Goal: Task Accomplishment & Management: Manage account settings

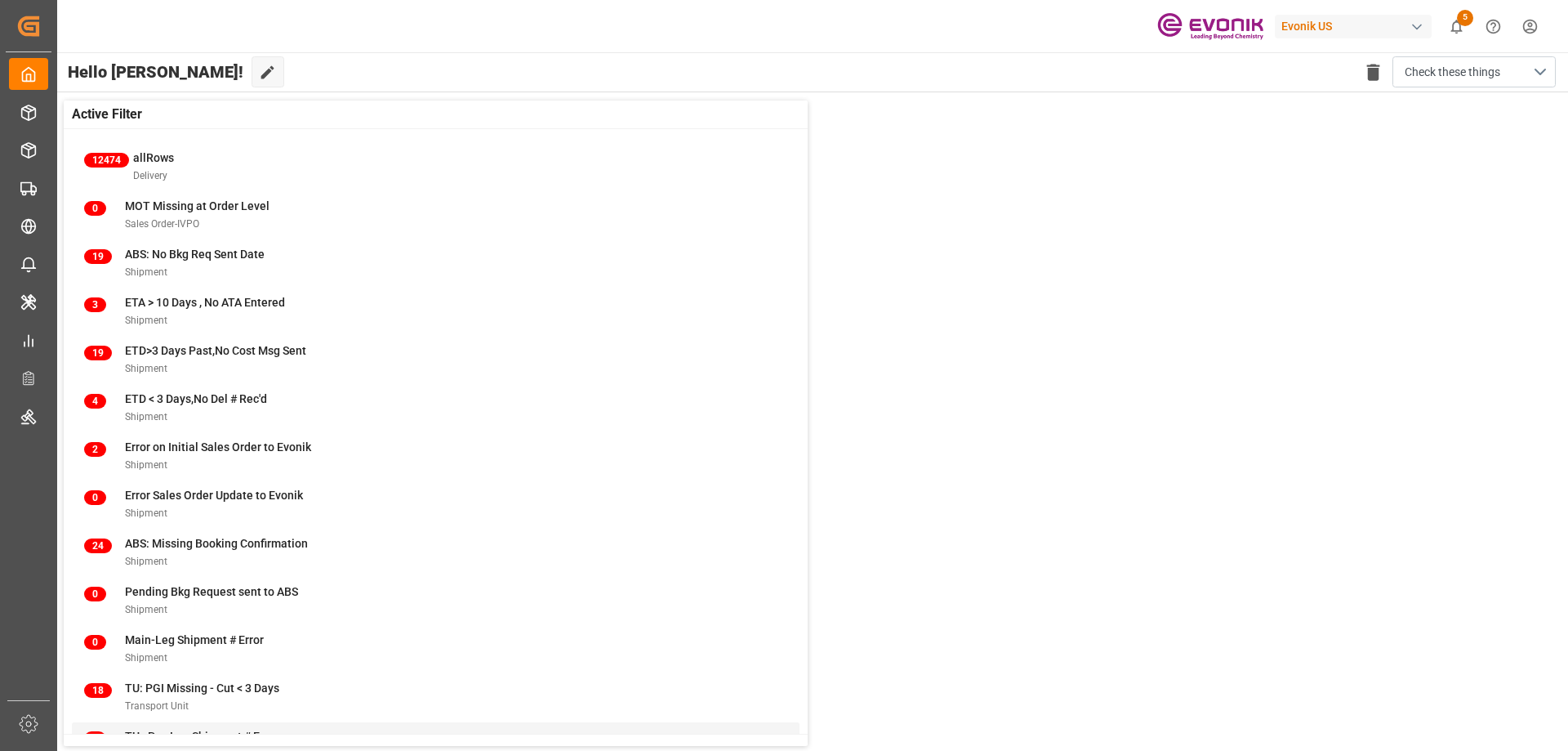
scroll to position [63, 0]
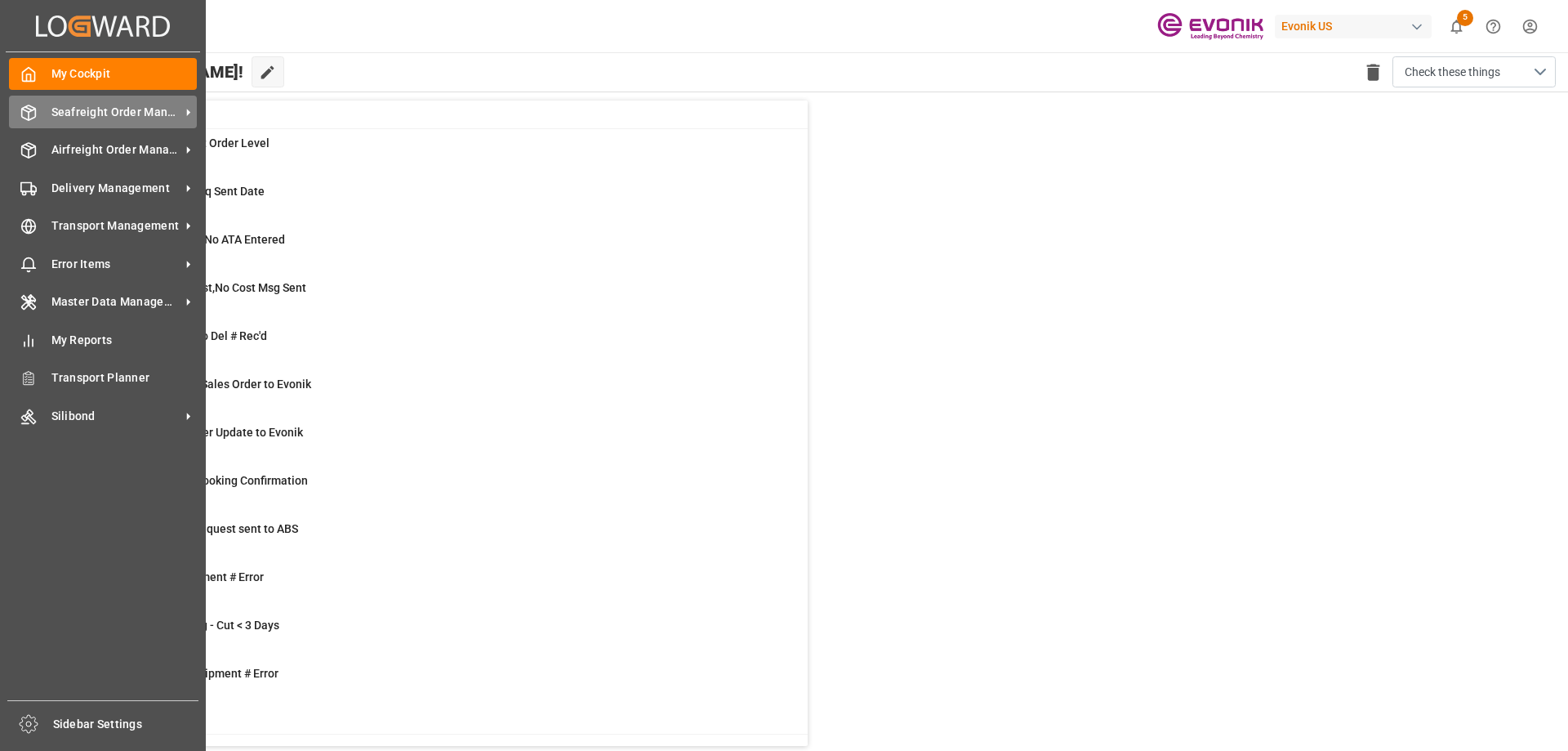
click at [33, 110] on icon at bounding box center [28, 112] width 16 height 16
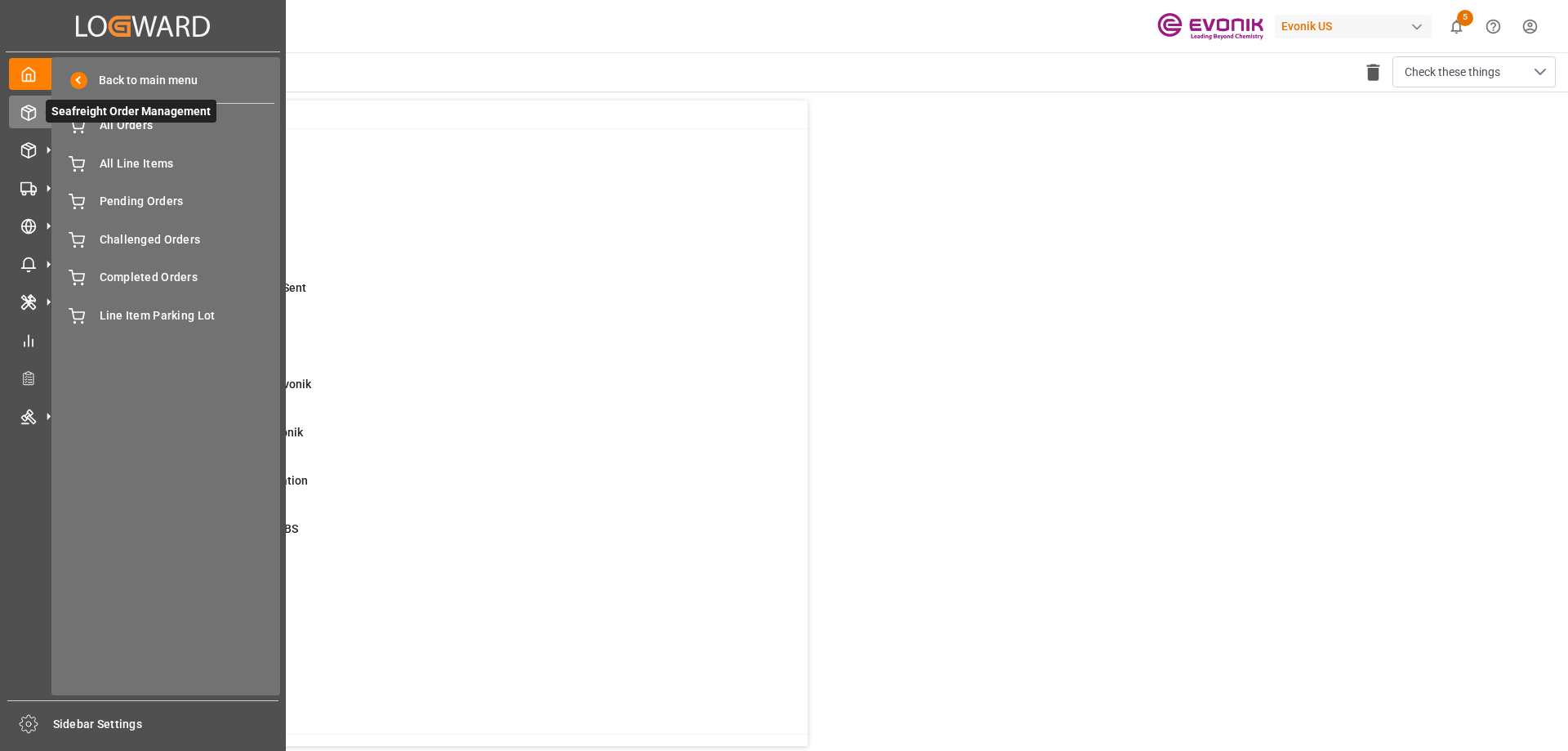
click at [163, 118] on span "Seafreight Order Management" at bounding box center [131, 111] width 170 height 23
click at [156, 128] on span "All Orders" at bounding box center [187, 125] width 175 height 17
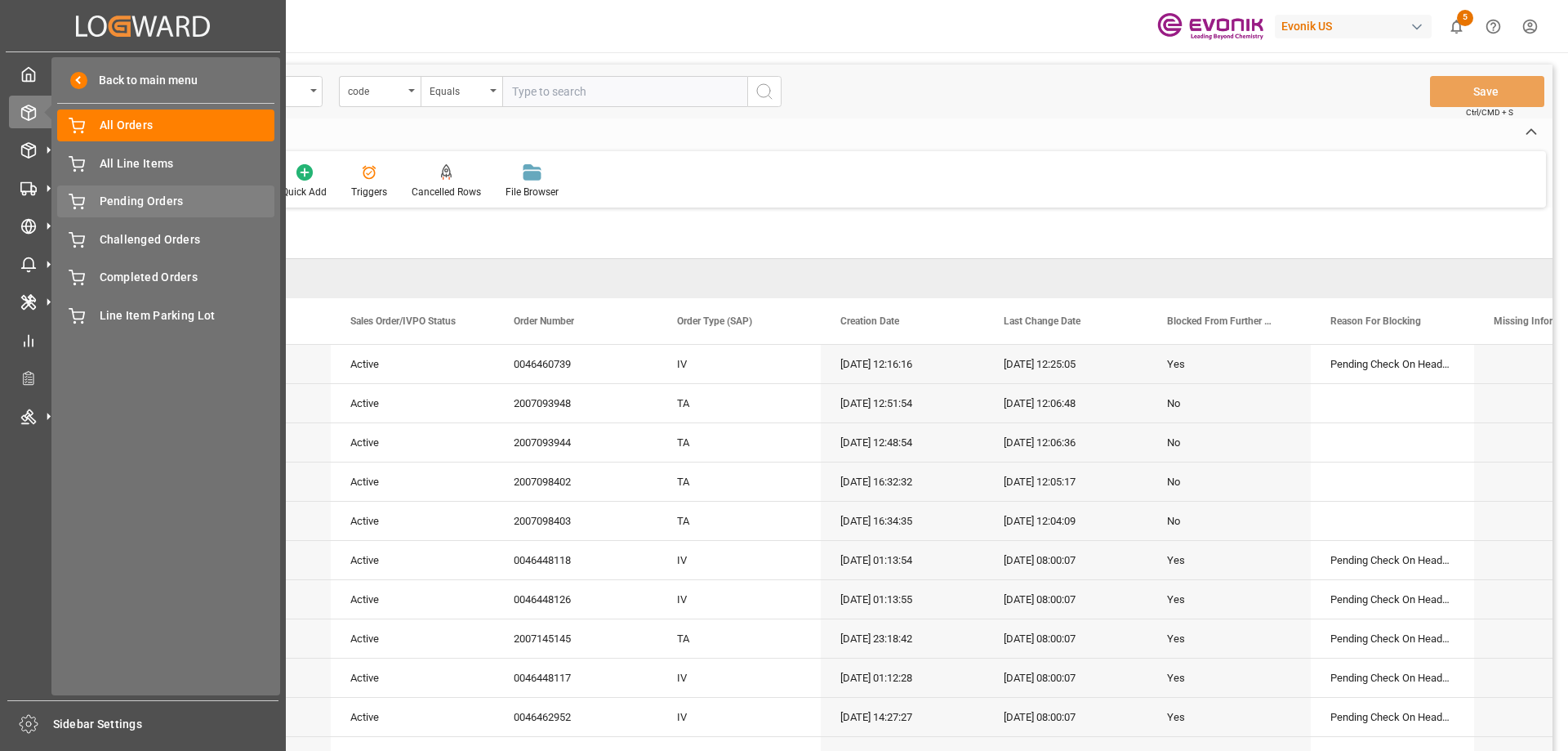
click at [151, 198] on span "Pending Orders" at bounding box center [187, 201] width 175 height 17
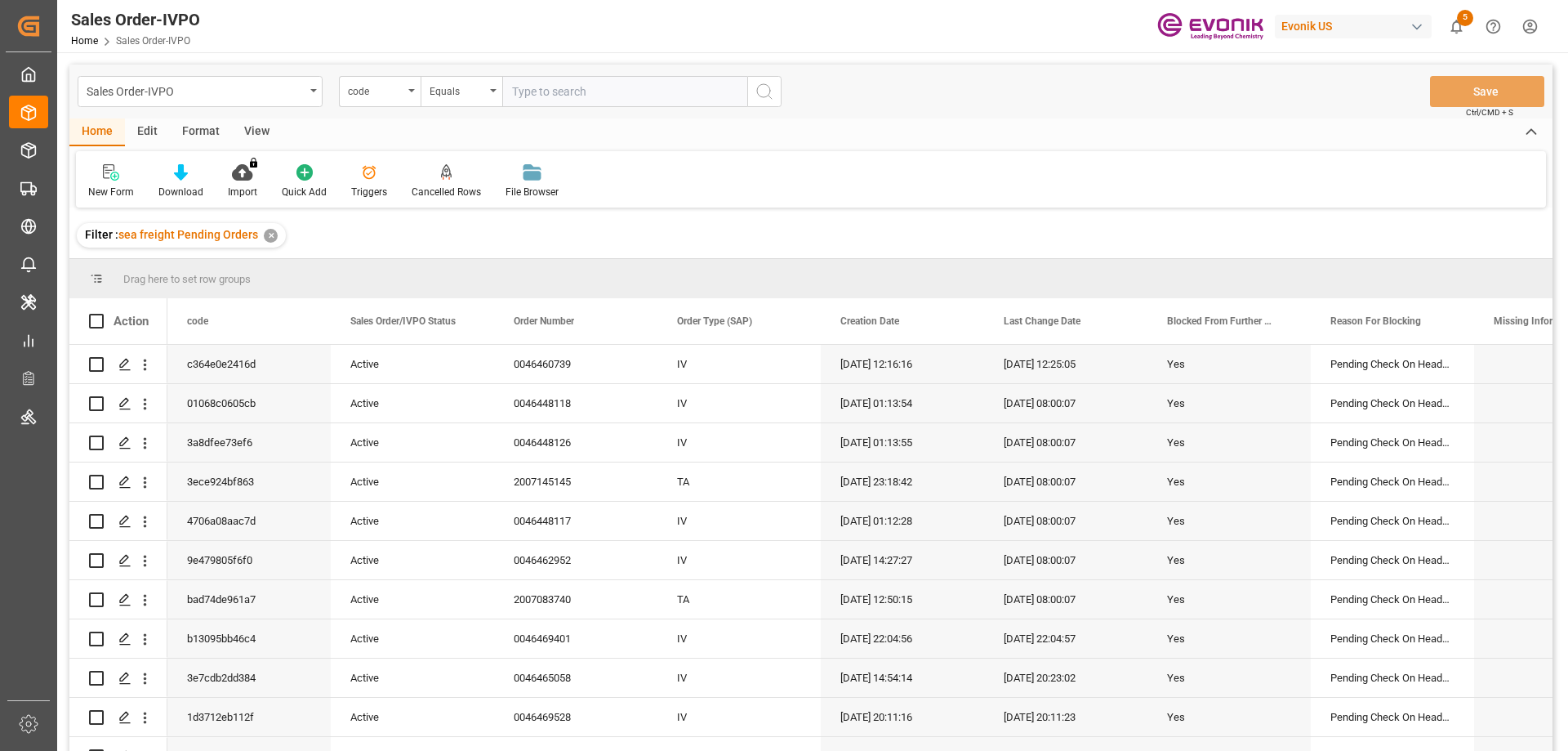
click at [252, 126] on div "View" at bounding box center [256, 132] width 50 height 28
click at [157, 199] on div "Standard Templates" at bounding box center [186, 192] width 82 height 14
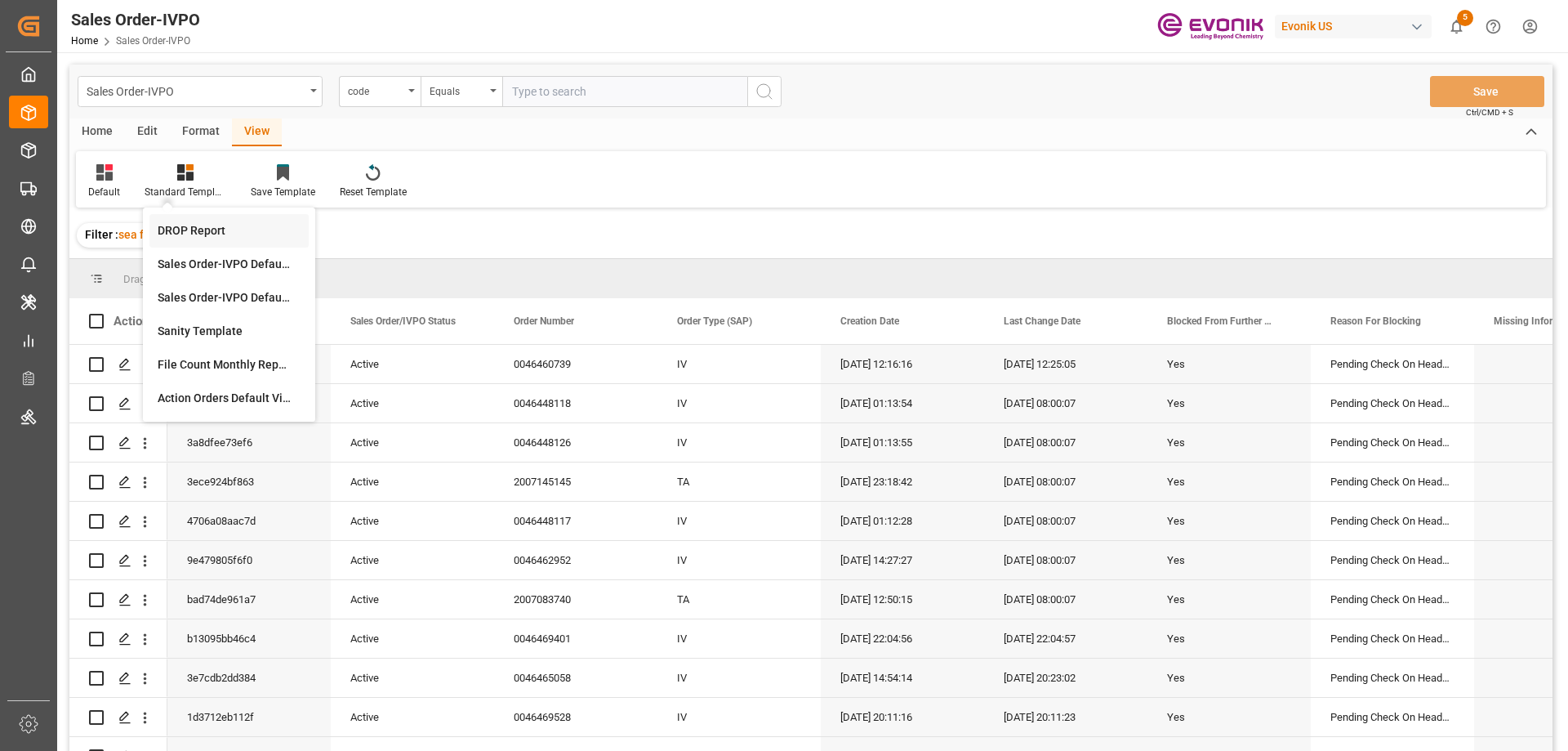
click at [206, 239] on div "DROP Report" at bounding box center [229, 231] width 143 height 17
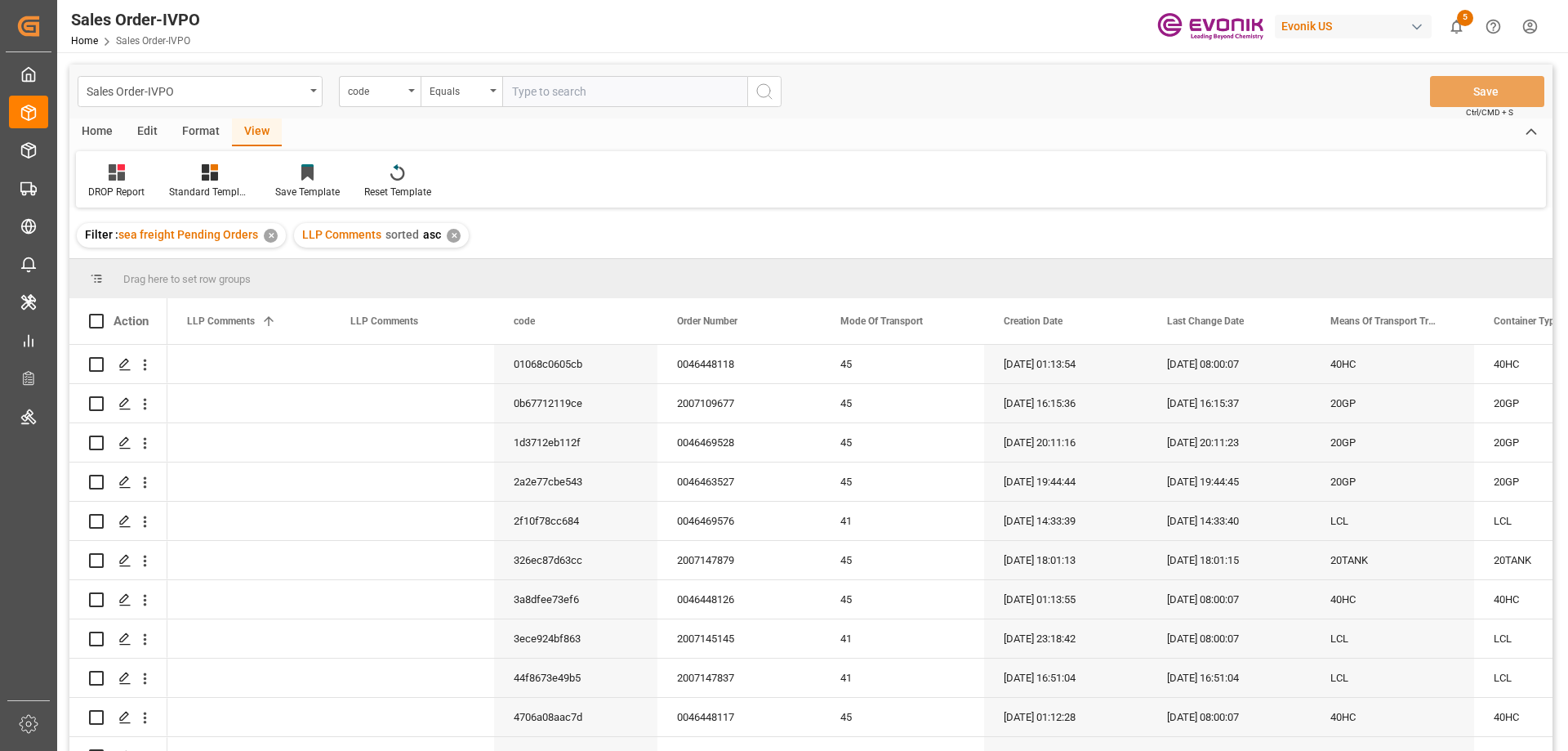
click at [110, 132] on div "Home" at bounding box center [97, 132] width 55 height 28
click at [259, 131] on div "View" at bounding box center [256, 132] width 50 height 28
click at [100, 131] on div "Home" at bounding box center [97, 132] width 55 height 28
click at [184, 171] on icon at bounding box center [180, 172] width 14 height 16
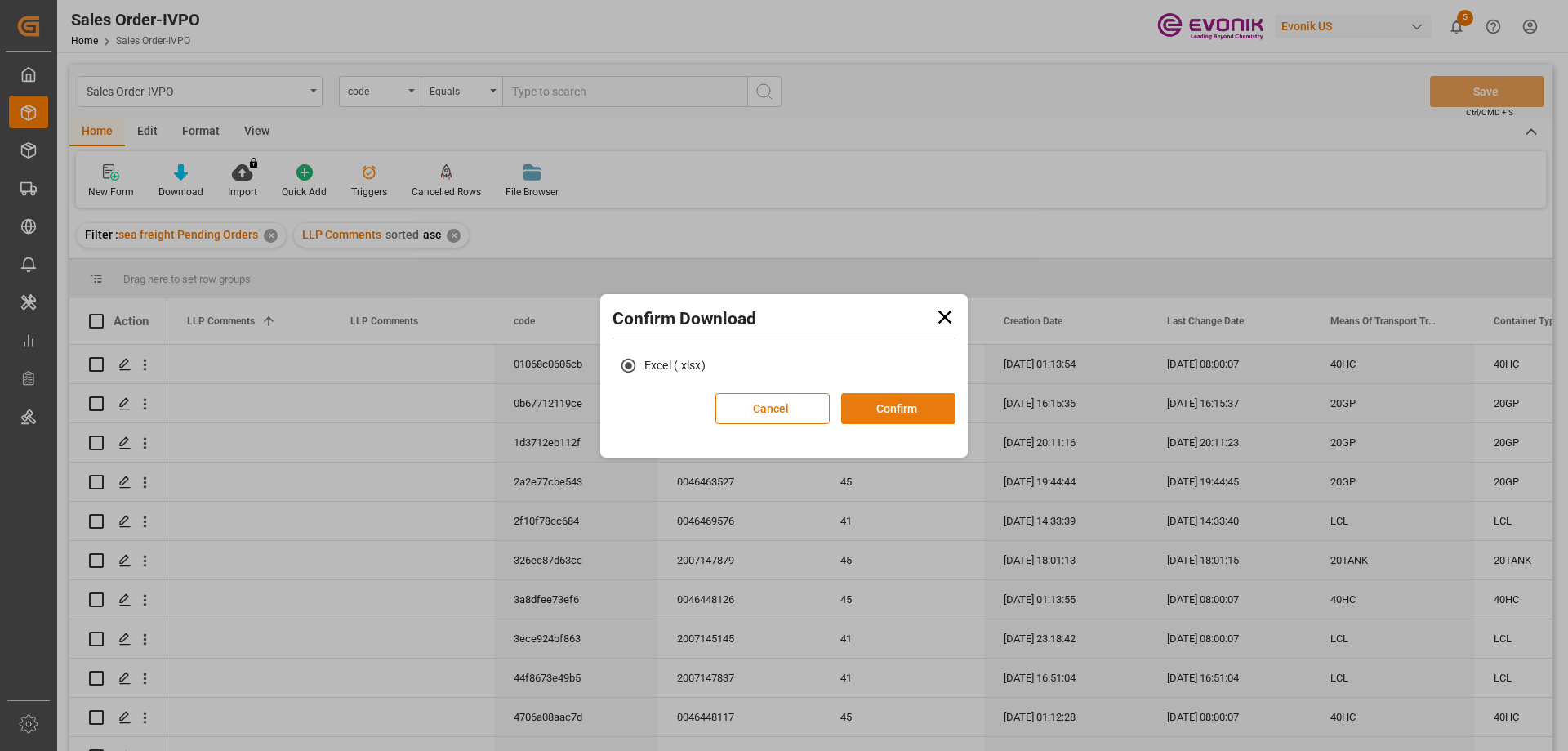
click at [850, 396] on button "Confirm" at bounding box center [898, 408] width 114 height 31
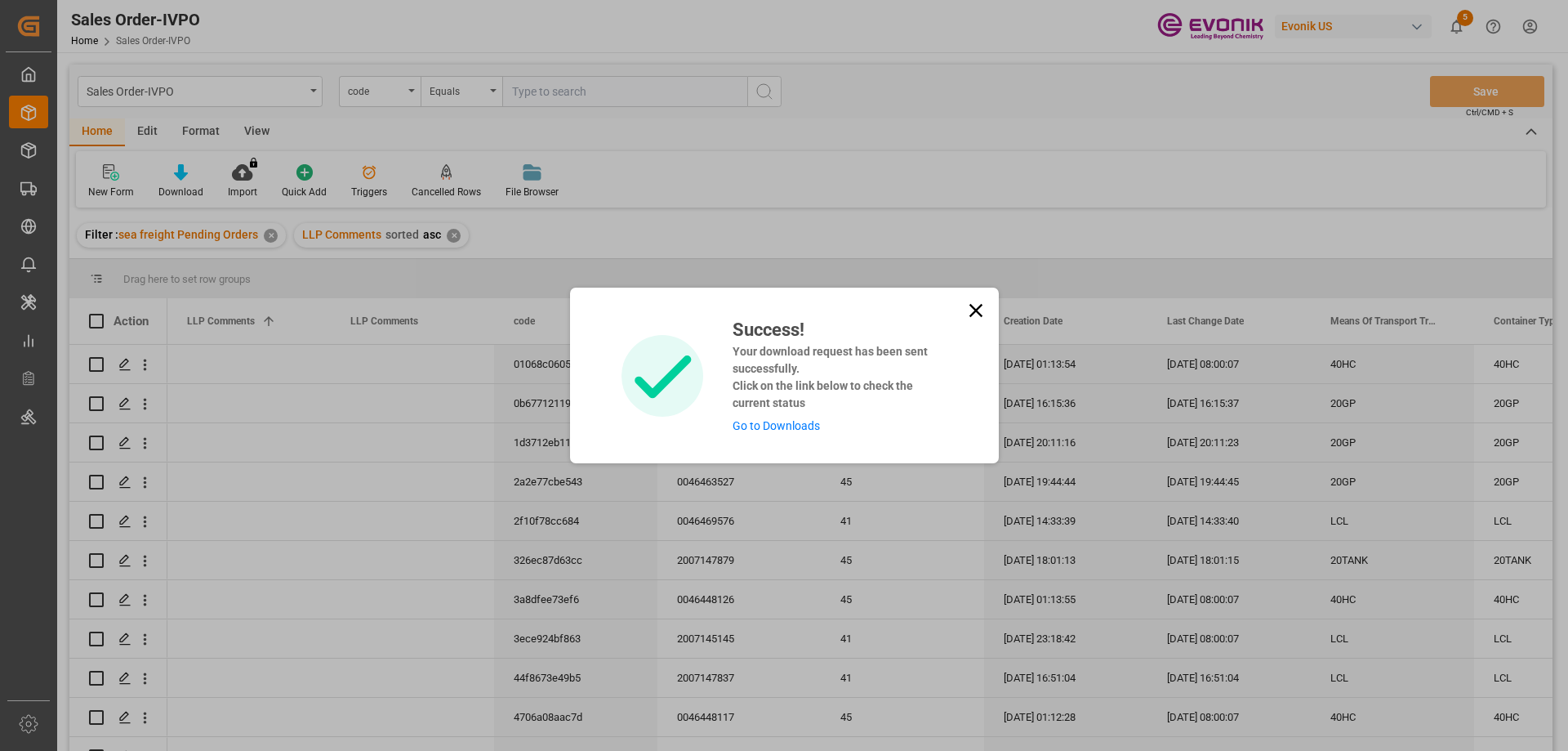
click at [788, 421] on link "Go to Downloads" at bounding box center [775, 425] width 88 height 13
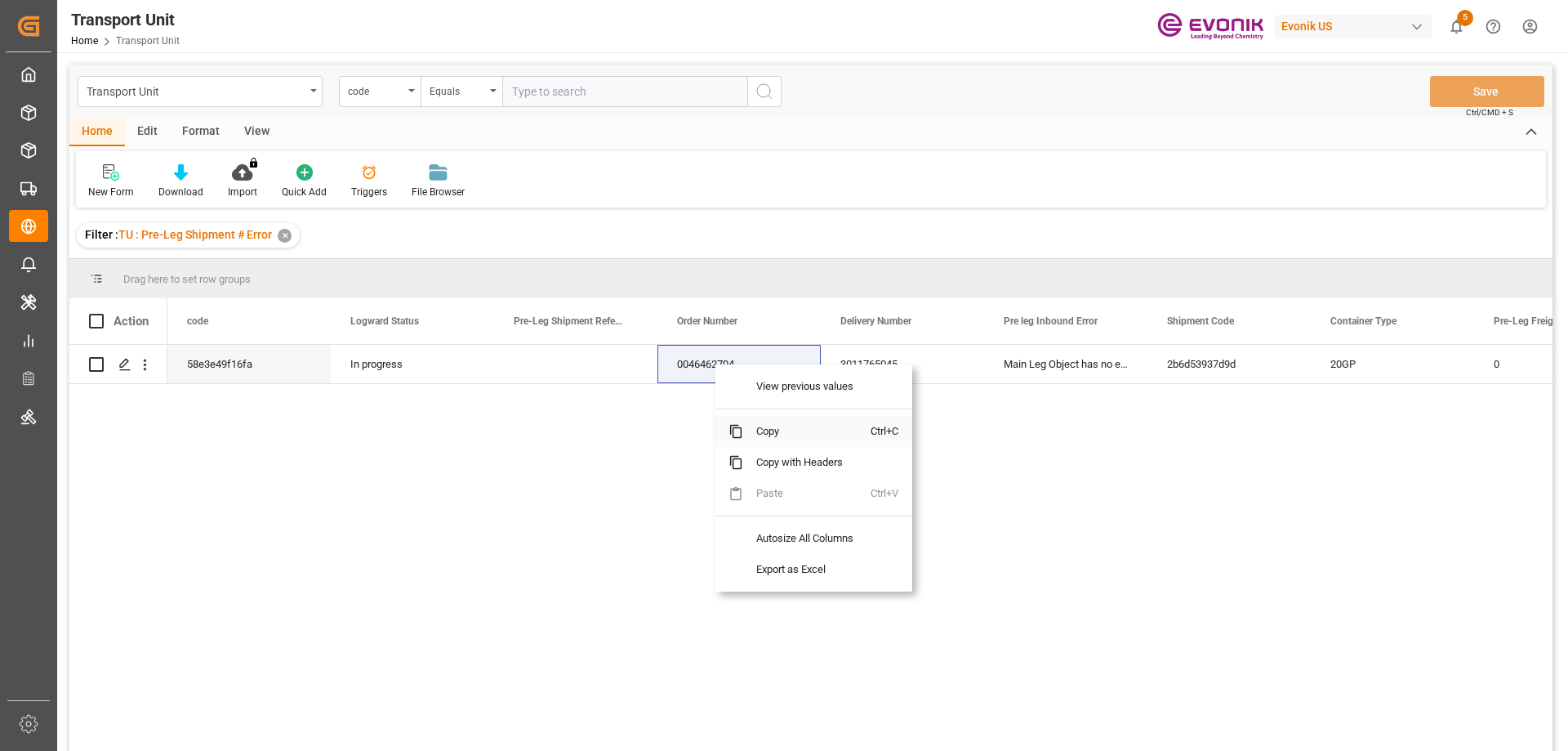
click at [753, 432] on span "Copy" at bounding box center [807, 431] width 128 height 31
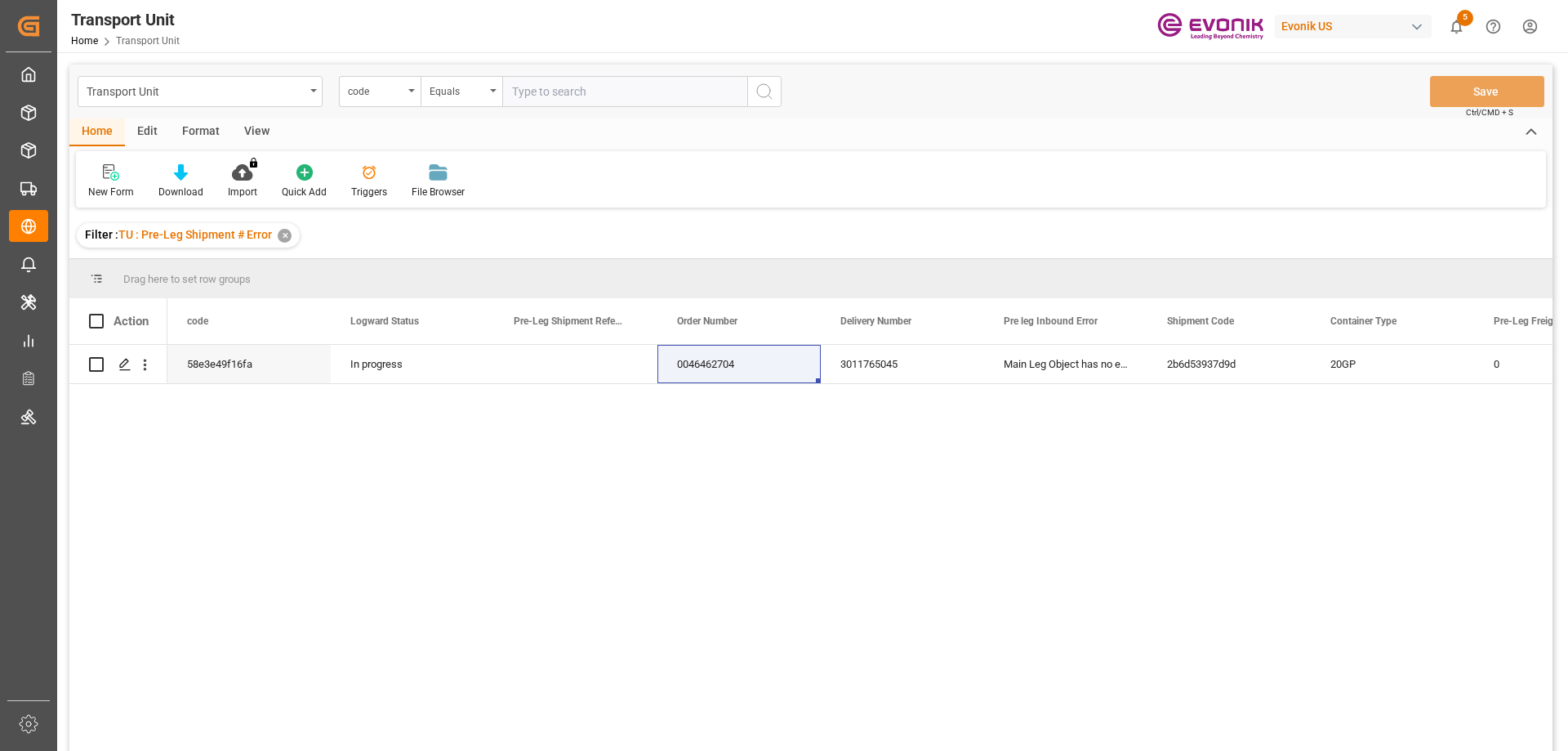
click at [584, 747] on div "58e3e49f16fa In progress 0046462704 3011765045 Main Leg Object has no evonik re…" at bounding box center [860, 553] width 1385 height 416
click at [123, 363] on icon "Press SPACE to select this row." at bounding box center [124, 364] width 13 height 13
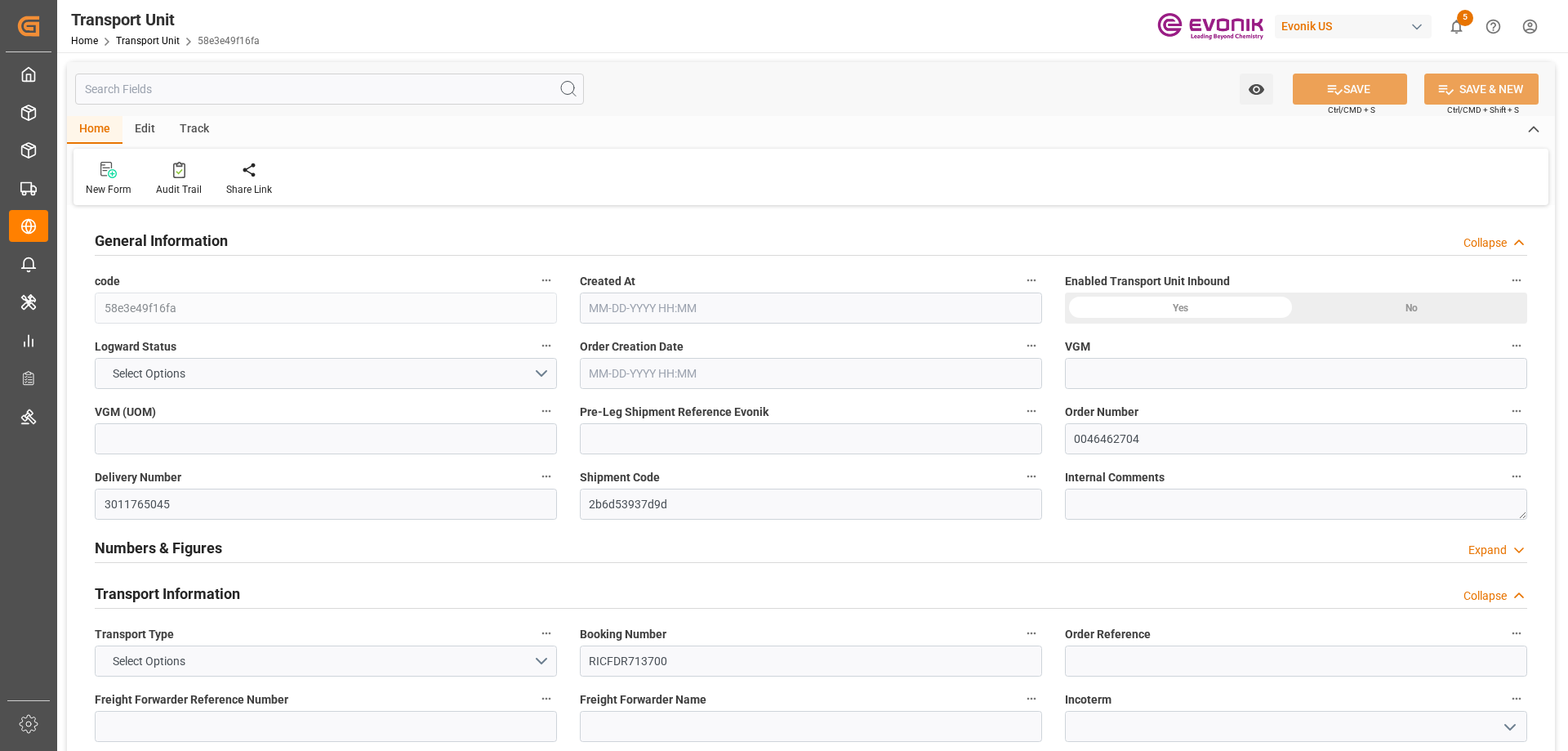
type input "ONE"
type input "Ocean Network Express"
type input "USORF"
type input "BEANR"
type input "12512"
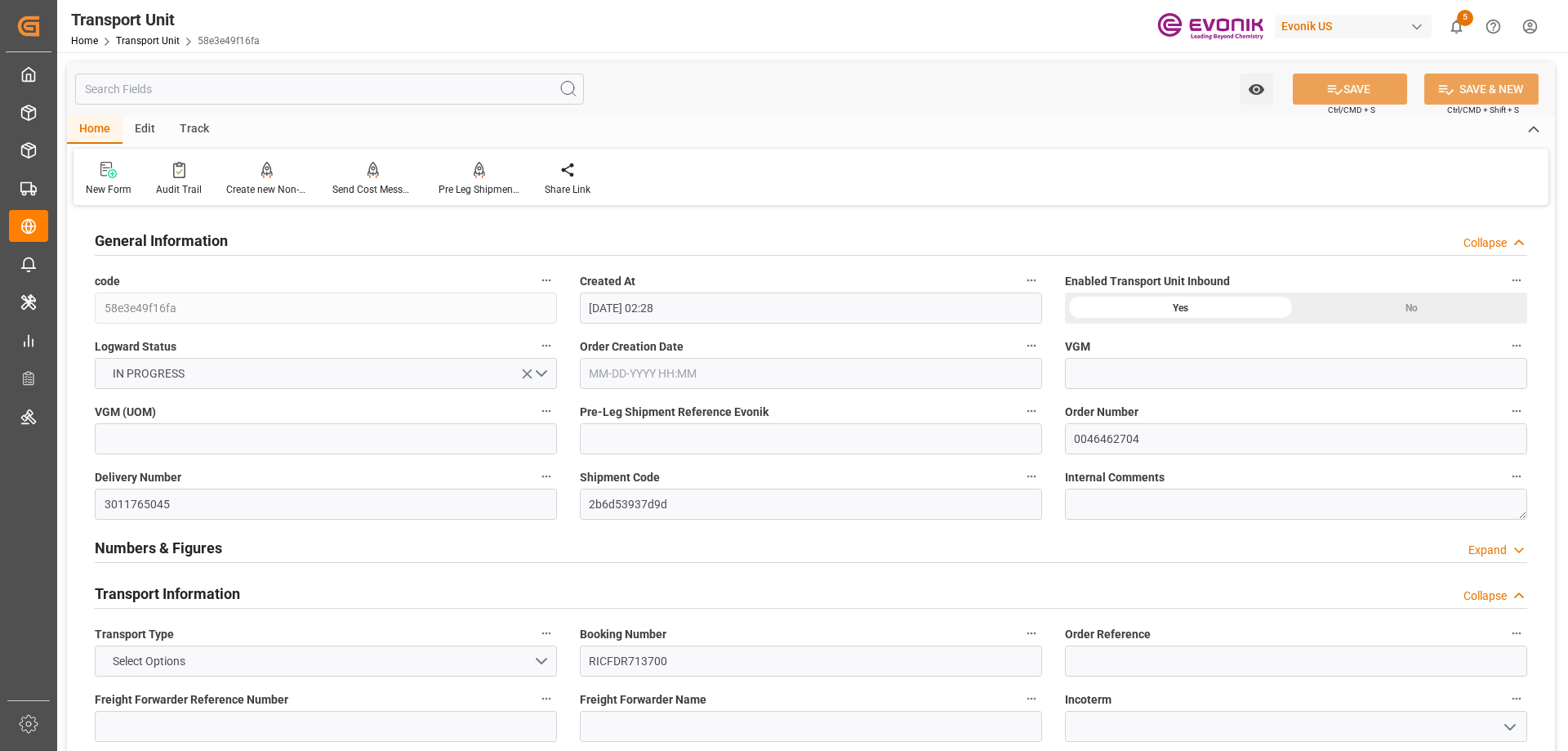
type input "07-17-2025 02:28"
type input "09-26-2025"
type input "09-01-2025 00:00"
type input "09-21-2025 00:00"
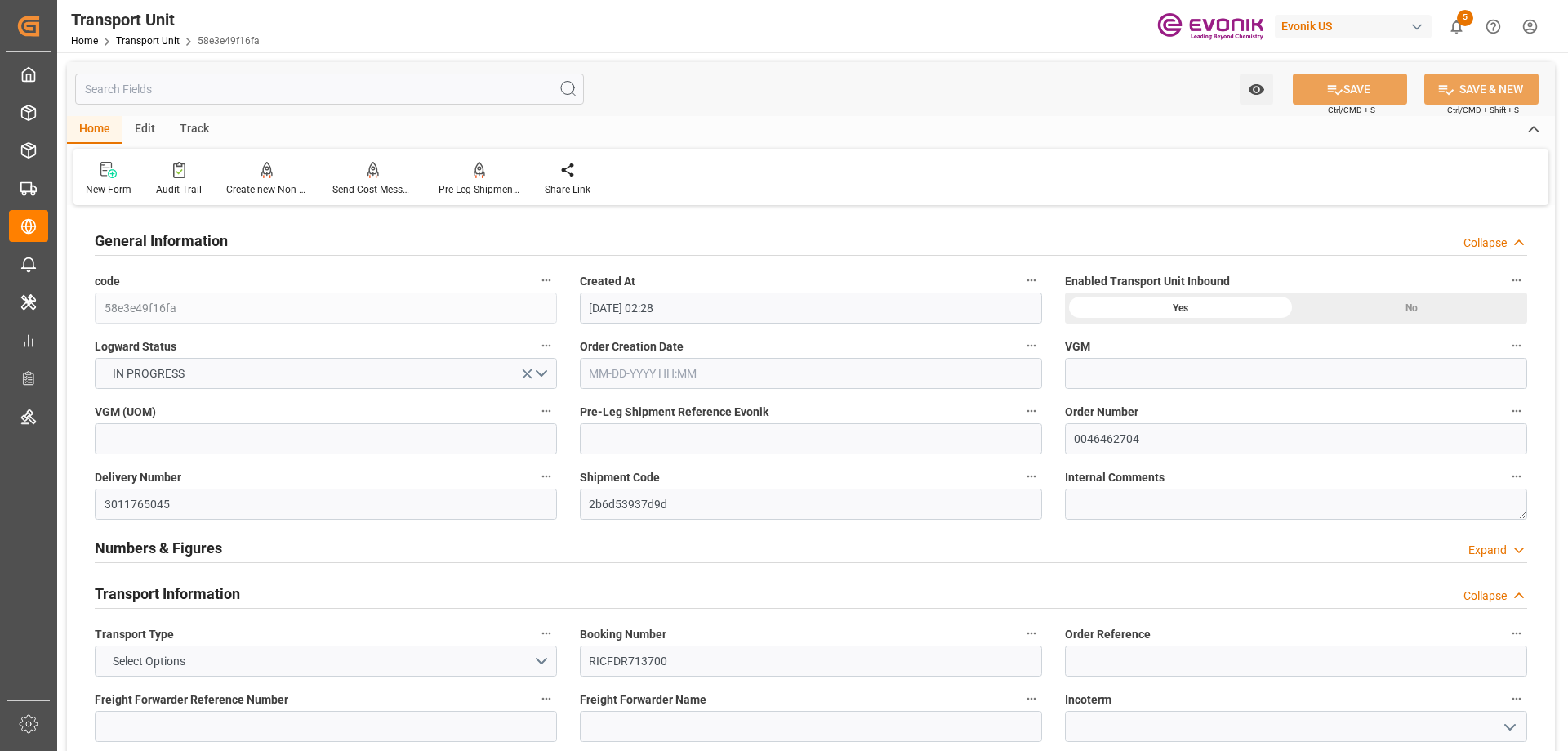
type input "09-24-2025 00:00"
type input "08-27-2025 16:00"
click at [464, 178] on div at bounding box center [479, 169] width 82 height 17
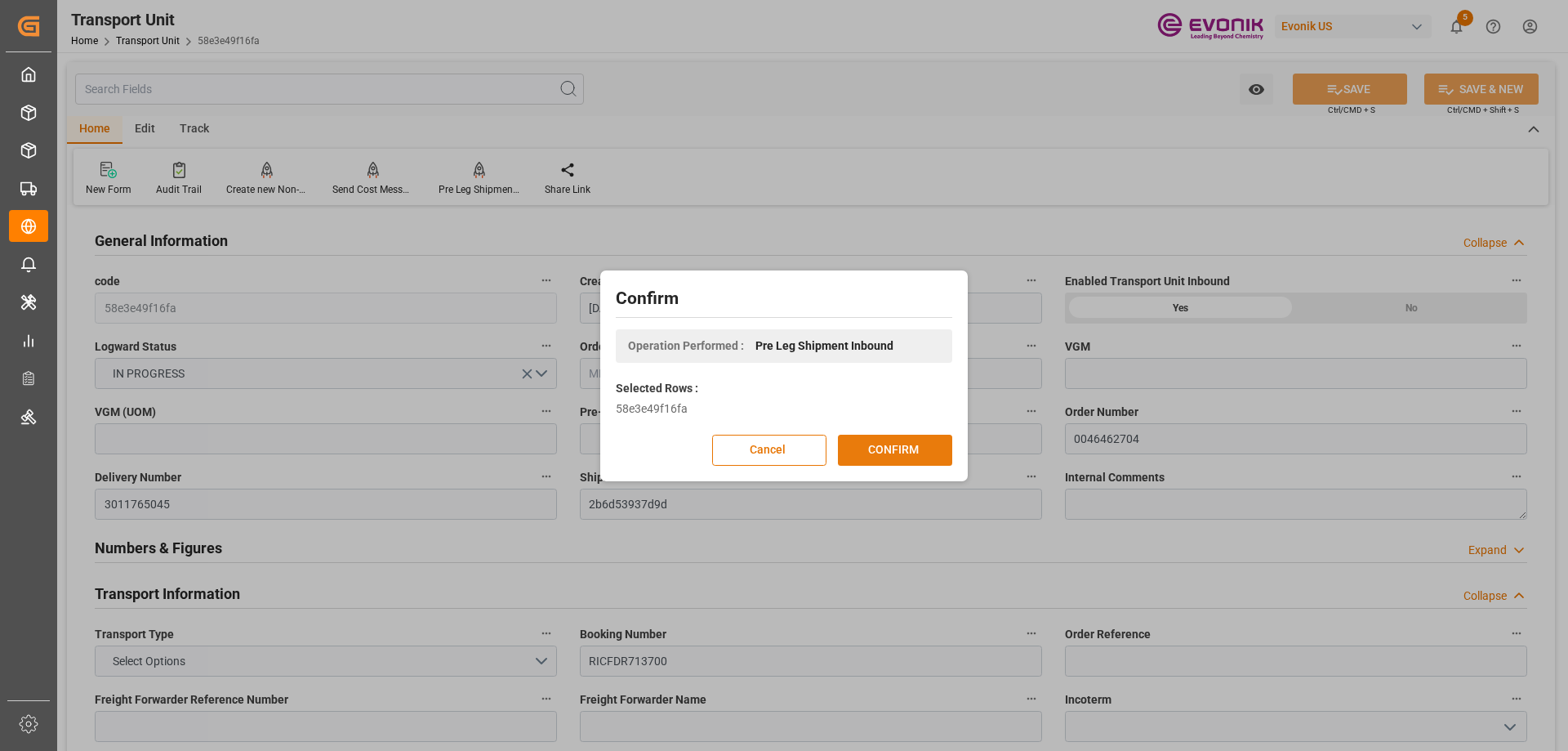
click at [907, 454] on button "CONFIRM" at bounding box center [895, 450] width 114 height 31
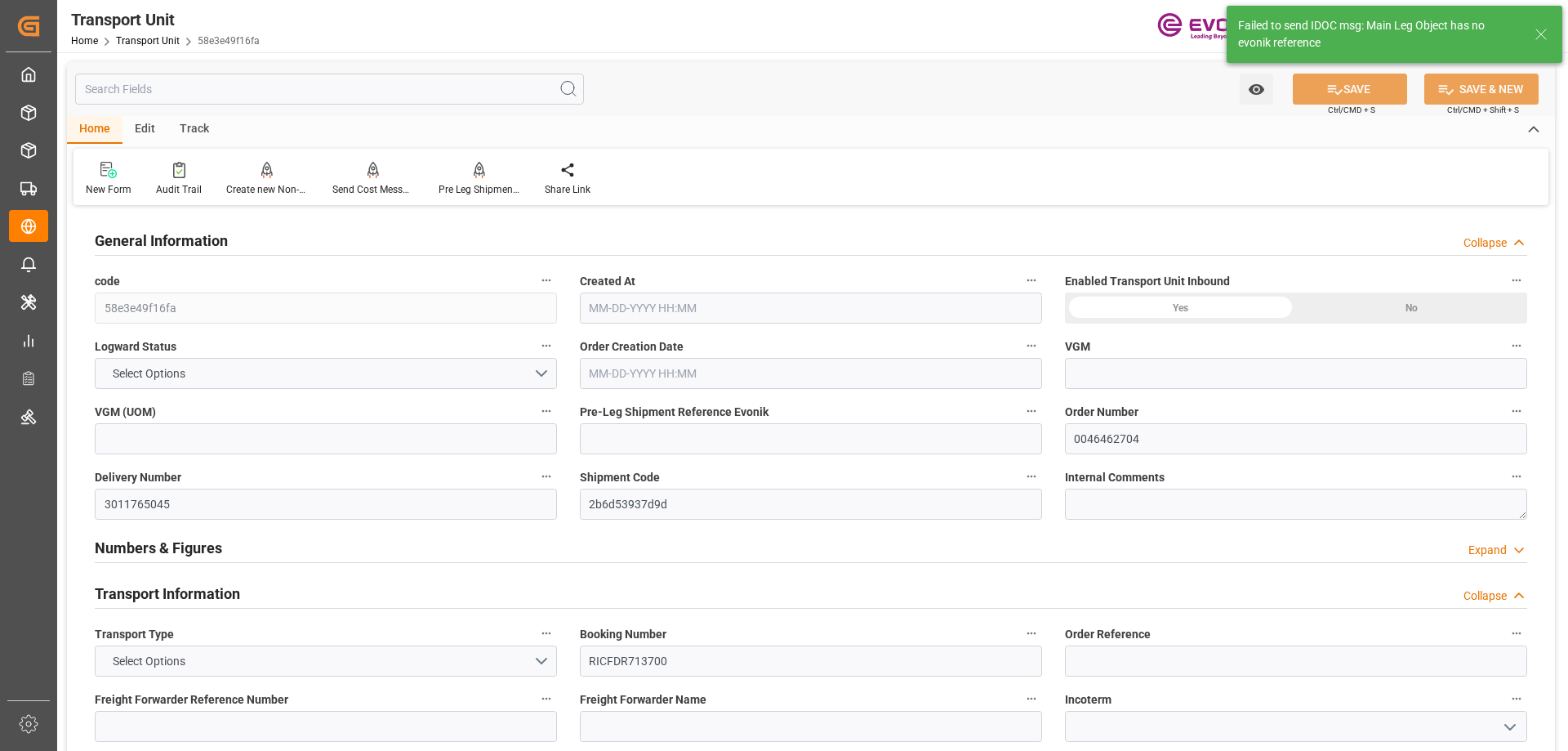
type input "ONE"
type input "Ocean Network Express"
type input "USORF"
type input "BEANR"
type input "12512"
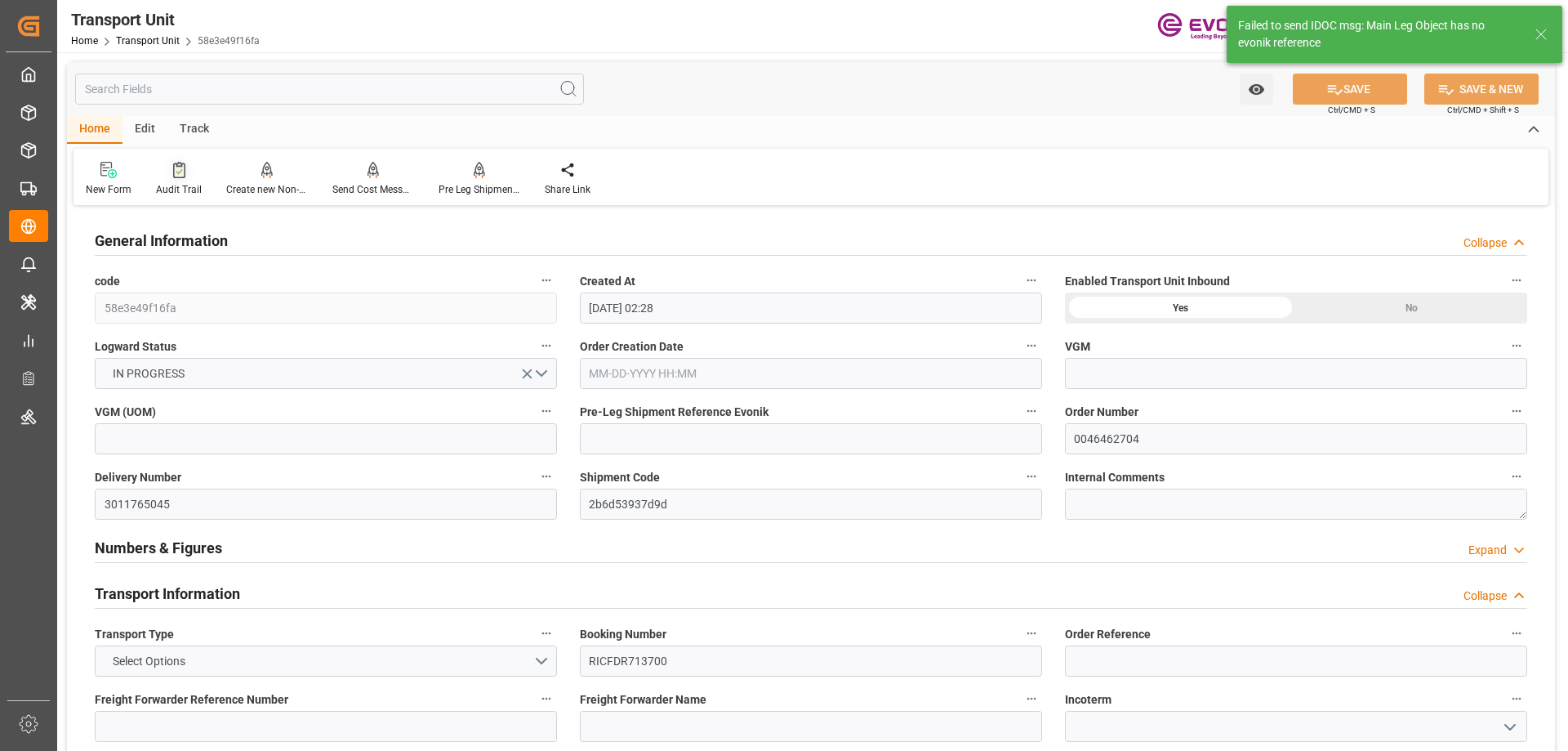
type input "07-17-2025 02:28"
type input "09-26-2025"
type input "09-01-2025 00:00"
type input "09-21-2025 00:00"
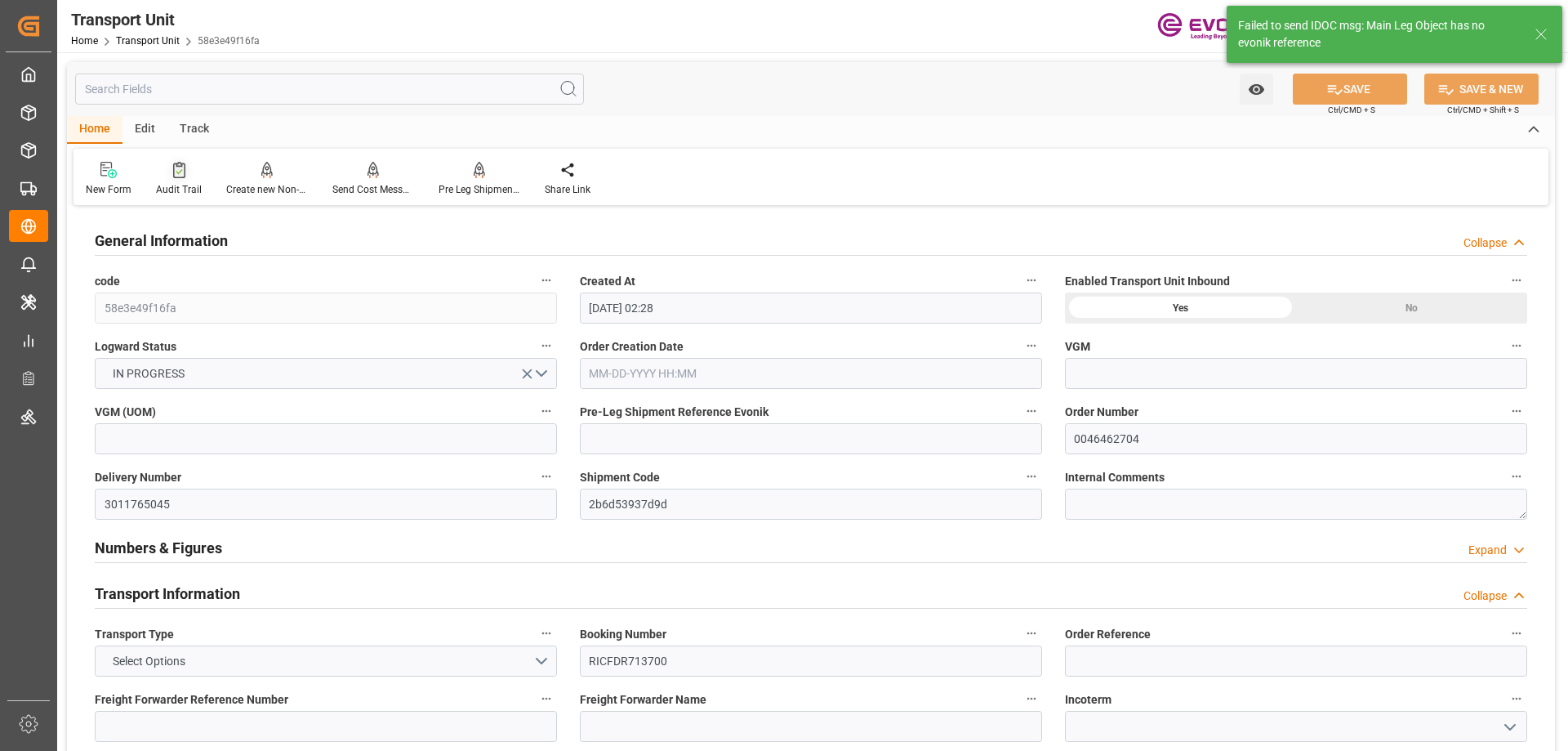
type input "09-24-2025 00:00"
type input "08-27-2025 16:00"
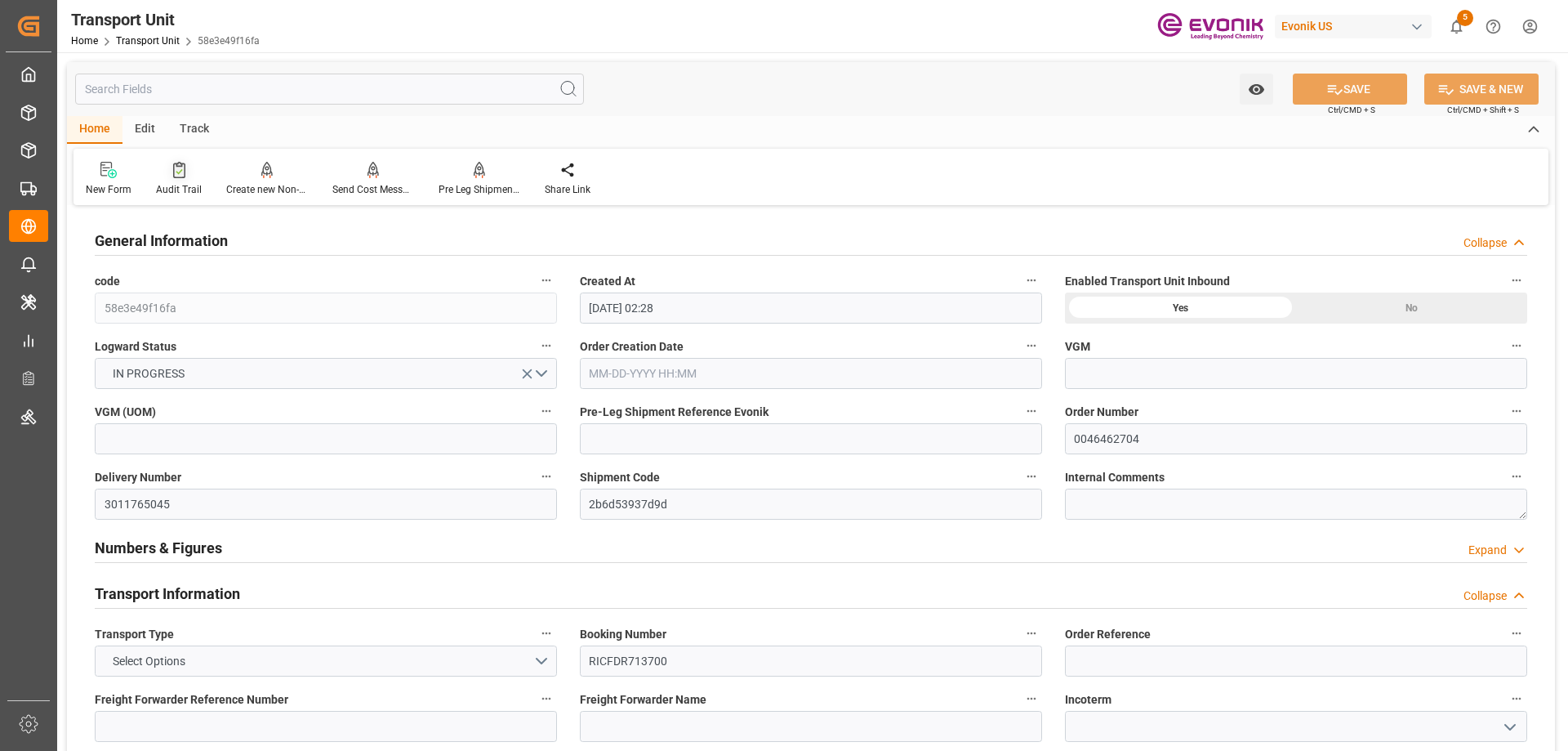
click at [171, 184] on div "Audit Trail" at bounding box center [179, 189] width 46 height 14
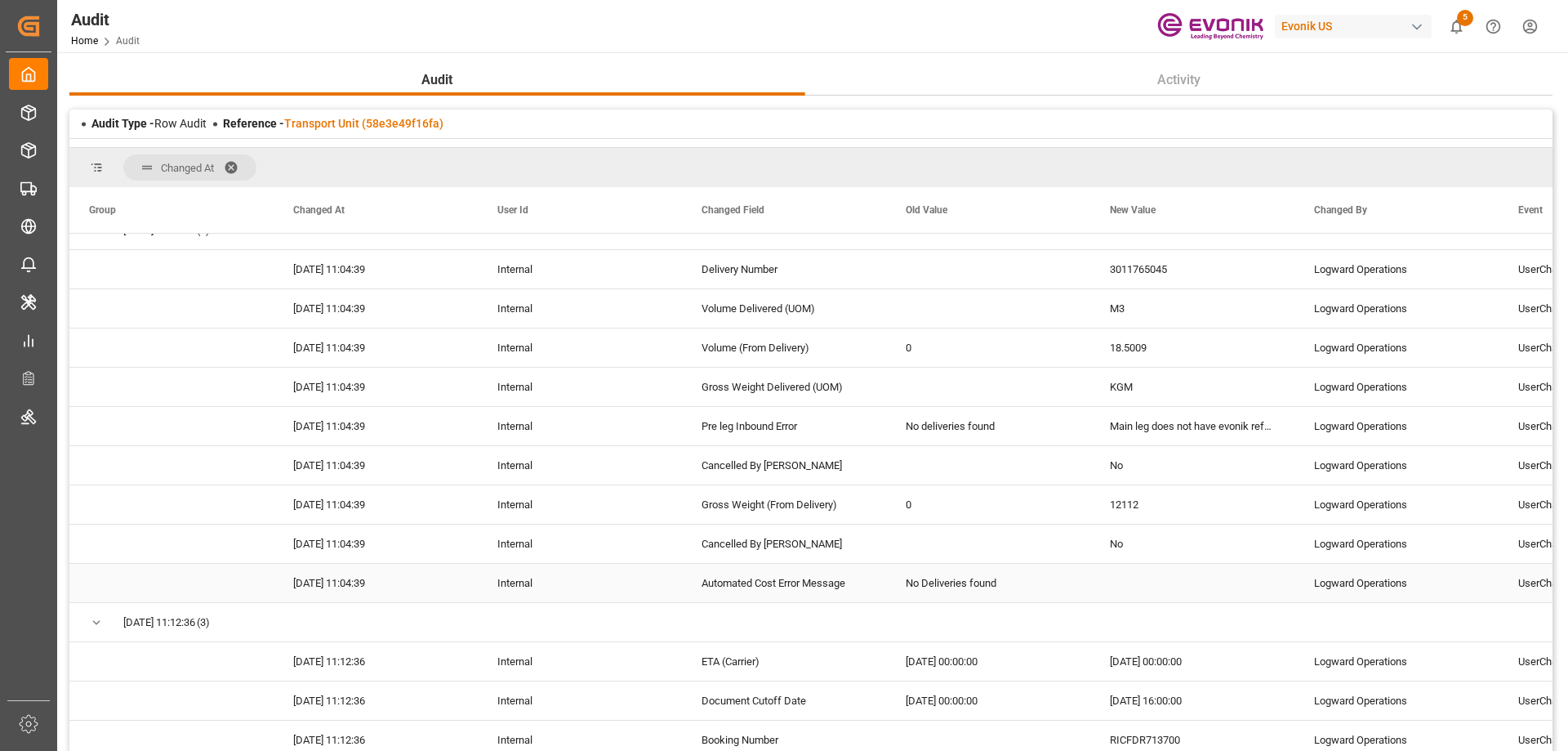
scroll to position [409, 0]
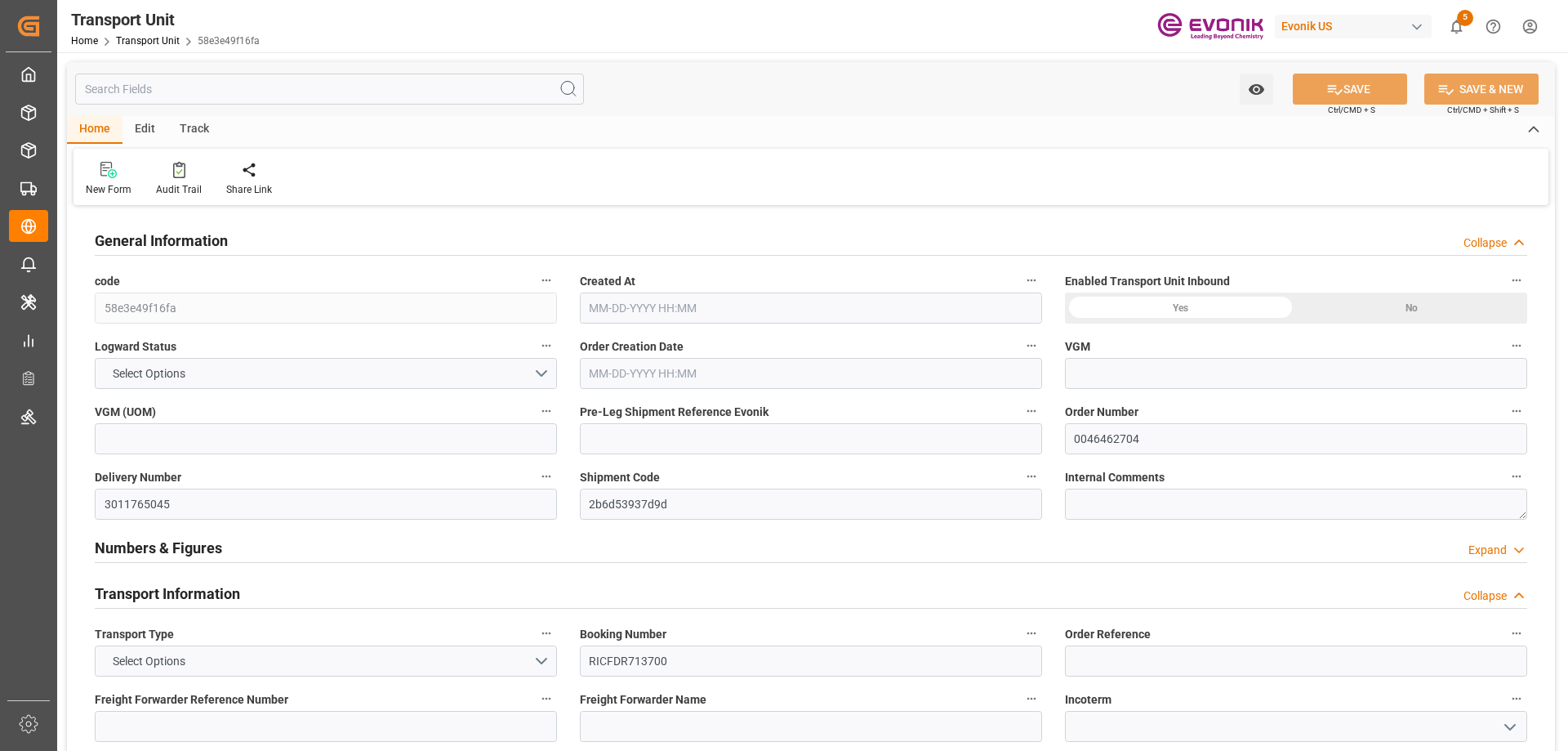
type input "ONE"
type input "Ocean Network Express"
type input "USORF"
type input "BEANR"
type input "12512"
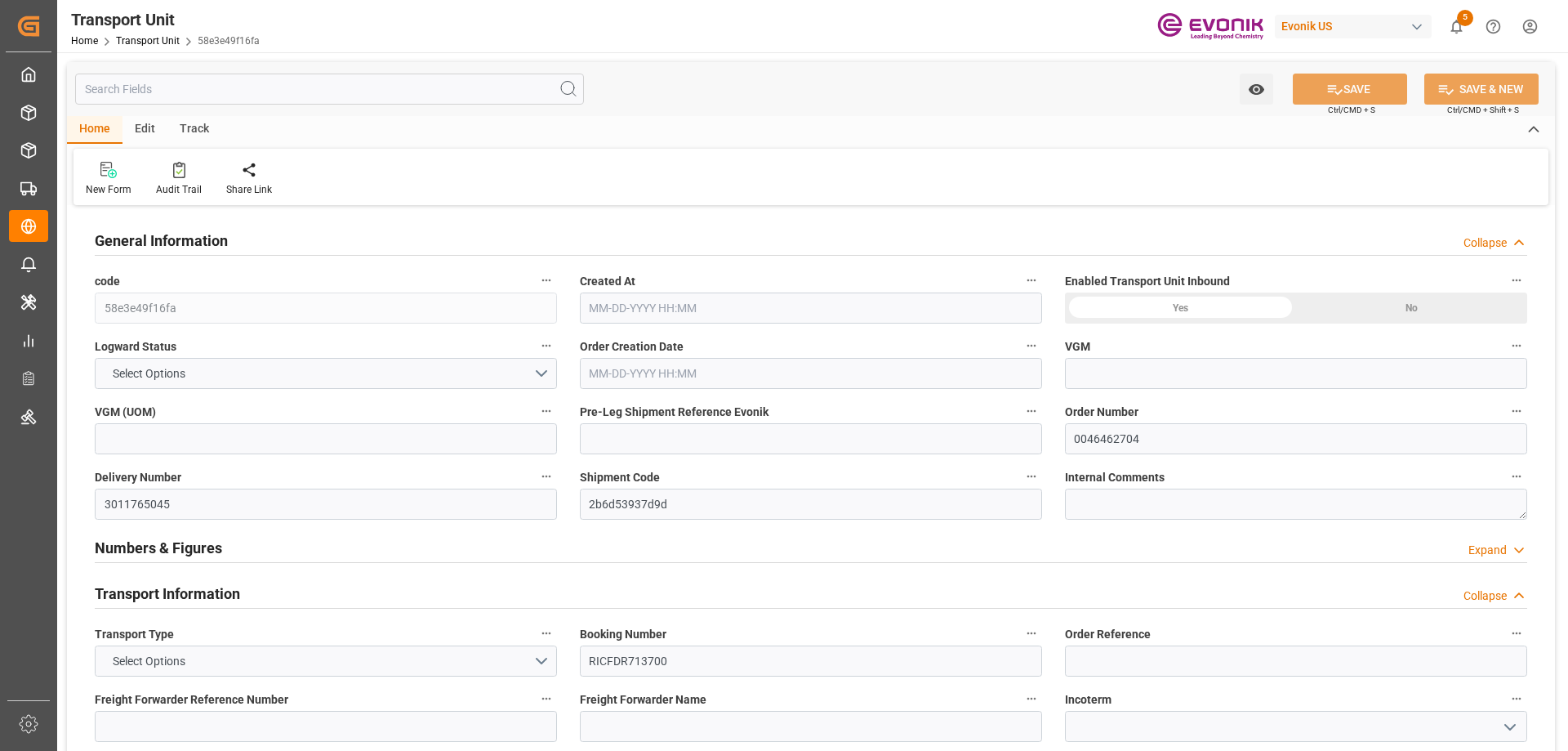
click at [352, 84] on input "text" at bounding box center [329, 89] width 509 height 31
type input "07-17-2025 02:28"
type input "09-26-2025"
type input "09-01-2025 00:00"
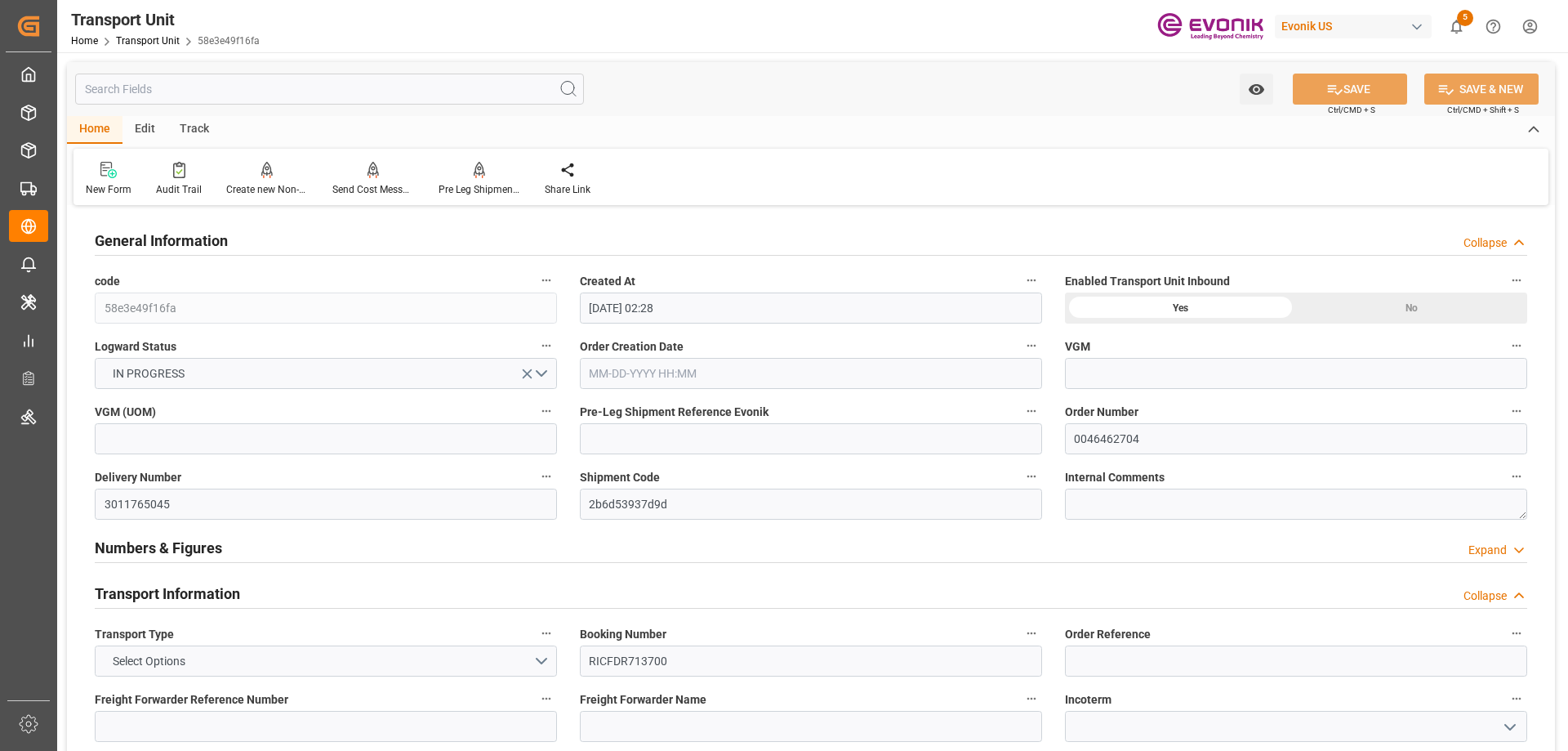
type input "09-21-2025 00:00"
type input "09-24-2025 00:00"
type input "08-27-2025 16:00"
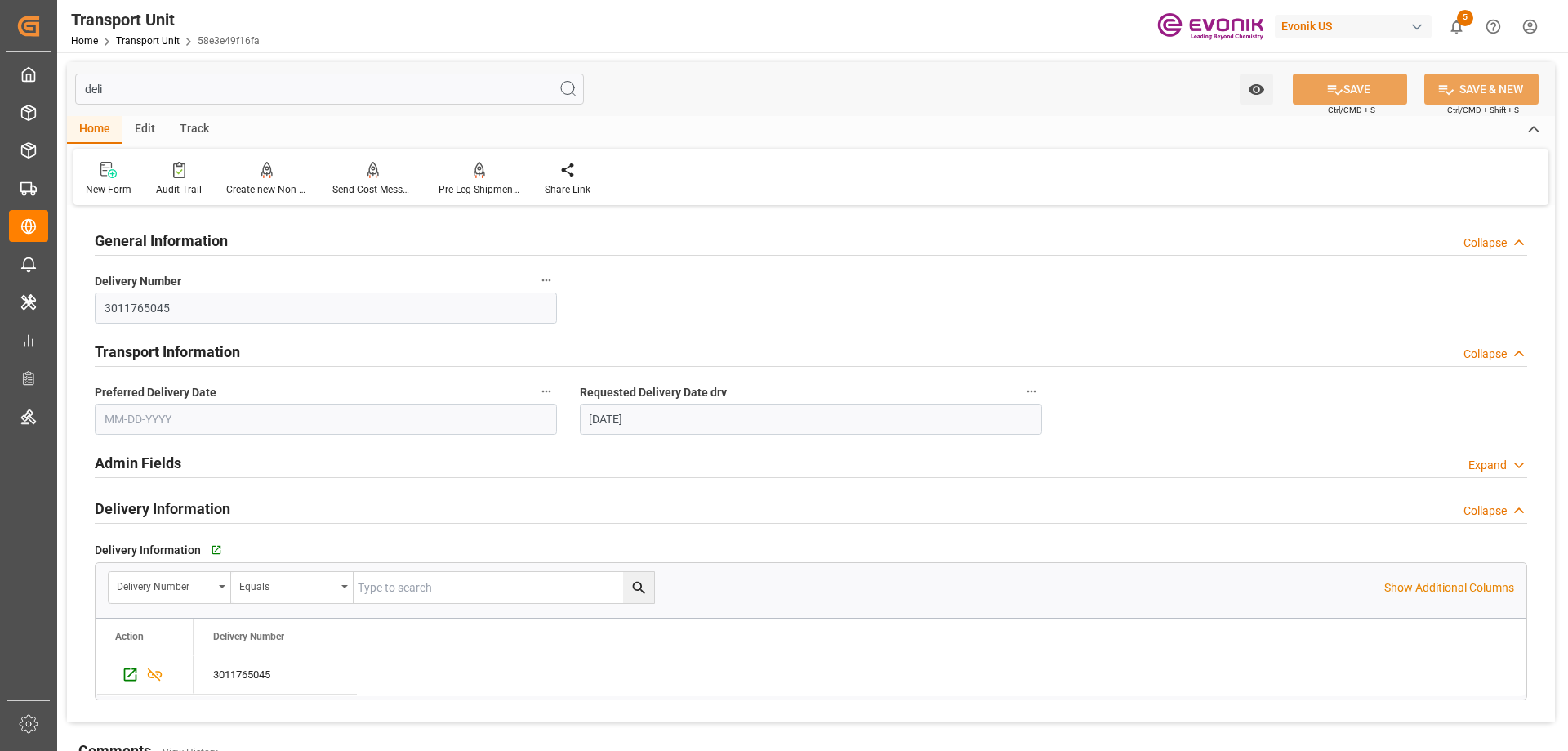
type input "deli"
click at [551, 279] on icon "button" at bounding box center [546, 279] width 13 height 13
click at [587, 270] on li "Audits" at bounding box center [577, 281] width 83 height 27
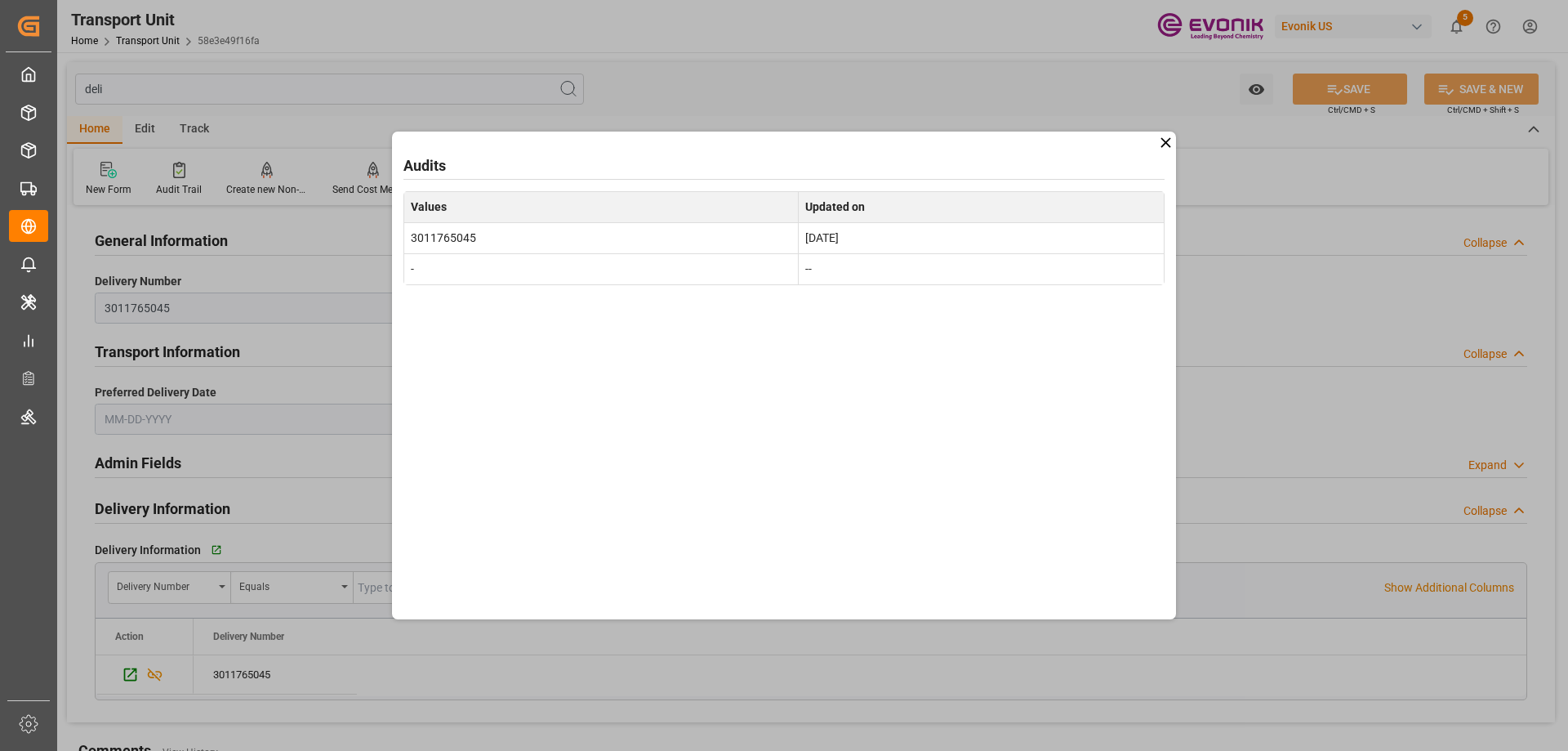
click at [1163, 146] on icon at bounding box center [1165, 142] width 10 height 10
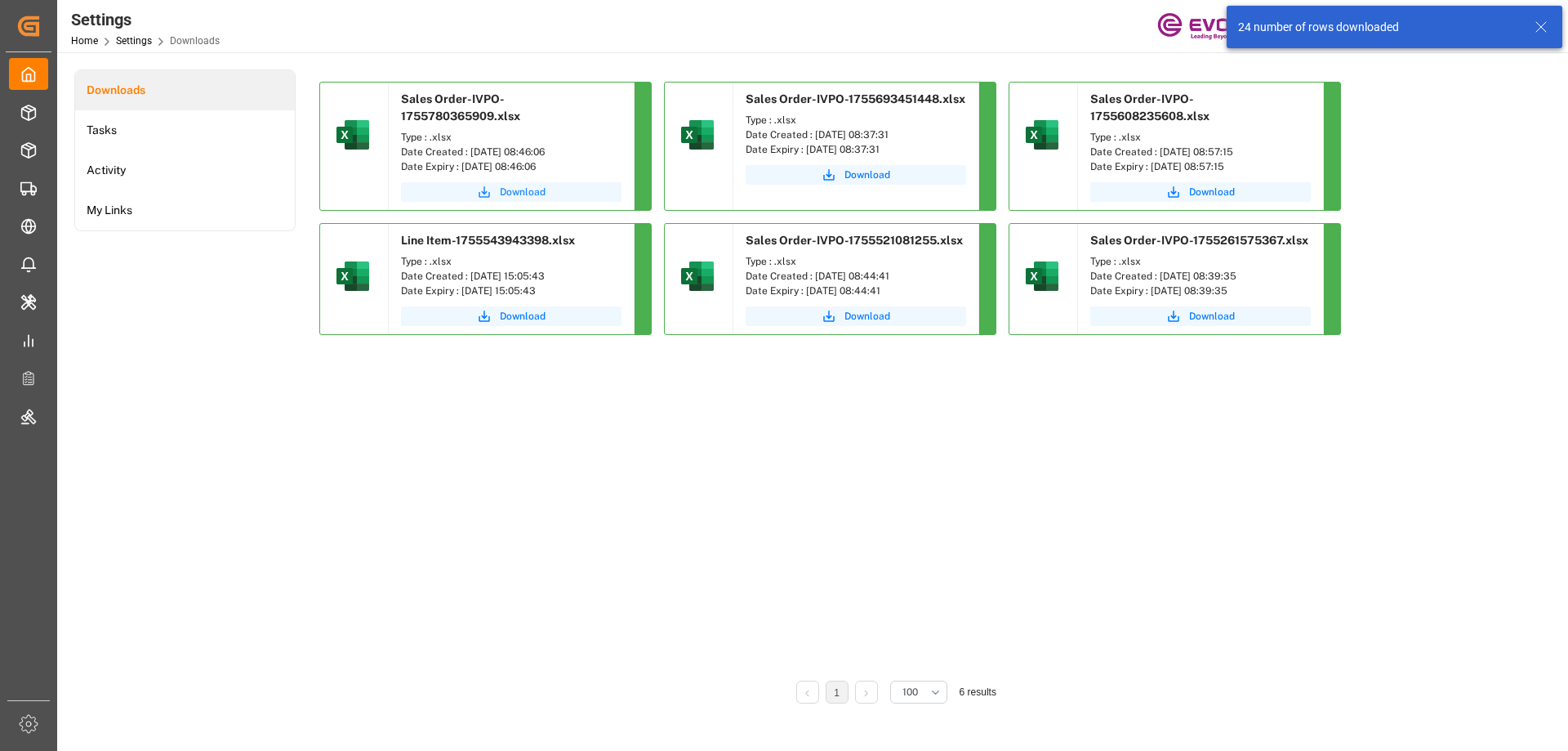
click at [501, 201] on button "Download" at bounding box center [511, 192] width 220 height 20
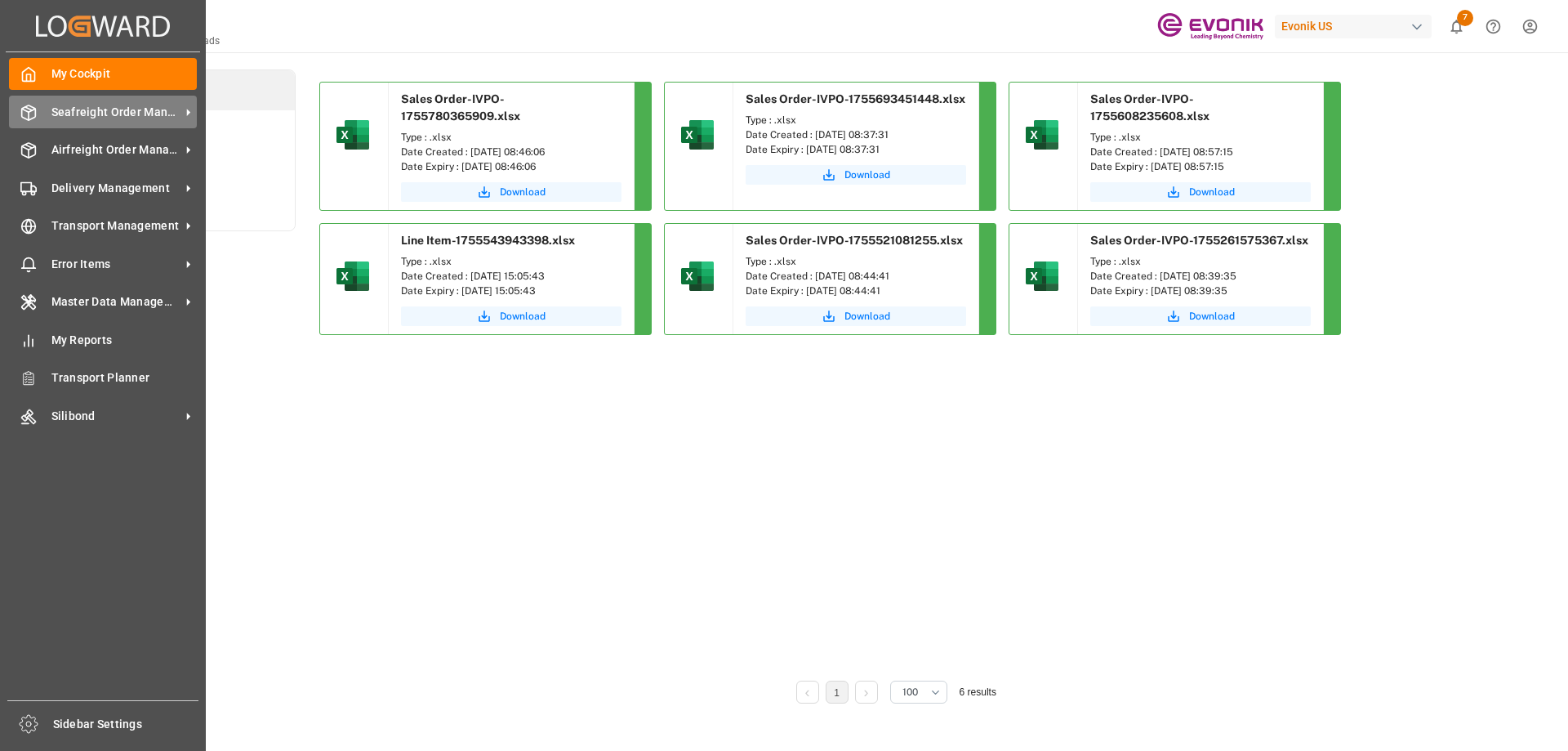
click at [129, 108] on span "Seafreight Order Management" at bounding box center [116, 112] width 129 height 17
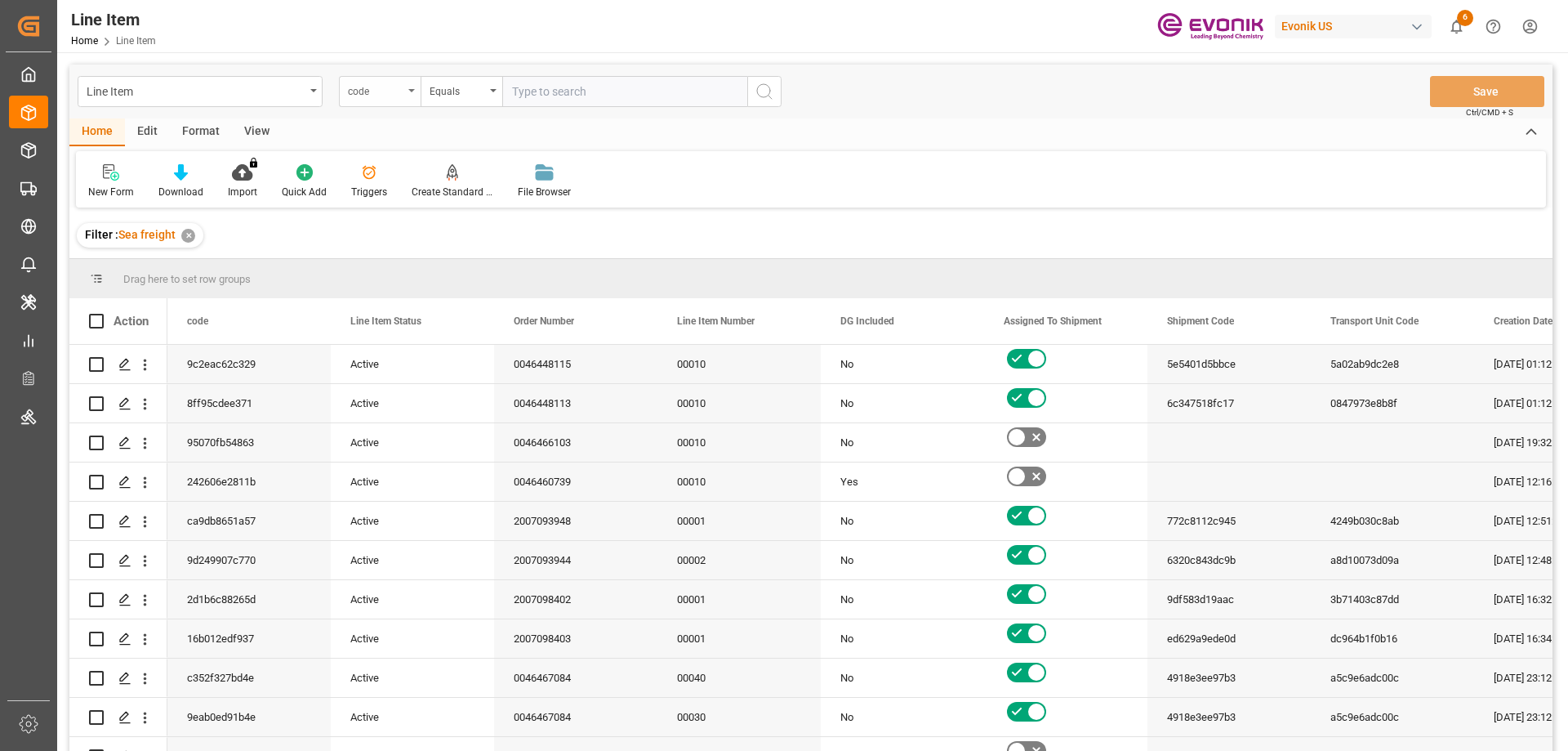
click at [397, 97] on div "code" at bounding box center [375, 89] width 55 height 19
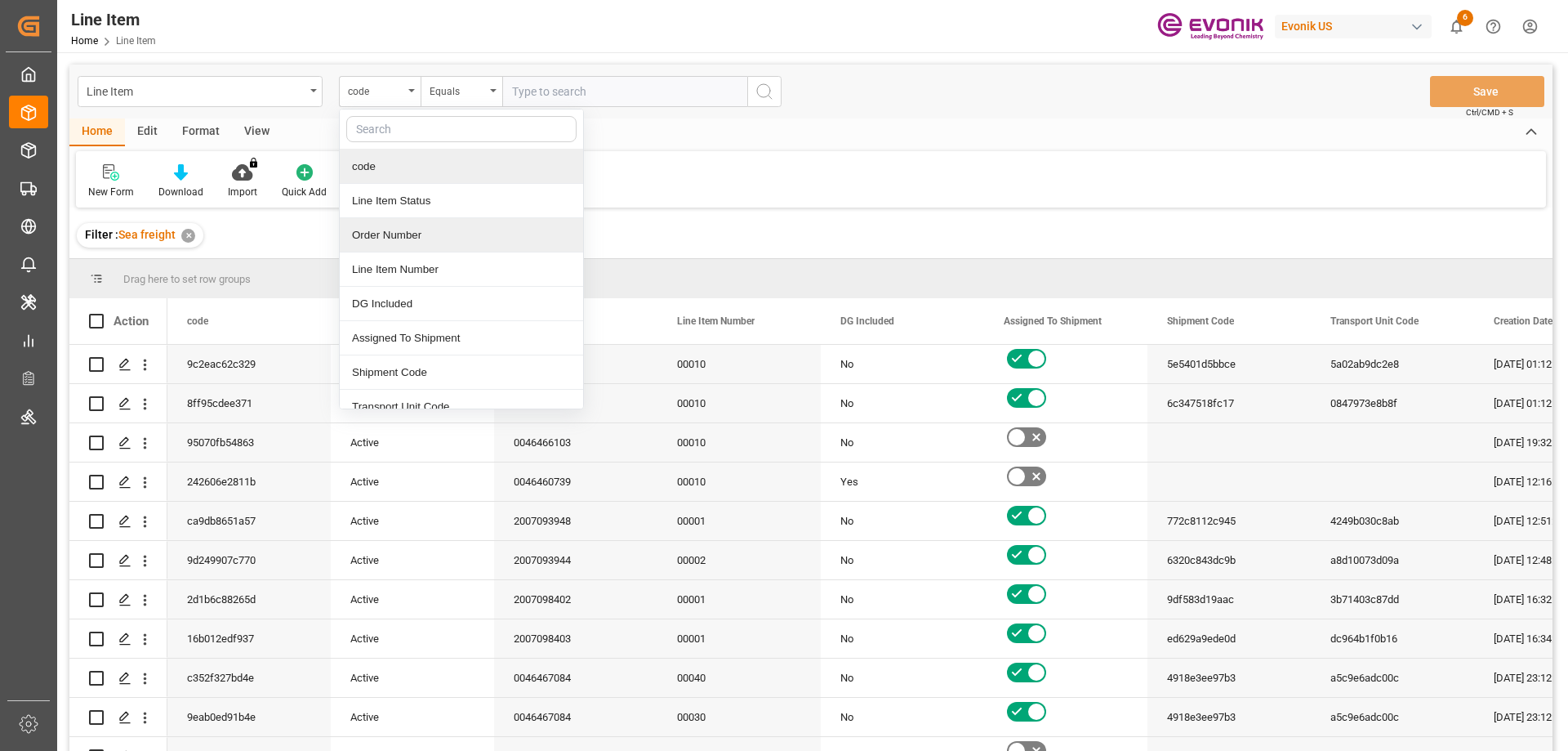
click at [416, 224] on div "Order Number" at bounding box center [461, 235] width 243 height 34
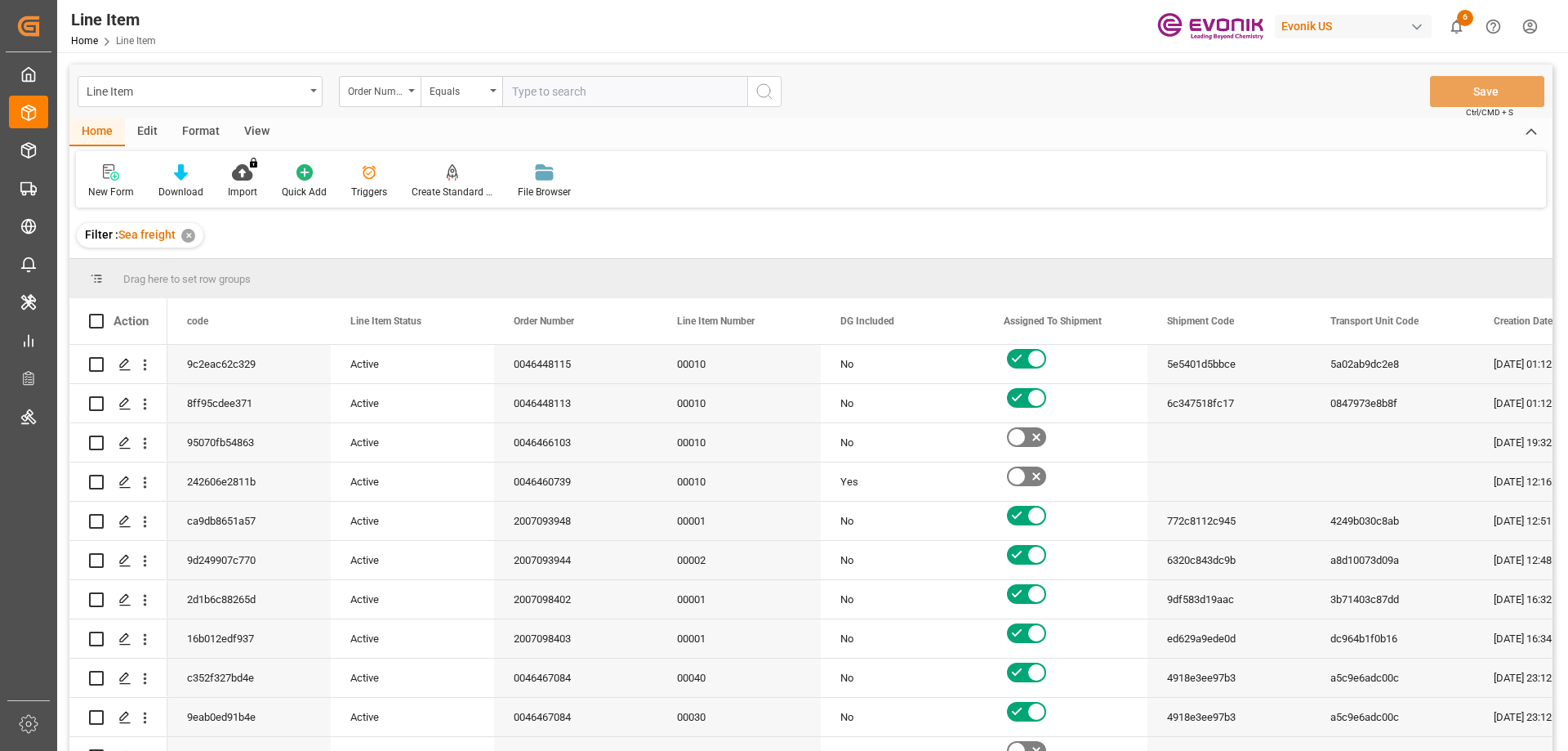
click at [547, 94] on input "text" at bounding box center [625, 91] width 245 height 31
paste input "2007089218"
type input "2007089218"
click at [247, 135] on div "View" at bounding box center [256, 132] width 50 height 28
click at [192, 185] on div "Standard Templates" at bounding box center [186, 192] width 82 height 14
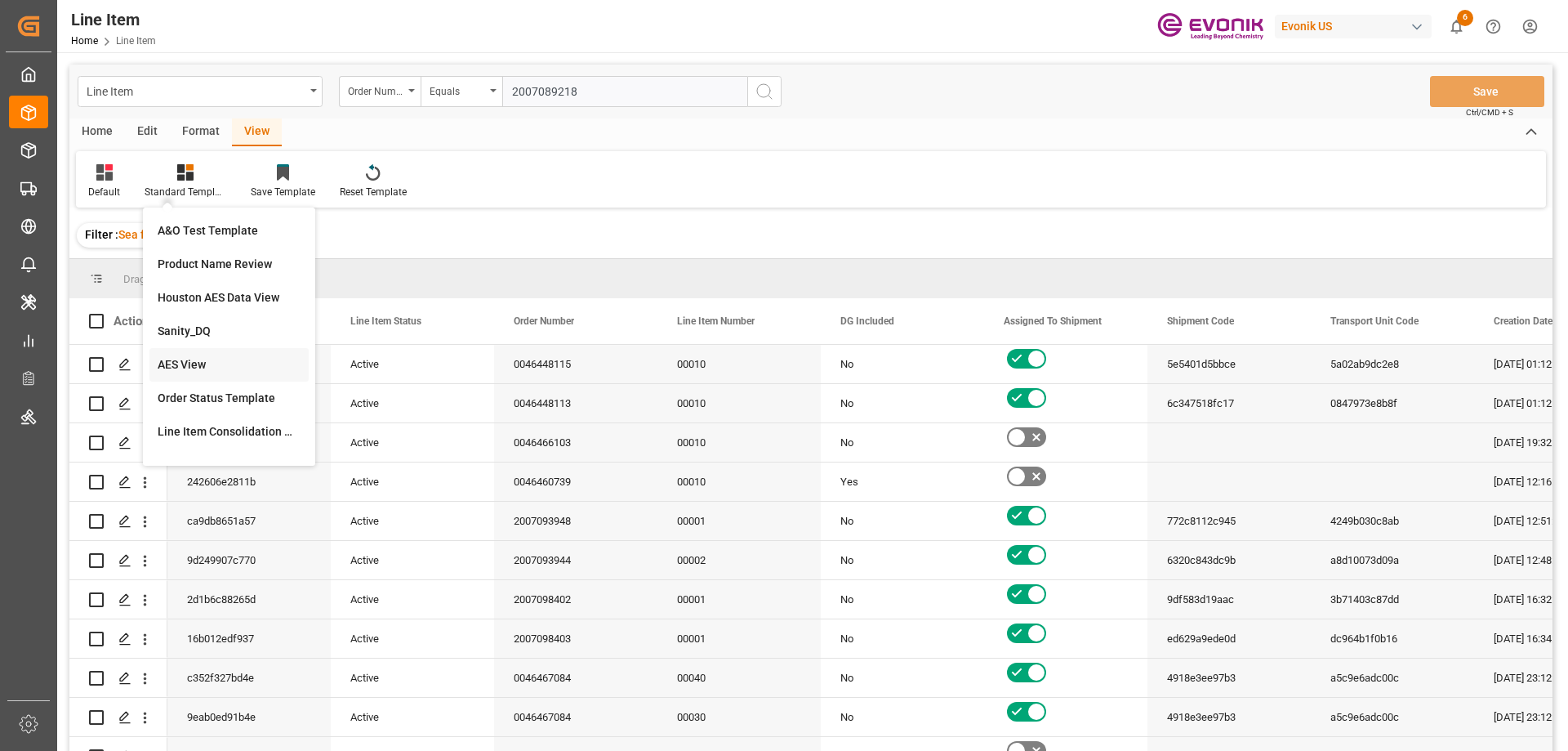
click at [192, 361] on div "AES View" at bounding box center [229, 364] width 143 height 17
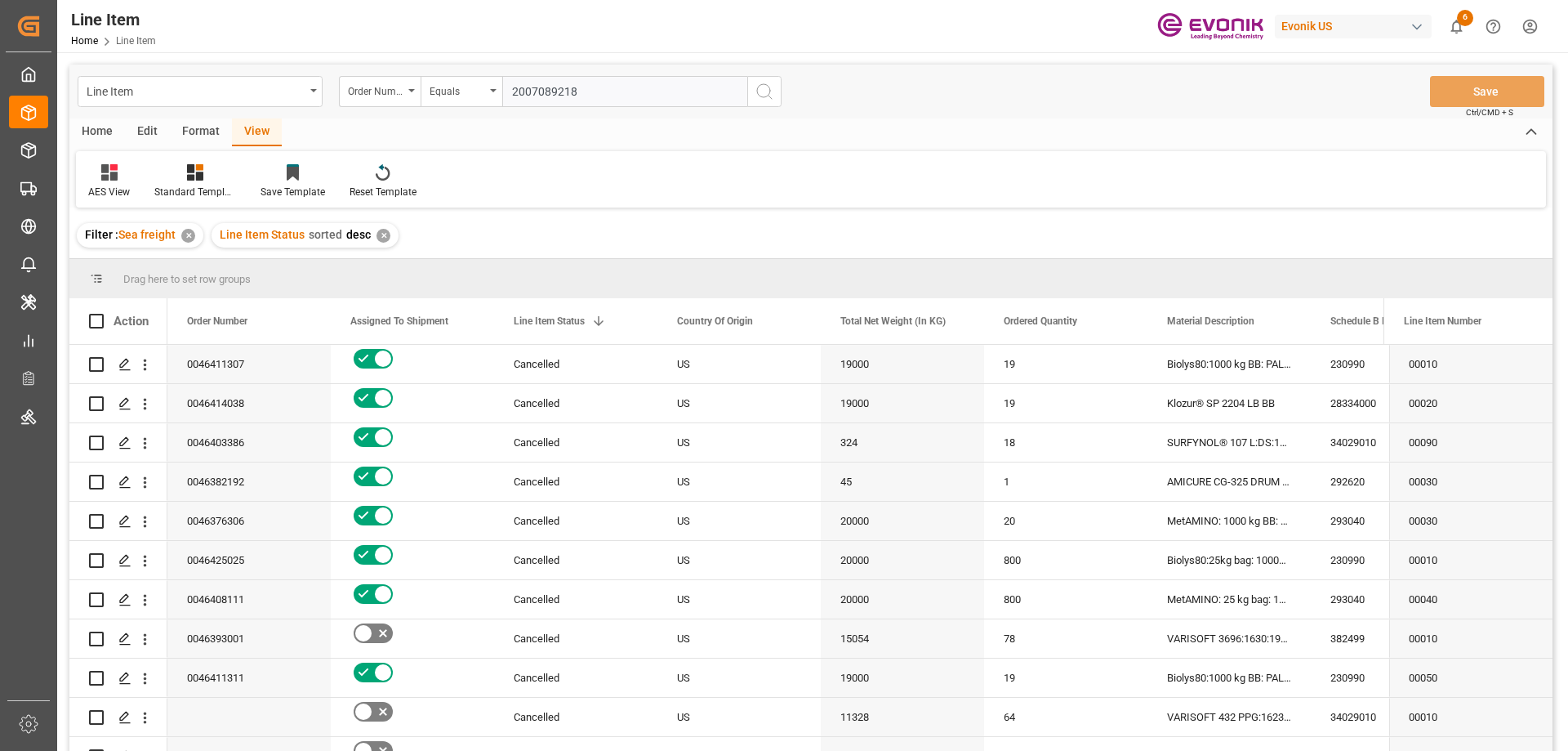
click at [610, 90] on input "2007089218" at bounding box center [625, 91] width 245 height 31
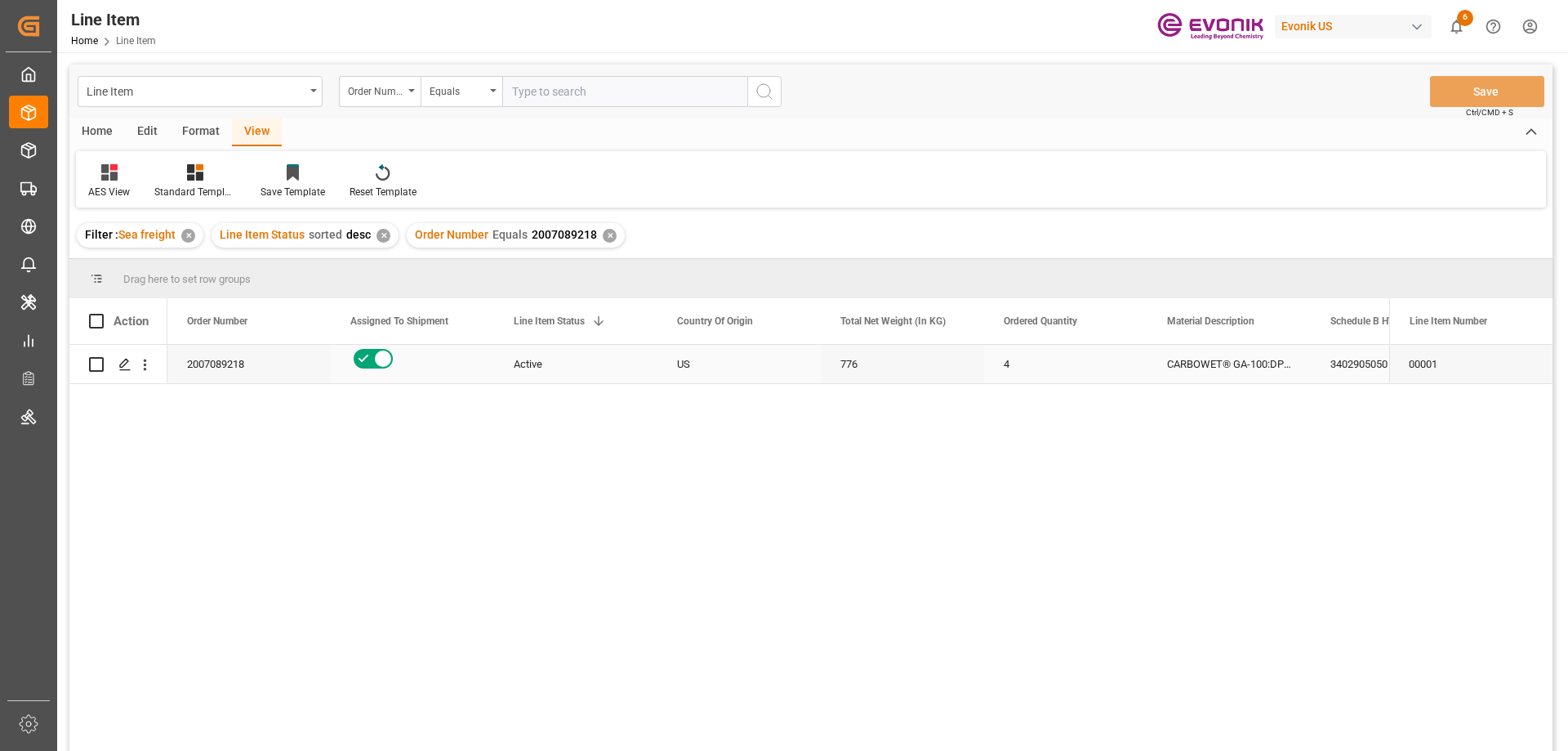
click at [343, 370] on div "Press SPACE to select this row." at bounding box center [412, 364] width 163 height 38
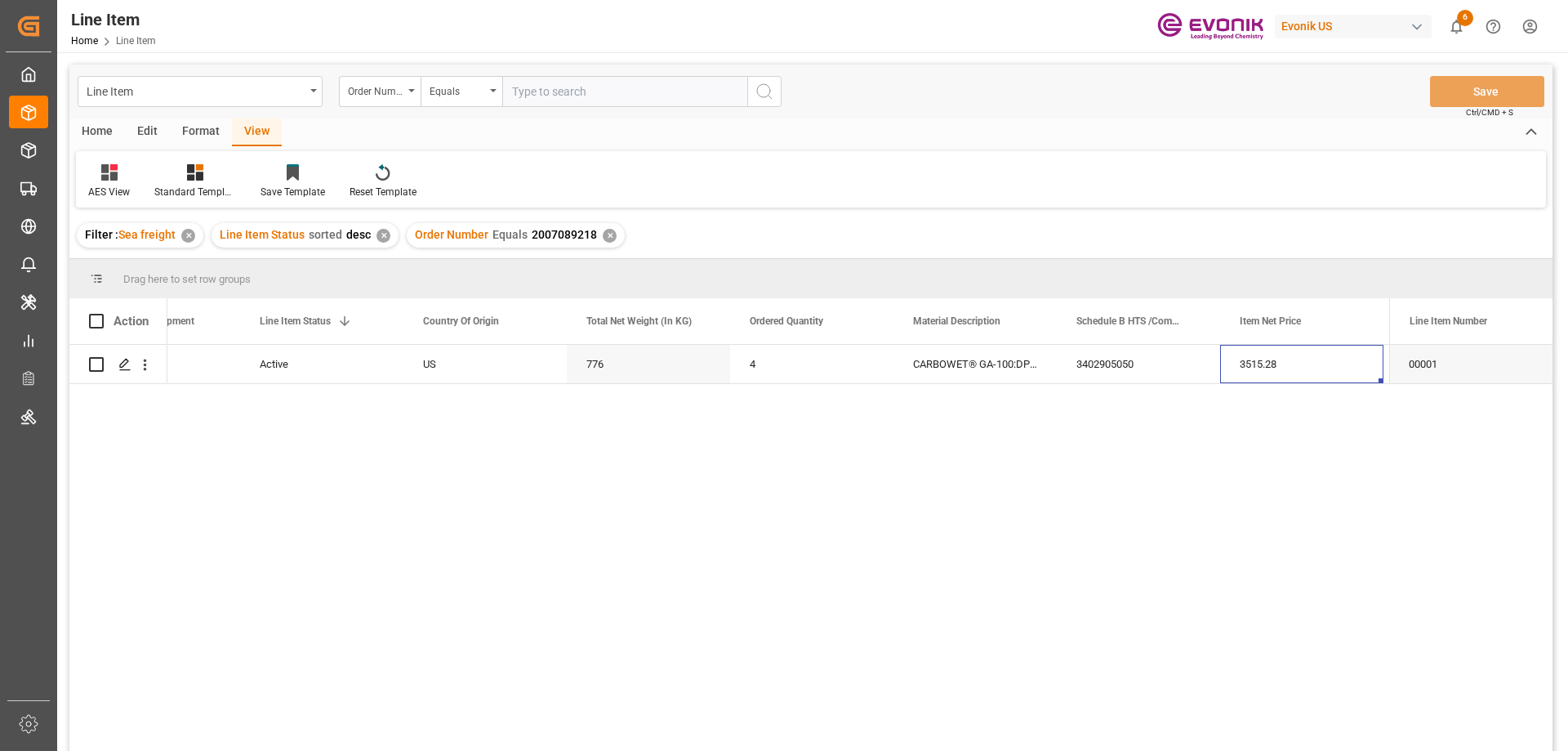
scroll to position [0, 417]
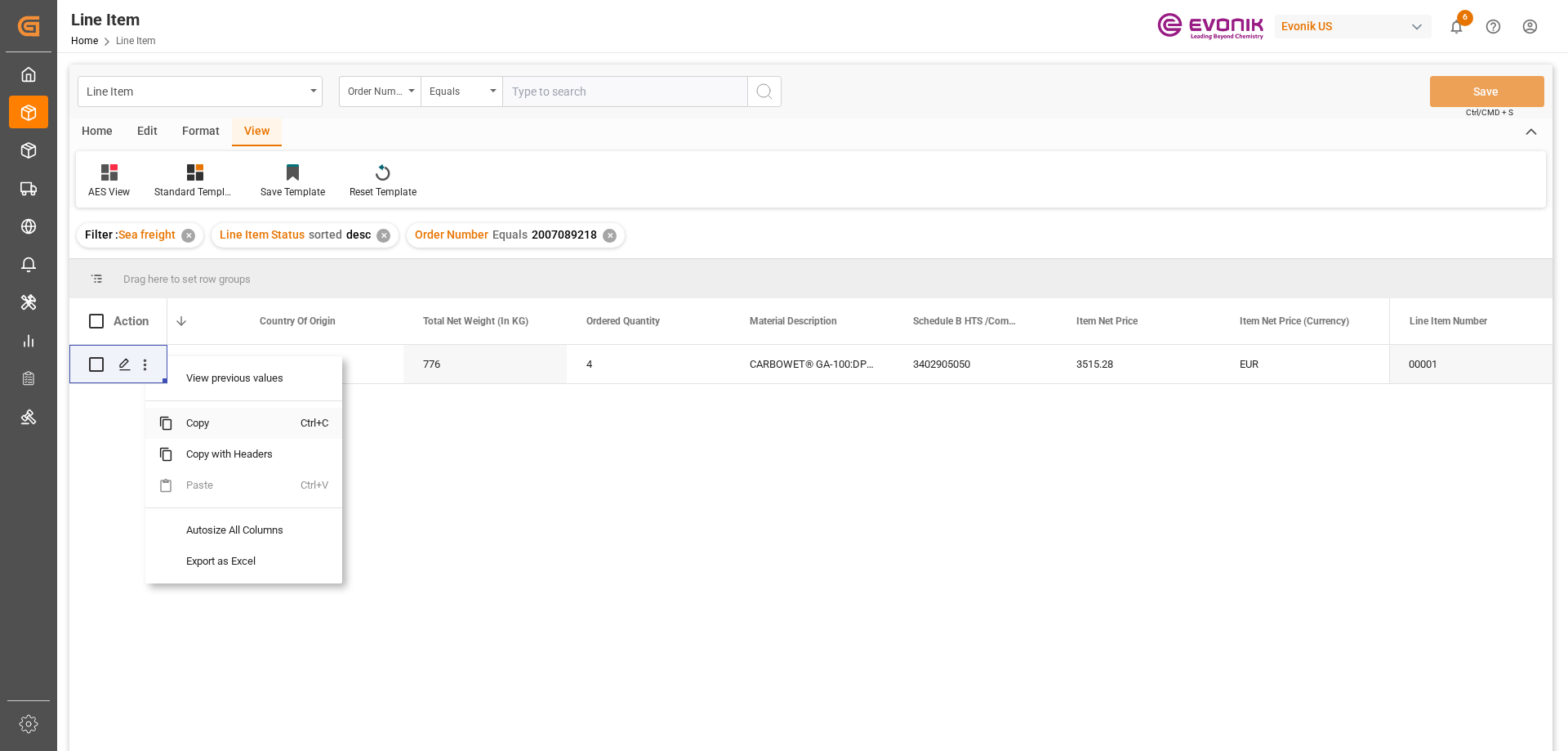
click at [205, 426] on span "Copy" at bounding box center [237, 423] width 128 height 31
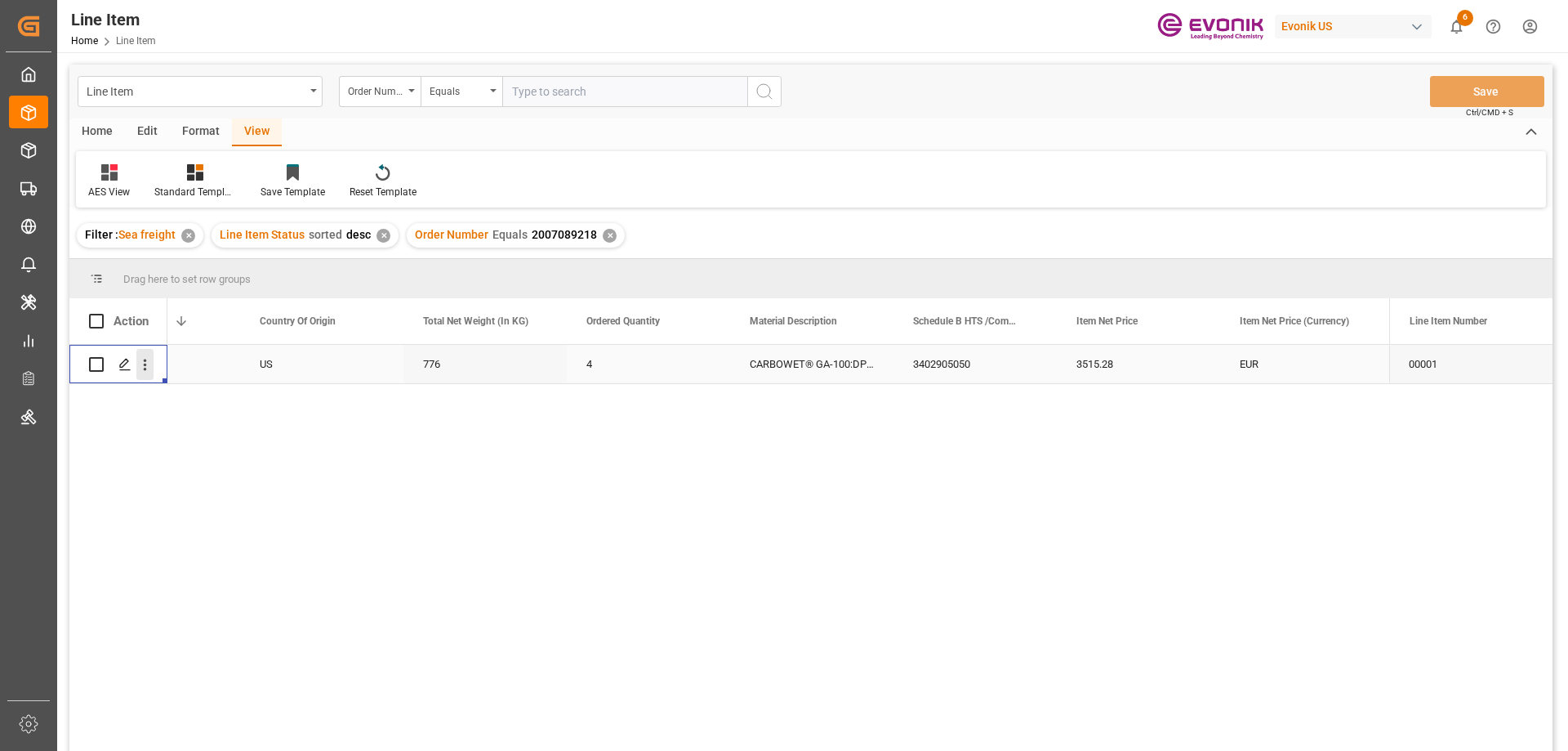
click at [147, 363] on icon "open menu" at bounding box center [145, 364] width 17 height 17
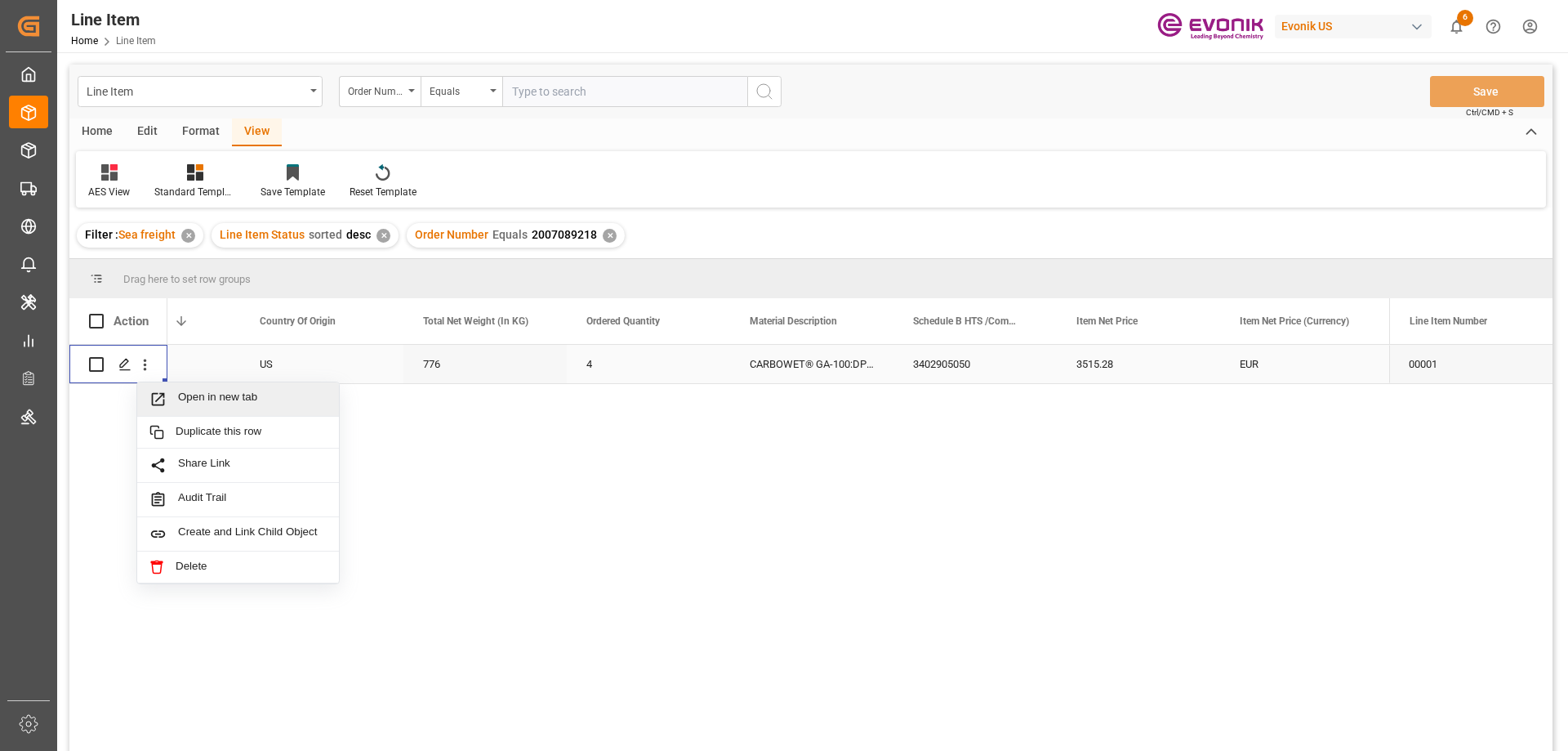
click at [195, 394] on span "Open in new tab" at bounding box center [252, 398] width 149 height 17
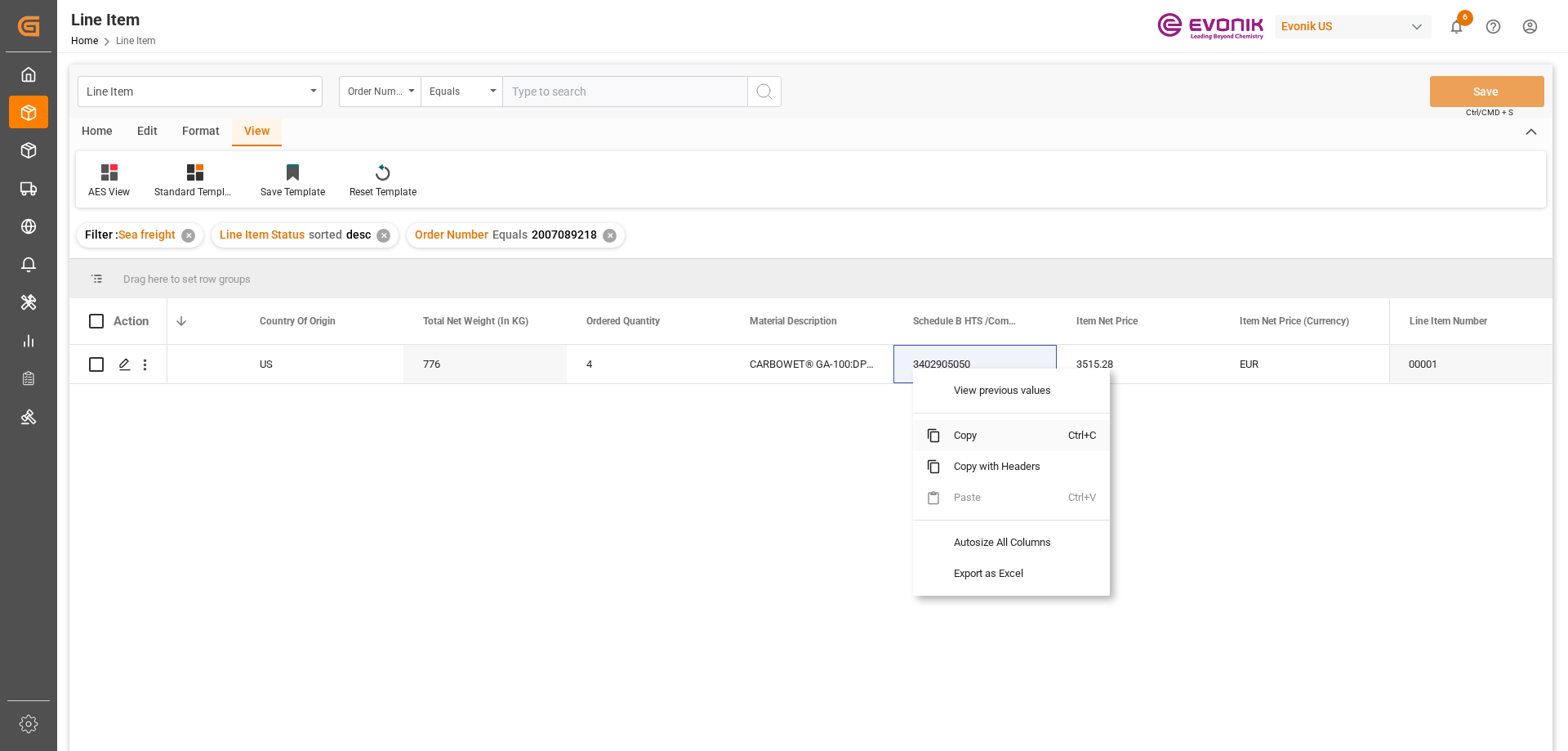
click at [964, 433] on span "Copy" at bounding box center [1004, 435] width 128 height 31
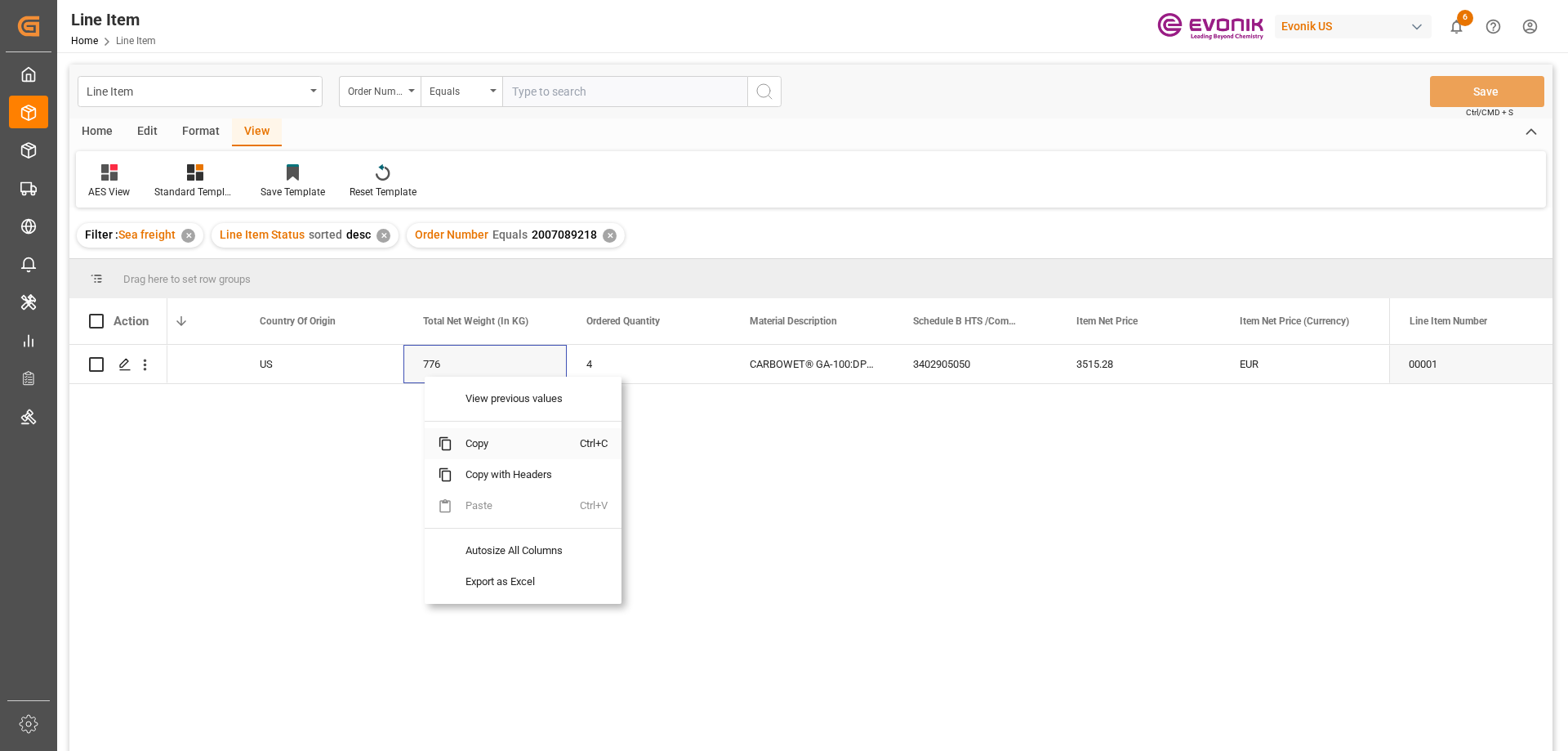
click at [482, 450] on span "Copy" at bounding box center [516, 444] width 128 height 31
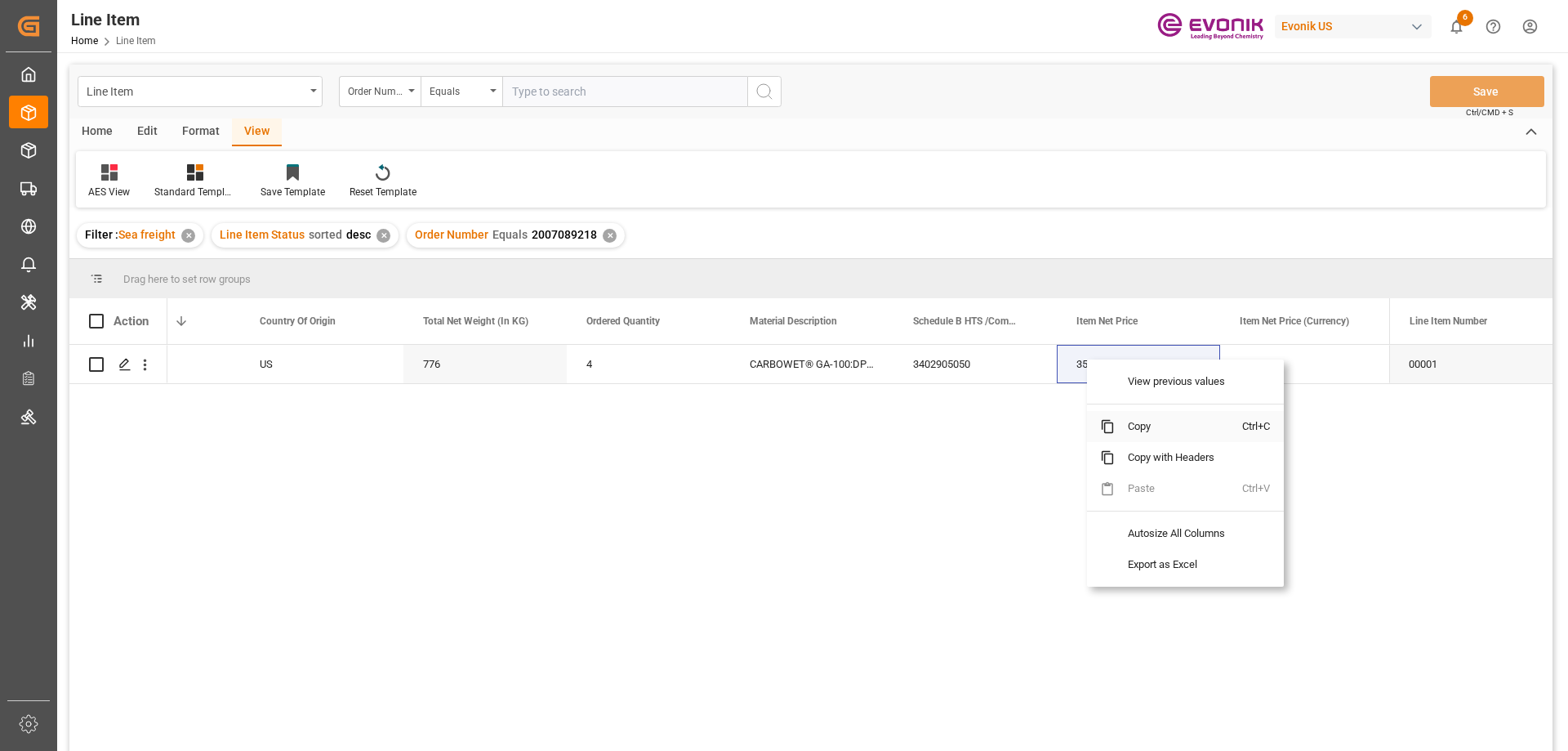
click at [1127, 423] on span "Copy" at bounding box center [1178, 426] width 128 height 31
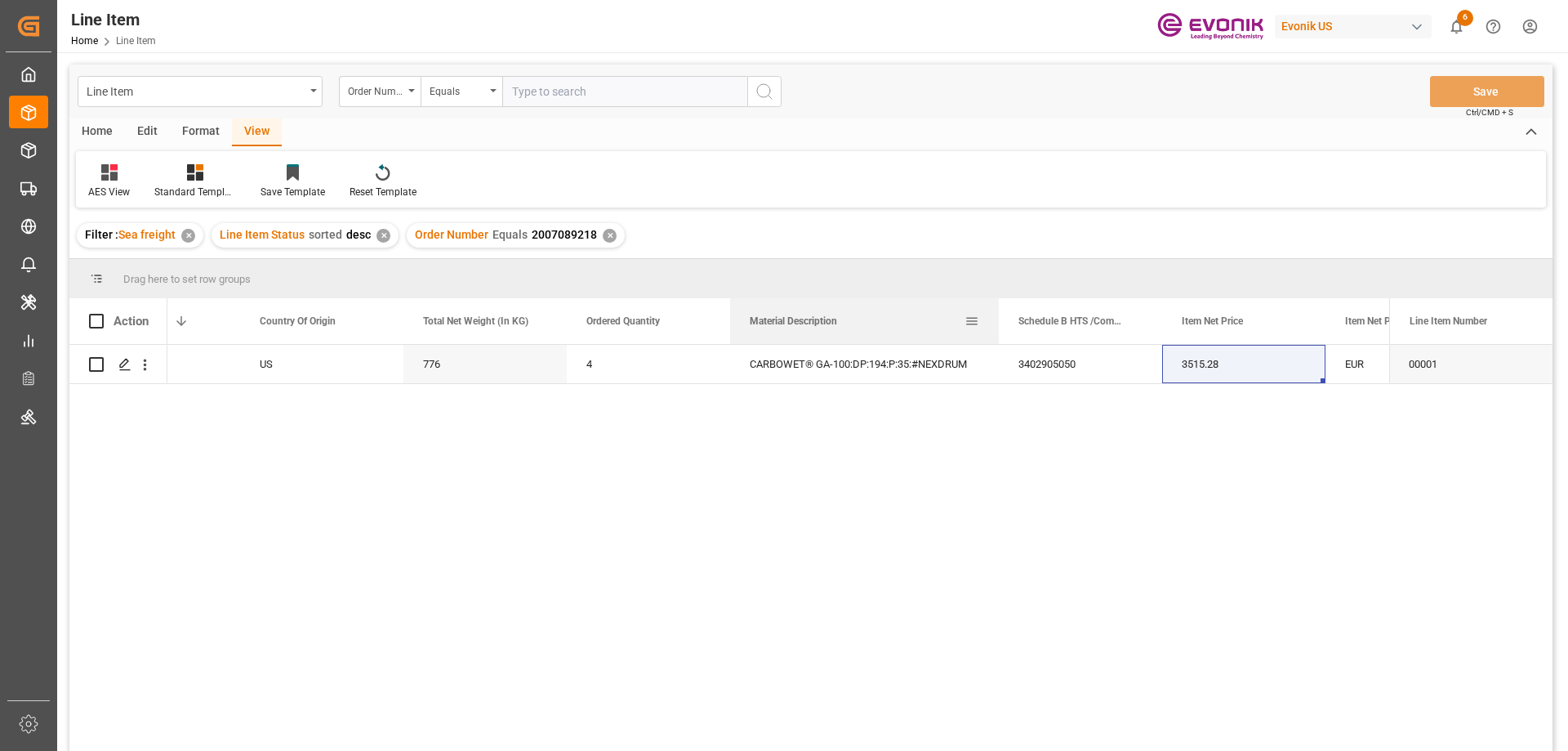
drag, startPoint x: 892, startPoint y: 318, endPoint x: 998, endPoint y: 329, distance: 106.6
click at [998, 329] on div at bounding box center [999, 321] width 7 height 46
click at [592, 89] on input "text" at bounding box center [625, 91] width 245 height 31
paste input "2007000823"
type input "2007000823"
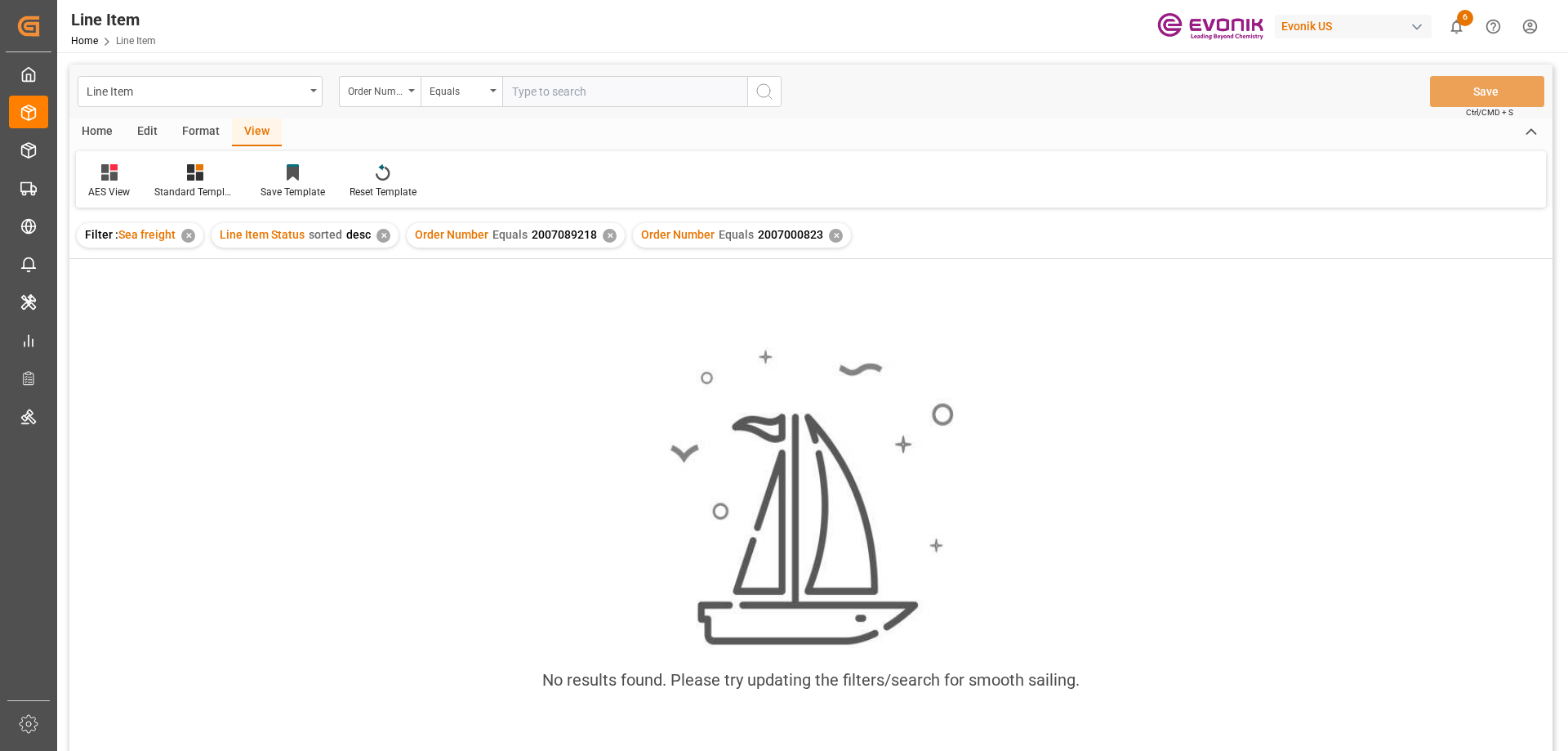
click at [604, 232] on div "✕" at bounding box center [609, 236] width 14 height 14
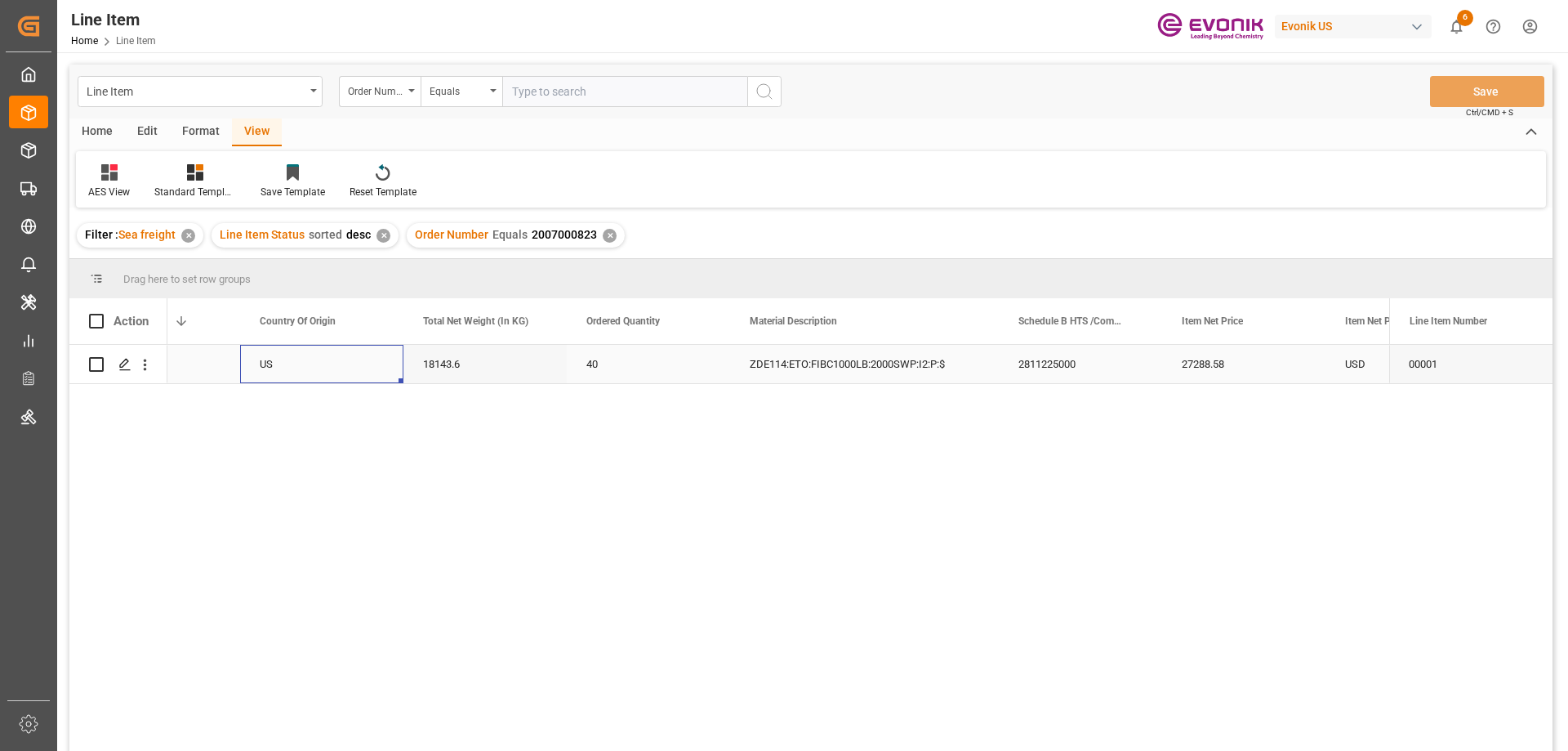
click at [364, 363] on div "US" at bounding box center [322, 364] width 163 height 38
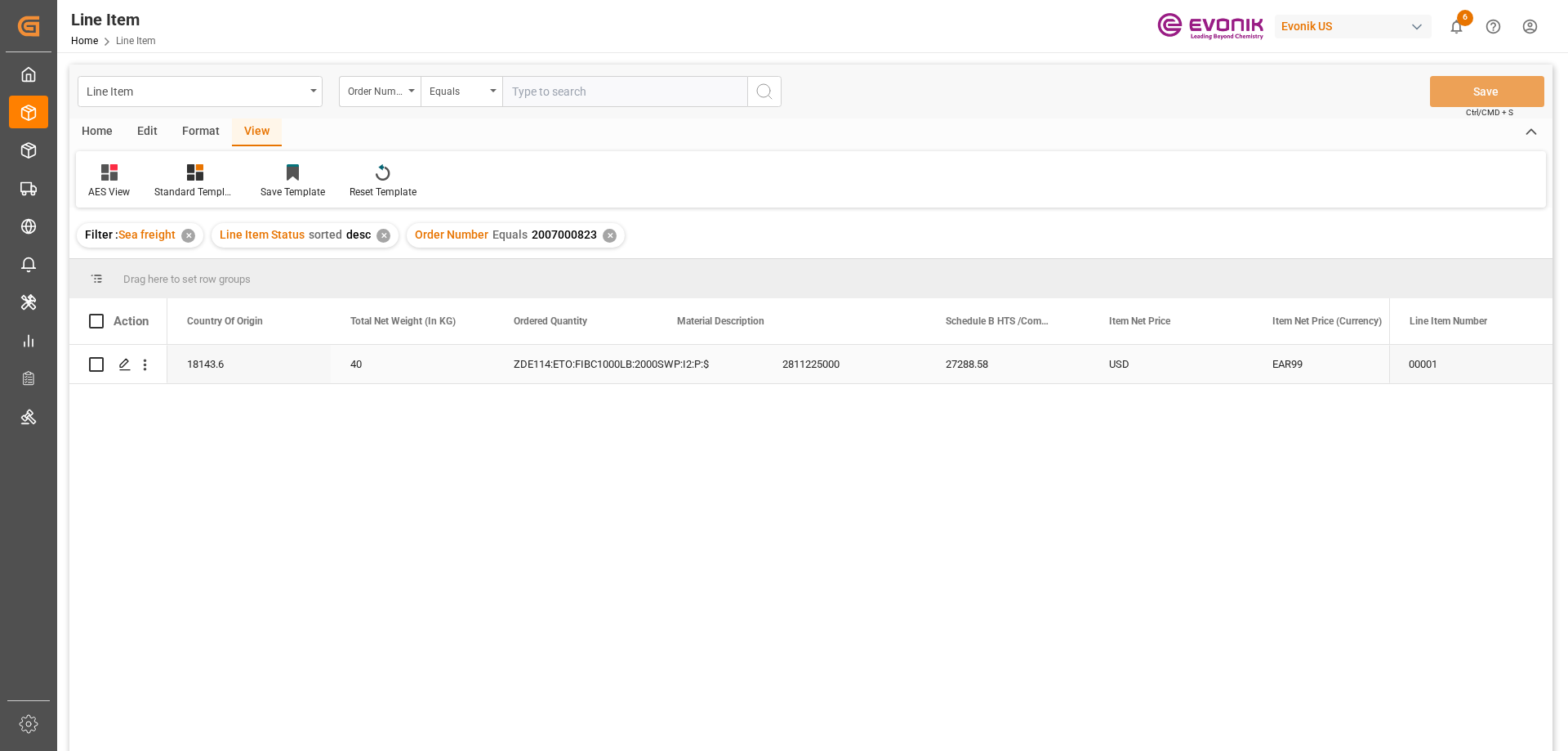
scroll to position [0, 490]
click at [147, 363] on icon "open menu" at bounding box center [145, 364] width 17 height 17
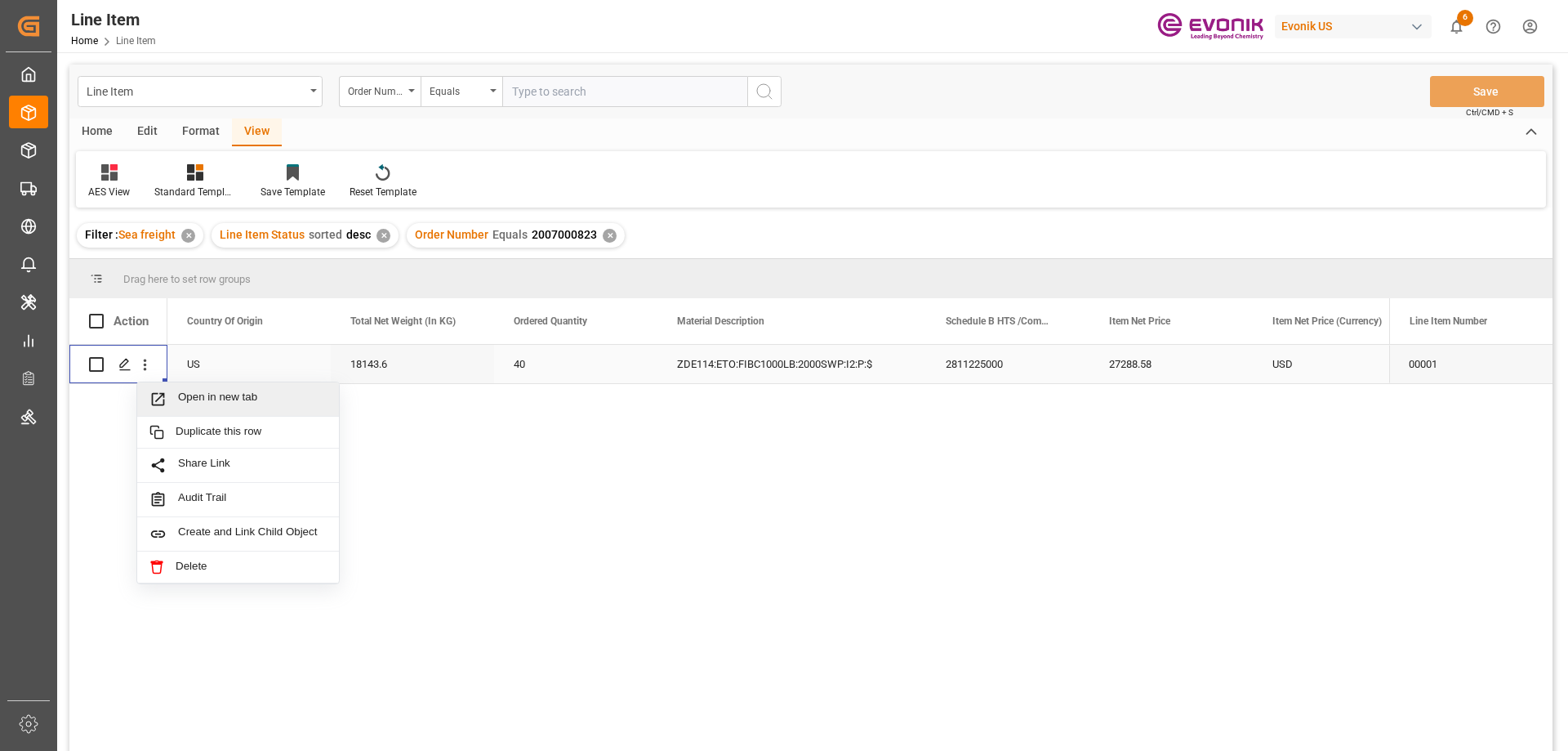
click at [215, 395] on span "Open in new tab" at bounding box center [252, 398] width 149 height 17
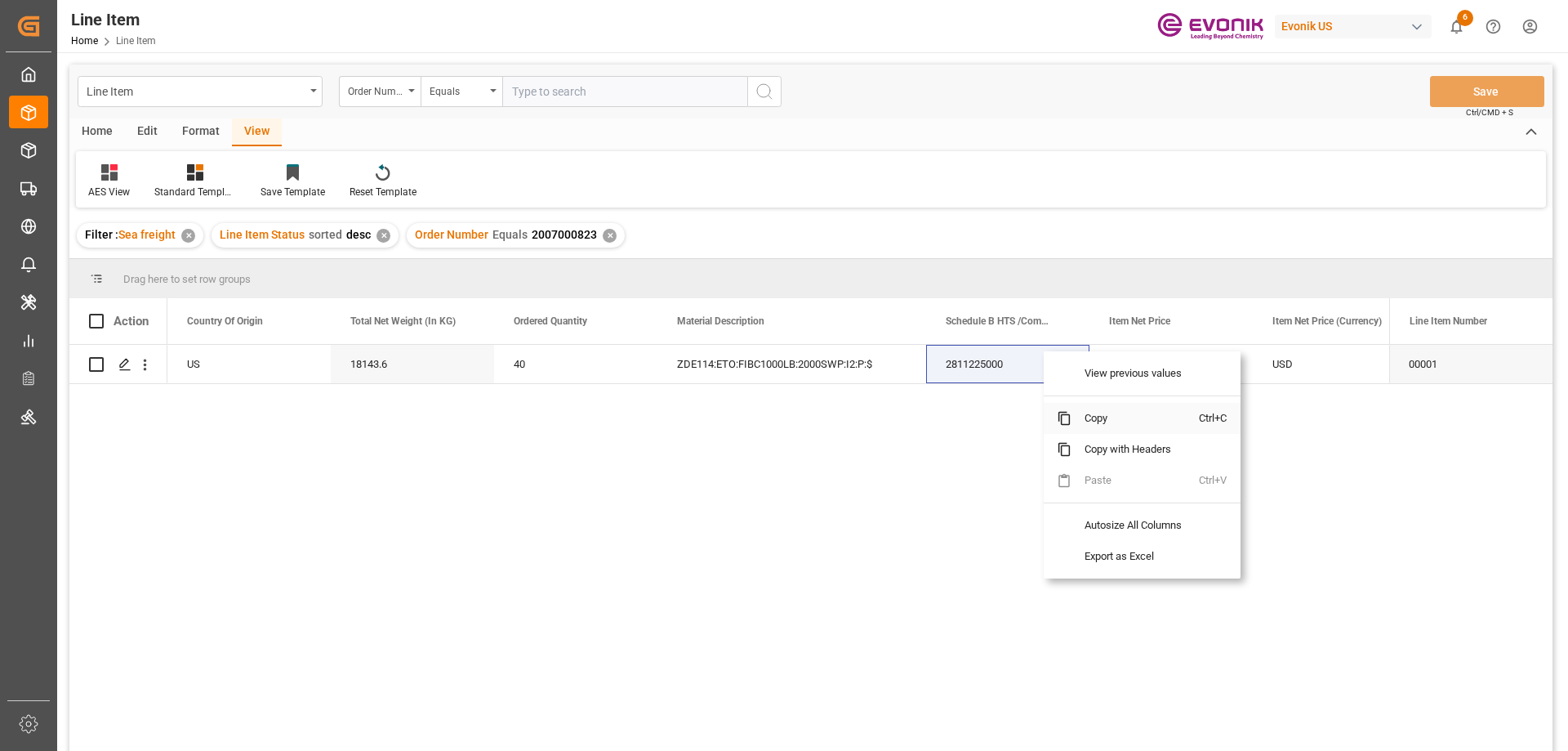
click at [1096, 411] on span "Copy" at bounding box center [1135, 418] width 128 height 31
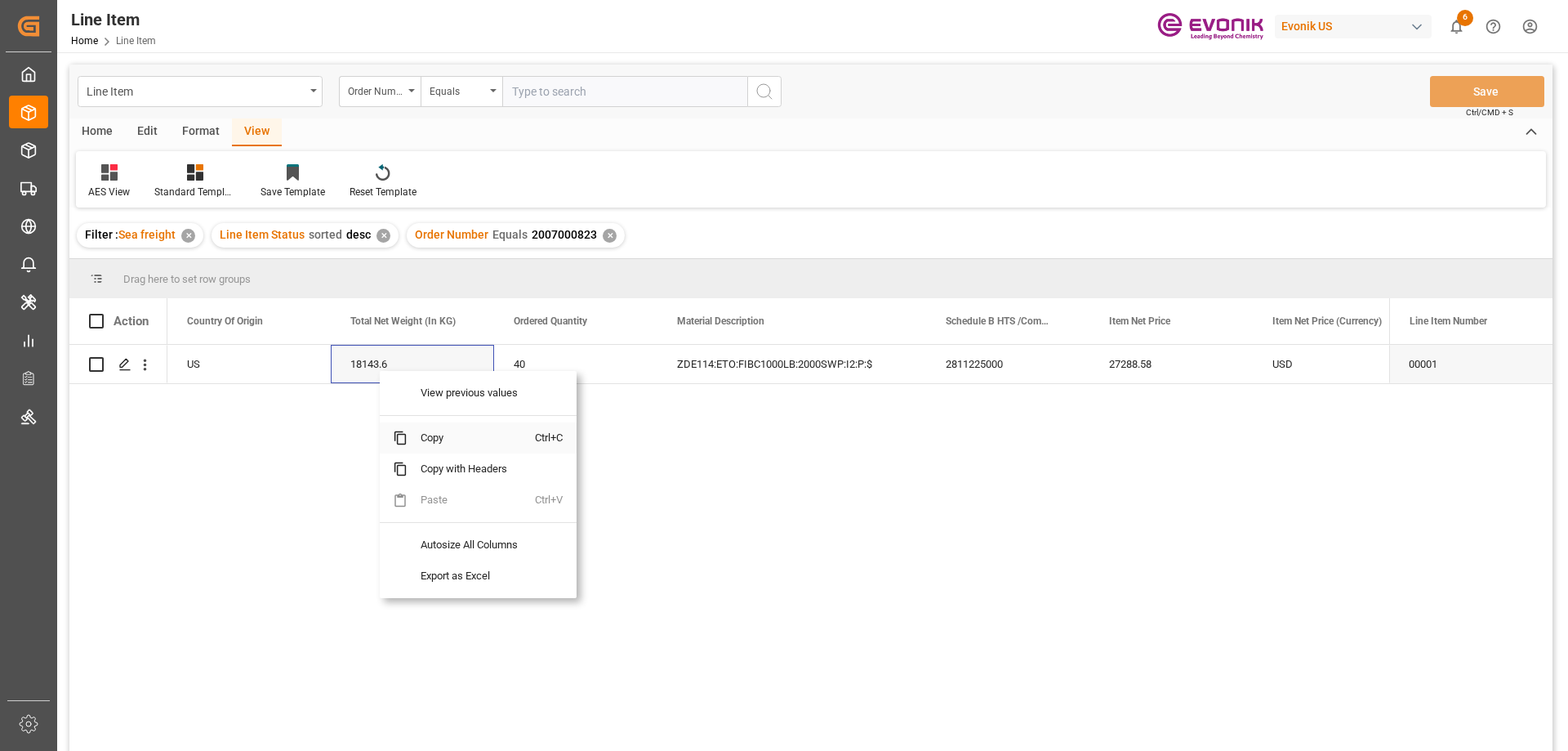
drag, startPoint x: 450, startPoint y: 430, endPoint x: 690, endPoint y: 370, distance: 247.4
click at [450, 430] on span "Copy" at bounding box center [472, 438] width 128 height 31
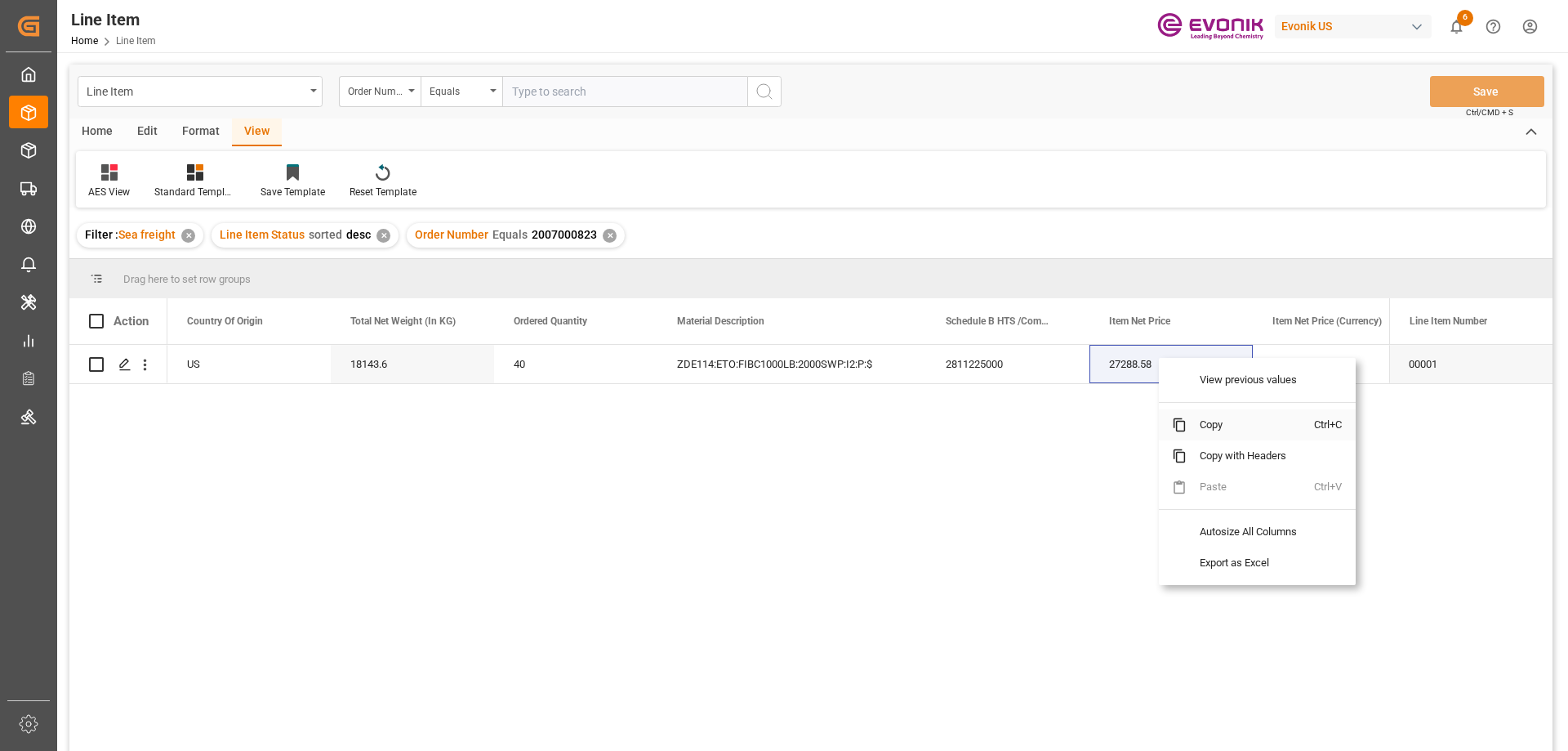
click at [1213, 425] on span "Copy" at bounding box center [1250, 425] width 128 height 31
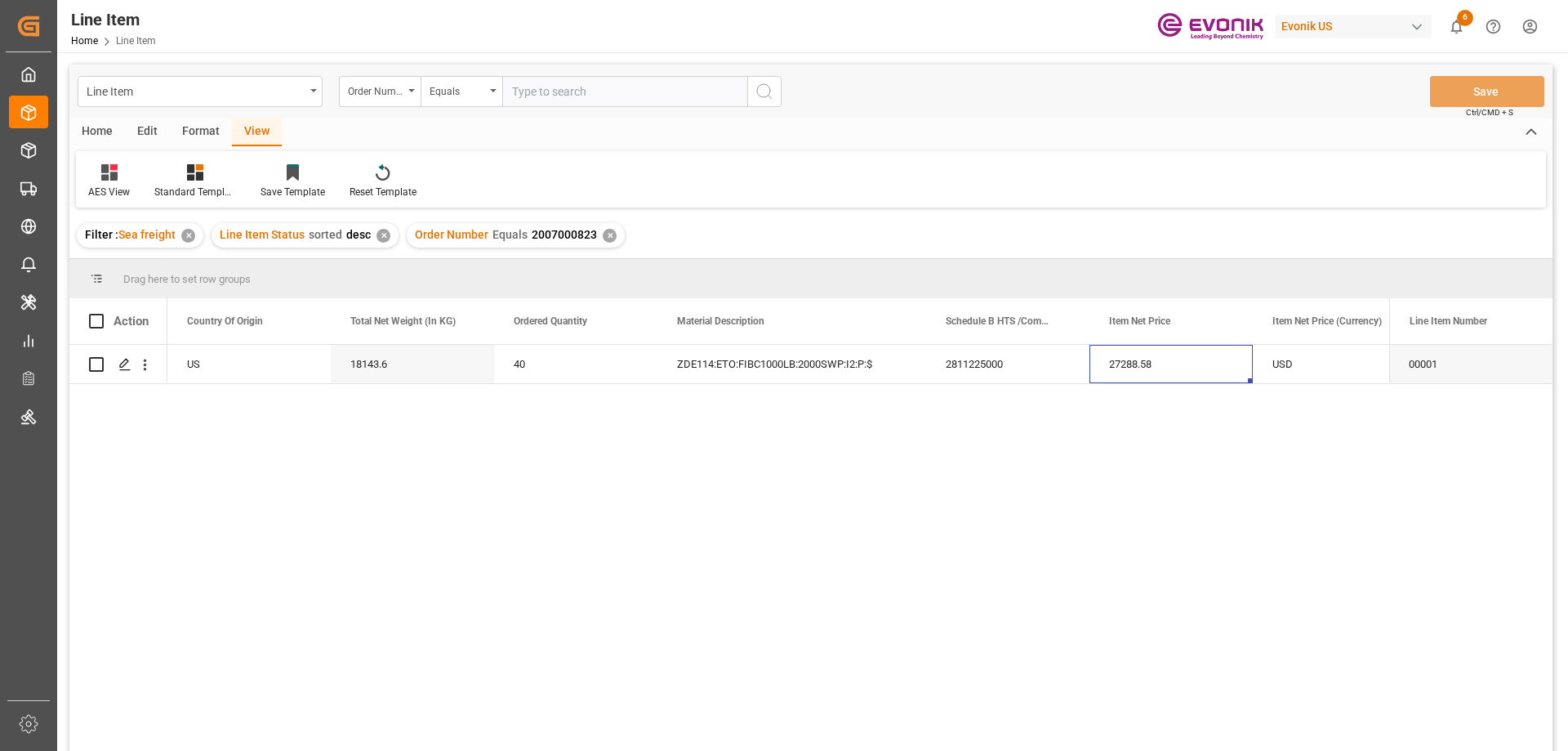
click at [574, 90] on input "text" at bounding box center [625, 91] width 245 height 31
paste input "0046461690"
type input "0046461690"
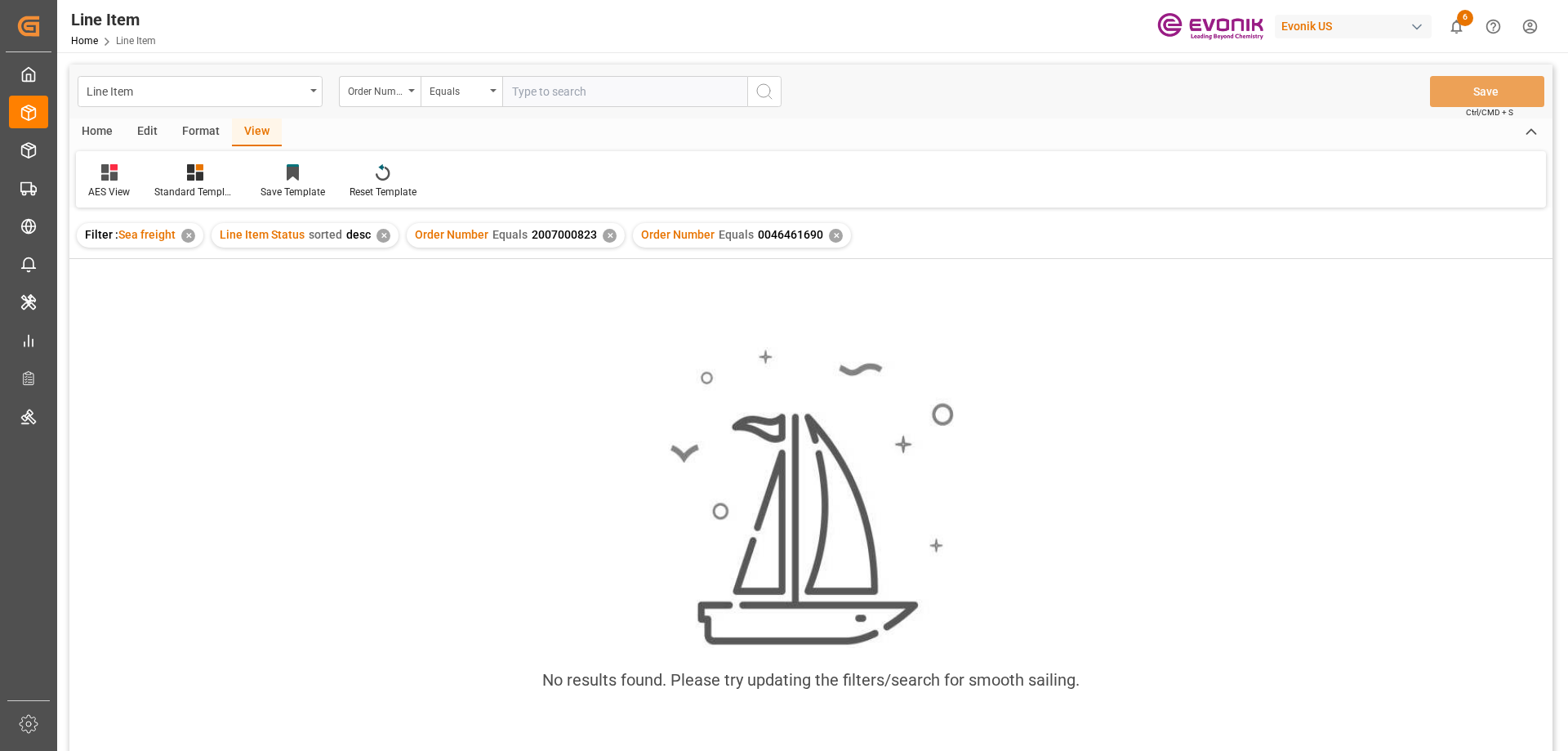
click at [605, 233] on div "✕" at bounding box center [609, 236] width 14 height 14
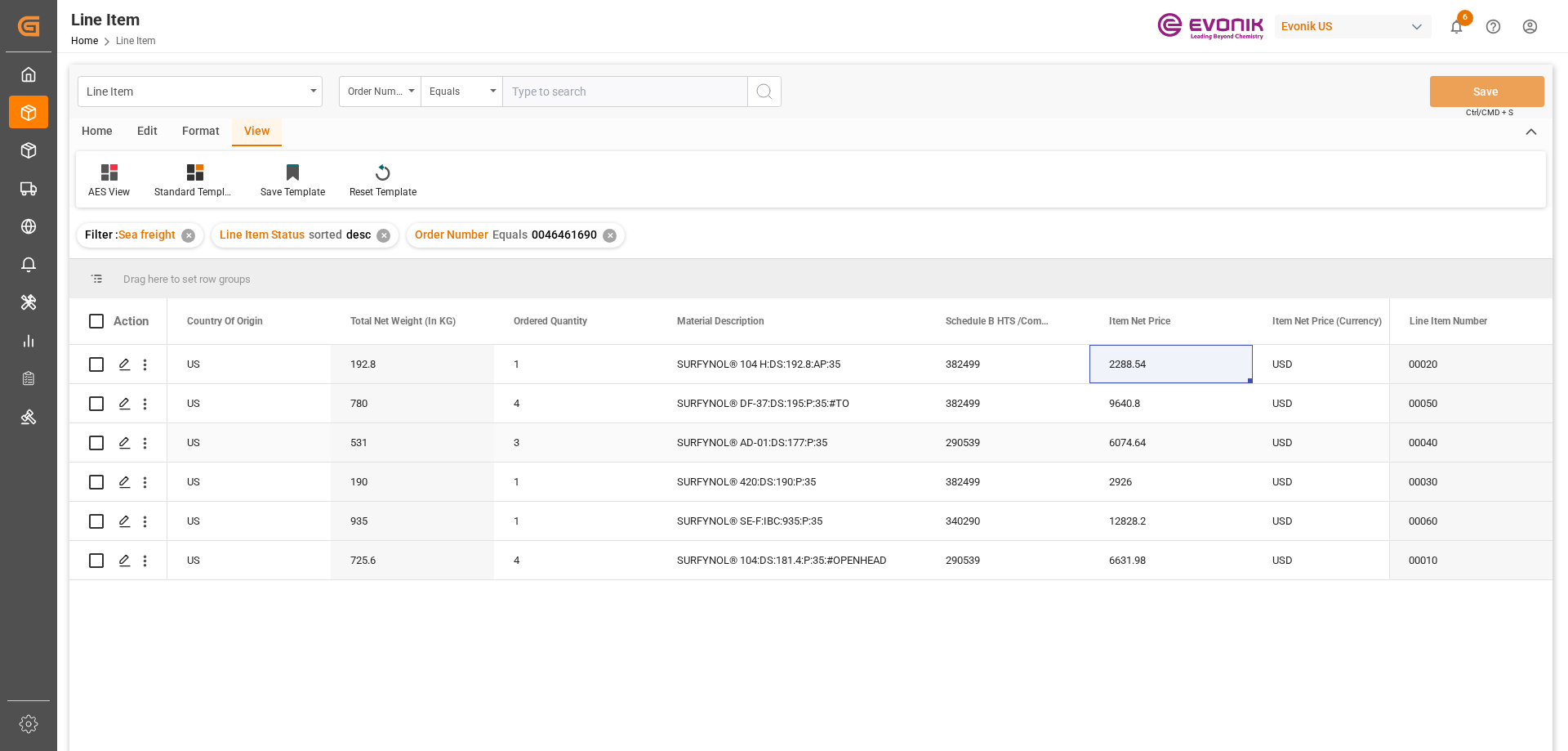
click at [569, 472] on div "1" at bounding box center [575, 481] width 163 height 38
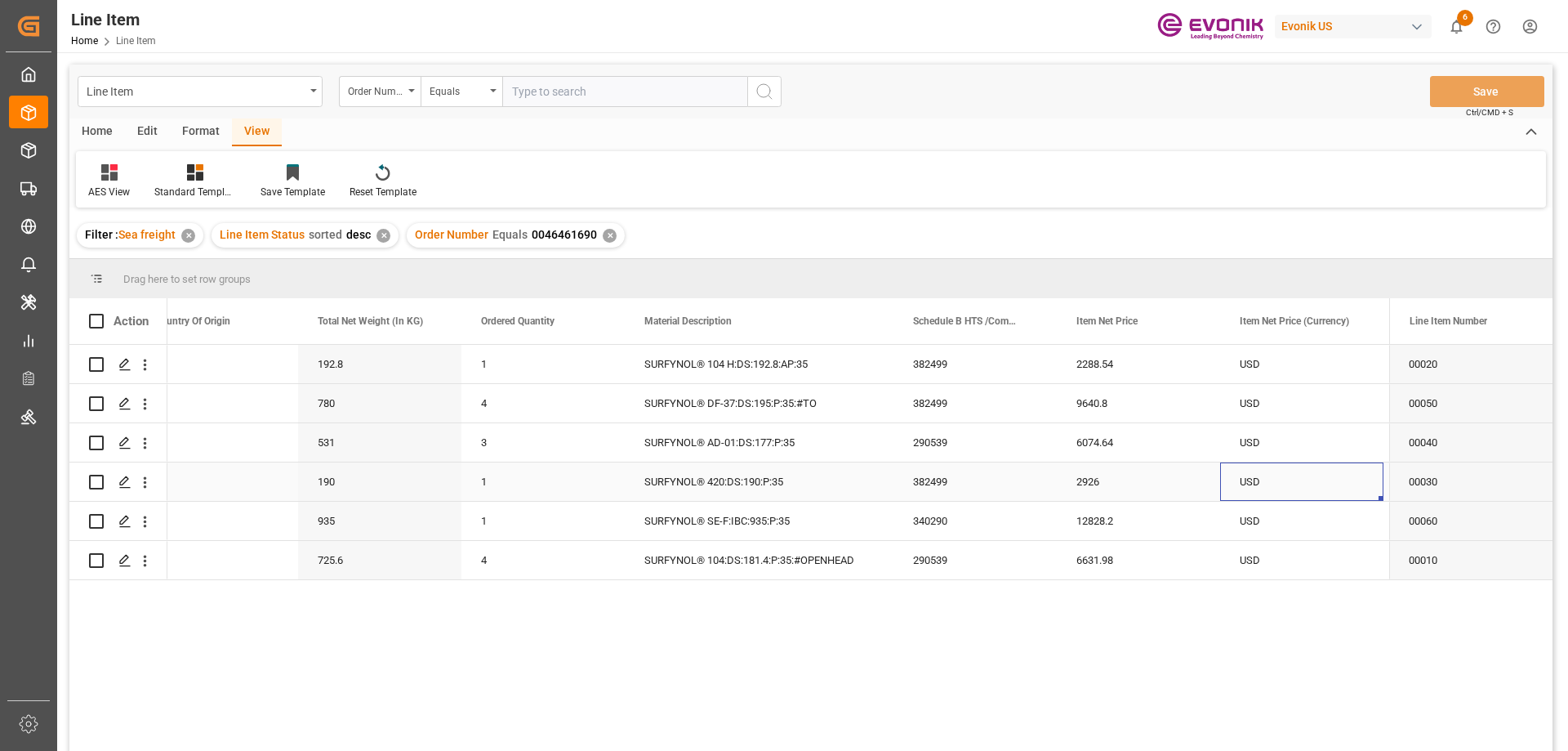
scroll to position [0, 686]
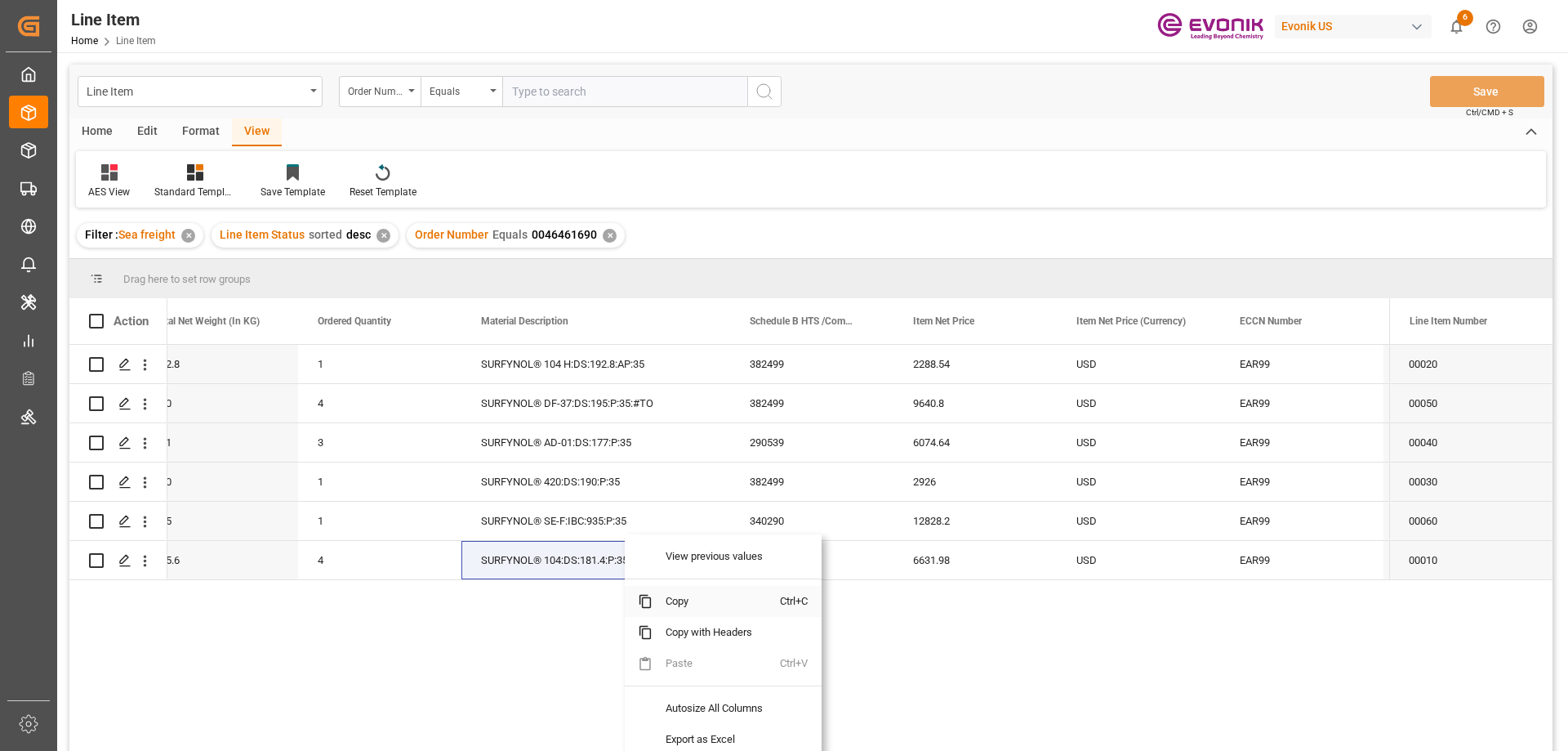
click at [677, 599] on span "Copy" at bounding box center [716, 601] width 128 height 31
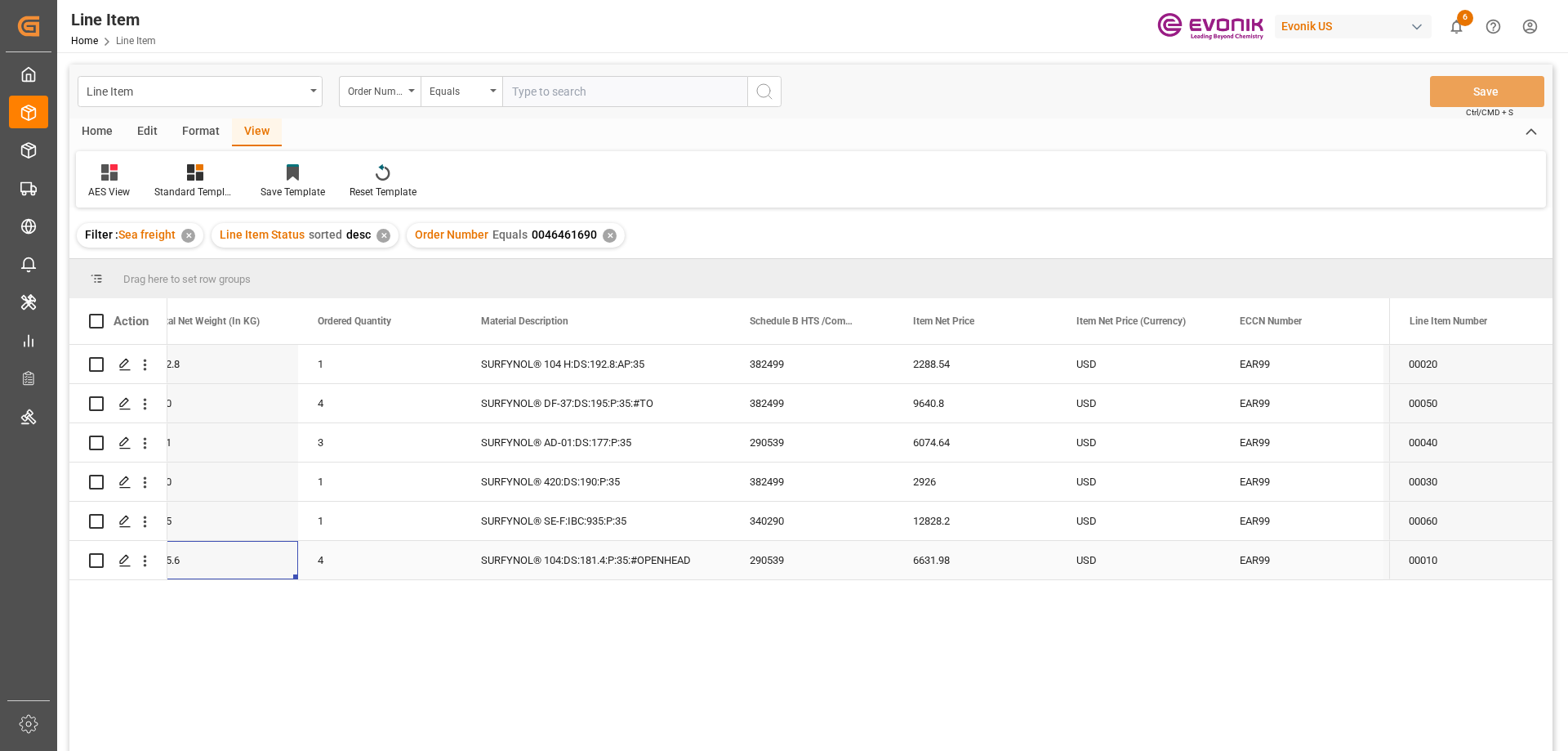
click at [223, 570] on div "725.6" at bounding box center [216, 559] width 163 height 38
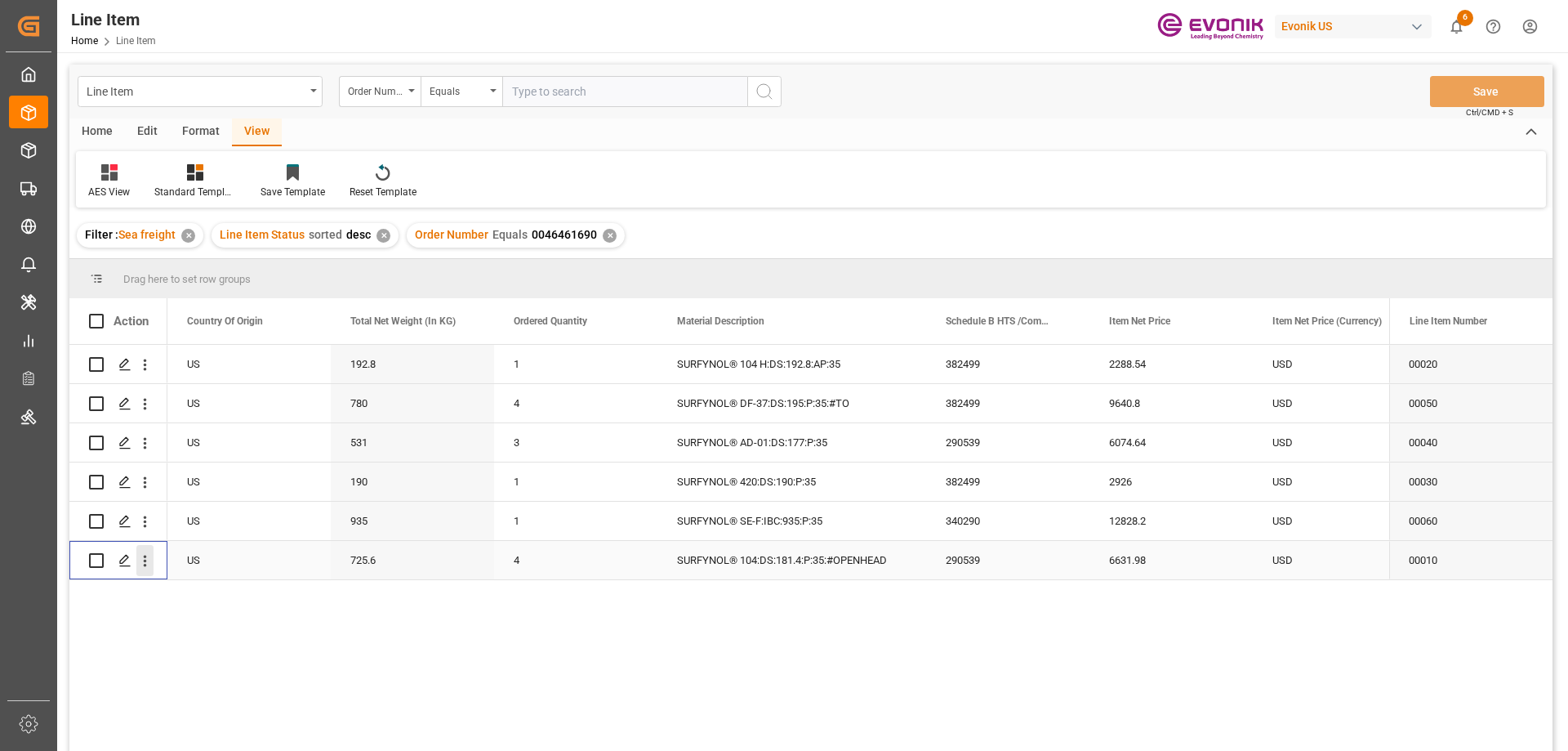
click at [142, 552] on icon "open menu" at bounding box center [145, 560] width 17 height 17
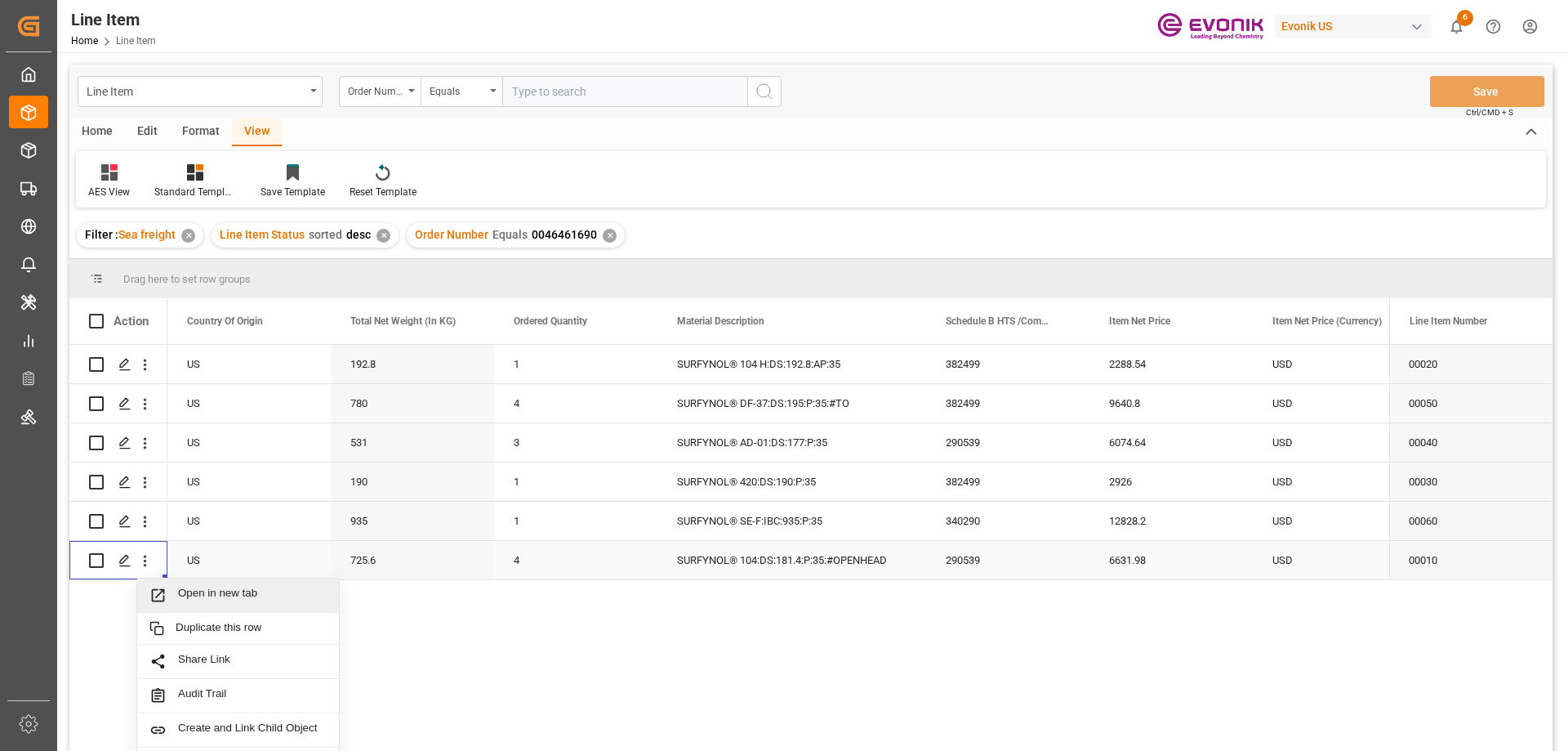
click at [198, 593] on span "Open in new tab" at bounding box center [252, 595] width 149 height 17
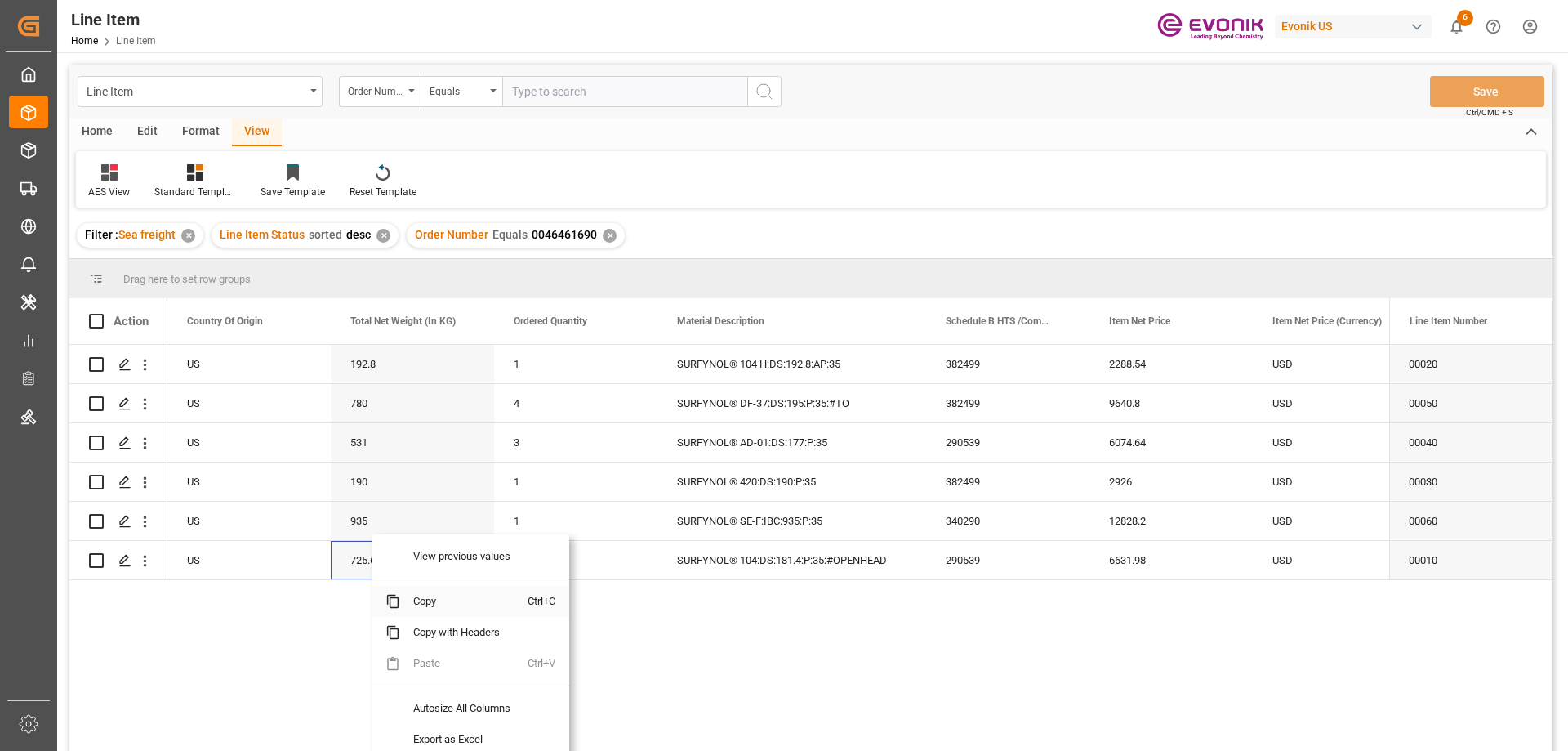
click at [437, 607] on span "Copy" at bounding box center [464, 601] width 128 height 31
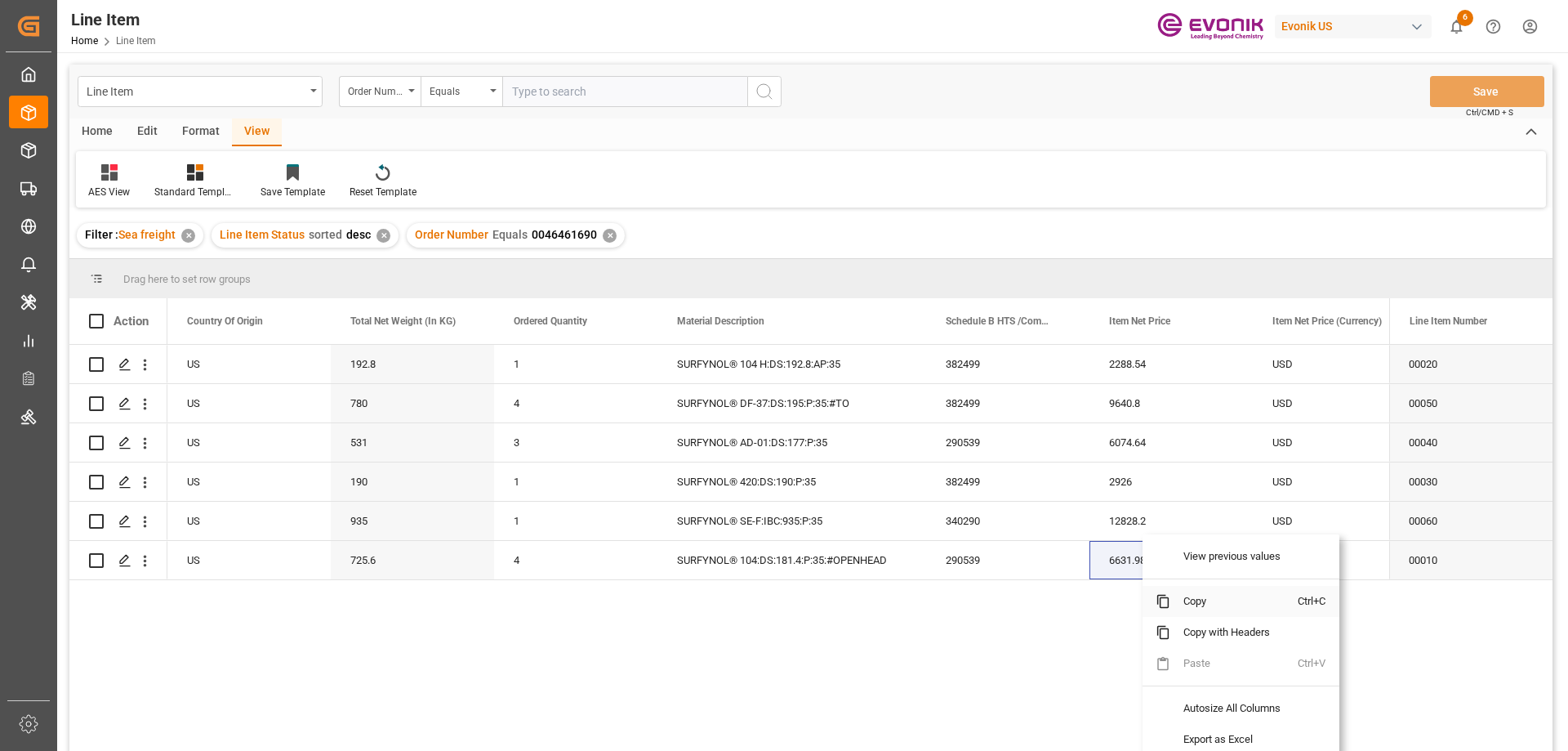
click at [1201, 598] on span "Copy" at bounding box center [1234, 601] width 128 height 31
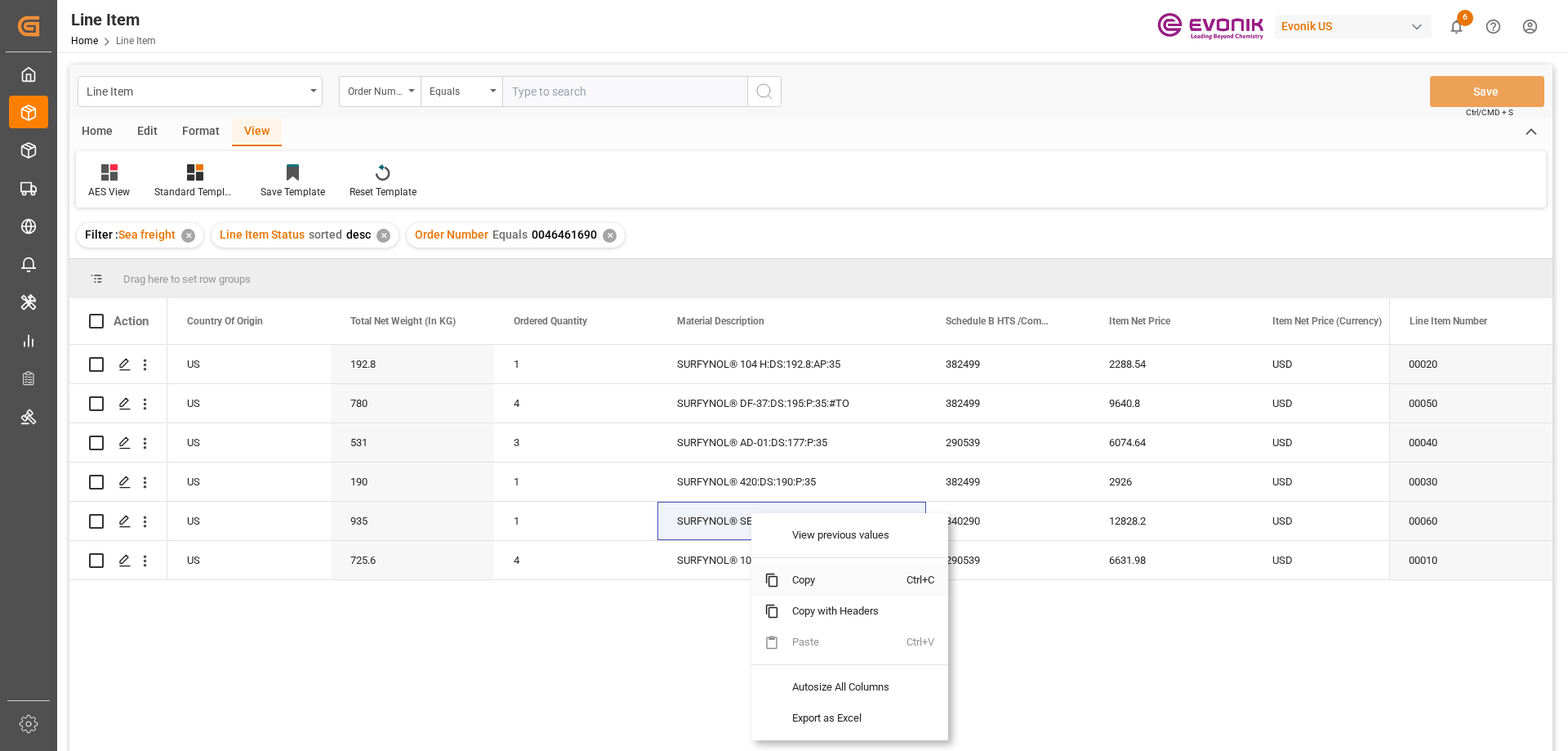
click at [814, 573] on span "Copy" at bounding box center [843, 580] width 128 height 31
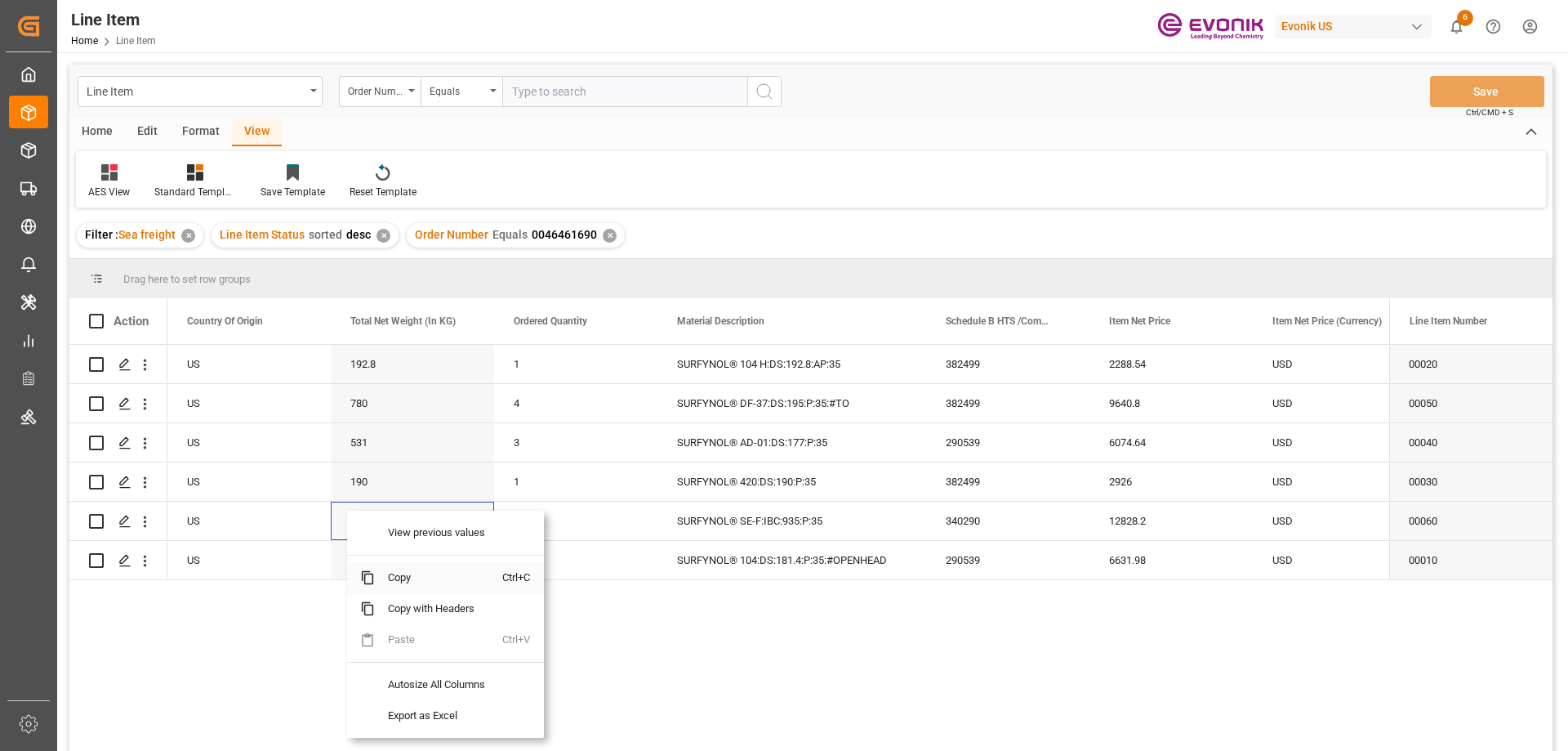
click at [426, 578] on span "Copy" at bounding box center [438, 577] width 128 height 31
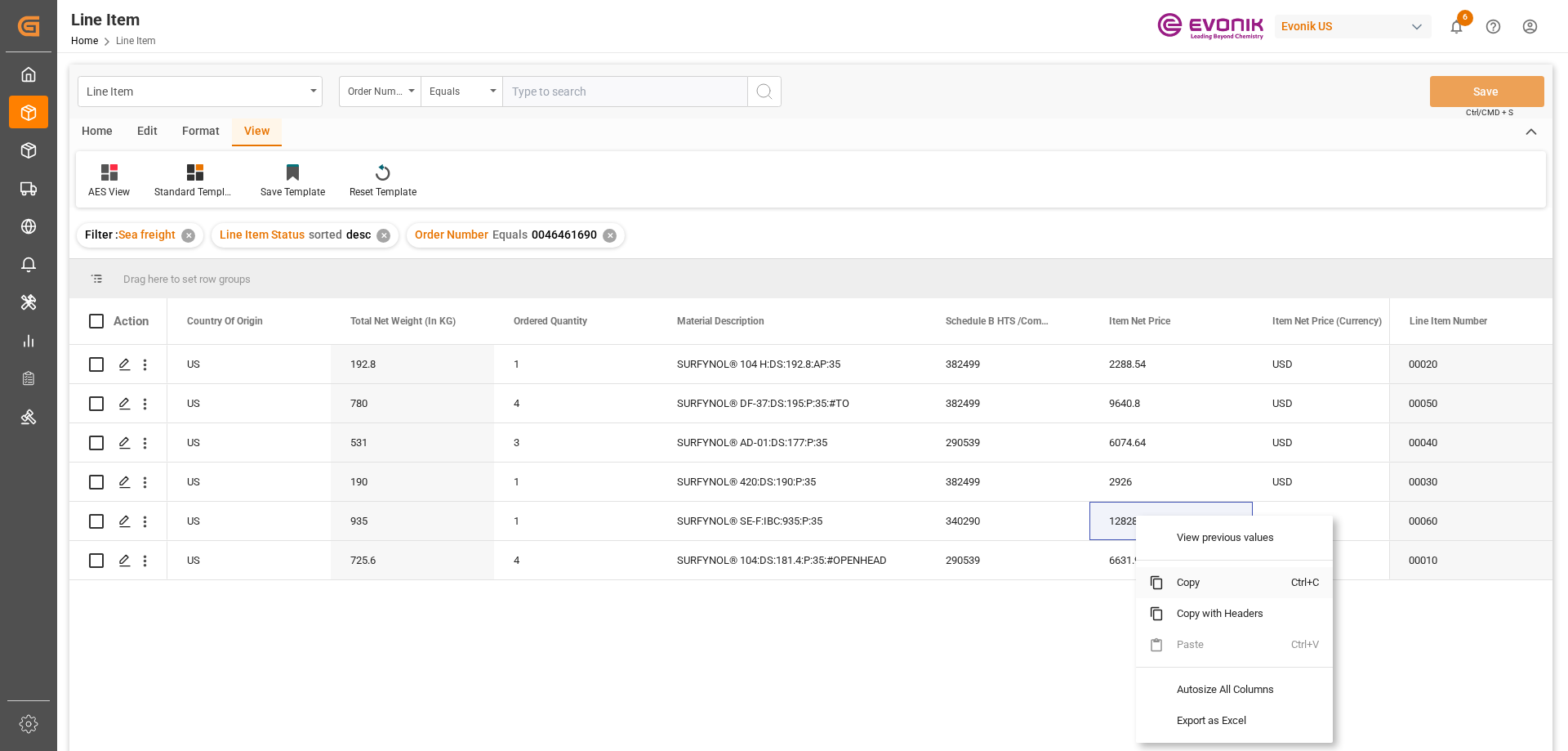
click at [1186, 570] on span "Copy" at bounding box center [1228, 582] width 128 height 31
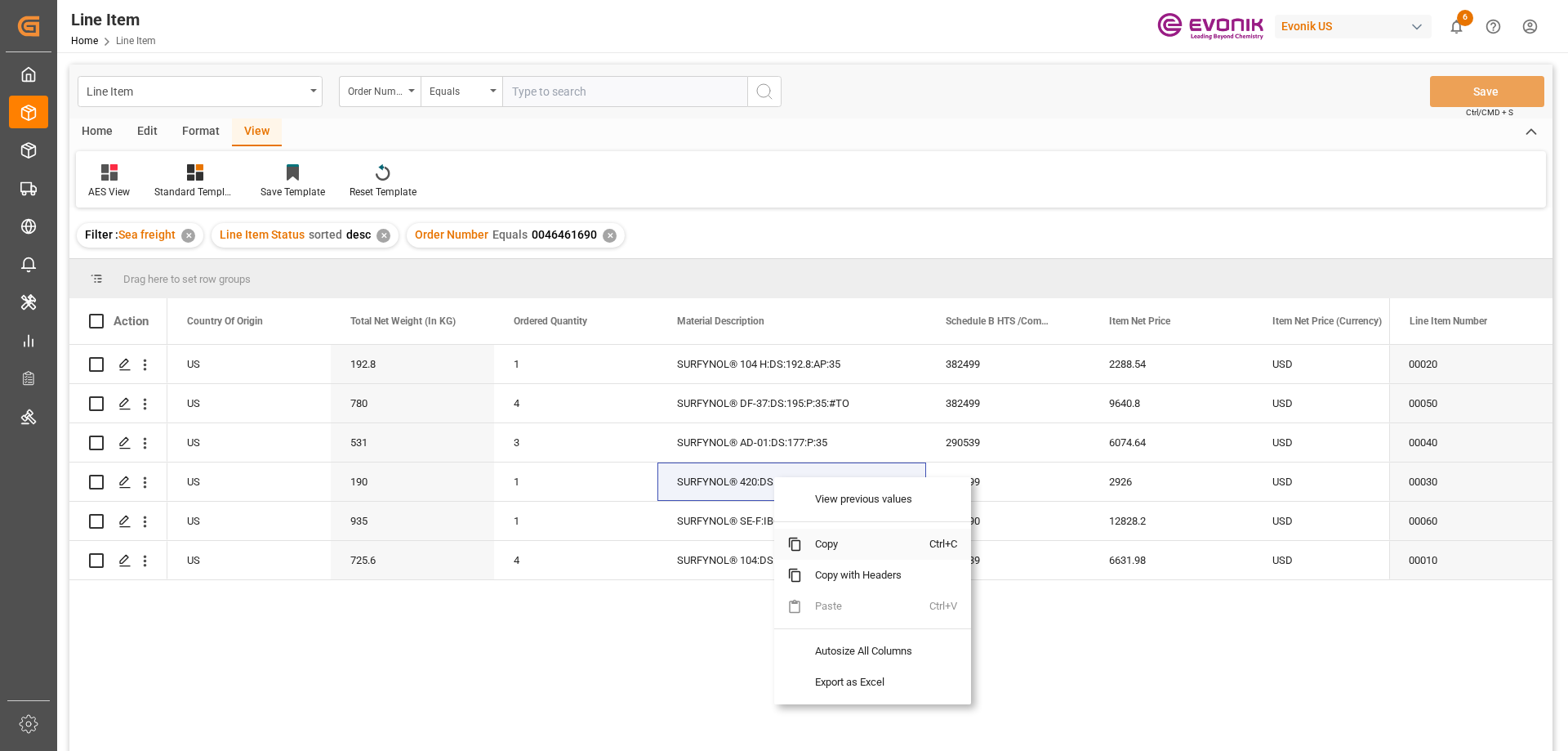
click at [825, 542] on span "Copy" at bounding box center [866, 544] width 128 height 31
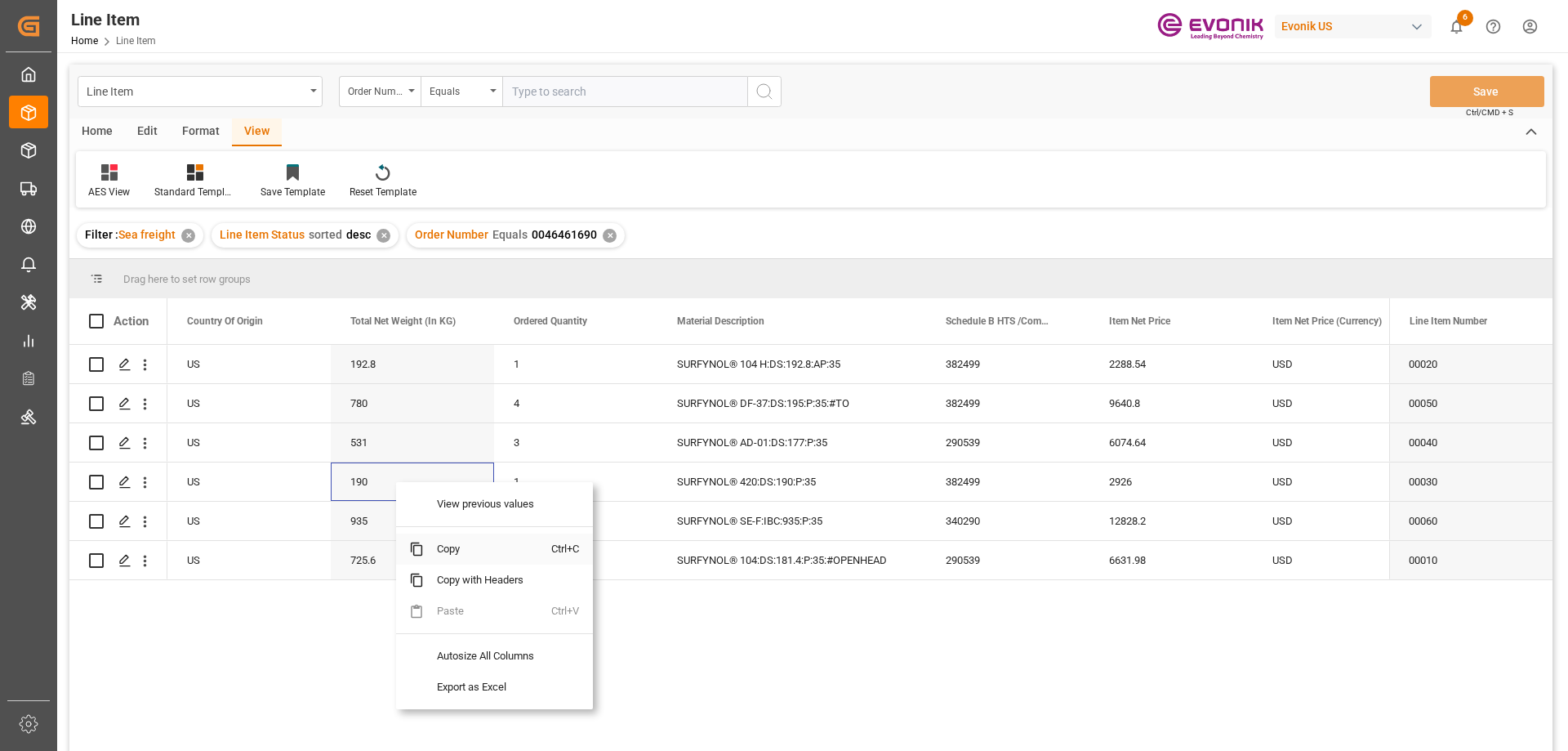
click at [445, 542] on span "Copy" at bounding box center [488, 548] width 128 height 31
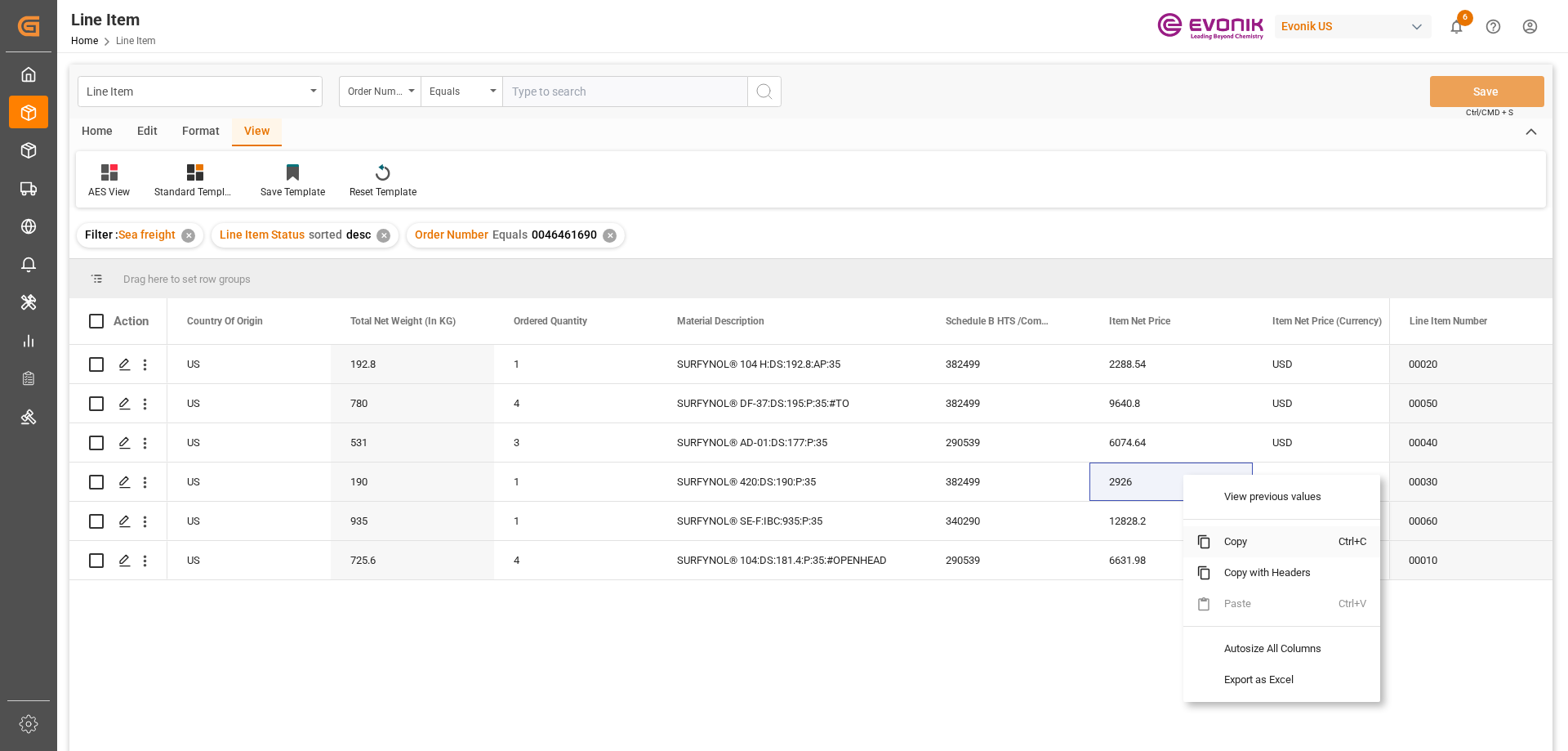
click at [1237, 543] on span "Copy" at bounding box center [1274, 542] width 128 height 31
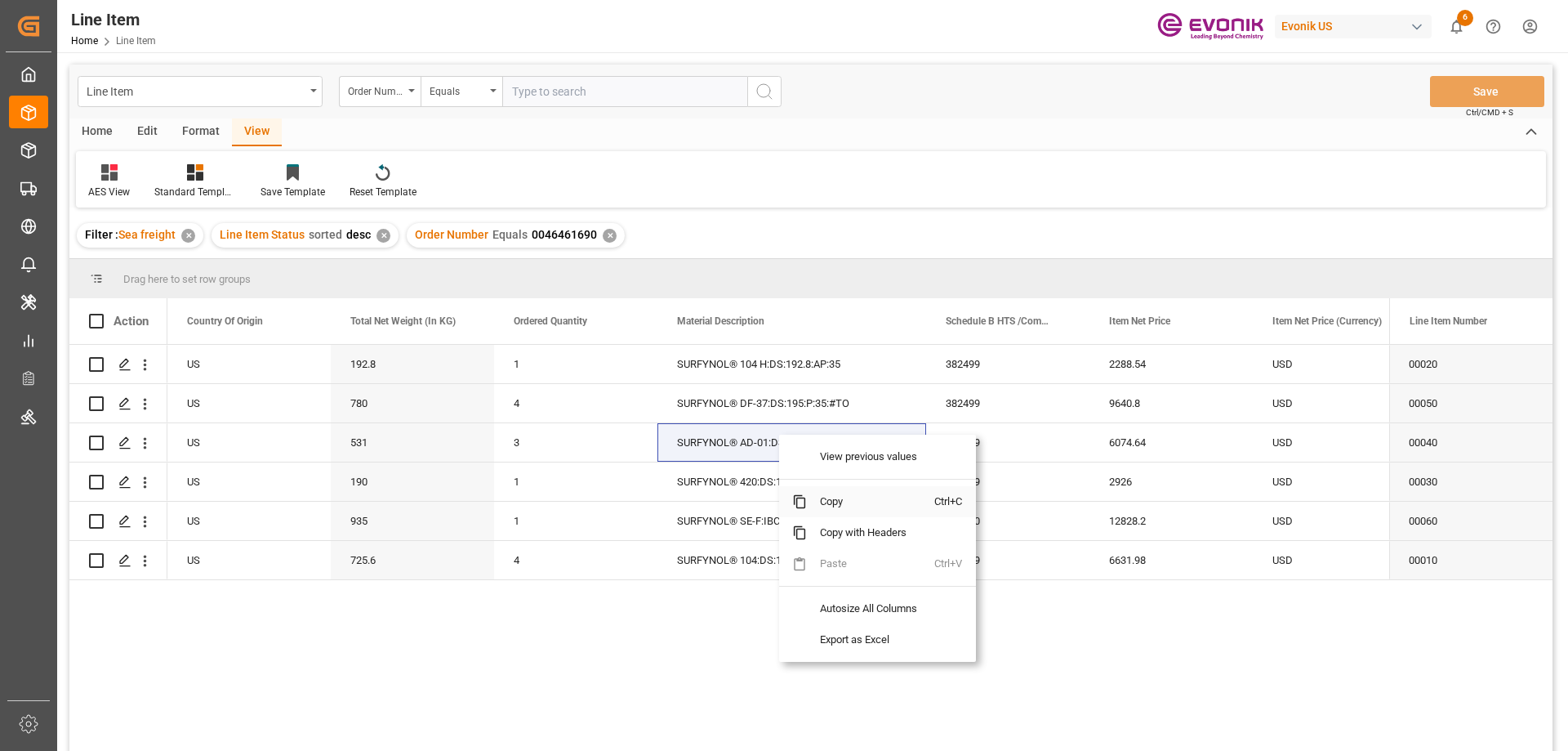
click at [831, 502] on span "Copy" at bounding box center [871, 502] width 128 height 31
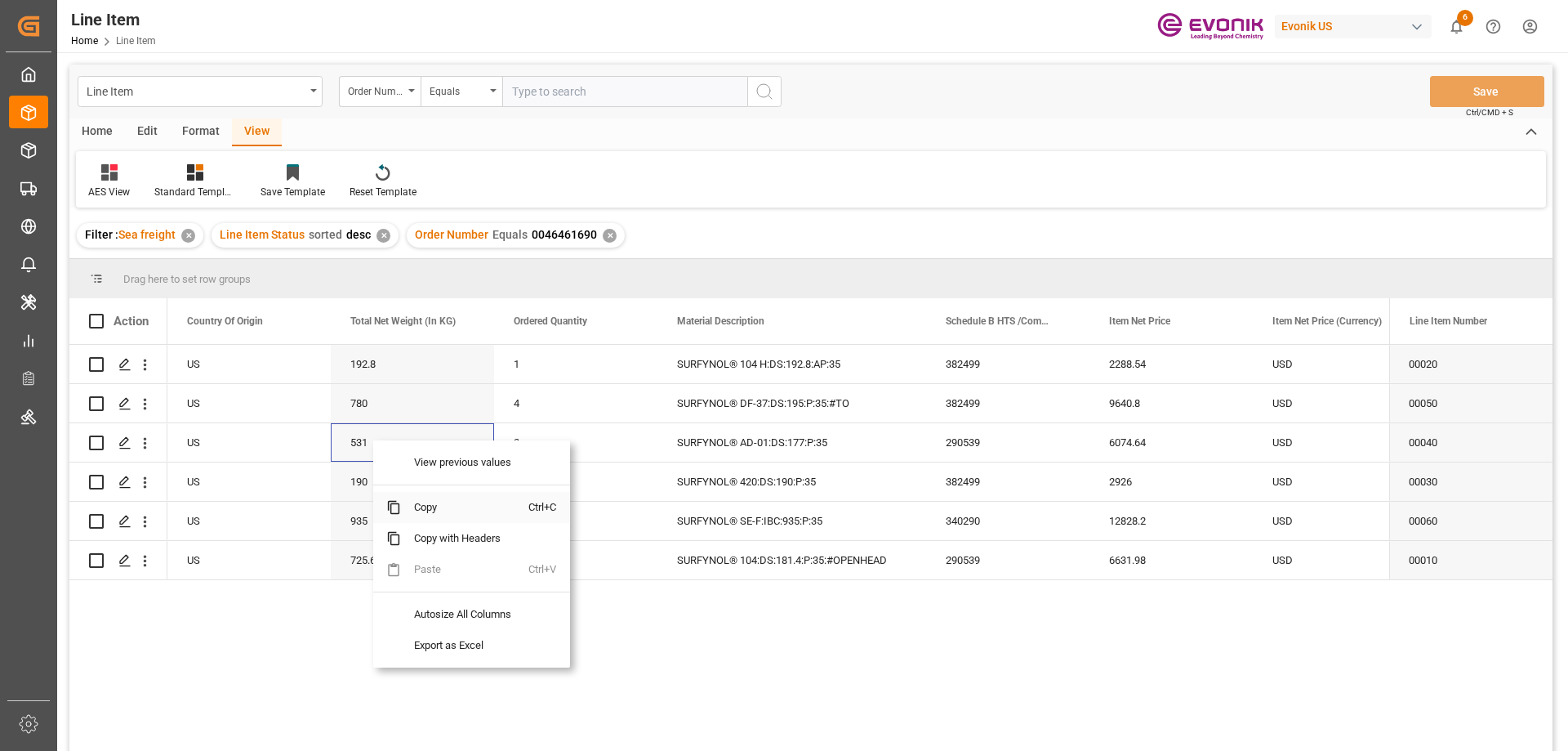
click at [412, 513] on span "Copy" at bounding box center [465, 507] width 128 height 31
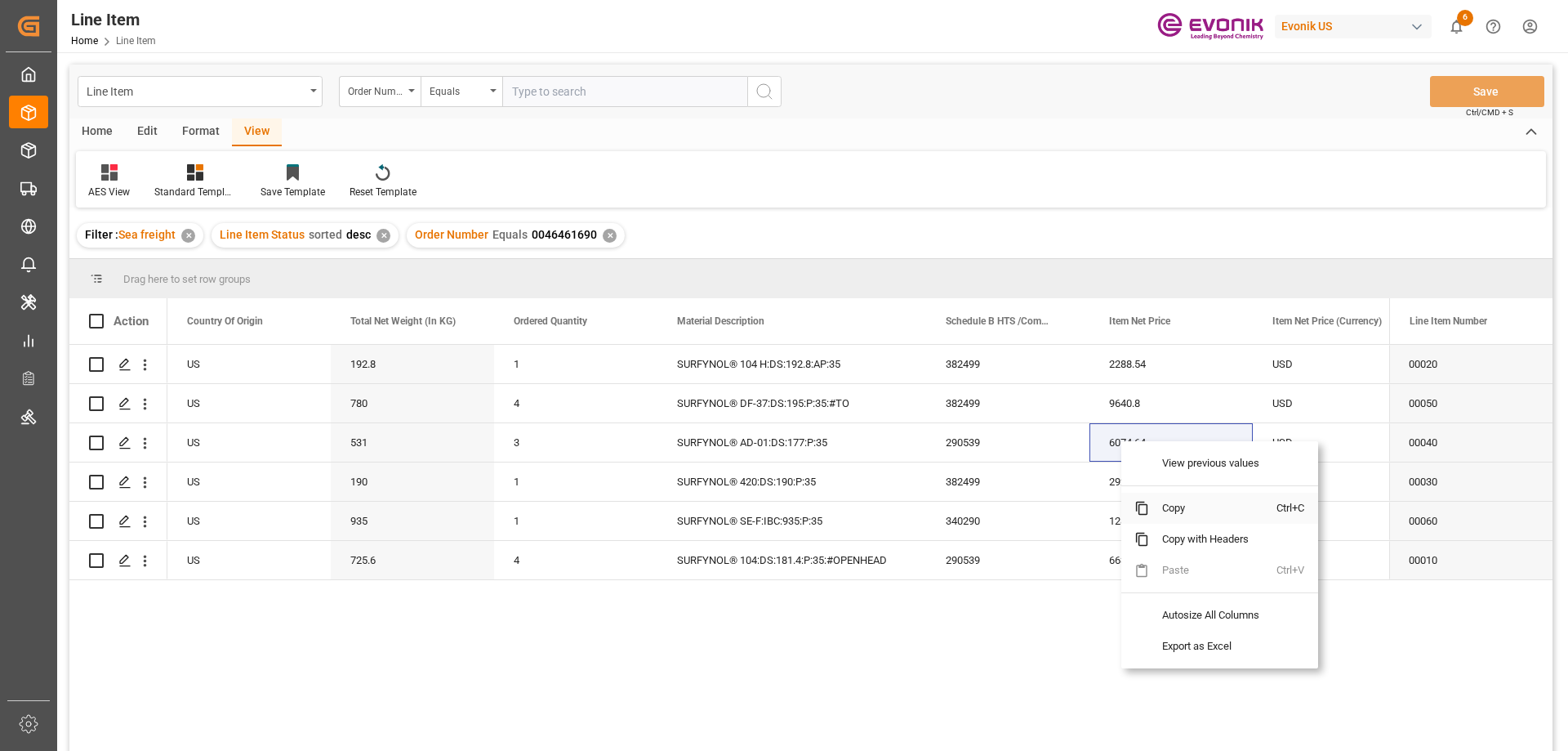
click at [1170, 508] on span "Copy" at bounding box center [1213, 507] width 128 height 31
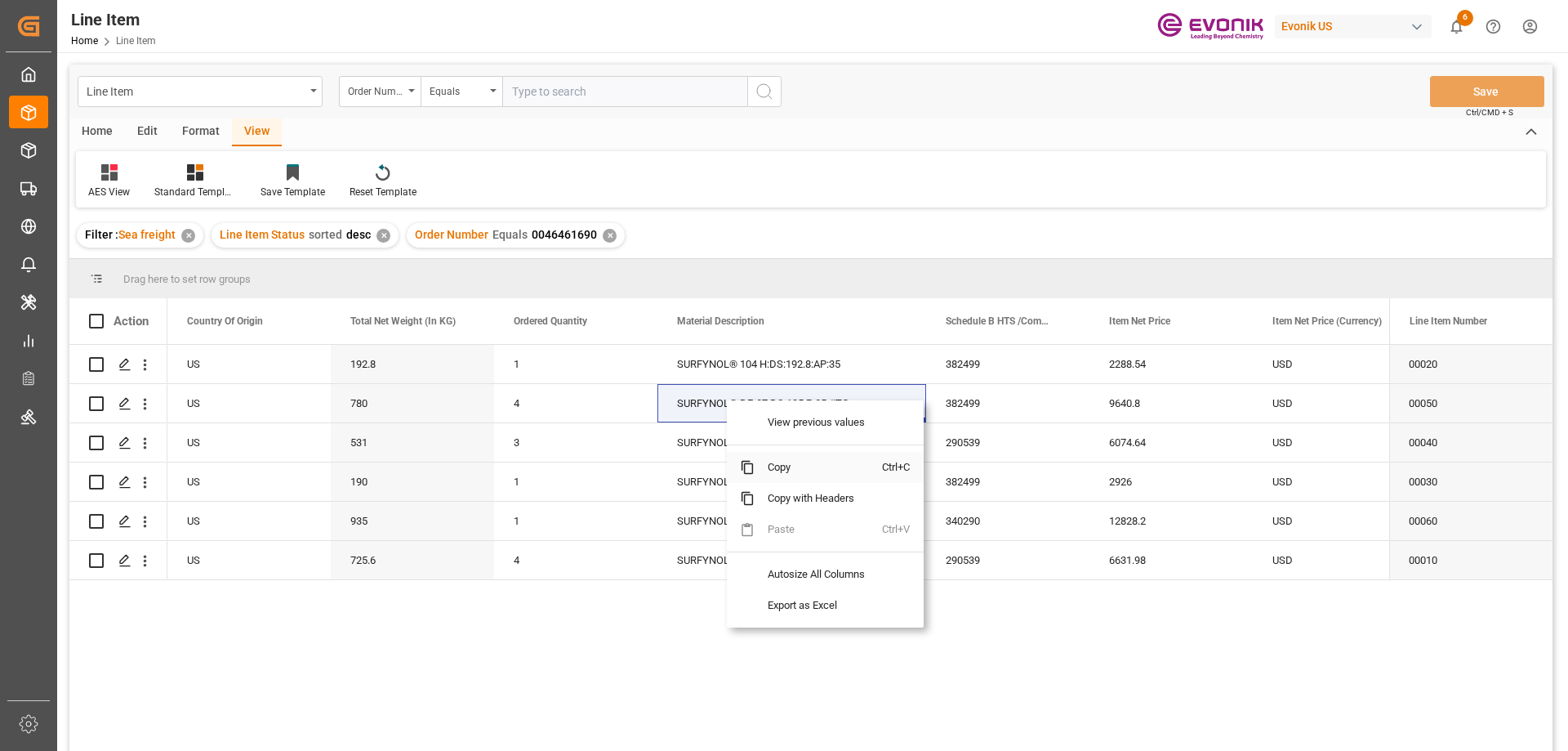
click at [772, 464] on span "Copy" at bounding box center [818, 467] width 128 height 31
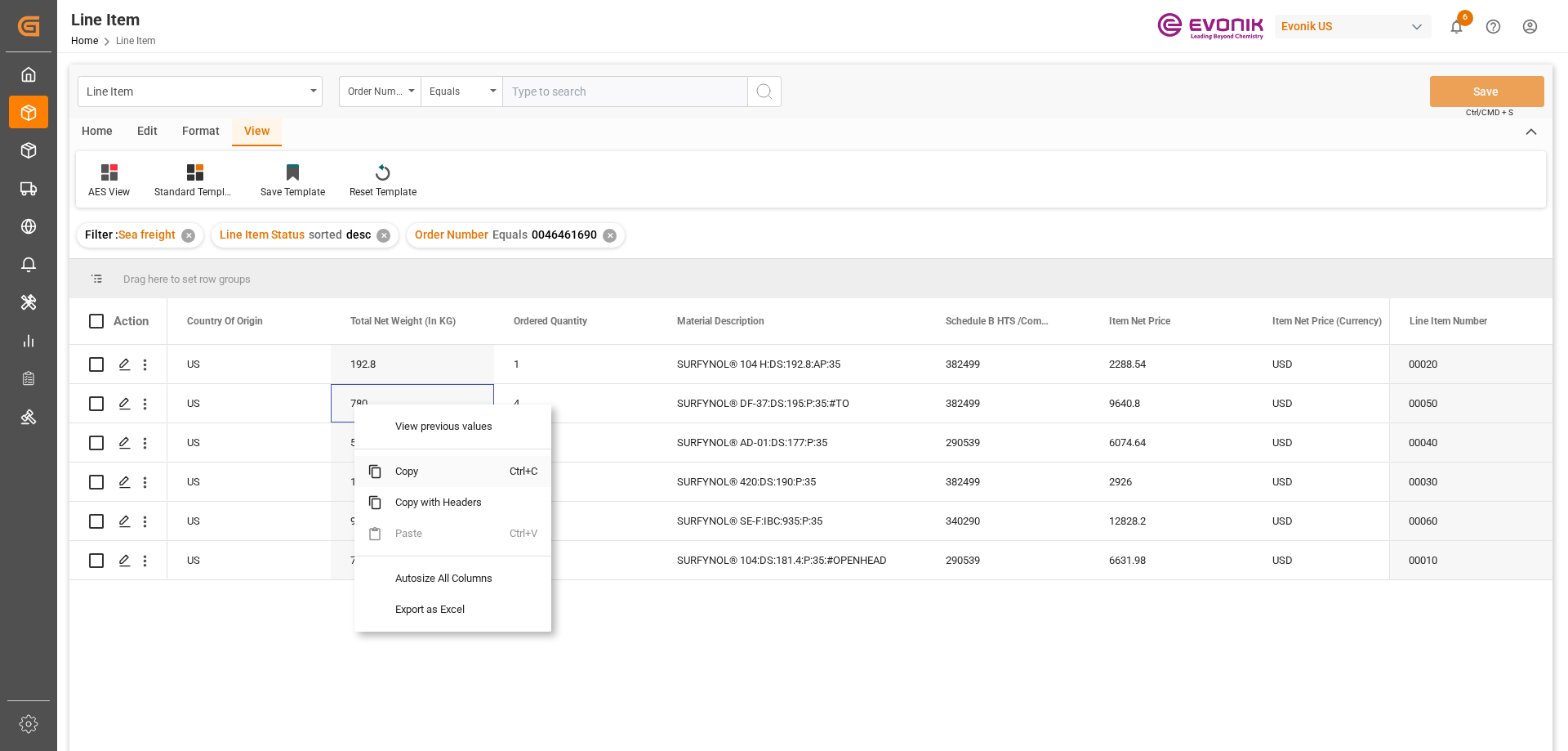
click at [410, 468] on span "Copy" at bounding box center [446, 471] width 128 height 31
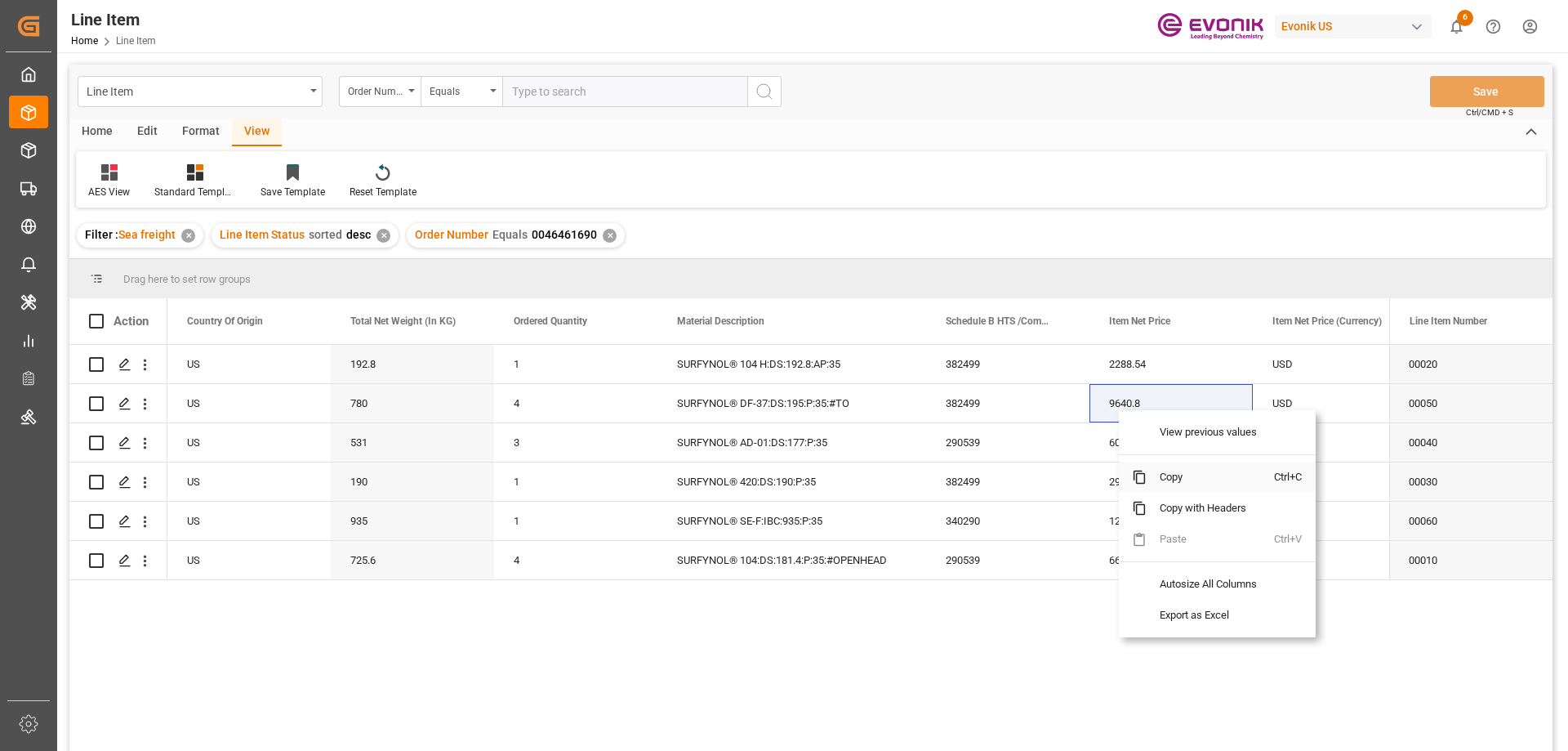
click at [1162, 468] on span "Copy" at bounding box center [1210, 477] width 128 height 31
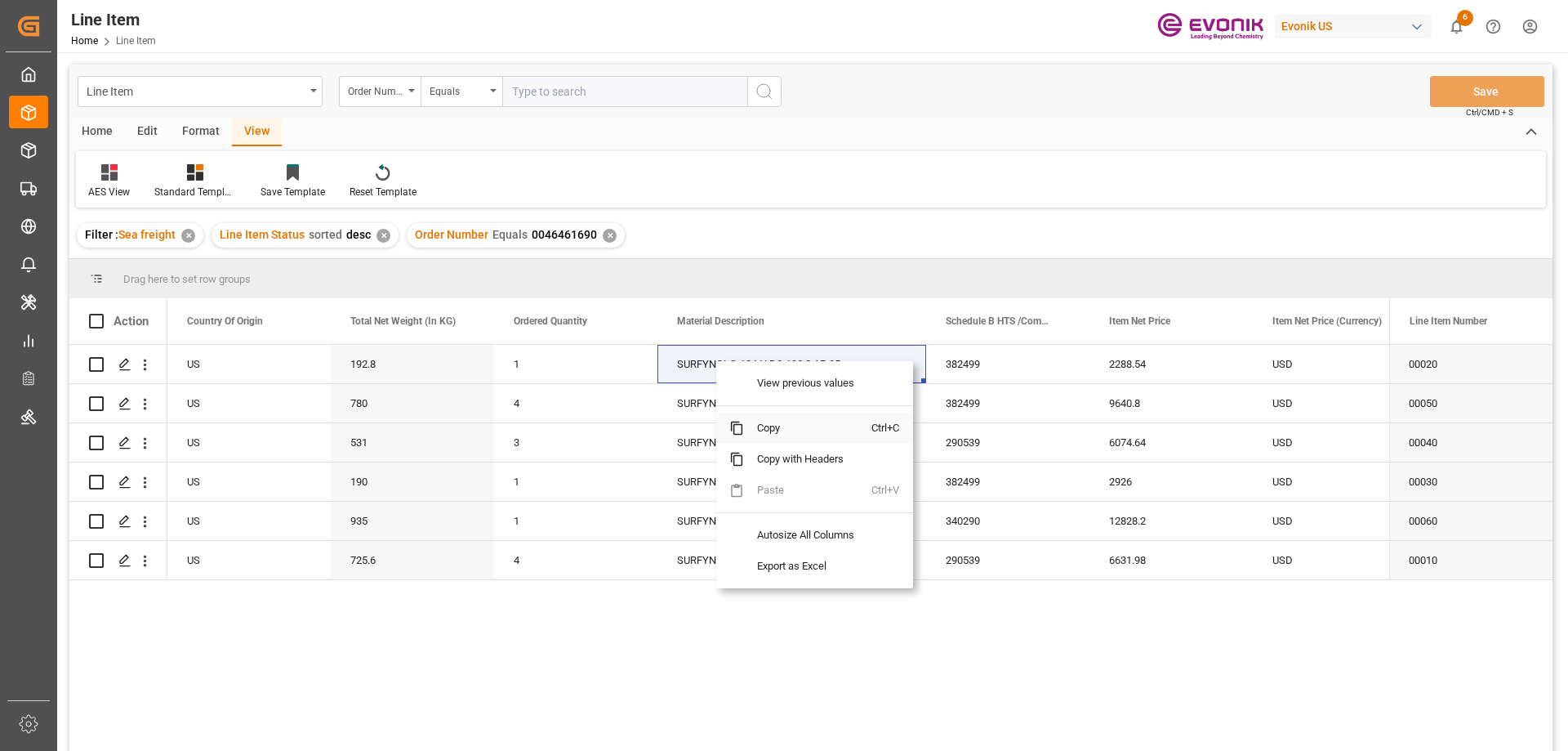
click at [766, 427] on span "Copy" at bounding box center [808, 427] width 128 height 31
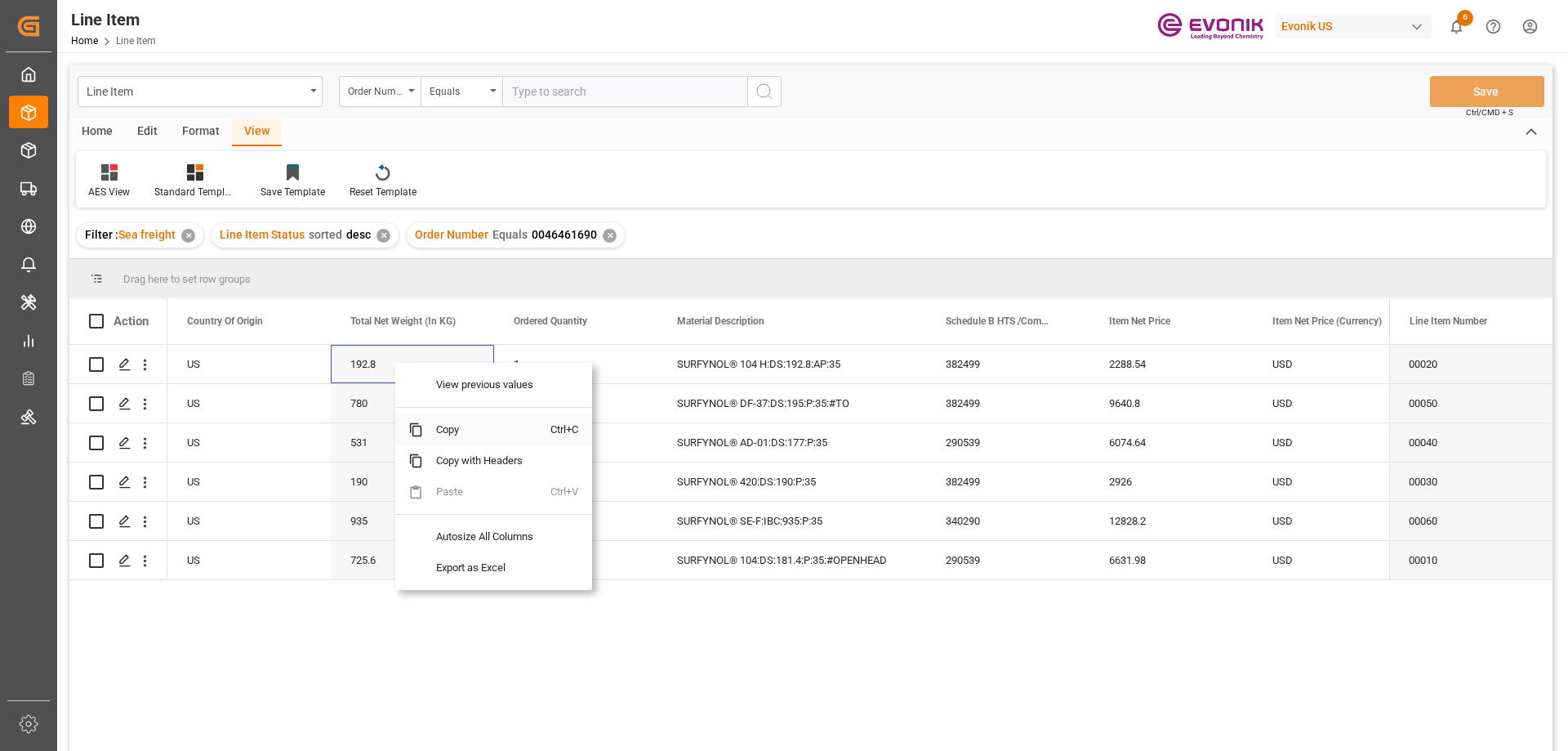
click at [438, 430] on span "Copy" at bounding box center [487, 429] width 128 height 31
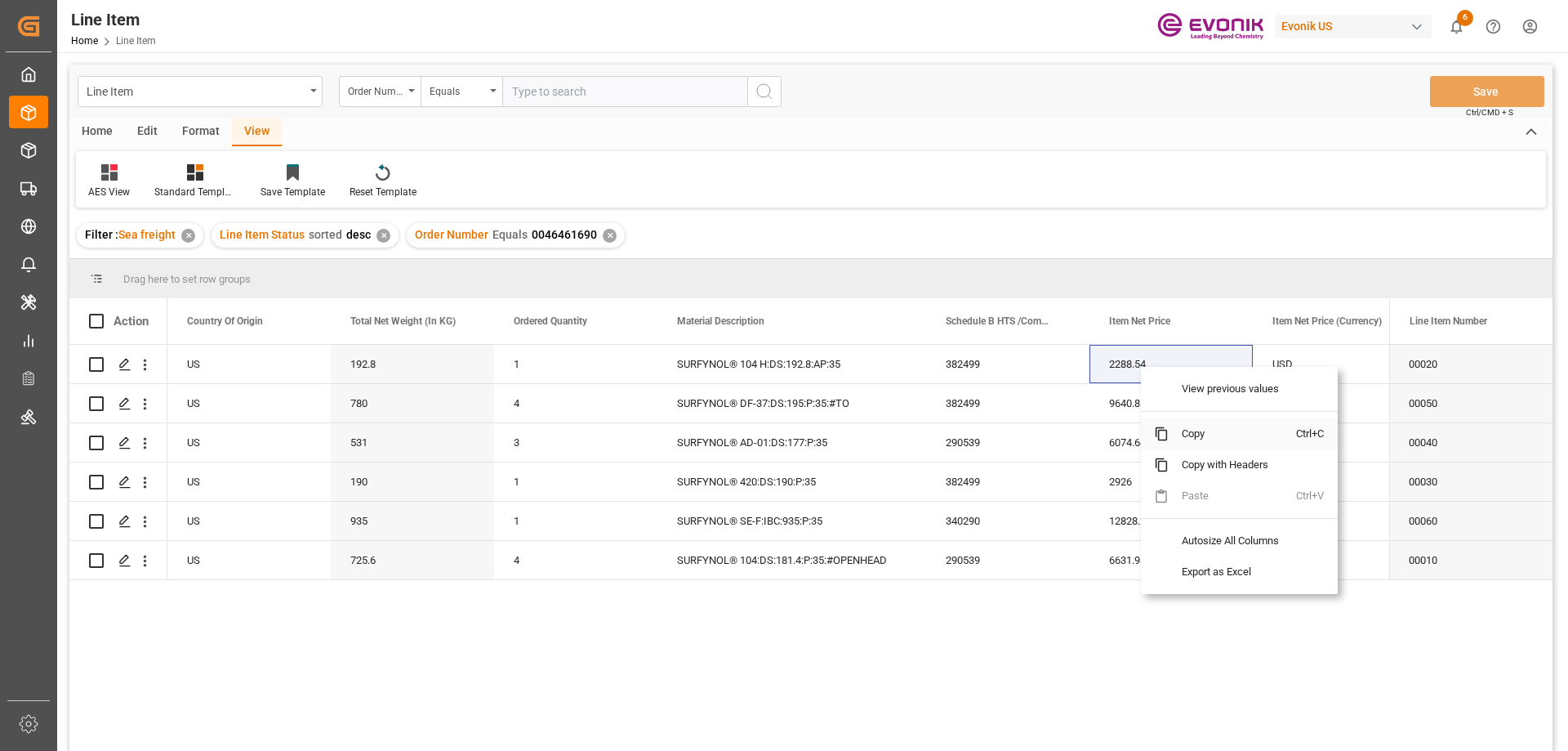
click at [1202, 431] on span "Copy" at bounding box center [1233, 433] width 128 height 31
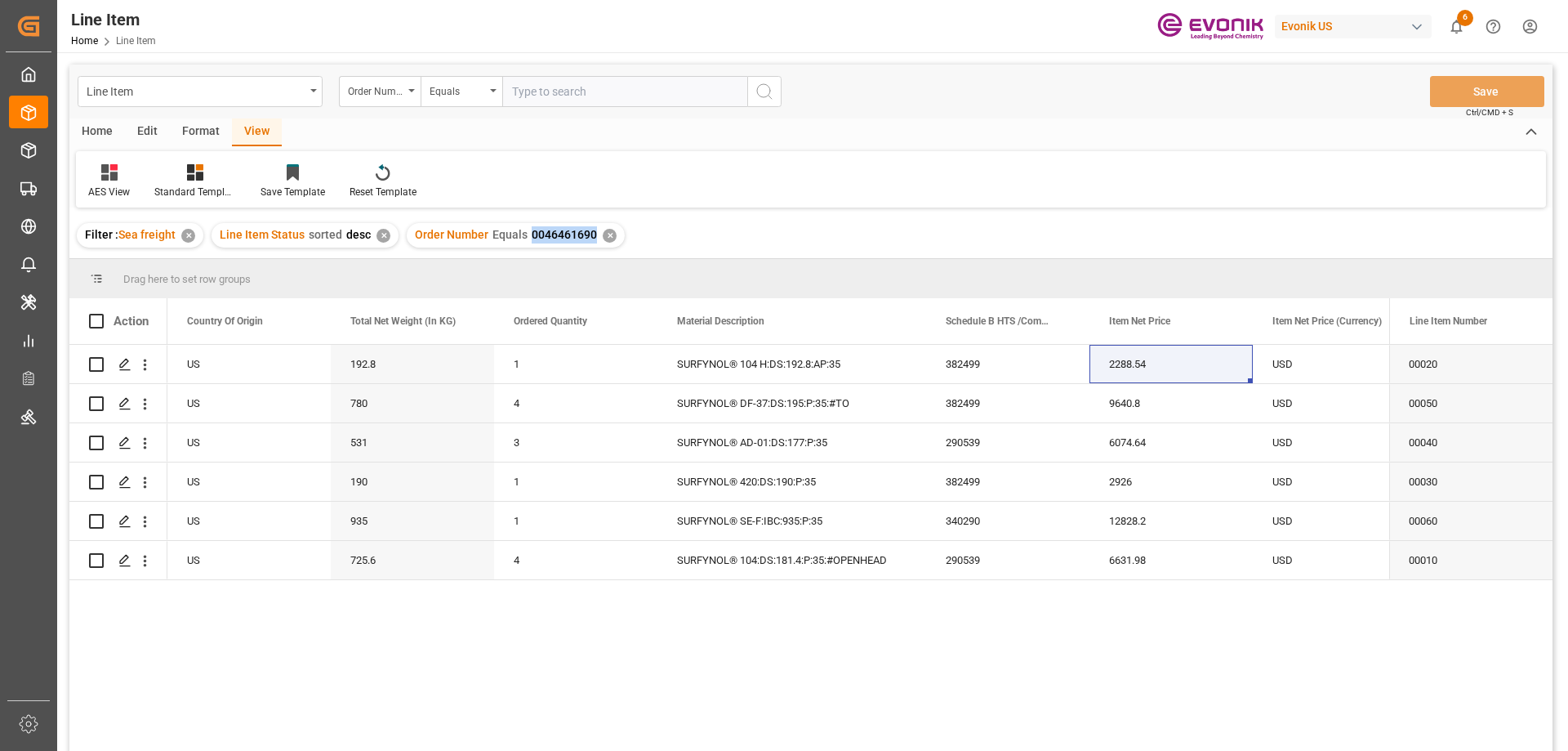
drag, startPoint x: 528, startPoint y: 232, endPoint x: 591, endPoint y: 232, distance: 63.0
click at [591, 232] on span "0046461690" at bounding box center [564, 234] width 66 height 13
copy span "0046461690"
click at [1006, 239] on div "Filter : Sea freight ✕ Line Item Status sorted desc ✕ Order Number Equals 00464…" at bounding box center [811, 235] width 1483 height 46
click at [898, 247] on div "Filter : Sea freight ✕ Line Item Status sorted desc ✕ Order Number Equals 00464…" at bounding box center [811, 235] width 1483 height 46
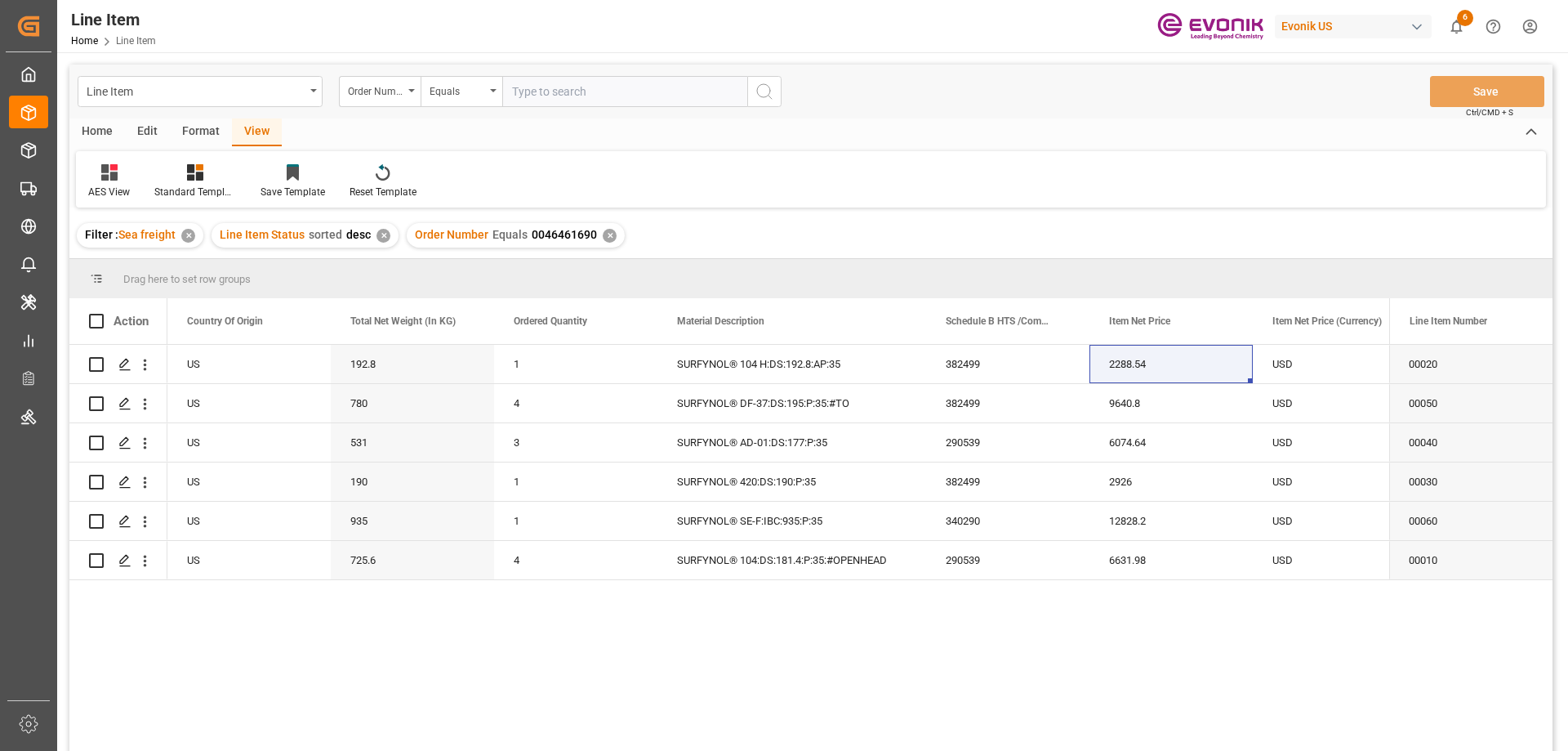
click at [600, 95] on input "text" at bounding box center [625, 91] width 245 height 31
paste input "0046468819"
type input "0046468819"
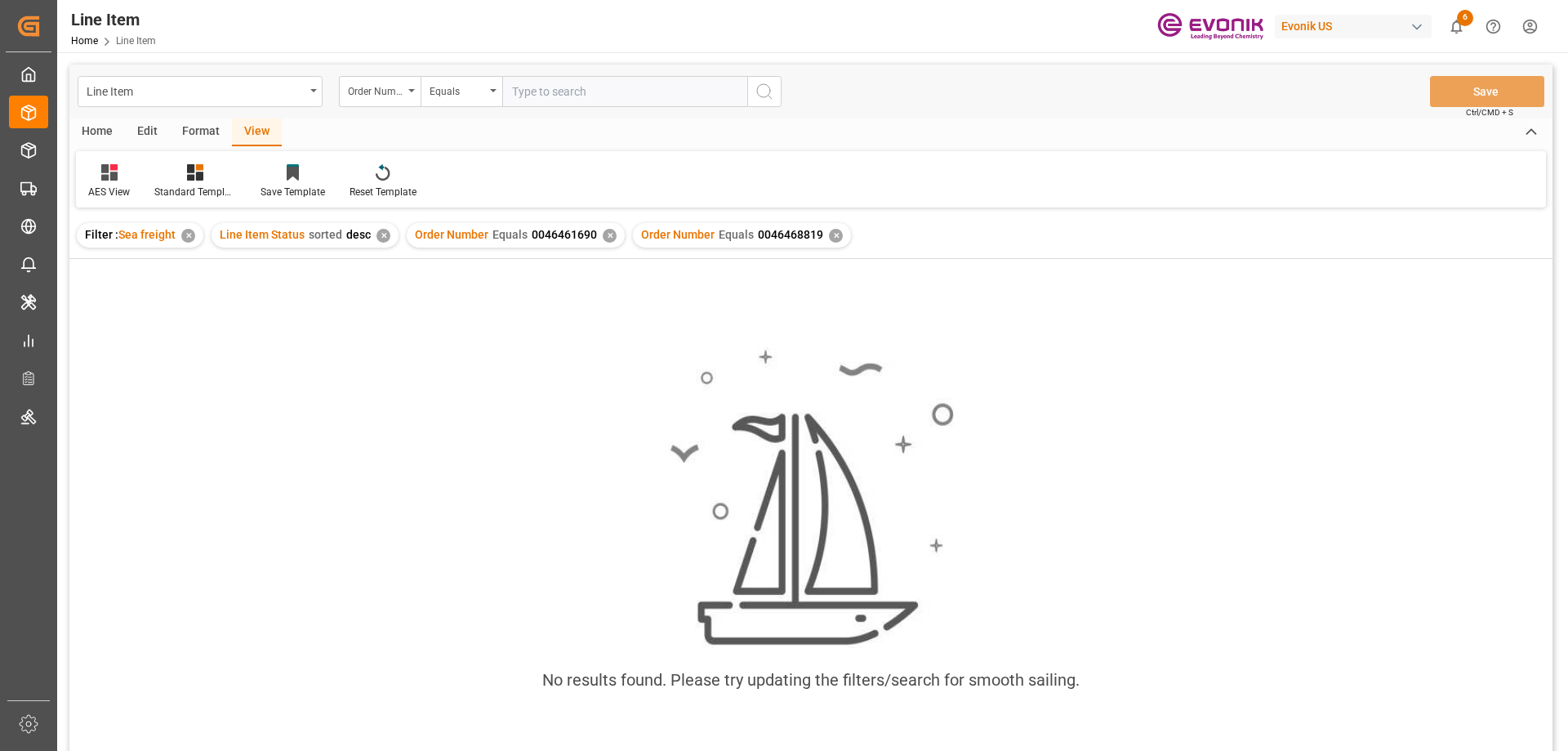
click at [612, 234] on div "Order Number Equals 0046461690 ✕" at bounding box center [516, 235] width 218 height 25
click at [605, 235] on div "✕" at bounding box center [609, 236] width 14 height 14
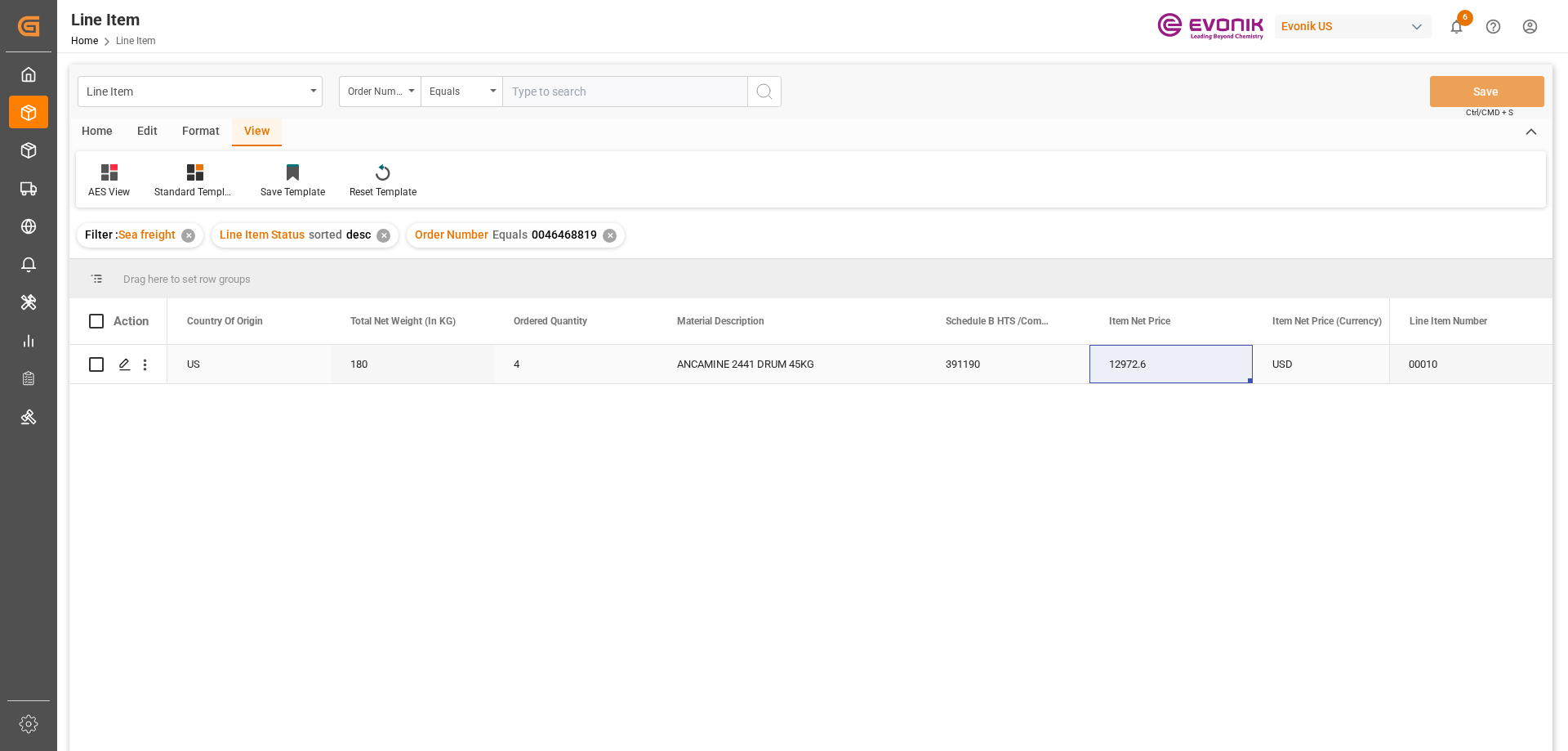
click at [597, 368] on div "4" at bounding box center [575, 364] width 163 height 38
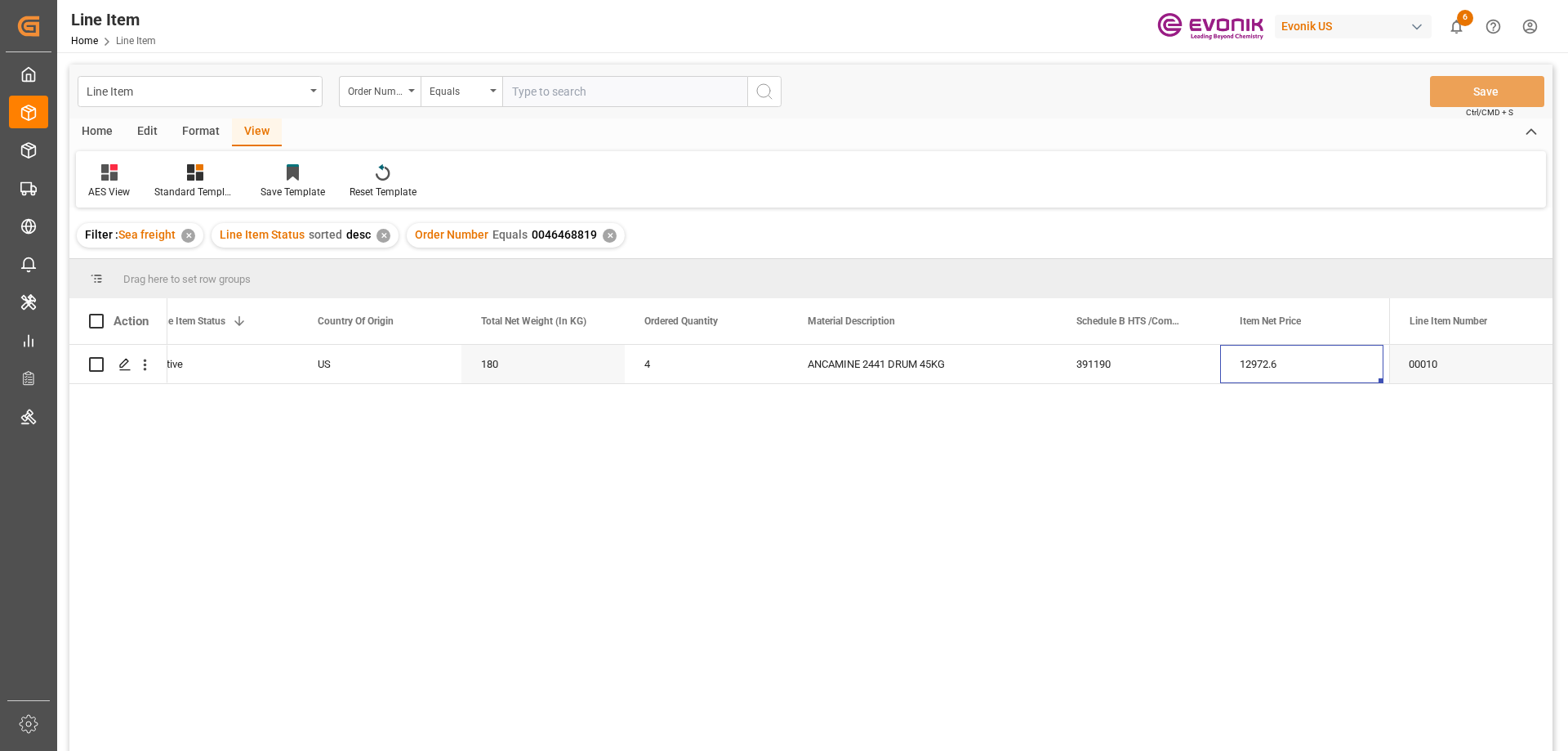
scroll to position [0, 523]
click at [144, 360] on icon "open menu" at bounding box center [146, 364] width 3 height 11
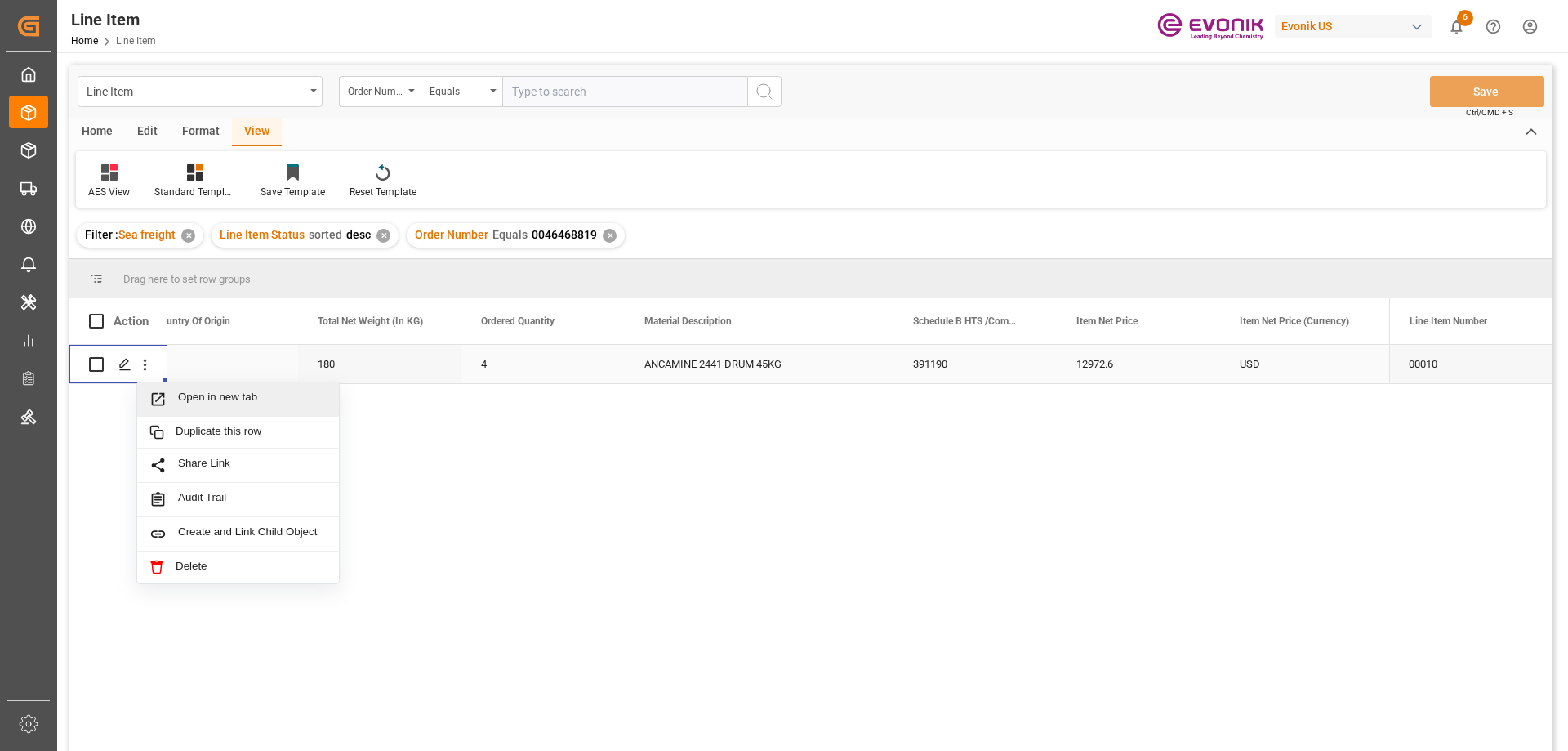
click at [189, 401] on span "Open in new tab" at bounding box center [252, 398] width 149 height 17
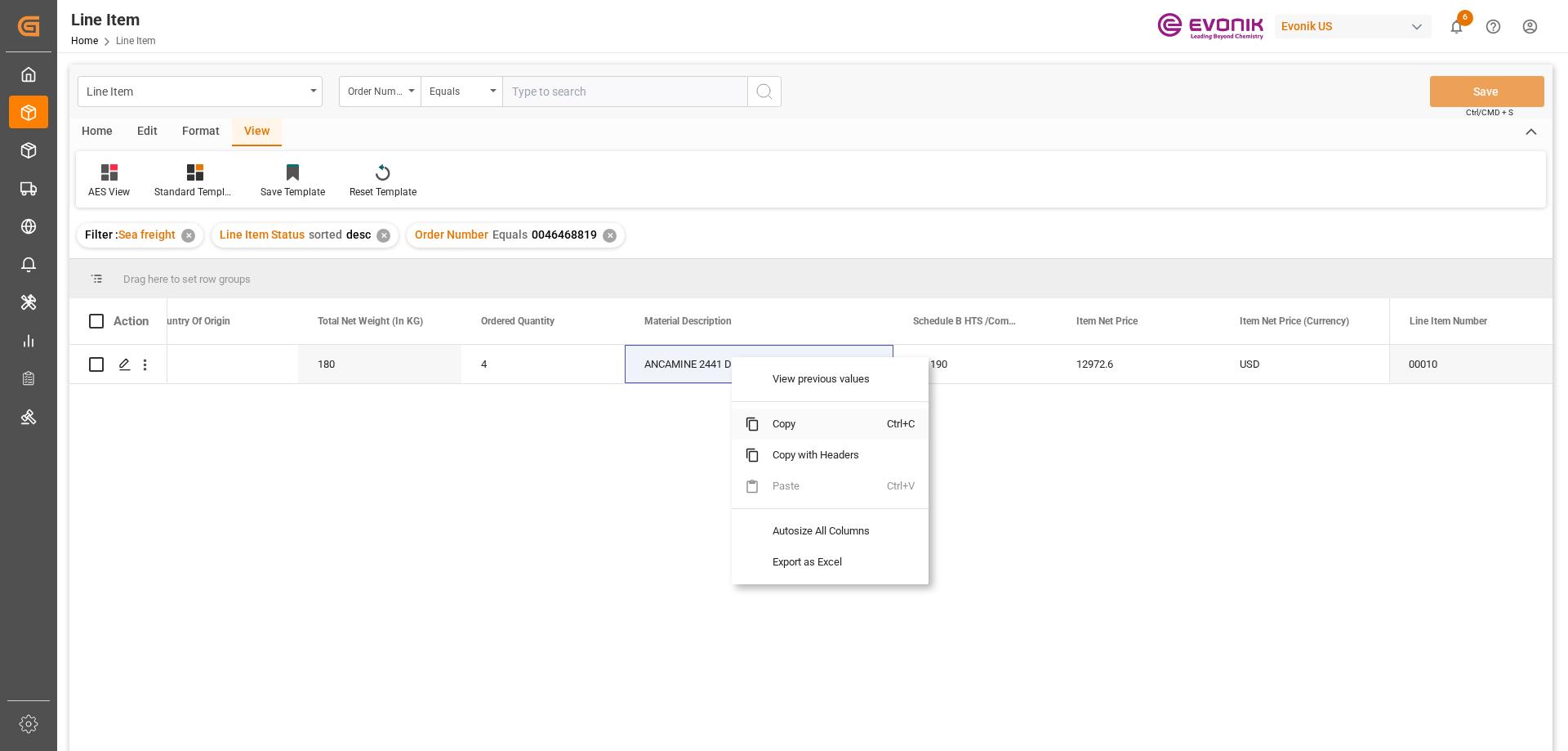
click at [781, 428] on span "Copy" at bounding box center [823, 424] width 128 height 31
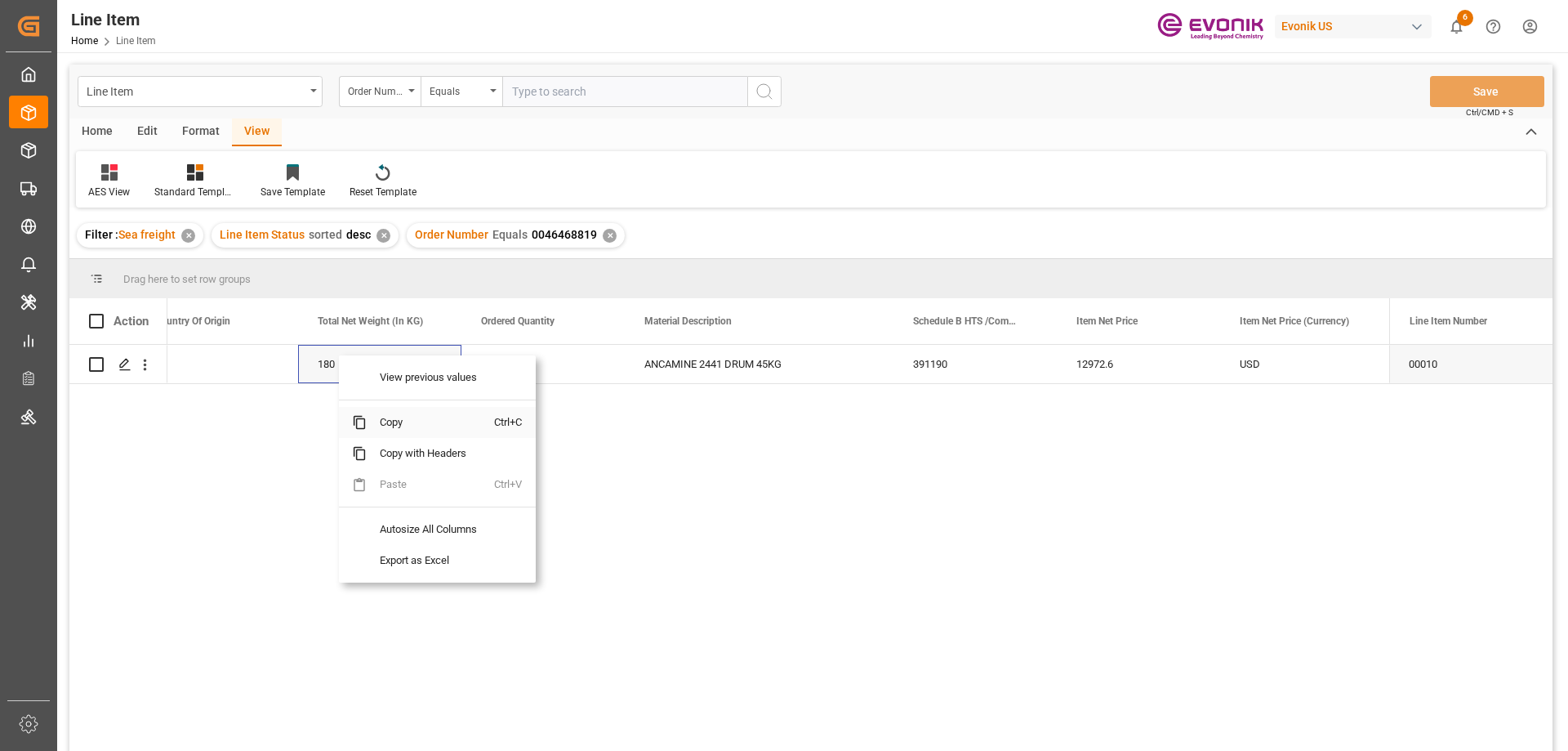
click at [387, 416] on span "Copy" at bounding box center [431, 422] width 128 height 31
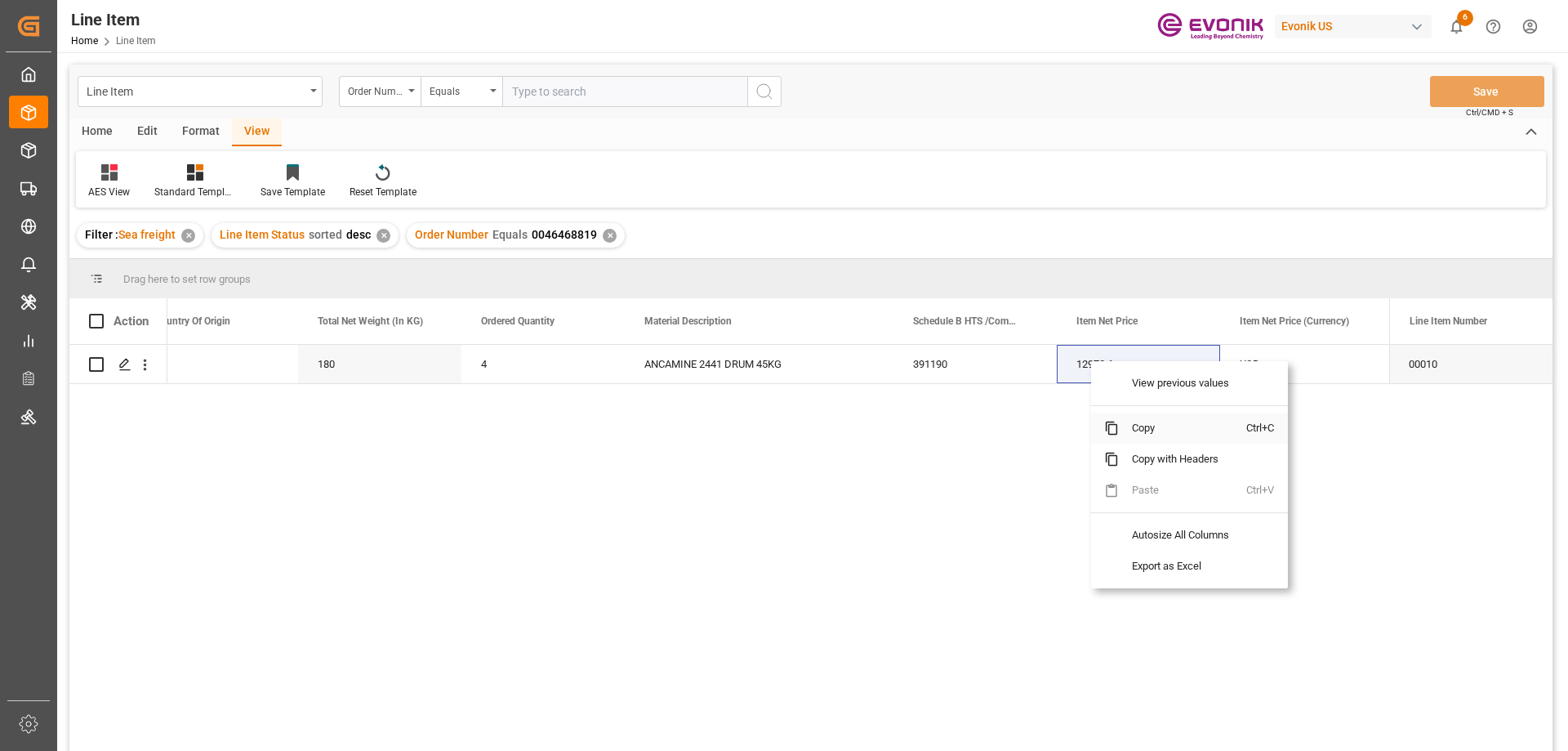
click at [1141, 419] on span "Copy" at bounding box center [1182, 427] width 128 height 31
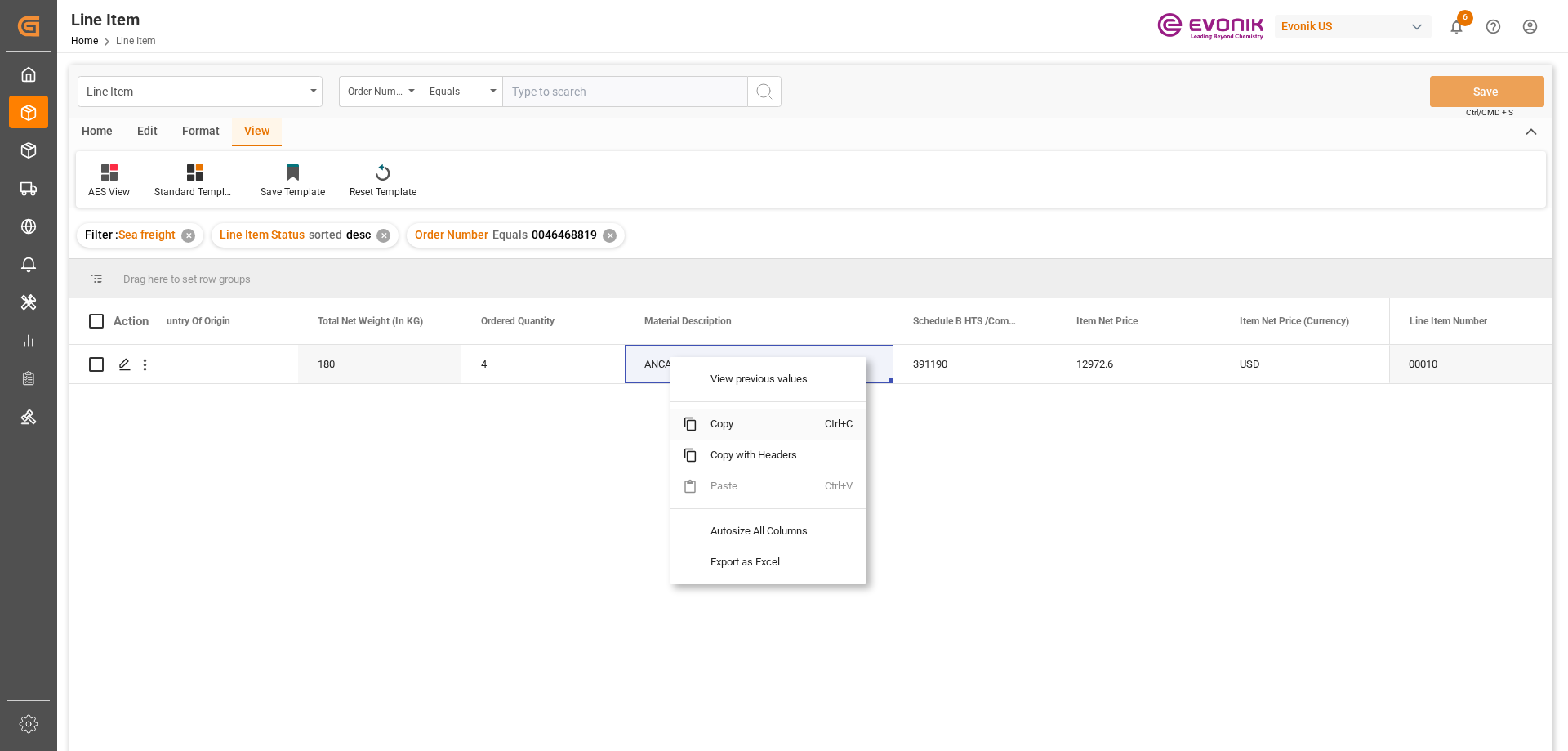
click at [706, 426] on span "Copy" at bounding box center [761, 424] width 128 height 31
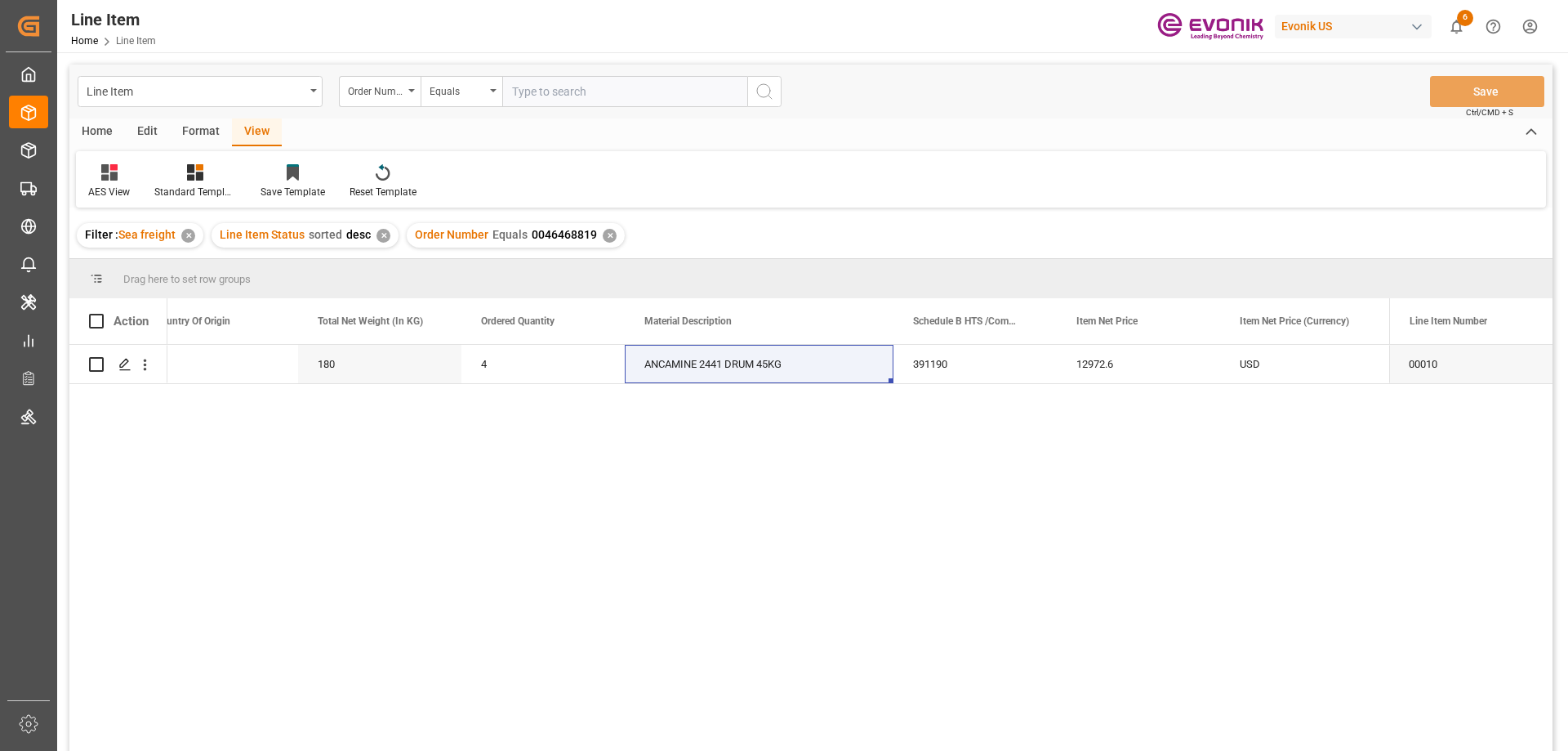
click at [598, 99] on input "text" at bounding box center [625, 91] width 245 height 31
paste input "0046459154"
type input "0046459154"
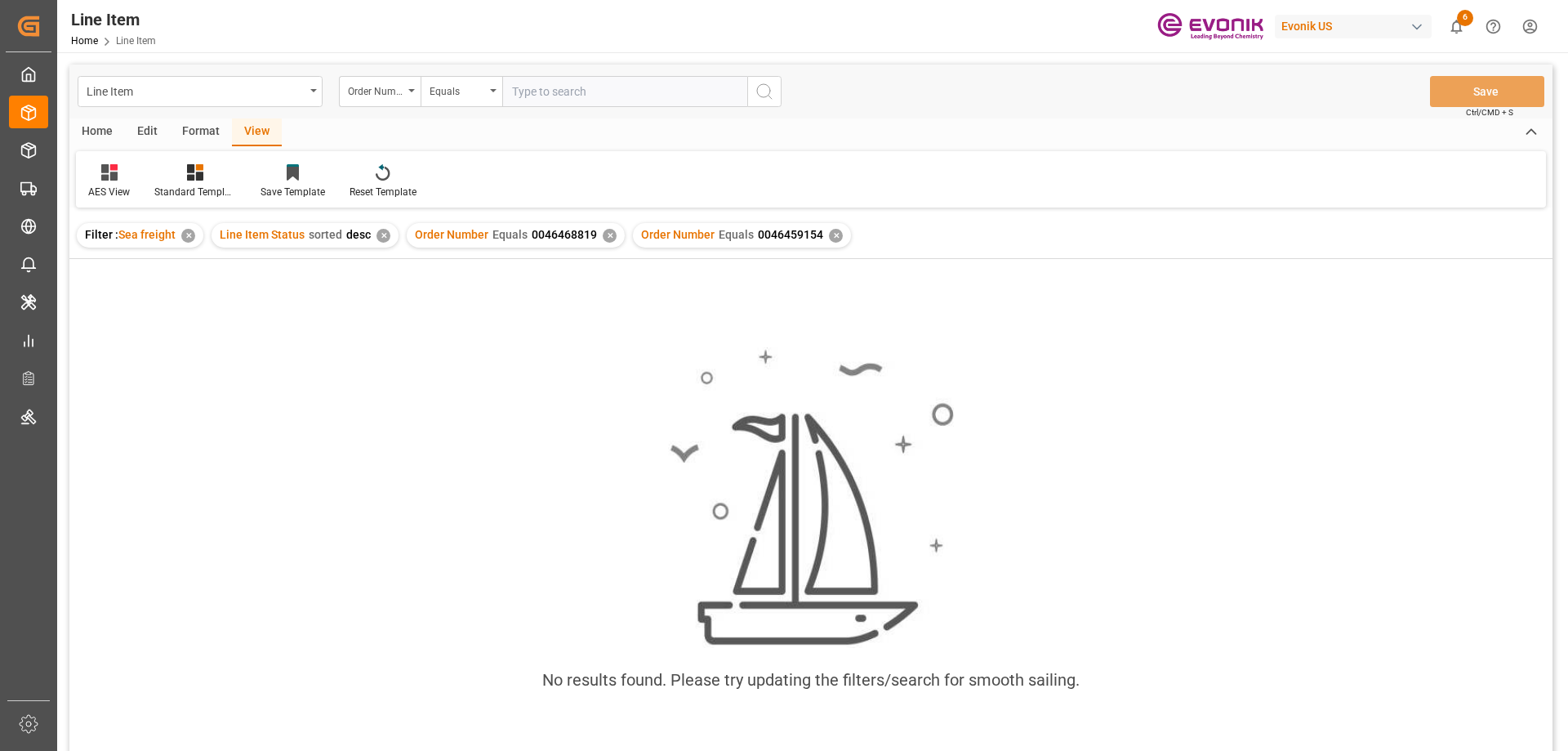
click at [601, 228] on div "Order Number Equals 0046468819 ✕" at bounding box center [516, 235] width 218 height 25
click at [607, 235] on div "✕" at bounding box center [609, 236] width 14 height 14
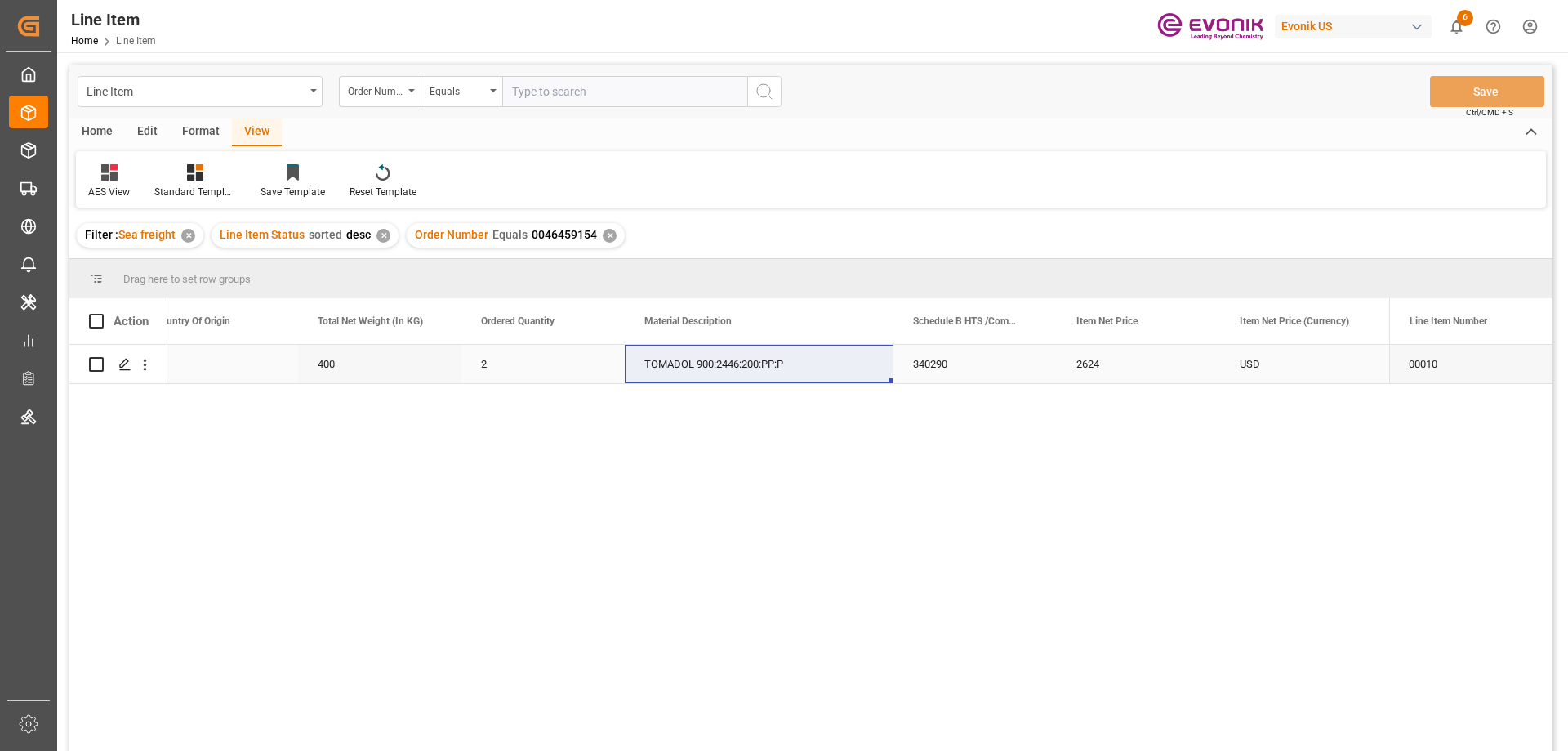
click at [510, 354] on div "2" at bounding box center [543, 364] width 163 height 38
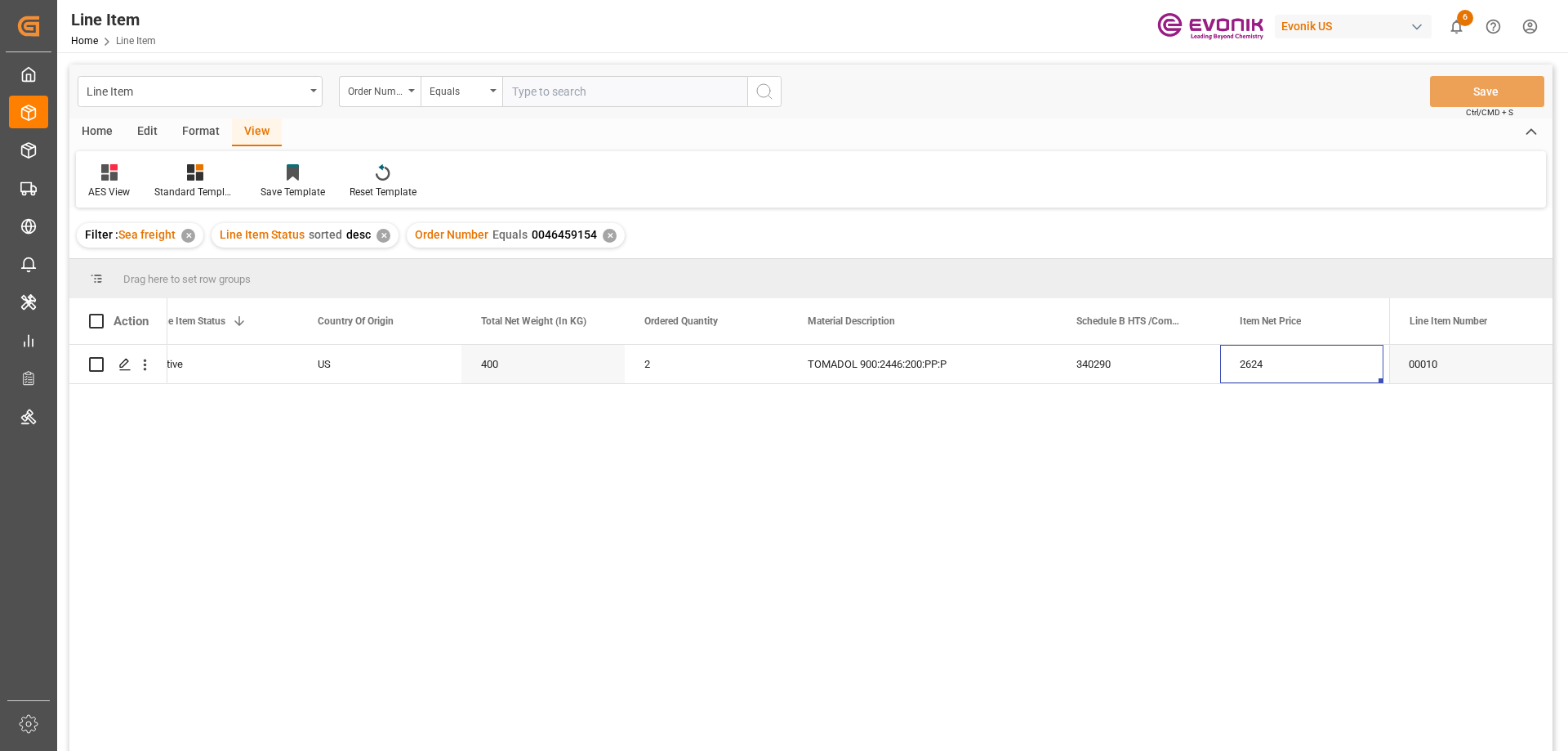
scroll to position [0, 686]
click at [230, 360] on div "400" at bounding box center [216, 364] width 163 height 38
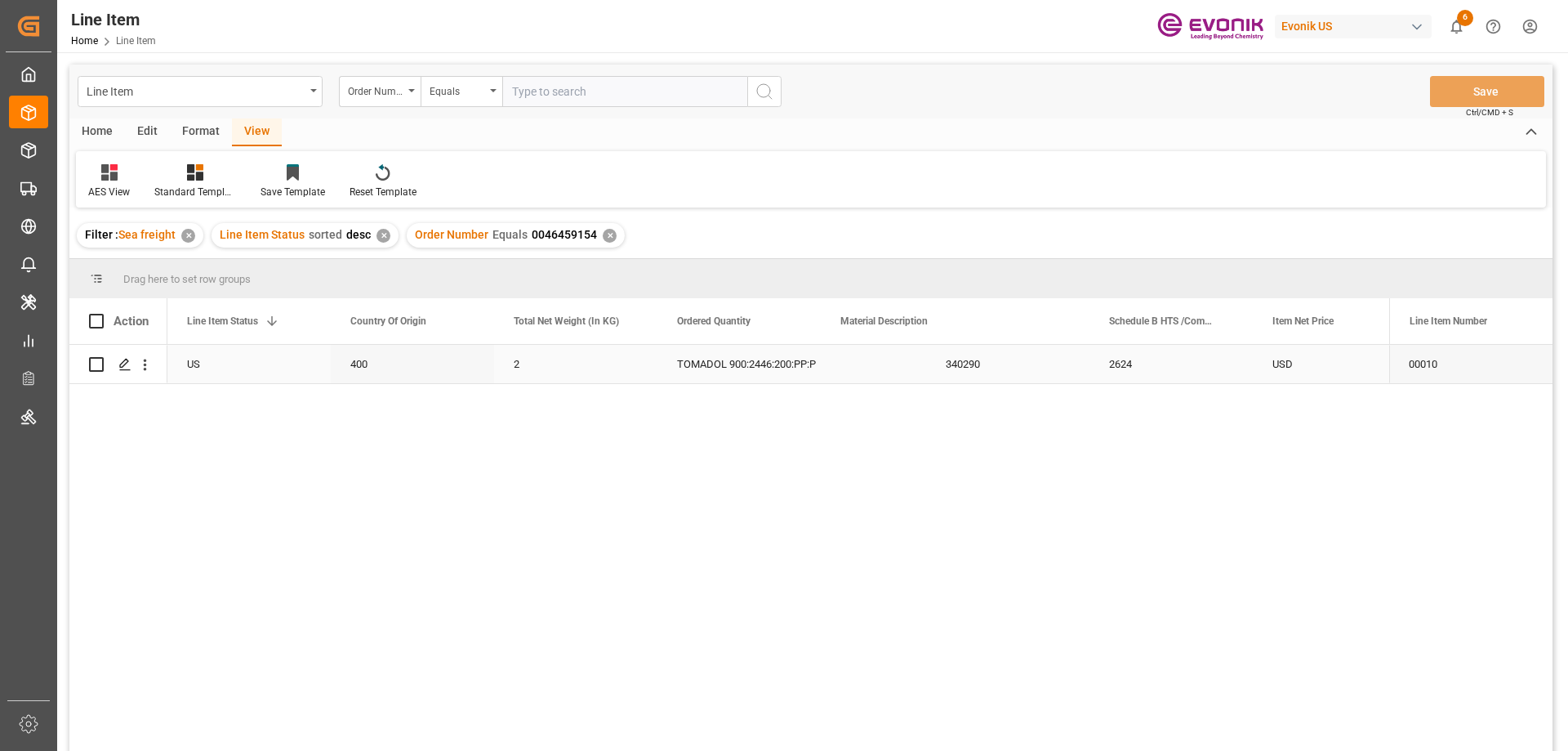
scroll to position [0, 327]
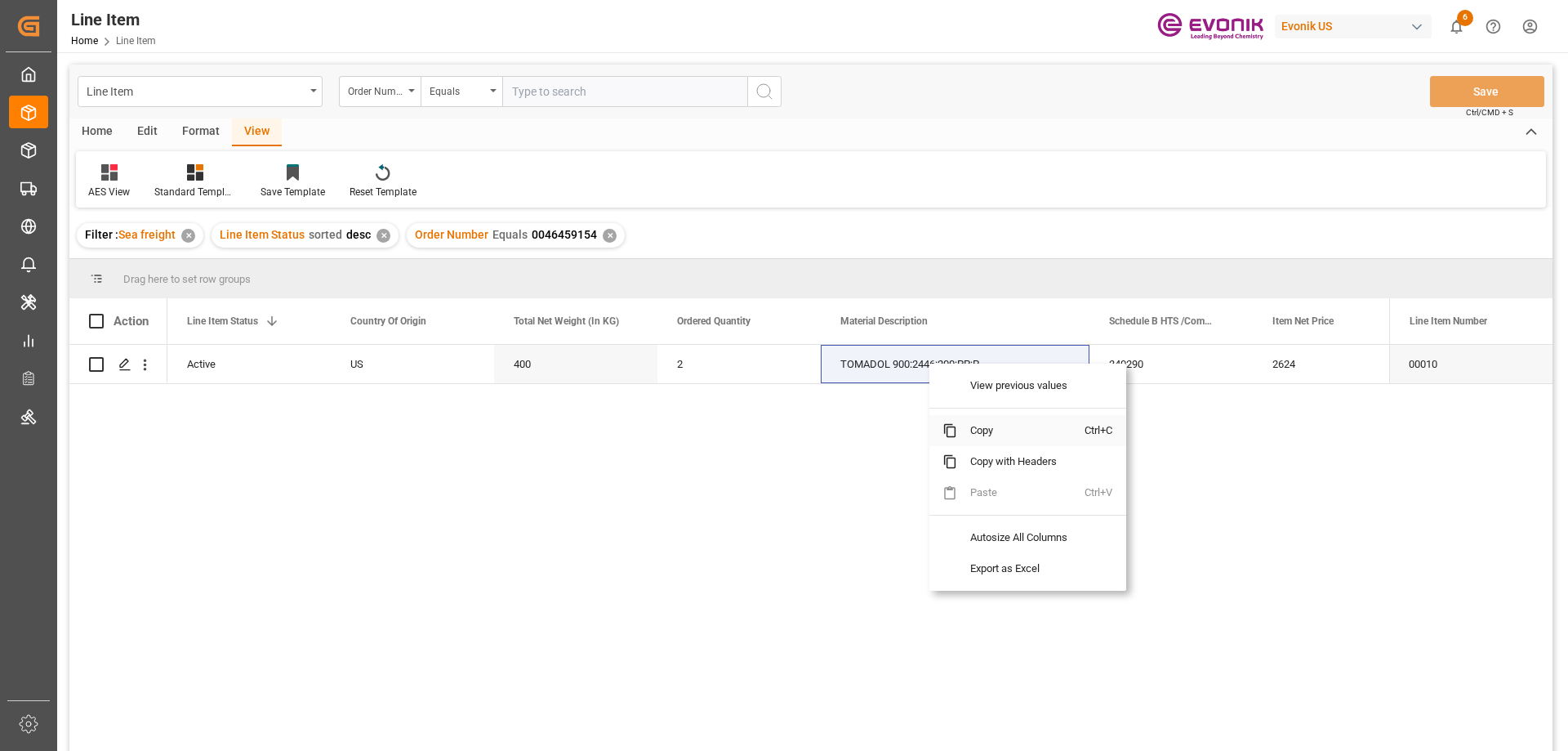
click at [977, 427] on span "Copy" at bounding box center [1021, 430] width 128 height 31
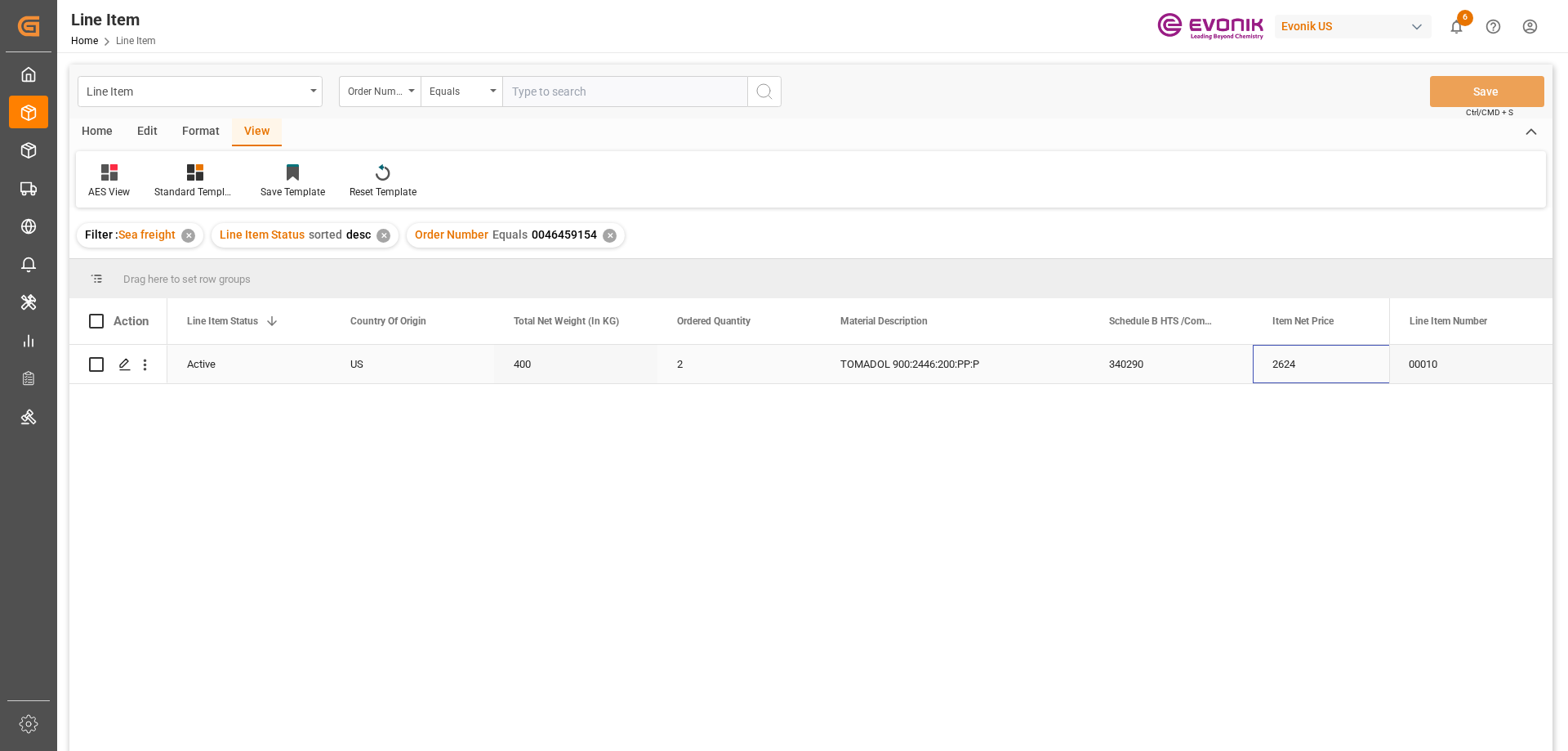
click at [1298, 370] on div "2624" at bounding box center [1334, 364] width 163 height 38
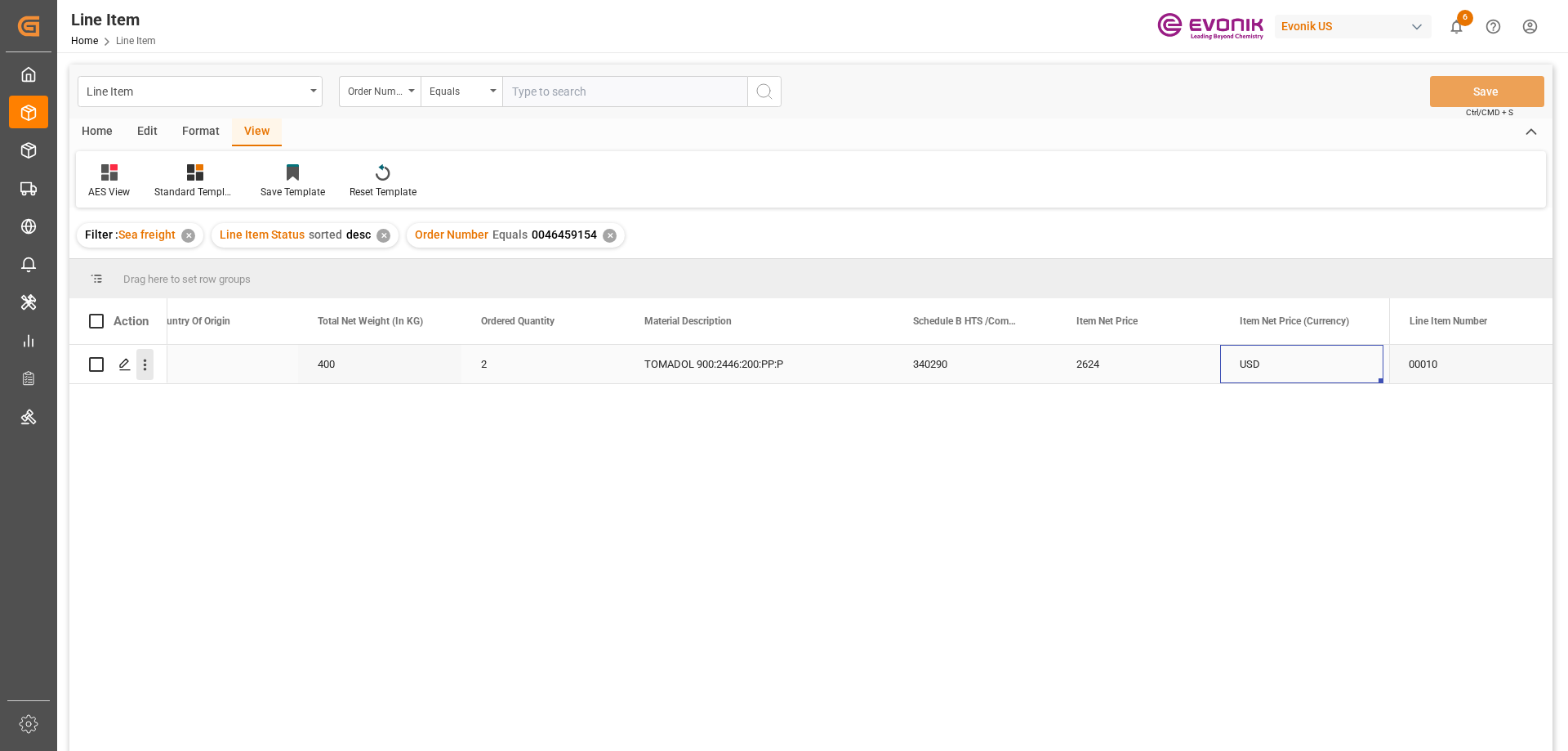
click at [149, 362] on icon "open menu" at bounding box center [145, 364] width 17 height 17
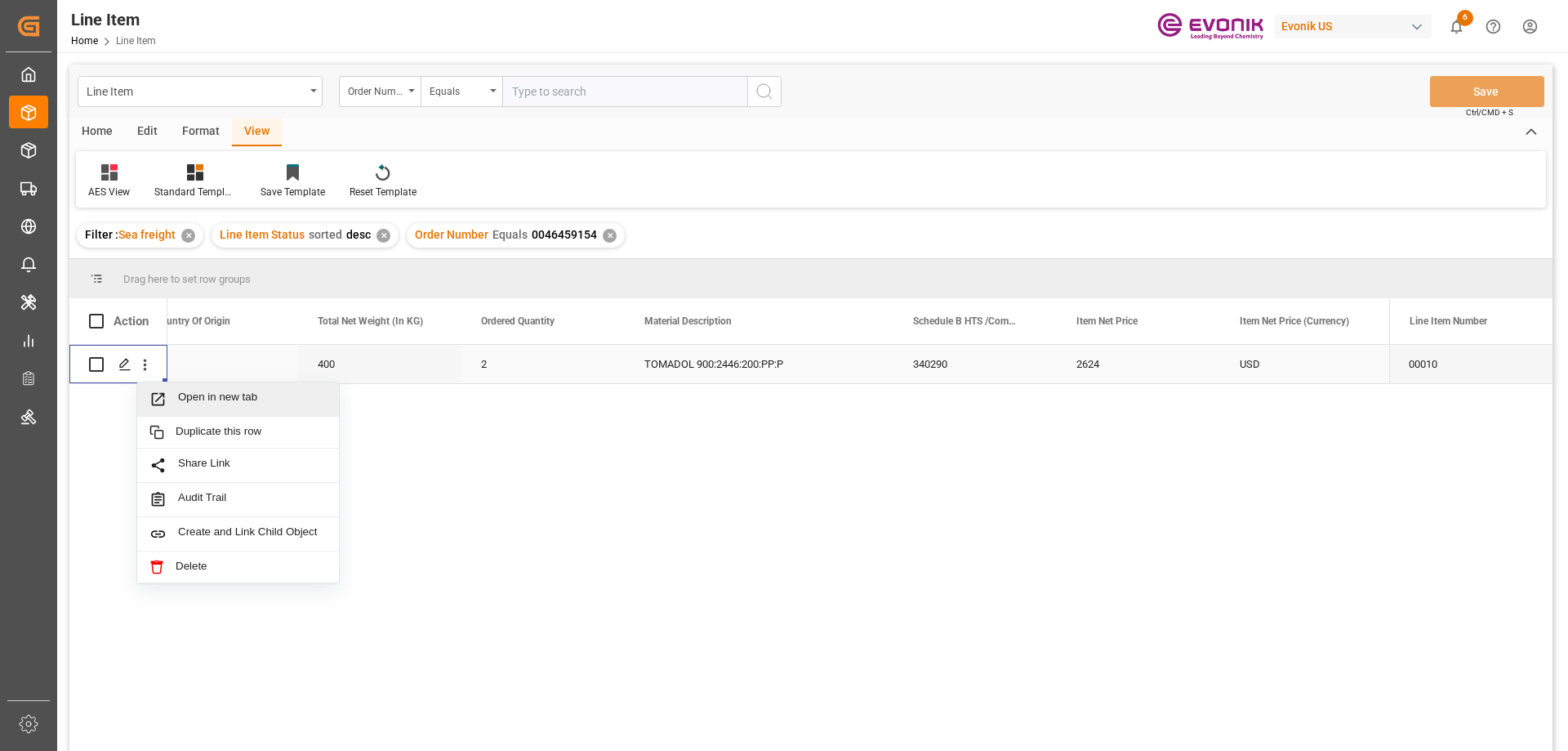
click at [180, 397] on span "Open in new tab" at bounding box center [252, 398] width 149 height 17
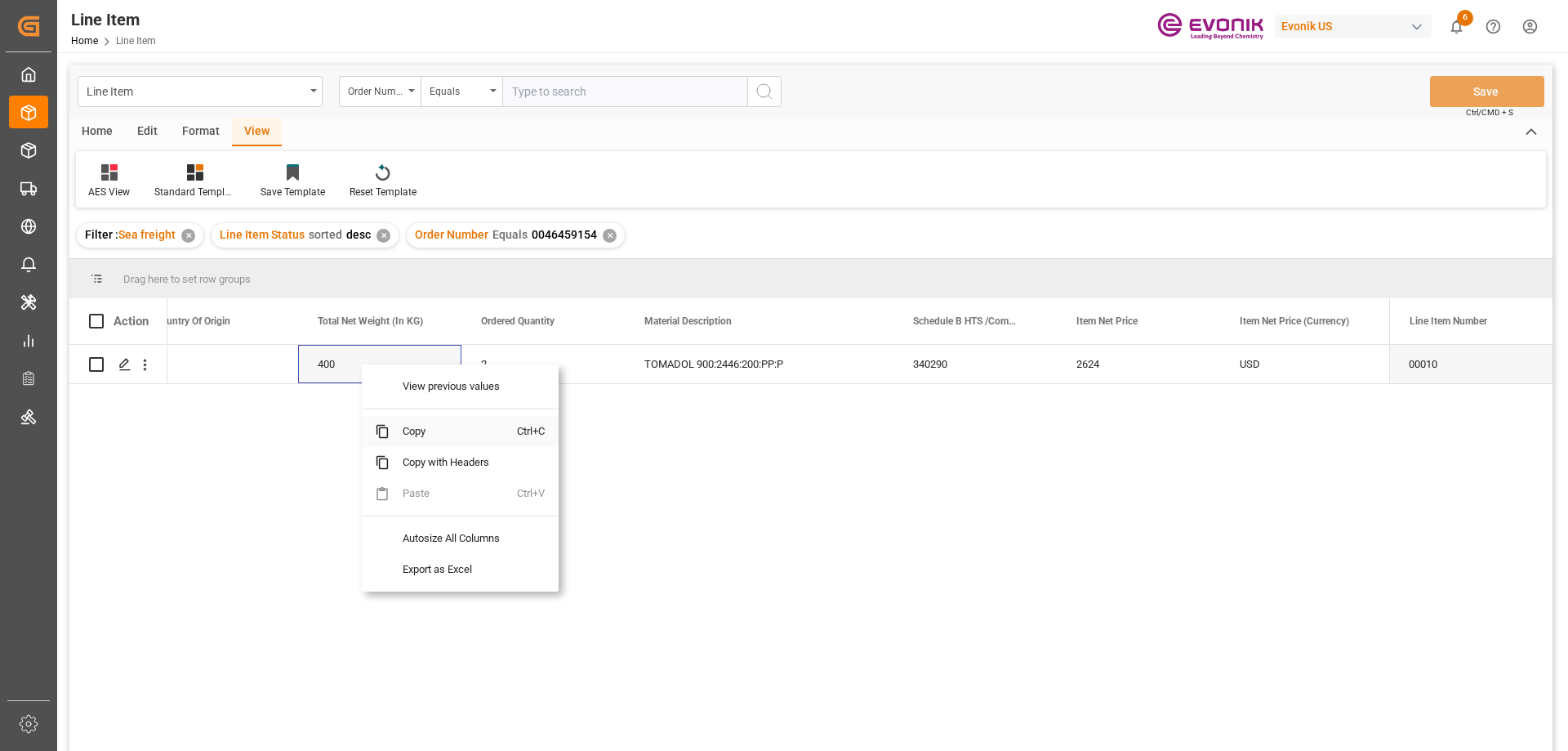
click at [426, 427] on span "Copy" at bounding box center [454, 431] width 128 height 31
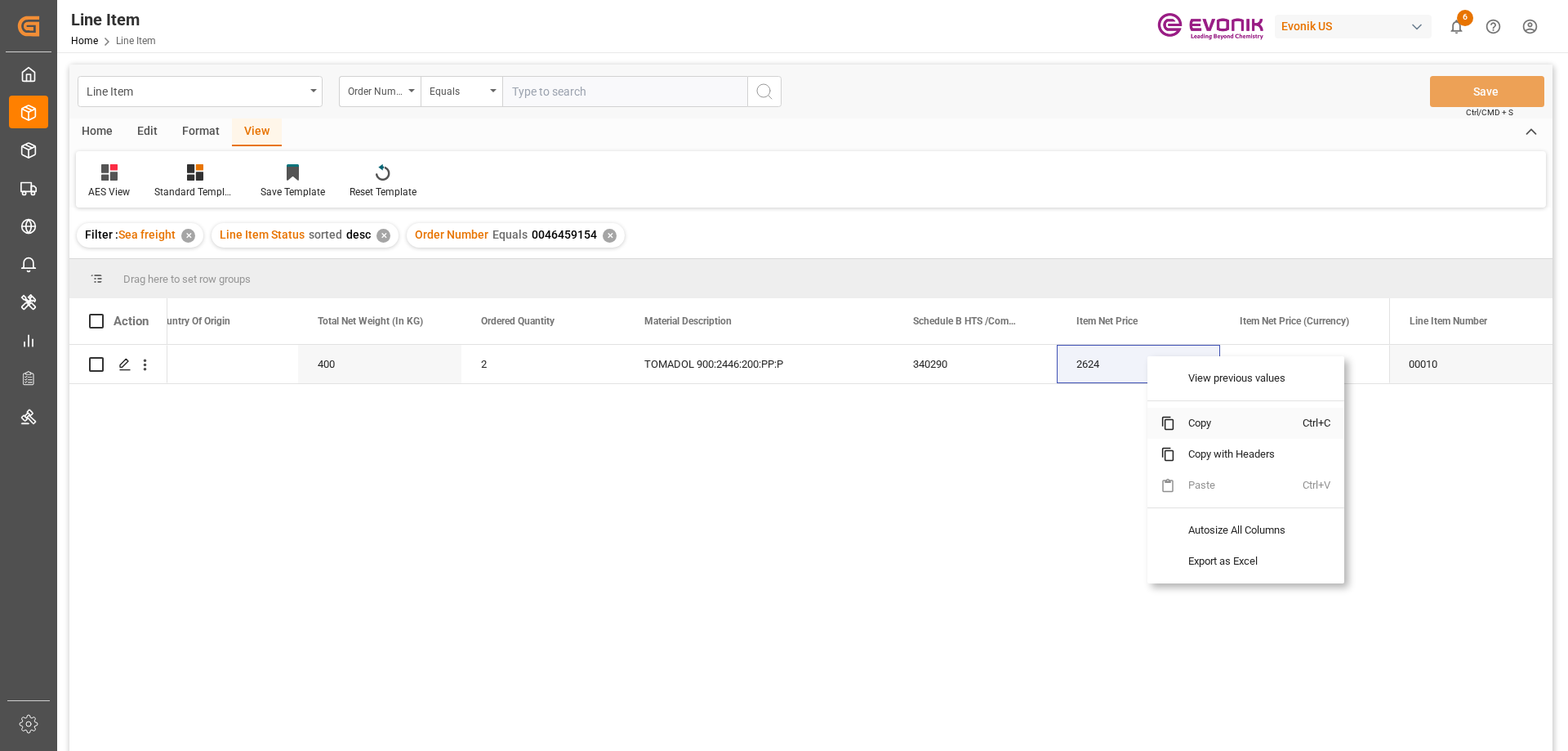
click at [1196, 423] on span "Copy" at bounding box center [1239, 423] width 128 height 31
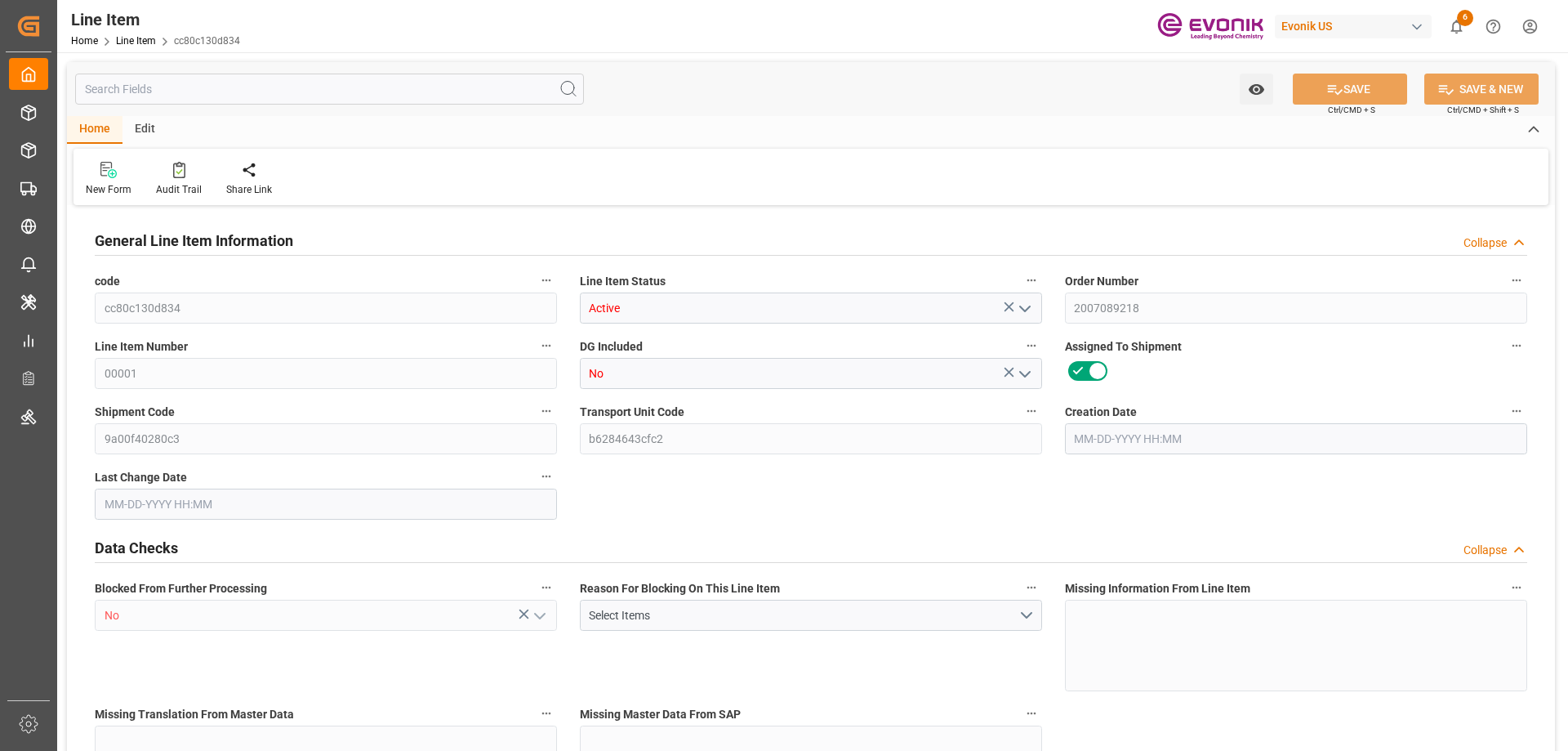
type input "1"
type input "809.02"
type input "776"
type input "1.3255"
type input "4"
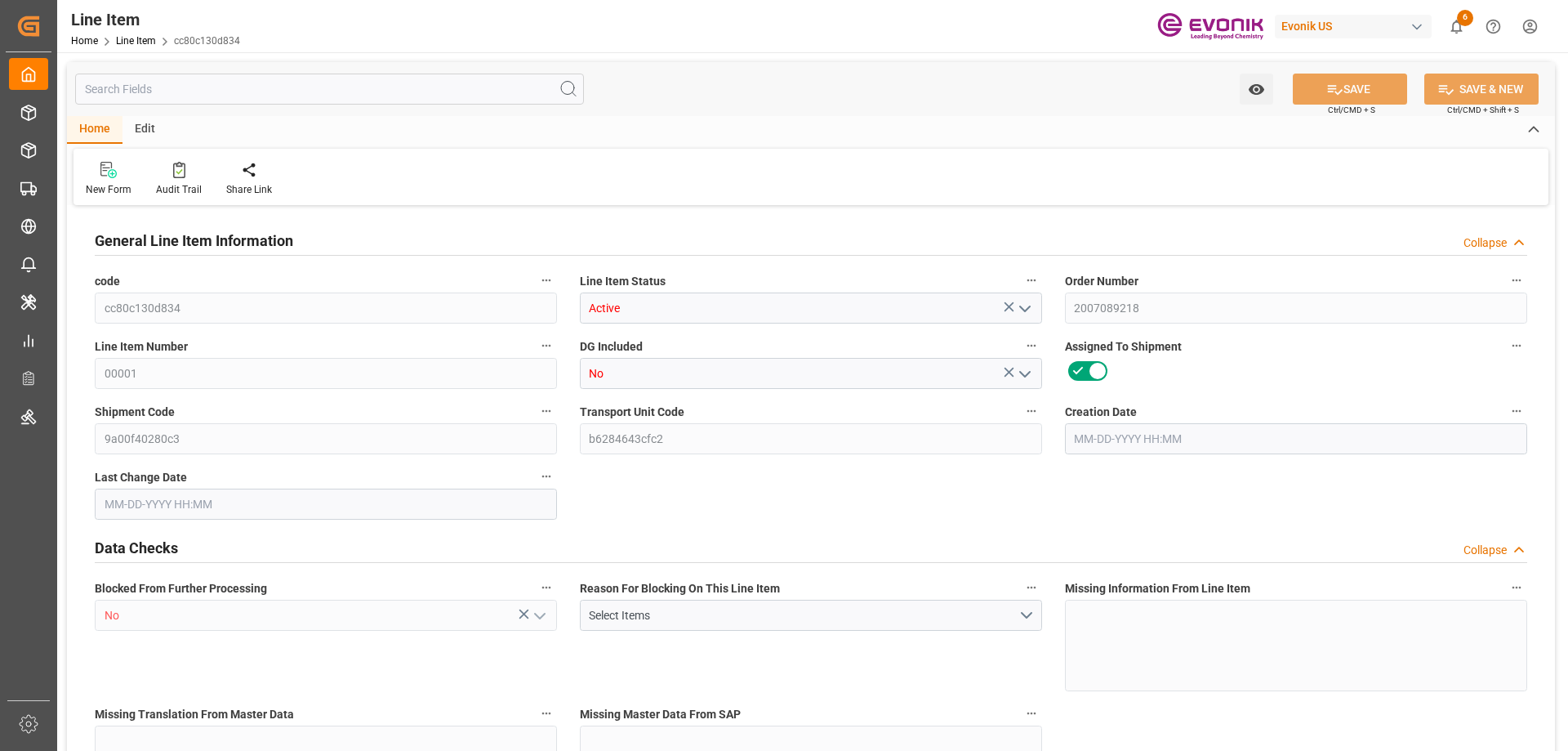
type input "3515.28"
type input "4"
type input "809.02"
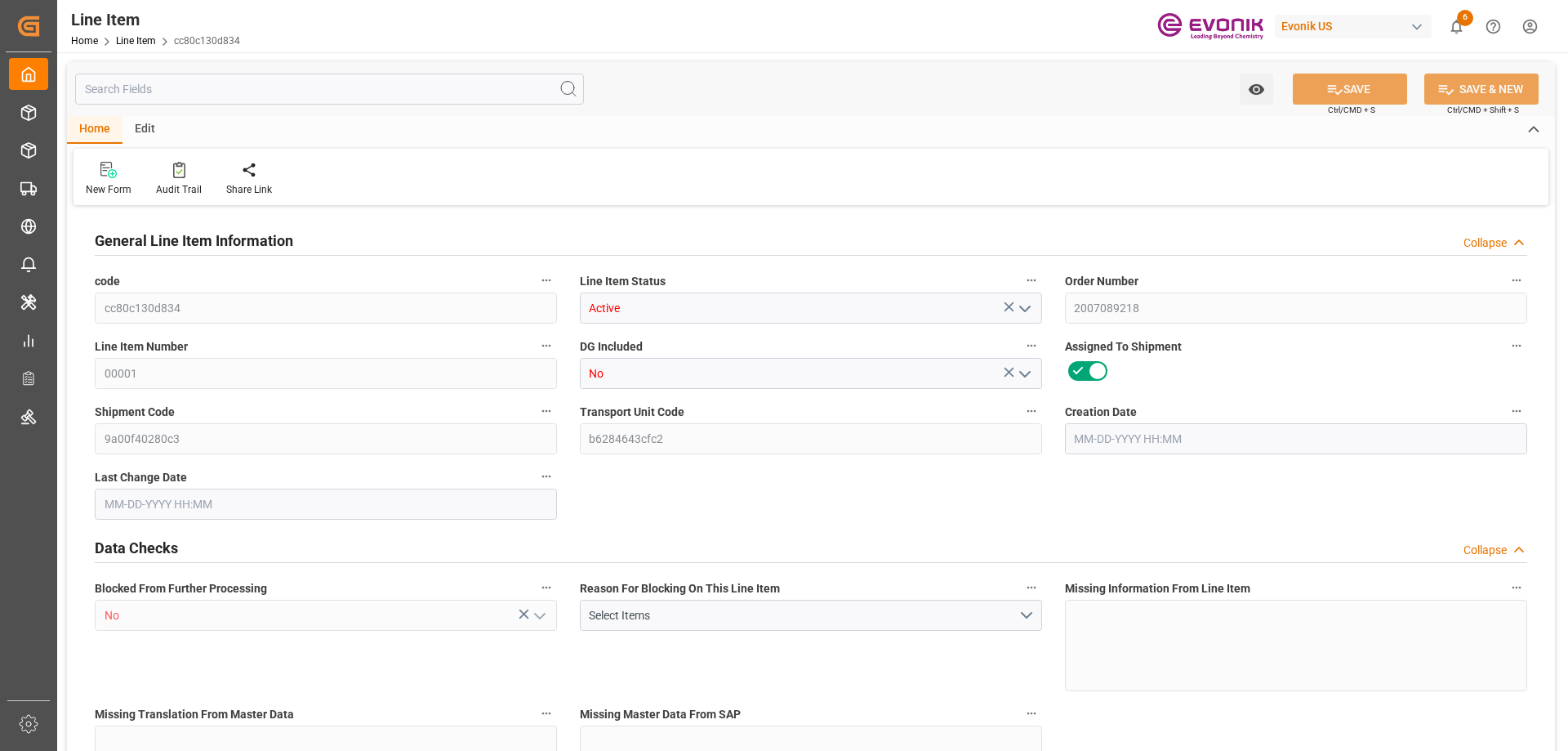
type input "834.02"
type input "776"
type input "1.3255"
type input "1325.476"
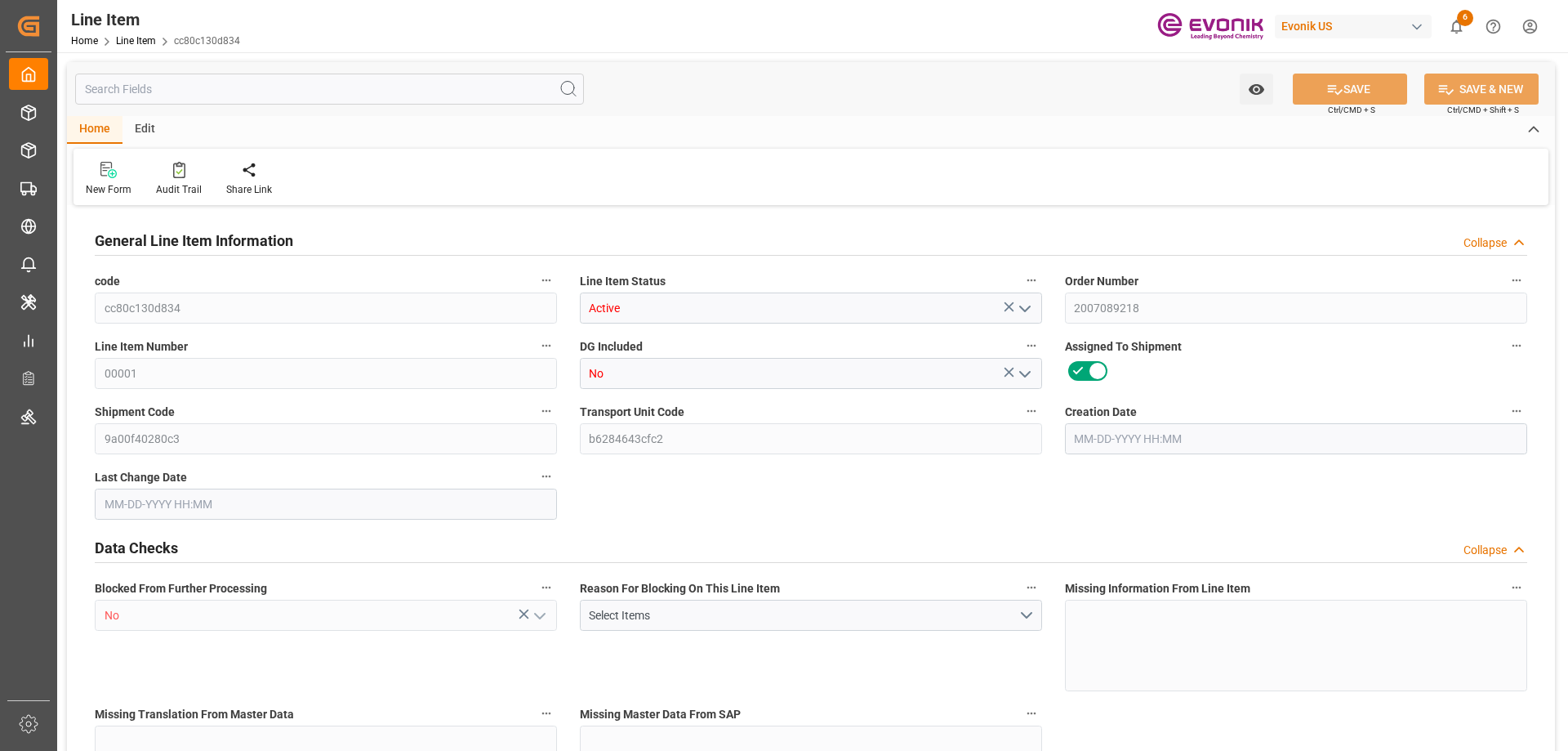
type input "0"
type input "[DATE] 19:58"
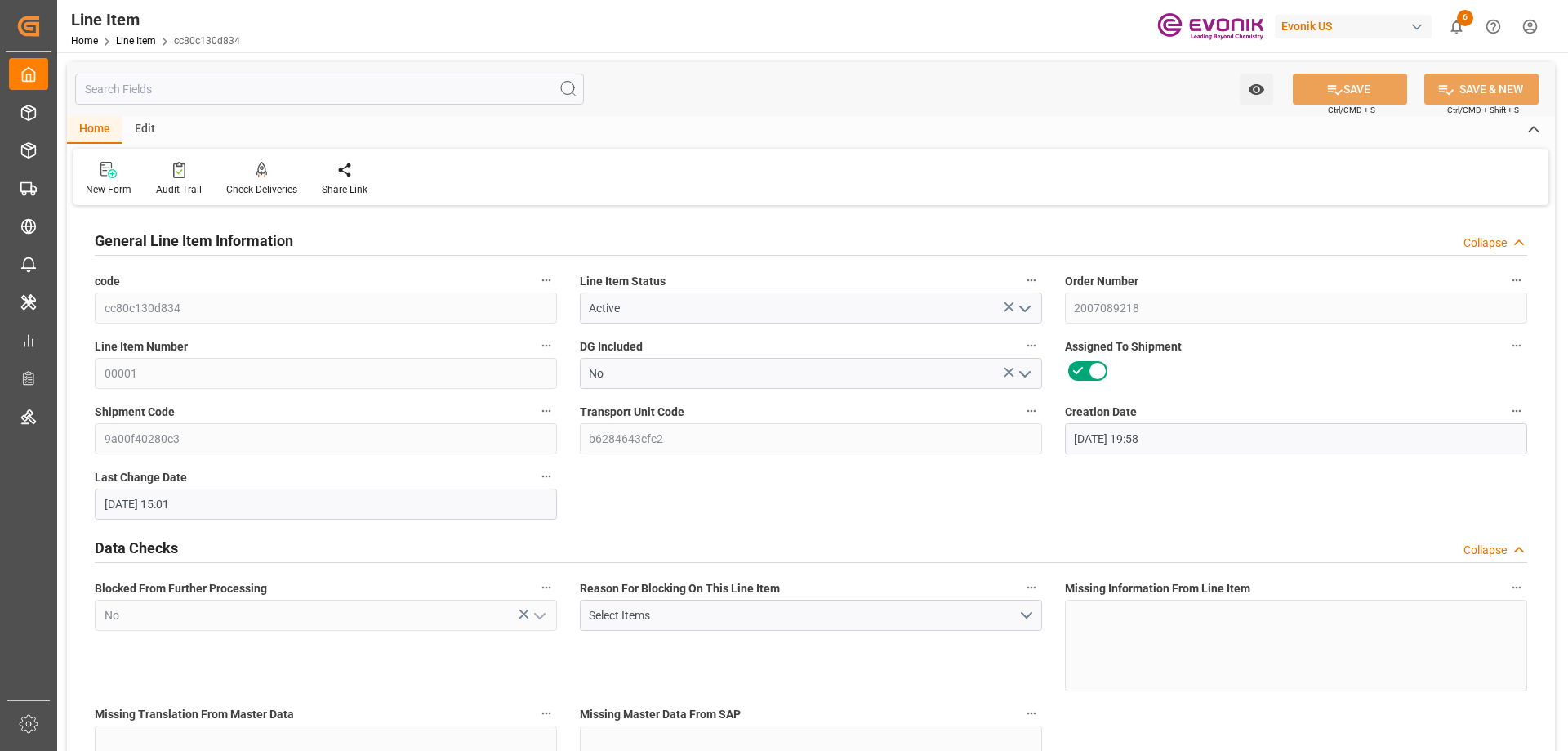
type input "[DATE] 15:01"
type input "[DATE]"
click at [258, 85] on input "text" at bounding box center [329, 89] width 509 height 31
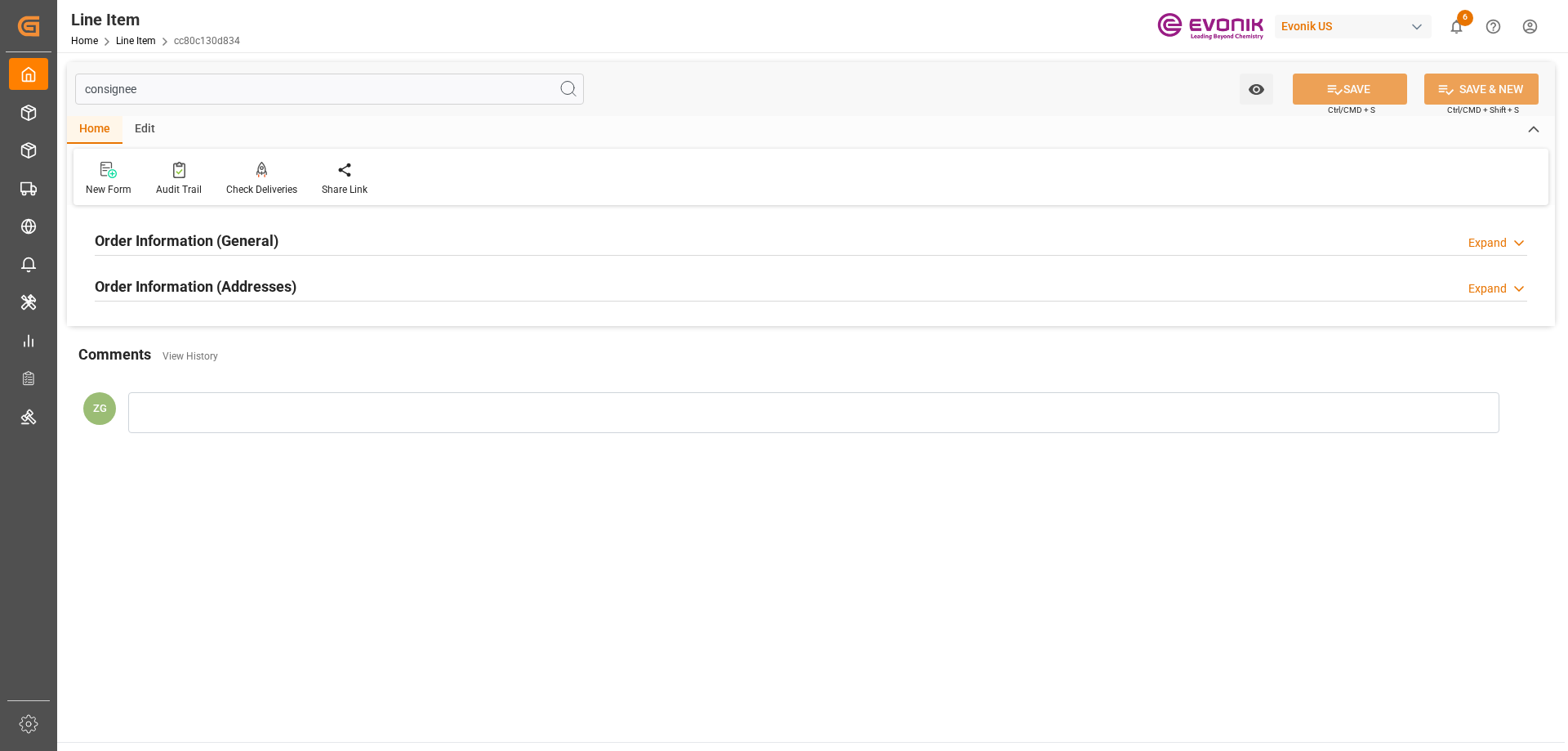
type input "consignee"
click at [203, 283] on h2 "Order Information (Addresses)" at bounding box center [195, 286] width 202 height 22
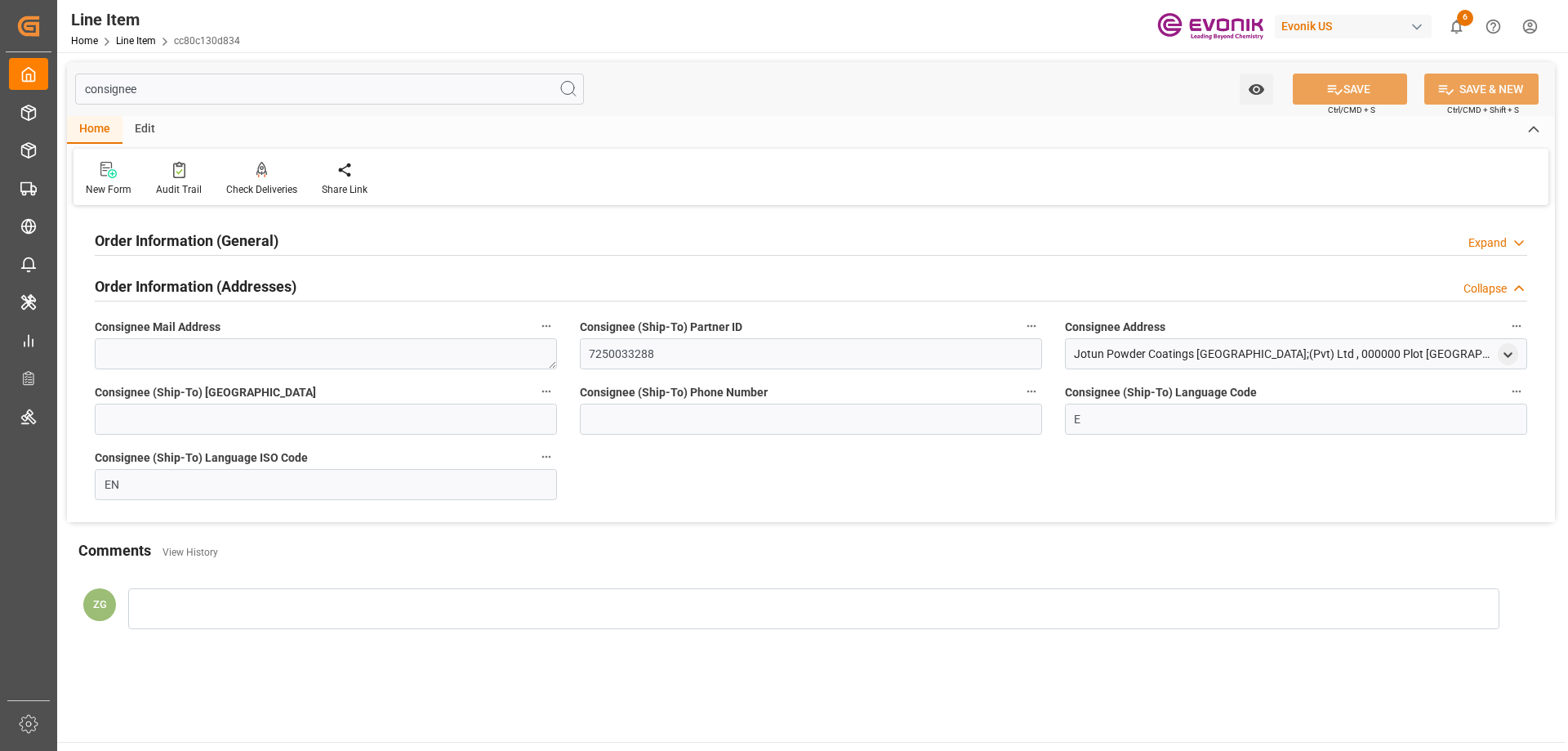
click at [206, 250] on h2 "Order Information (General)" at bounding box center [186, 241] width 184 height 22
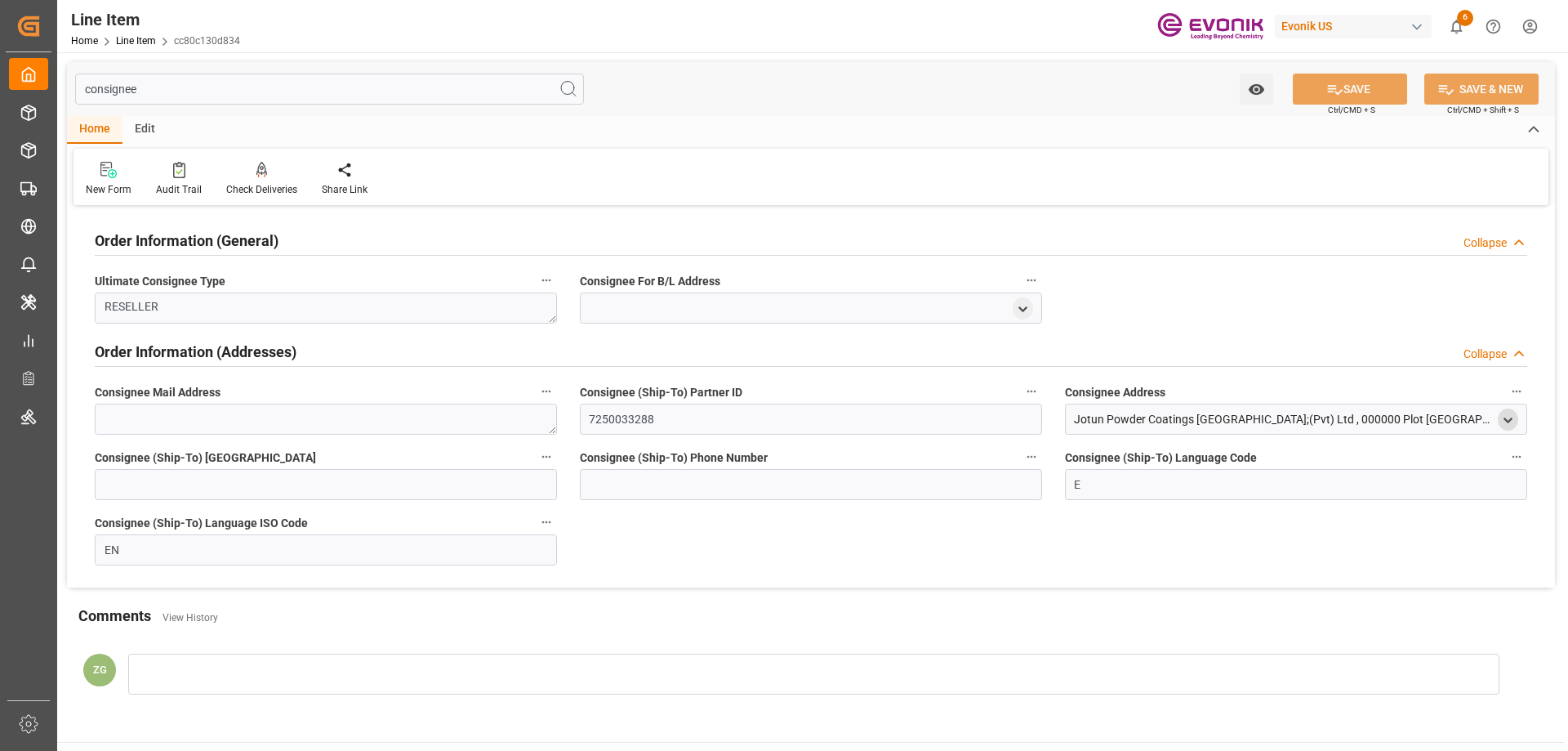
click at [1509, 421] on polyline "open menu" at bounding box center [1508, 420] width 8 height 3
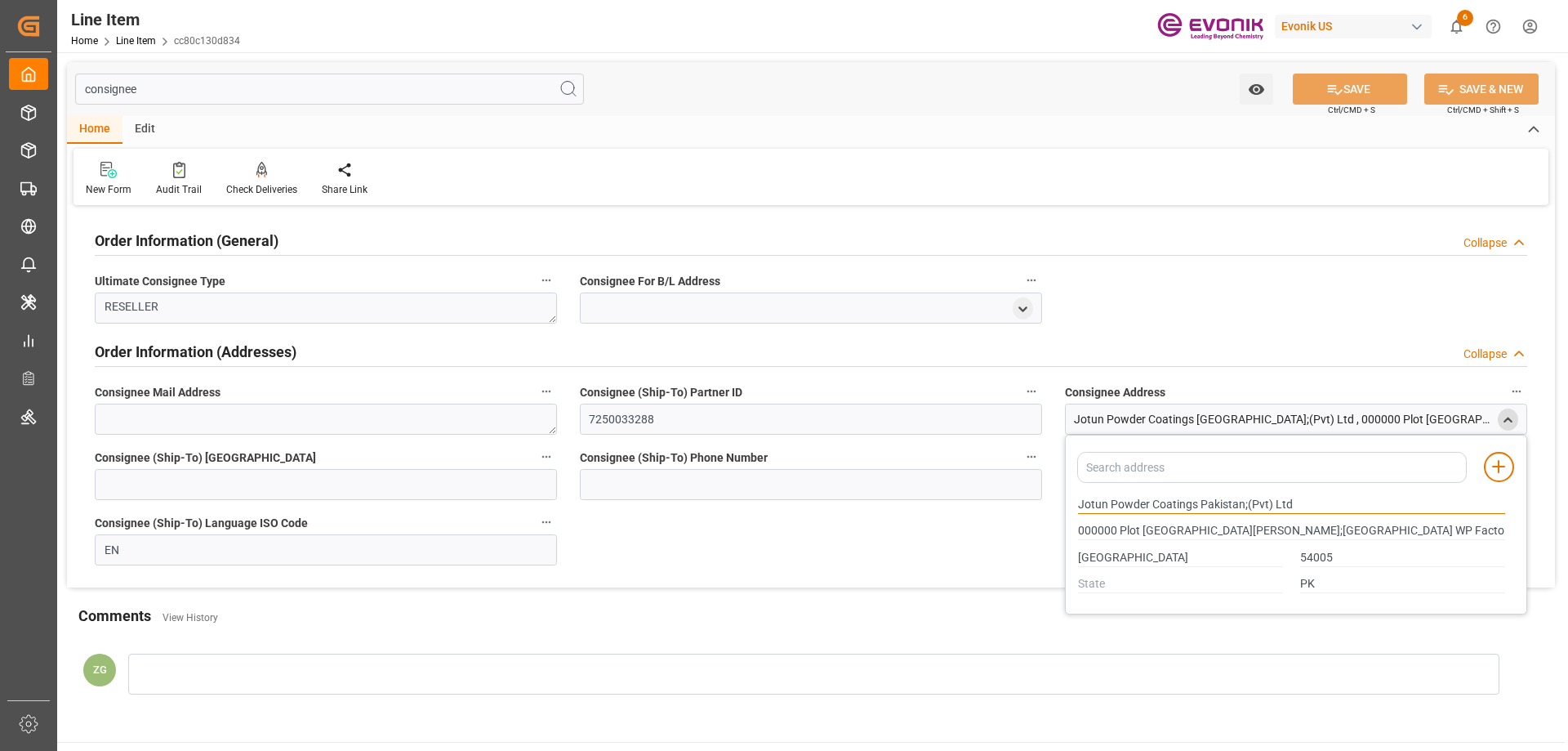
drag, startPoint x: 1079, startPoint y: 500, endPoint x: 1149, endPoint y: 504, distance: 70.1
click at [1149, 504] on input "Jotun Powder Coatings Pakistan;(Pvt) Ltd" at bounding box center [1291, 504] width 427 height 18
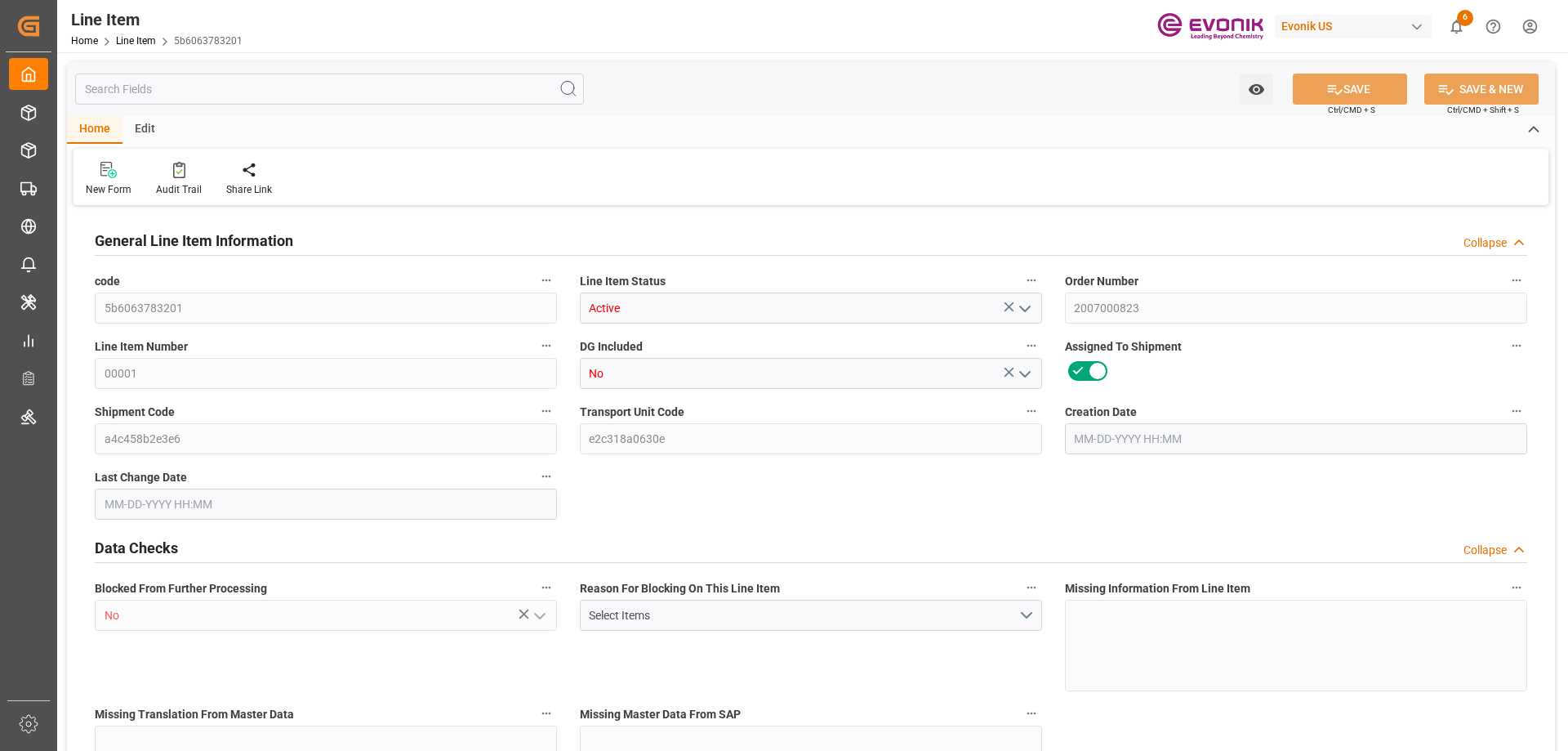
type input "20"
type input "18250"
type input "18143.6"
type input "54.568"
type input "40"
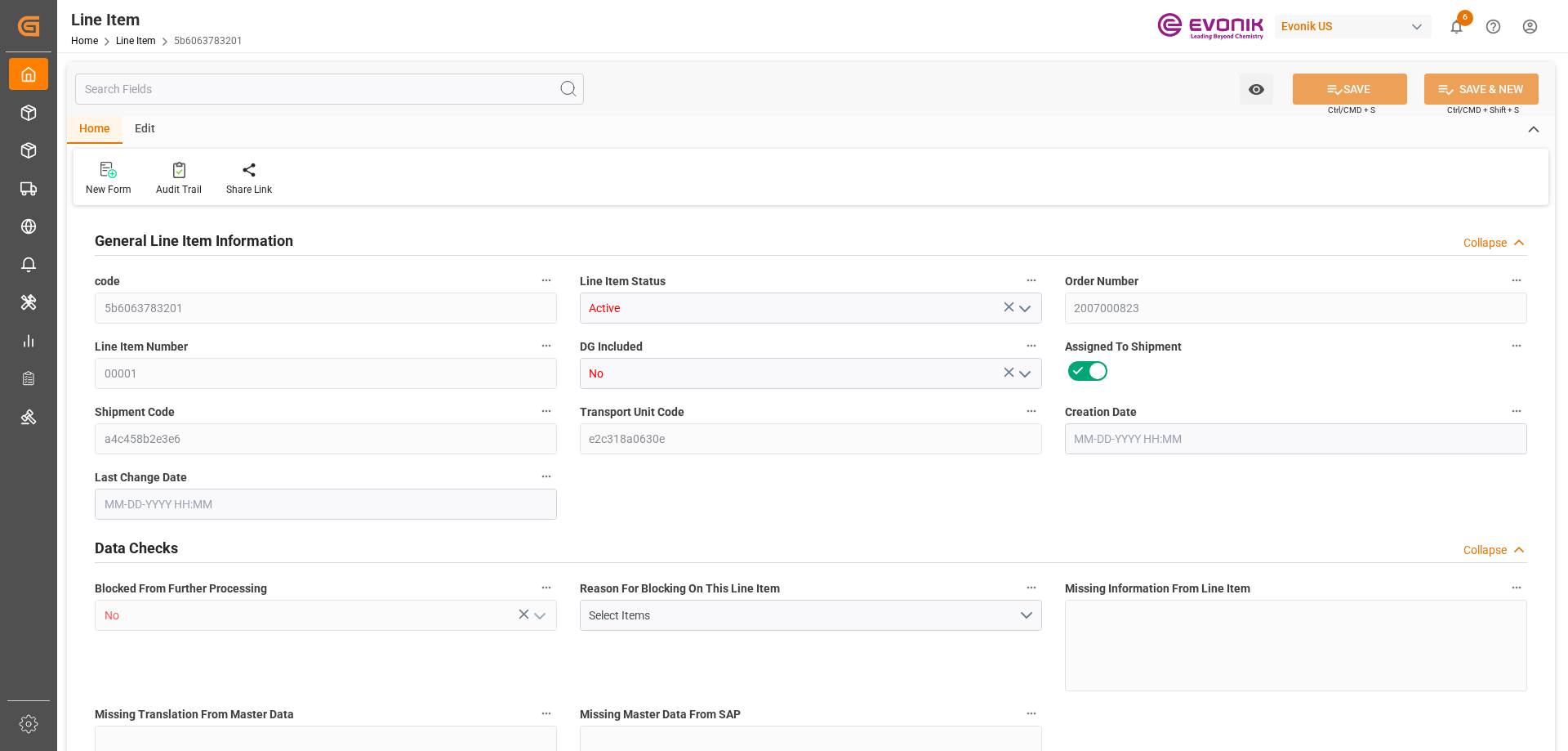
type input "27288.58"
type input "40"
type input "18250"
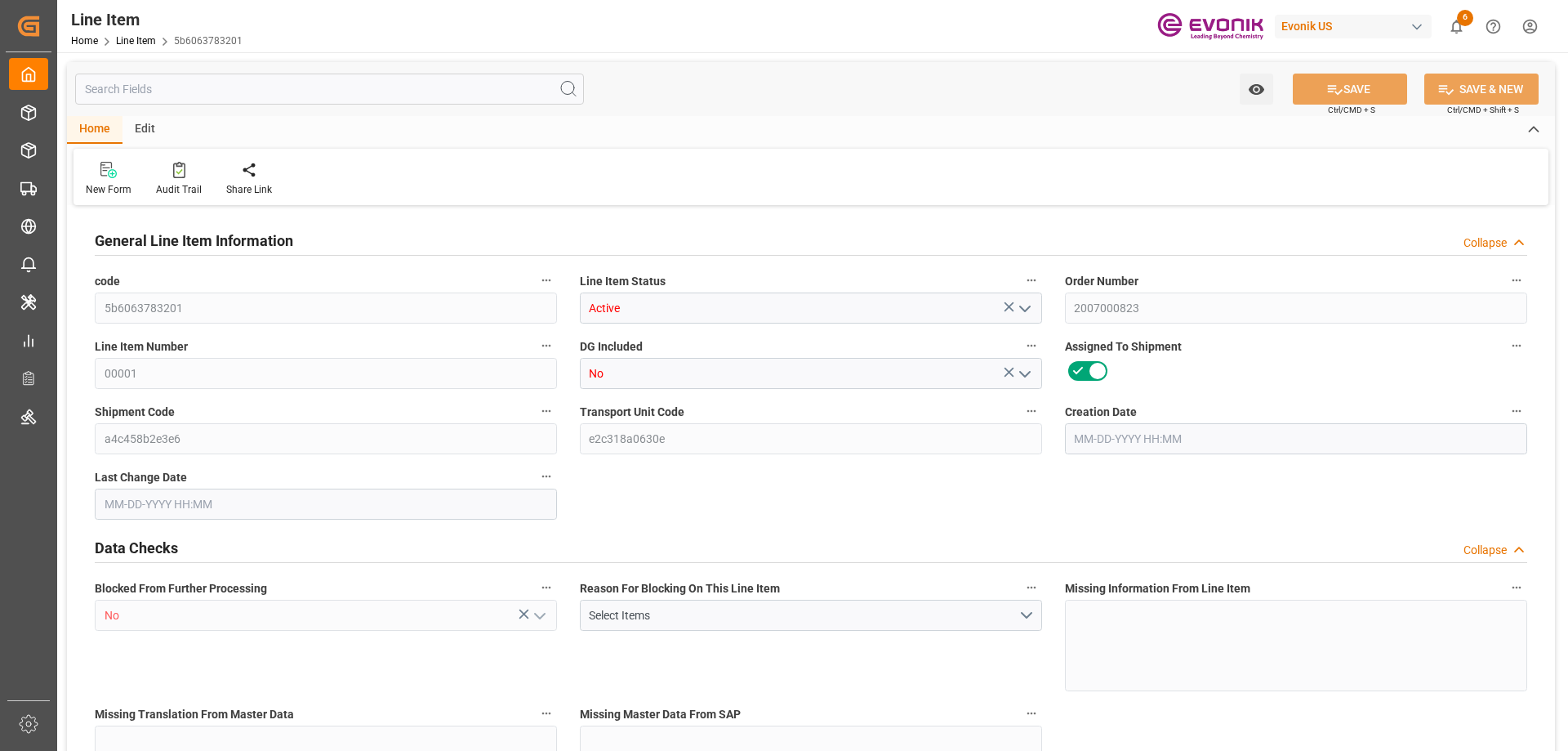
type input "18568"
type input "18143.6"
type input "54.568"
type input "54568.04"
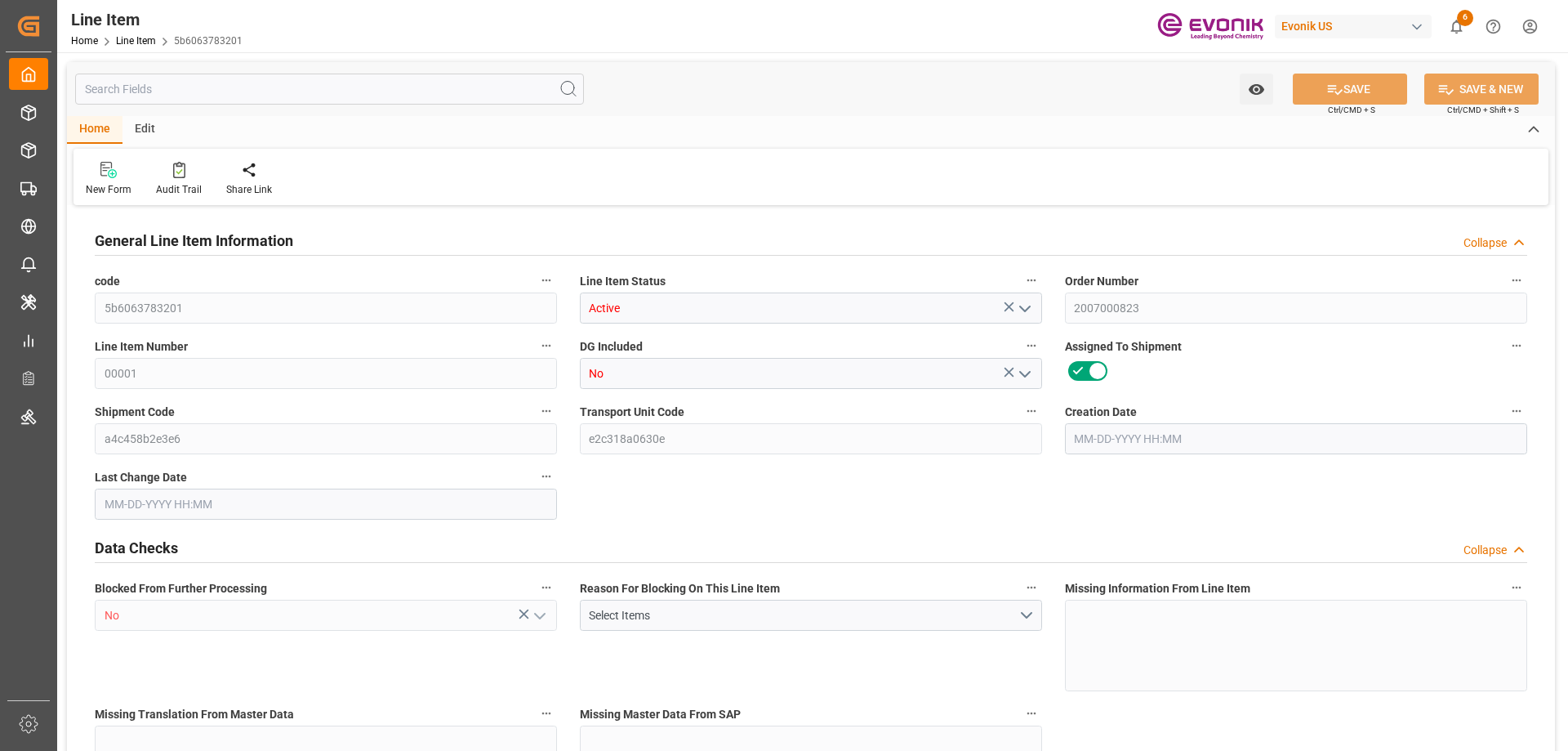
type input "0"
type input "05-12-2025 20:43"
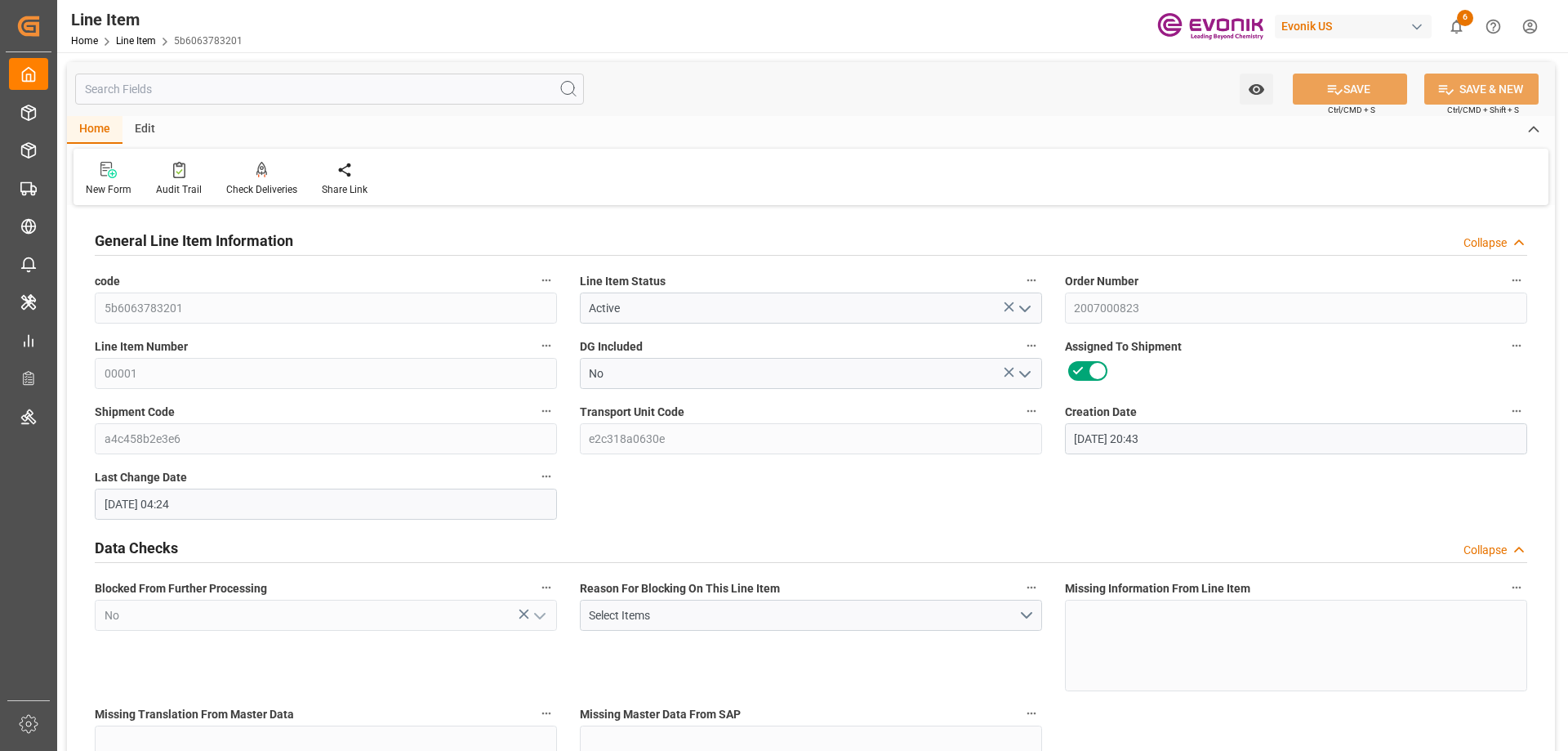
type input "07-25-2025 04:24"
type input "09-22-2025"
type input "[DATE]"
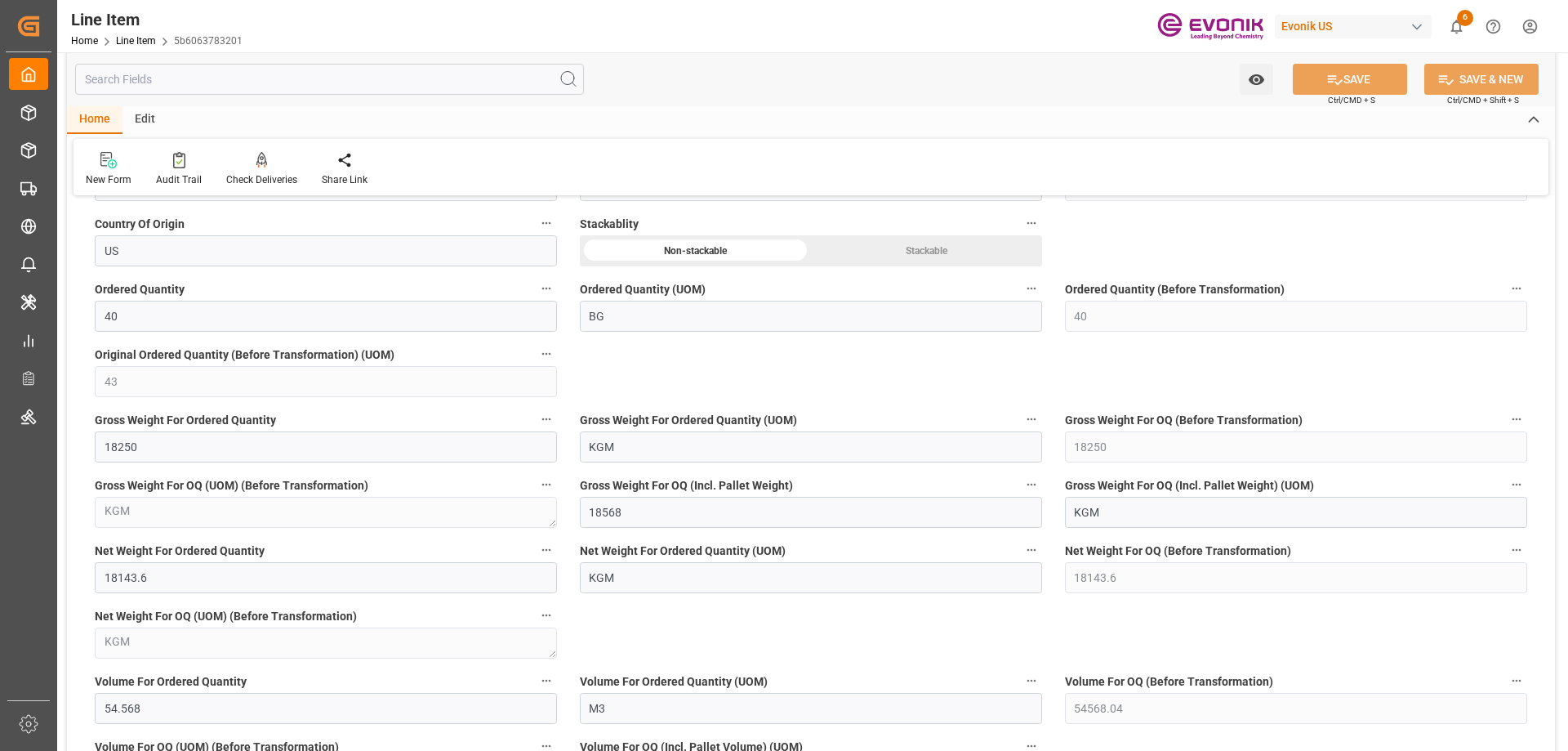
scroll to position [1144, 0]
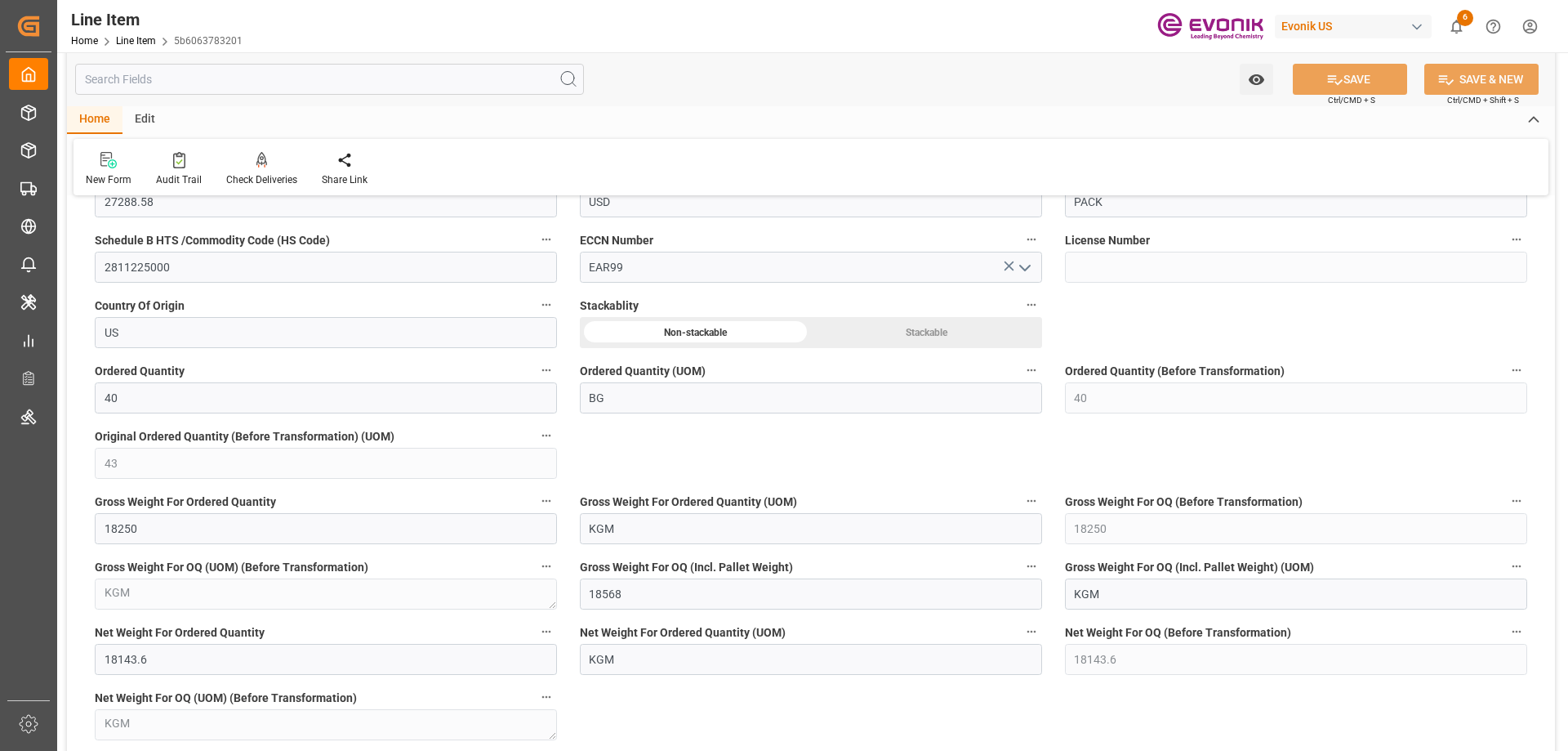
click at [234, 82] on input "text" at bounding box center [329, 79] width 509 height 31
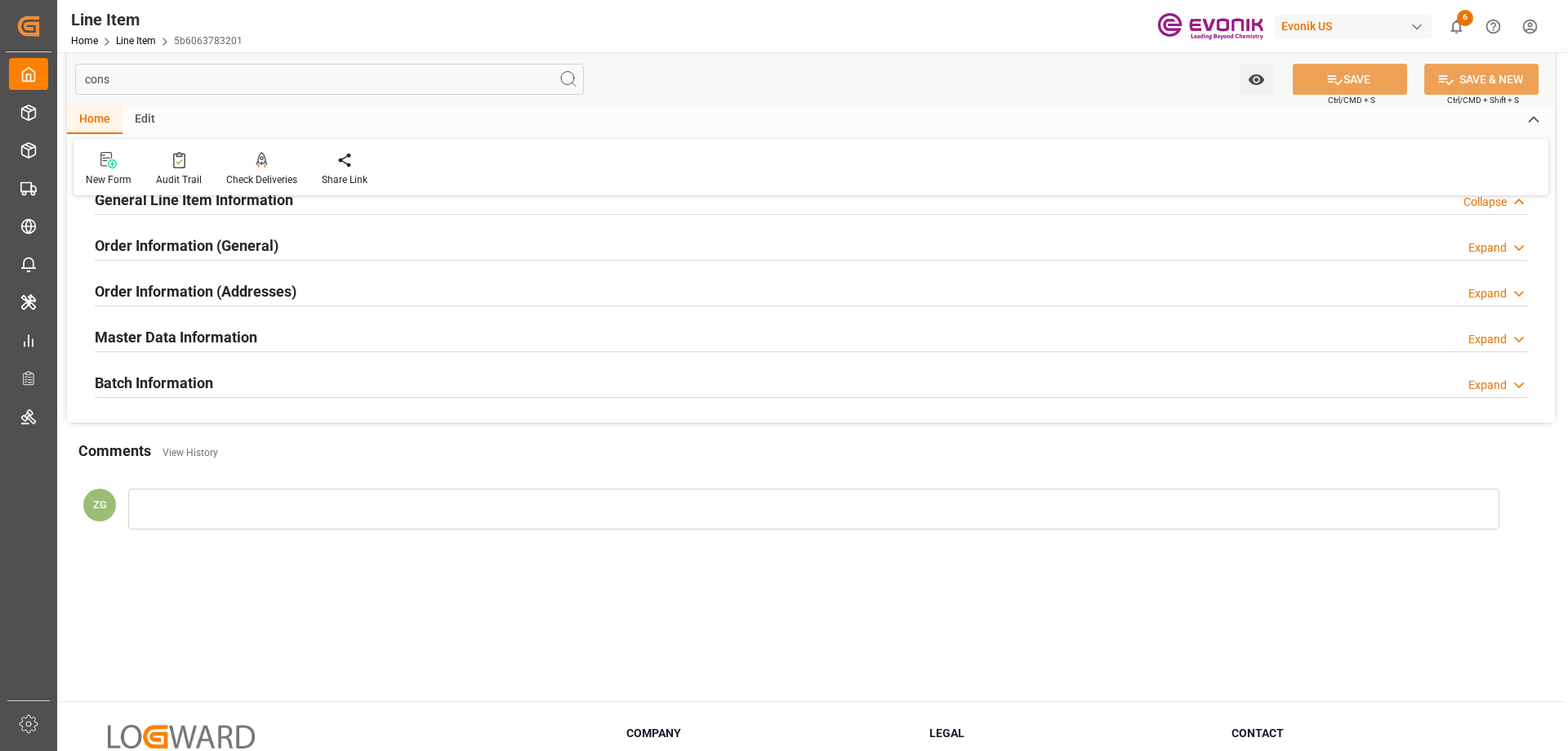
scroll to position [0, 0]
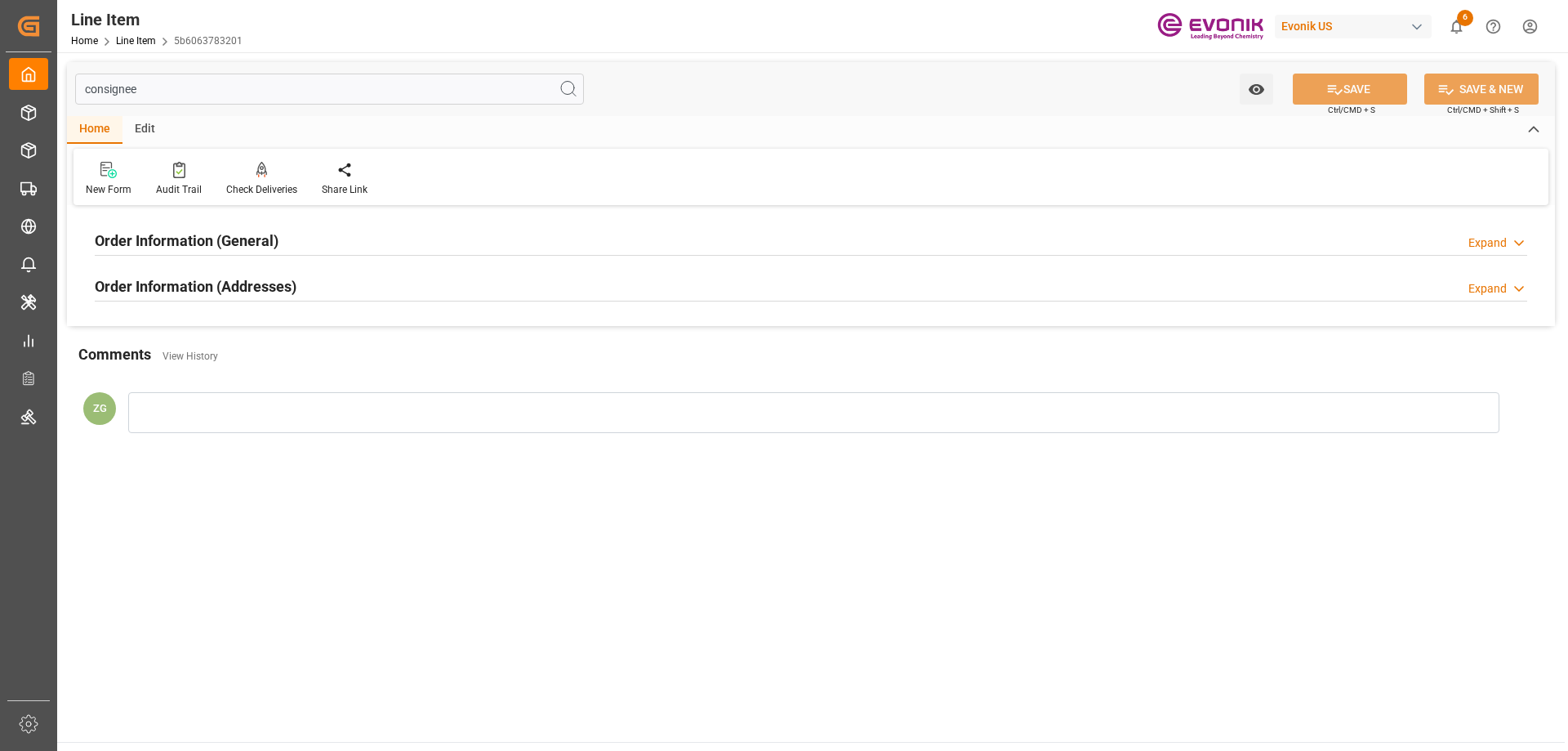
type input "consignee"
click at [223, 282] on h2 "Order Information (Addresses)" at bounding box center [195, 286] width 202 height 22
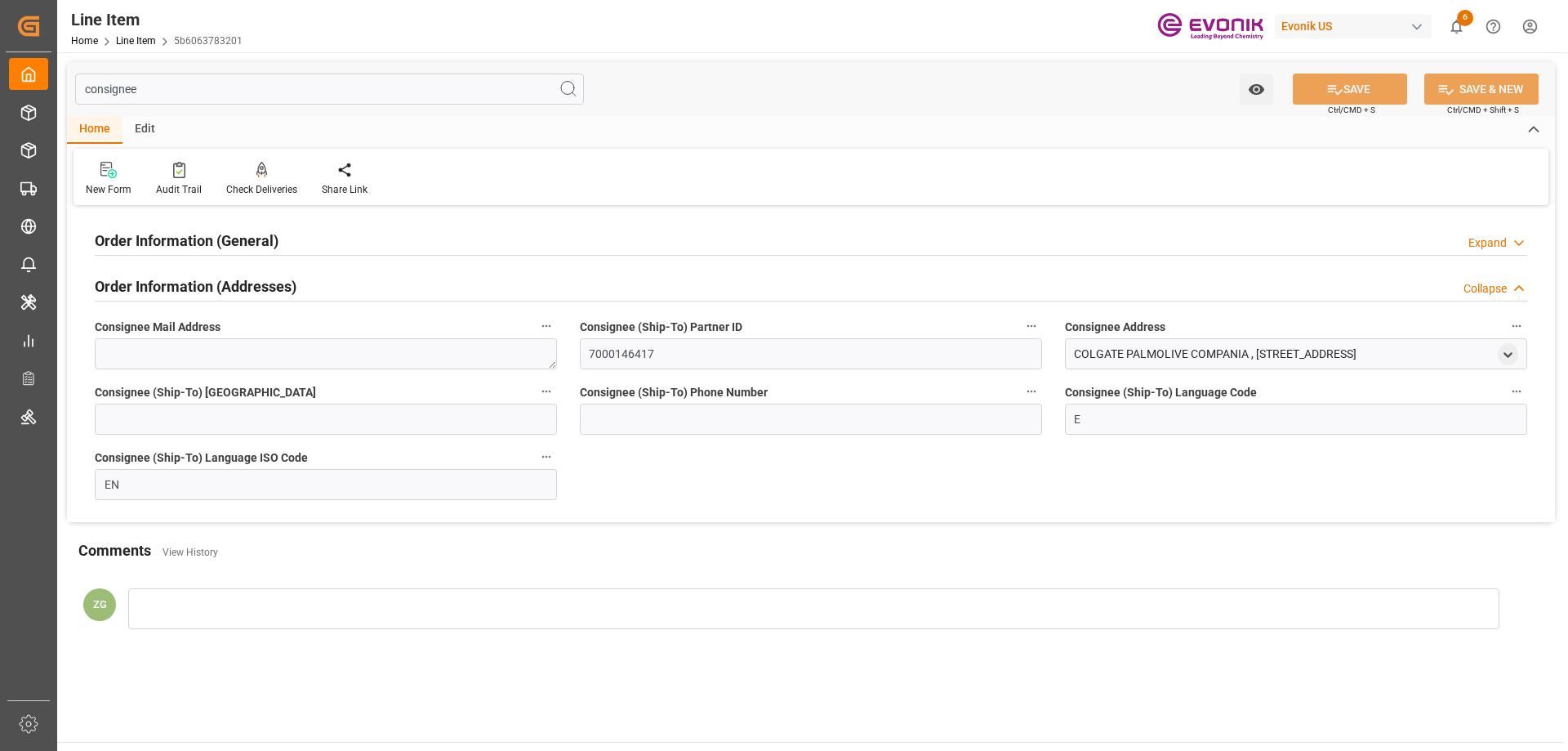
click at [215, 232] on h2 "Order Information (General)" at bounding box center [186, 241] width 184 height 22
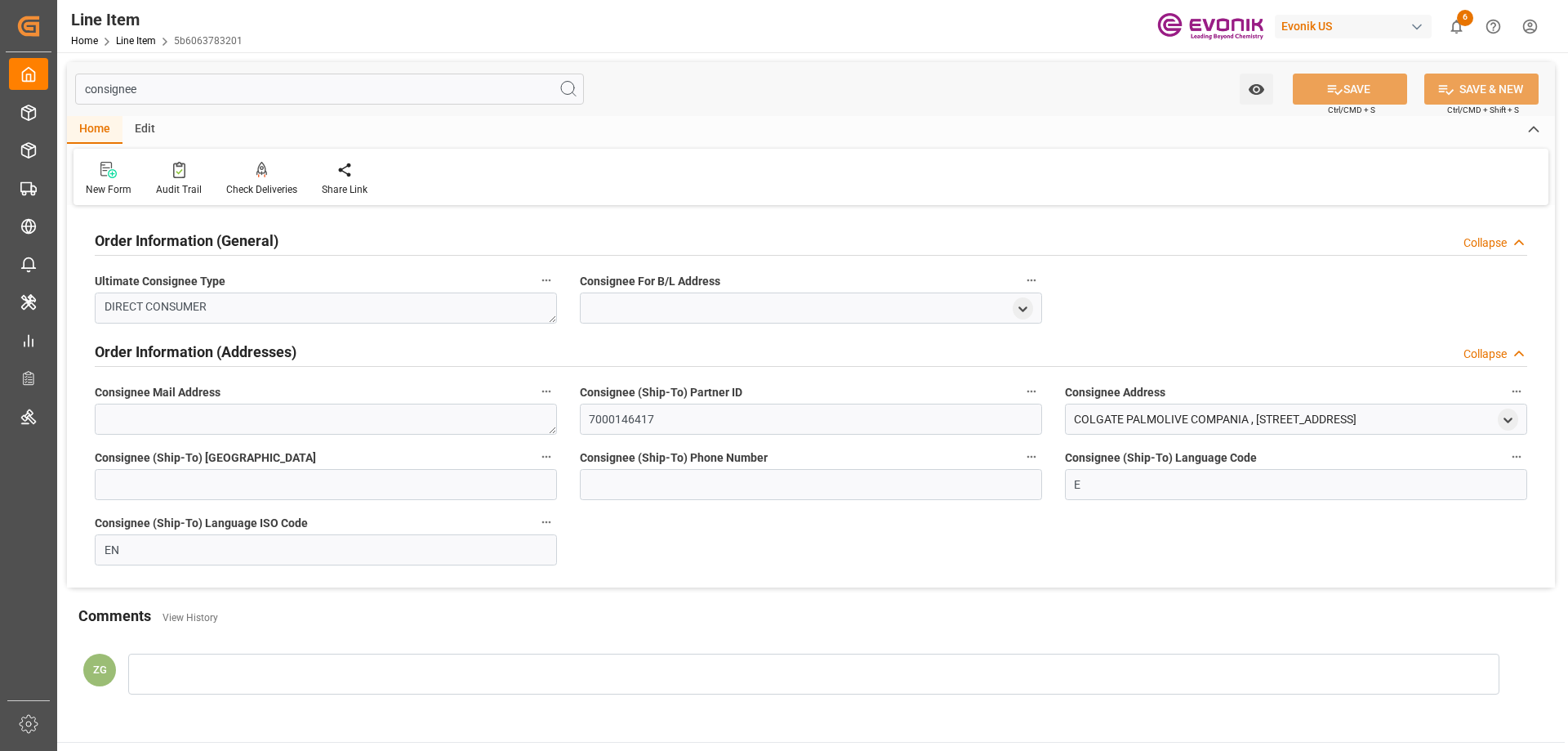
drag, startPoint x: 576, startPoint y: 252, endPoint x: 595, endPoint y: 135, distance: 118.5
click at [595, 135] on div "Home Edit" at bounding box center [811, 129] width 1488 height 28
click at [1509, 413] on icon "open menu" at bounding box center [1508, 420] width 14 height 14
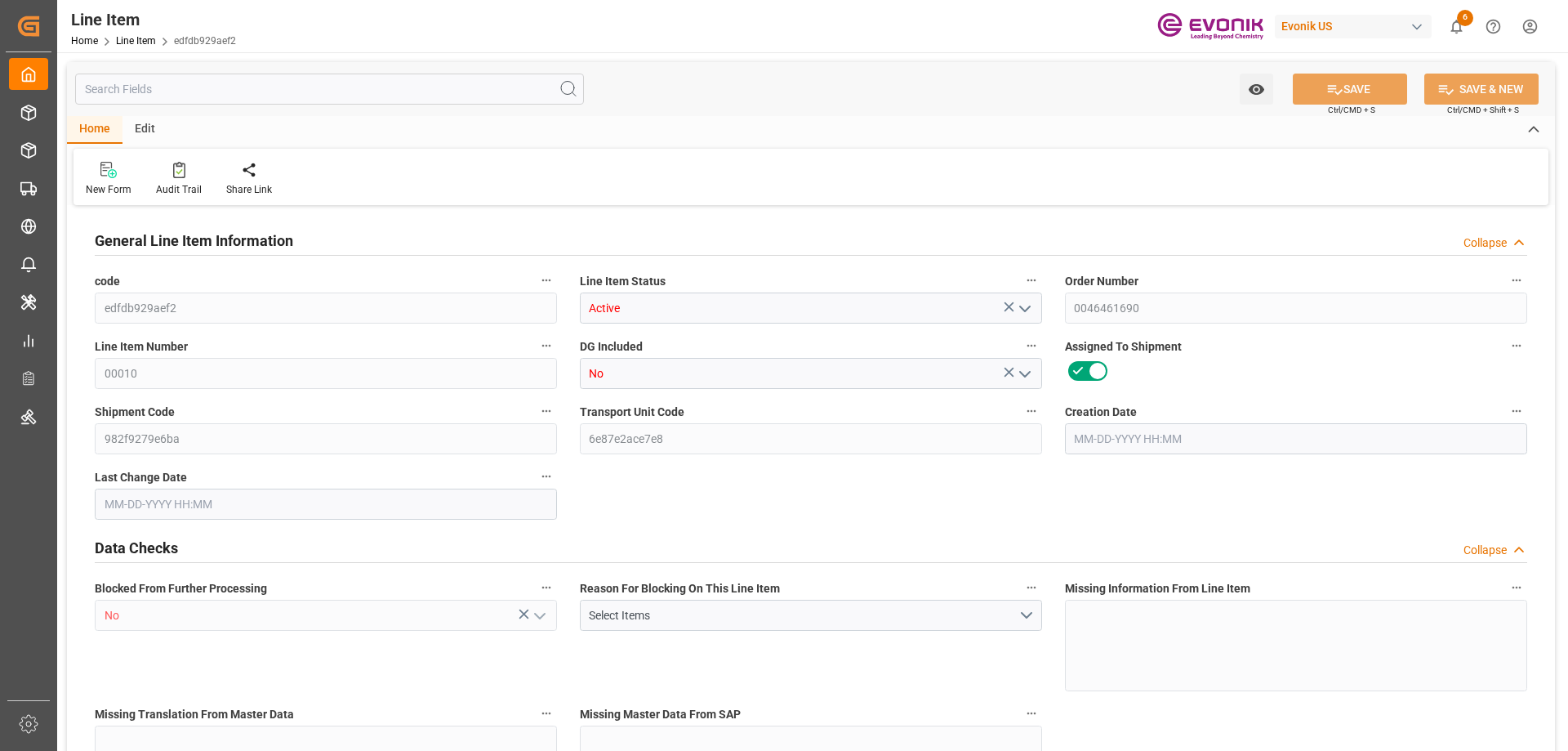
type input "1"
type input "803.6"
type input "725.6"
type input "1.3403"
type input "4"
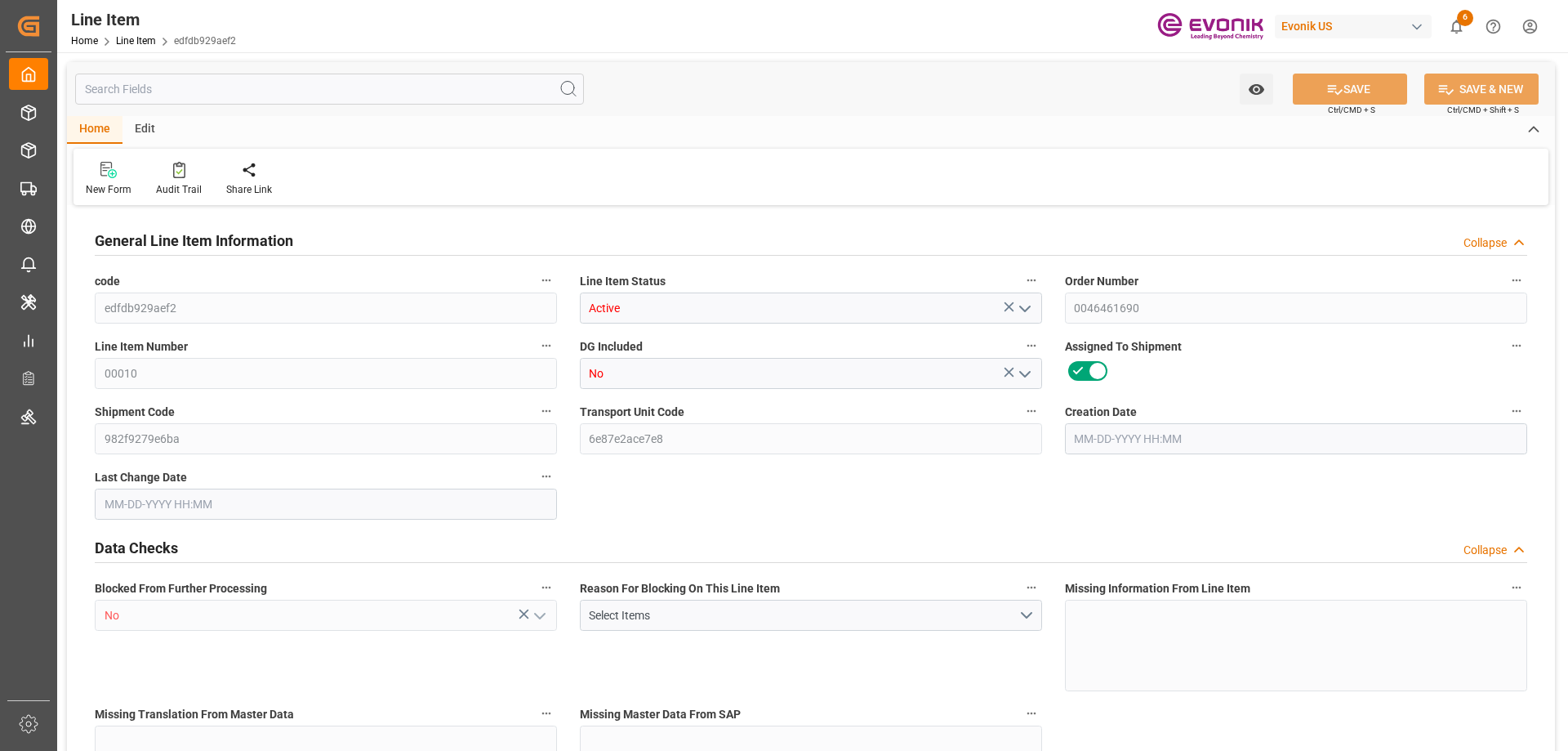
type input "6631.98"
type input "4"
type input "803.6"
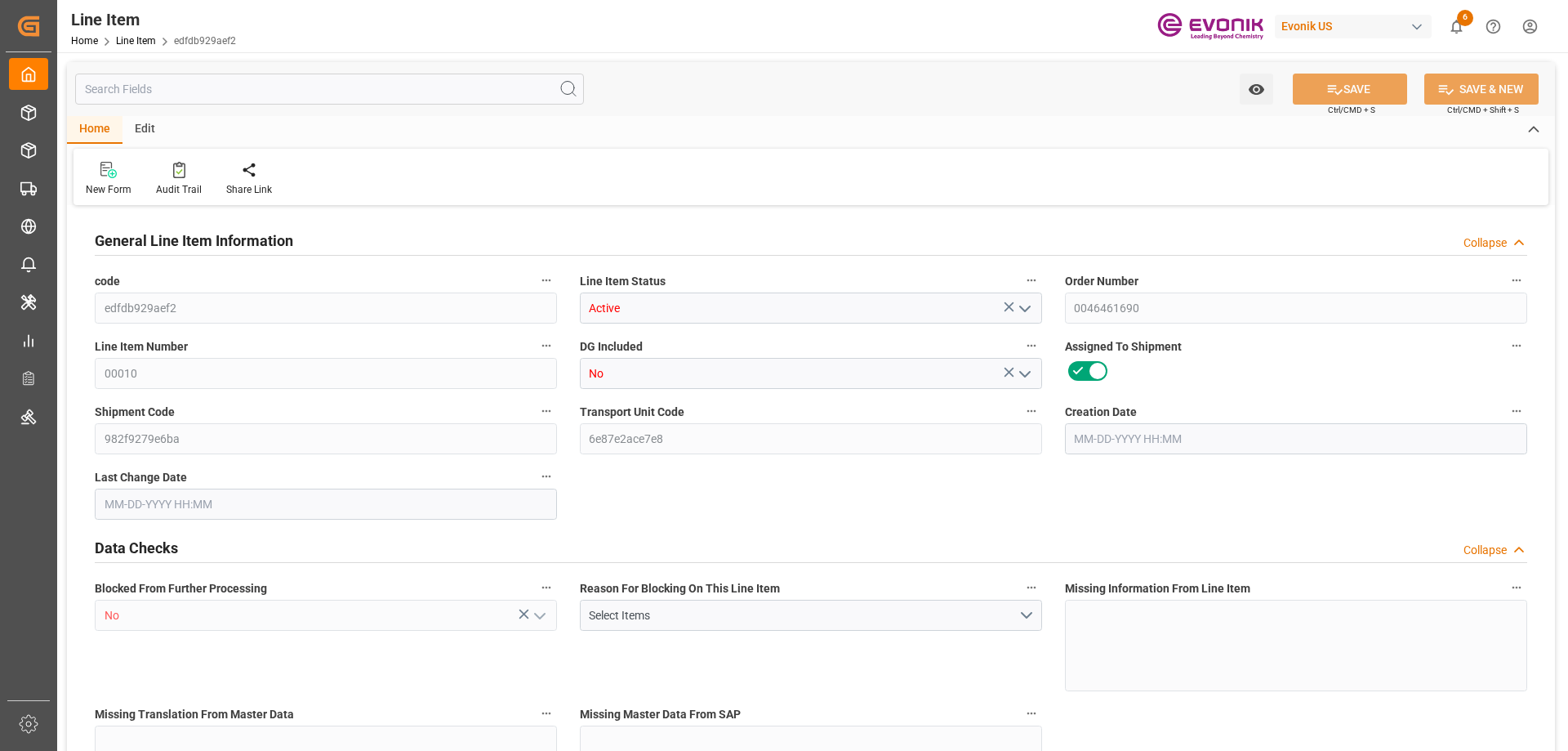
type input "828.6"
type input "725.6"
type input "1.3403"
type input "1340.336"
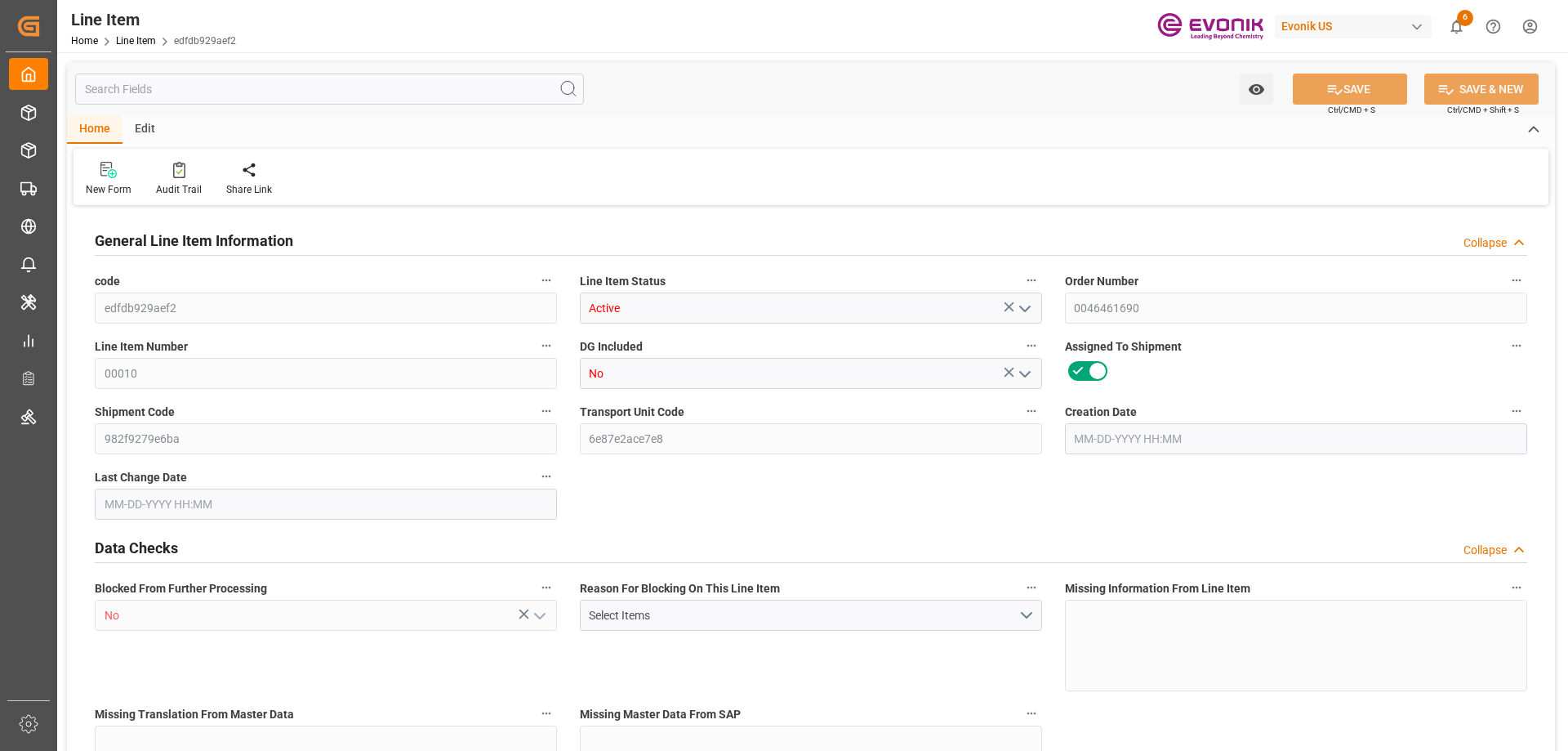
type input "0"
type input "[DATE] 19:31"
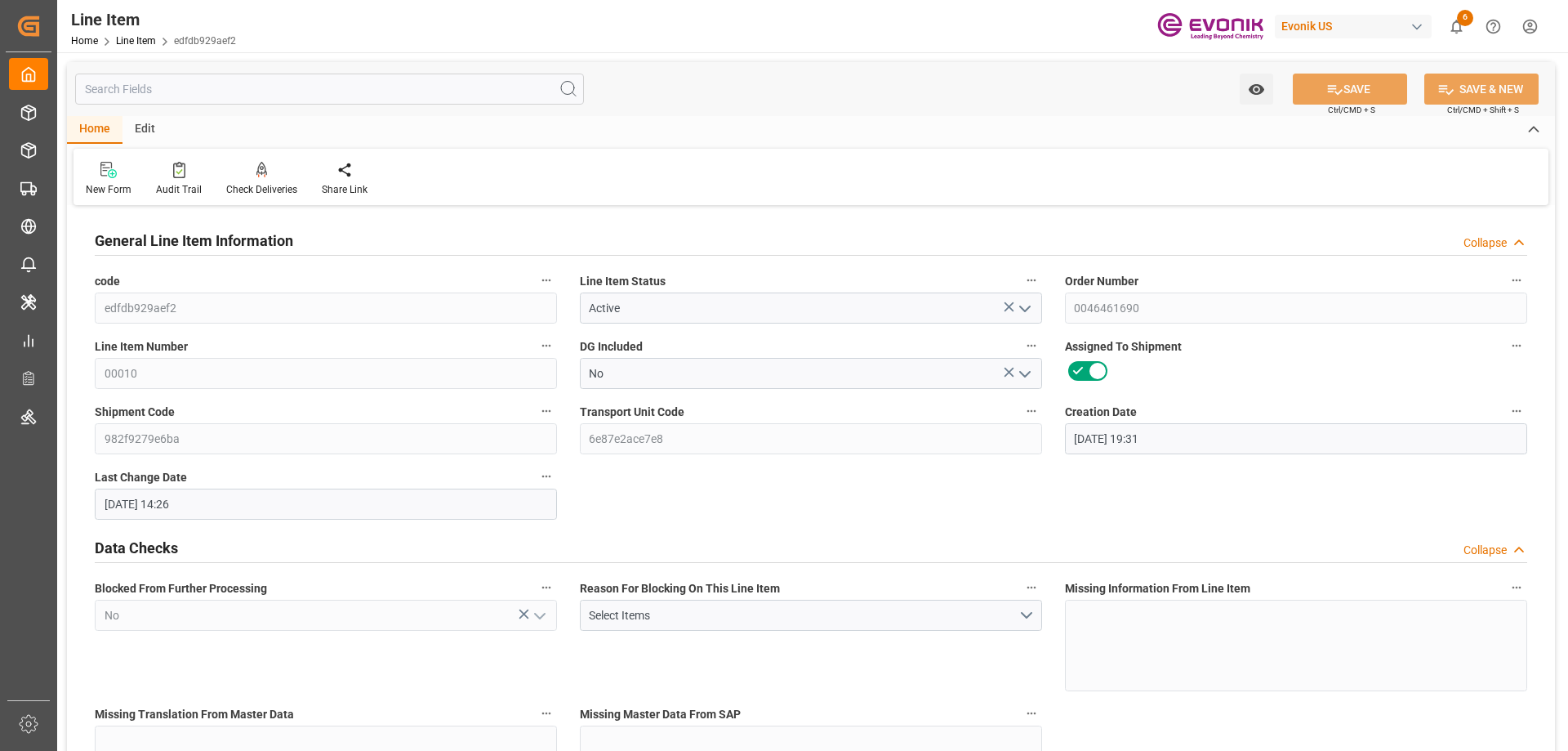
type input "[DATE] 14:26"
type input "[DATE]"
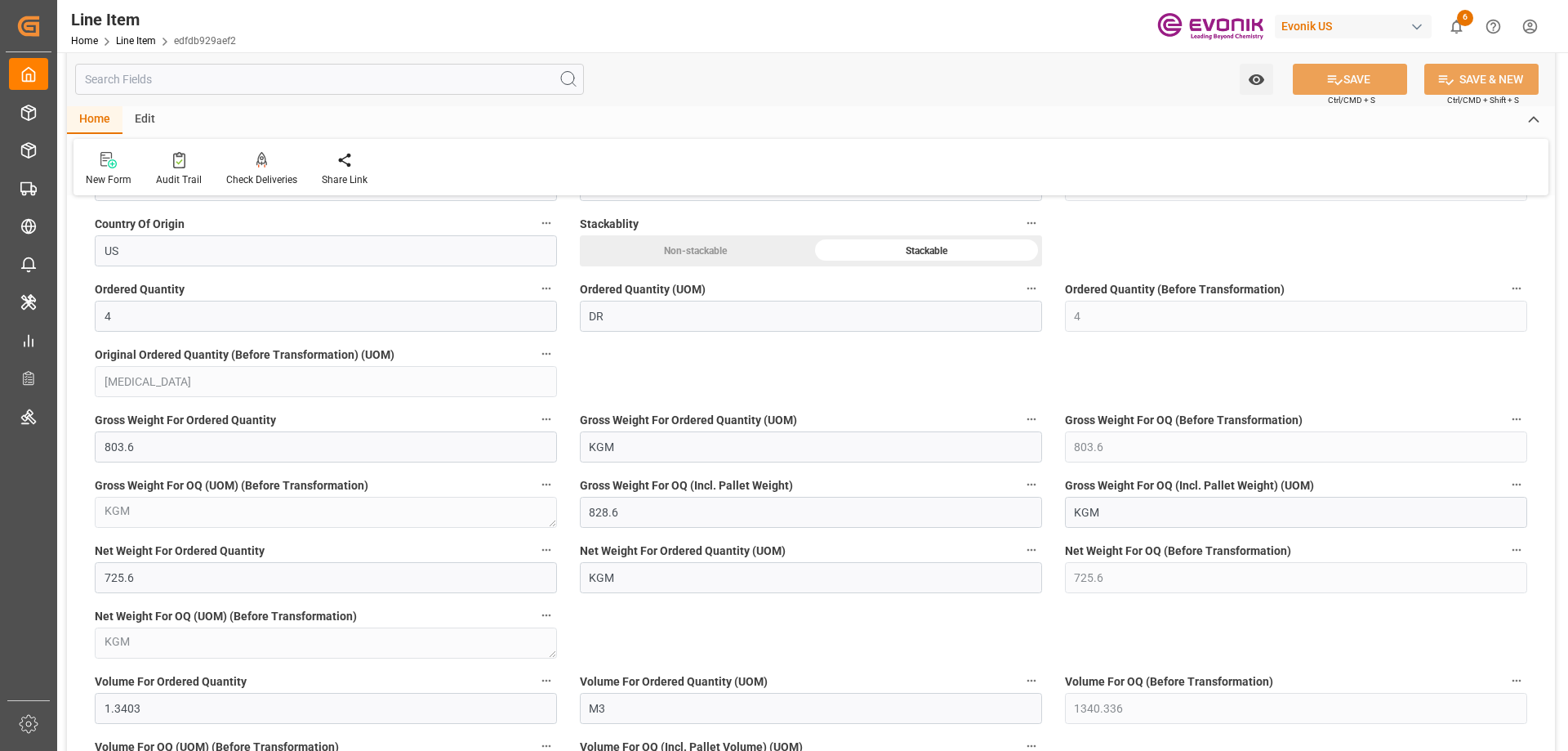
scroll to position [1389, 0]
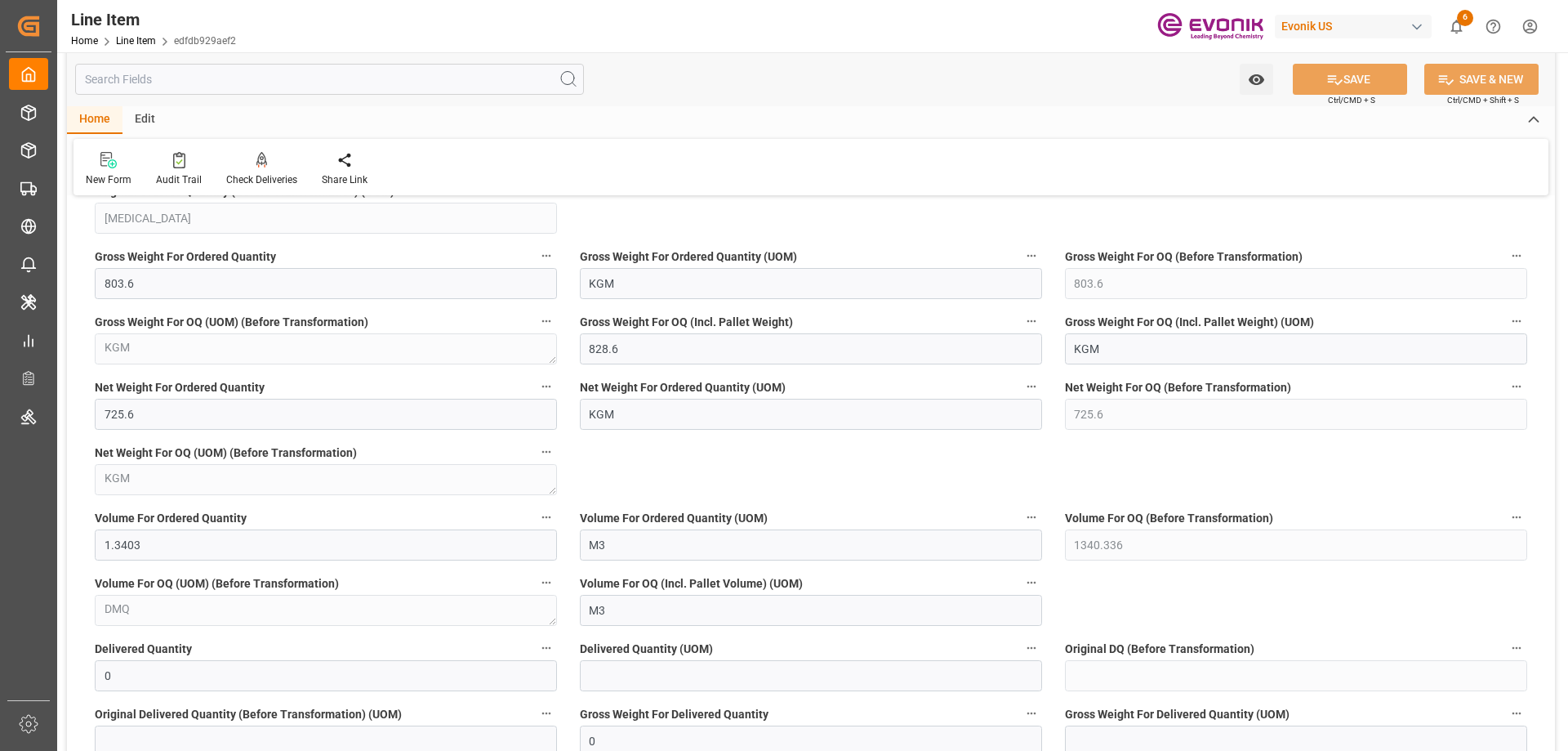
click at [255, 86] on input "text" at bounding box center [329, 79] width 509 height 31
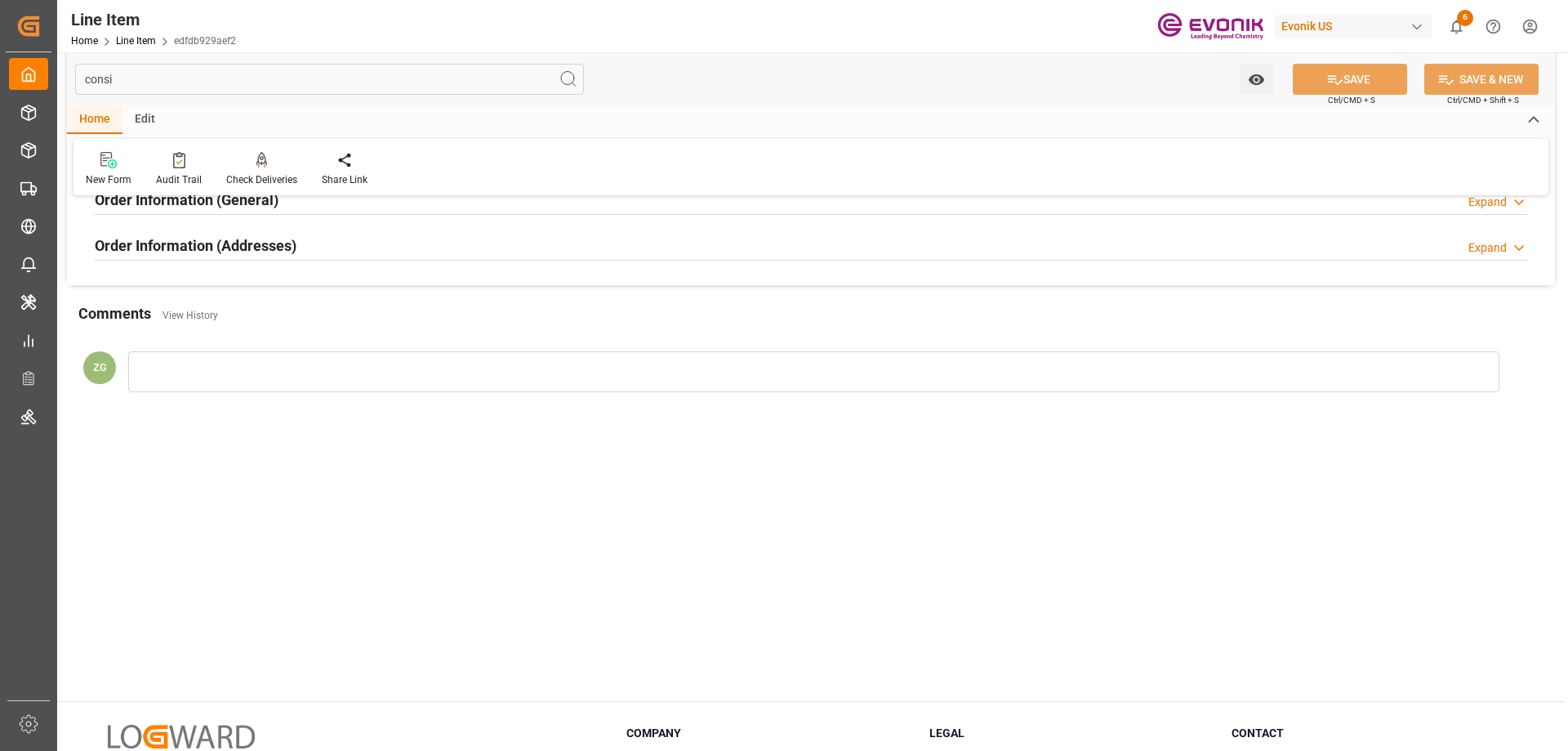
scroll to position [0, 0]
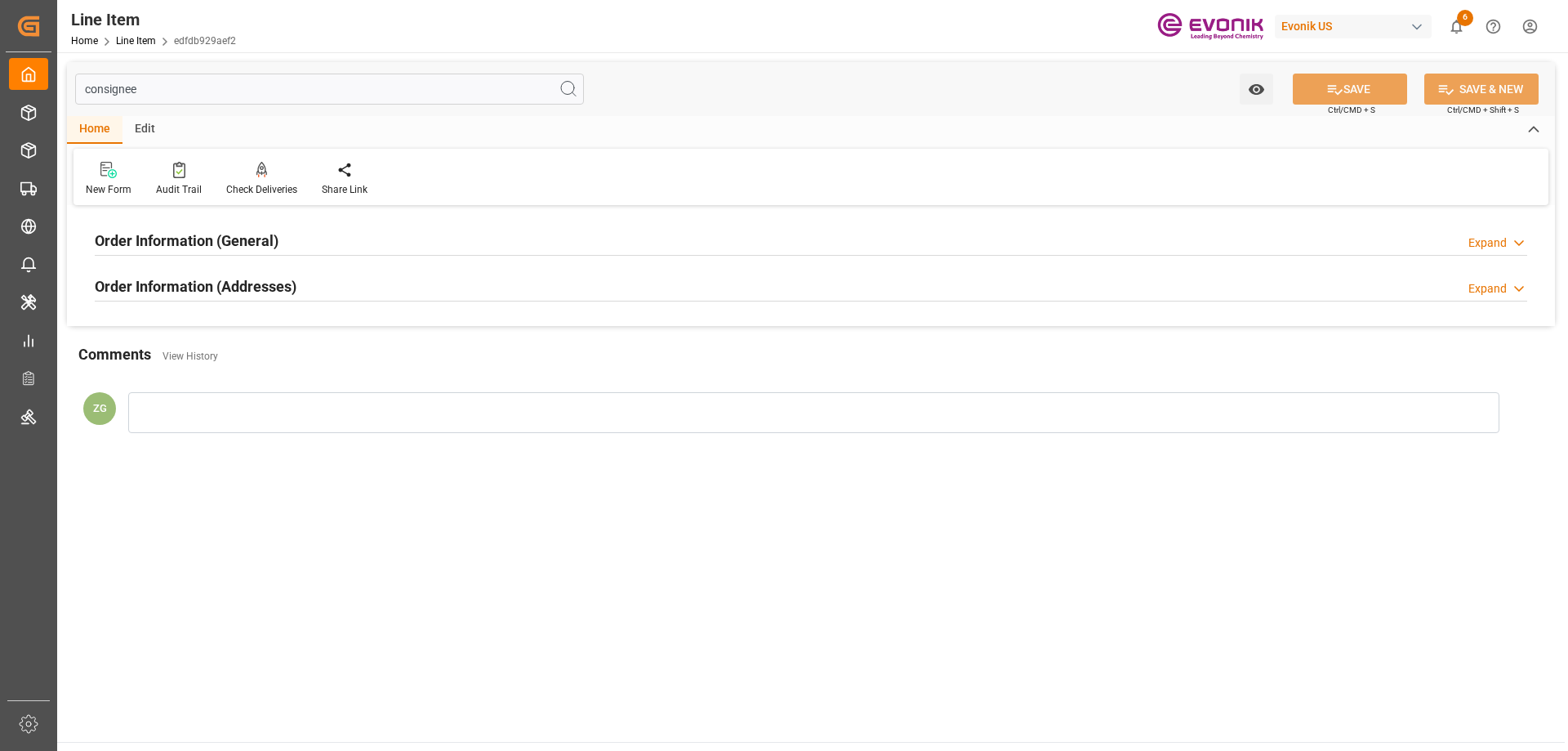
type input "consignee"
click at [221, 282] on h2 "Order Information (Addresses)" at bounding box center [195, 286] width 202 height 22
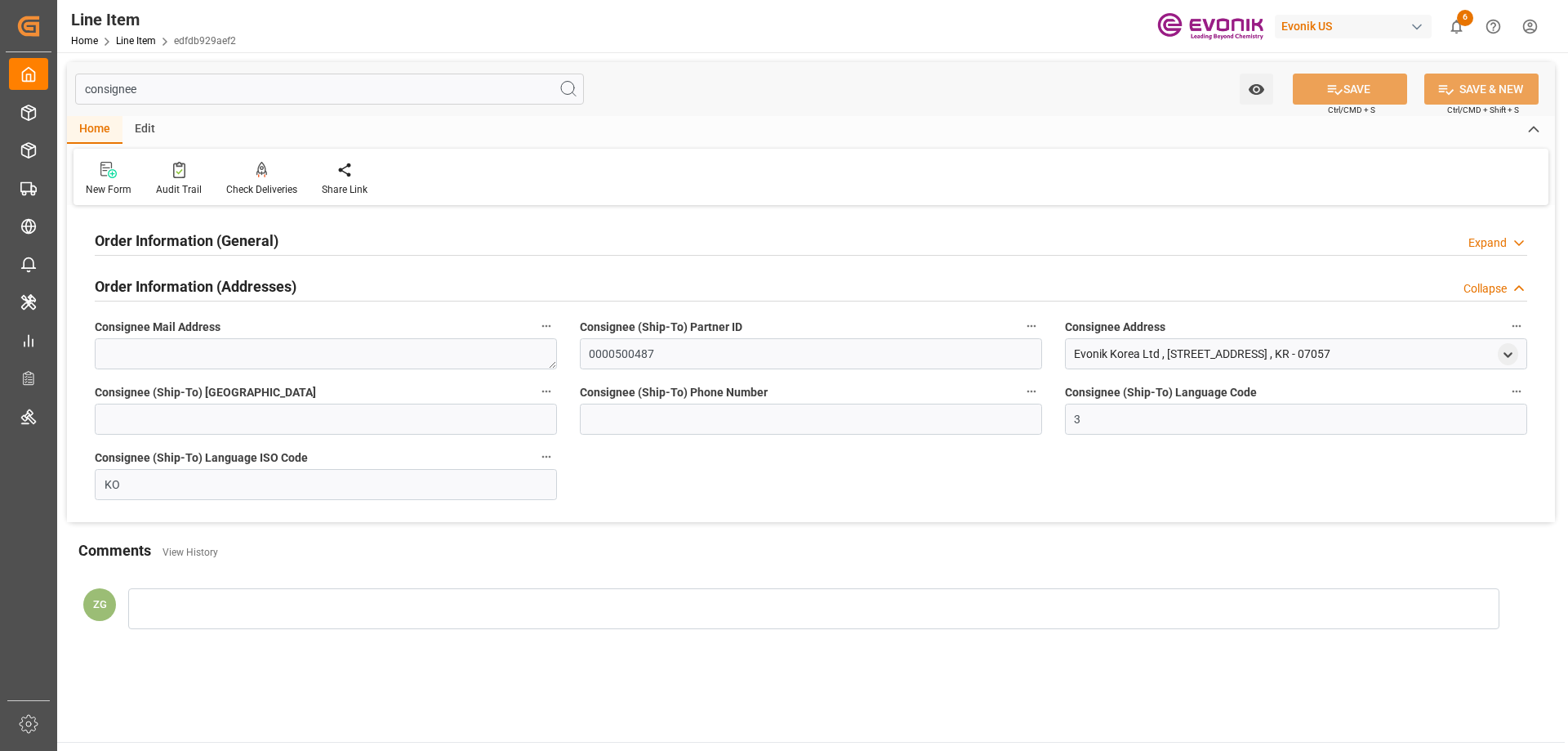
click at [223, 240] on h2 "Order Information (General)" at bounding box center [186, 241] width 184 height 22
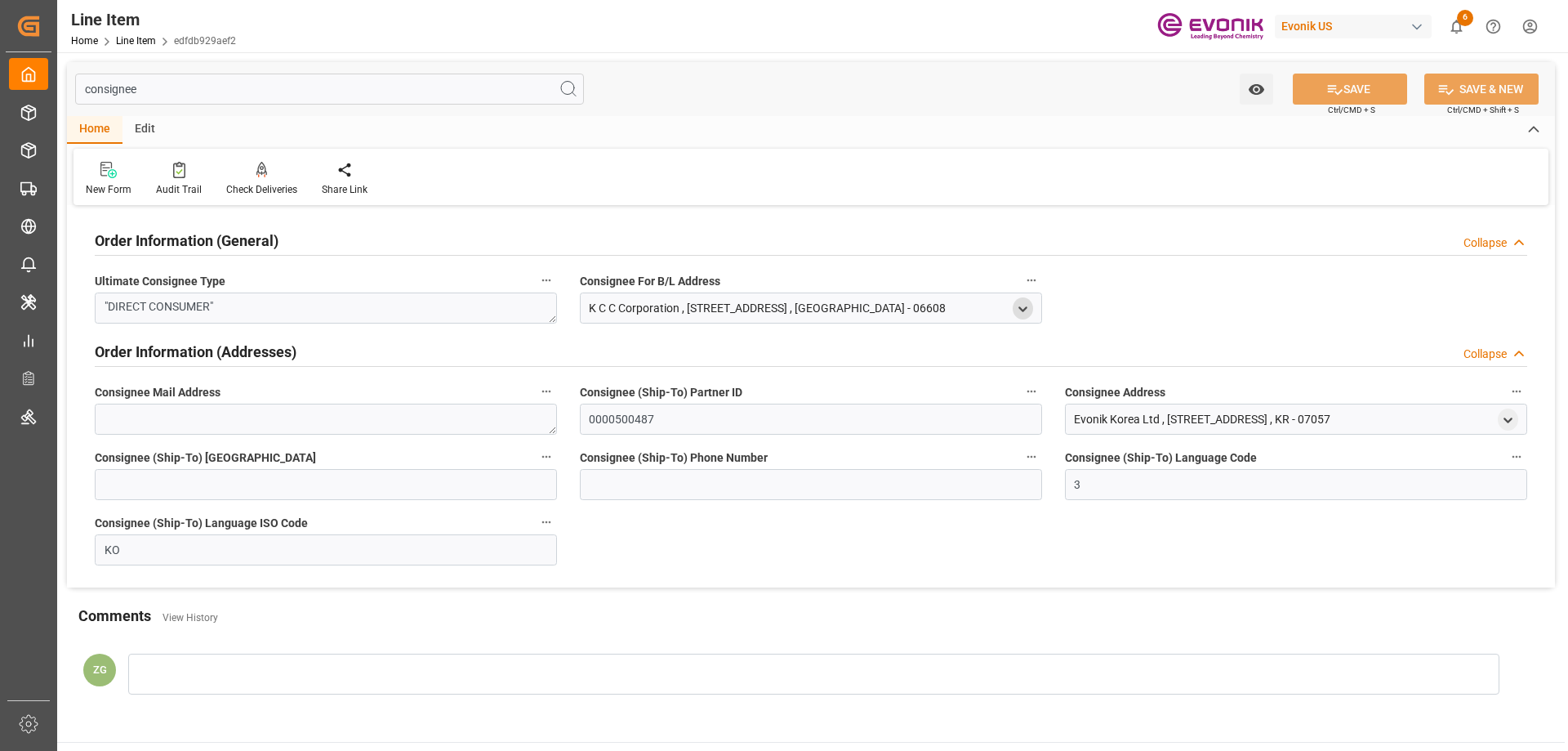
click at [1021, 312] on icon "open menu" at bounding box center [1022, 309] width 14 height 14
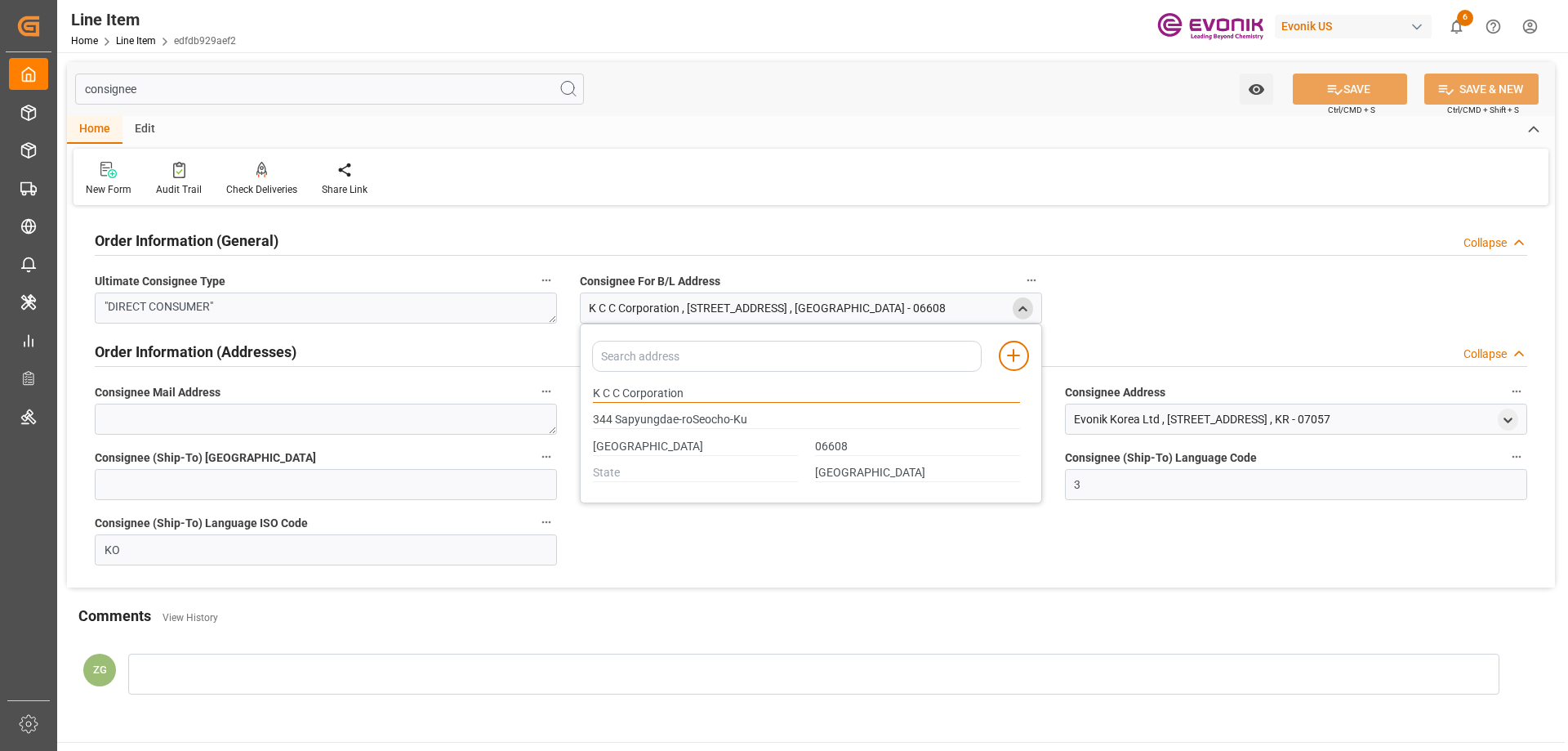
drag, startPoint x: 593, startPoint y: 390, endPoint x: 684, endPoint y: 396, distance: 91.2
click at [684, 396] on input "K C C Corporation" at bounding box center [806, 393] width 427 height 18
drag, startPoint x: 891, startPoint y: 470, endPoint x: 795, endPoint y: 477, distance: 96.3
click at [795, 477] on div "[GEOGRAPHIC_DATA]" at bounding box center [807, 473] width 444 height 27
click at [591, 391] on div "K C C Corporation" at bounding box center [807, 393] width 444 height 27
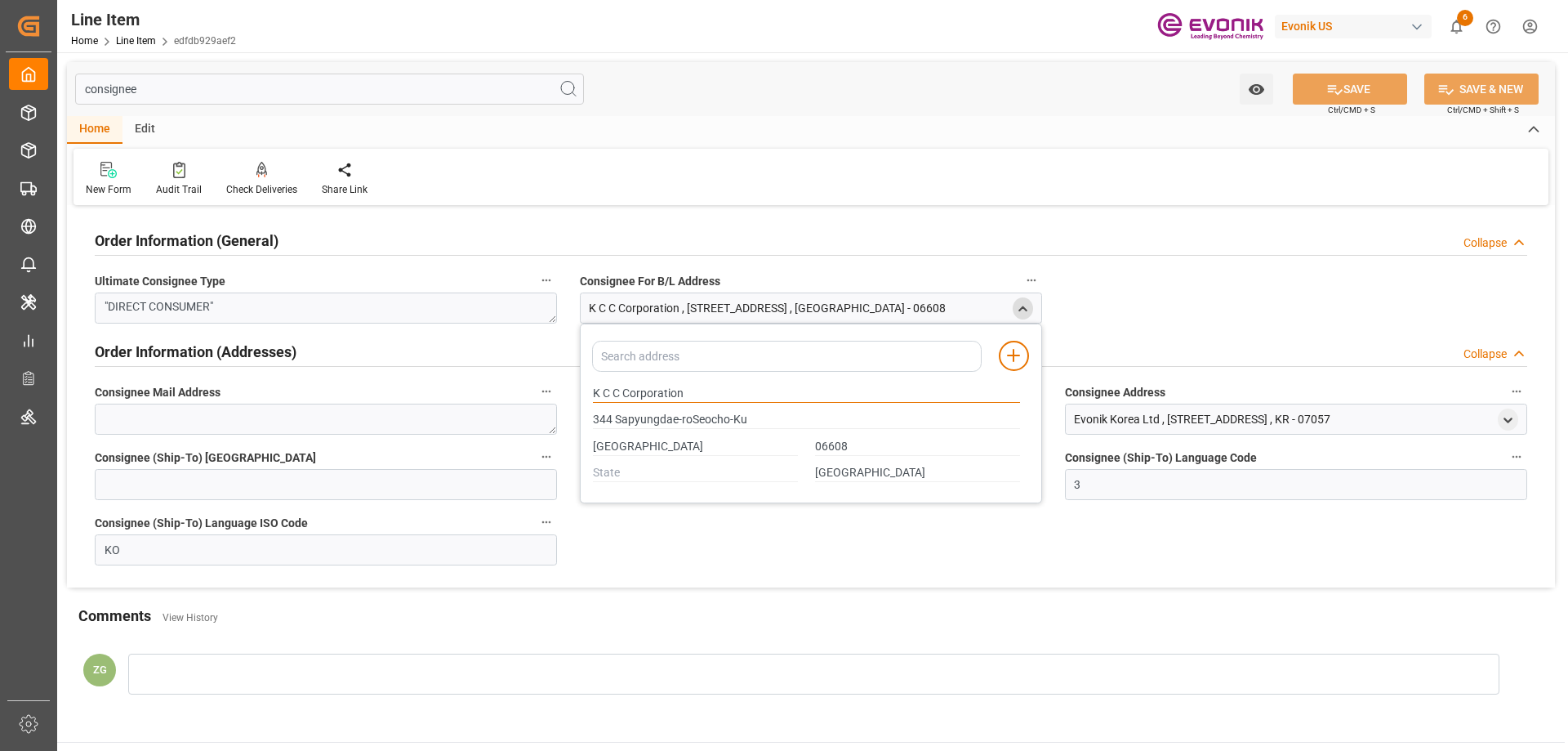
drag, startPoint x: 595, startPoint y: 392, endPoint x: 687, endPoint y: 385, distance: 92.3
click at [687, 385] on input "K C C Corporation" at bounding box center [806, 393] width 427 height 18
click at [601, 417] on input "344 Sapyungdae-roSeocho-Ku" at bounding box center [806, 419] width 427 height 18
click at [652, 397] on input "K C C Corporation" at bounding box center [806, 393] width 427 height 18
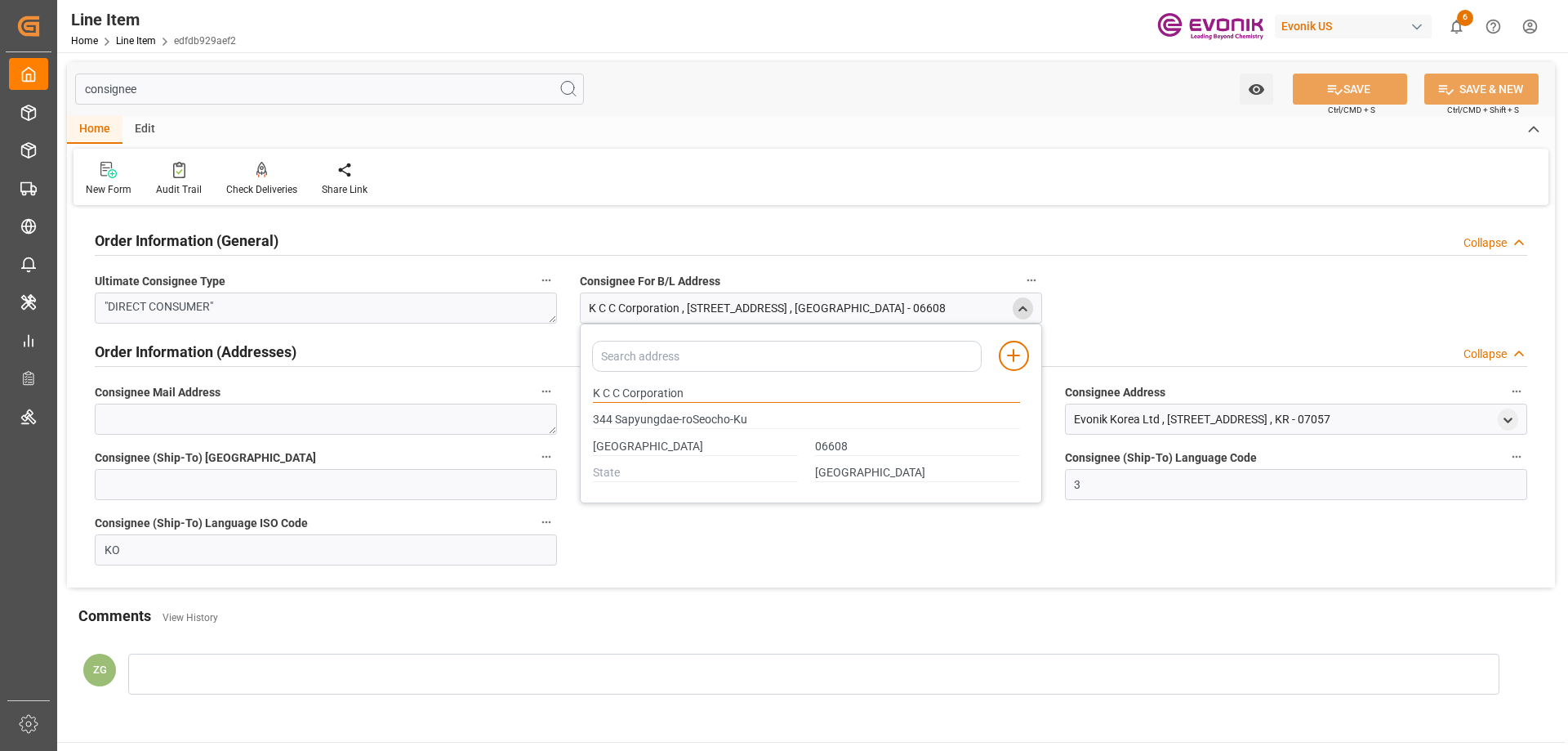
click at [652, 397] on input "K C C Corporation" at bounding box center [806, 393] width 427 height 18
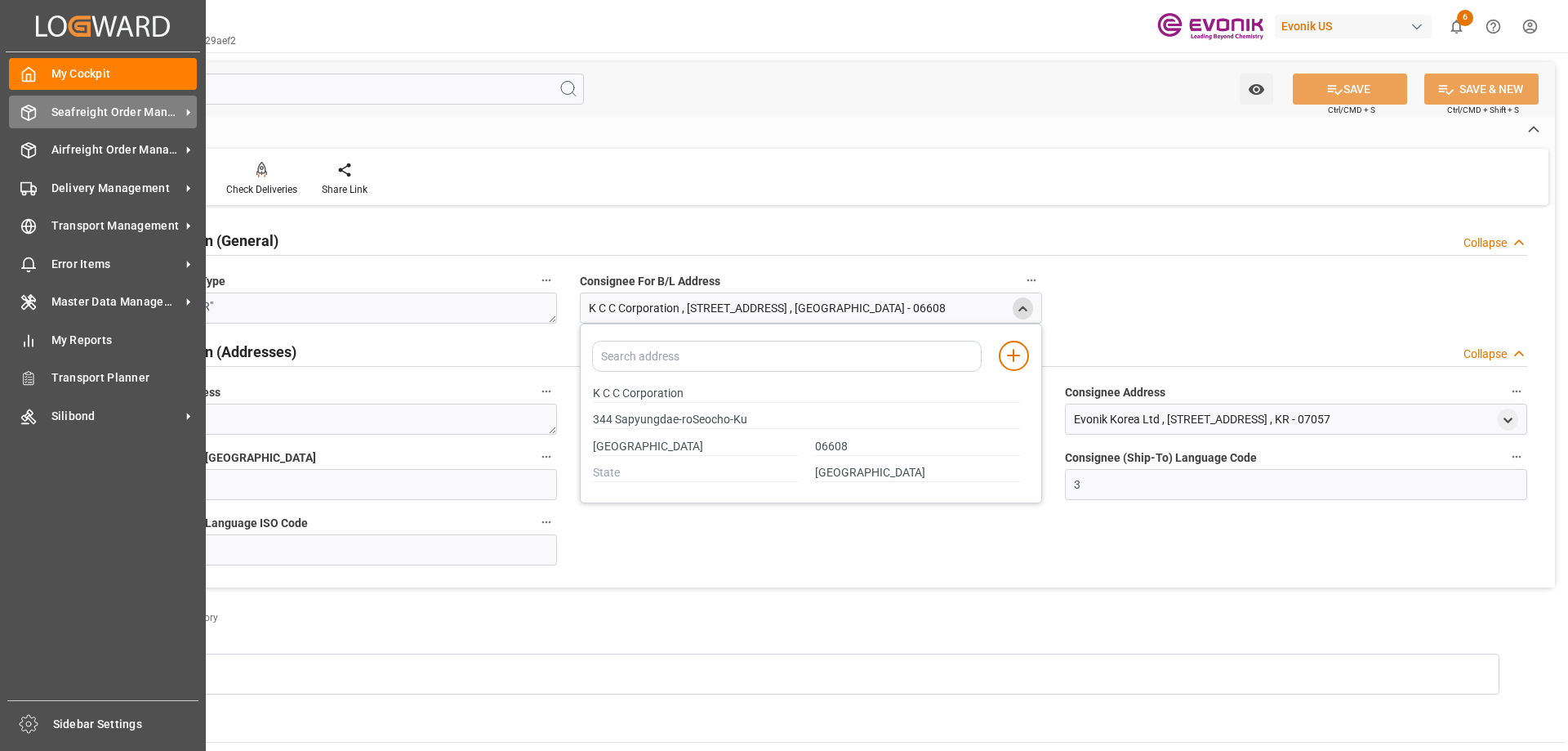
click at [140, 113] on span "Seafreight Order Management" at bounding box center [116, 112] width 129 height 17
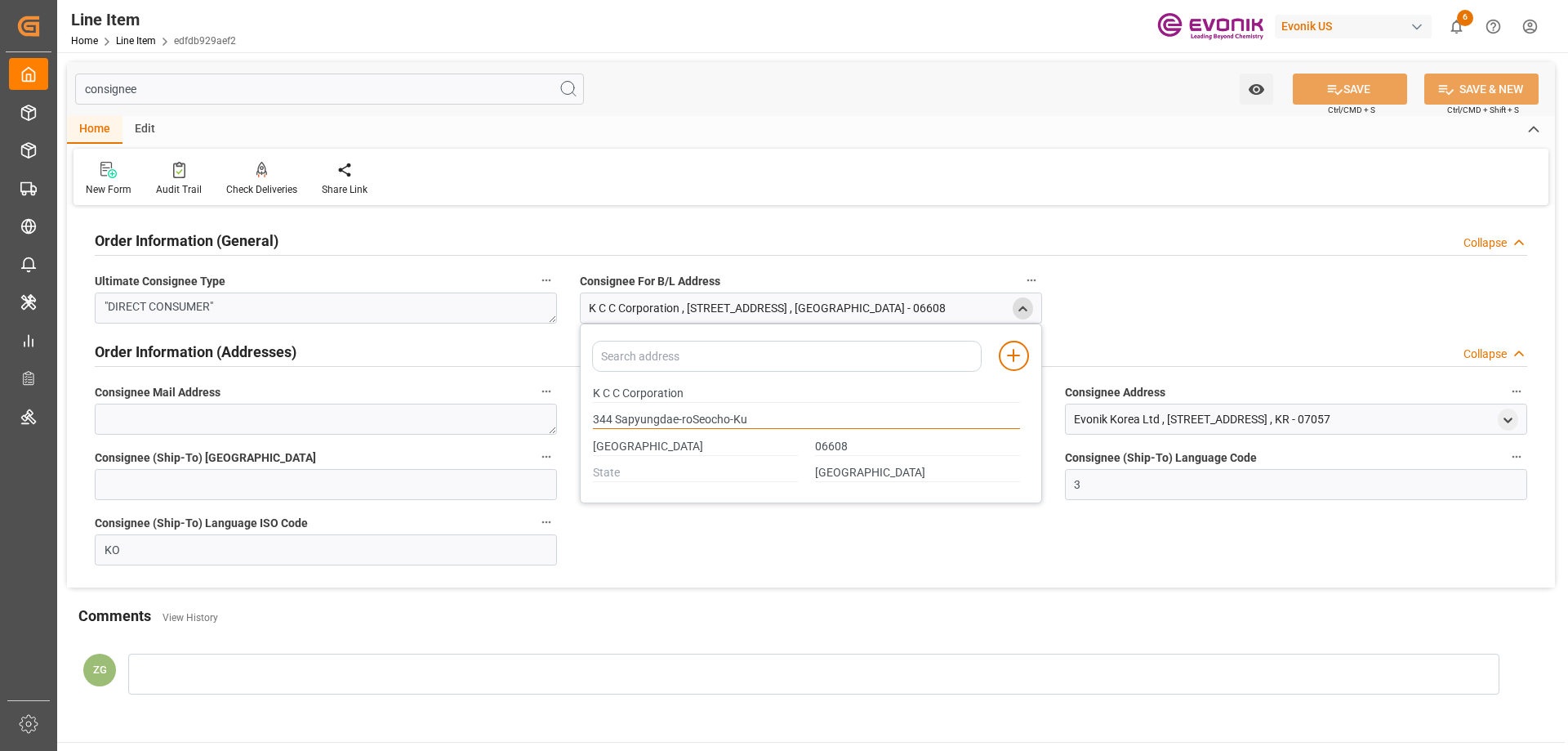
drag, startPoint x: 748, startPoint y: 418, endPoint x: 585, endPoint y: 422, distance: 163.0
click at [585, 422] on div "344 Sapyungdae-roSeocho-Ku" at bounding box center [807, 421] width 444 height 27
type input "344 Sapyungdae-roSeocho-Ku"
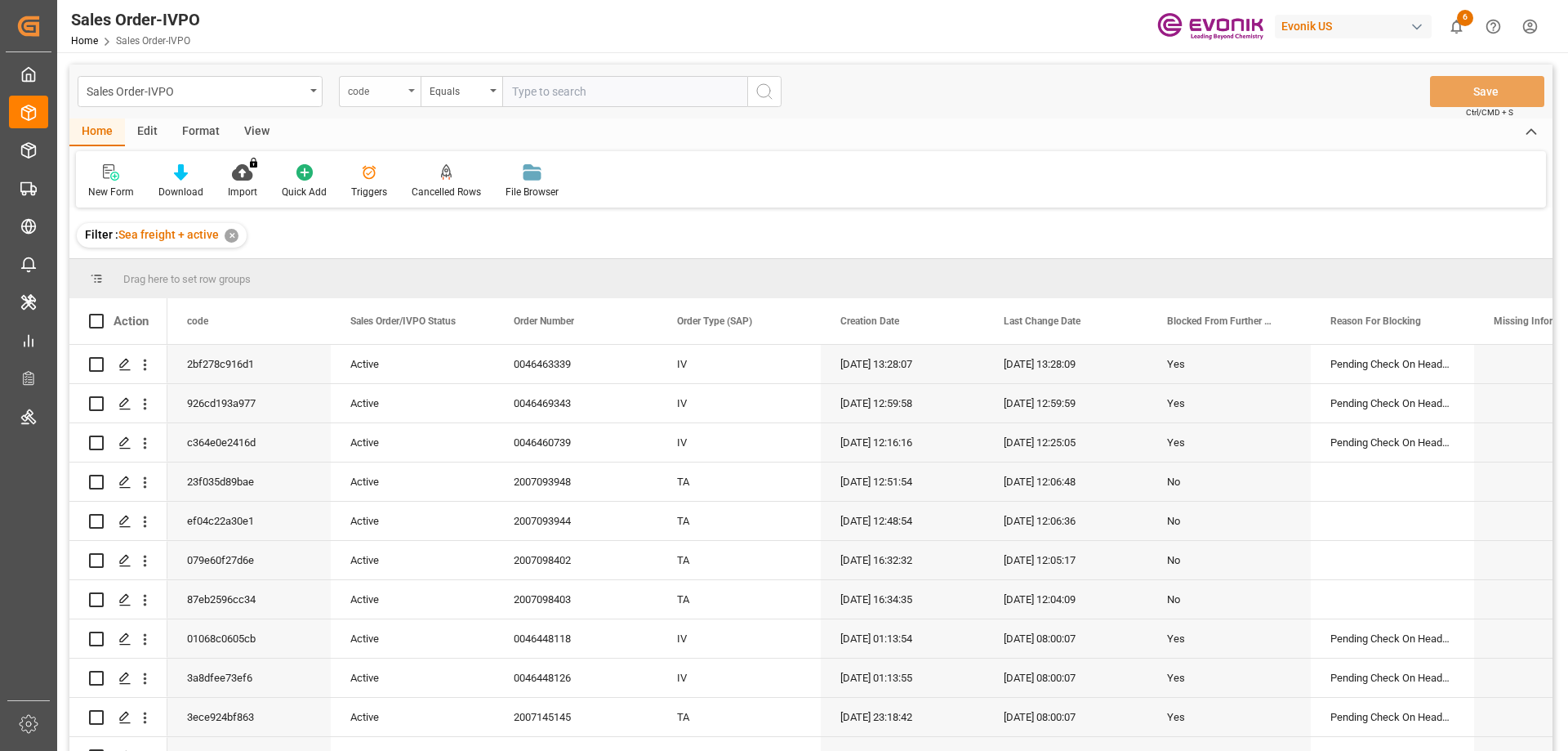
click at [399, 93] on div "code" at bounding box center [375, 89] width 55 height 19
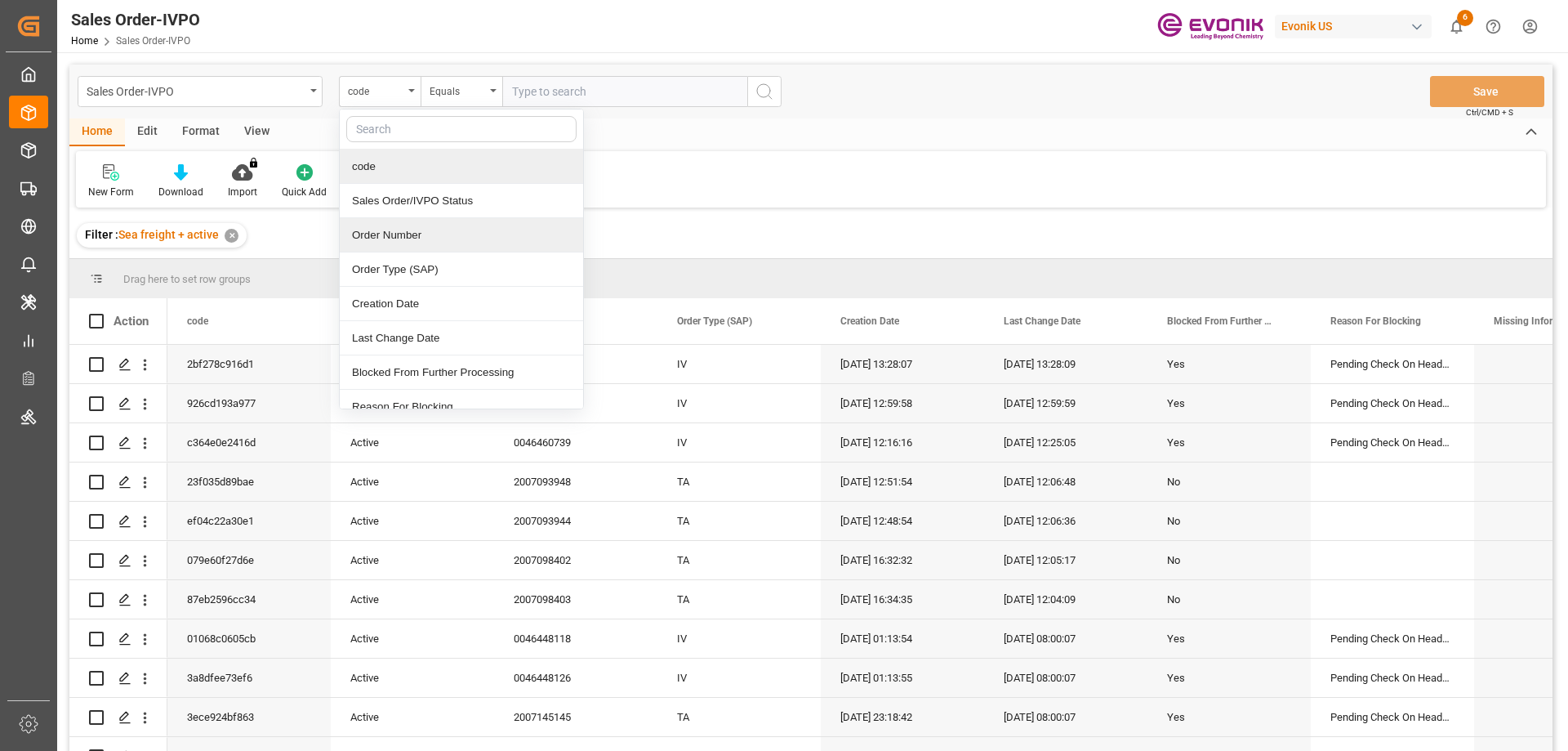
click at [398, 230] on div "Order Number" at bounding box center [461, 235] width 243 height 34
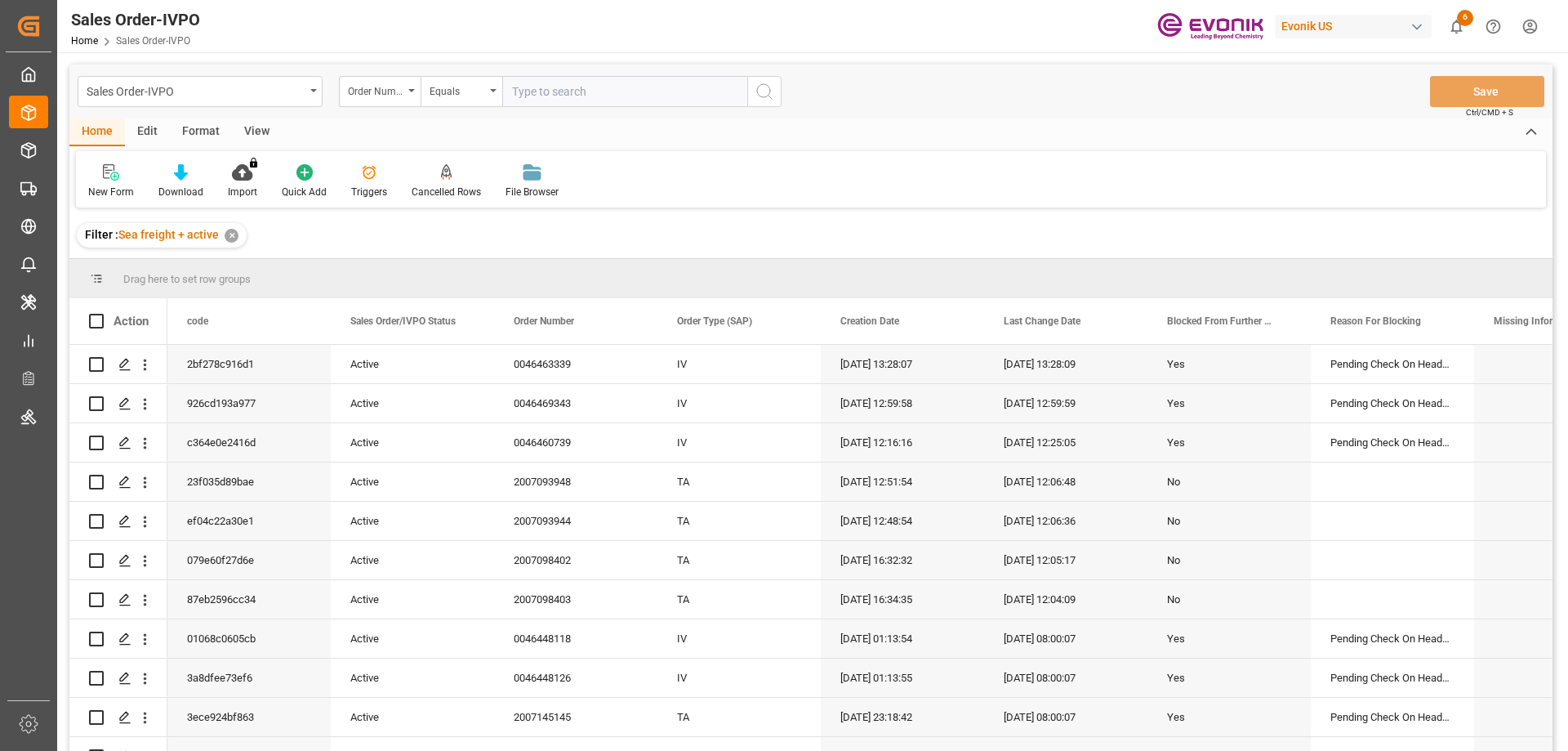
click at [552, 95] on input "text" at bounding box center [625, 91] width 245 height 31
paste input "0046461690"
type input "0046461690"
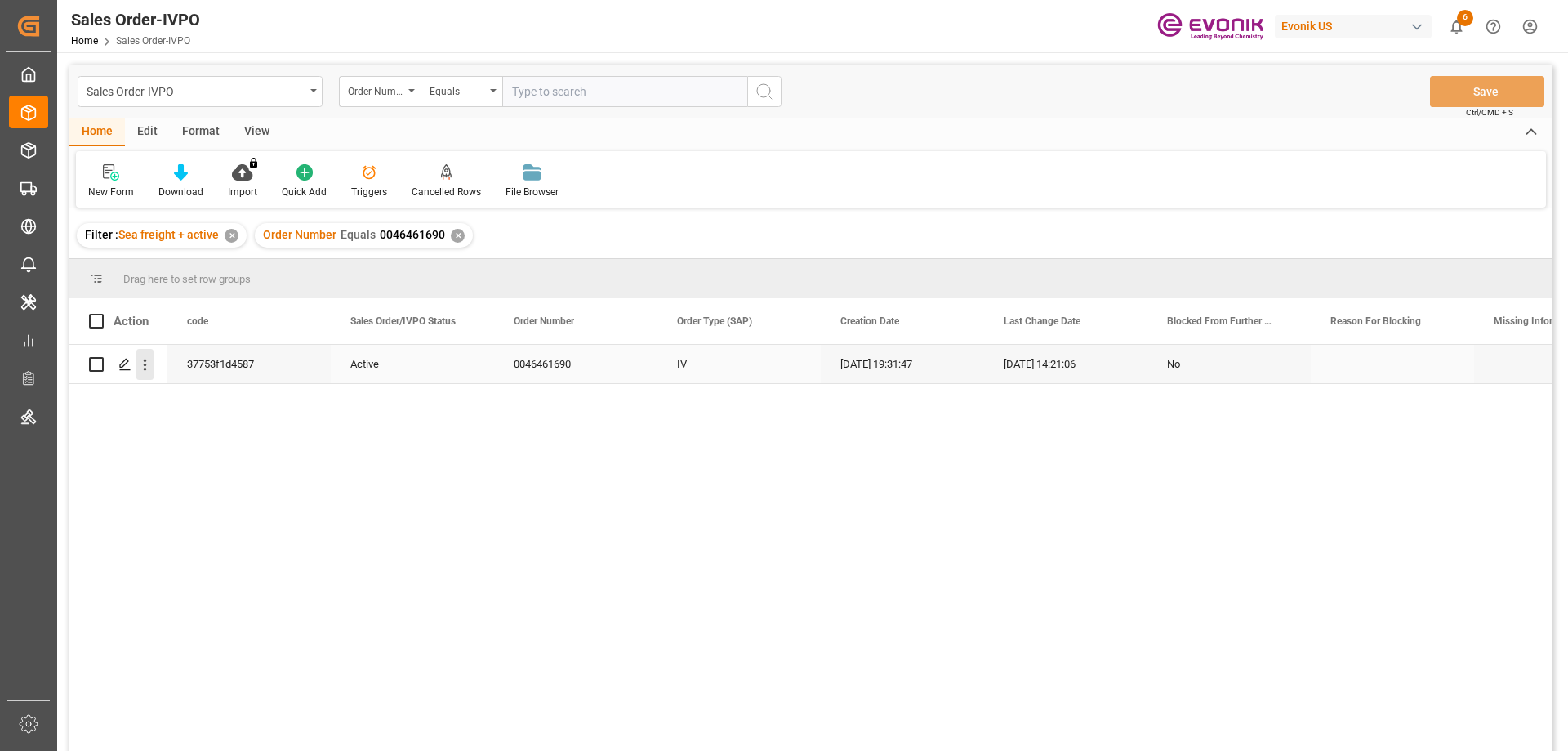
click at [142, 377] on button "open menu" at bounding box center [145, 364] width 17 height 31
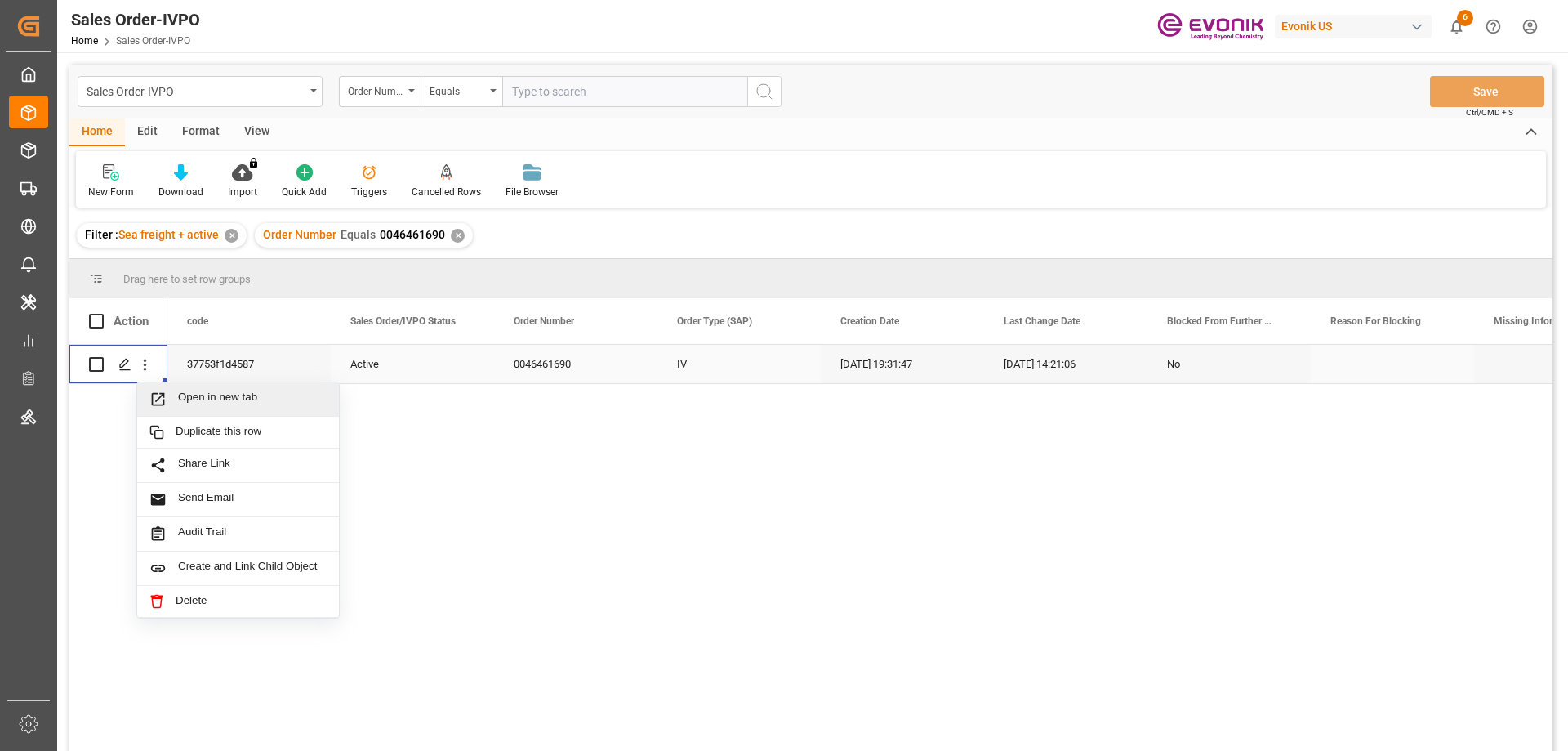
click at [191, 399] on span "Open in new tab" at bounding box center [252, 398] width 149 height 17
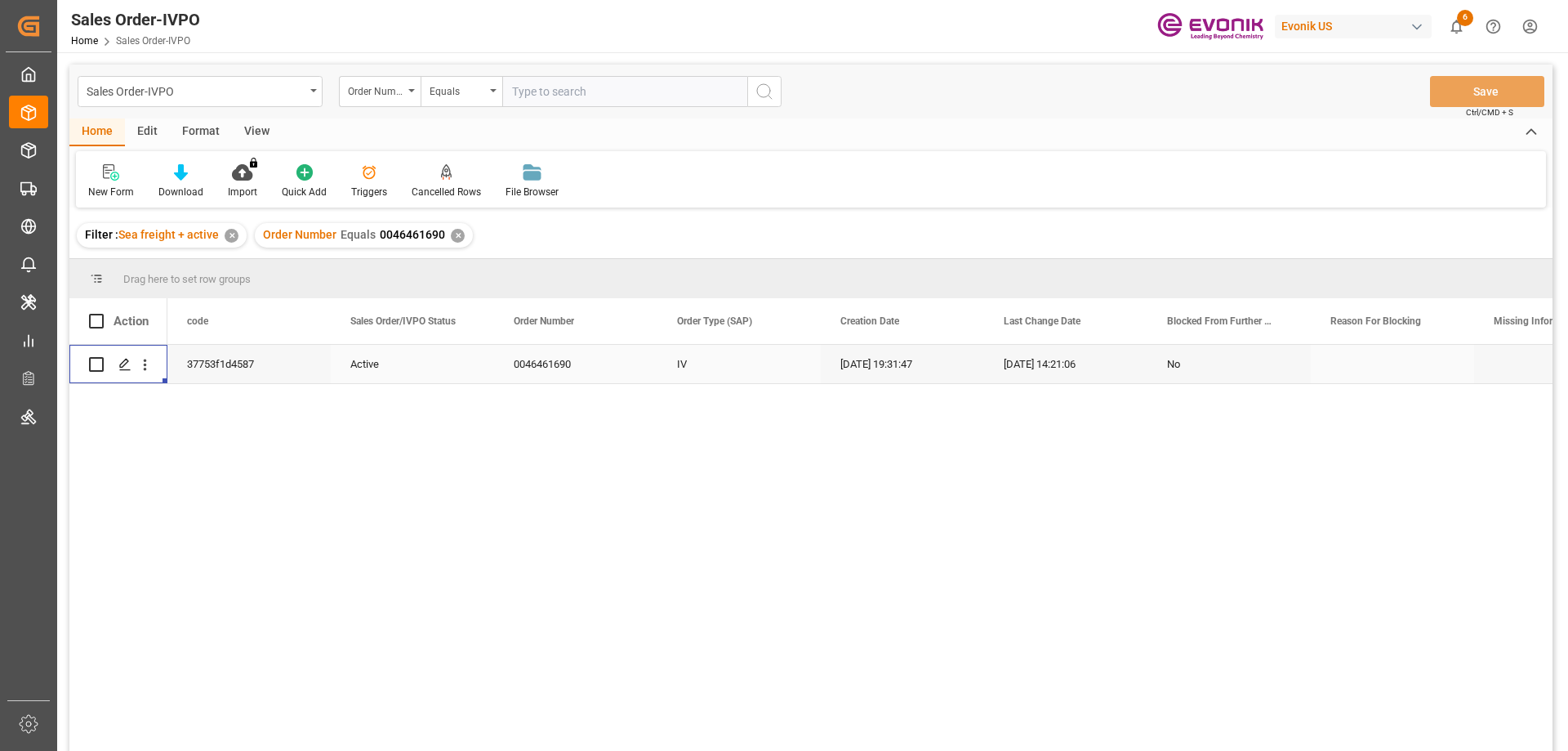
click at [664, 84] on input "text" at bounding box center [625, 91] width 245 height 31
paste input "0046469528"
type input "0046469528"
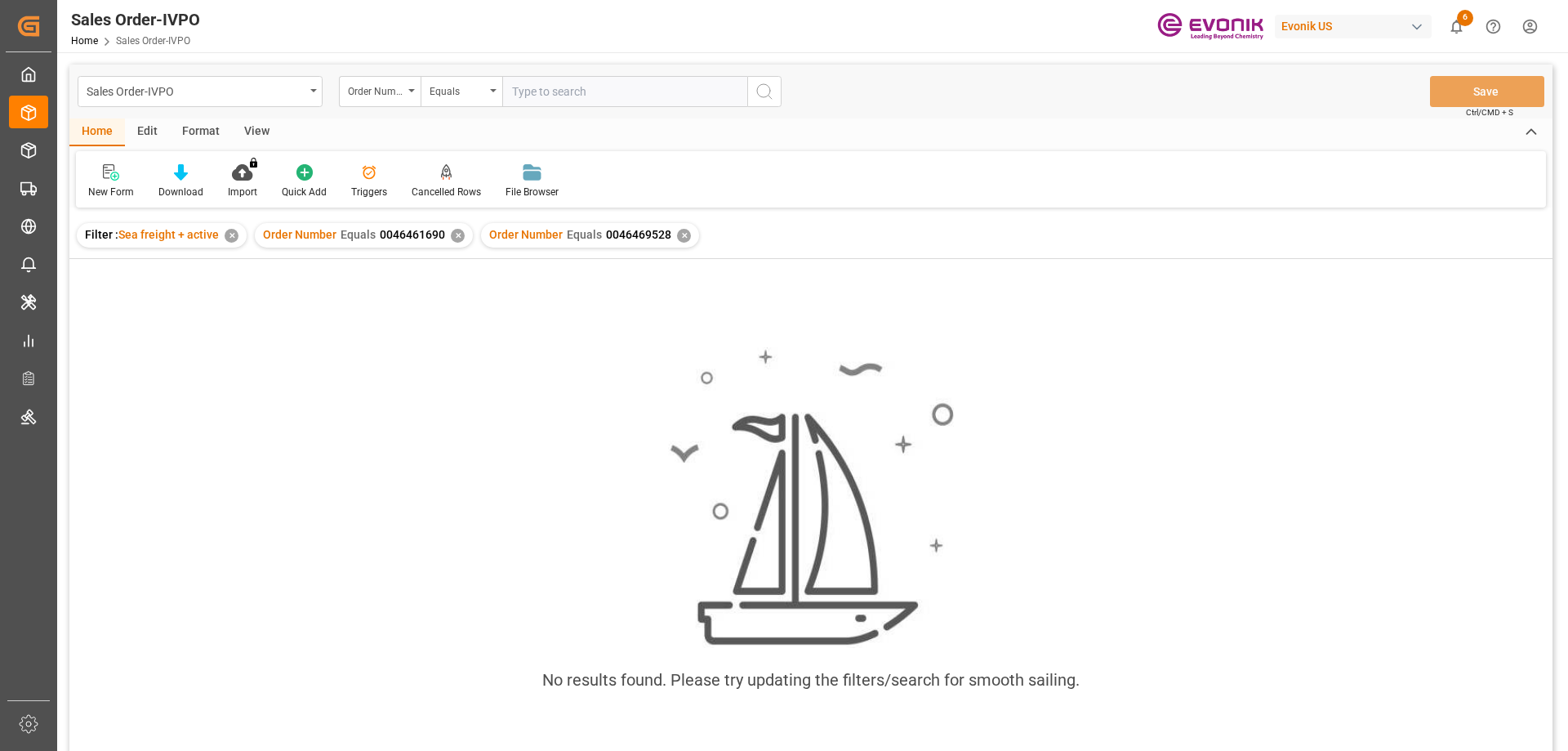
click at [455, 235] on div "✕" at bounding box center [457, 236] width 14 height 14
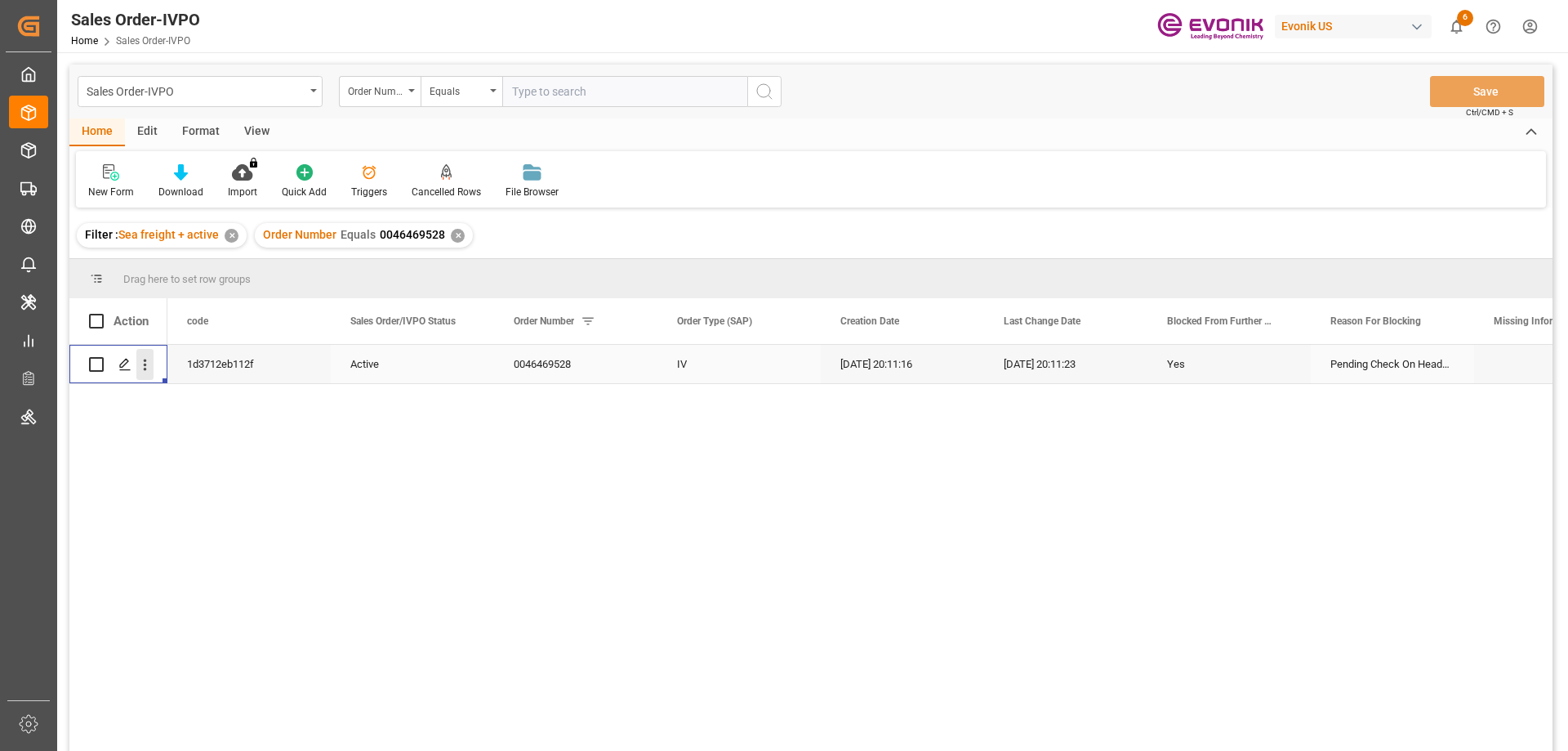
click at [148, 367] on icon "open menu" at bounding box center [145, 364] width 17 height 17
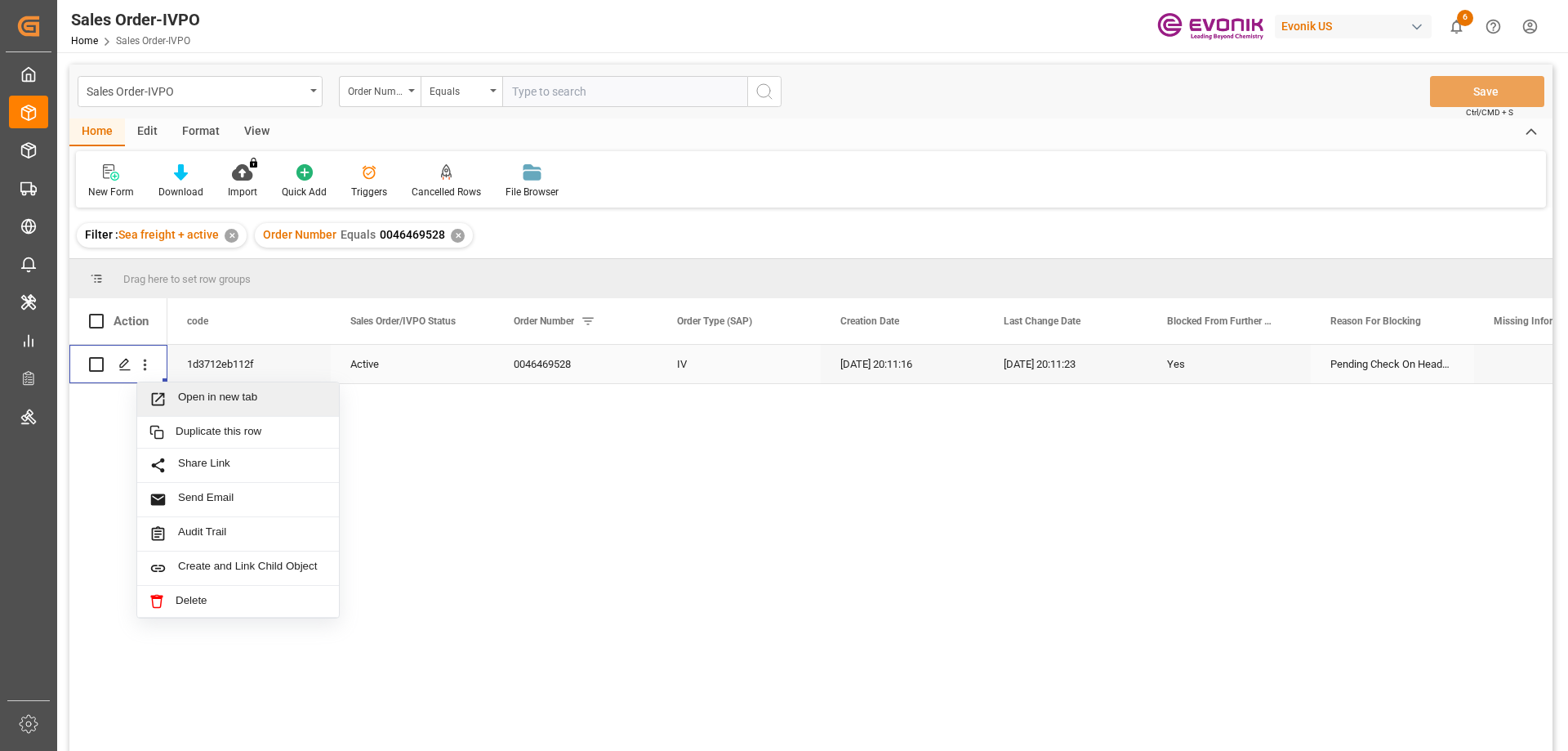
click at [228, 399] on span "Open in new tab" at bounding box center [252, 398] width 149 height 17
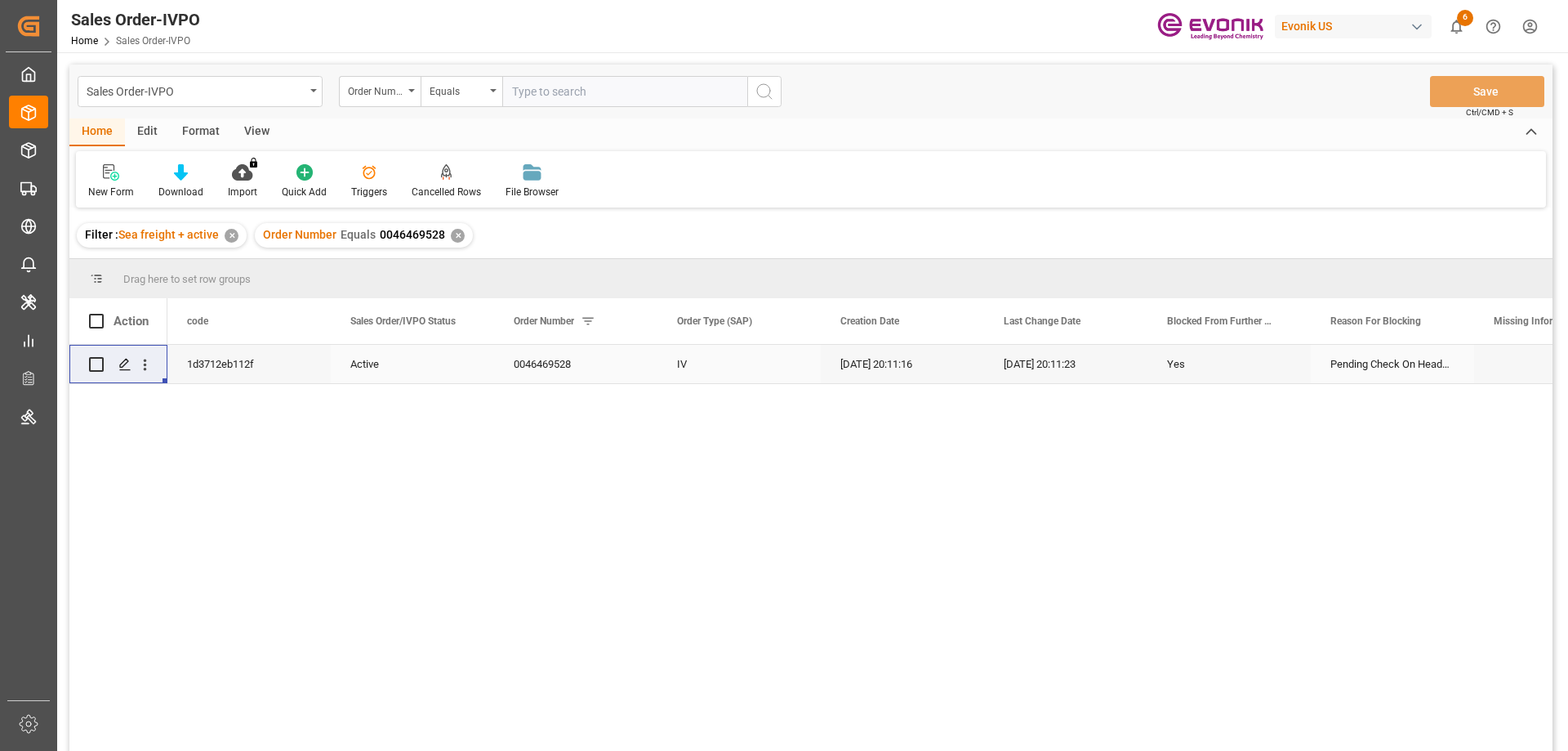
click at [578, 103] on input "text" at bounding box center [625, 91] width 245 height 31
paste input "0046468706"
type input "0046468706"
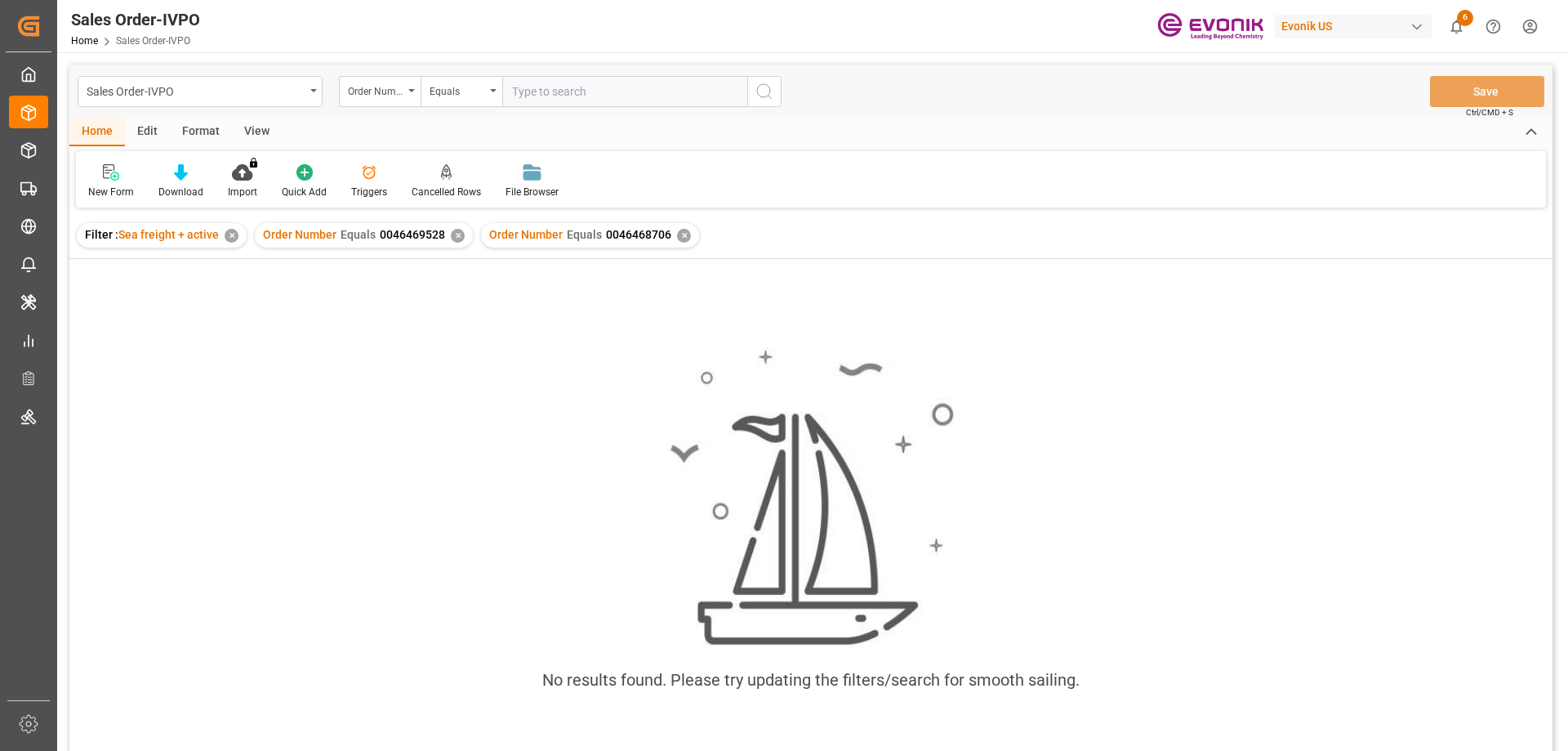
click at [453, 238] on div "✕" at bounding box center [457, 236] width 14 height 14
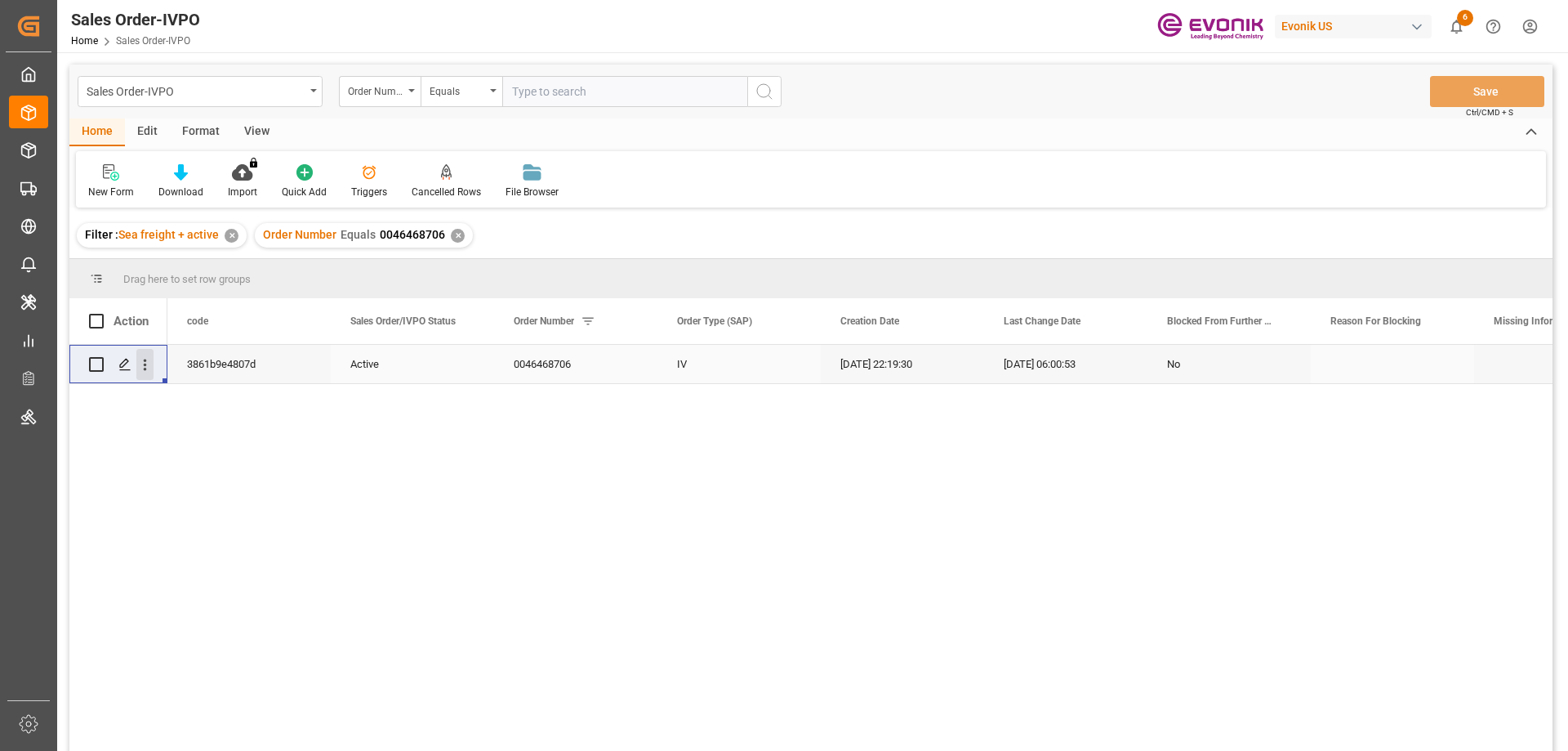
click at [152, 365] on icon "open menu" at bounding box center [145, 364] width 17 height 17
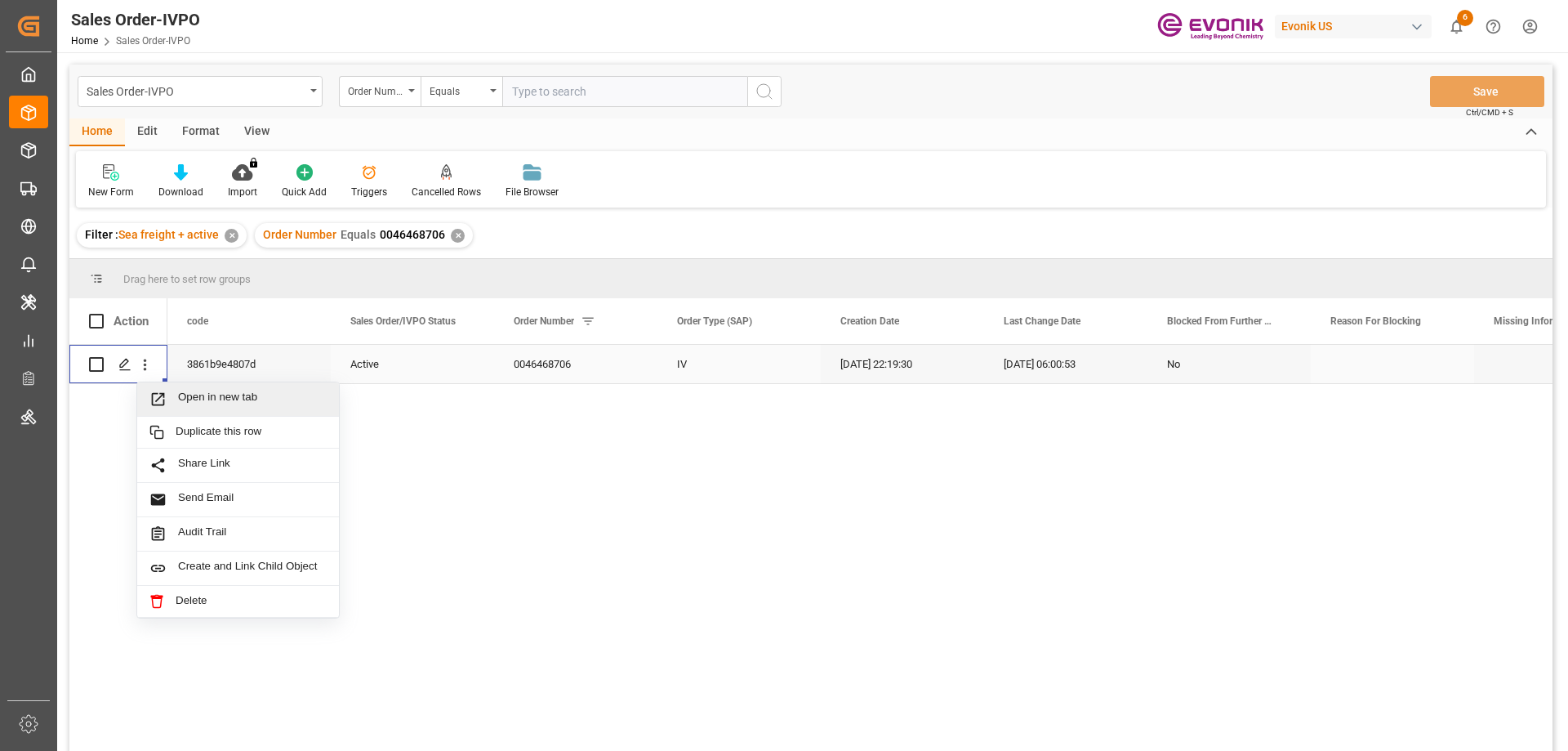
click at [205, 396] on span "Open in new tab" at bounding box center [252, 398] width 149 height 17
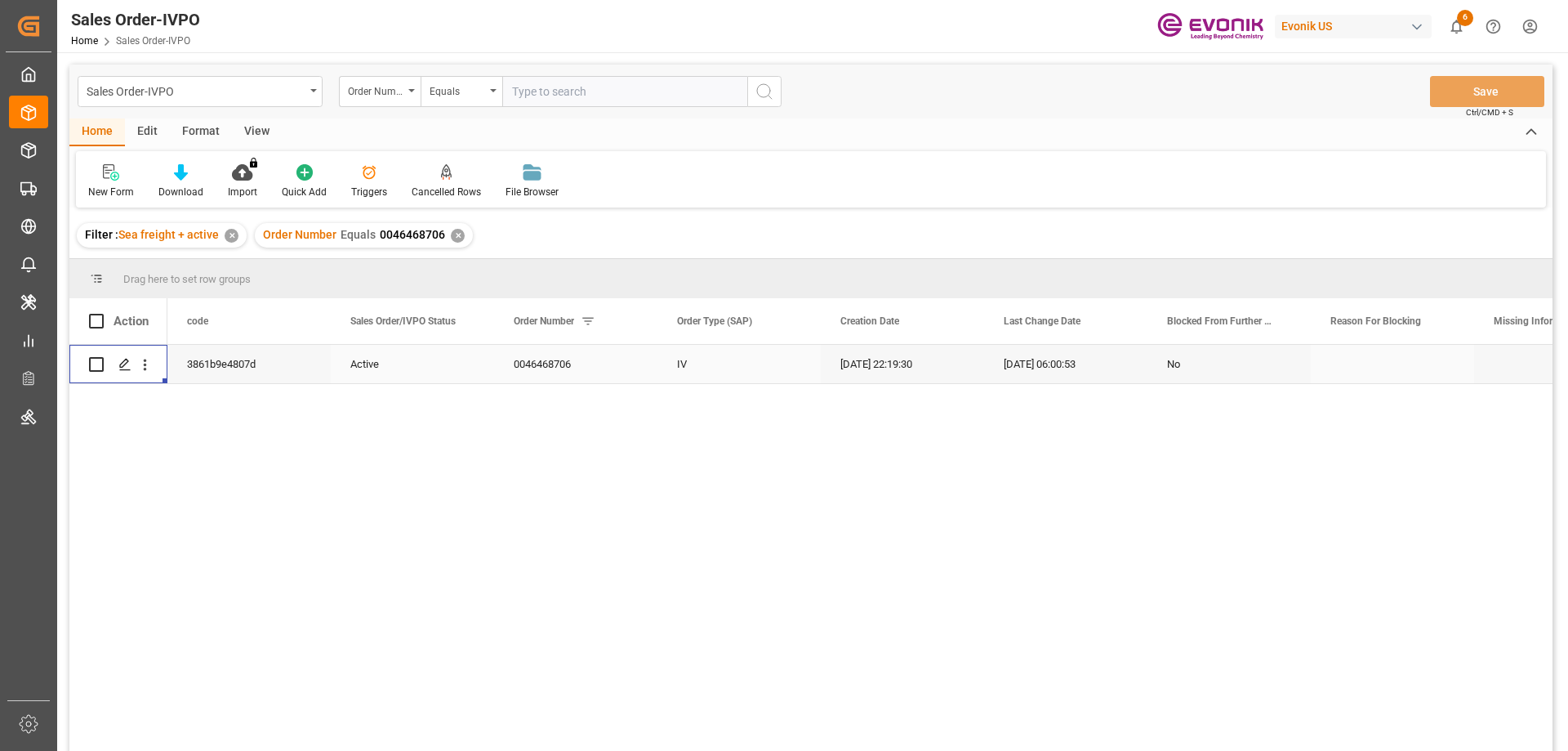
click at [689, 95] on input "text" at bounding box center [625, 91] width 245 height 31
paste input "46467083"
click at [514, 98] on input "46467083" at bounding box center [625, 91] width 245 height 31
type input "0046467083"
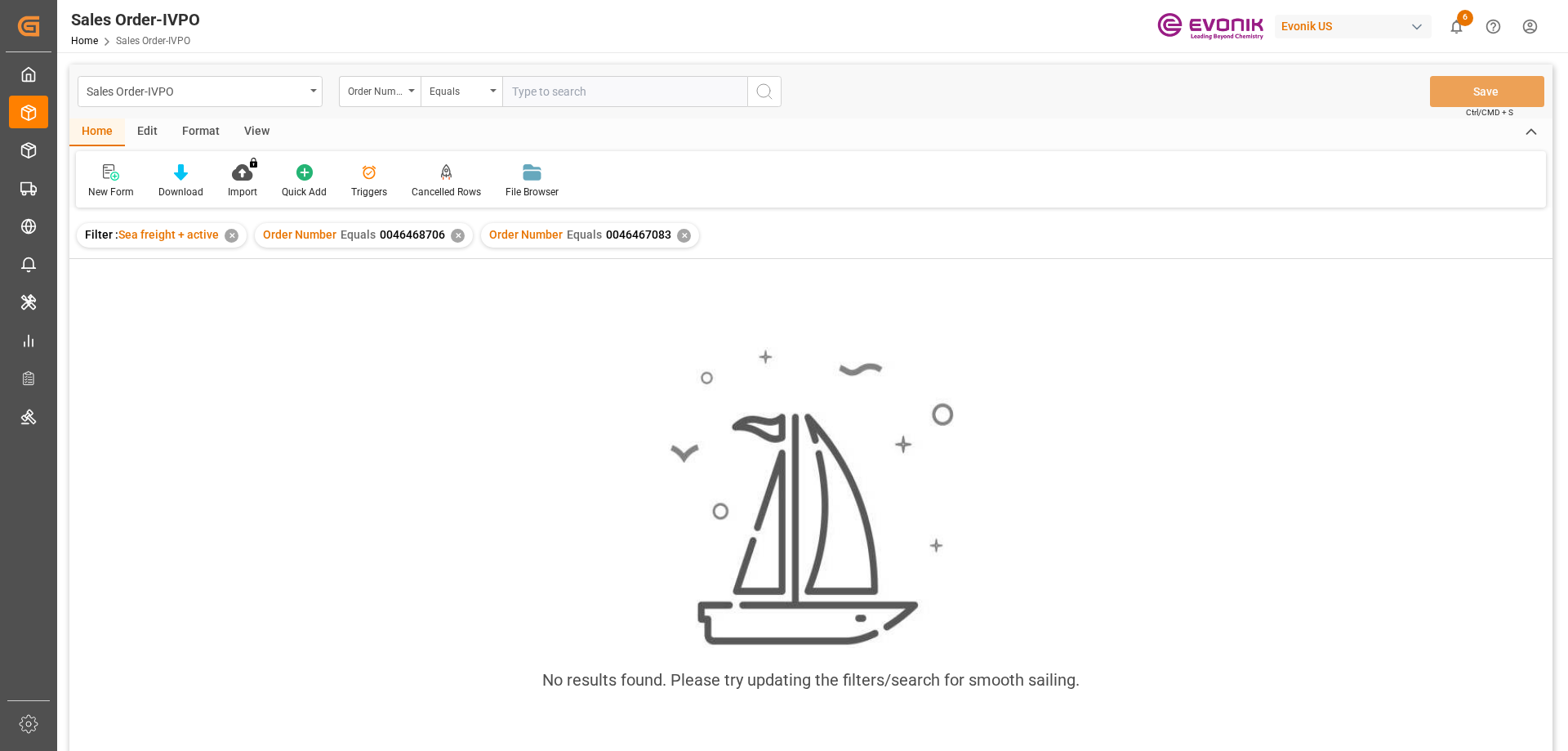
click at [453, 235] on div "✕" at bounding box center [457, 236] width 14 height 14
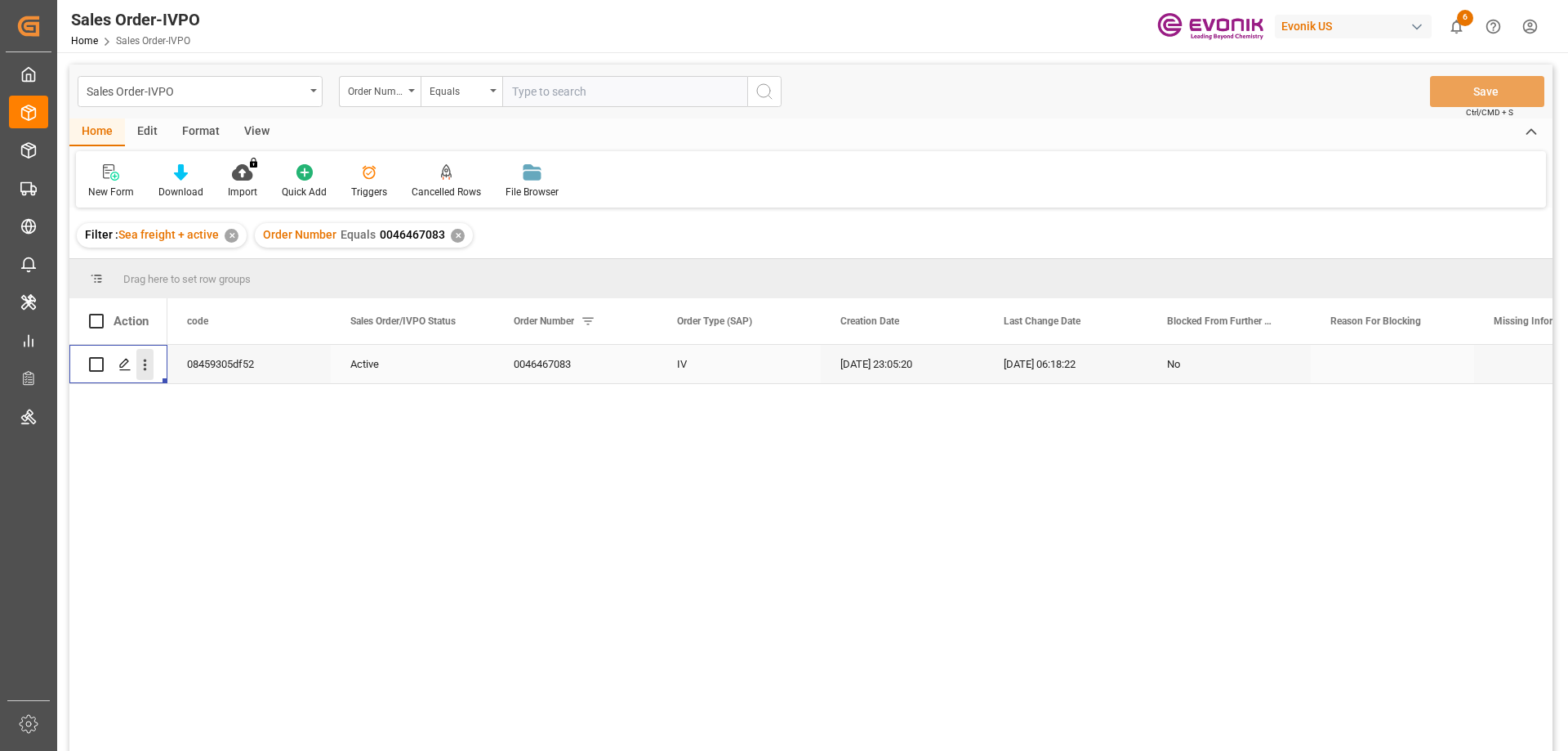
click at [140, 366] on icon "open menu" at bounding box center [145, 364] width 17 height 17
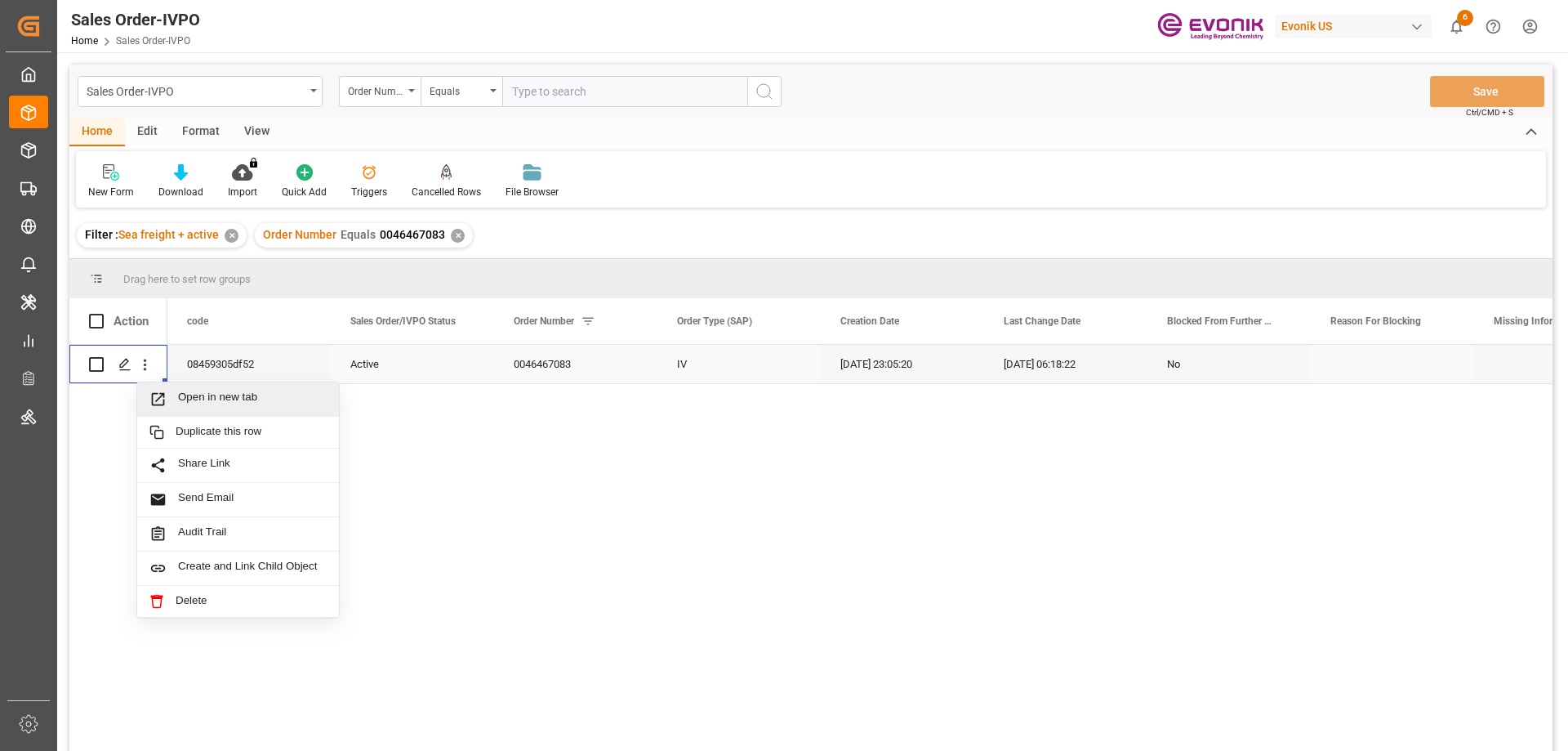
click at [187, 391] on span "Open in new tab" at bounding box center [252, 398] width 149 height 17
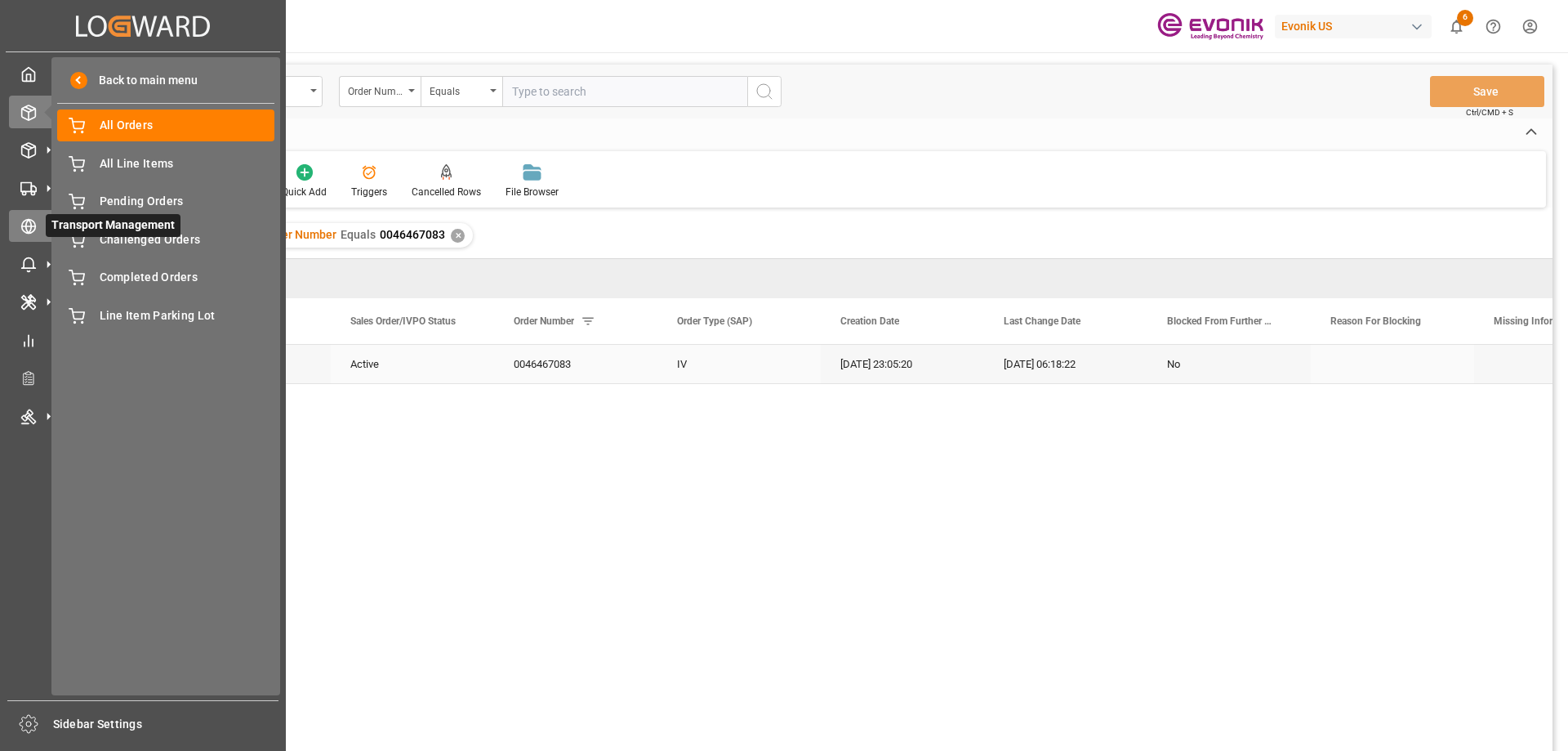
click at [29, 218] on icon at bounding box center [28, 226] width 16 height 16
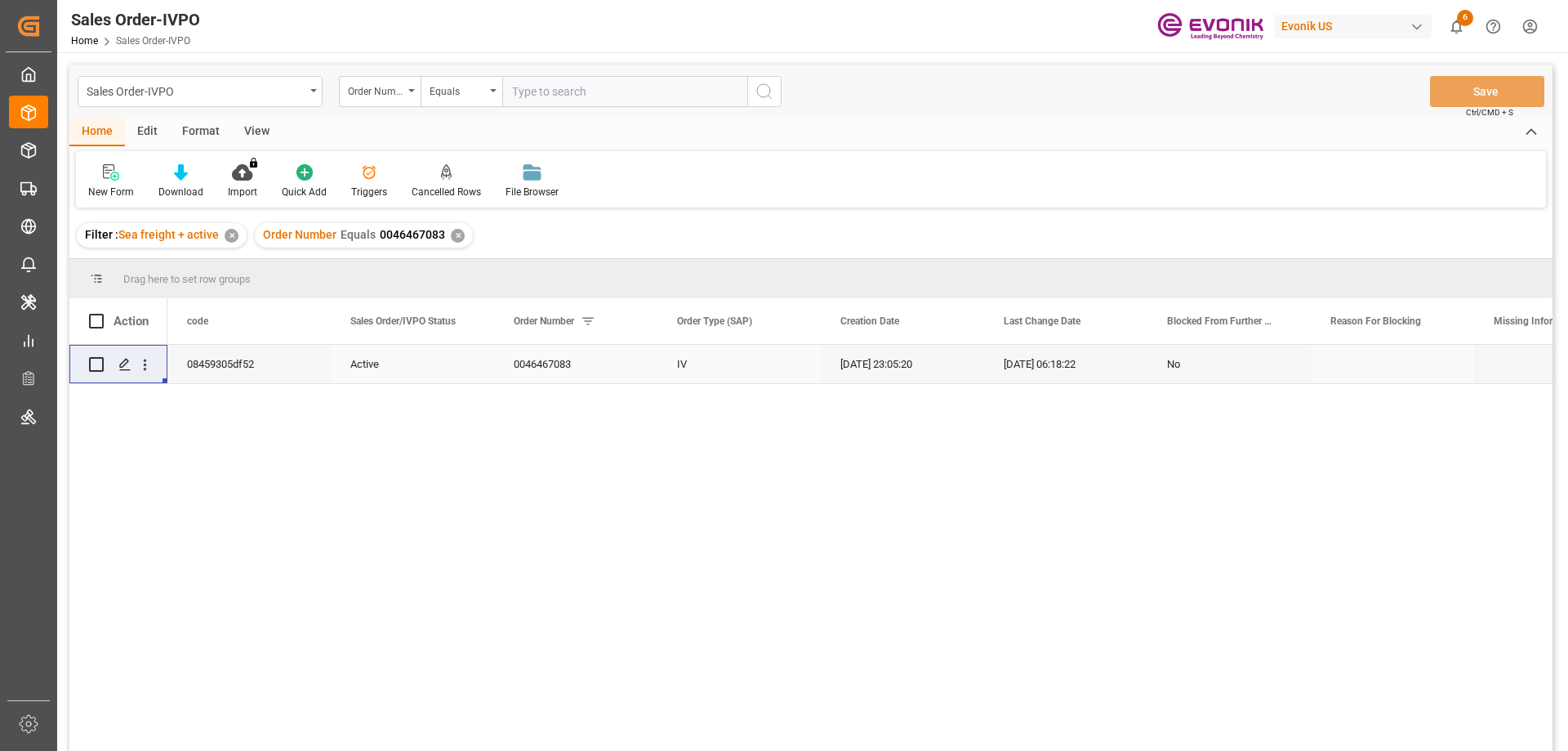
click at [584, 90] on input "text" at bounding box center [625, 91] width 245 height 31
paste input "46467083"
type input "0046467083"
click at [453, 232] on div "✕" at bounding box center [457, 236] width 14 height 14
click at [150, 366] on icon "open menu" at bounding box center [145, 364] width 17 height 17
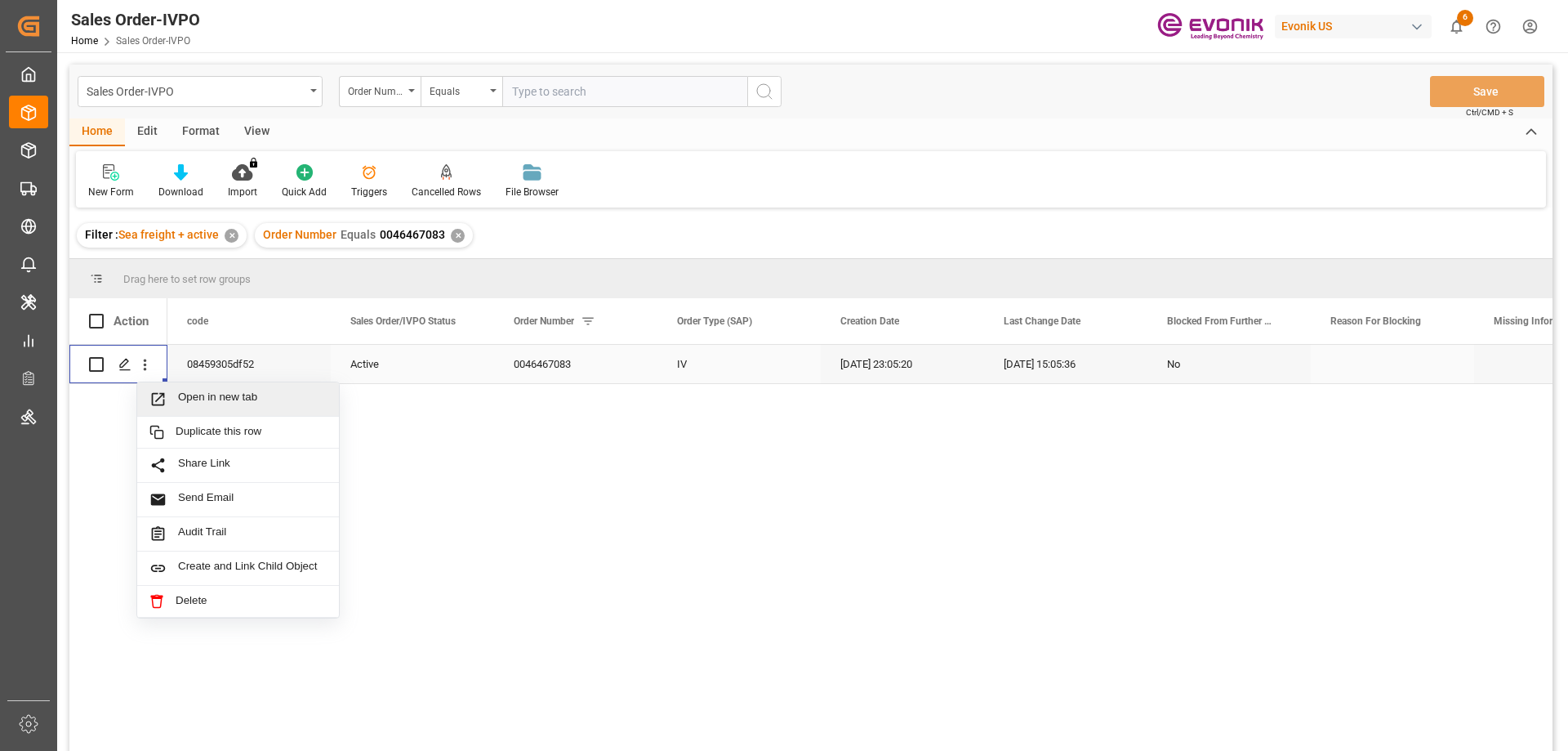
click at [206, 392] on span "Open in new tab" at bounding box center [252, 398] width 149 height 17
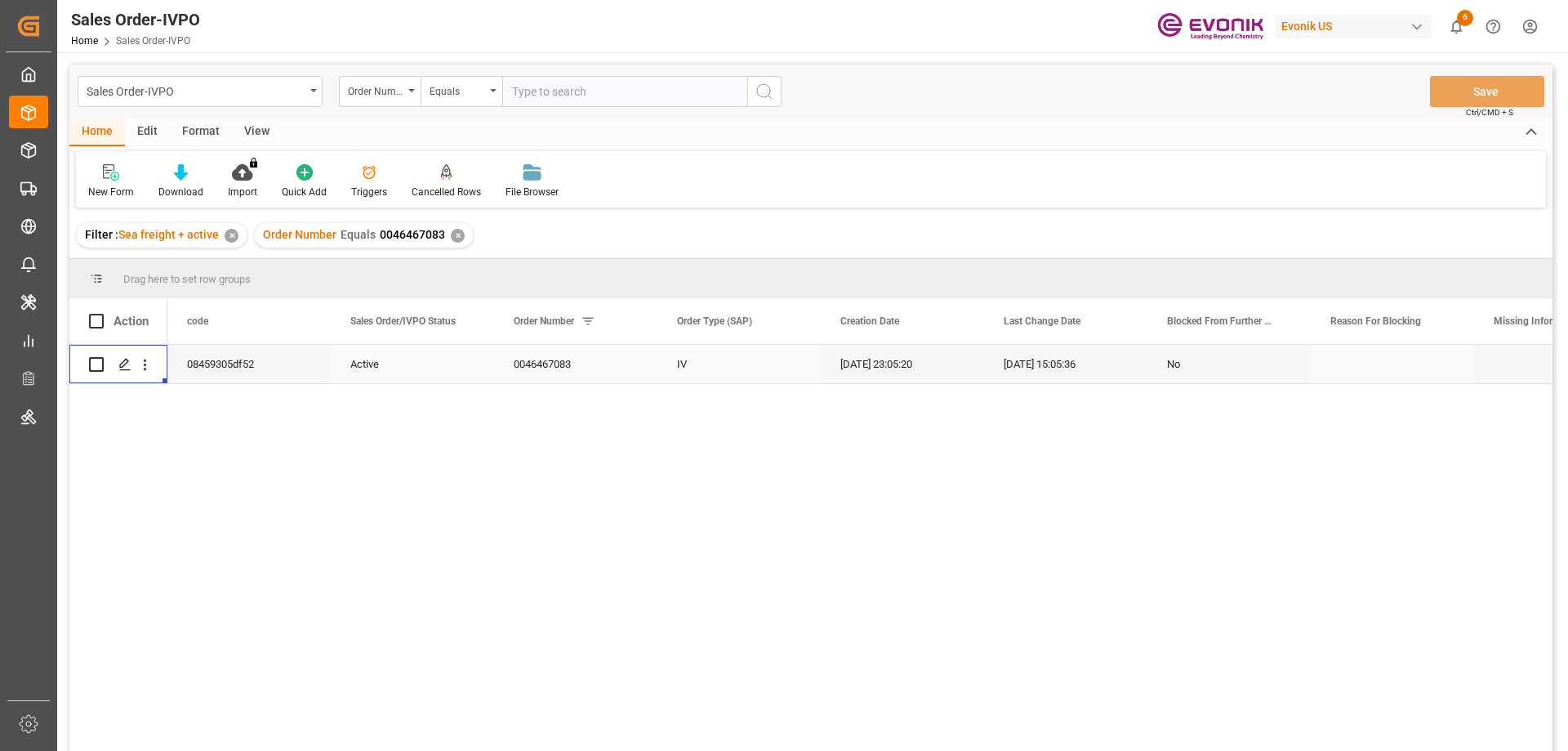
click at [539, 92] on input "text" at bounding box center [625, 91] width 245 height 31
paste input "0046462785"
type input "0046462785"
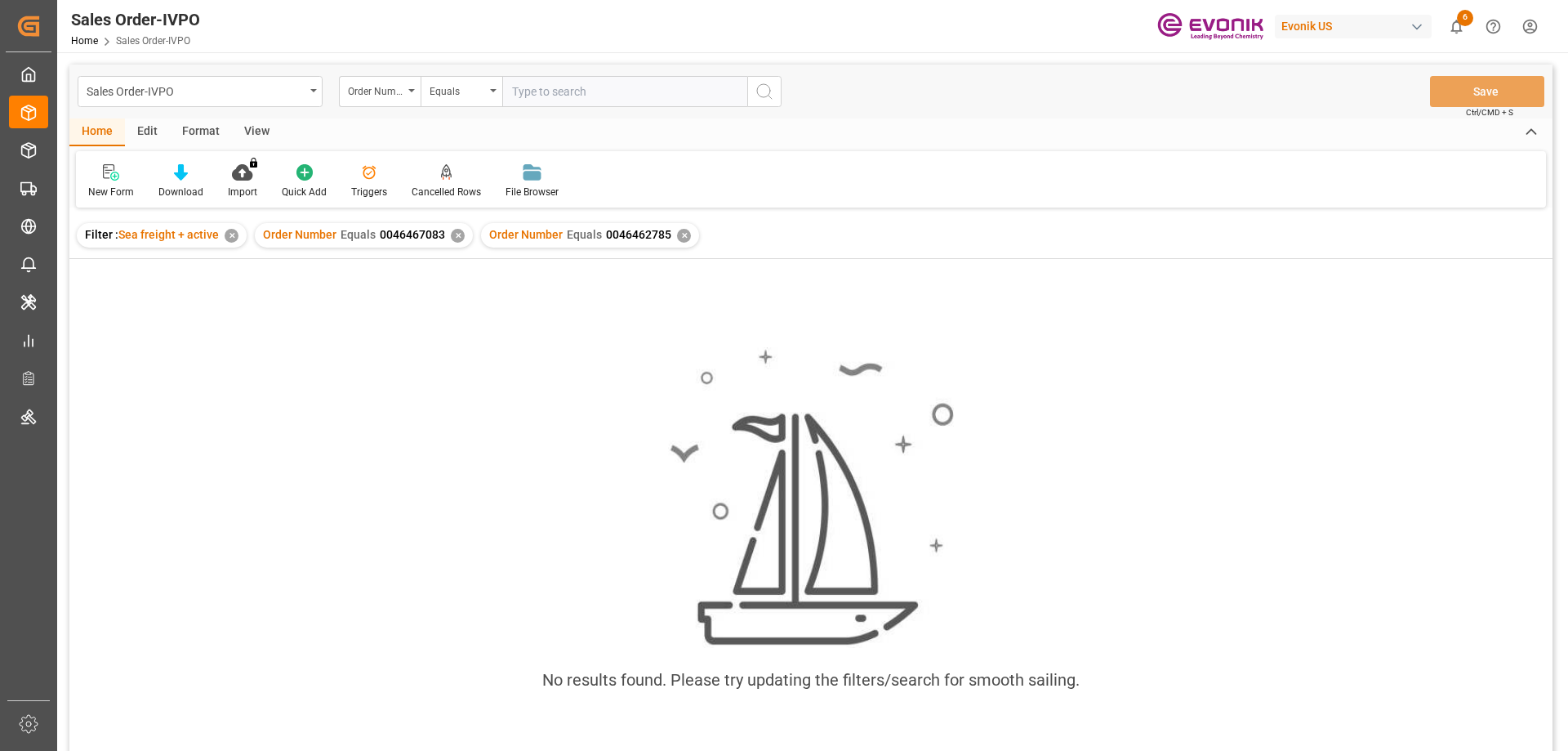
click at [455, 235] on div "✕" at bounding box center [457, 236] width 14 height 14
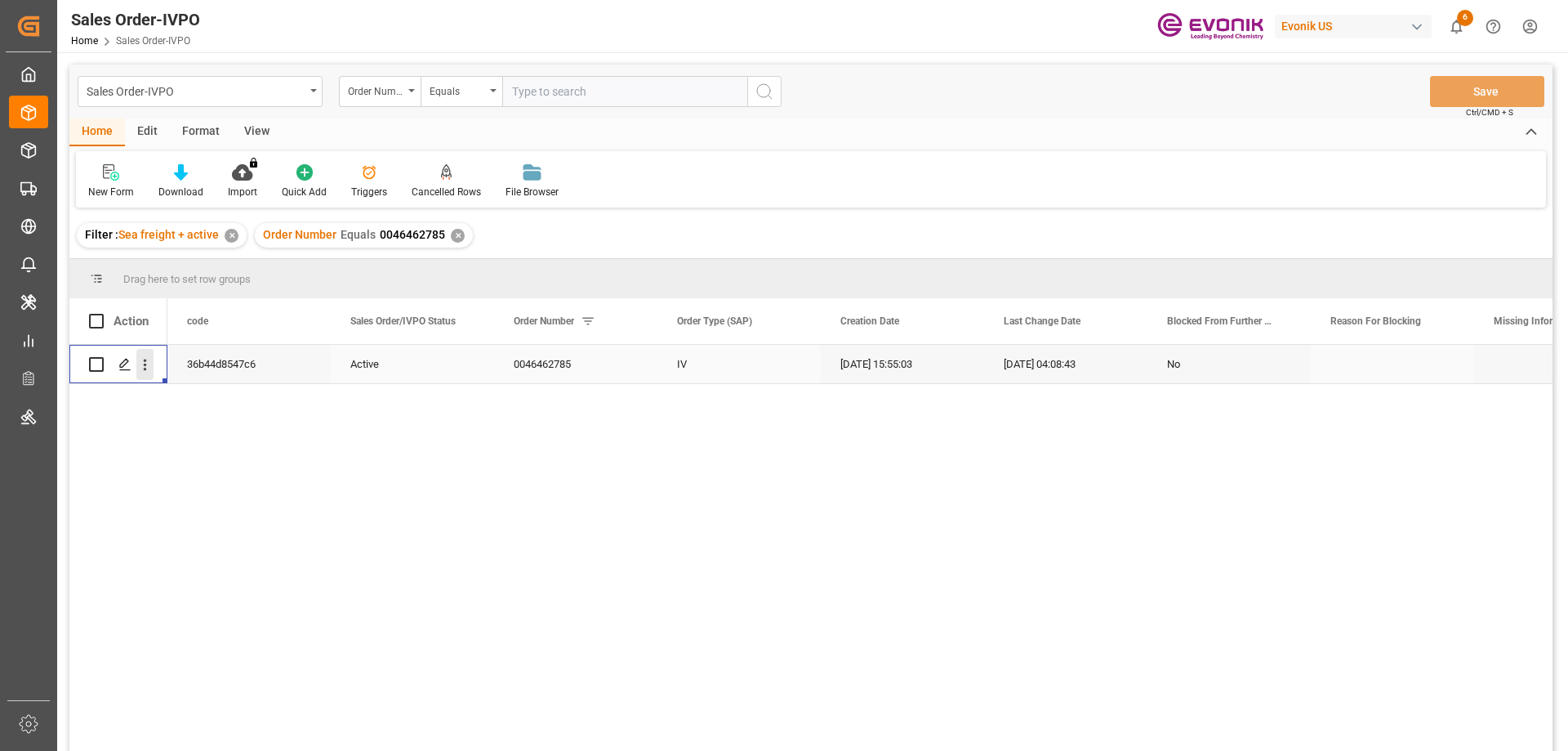
click at [146, 364] on icon "open menu" at bounding box center [146, 364] width 3 height 11
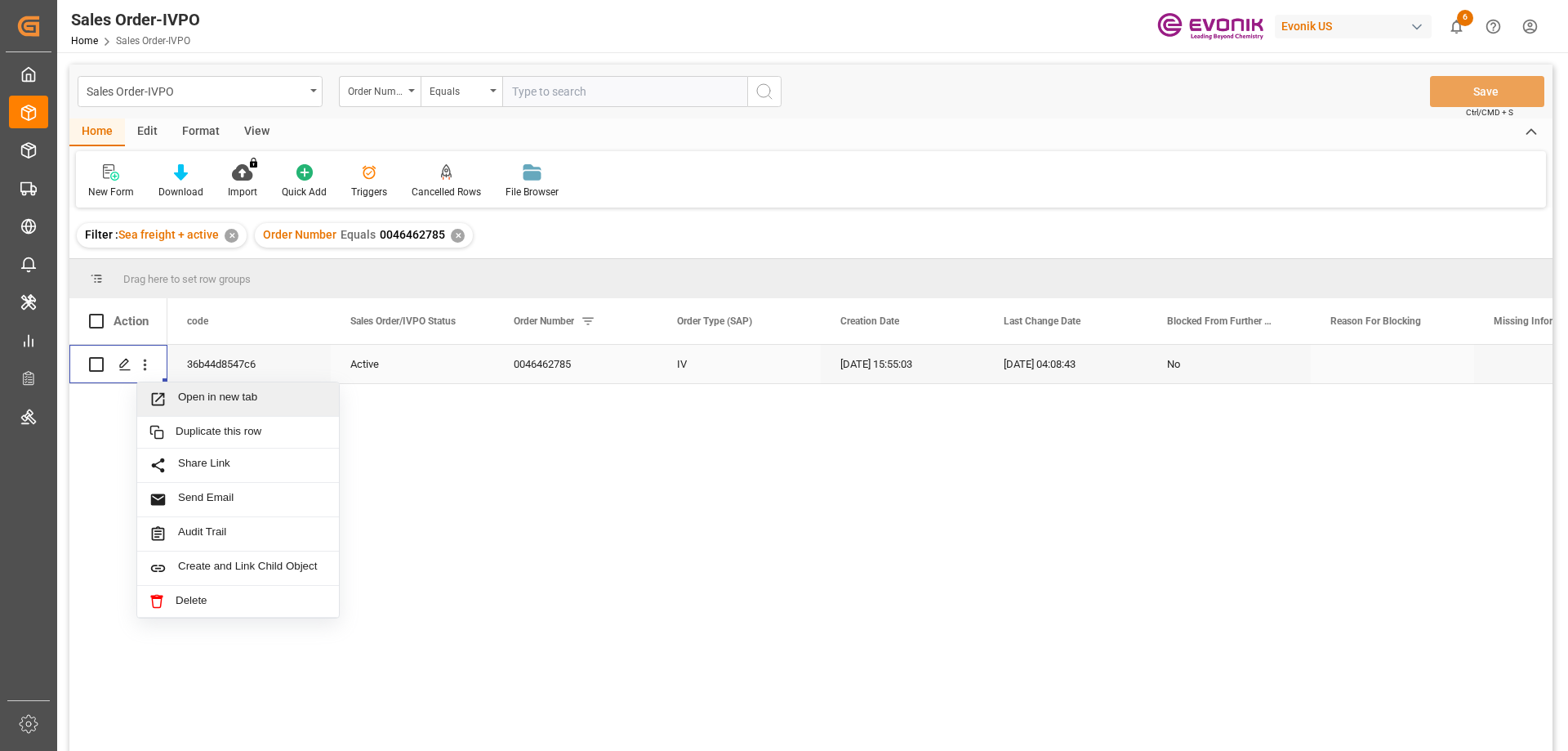
click at [197, 390] on div "Open in new tab" at bounding box center [237, 399] width 202 height 34
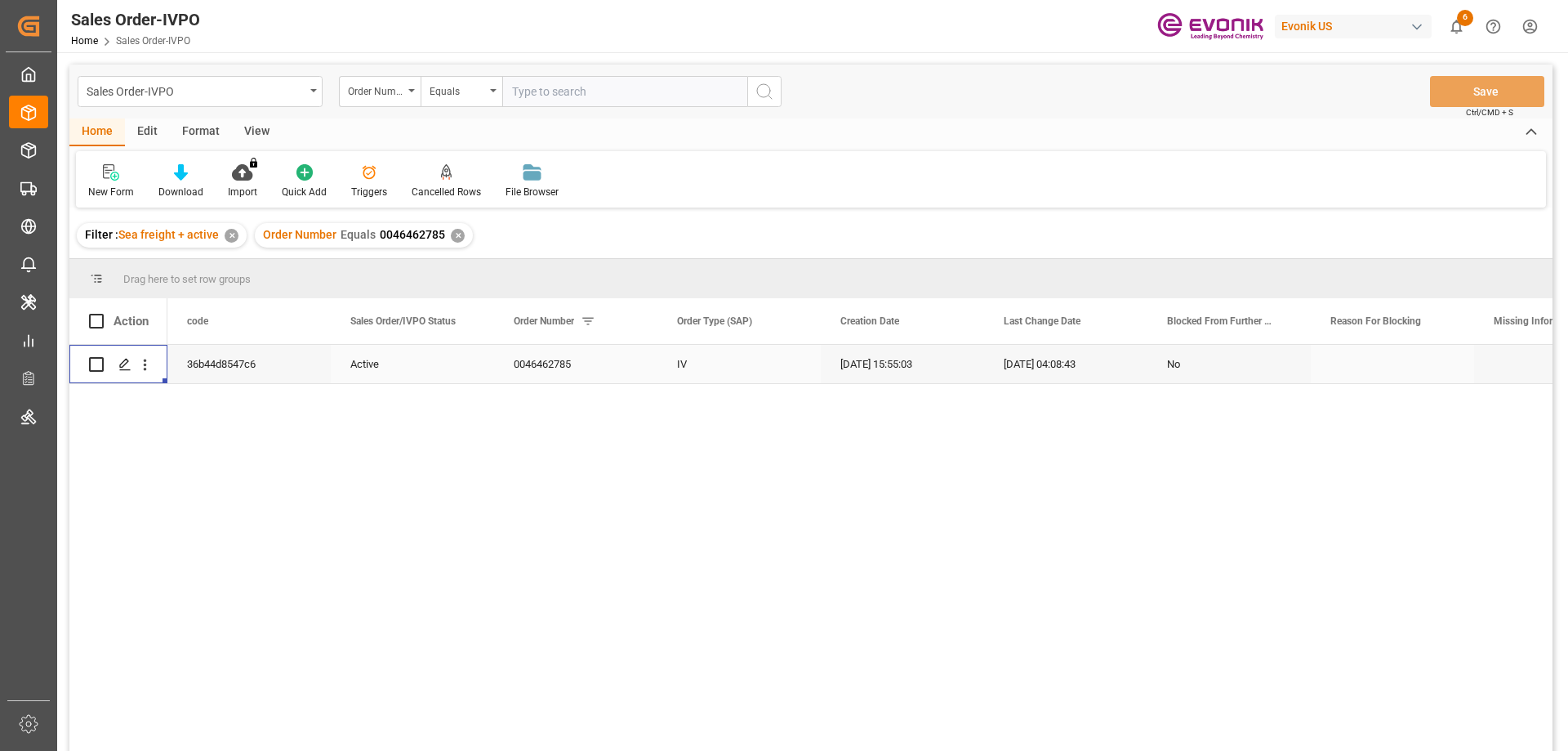
click at [692, 86] on input "text" at bounding box center [625, 91] width 245 height 31
paste input "0046469528"
type input "0046469528"
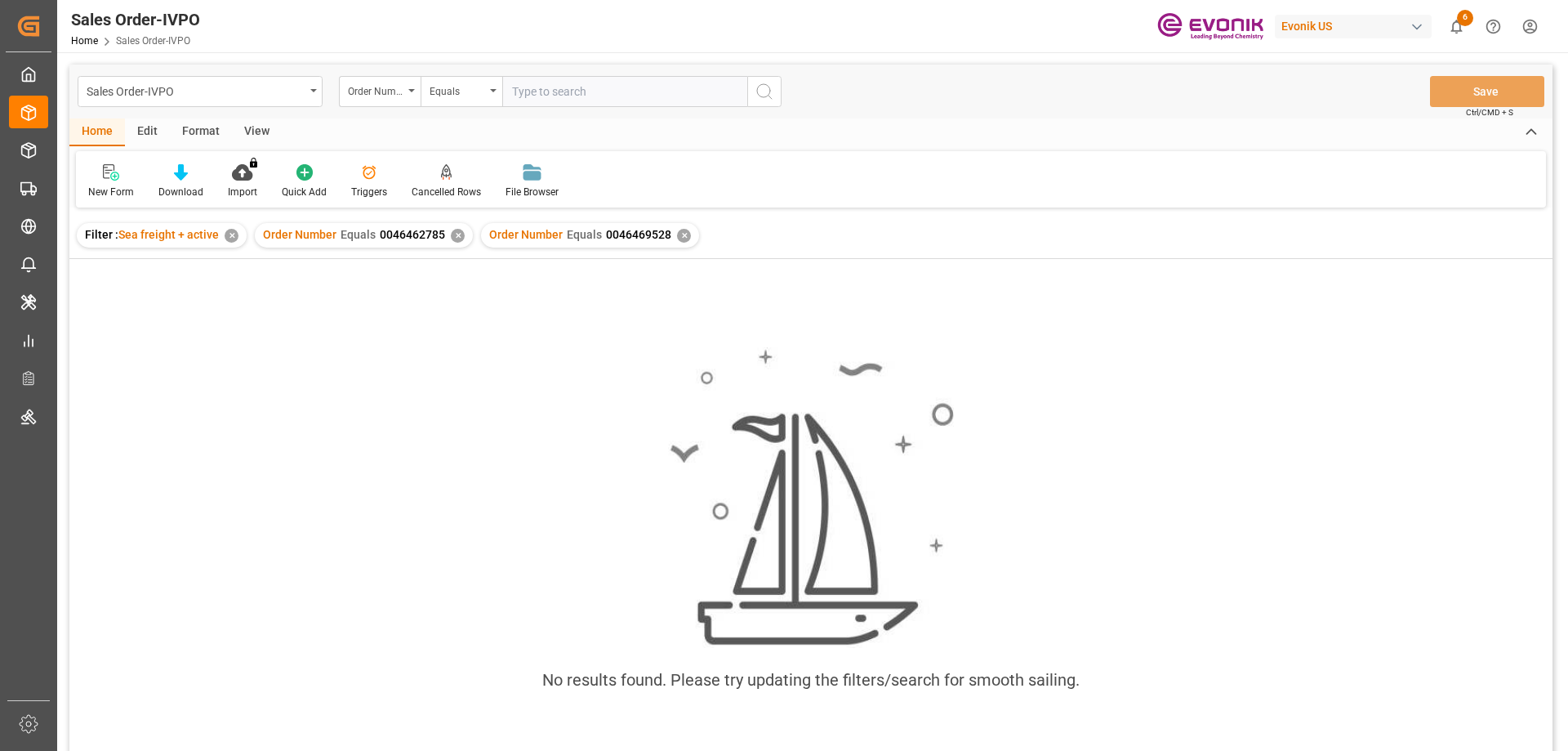
click at [457, 236] on div "✕" at bounding box center [457, 236] width 14 height 14
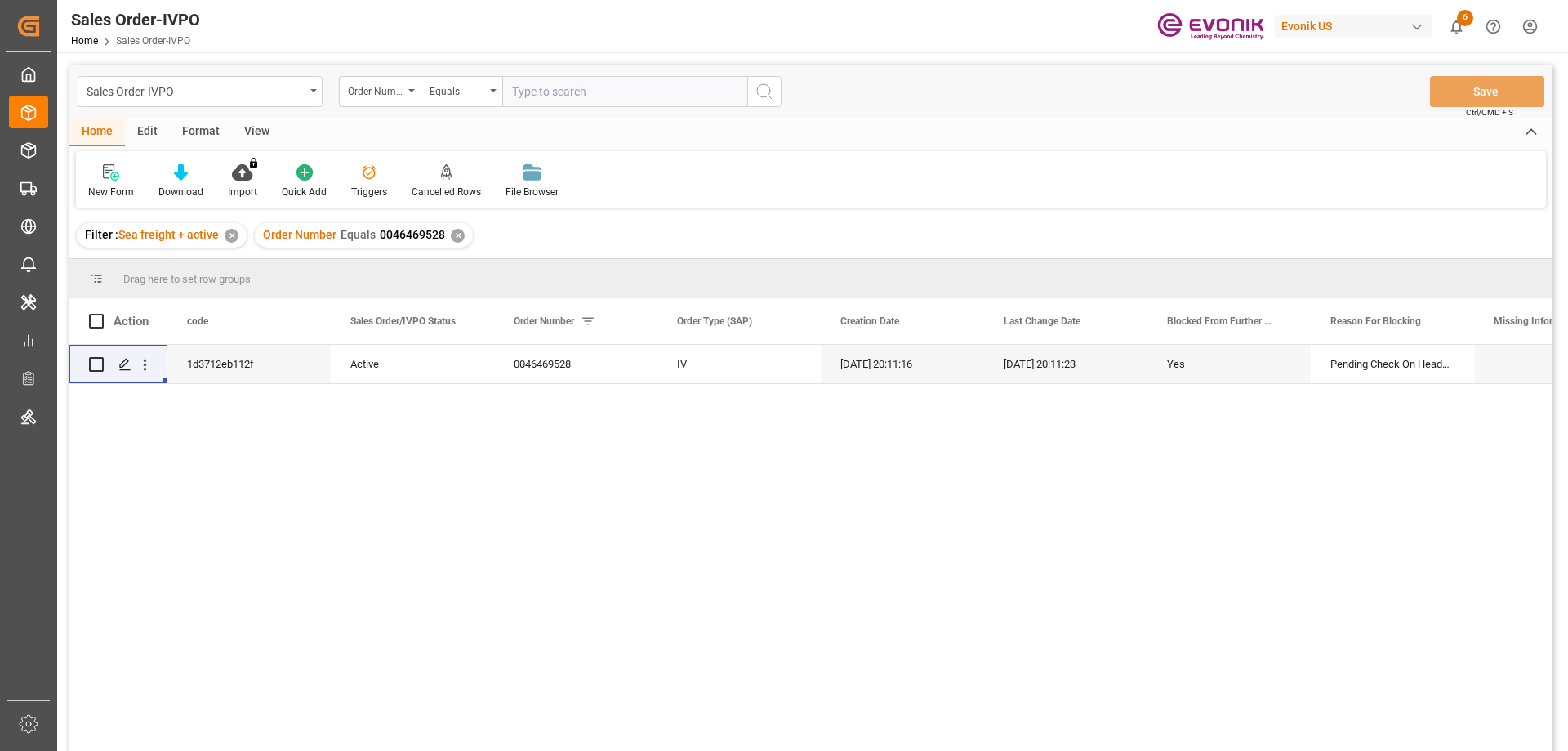
click at [650, 83] on input "text" at bounding box center [625, 91] width 245 height 31
paste input "0046469528"
type input "0046469528"
click at [450, 238] on div "✕" at bounding box center [457, 236] width 14 height 14
click at [150, 368] on icon "open menu" at bounding box center [145, 364] width 17 height 17
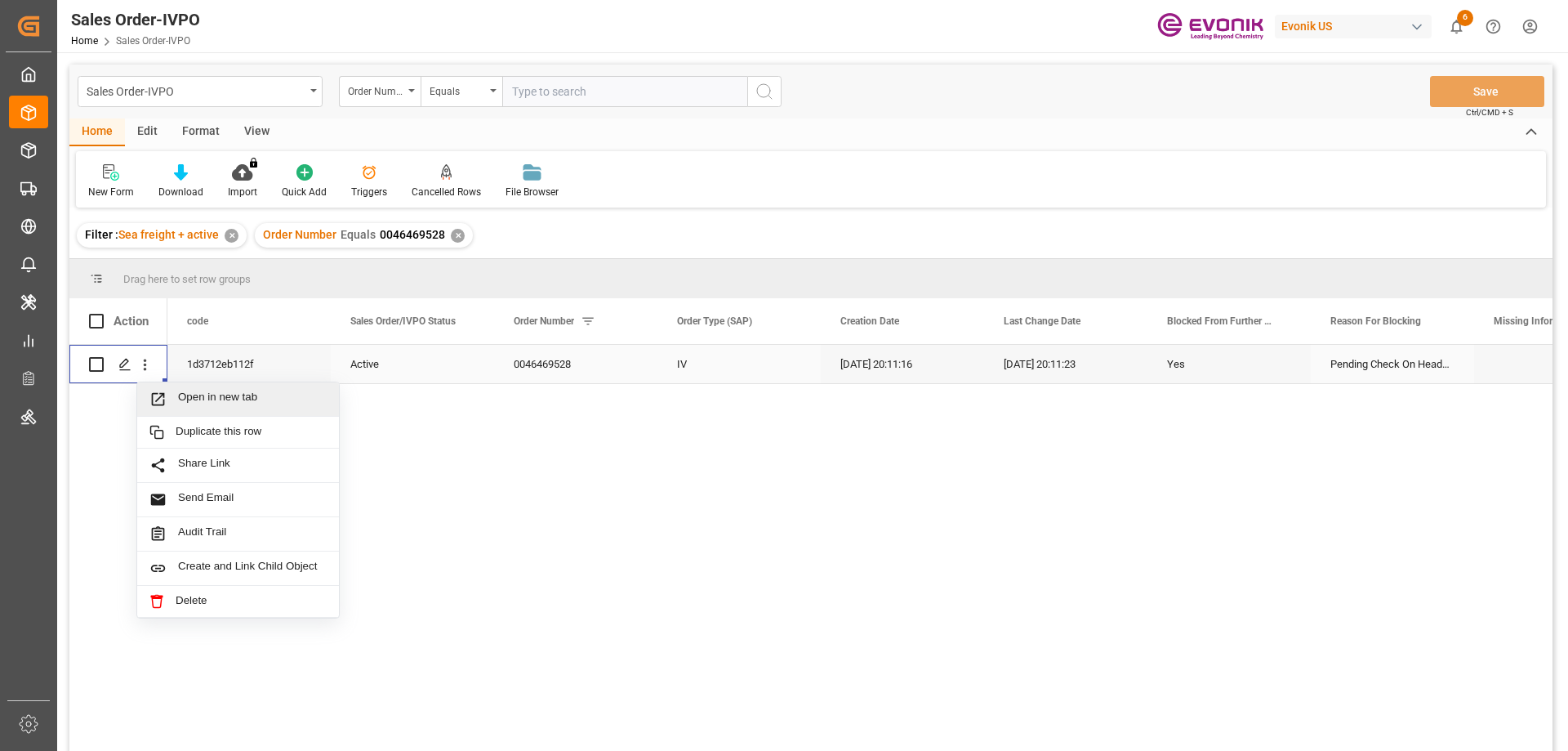
click at [203, 388] on div "Open in new tab" at bounding box center [237, 399] width 202 height 34
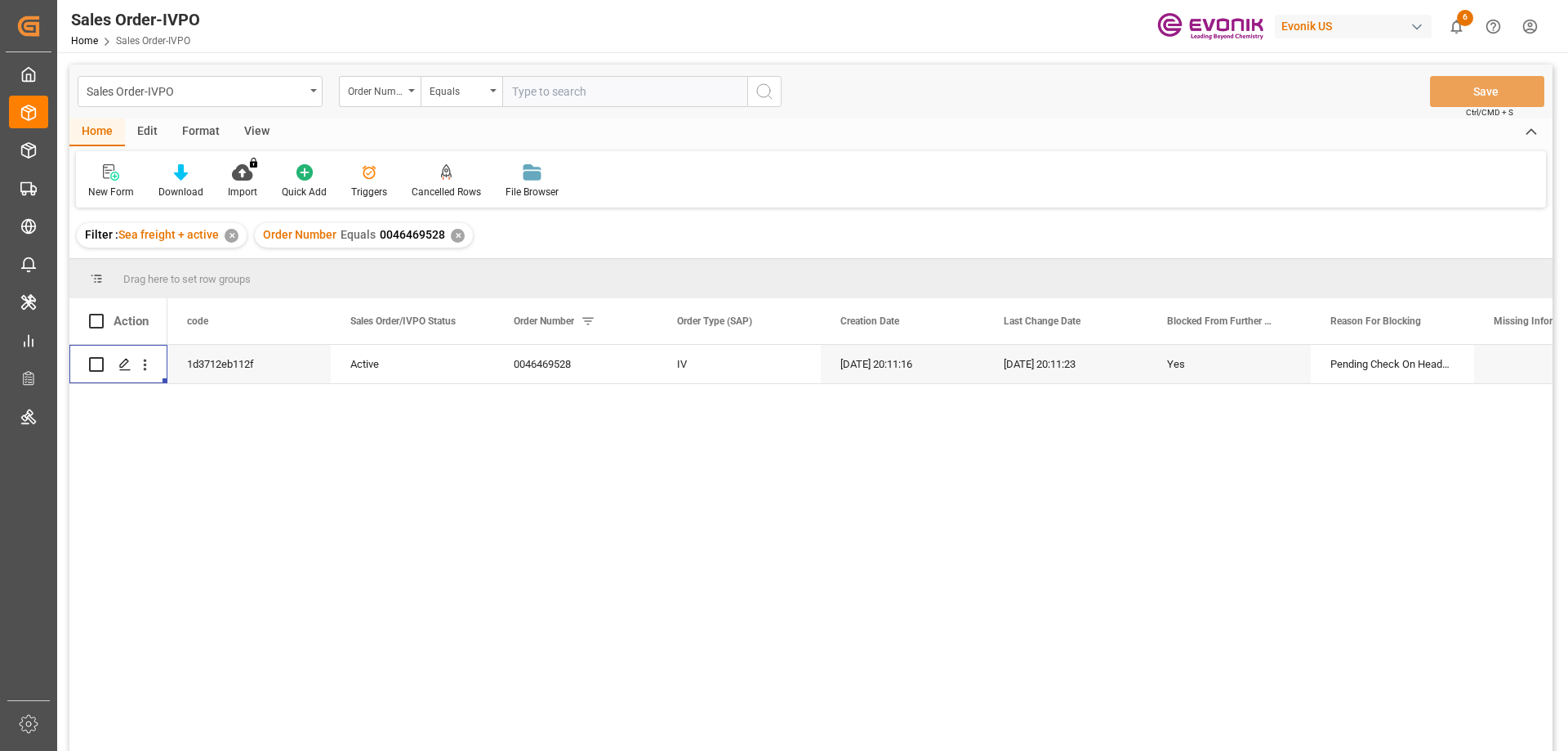
click at [651, 72] on div "Sales Order-IVPO Order Number Equals Save Ctrl/CMD + S" at bounding box center [811, 91] width 1483 height 54
click at [647, 86] on input "text" at bounding box center [625, 91] width 245 height 31
paste input "0046462785"
type input "0046462785"
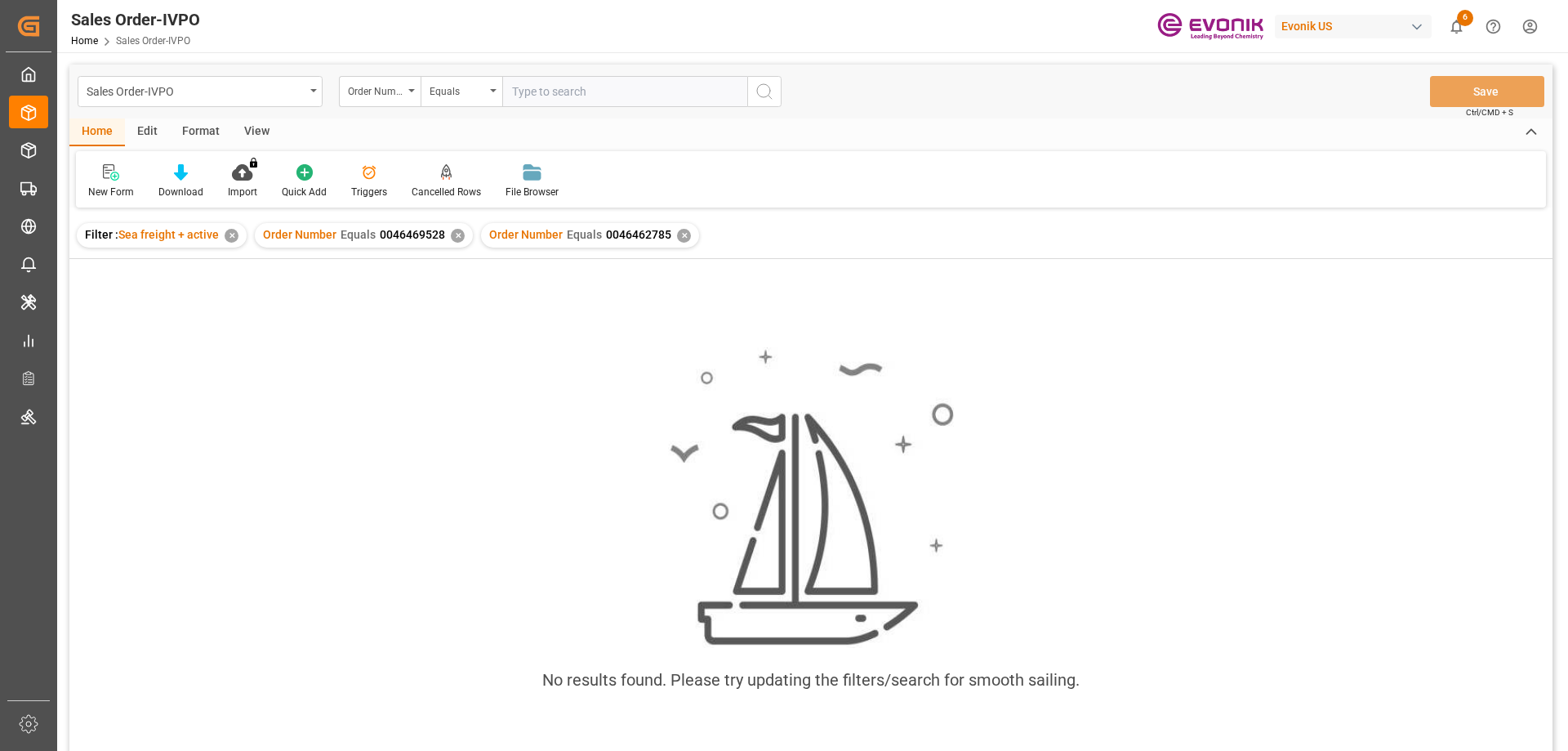
click at [444, 233] on div "Order Number Equals 0046469528 ✕" at bounding box center [363, 235] width 218 height 25
click at [450, 235] on div "✕" at bounding box center [457, 236] width 14 height 14
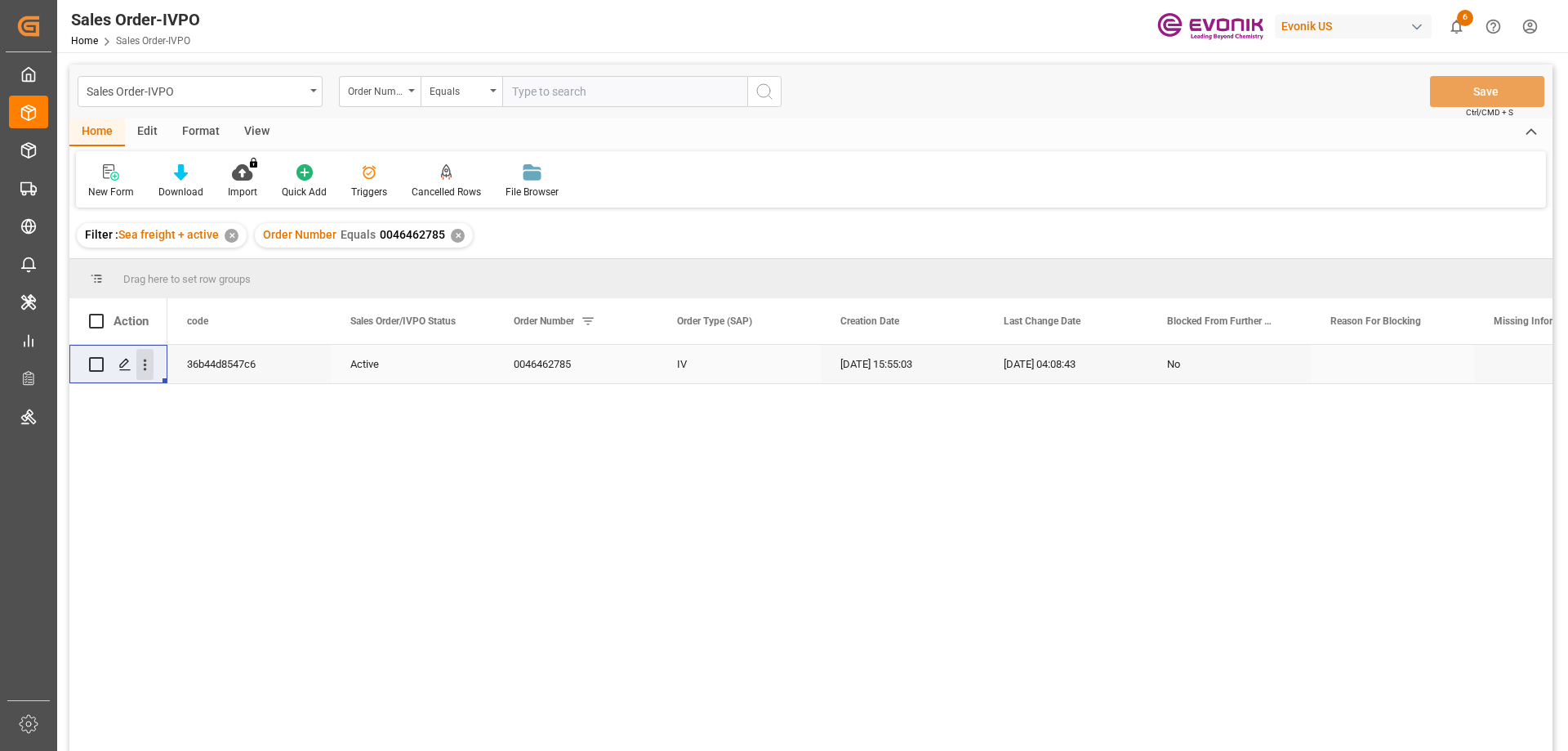
click at [147, 358] on icon "open menu" at bounding box center [145, 364] width 17 height 17
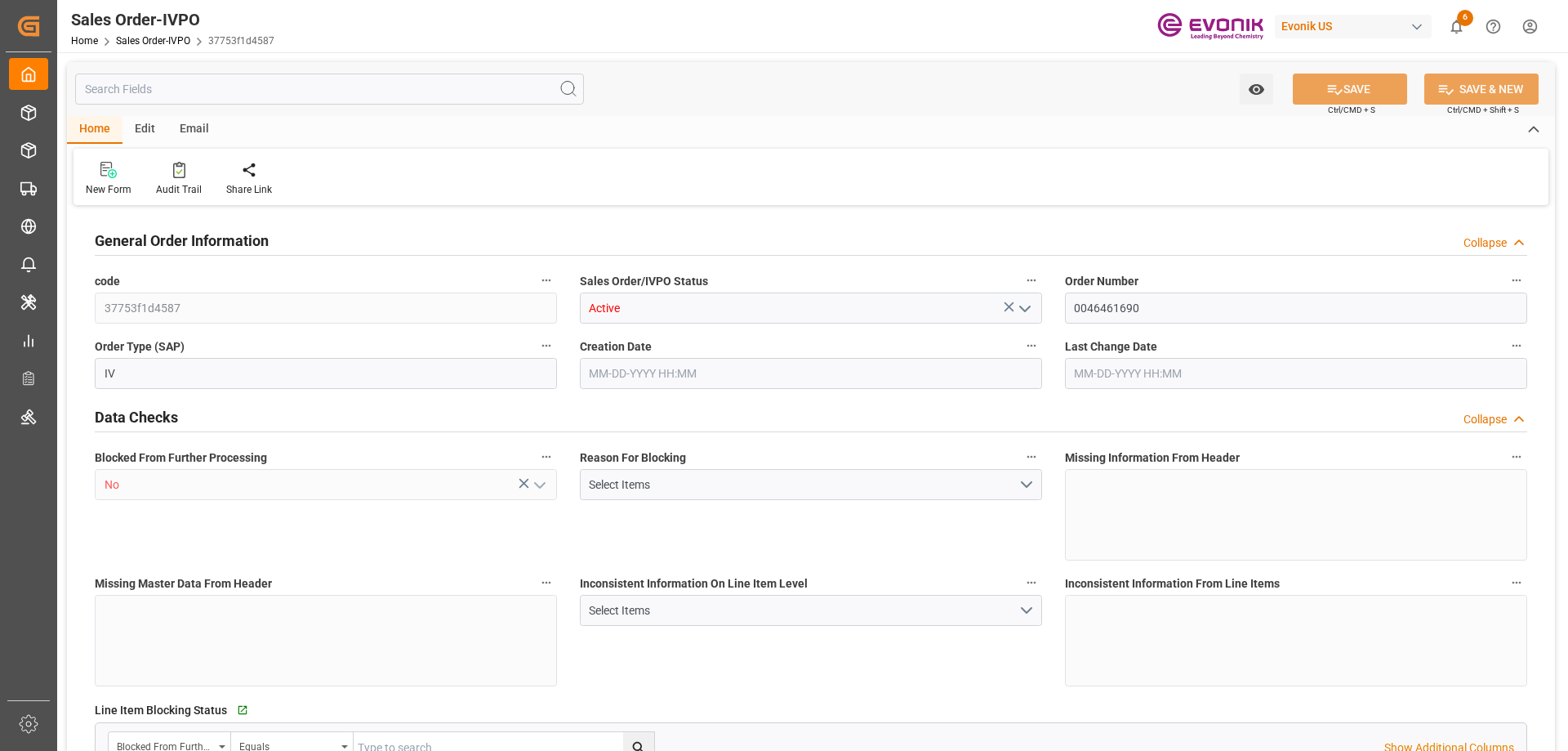
type input "KRPUS"
type input "0"
type input "1"
type input "3764.3"
type input "[DATE] 19:31"
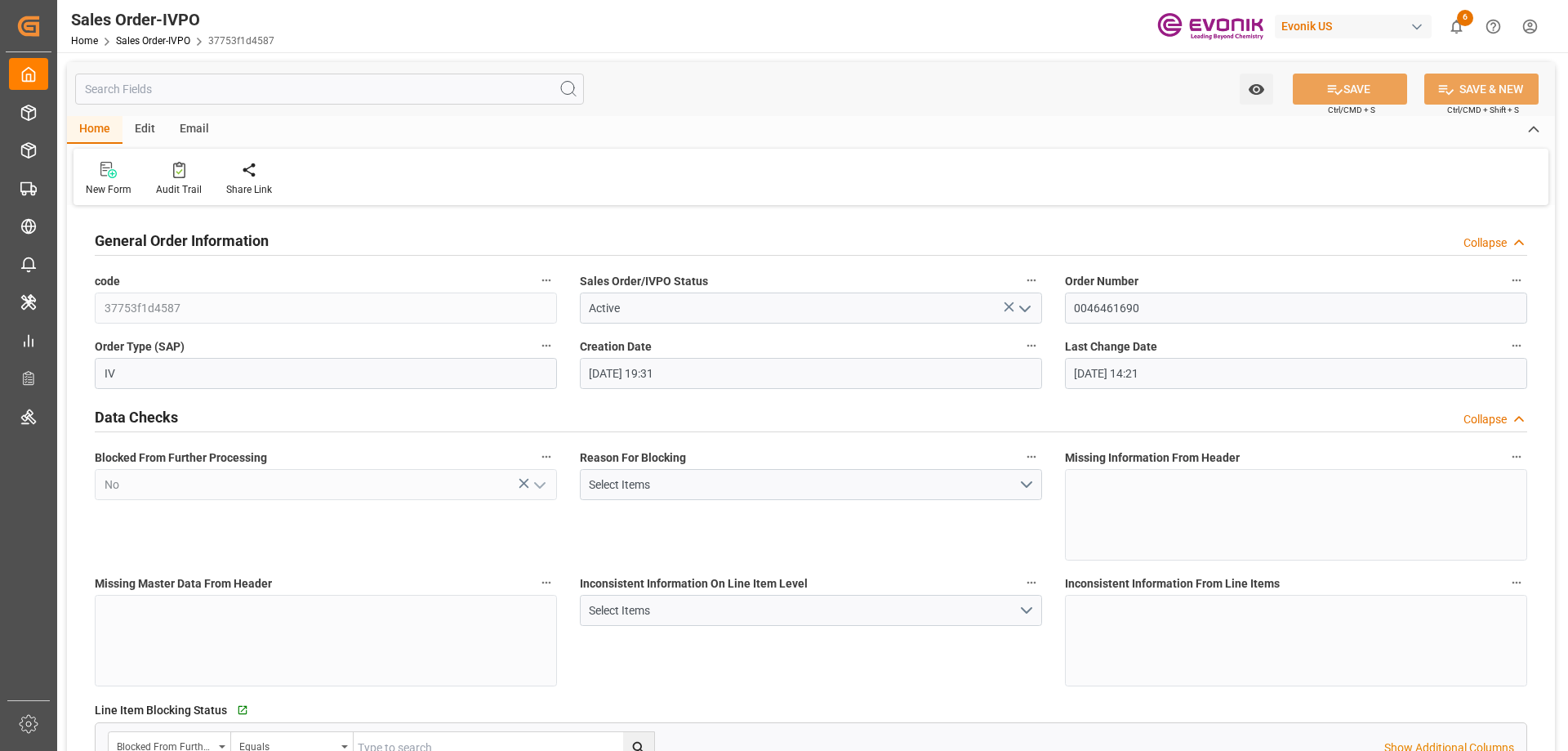
type input "[DATE] 14:21"
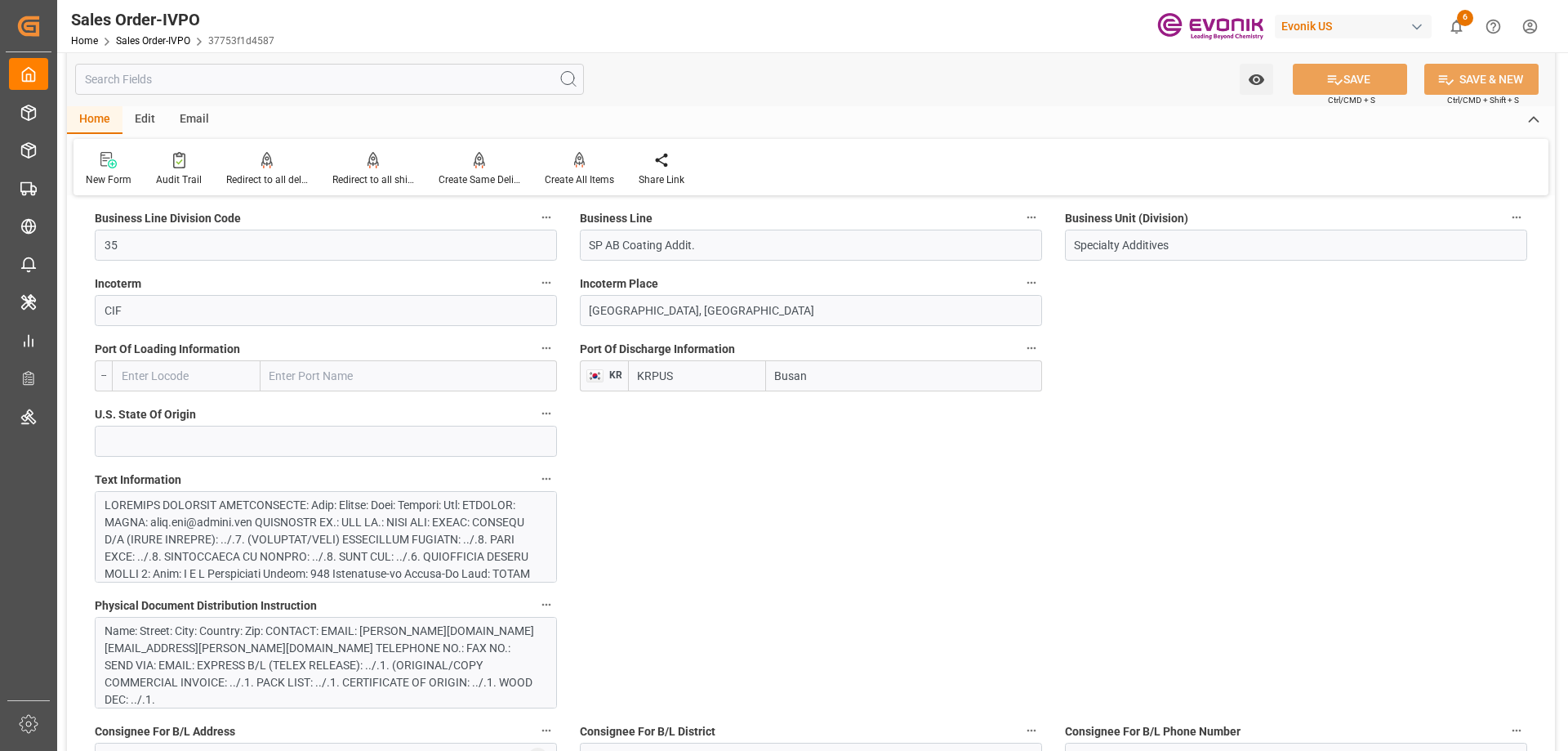
scroll to position [1389, 0]
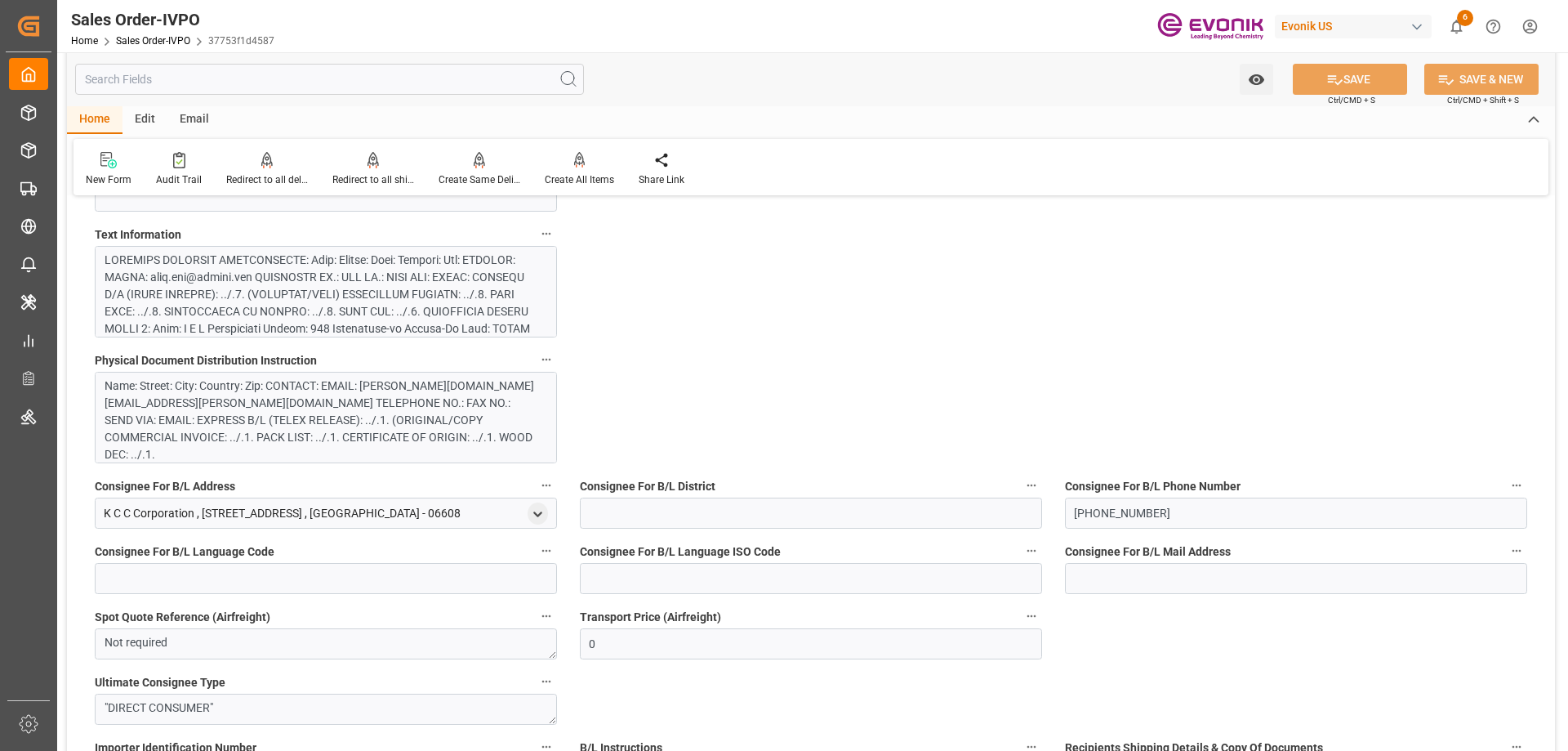
click at [332, 307] on div at bounding box center [319, 405] width 430 height 309
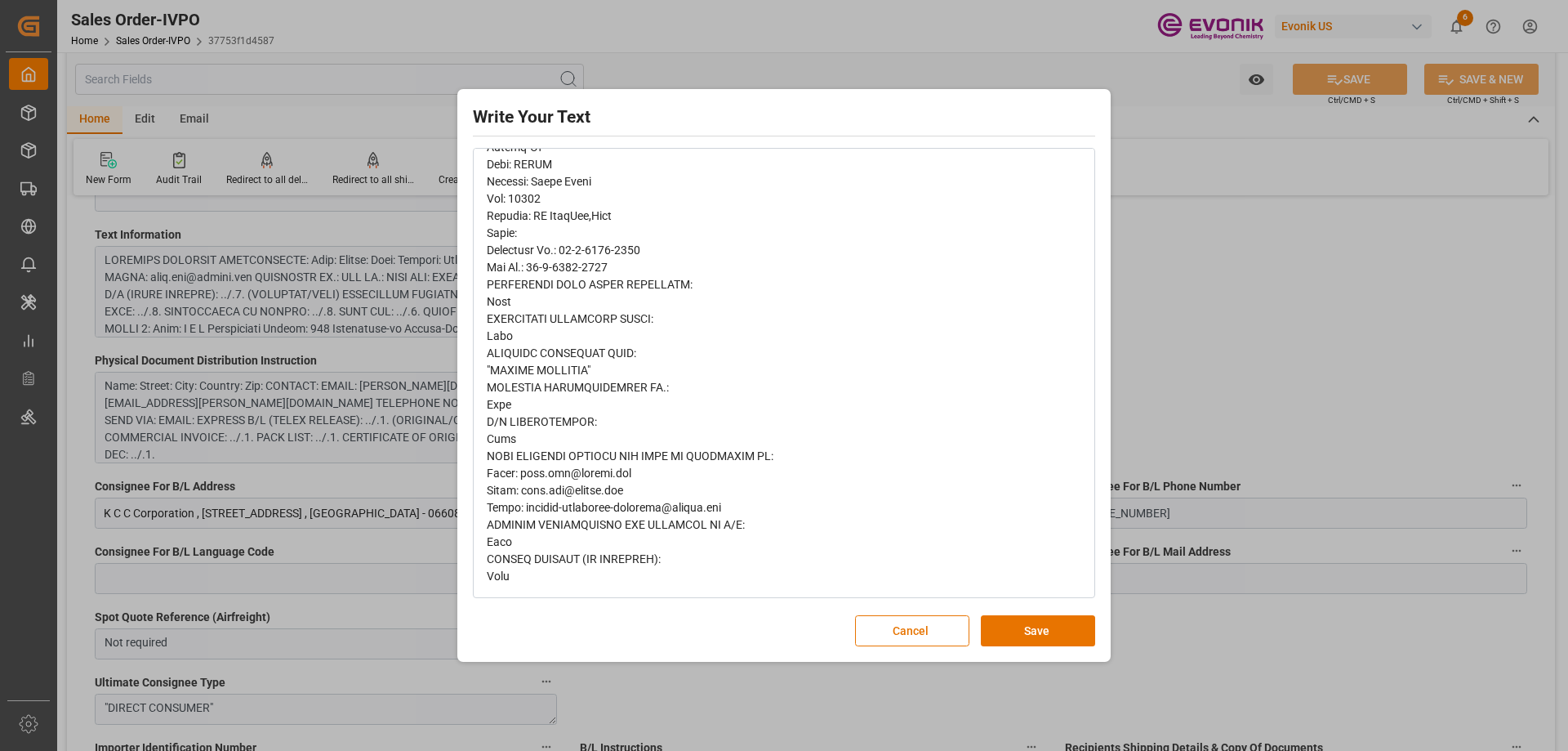
scroll to position [461, 0]
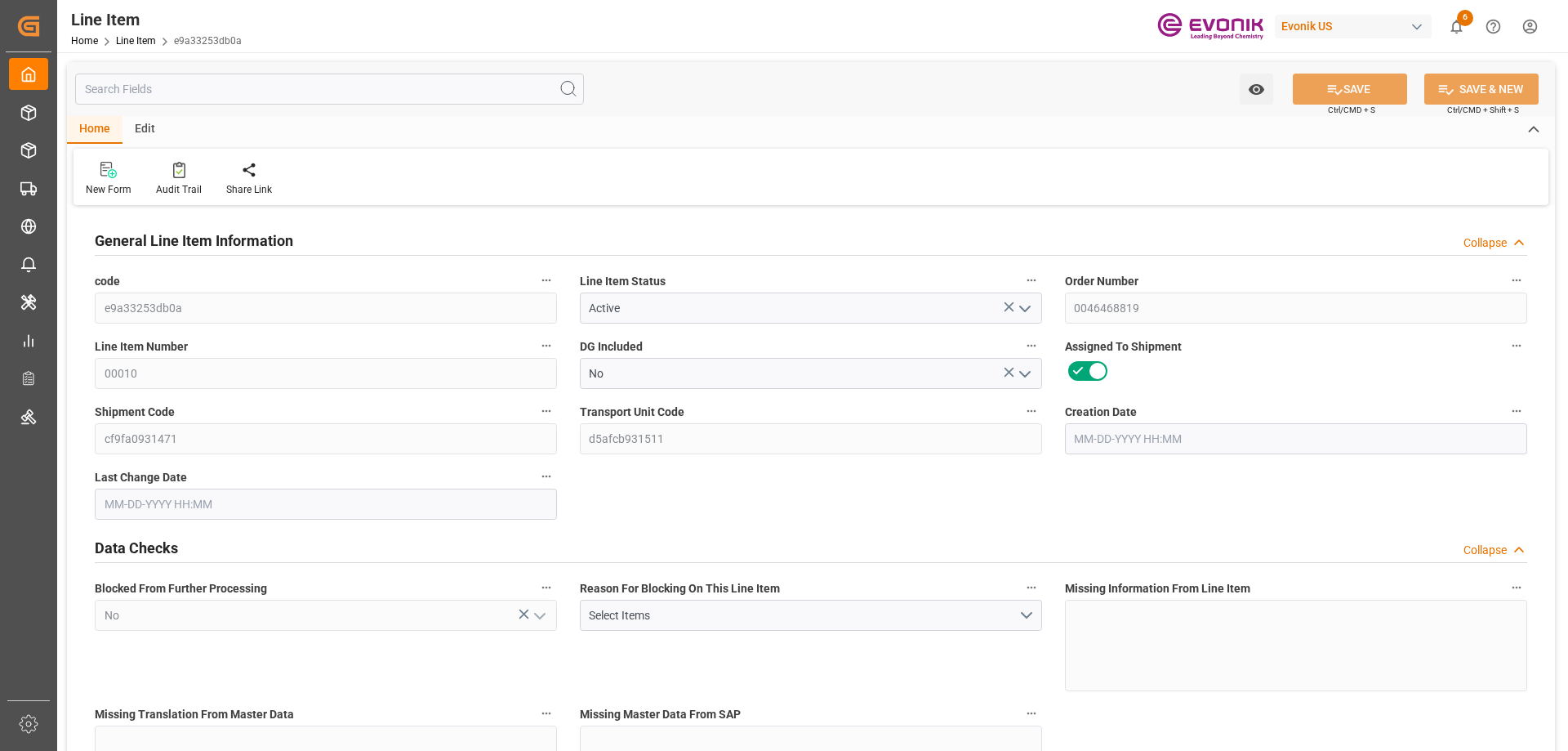
type input "1"
type input "202.12"
type input "180"
type input "0.4546"
type input "4"
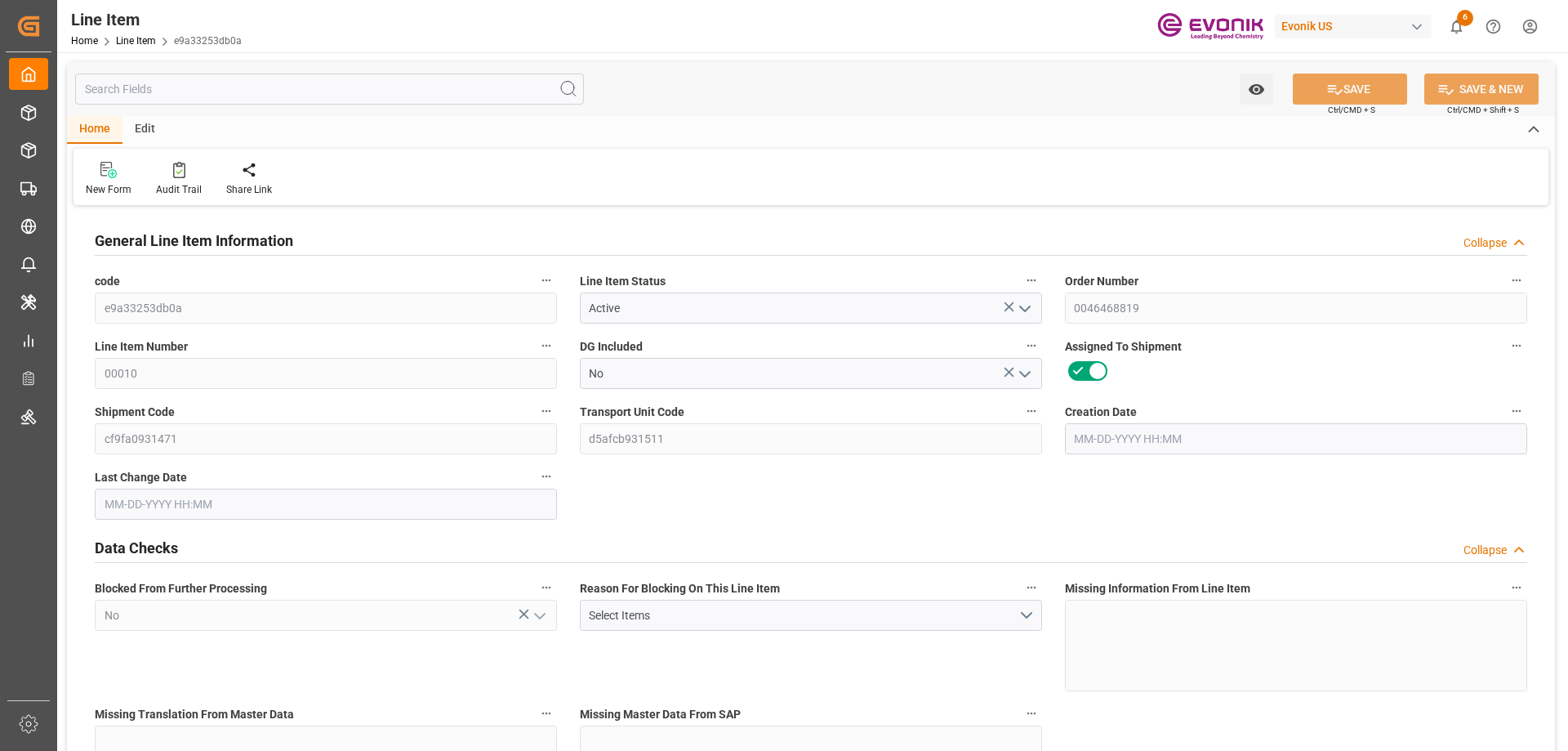
type input "12972.6"
type input "4"
type input "202.12"
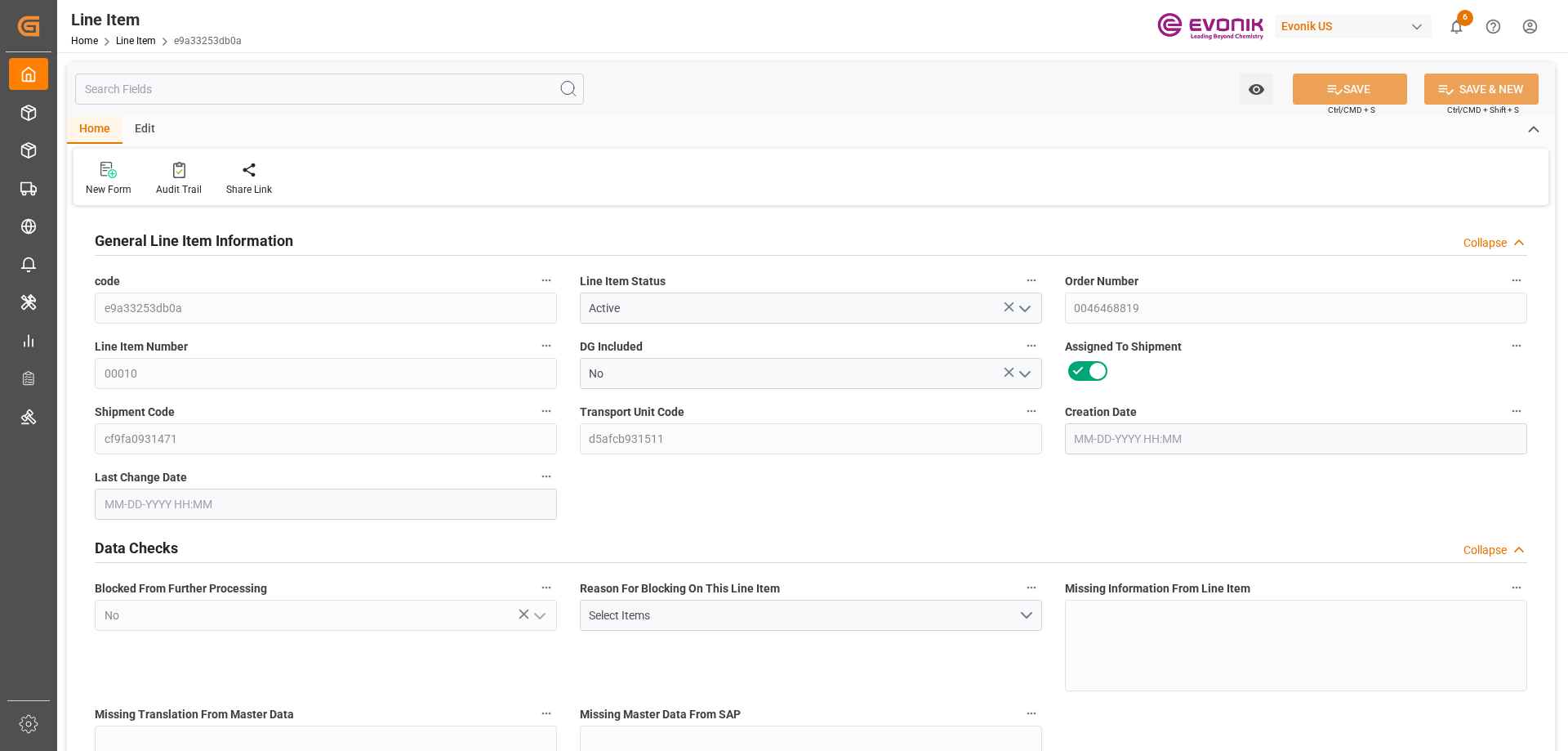
type input "222.12"
type input "180"
type input "0.4546"
type input "454.572"
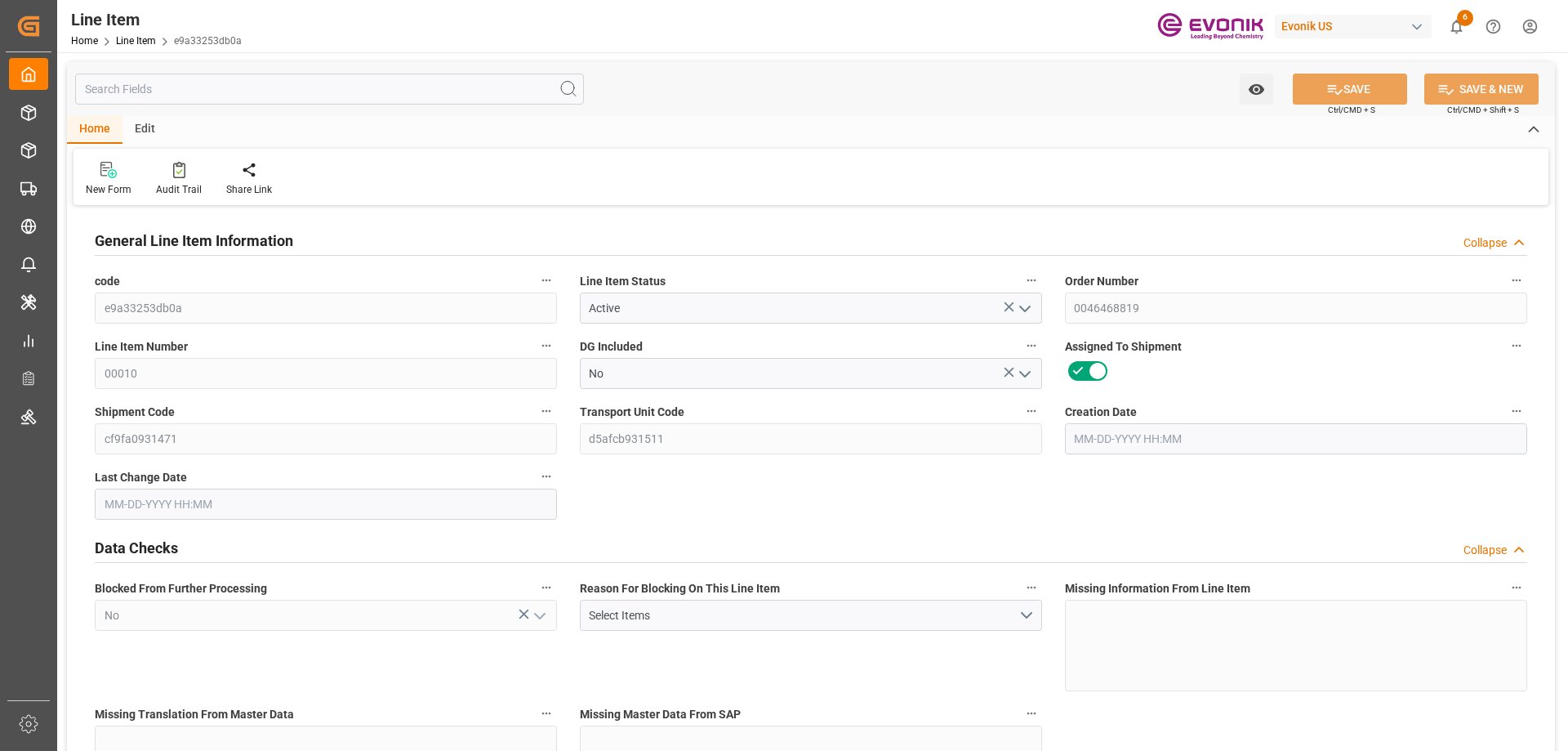
type input "0"
type input "[DATE] 15:40"
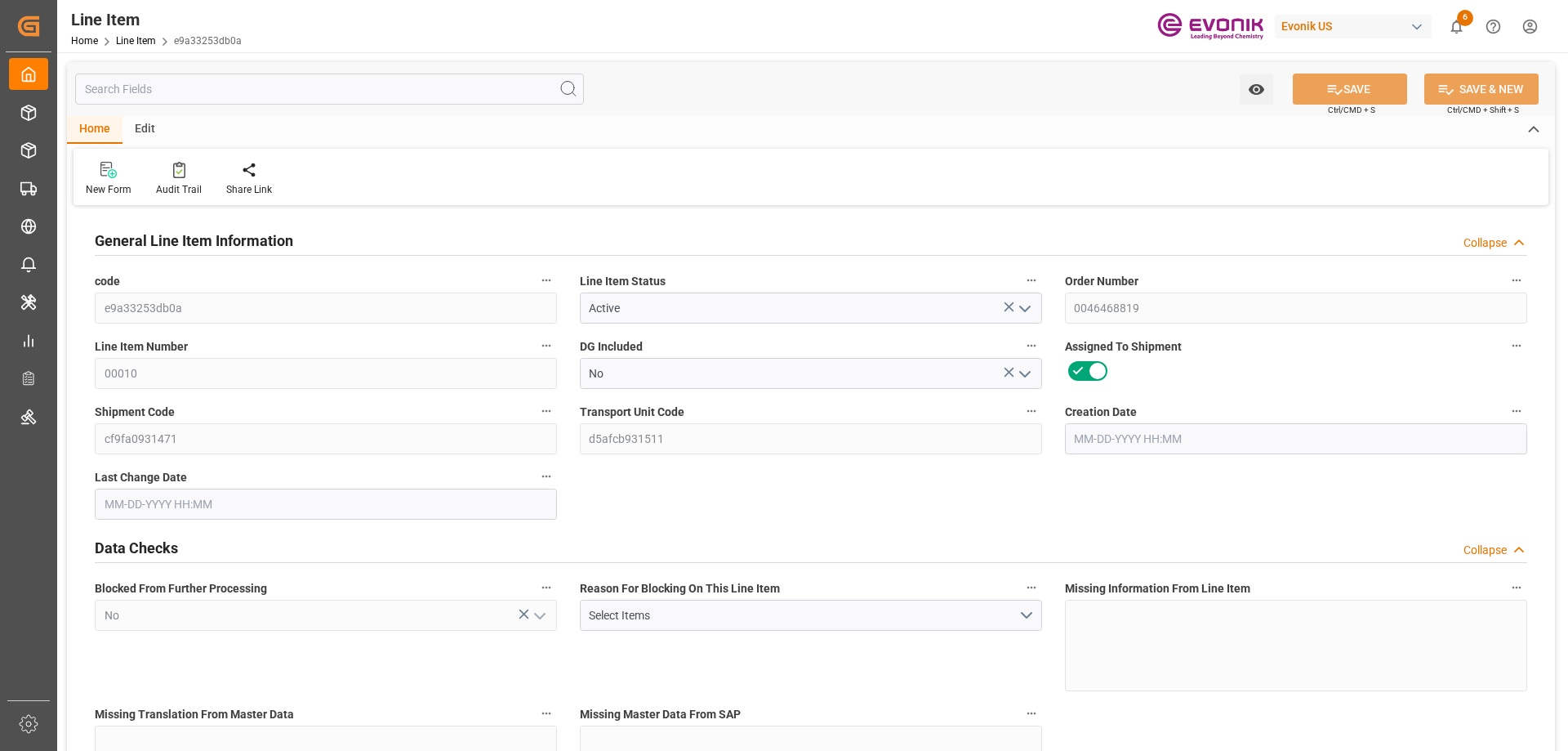
type input "[DATE] 16:02"
type input "[DATE]"
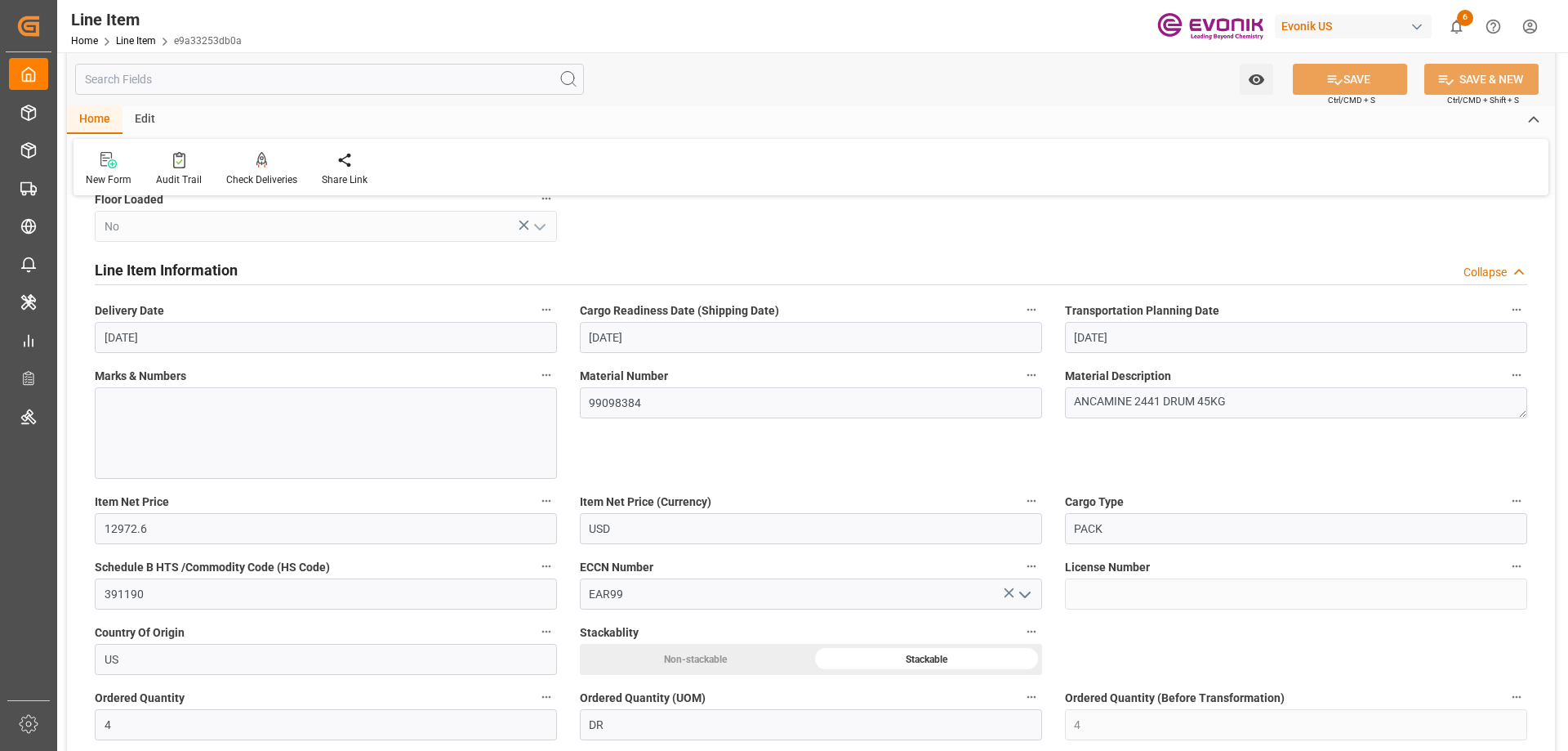
scroll to position [898, 0]
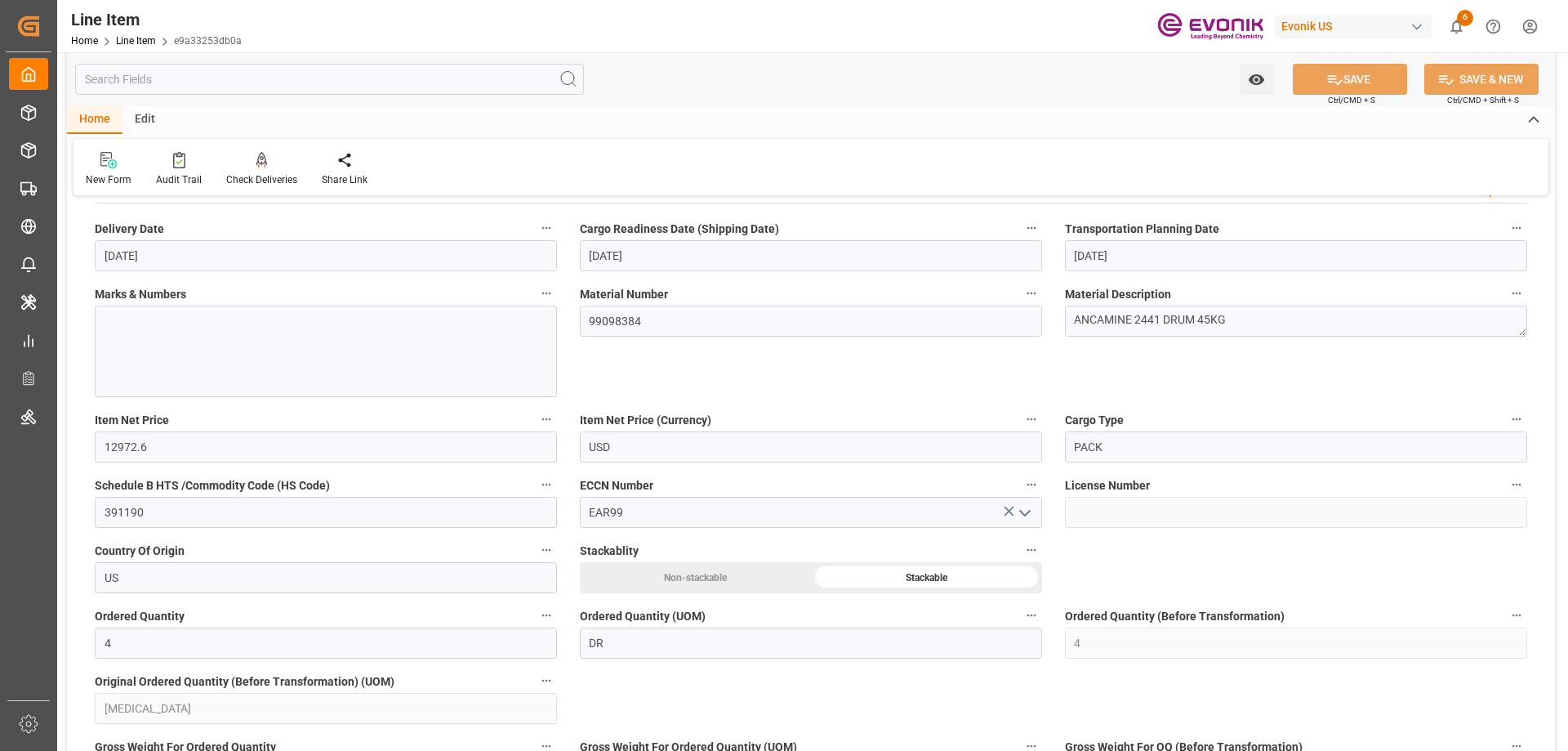
drag, startPoint x: 289, startPoint y: 77, endPoint x: 309, endPoint y: 71, distance: 20.9
click at [289, 77] on input "text" at bounding box center [329, 79] width 509 height 31
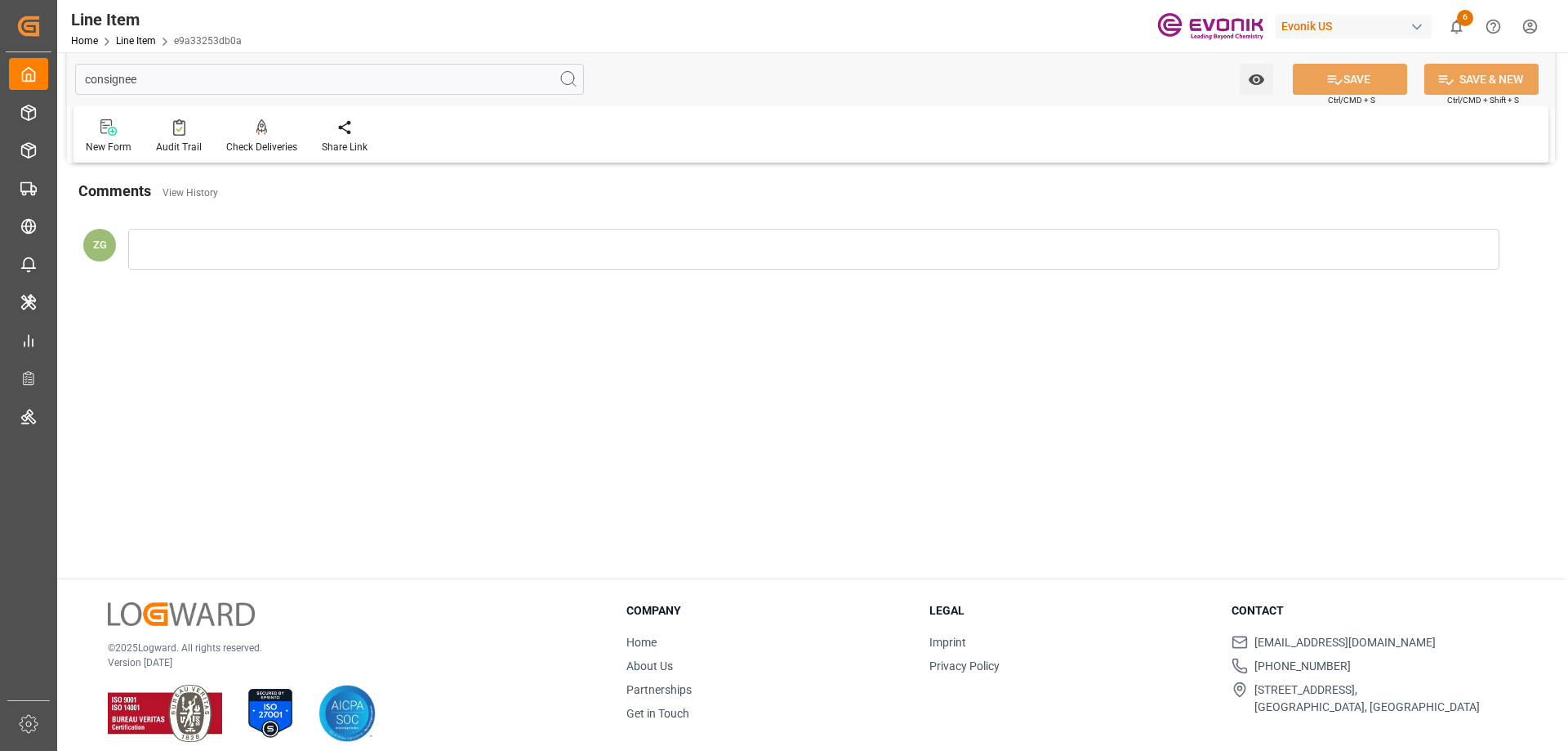
scroll to position [0, 0]
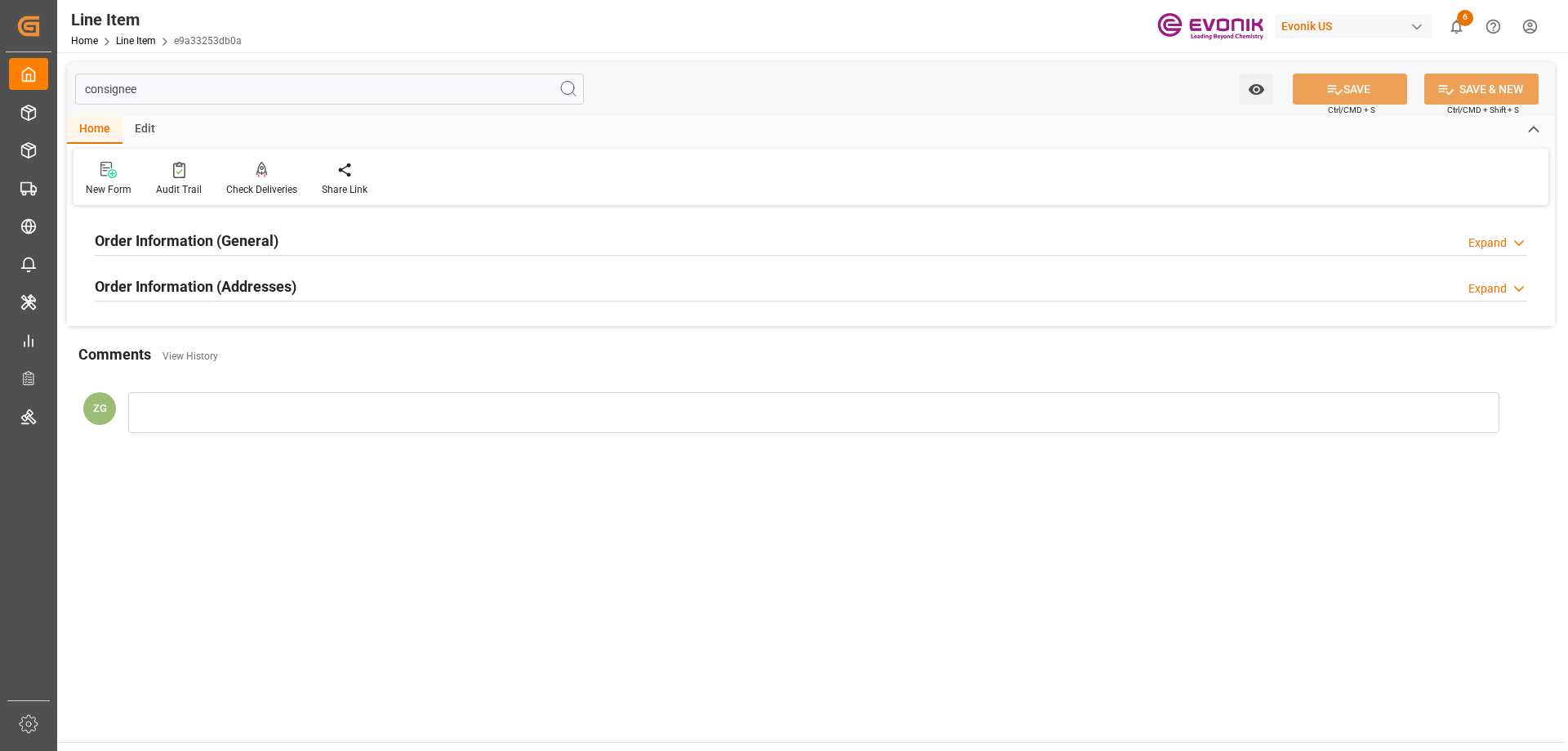
type input "consignee"
click at [268, 274] on div "Order Information (Addresses)" at bounding box center [195, 285] width 202 height 31
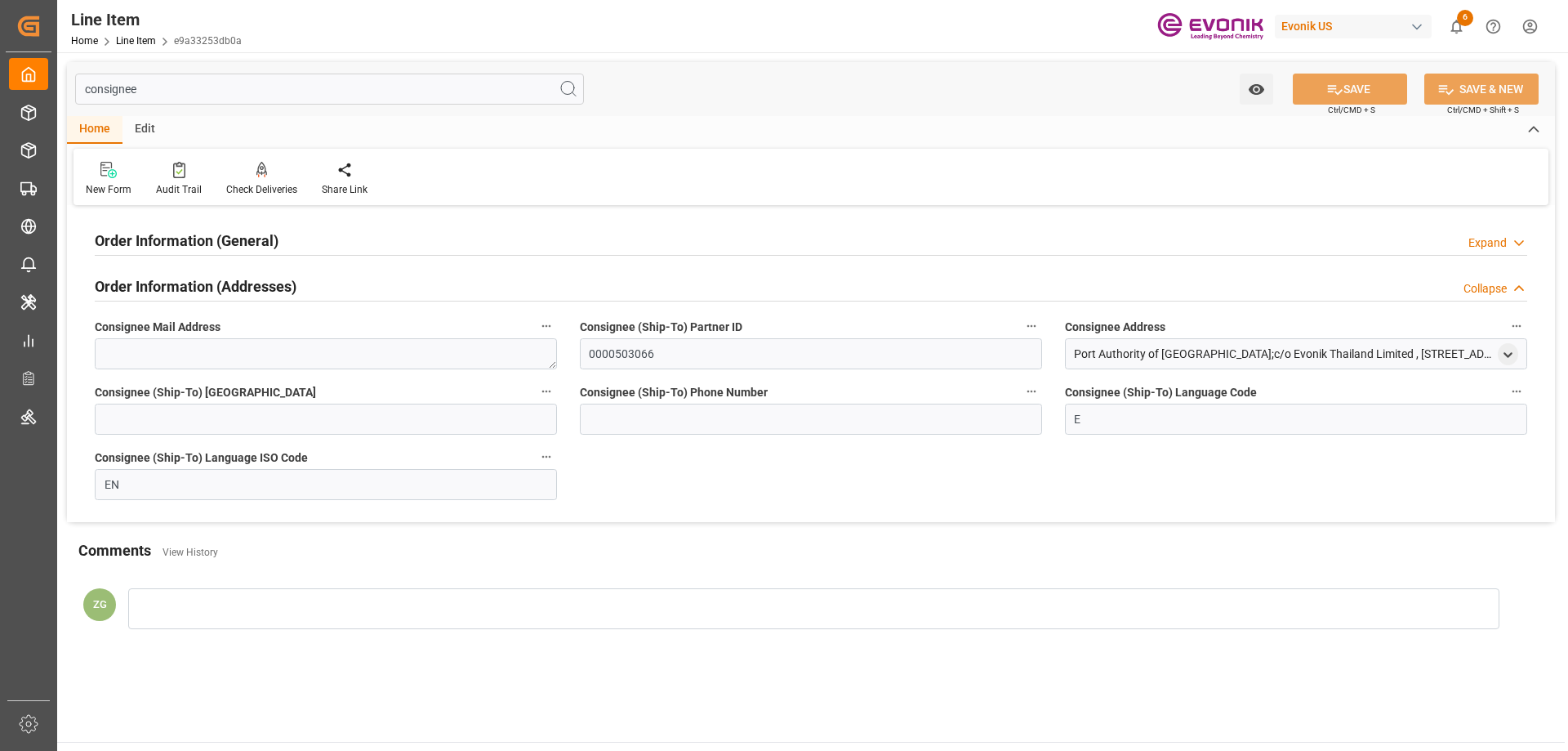
click at [226, 239] on h2 "Order Information (General)" at bounding box center [186, 241] width 184 height 22
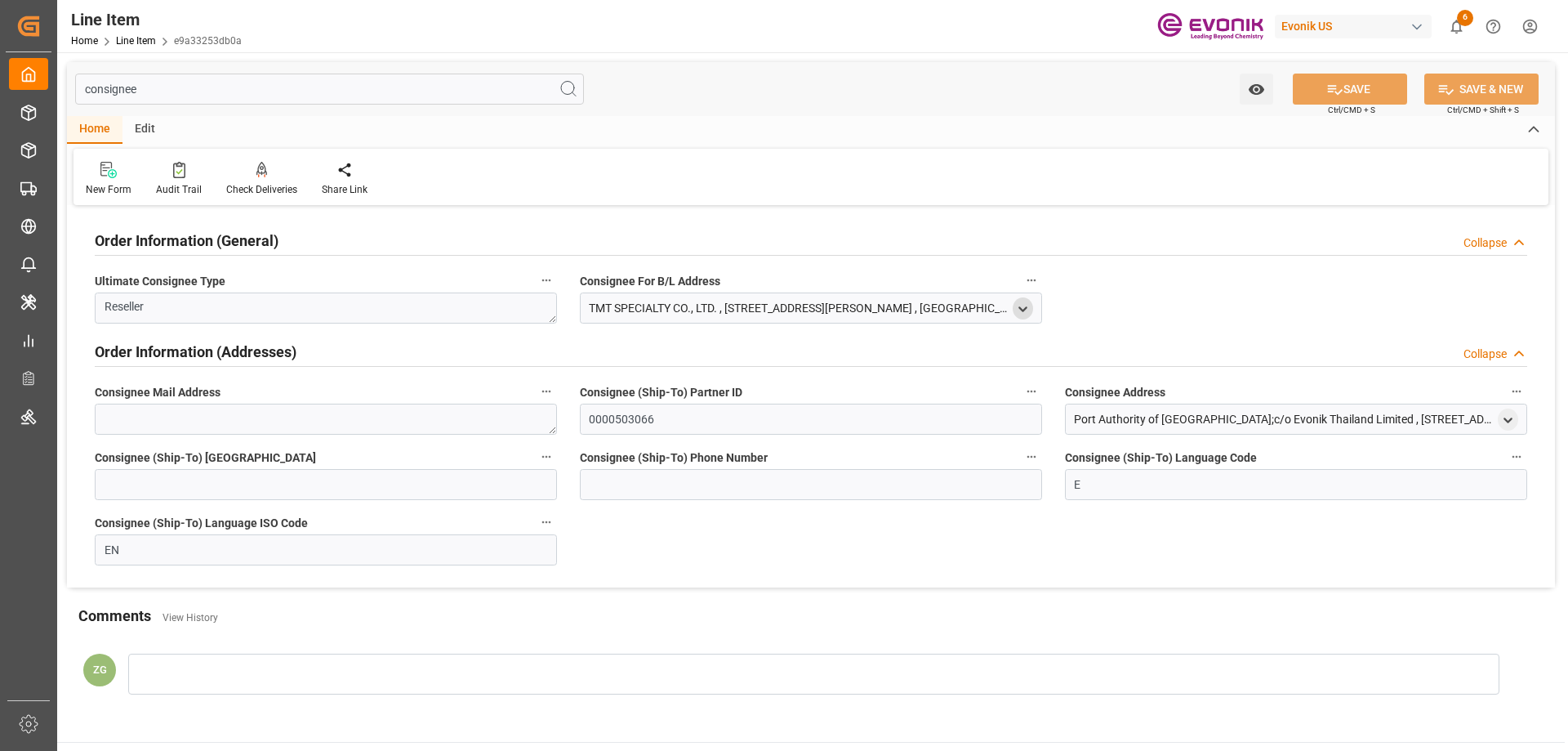
click at [1025, 302] on icon "open menu" at bounding box center [1022, 309] width 14 height 14
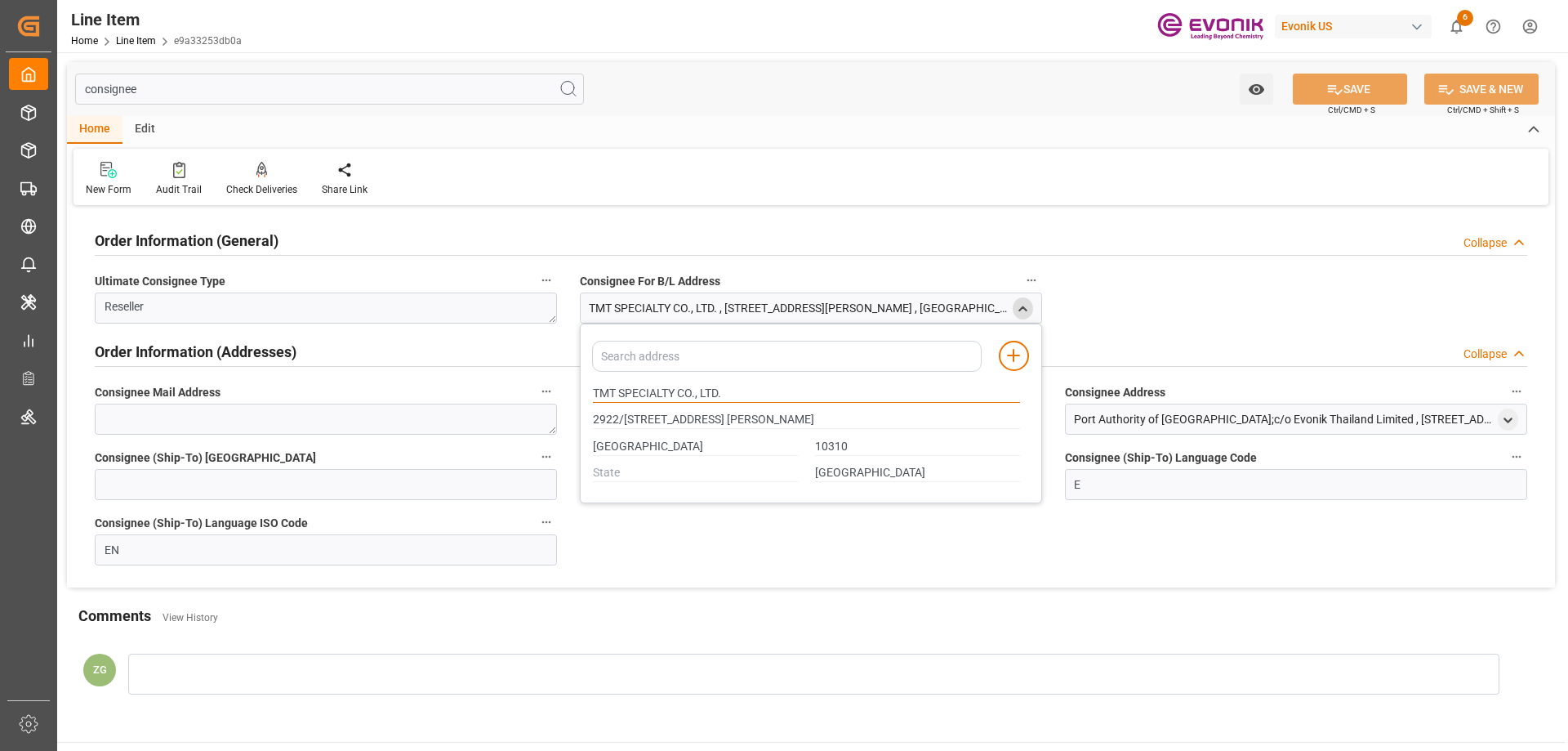
click at [594, 393] on input "TMT SPECIALTY CO., LTD." at bounding box center [806, 393] width 427 height 18
drag, startPoint x: 592, startPoint y: 393, endPoint x: 614, endPoint y: 393, distance: 22.0
click at [614, 393] on input "TMT SPECIALTY CO., LTD." at bounding box center [806, 393] width 427 height 18
type input "2922/[STREET_ADDRESS] [PERSON_NAME]"
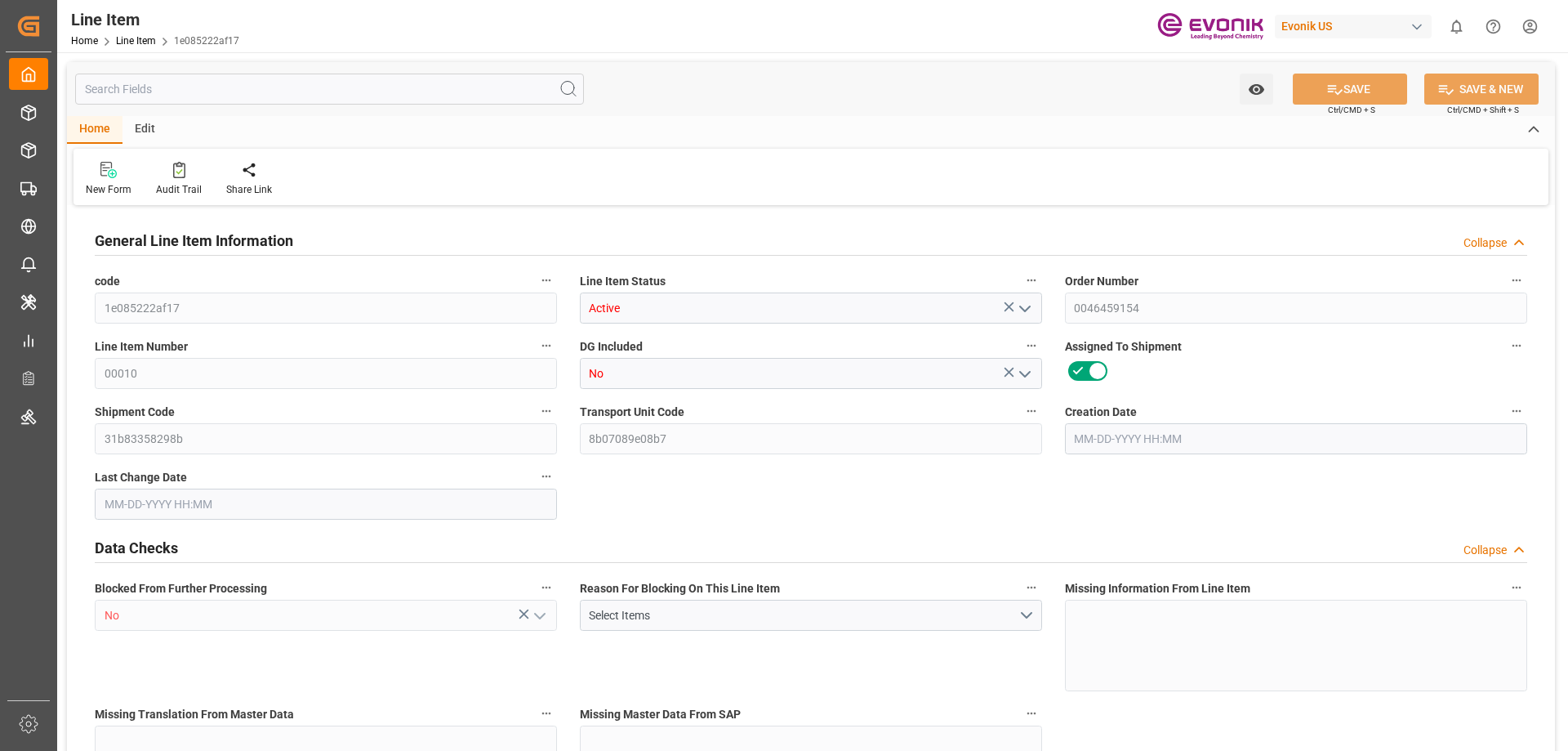
type input "1"
type input "432.4"
type input "400"
type input "0.6024"
type input "2"
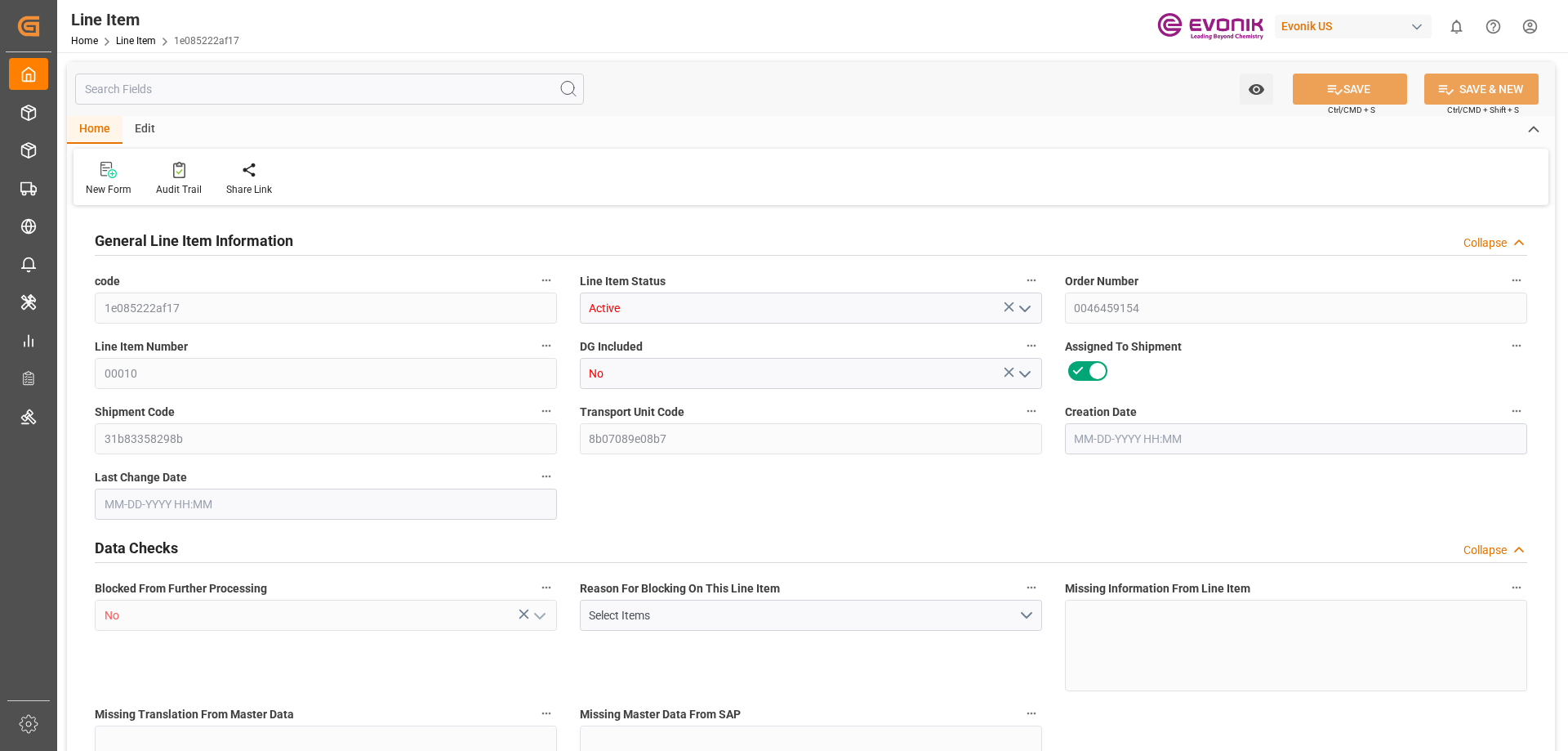
type input "2624"
type input "2"
type input "400"
type input "432.4"
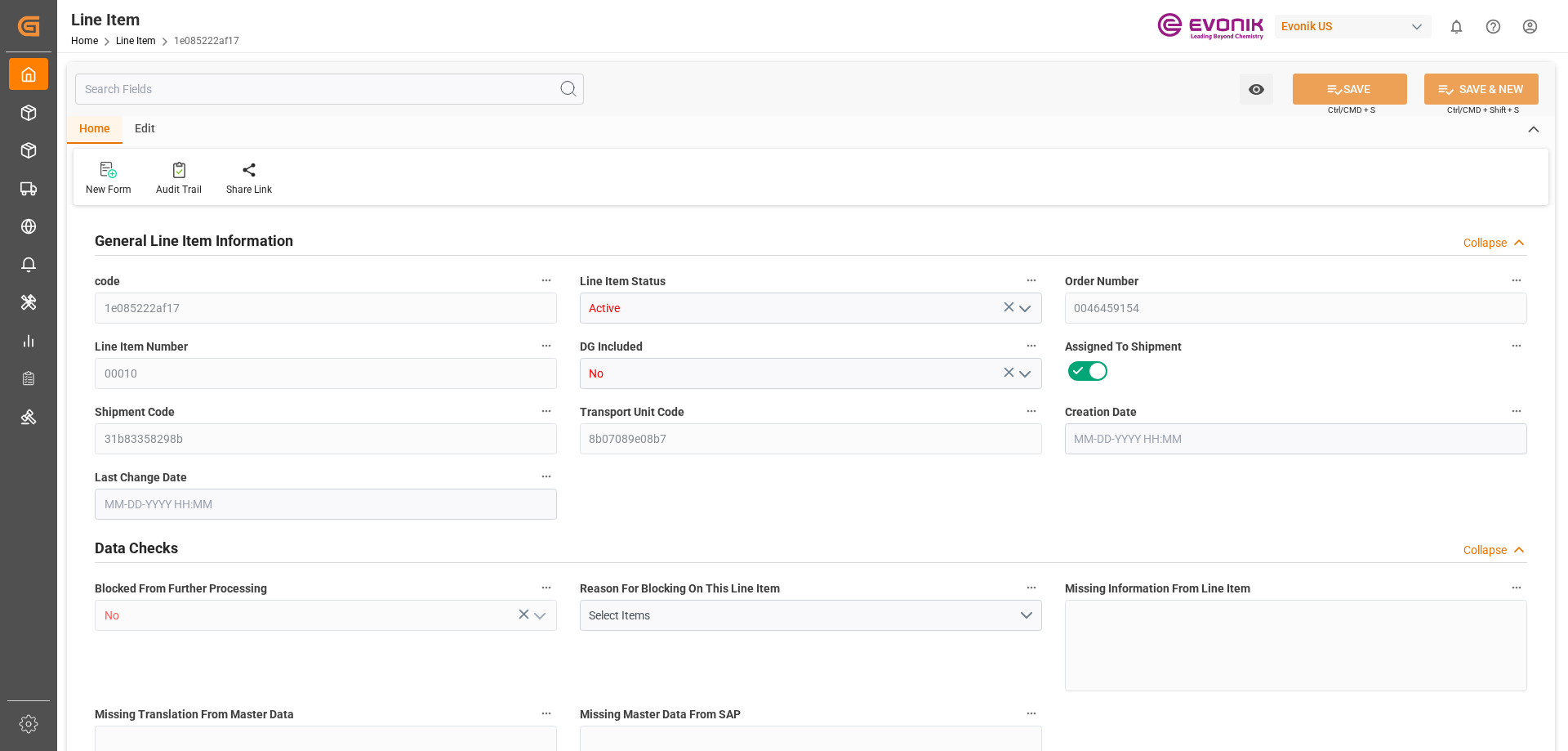
type input "468.4"
type input "400"
type input "0.6024"
type input "120.4"
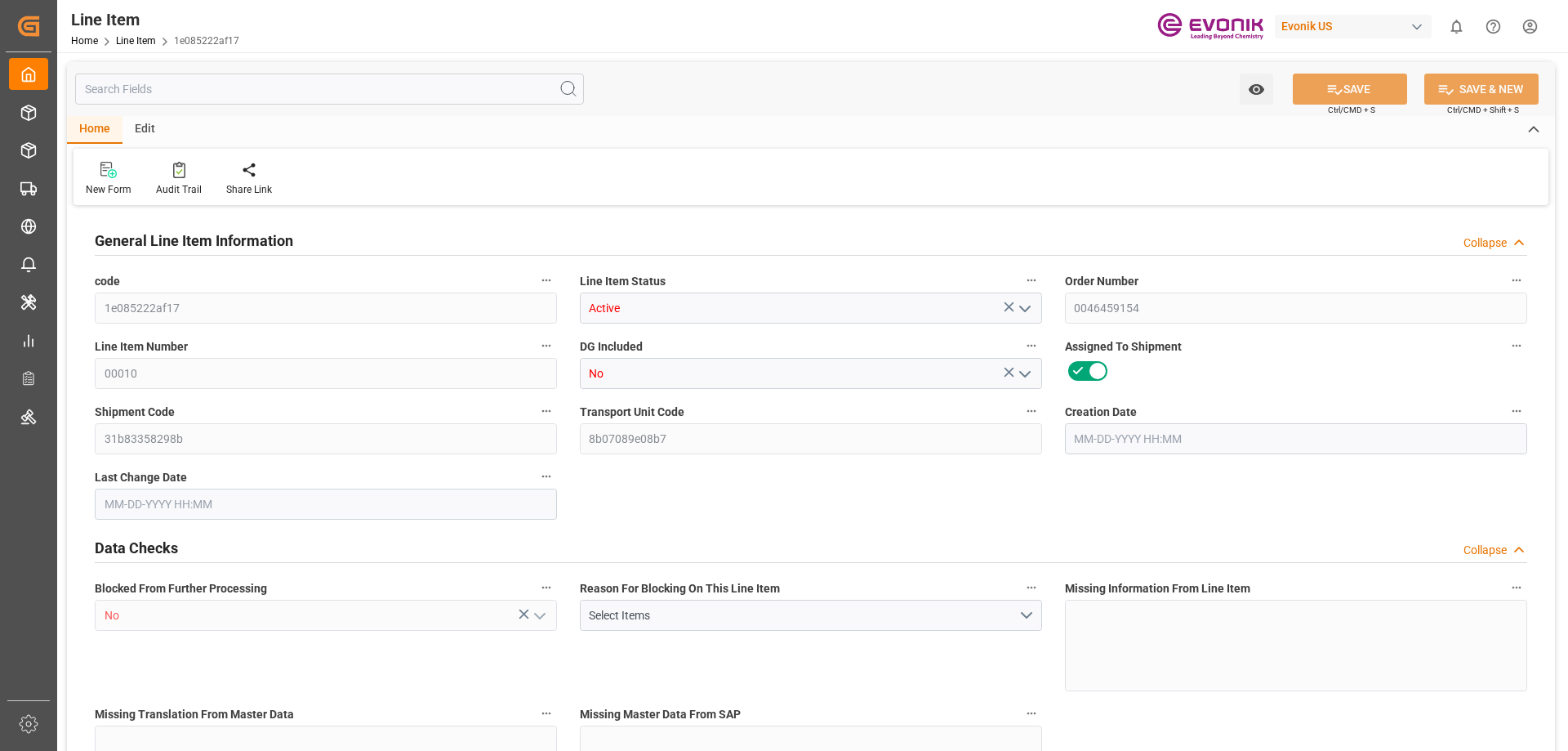
type input "0"
type input "[DATE] 12:35"
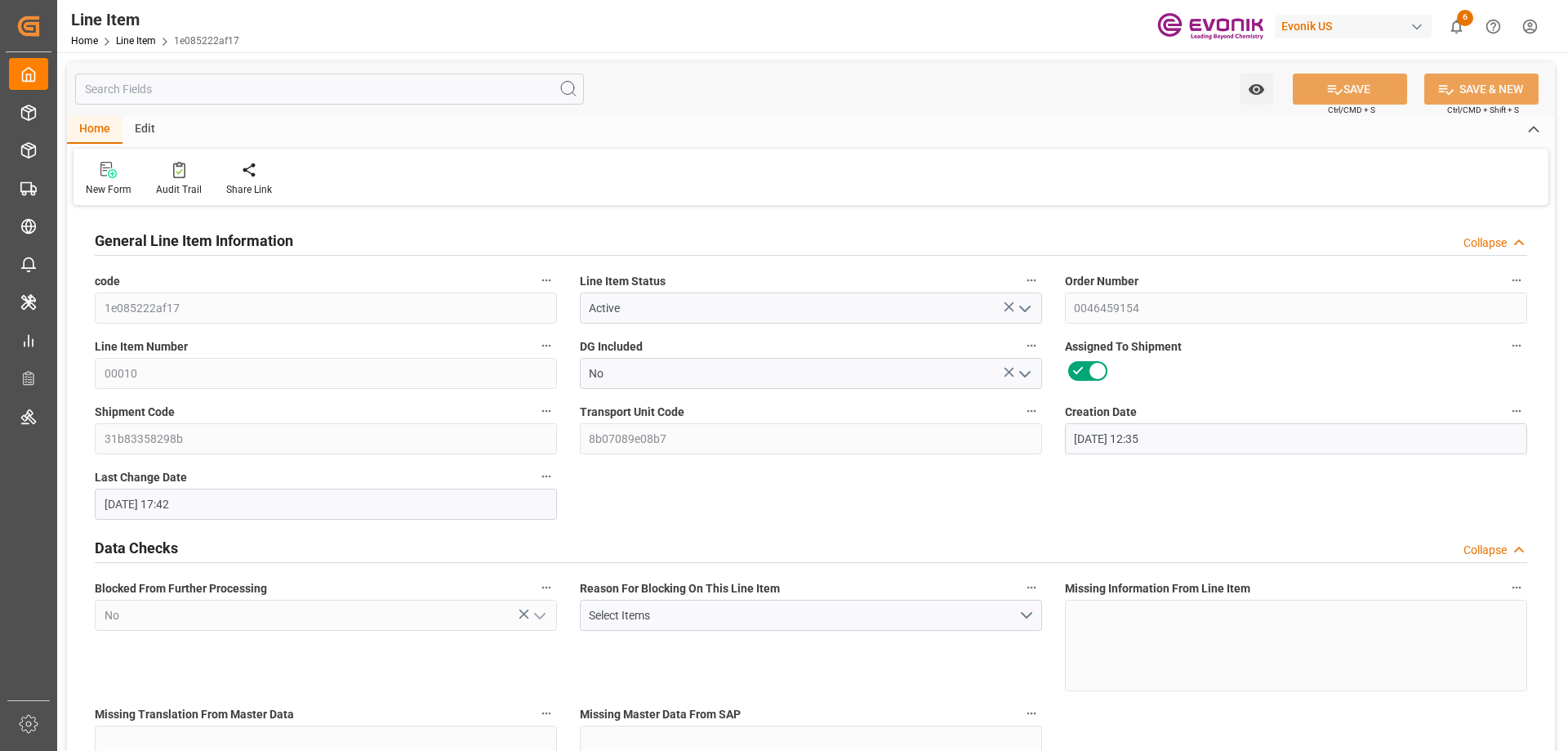
type input "[DATE] 17:42"
type input "[DATE]"
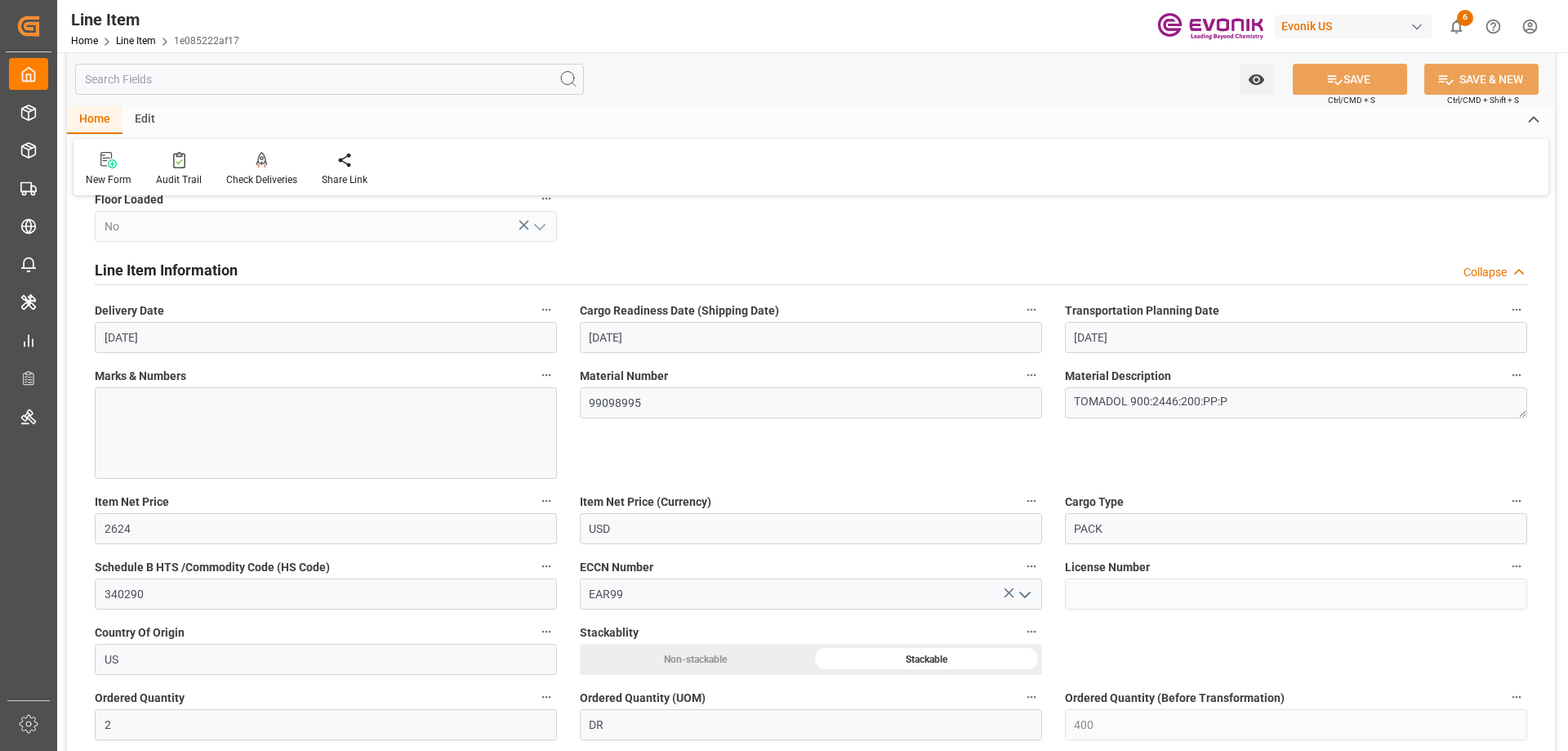
scroll to position [980, 0]
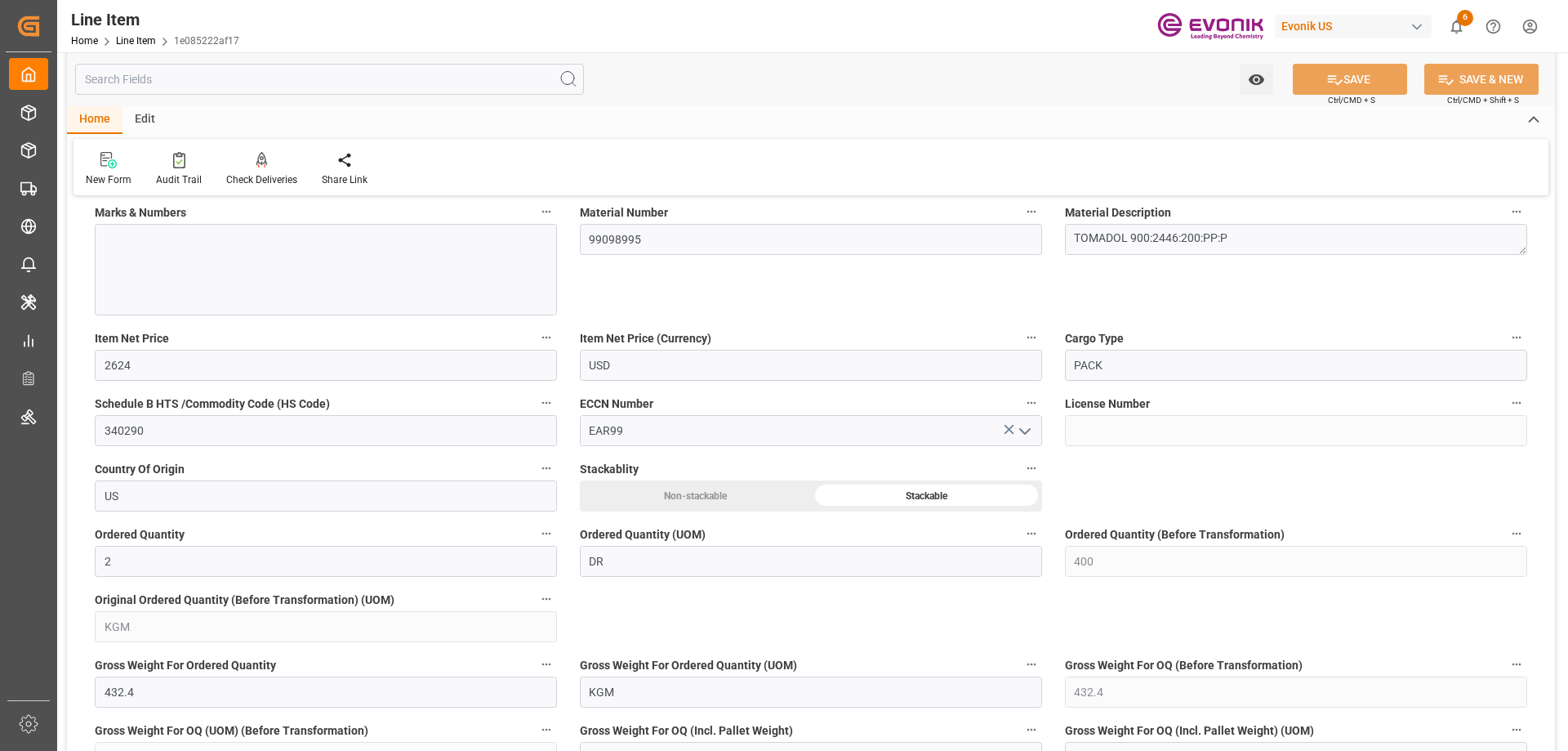
click at [217, 88] on input "text" at bounding box center [329, 79] width 509 height 31
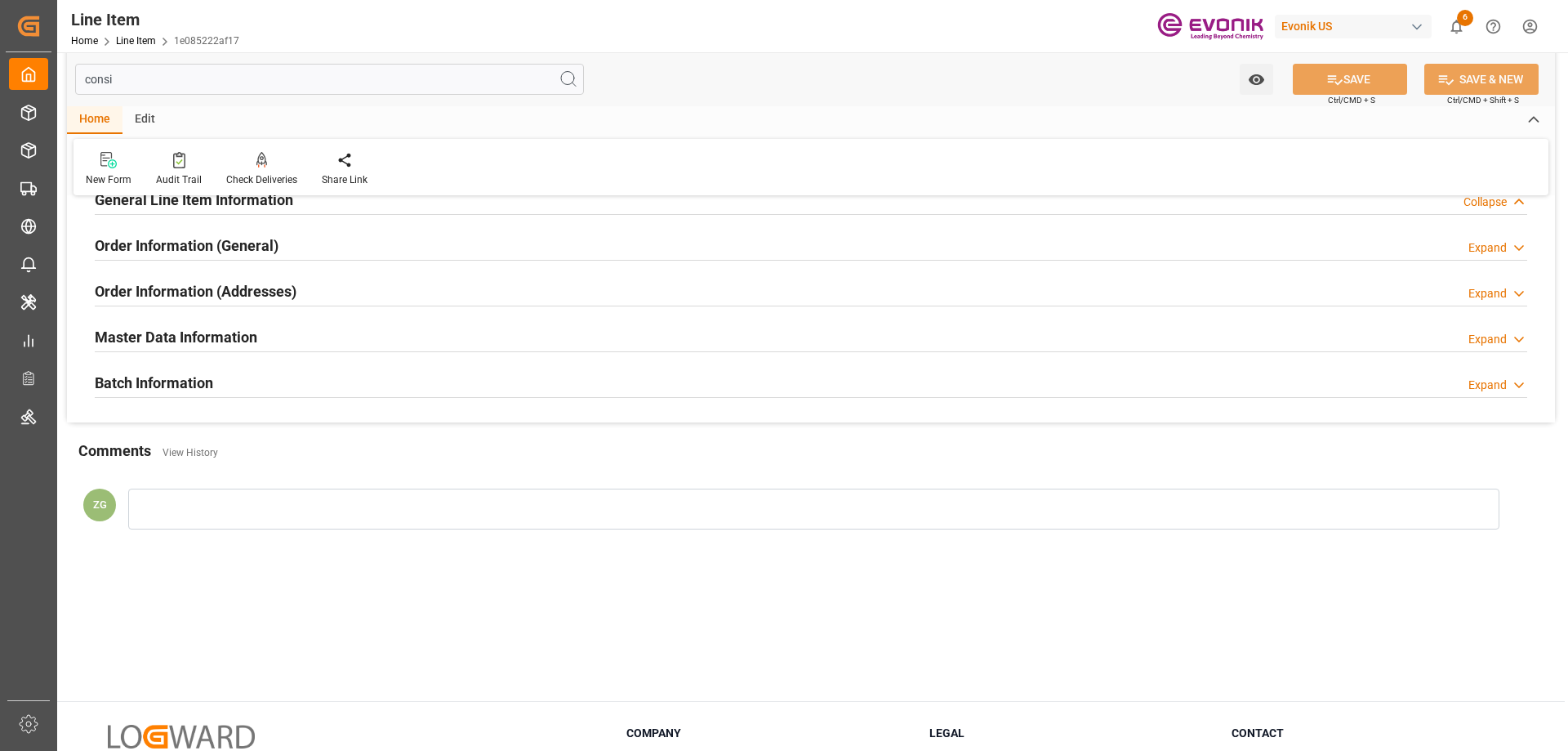
scroll to position [0, 0]
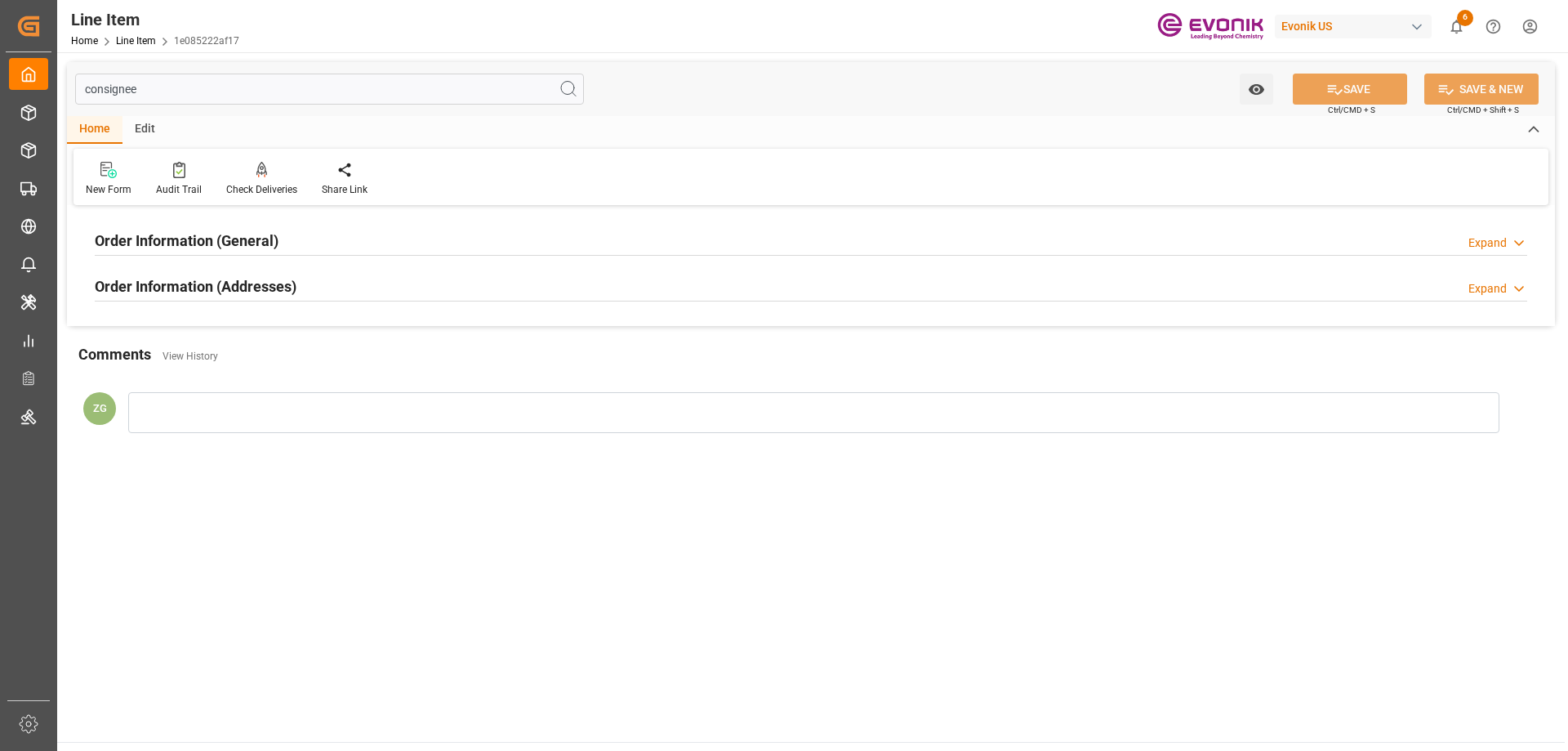
type input "consignee"
click at [243, 276] on h2 "Order Information (Addresses)" at bounding box center [195, 286] width 202 height 22
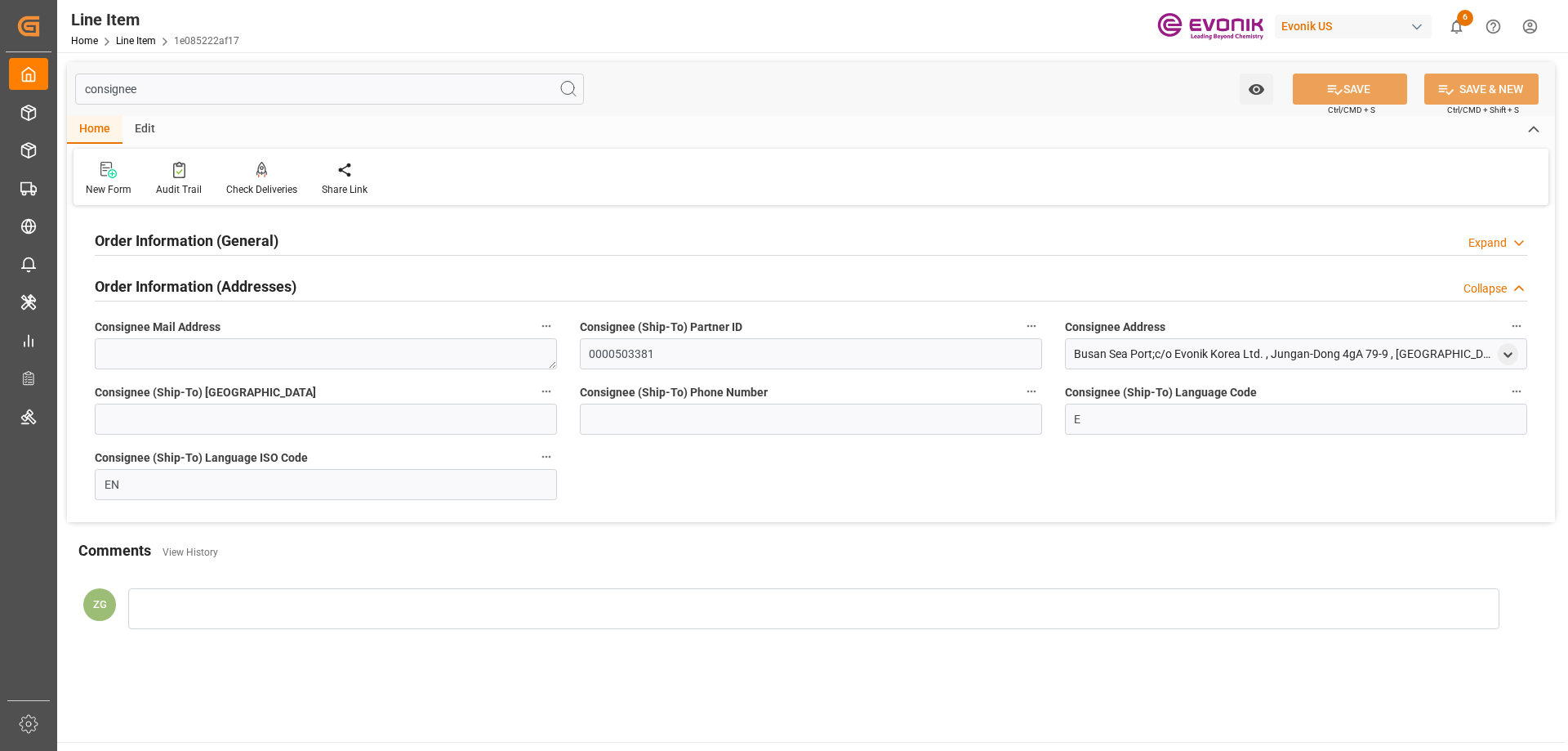
click at [240, 244] on h2 "Order Information (General)" at bounding box center [186, 241] width 184 height 22
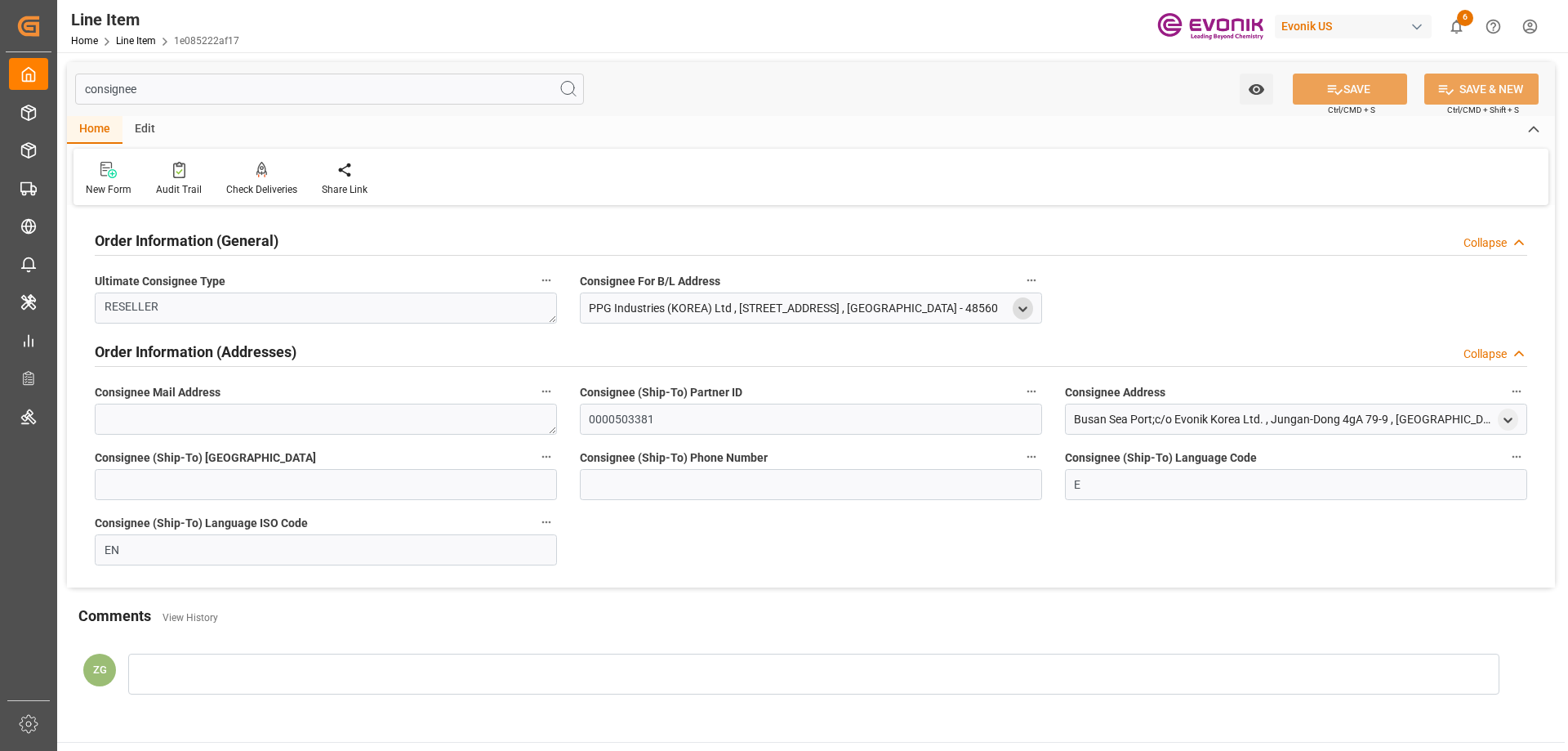
click at [1016, 307] on icon "open menu" at bounding box center [1022, 309] width 14 height 14
click at [590, 388] on div "PPG Industries (KOREA) Ltd" at bounding box center [807, 393] width 444 height 27
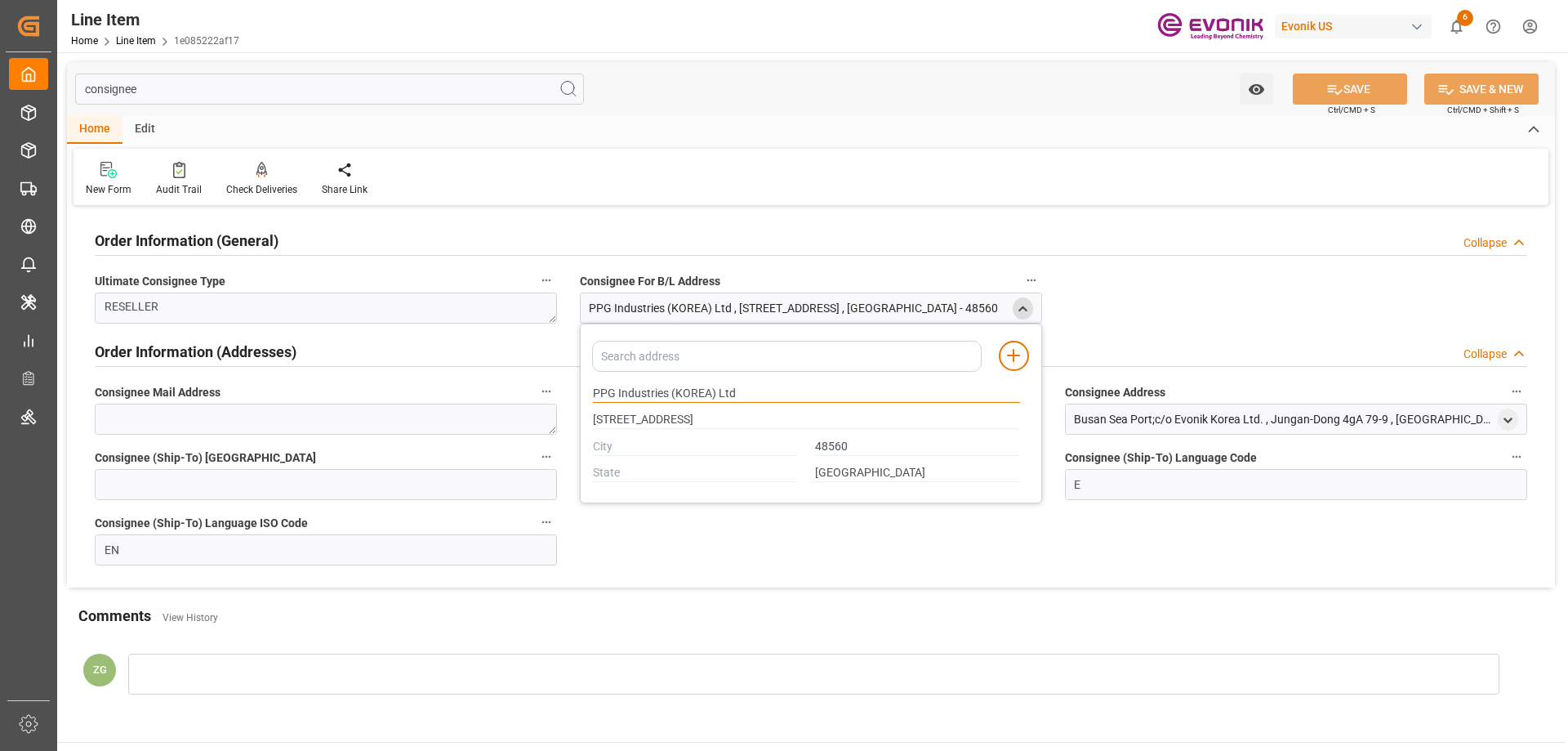
drag, startPoint x: 592, startPoint y: 390, endPoint x: 668, endPoint y: 396, distance: 76.2
click at [668, 396] on input "PPG Industries (KOREA) Ltd" at bounding box center [806, 393] width 427 height 18
click at [815, 445] on input "48560" at bounding box center [917, 446] width 205 height 18
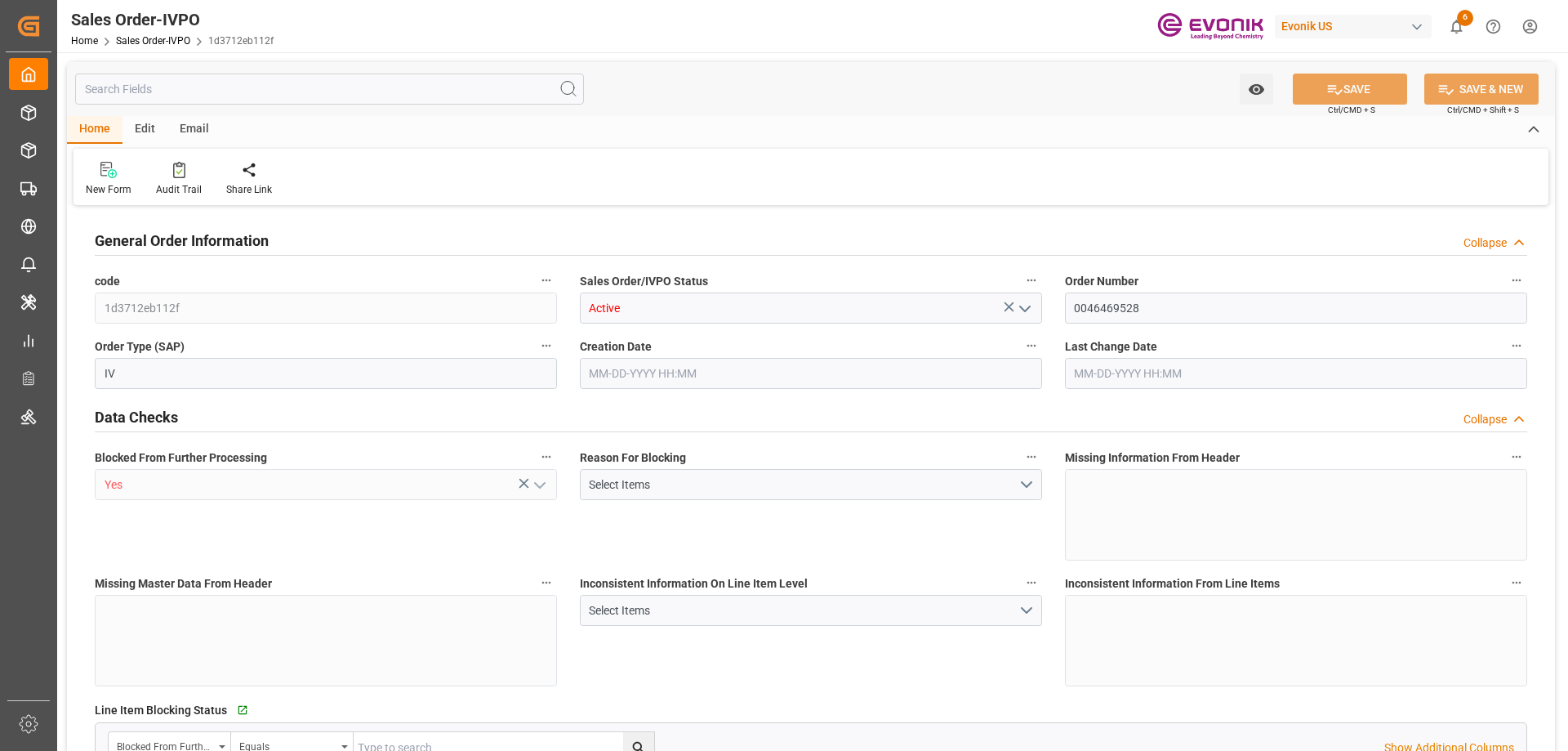
type input "KRPUS"
type input "0"
type input "1"
type input "16240"
type input "[DATE] 20:11"
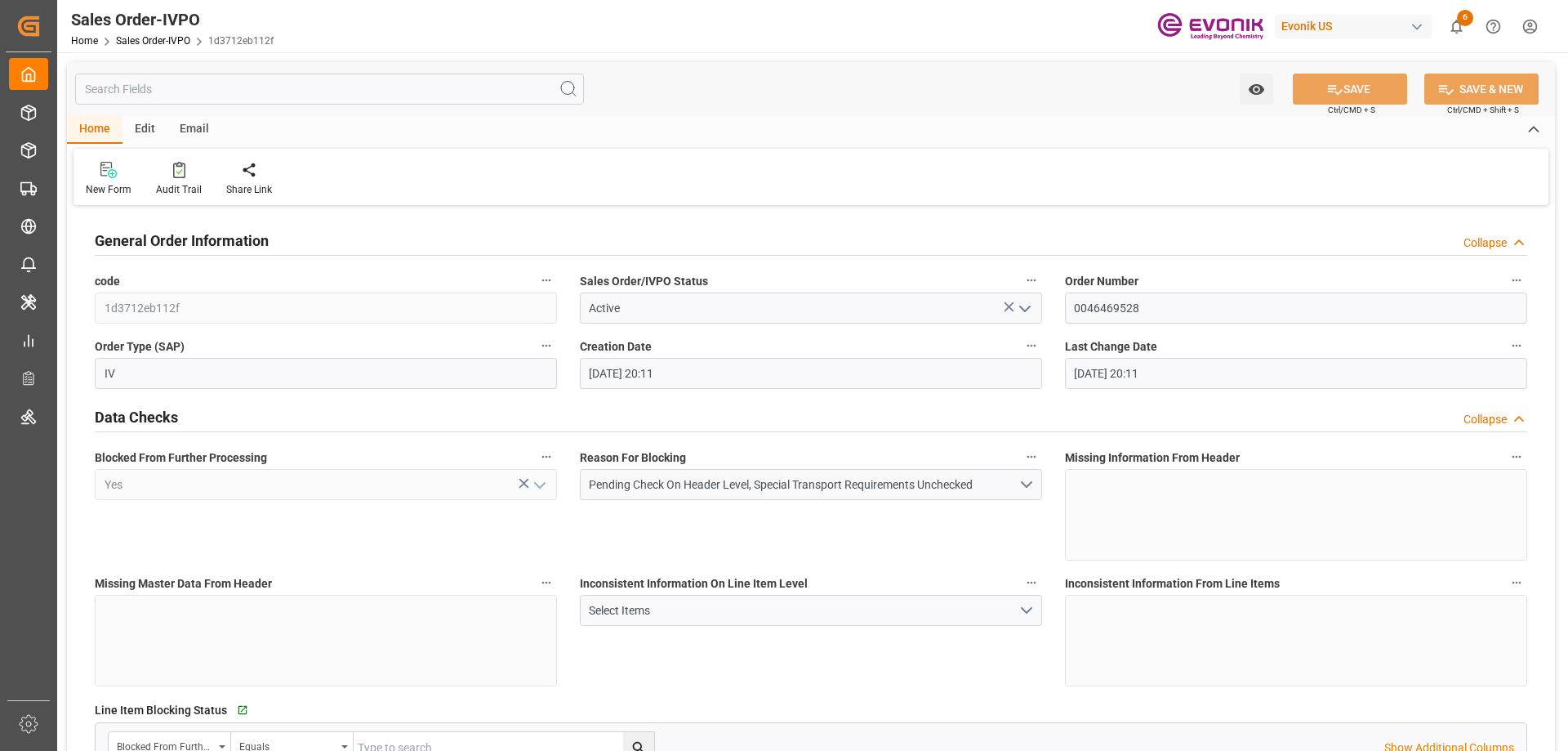
type input "[DATE] 20:11"
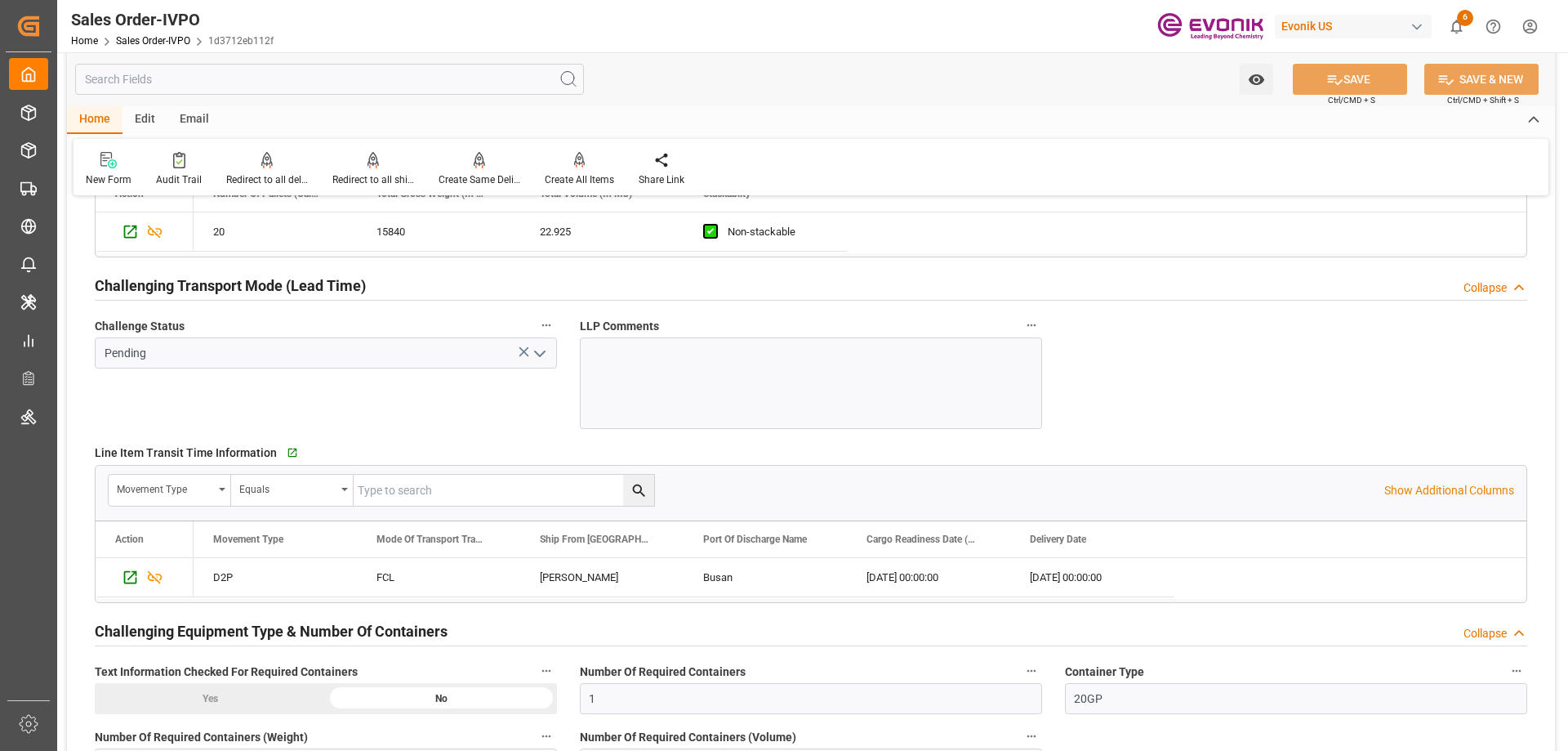
scroll to position [2777, 0]
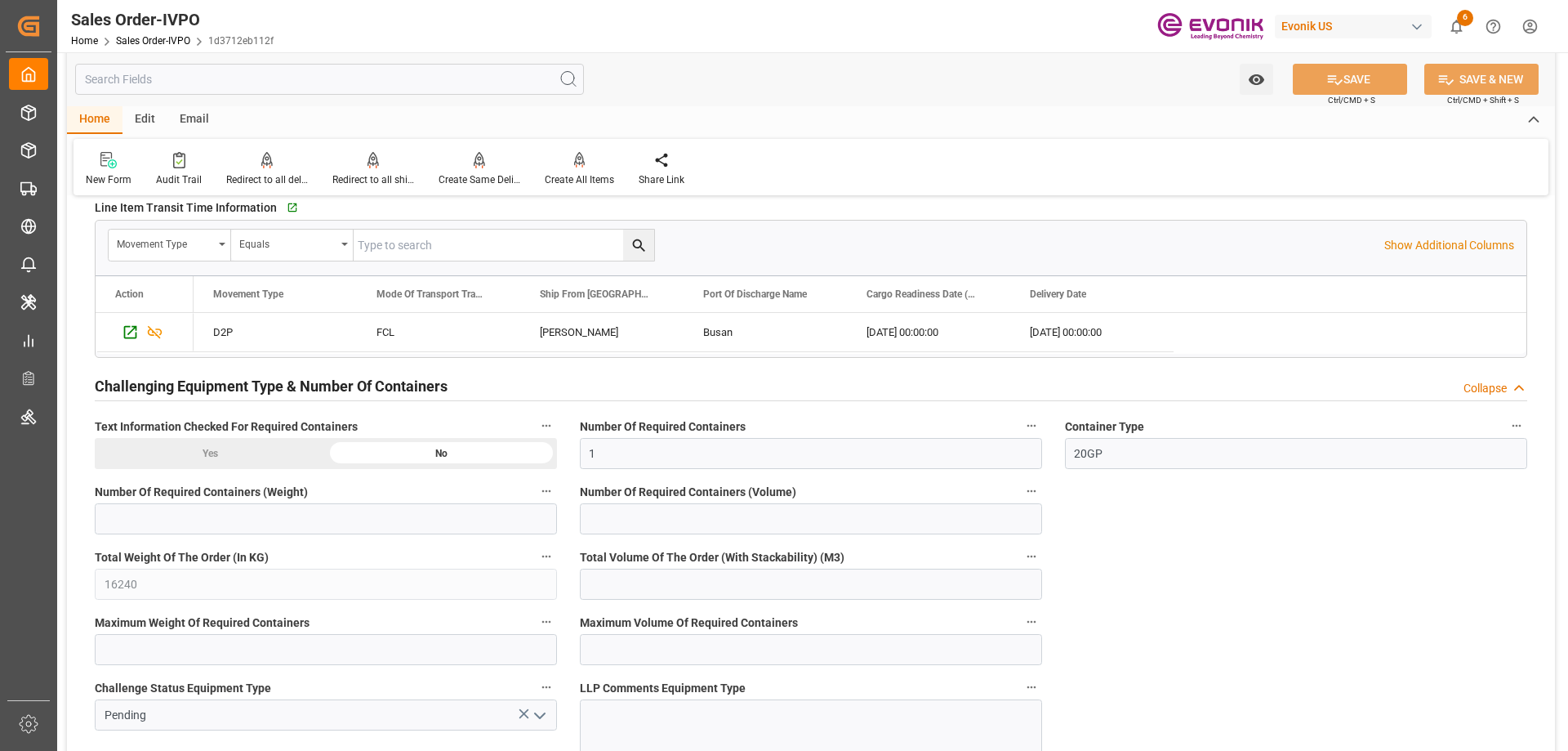
click at [177, 79] on input "text" at bounding box center [329, 79] width 509 height 31
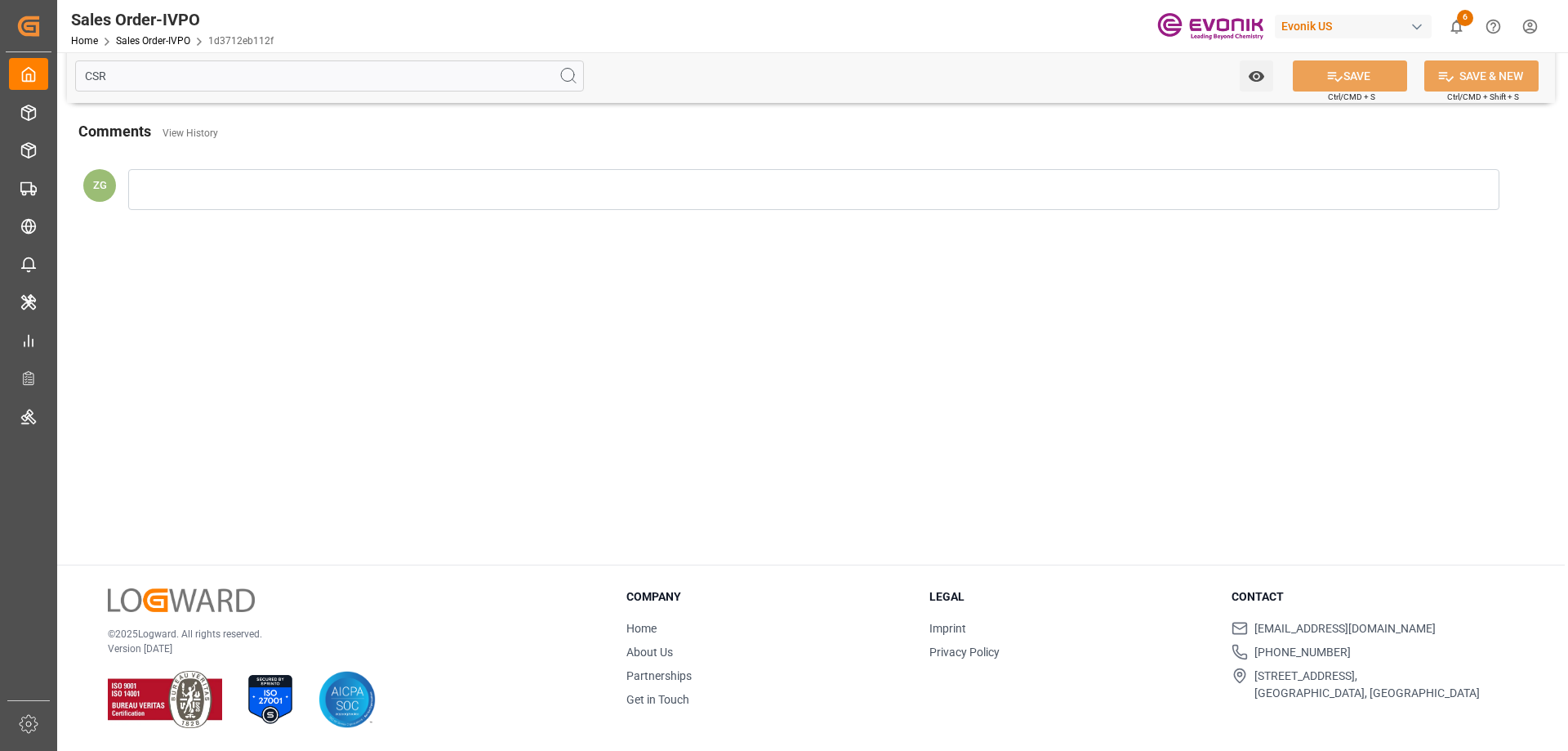
scroll to position [0, 0]
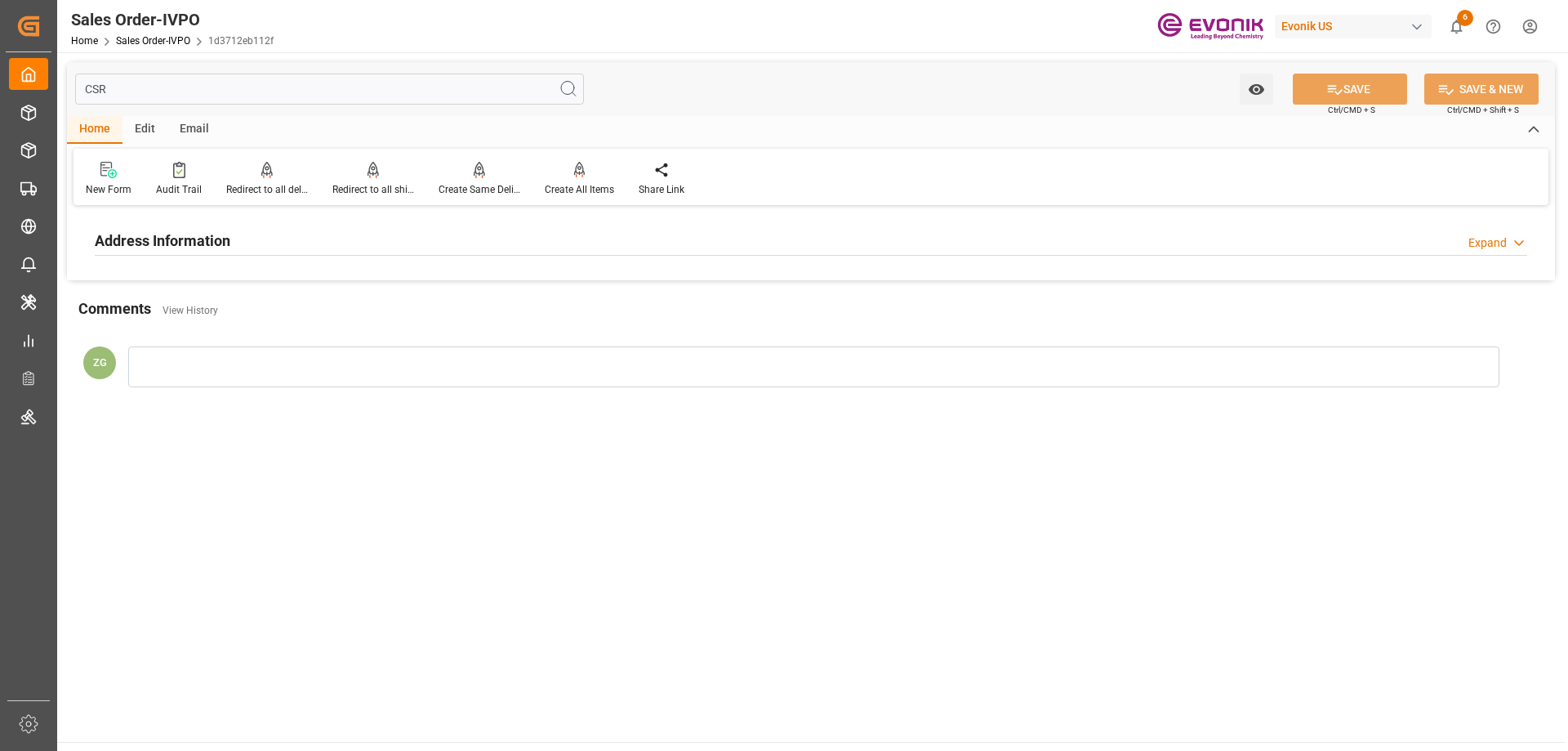
type input "CSR"
click at [192, 234] on h2 "Address Information" at bounding box center [162, 241] width 135 height 22
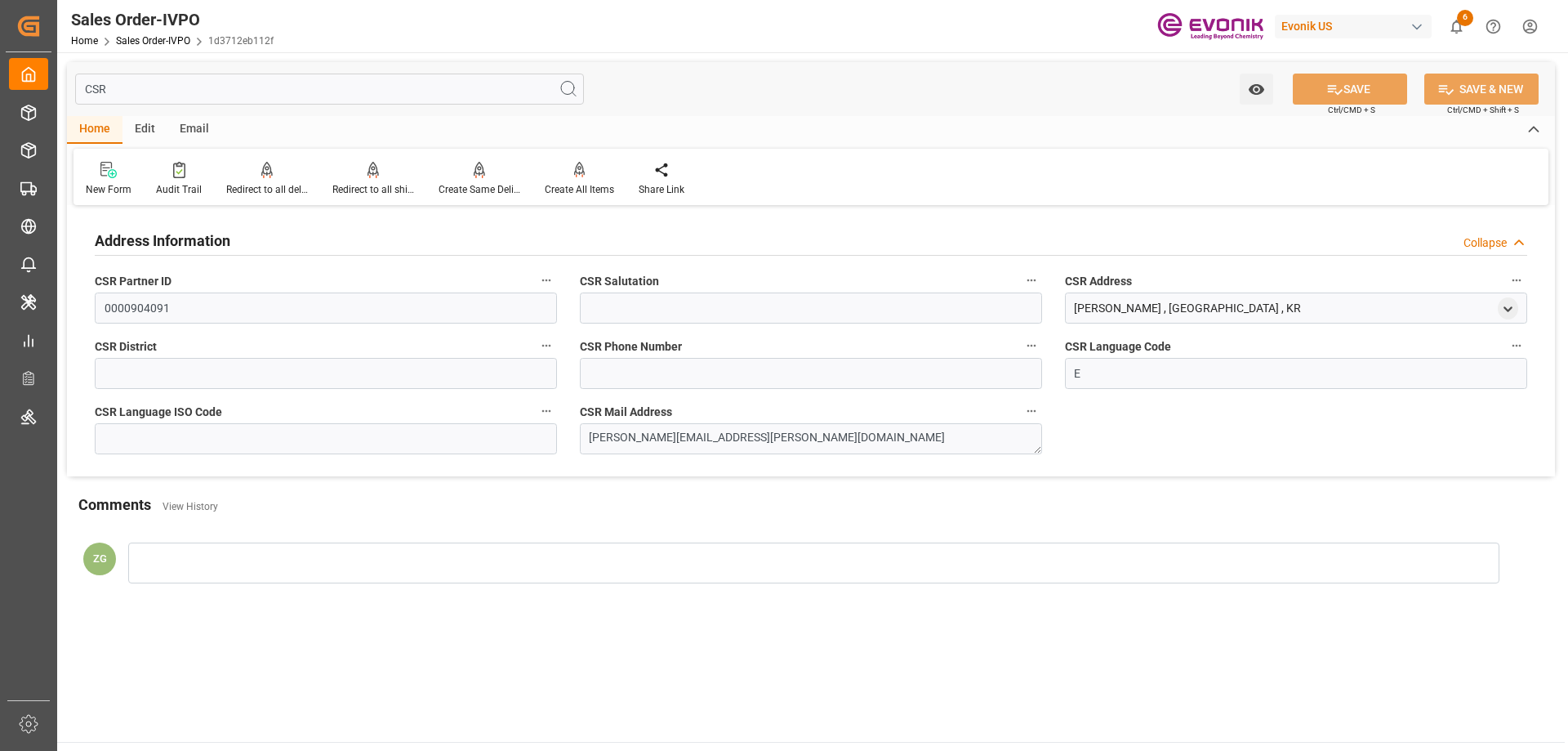
click at [117, 77] on input "CSR" at bounding box center [329, 89] width 509 height 31
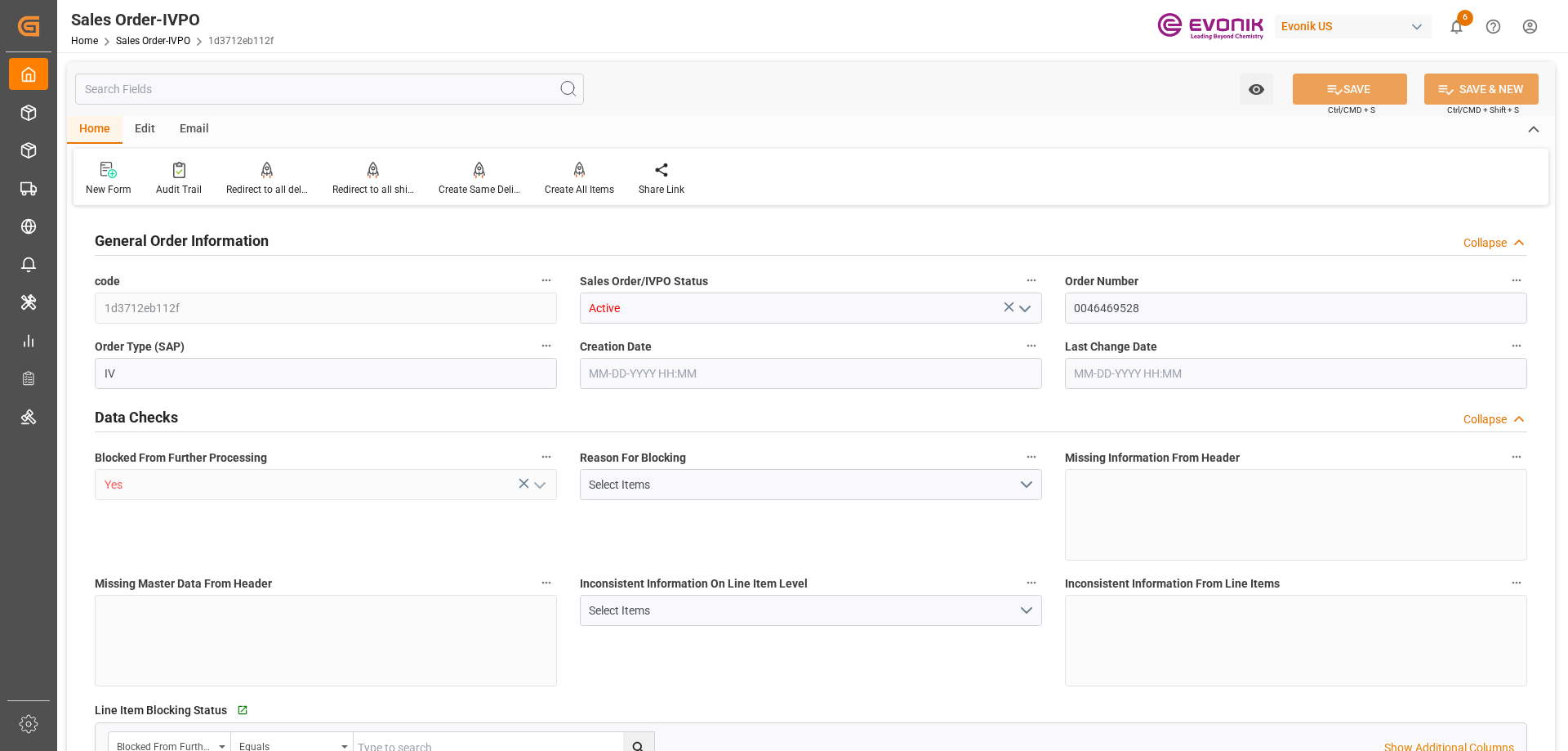
type input "KRPUS"
type input "0"
type input "1"
type input "16240"
type input "[DATE] 20:11"
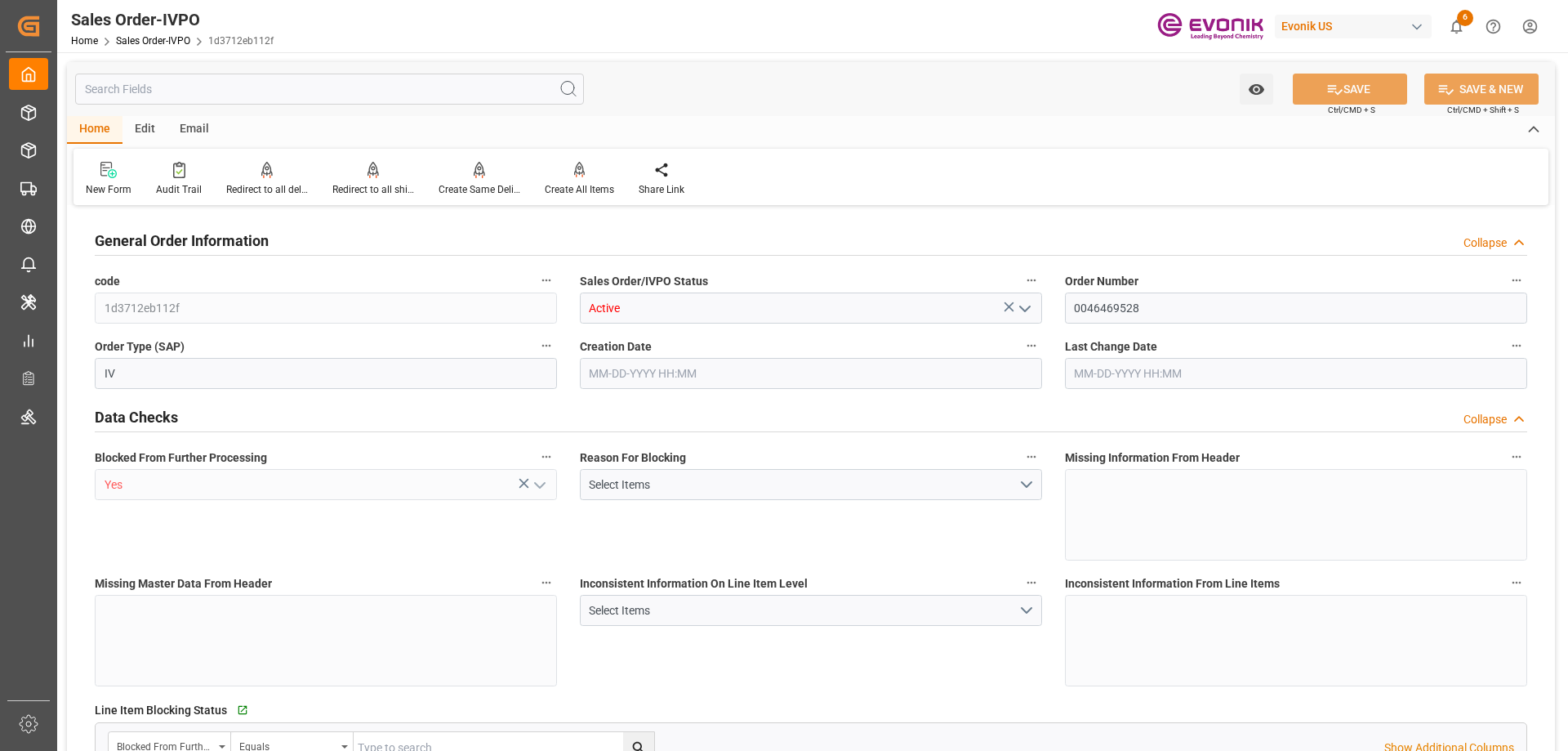
type input "[DATE] 20:11"
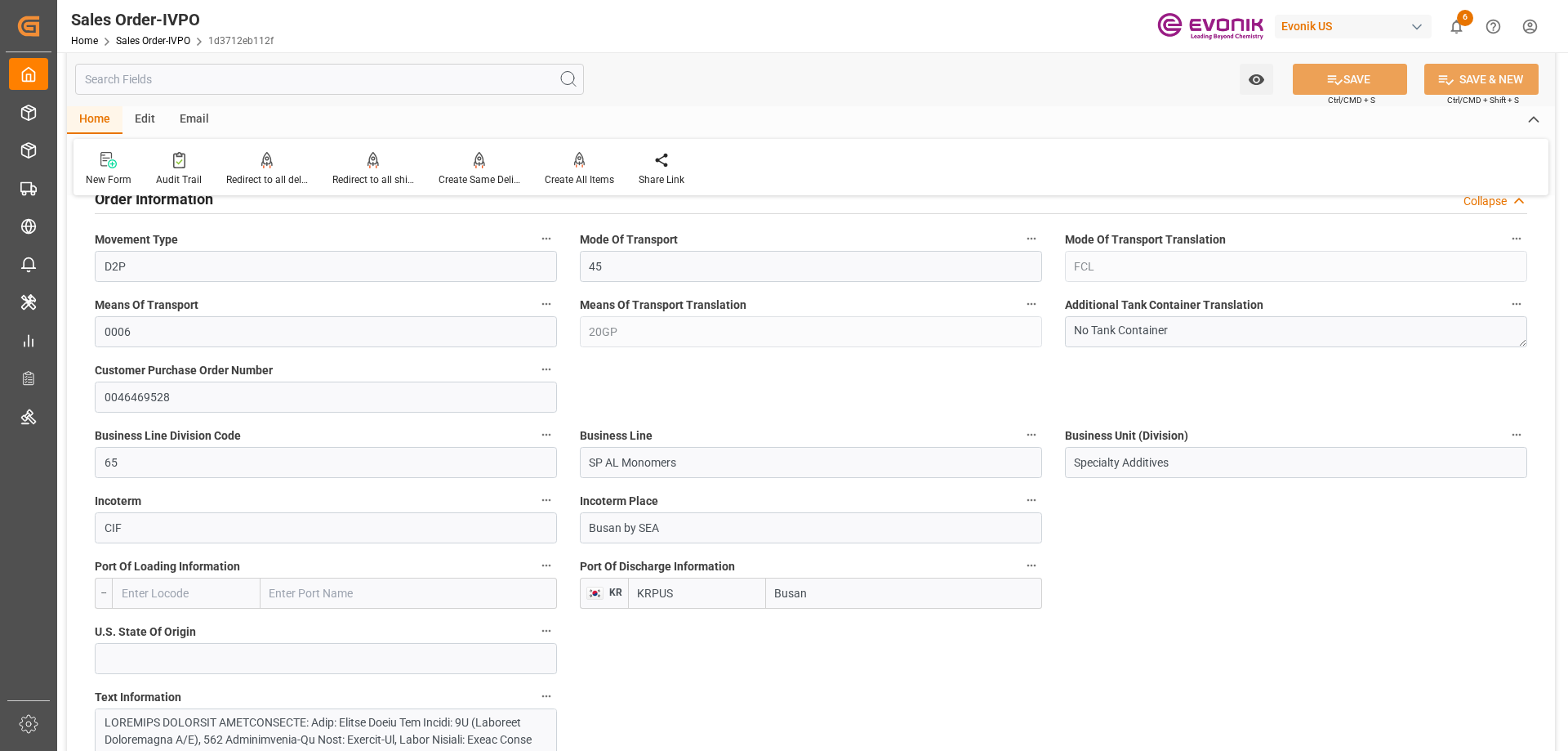
scroll to position [1062, 0]
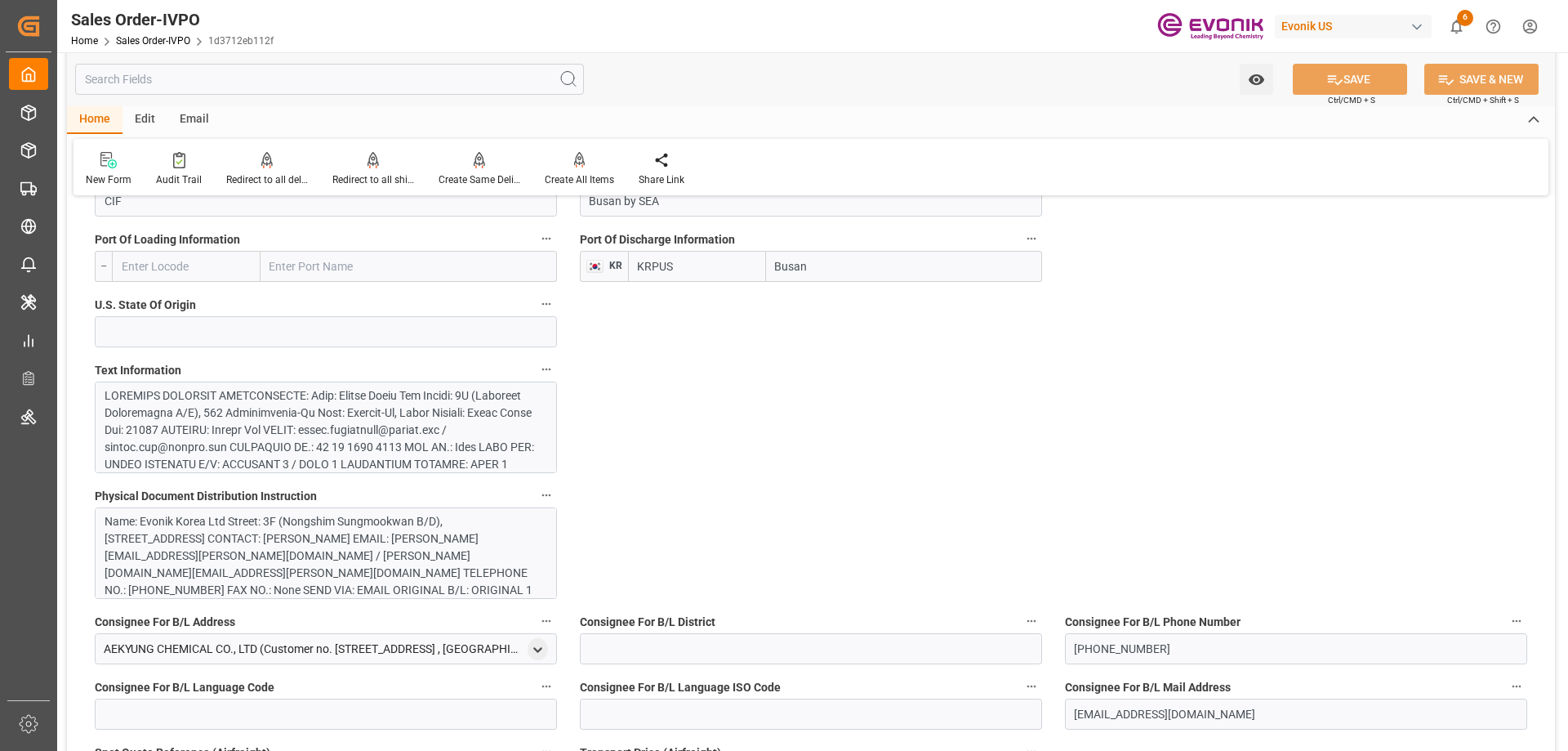
click at [387, 437] on div at bounding box center [319, 584] width 430 height 394
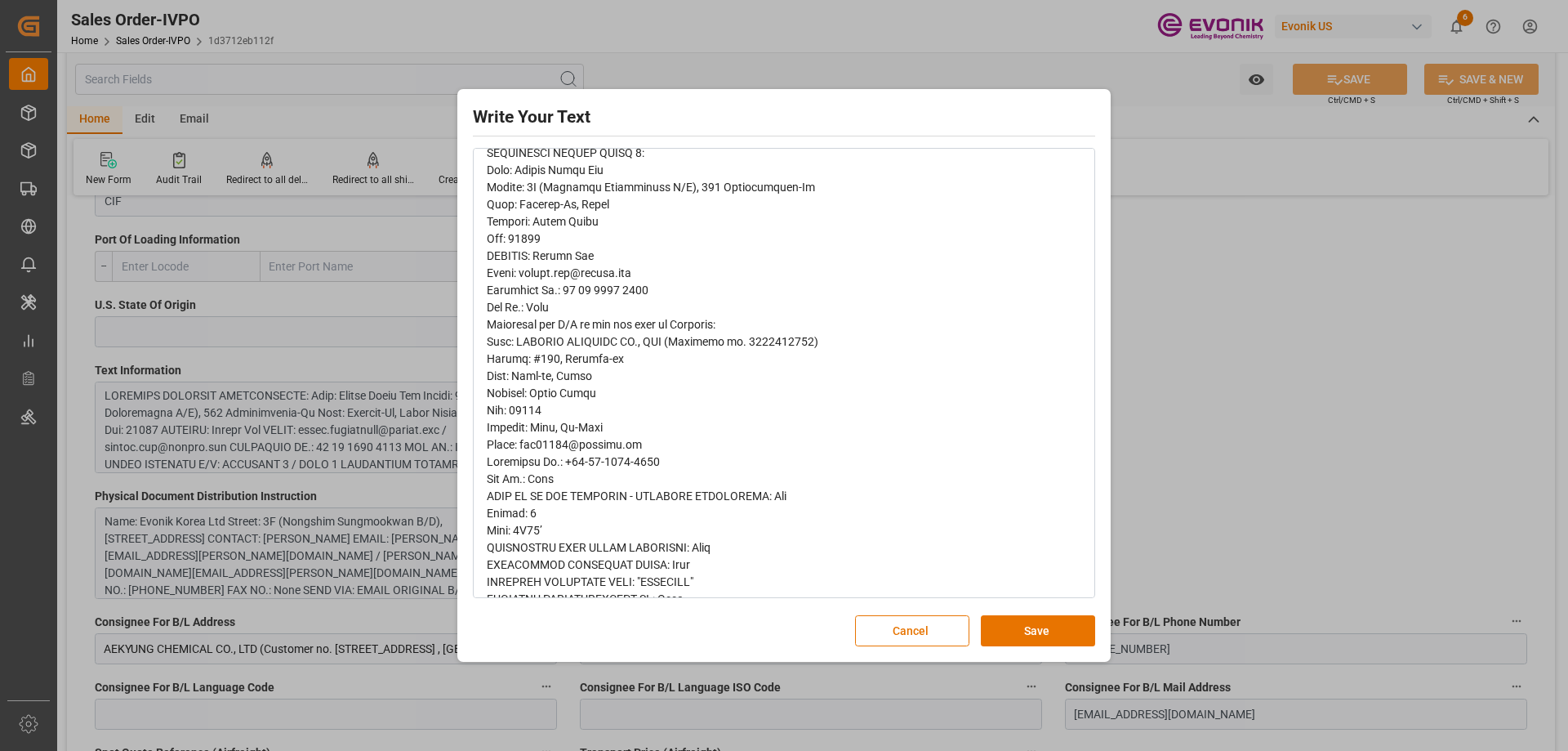
scroll to position [571, 0]
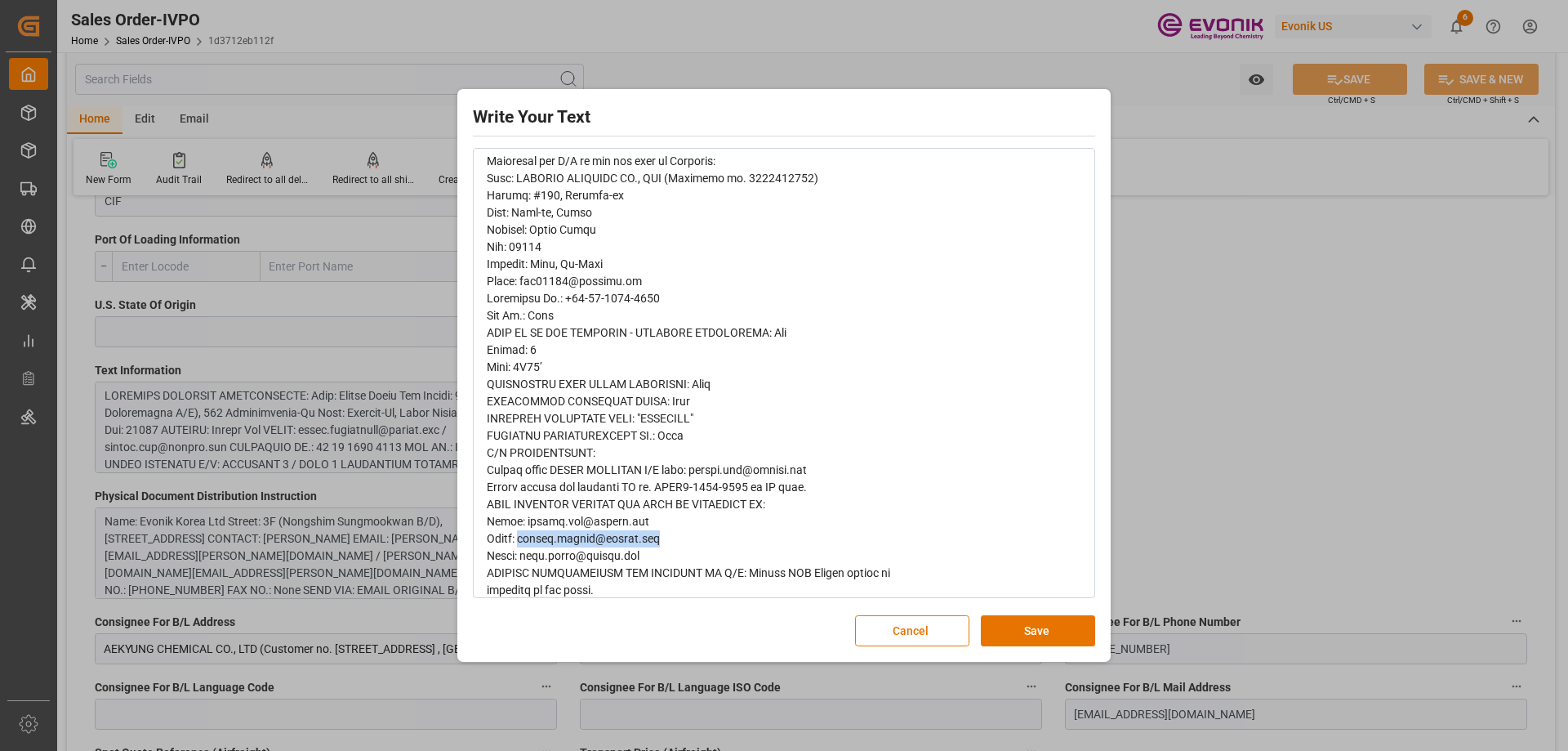
drag, startPoint x: 658, startPoint y: 536, endPoint x: 521, endPoint y: 535, distance: 137.0
click at [521, 535] on span "rdw-editor" at bounding box center [689, 135] width 403 height 956
copy span "[PERSON_NAME][EMAIL_ADDRESS][PERSON_NAME][DOMAIN_NAME]"
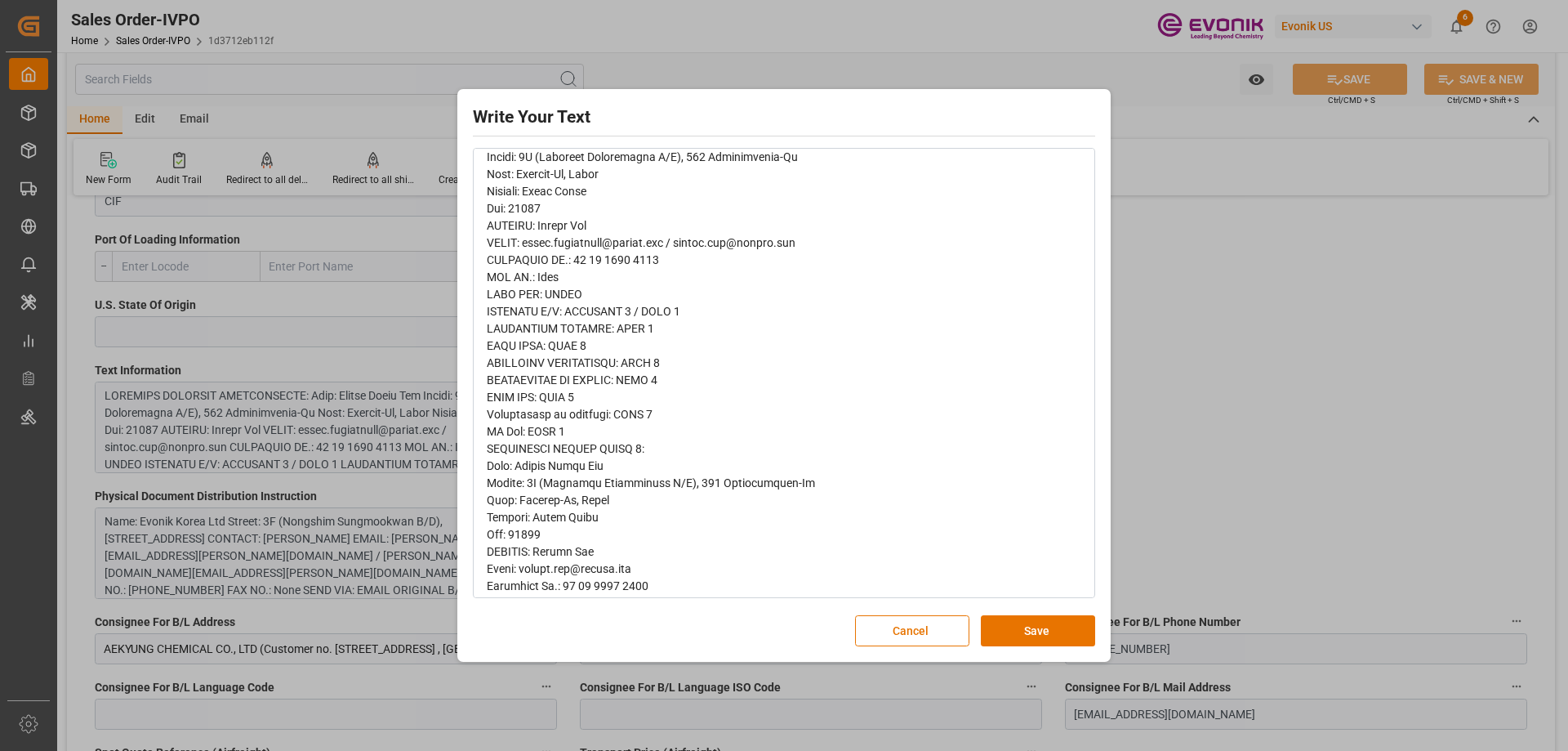
scroll to position [0, 0]
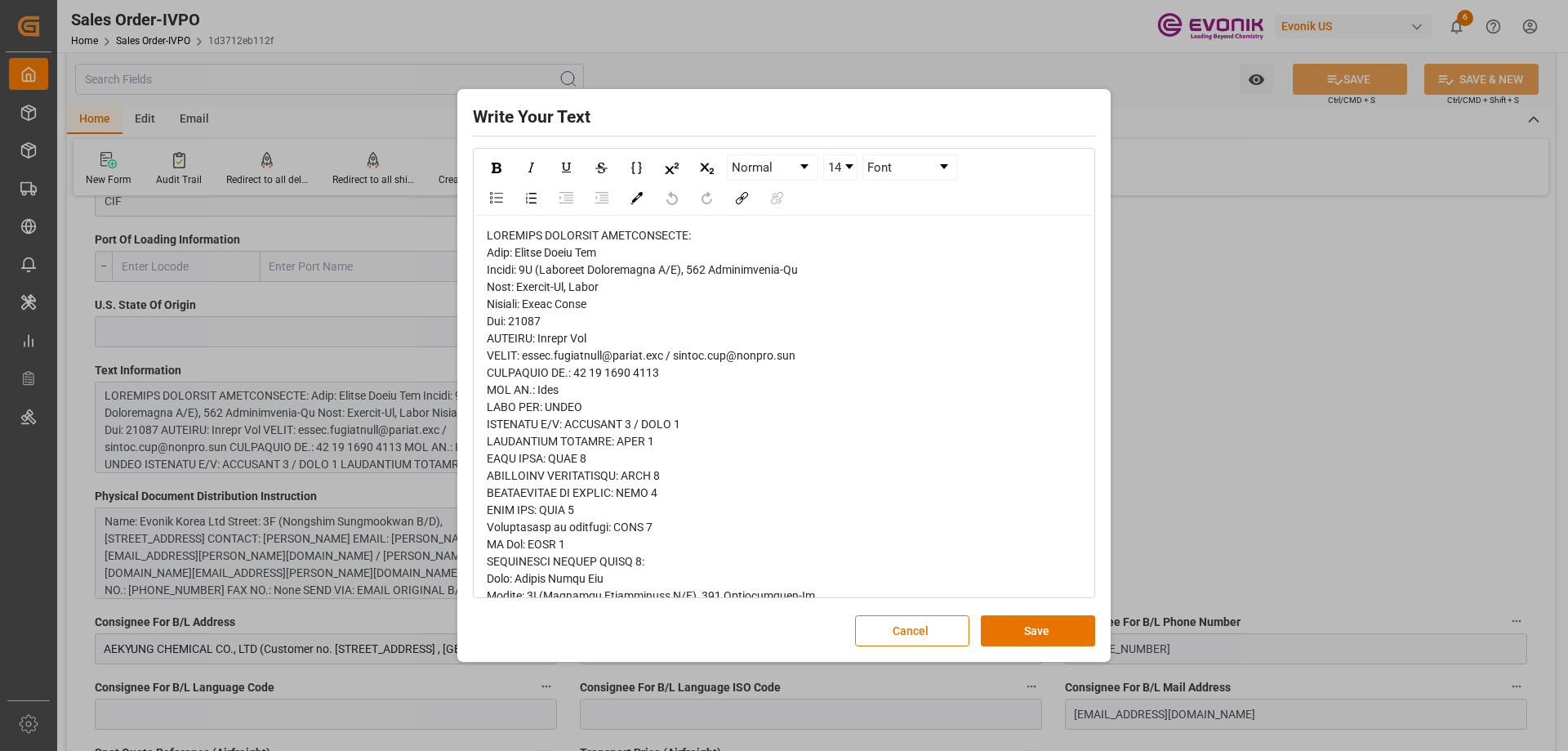
click at [1161, 364] on div "Write Your Text Normal 14 Font Cancel Save" at bounding box center [784, 376] width 1568 height 751
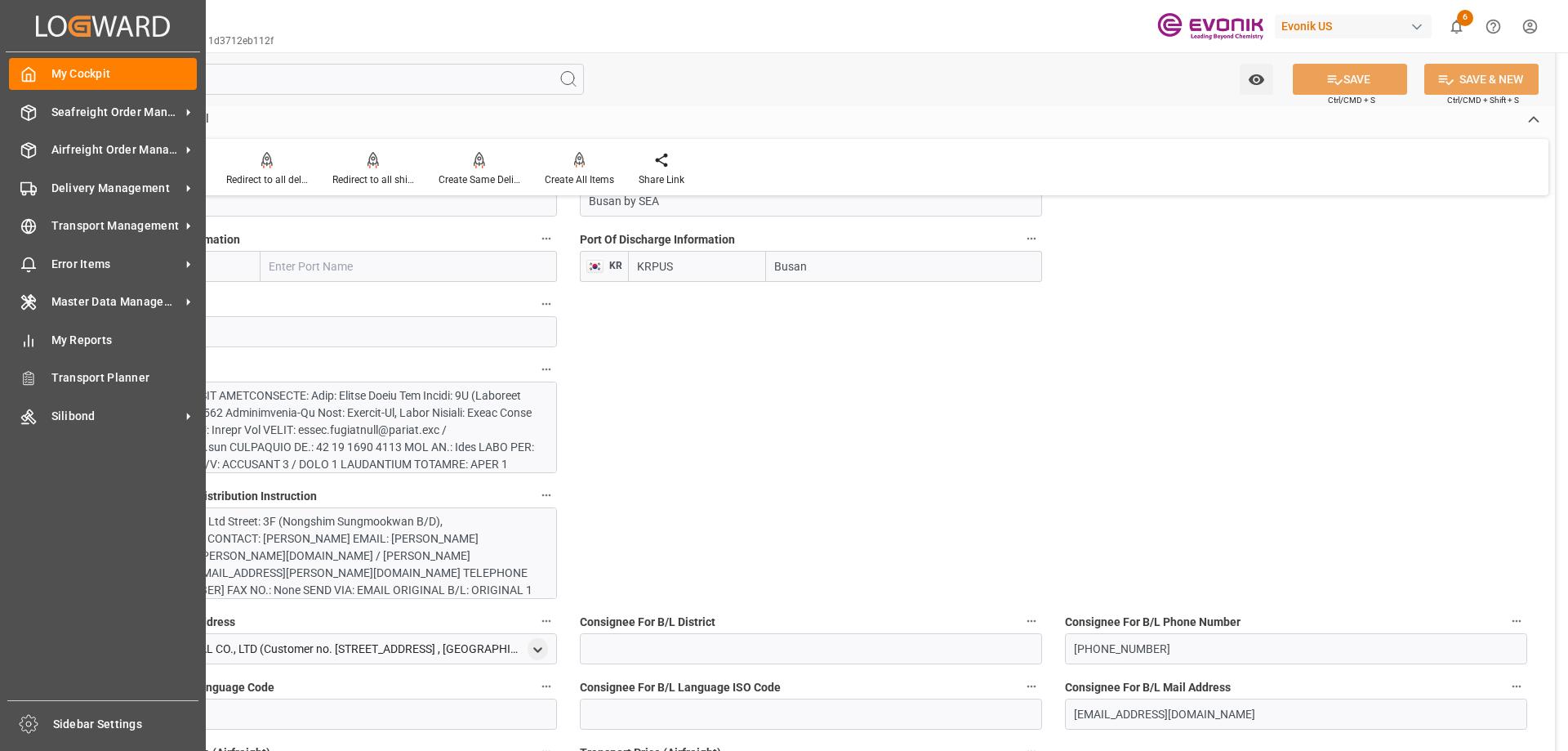
click at [99, 25] on icon "Created by potrace 1.15, written by [PERSON_NAME] [DATE]-[DATE]" at bounding box center [102, 26] width 134 height 26
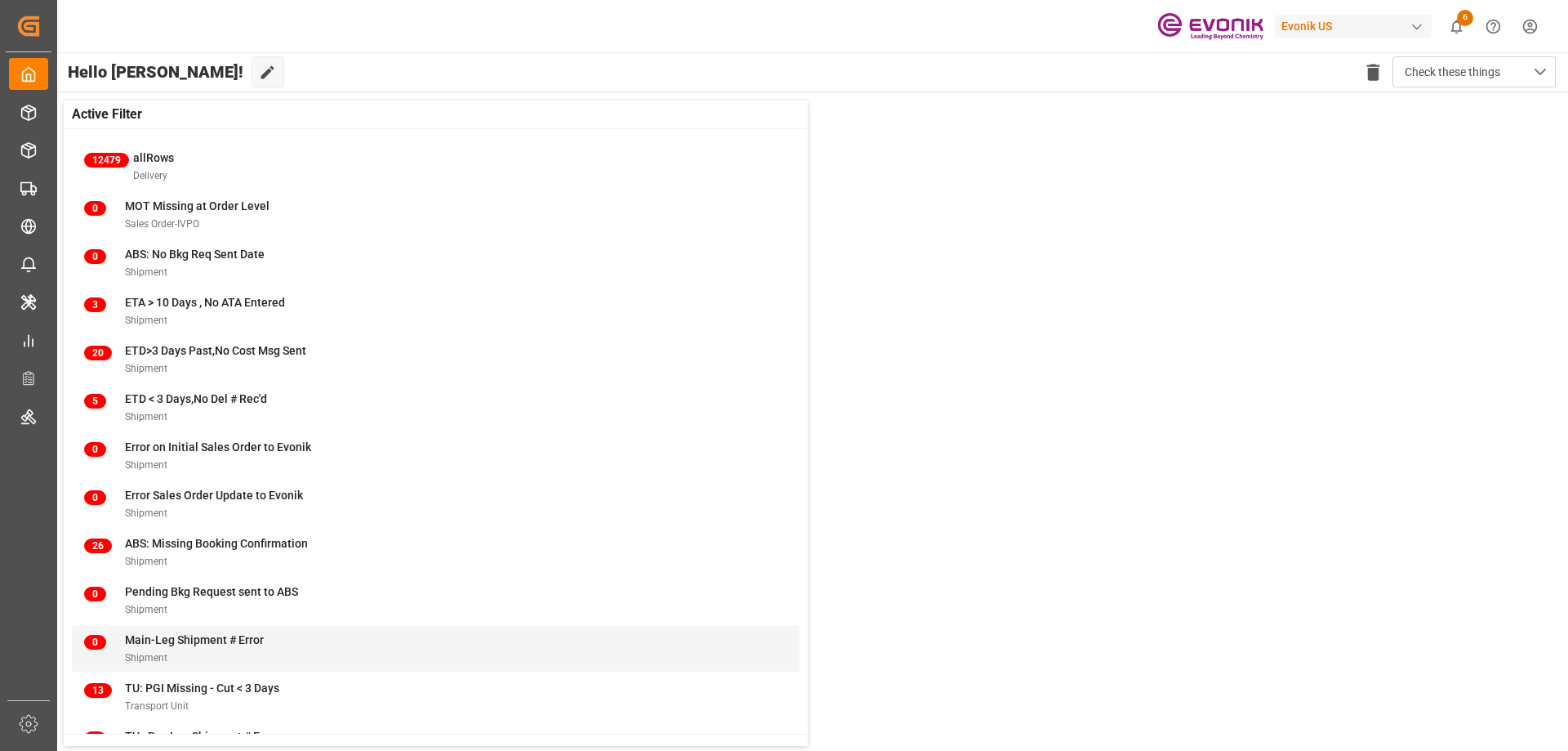
scroll to position [63, 0]
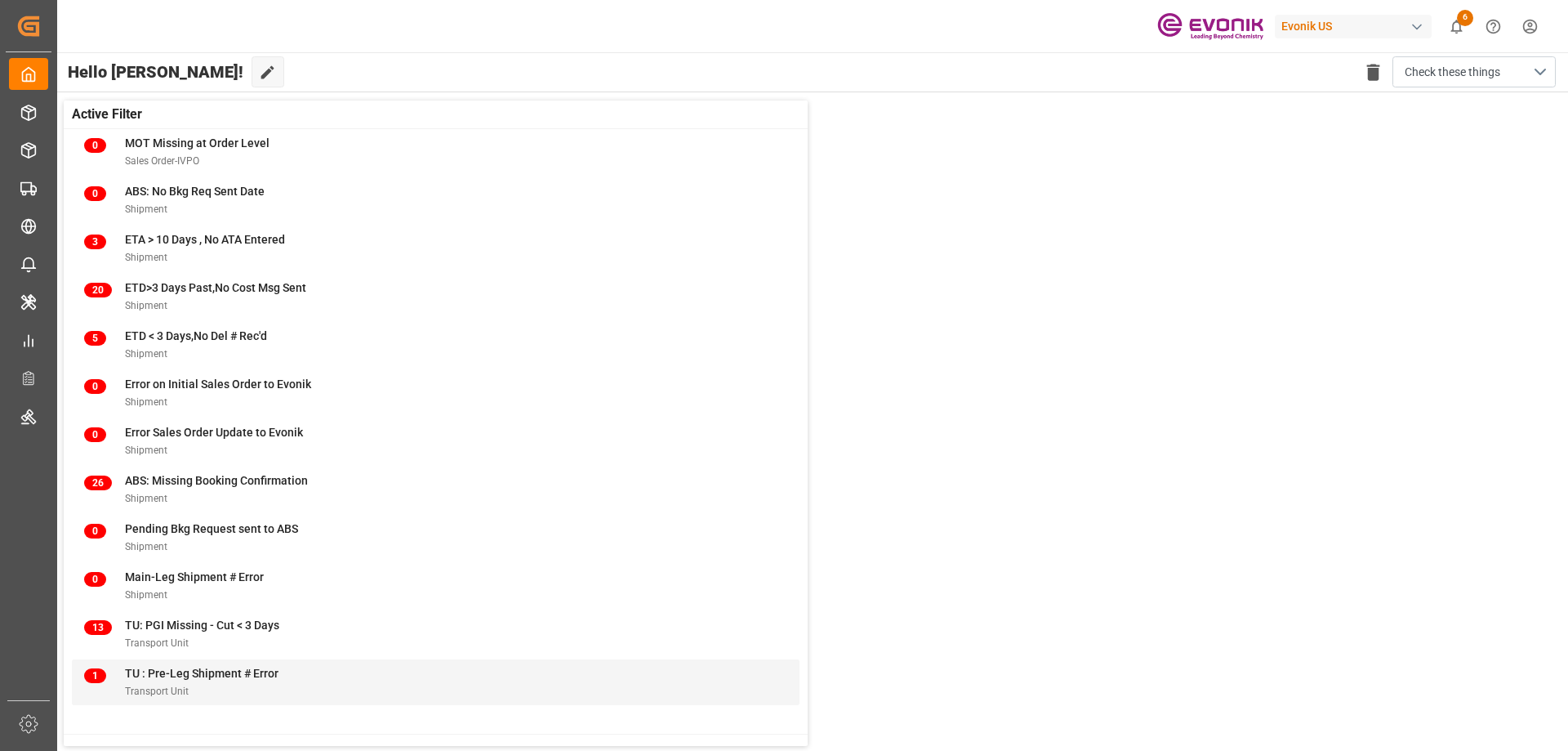
click at [170, 672] on span "TU : Pre-Leg Shipment # Error" at bounding box center [202, 673] width 153 height 13
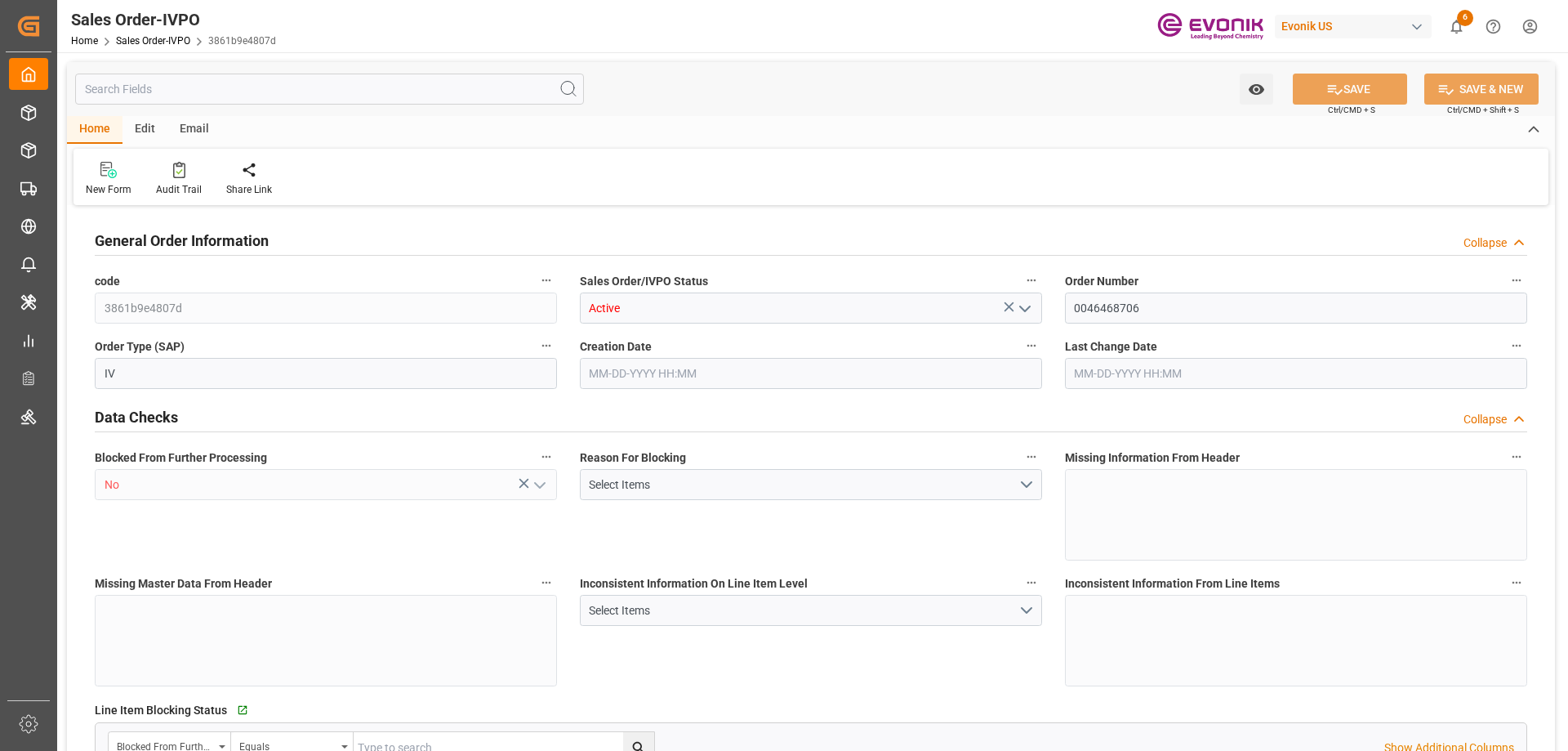
type input "GBLGP"
type input "0"
type input "1"
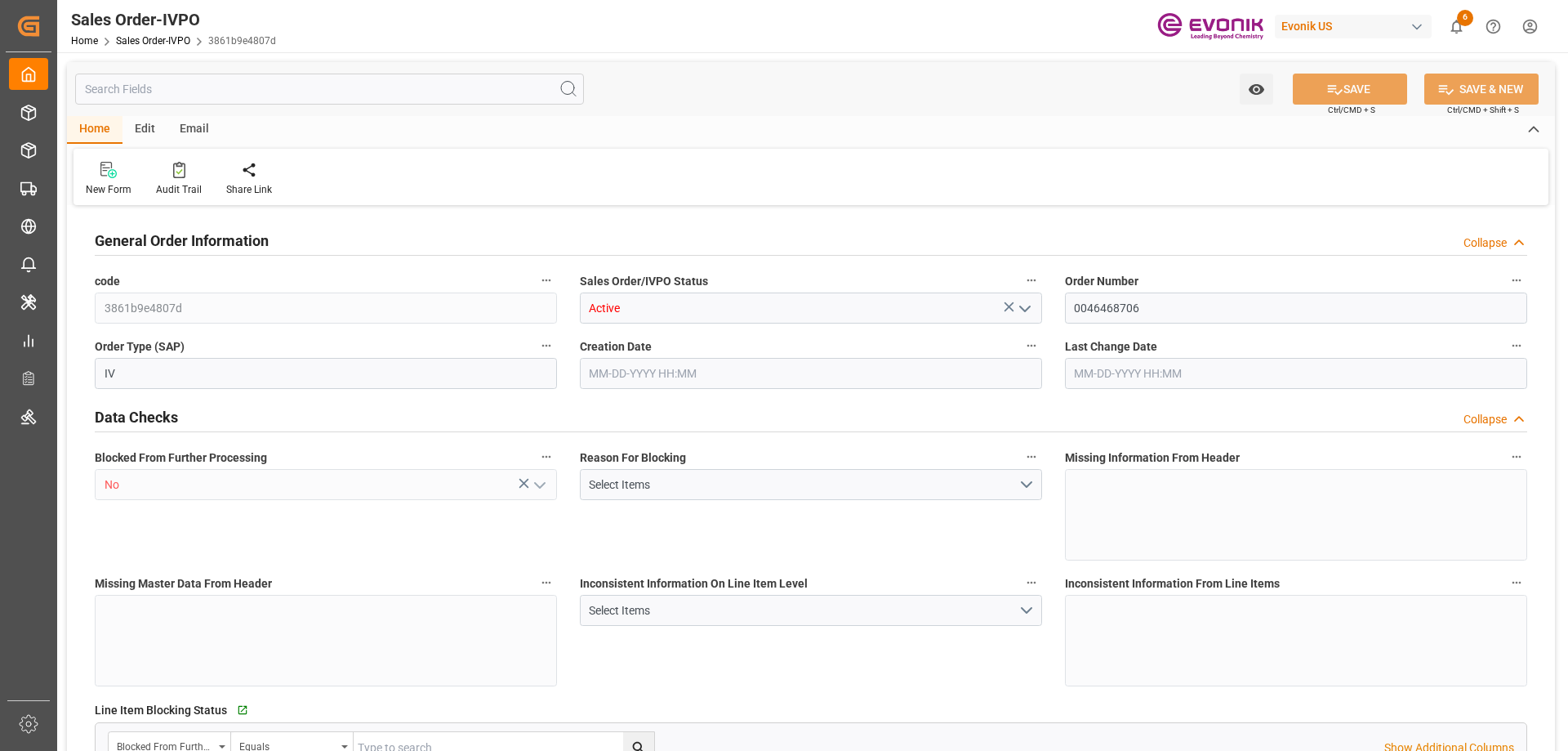
type input "4296"
type input "11.136"
type input "17000"
type input "30"
type input "[DATE] 22:19"
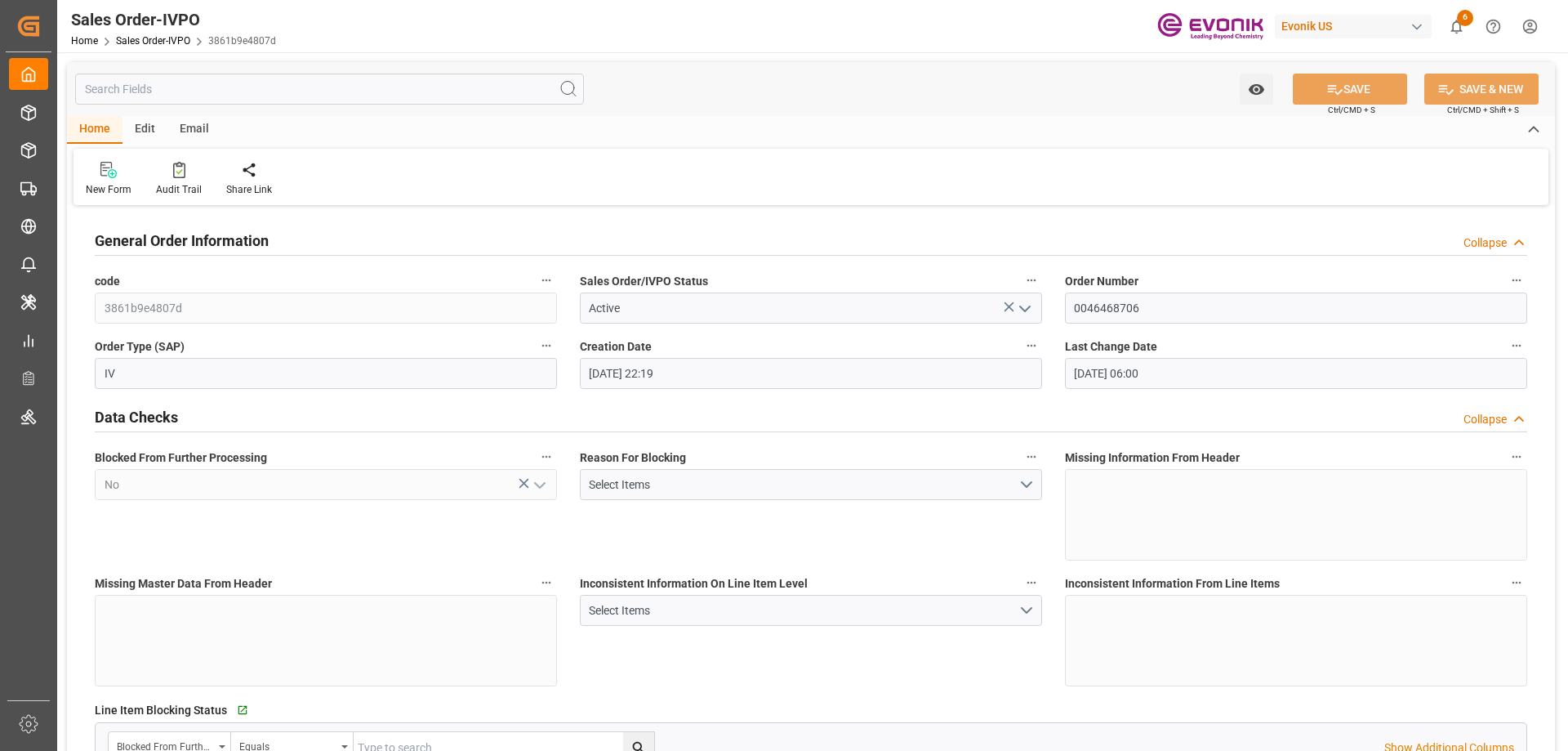
type input "[DATE] 06:00"
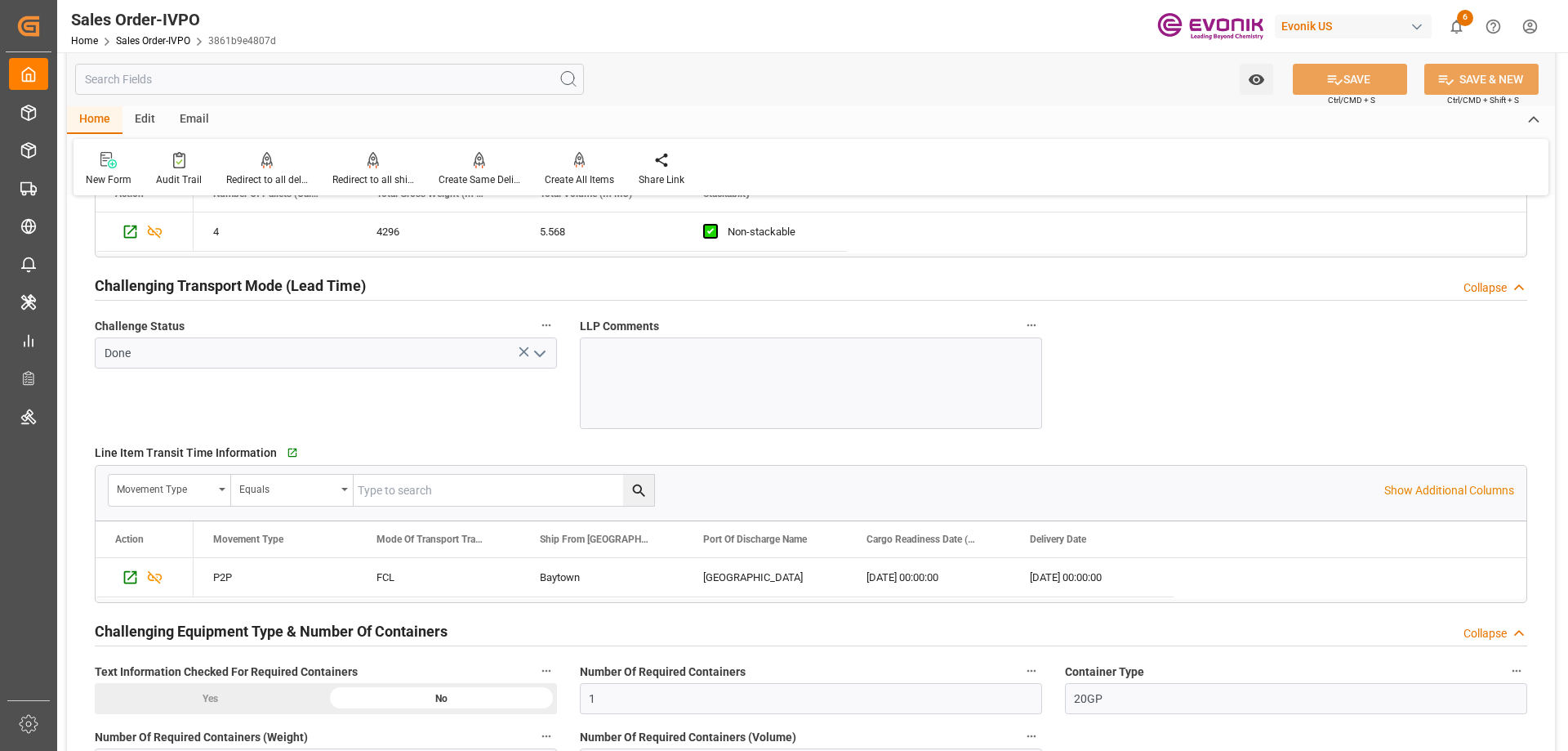
scroll to position [2613, 0]
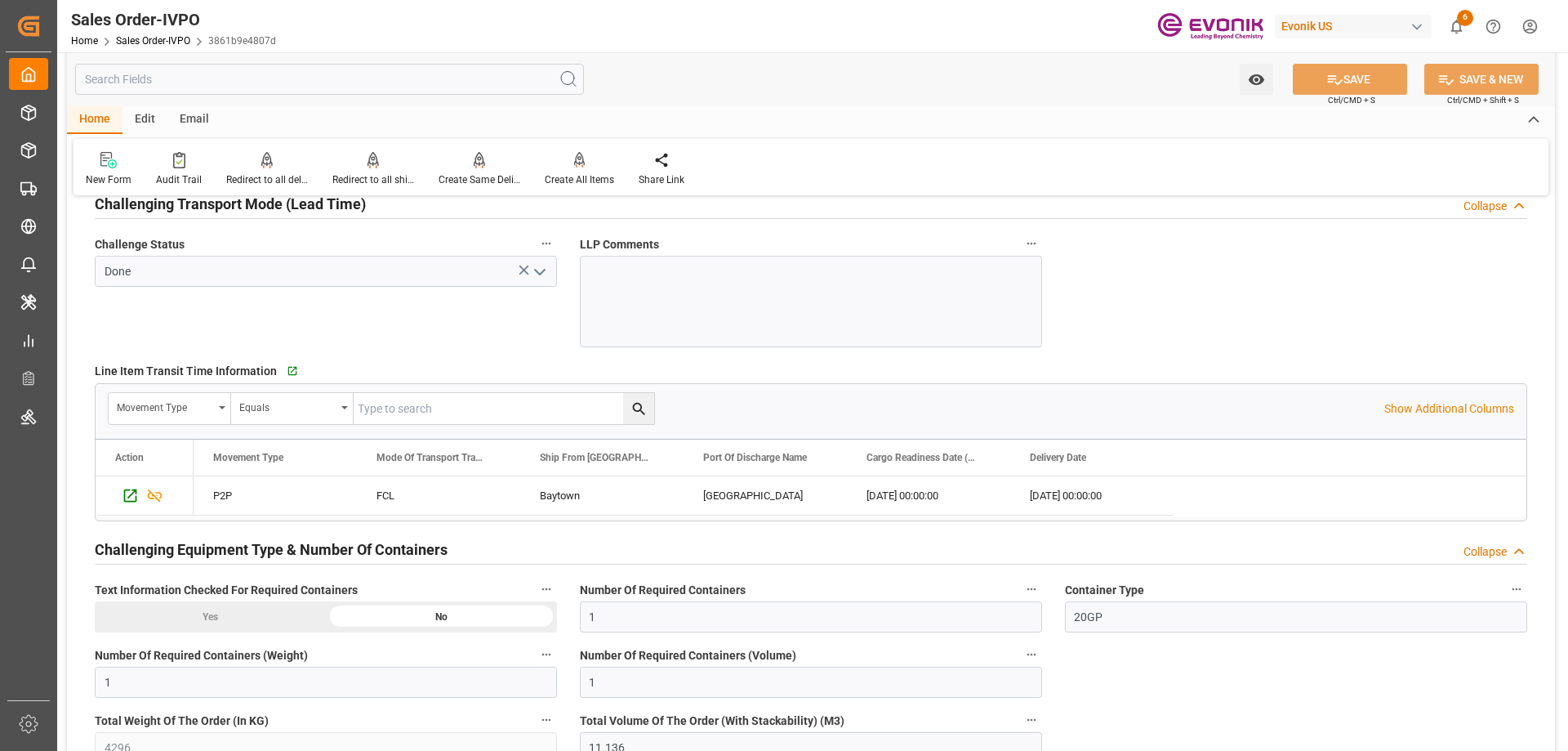
click at [520, 337] on div "Challenge Status Done" at bounding box center [326, 290] width 485 height 126
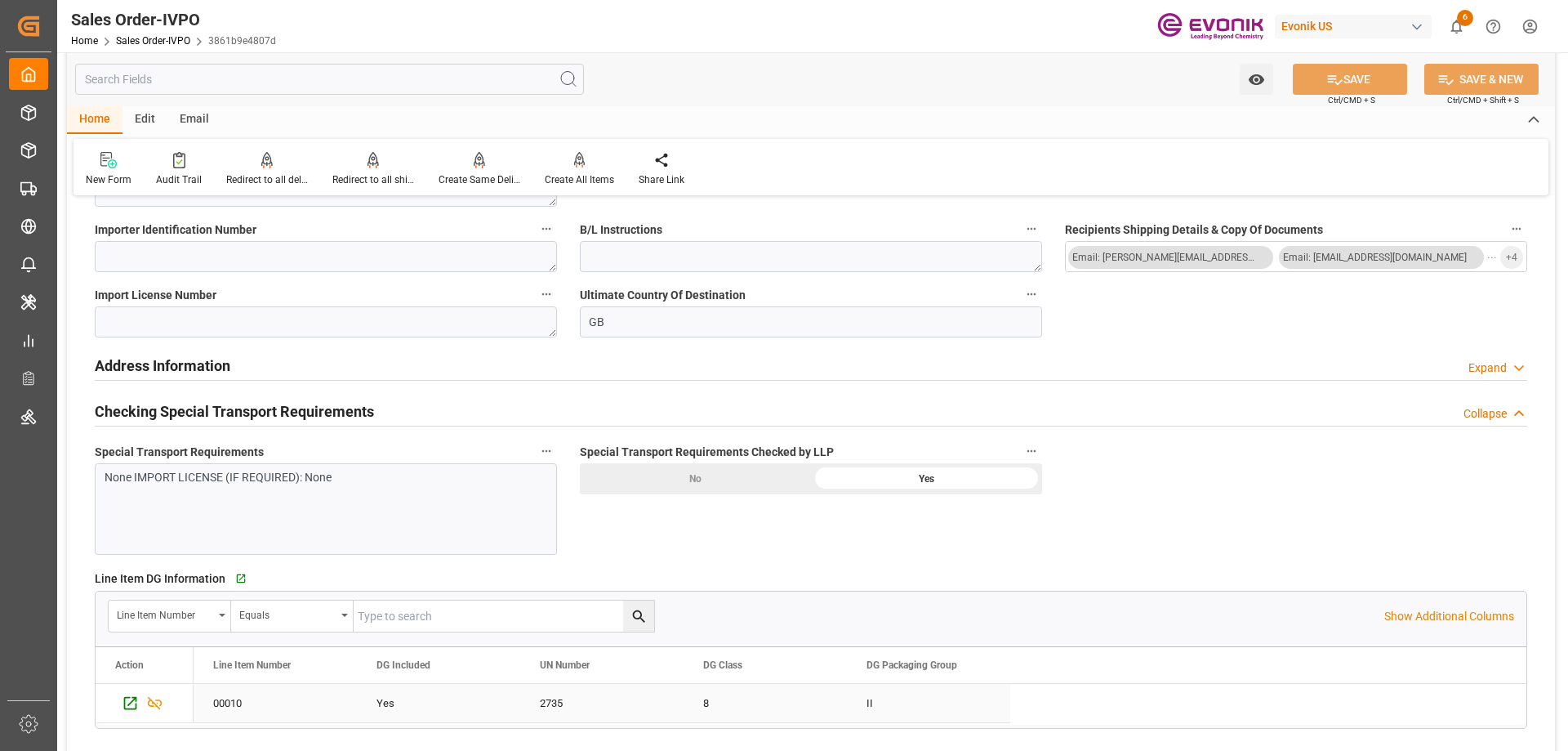
scroll to position [1551, 0]
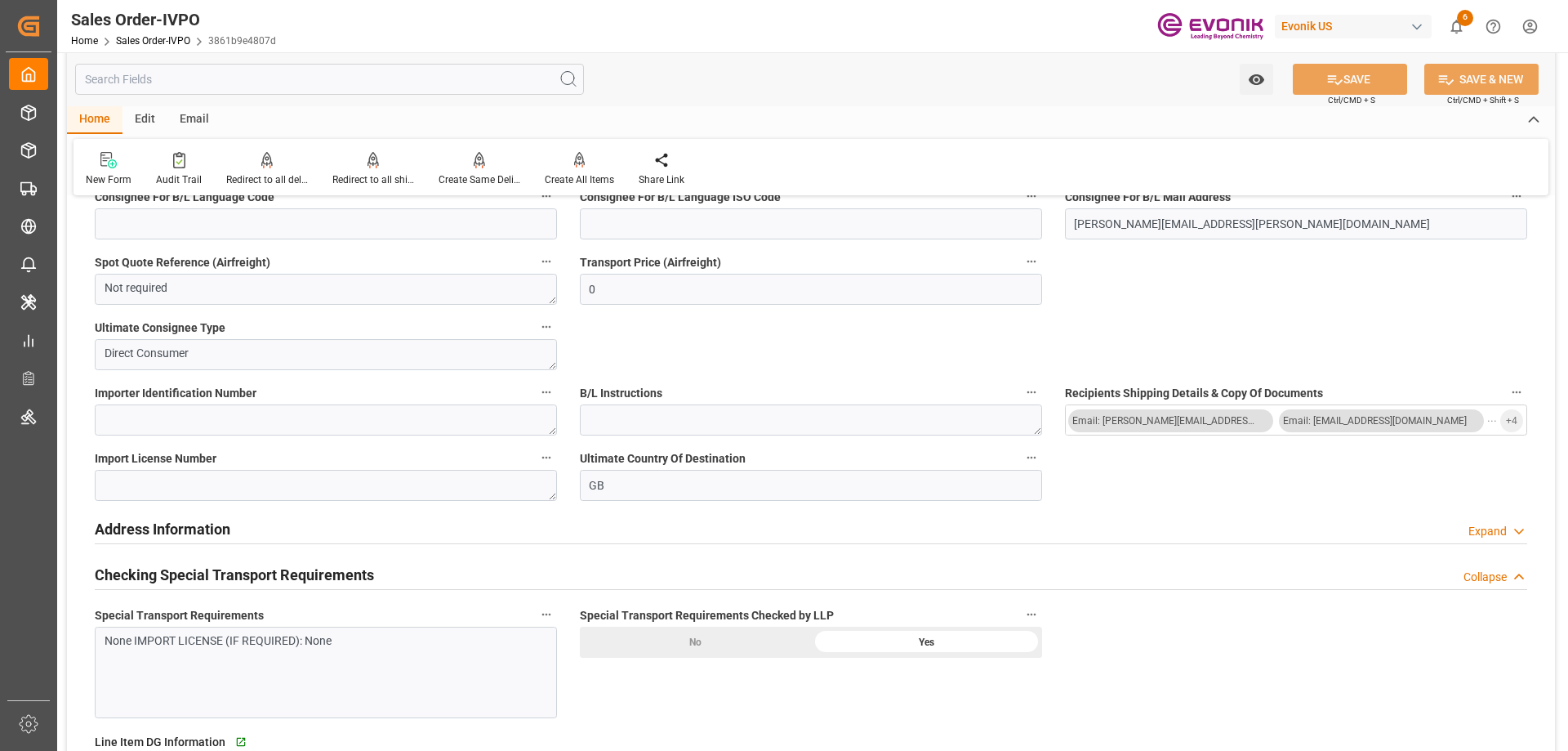
click at [340, 78] on input "text" at bounding box center [329, 79] width 509 height 31
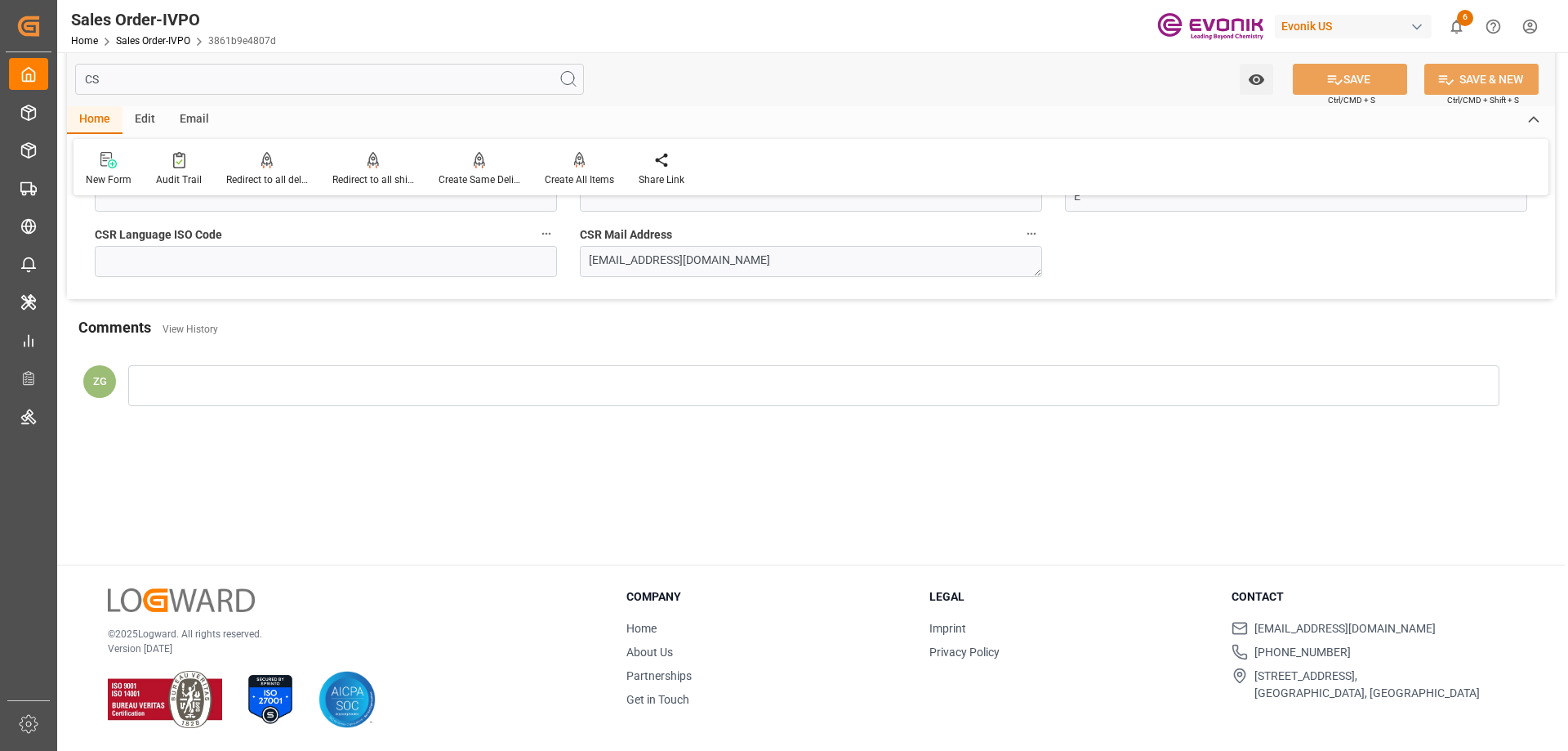
scroll to position [0, 0]
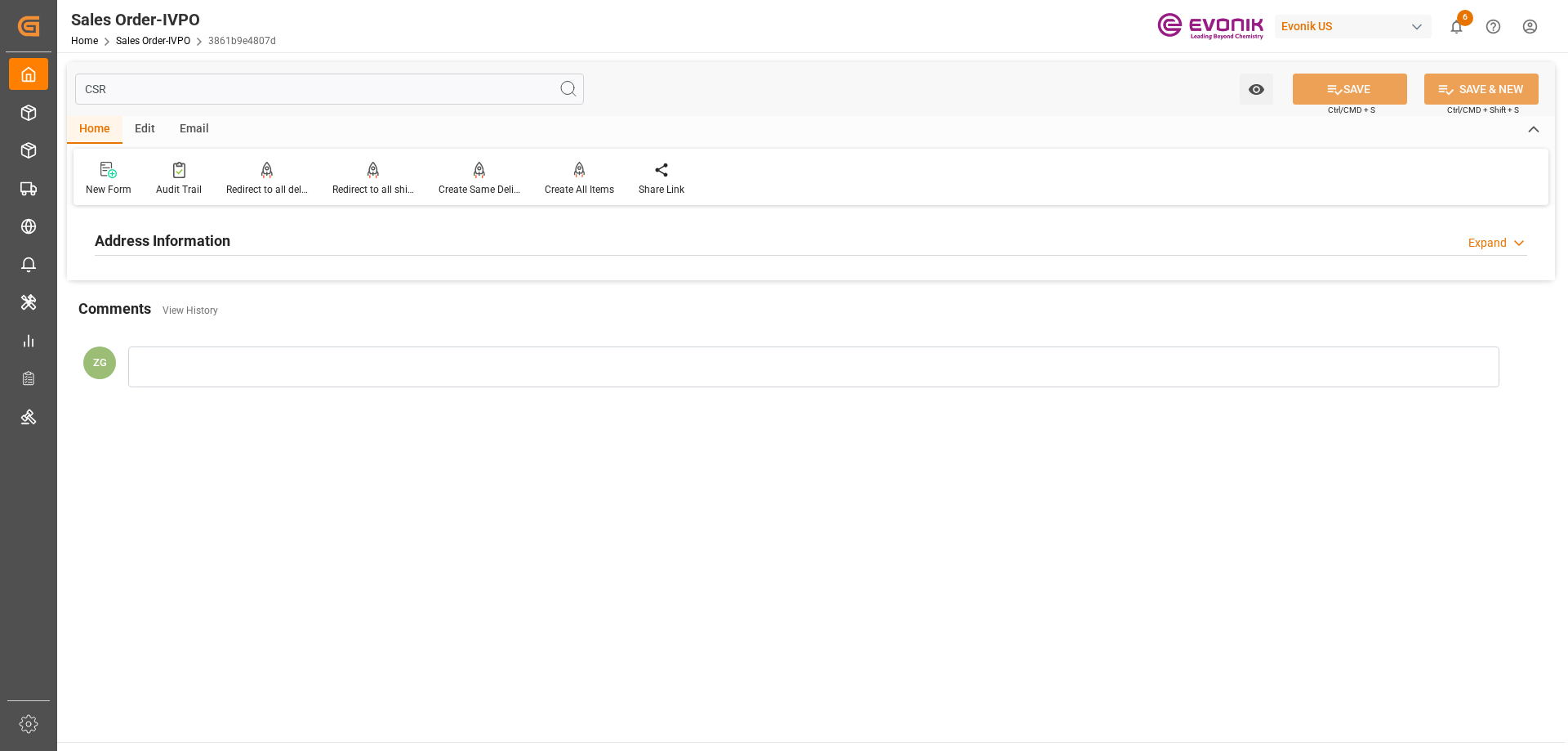
type input "CSR"
click at [255, 238] on div "Address Information Expand" at bounding box center [810, 239] width 1432 height 31
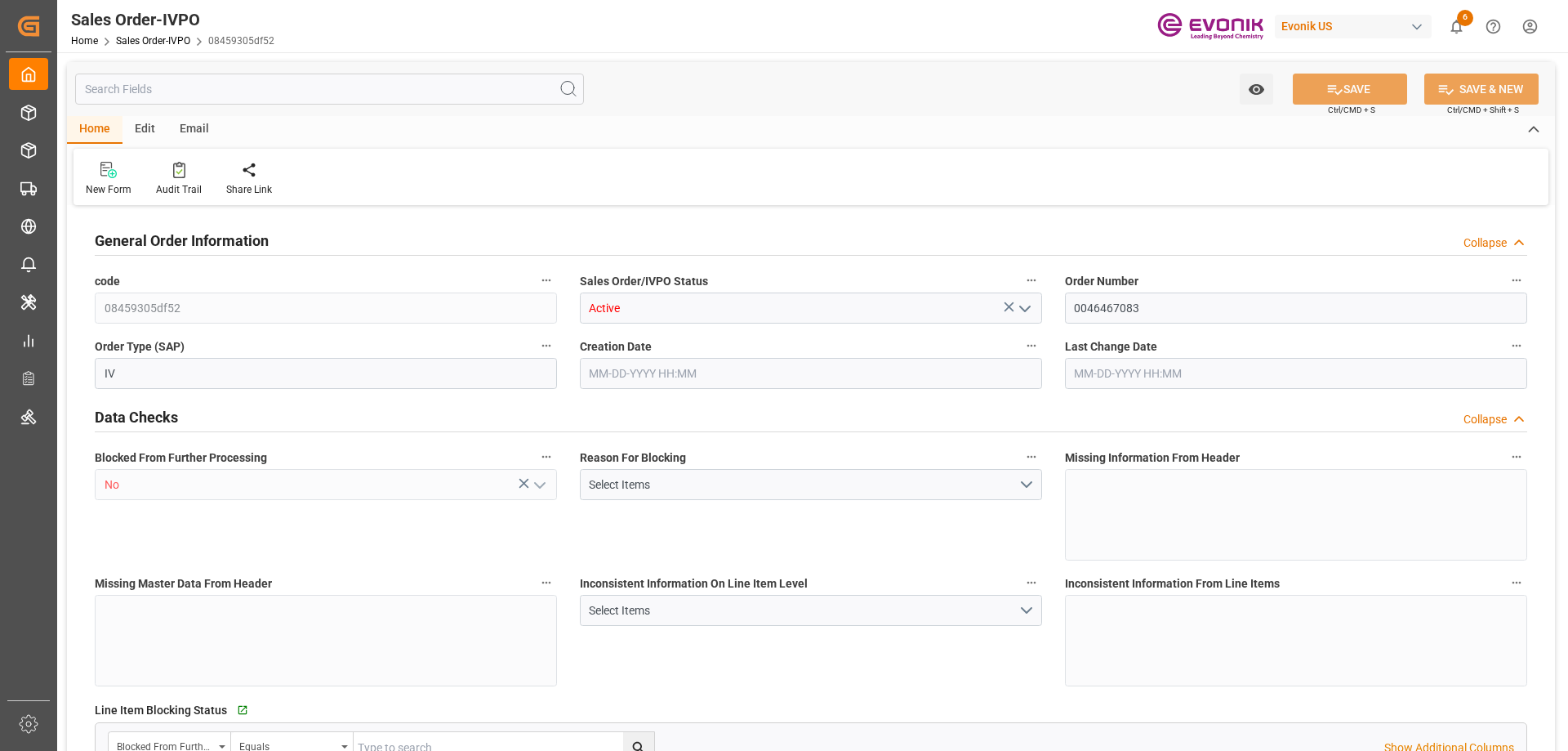
type input "CNSHA"
type input "0"
type input "1"
type input "2"
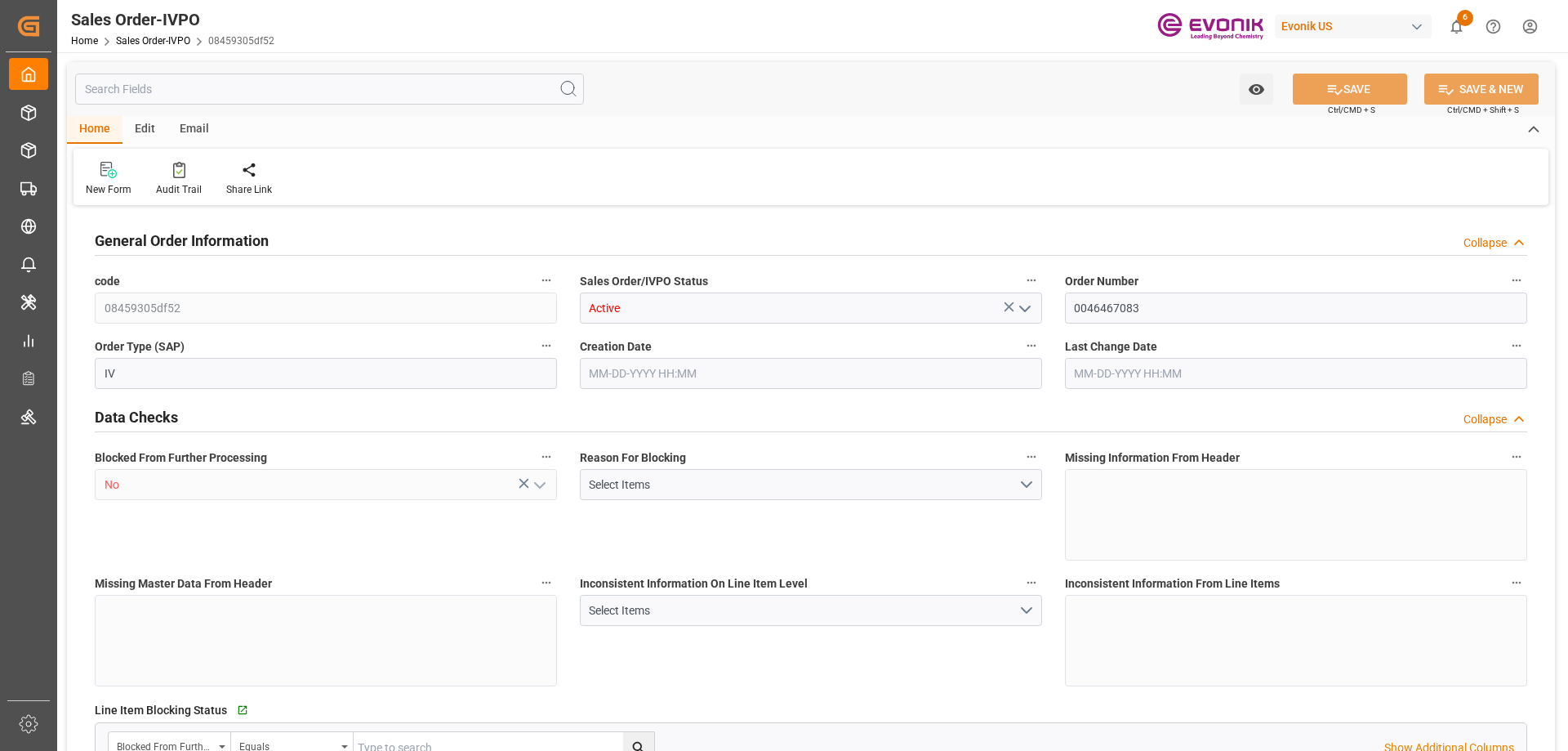
type input "17108.9"
type input "50.3442"
type input "17000"
type input "30"
type input "[DATE] 23:05"
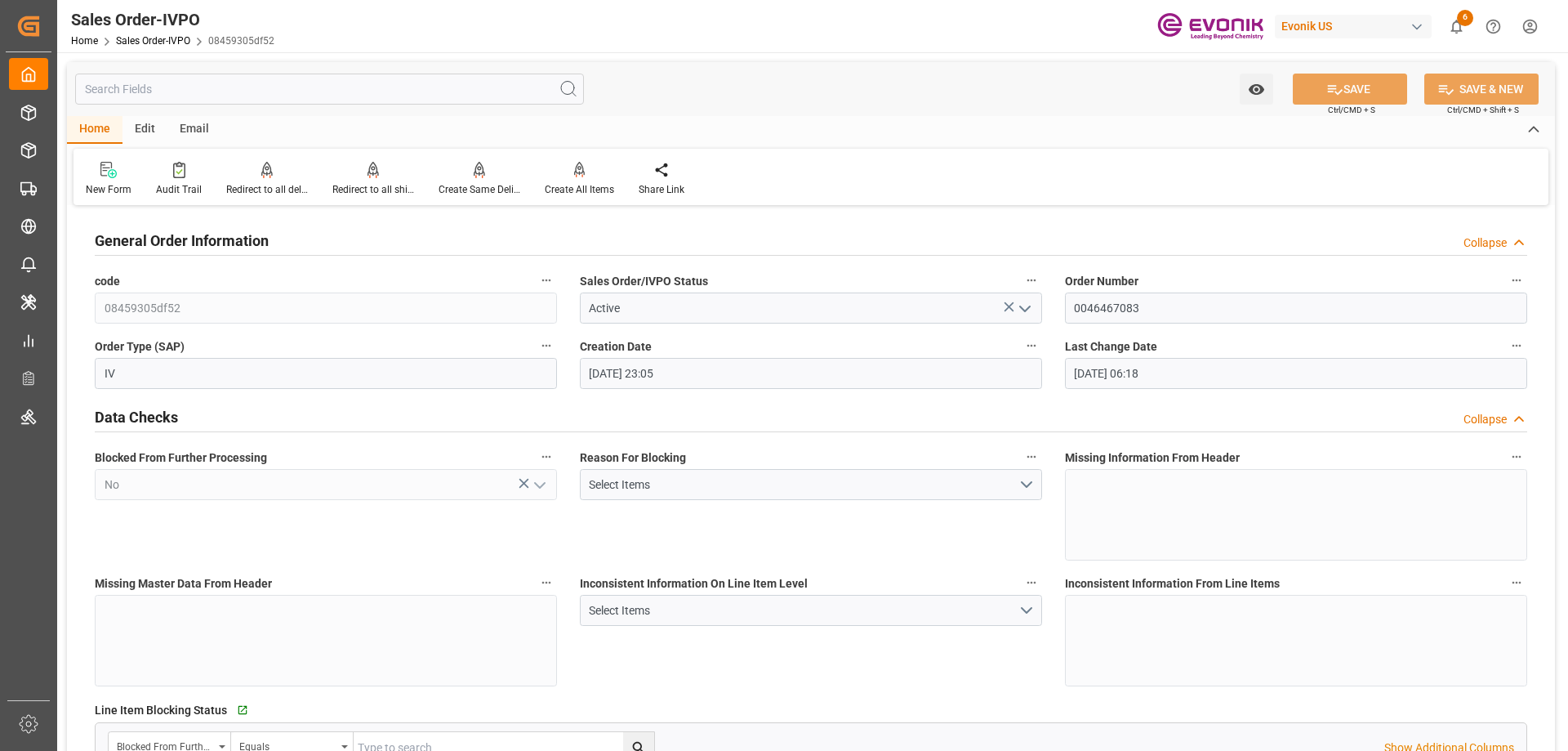
type input "[DATE] 06:18"
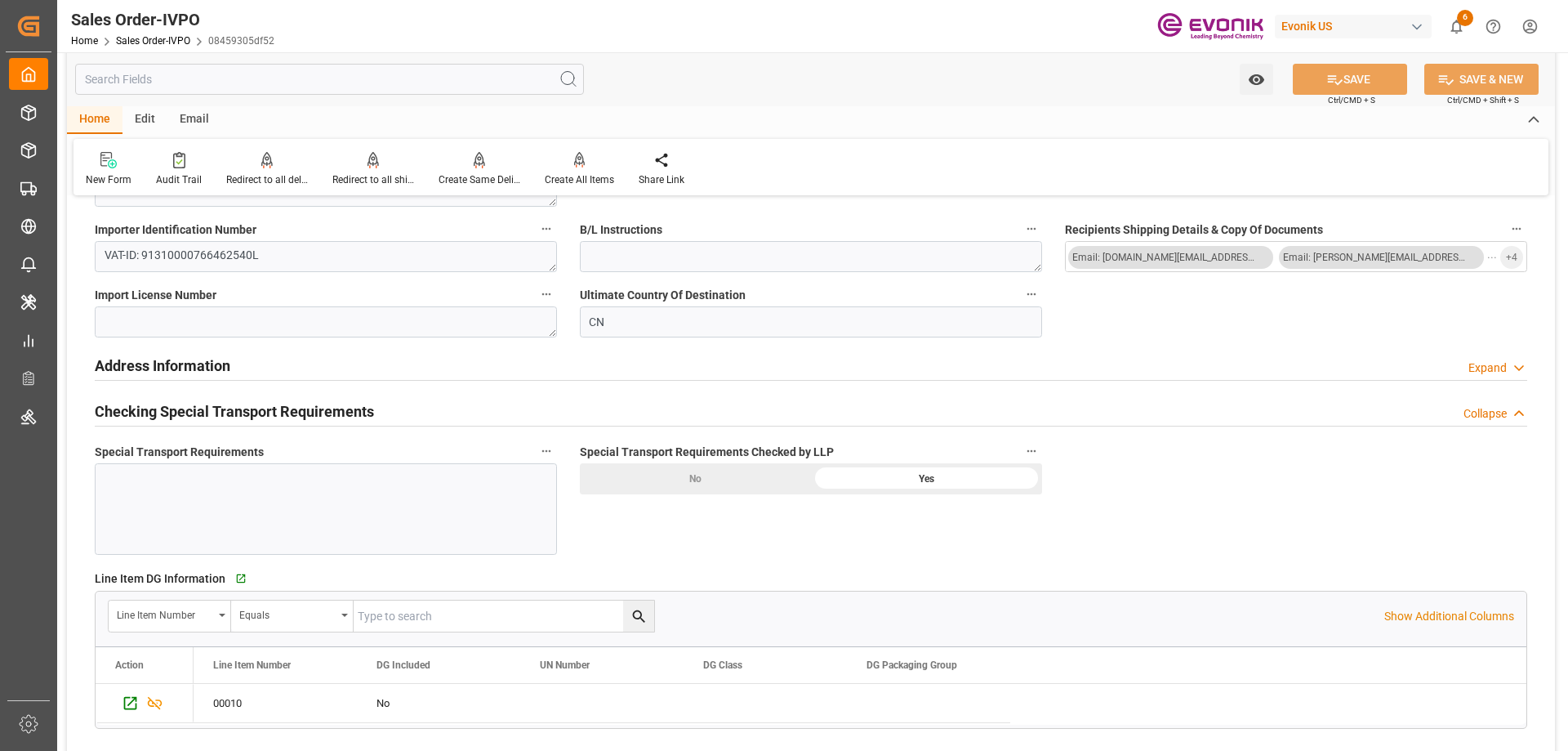
scroll to position [2042, 0]
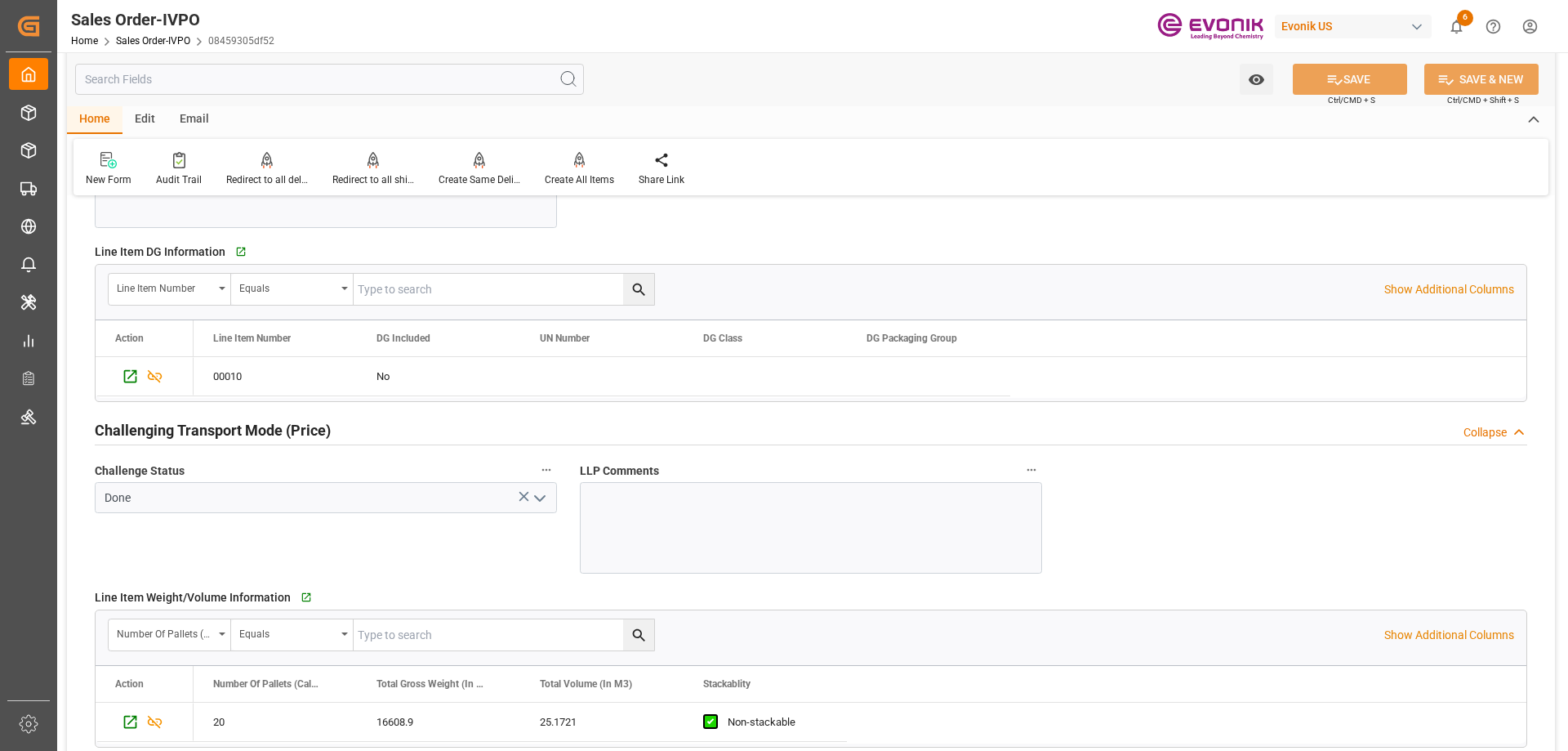
click at [710, 517] on div at bounding box center [810, 527] width 462 height 91
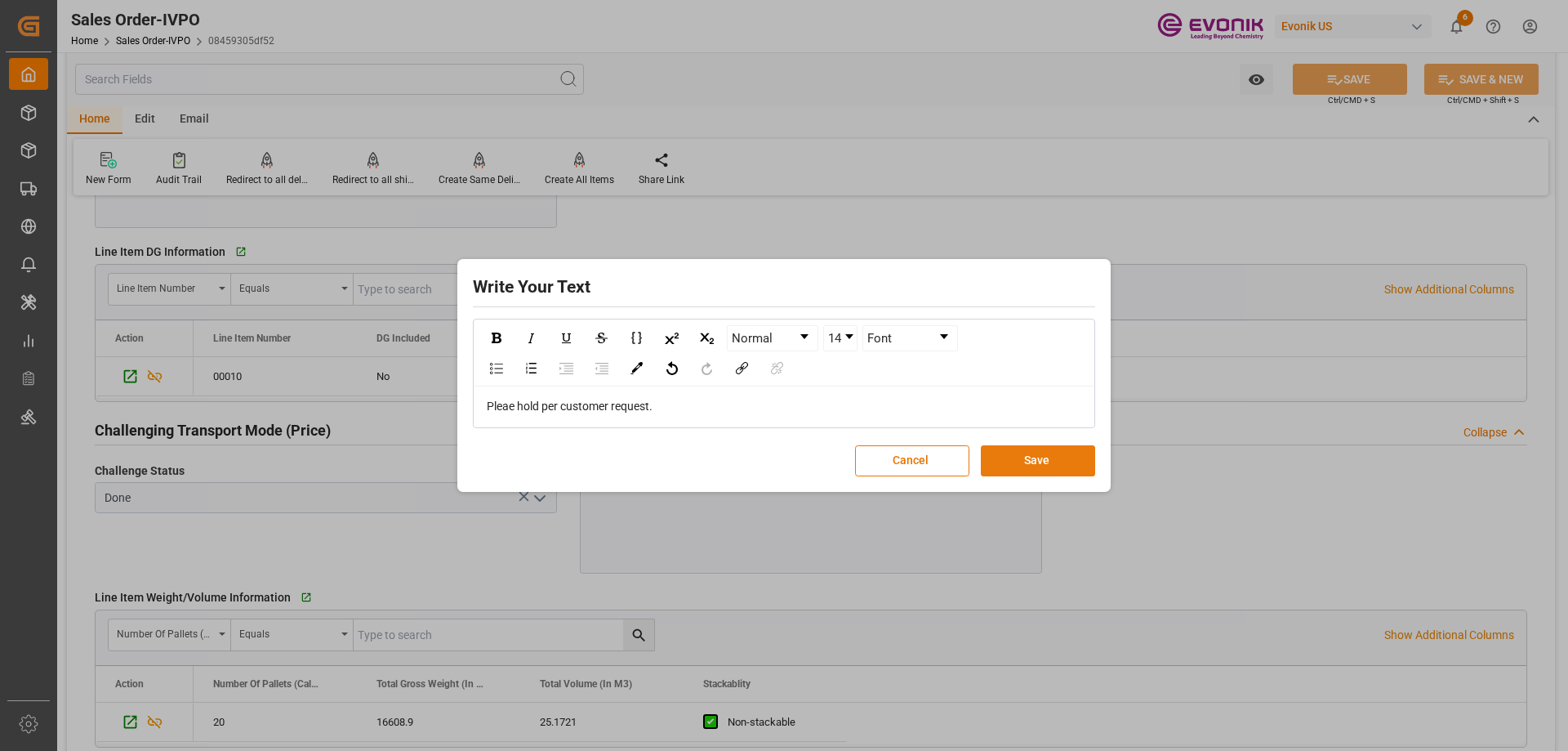
click at [1015, 464] on button "Save" at bounding box center [1038, 461] width 114 height 31
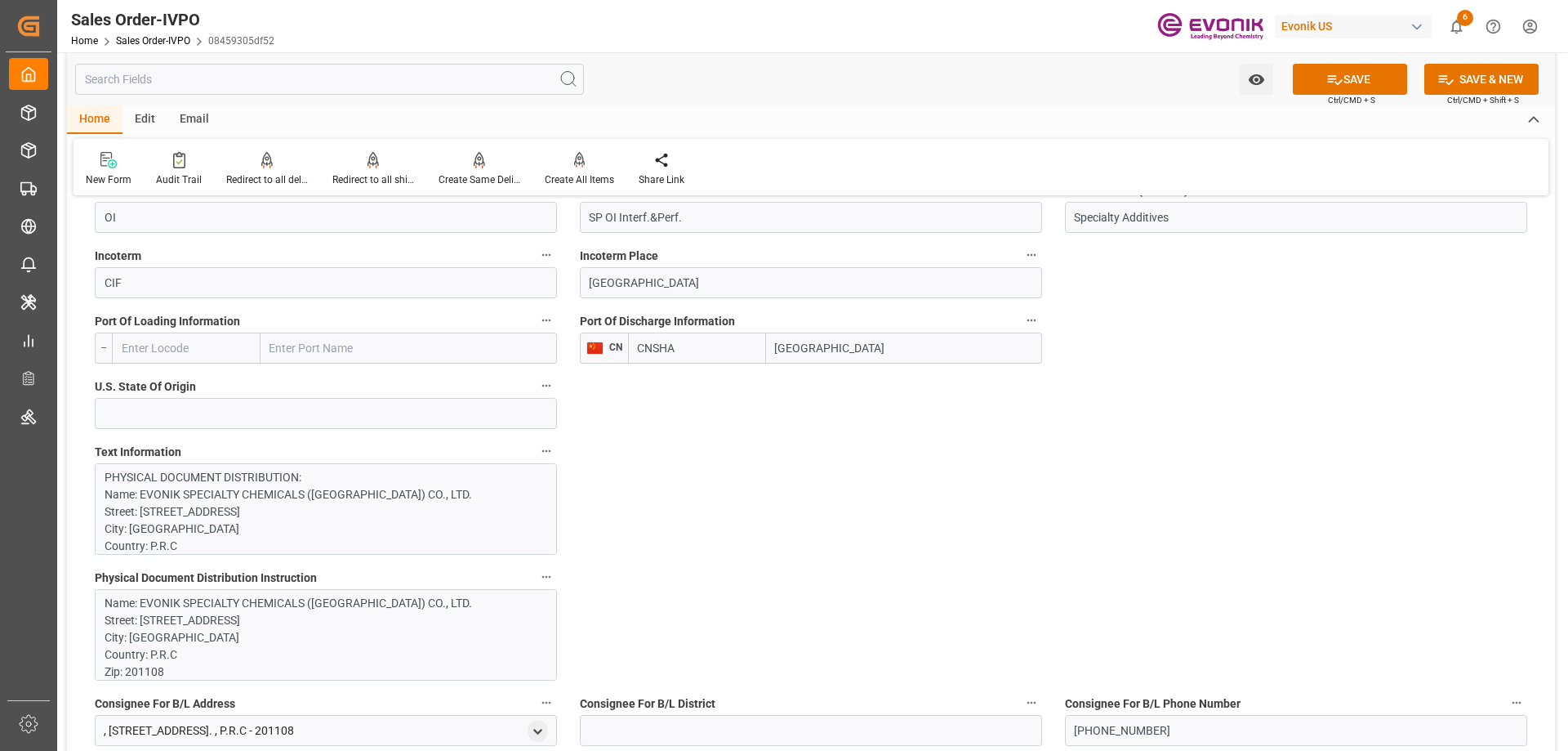
scroll to position [653, 0]
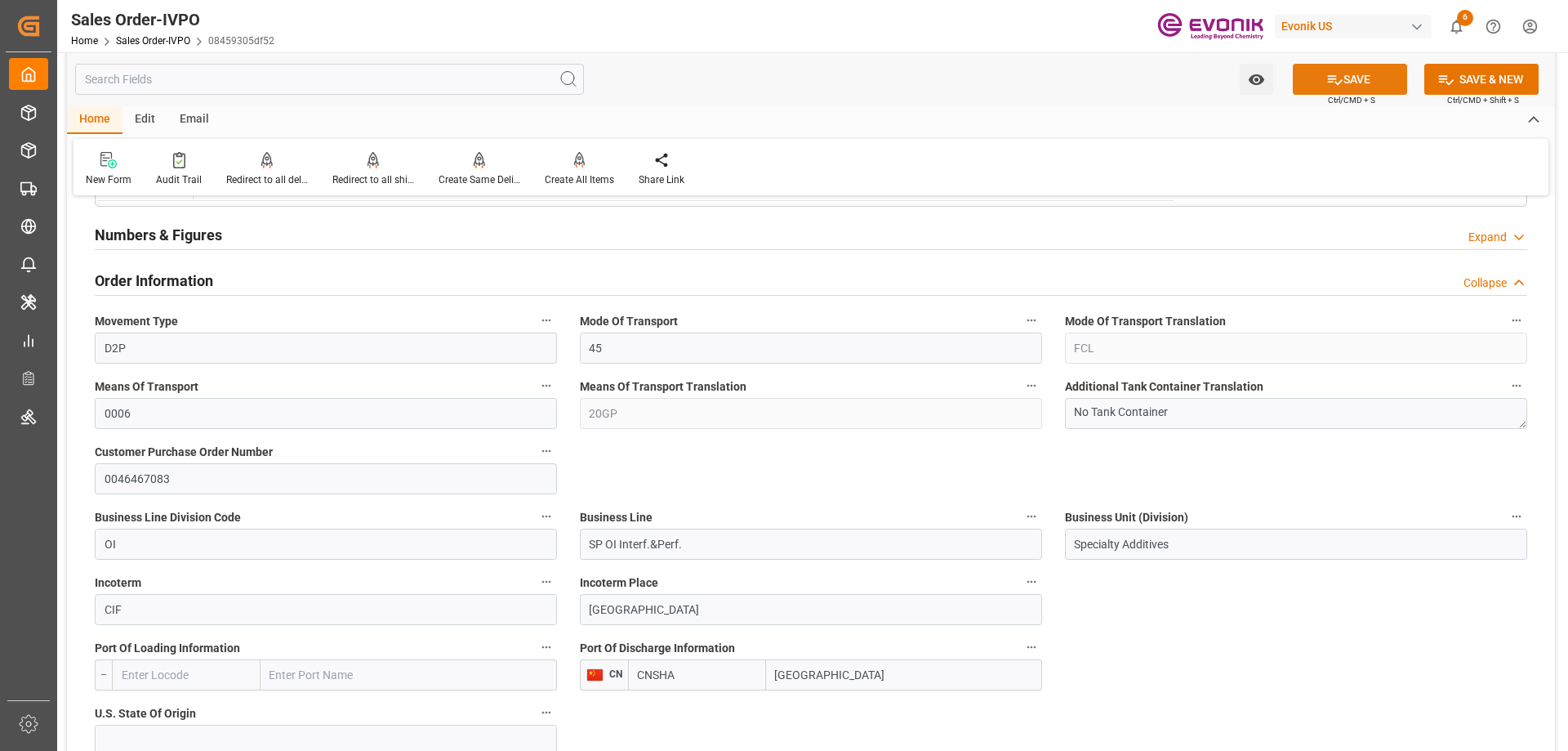
click at [1331, 70] on button "SAVE" at bounding box center [1349, 79] width 114 height 31
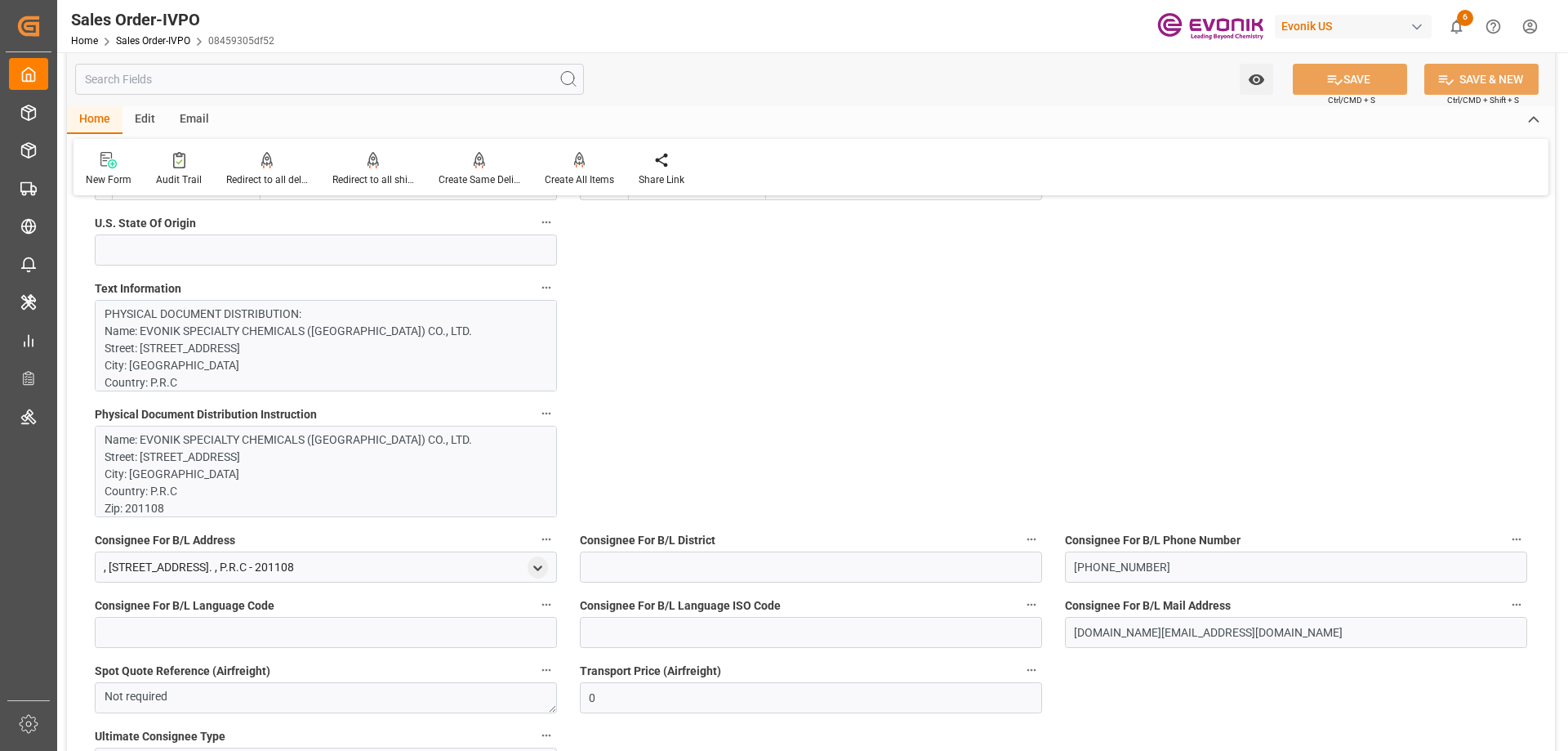
scroll to position [1633, 0]
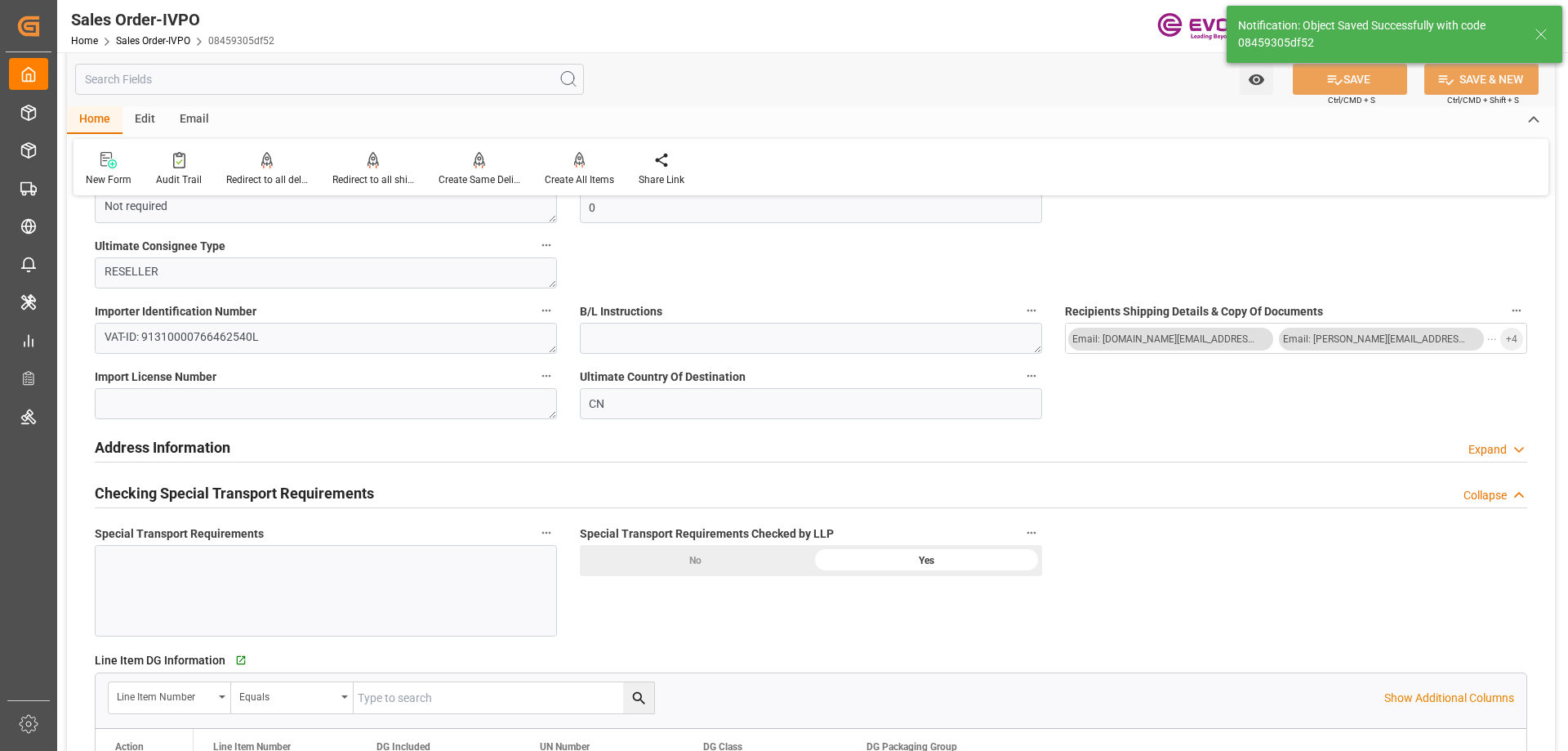
type input "[DATE] 15:05"
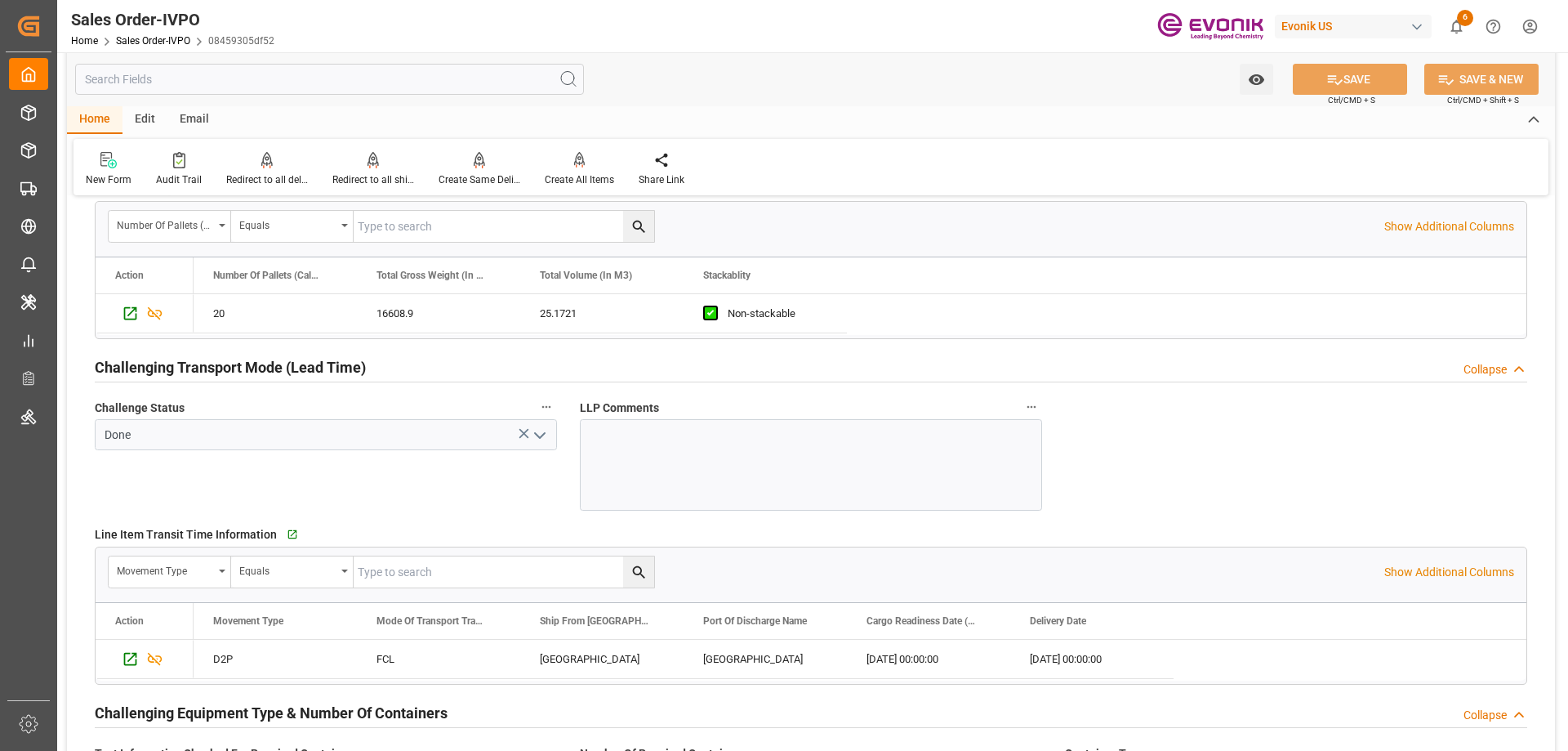
scroll to position [2532, 0]
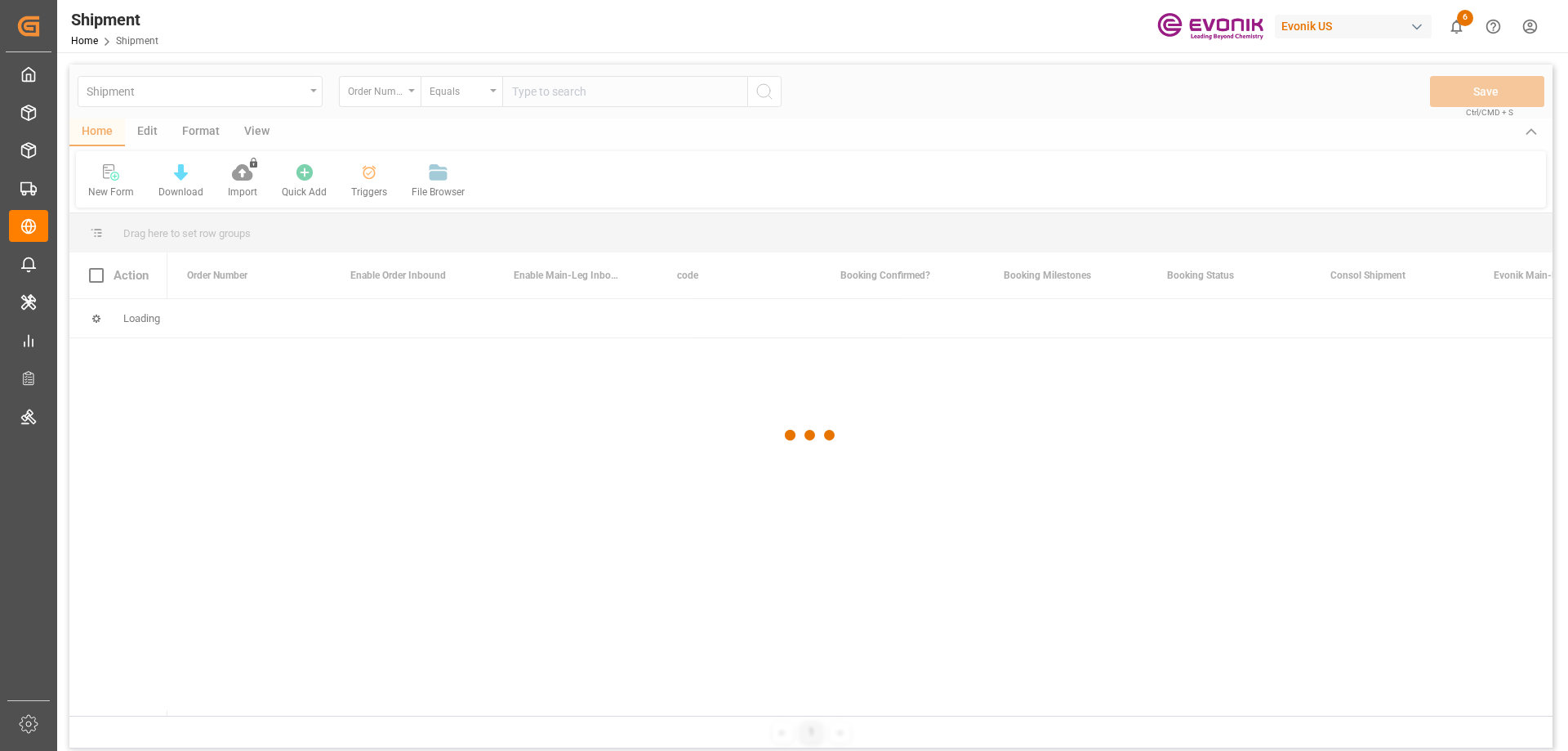
click at [408, 91] on div at bounding box center [811, 435] width 1483 height 741
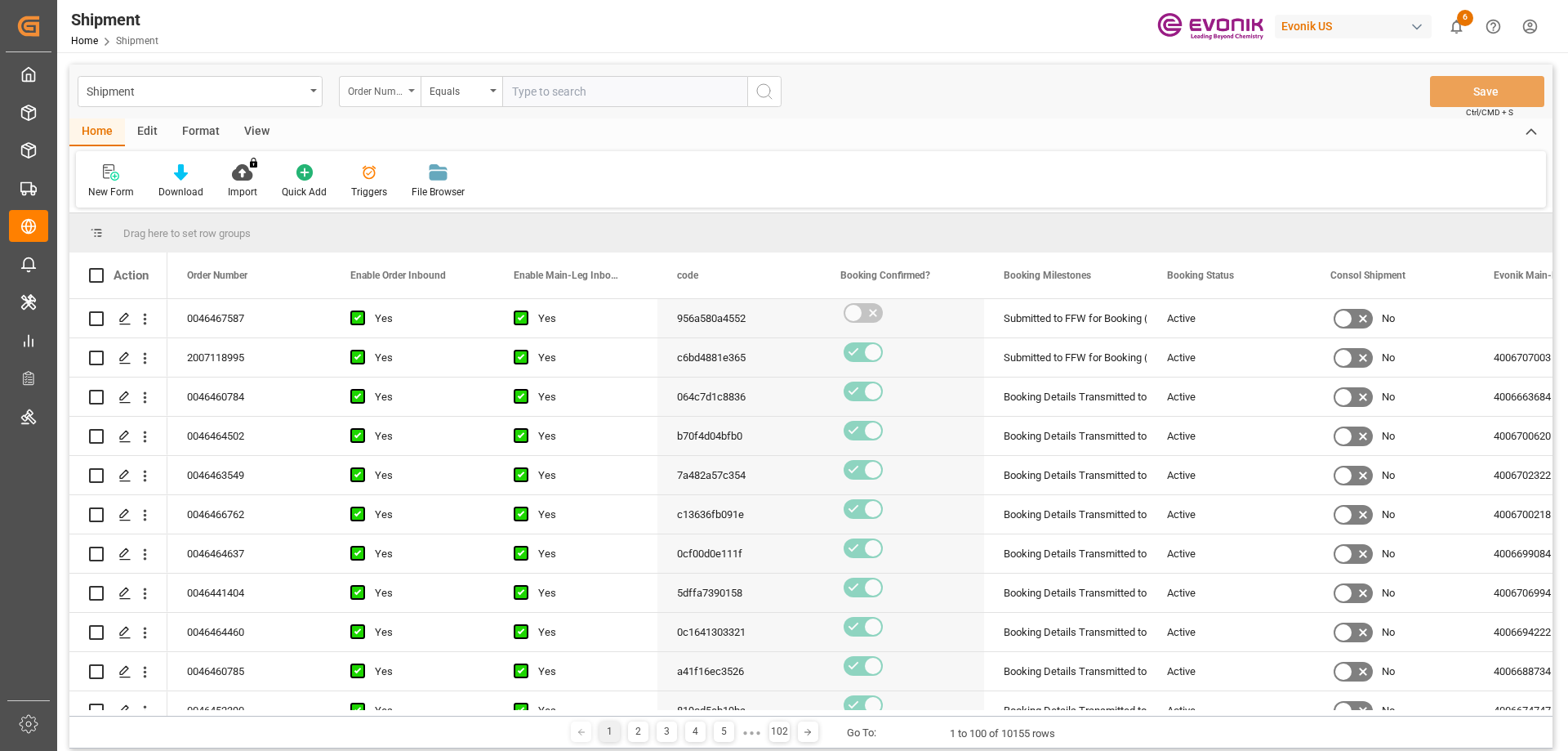
click at [402, 91] on div "Order Number" at bounding box center [375, 89] width 55 height 19
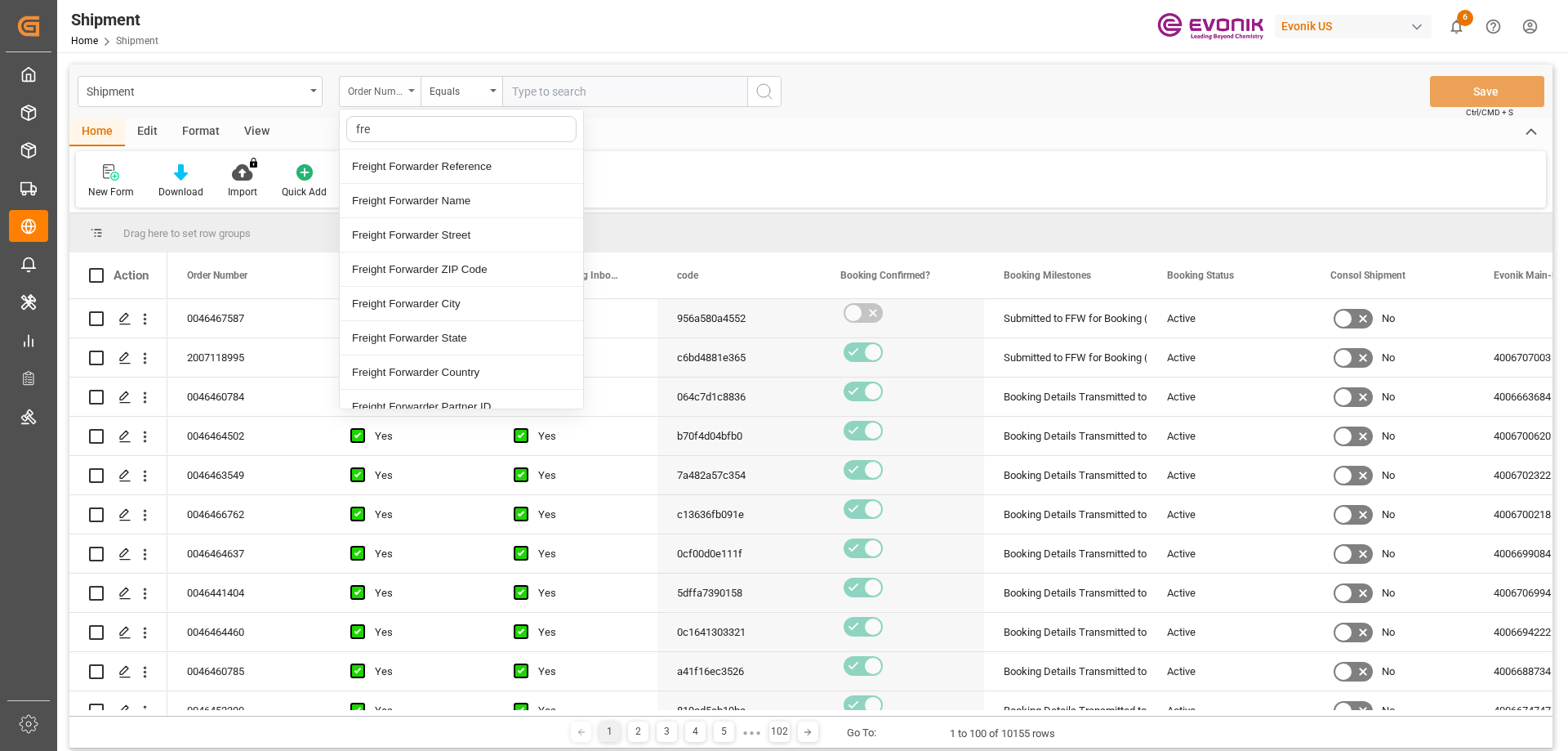
type input "frei"
click at [411, 170] on div "Freight Forwarder Reference" at bounding box center [461, 167] width 243 height 34
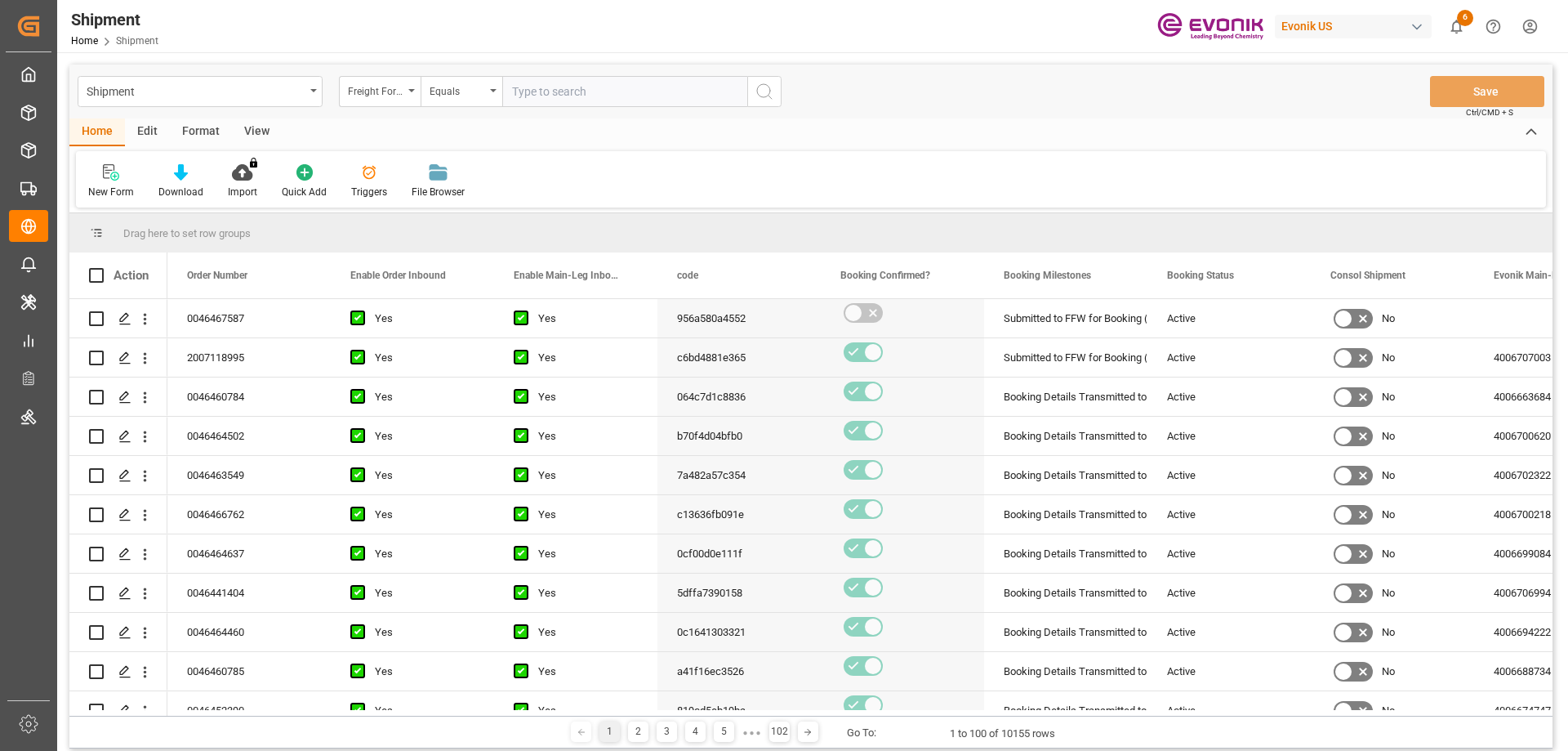
click at [587, 96] on input "text" at bounding box center [625, 91] width 245 height 31
paste input "250905000259"
type input "250905000259"
click at [755, 96] on icon "search button" at bounding box center [764, 91] width 20 height 20
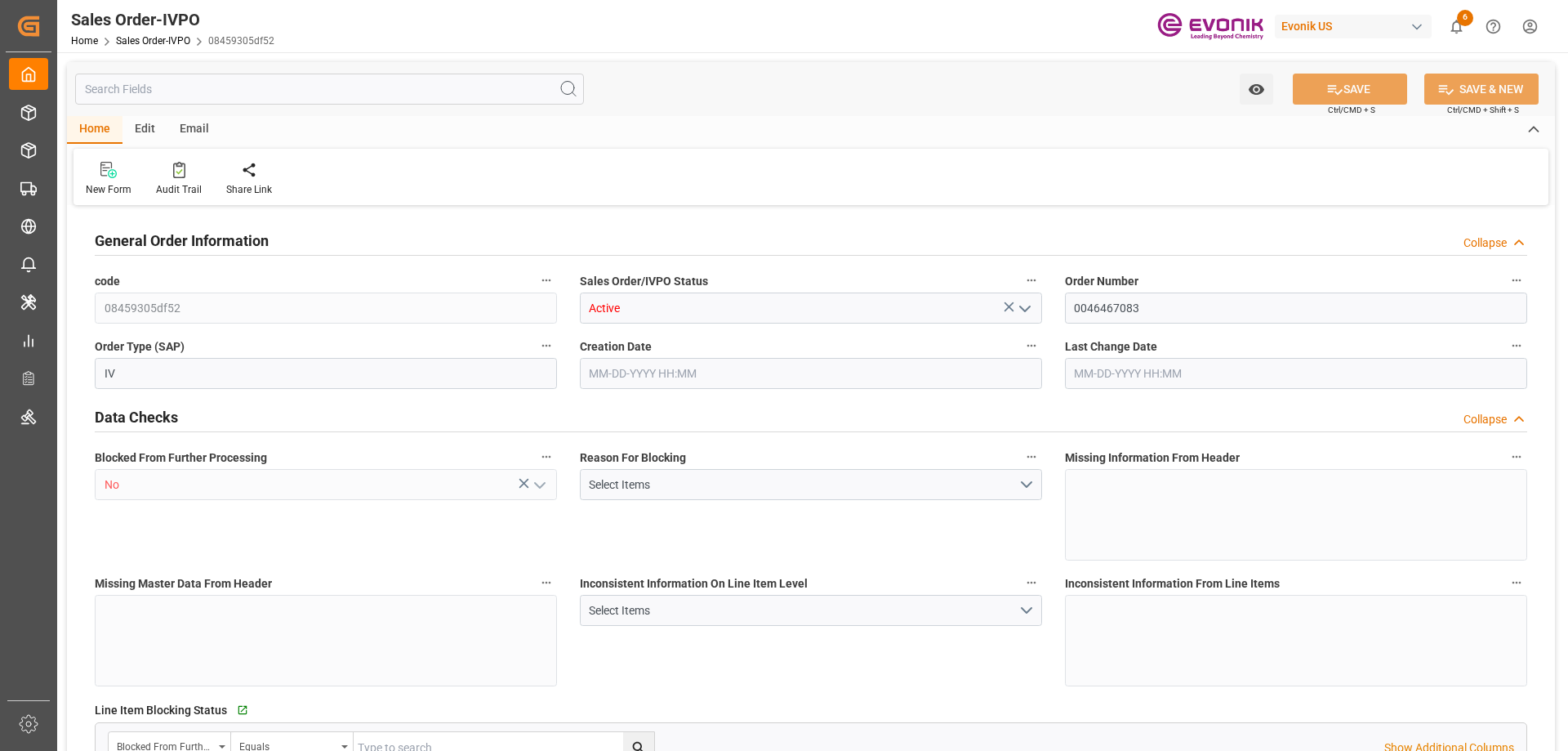
type input "CNSHA"
type input "0"
type input "1"
type input "2"
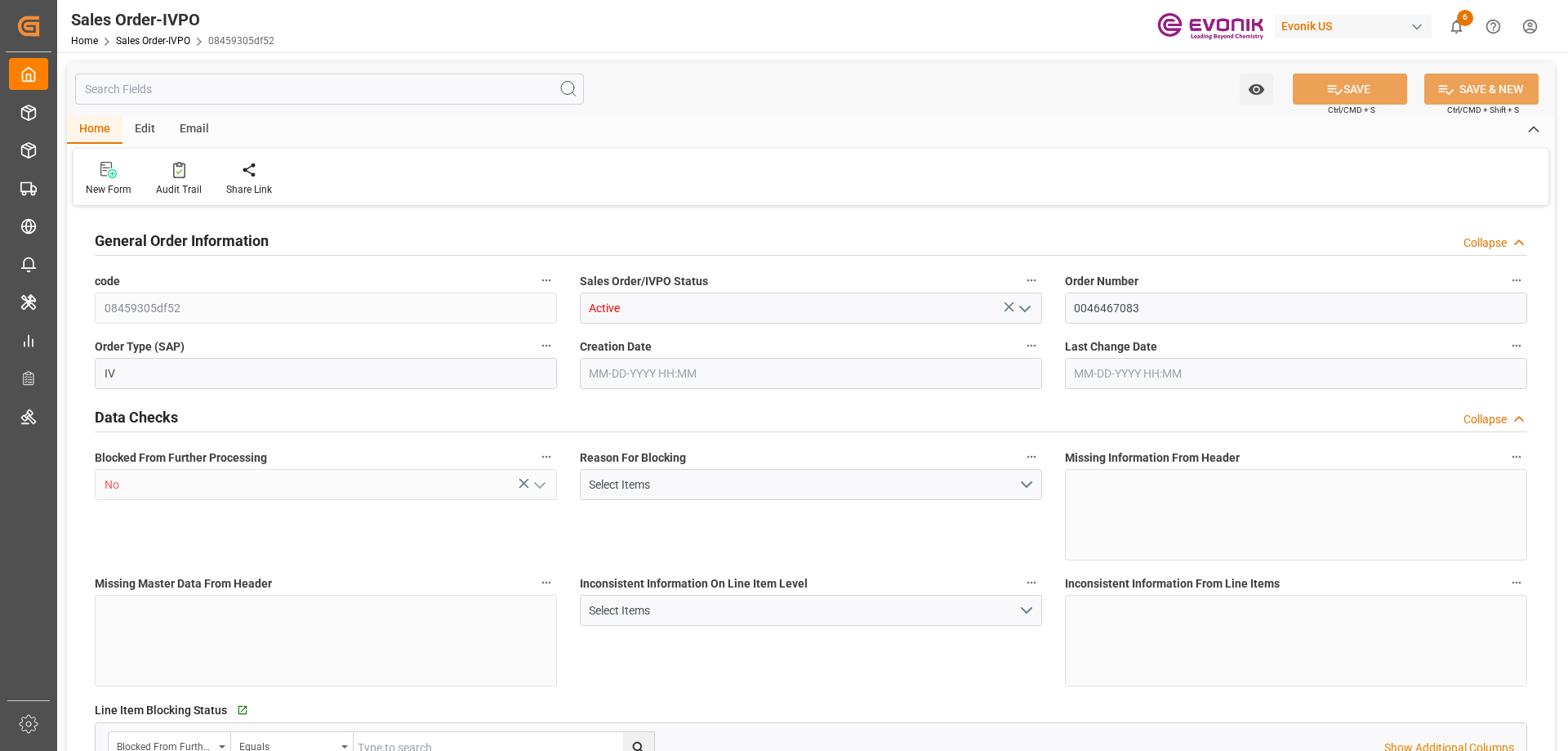
type input "17108.9"
type input "50.3442"
type input "17000"
type input "30"
type input "[DATE] 23:05"
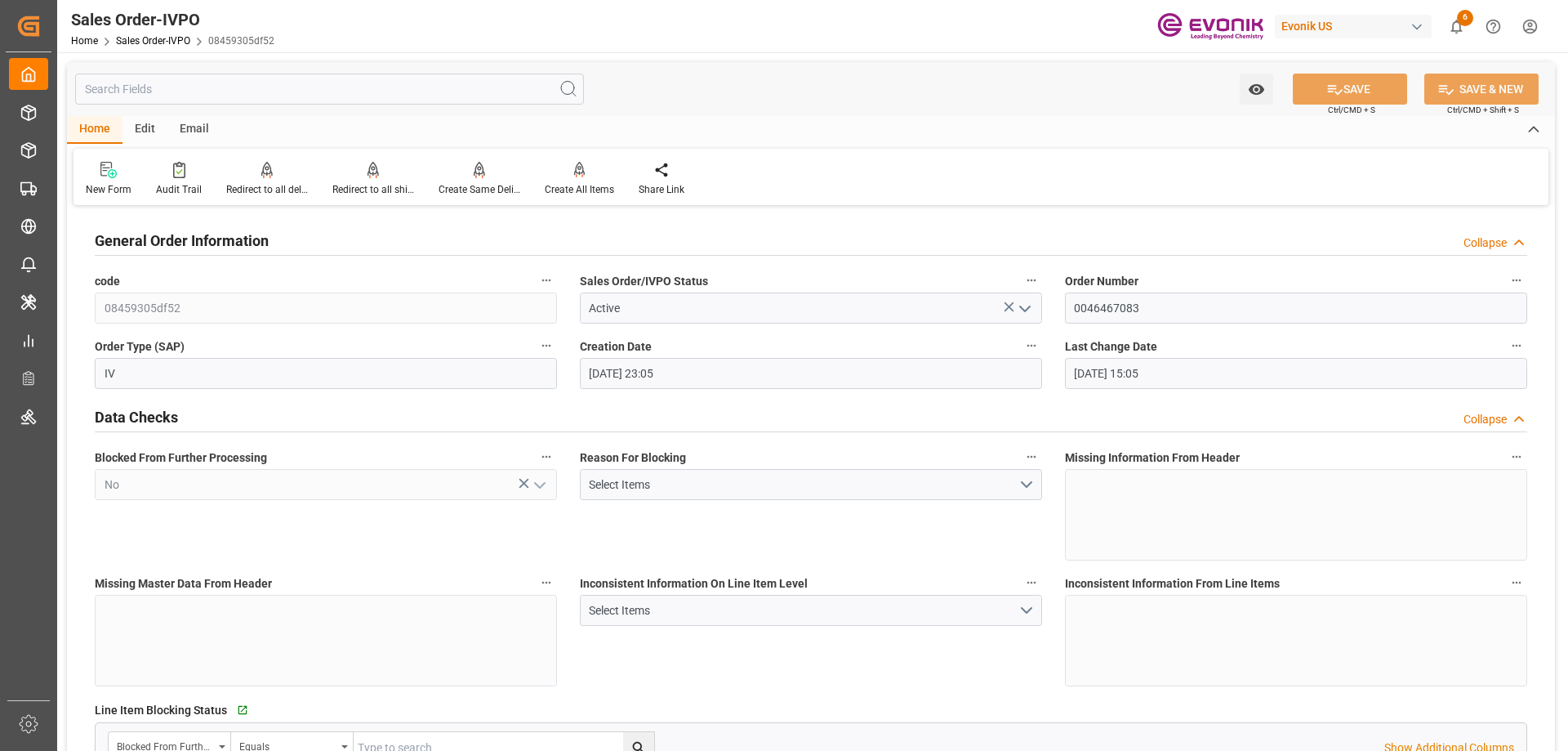
type input "[DATE] 15:05"
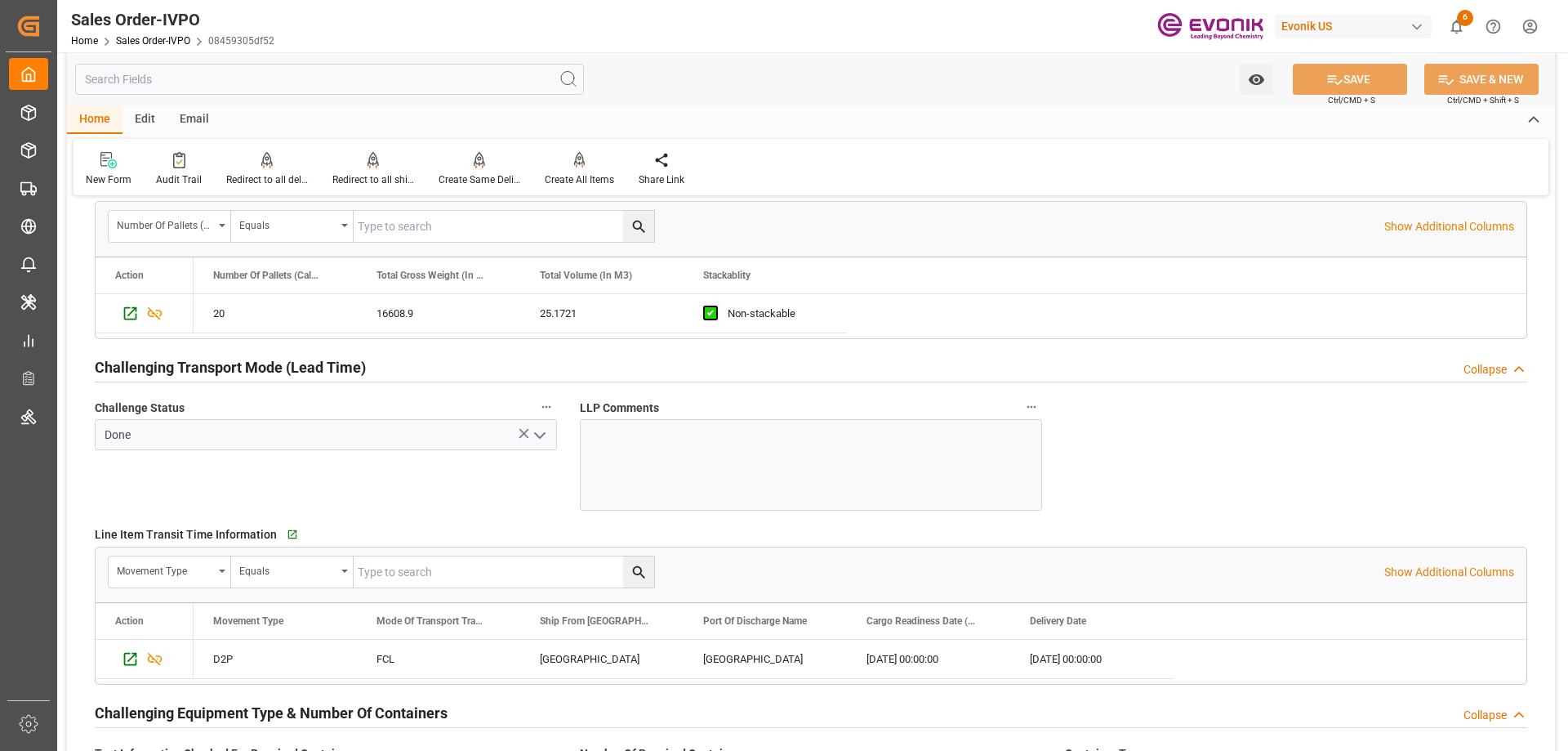
scroll to position [3185, 0]
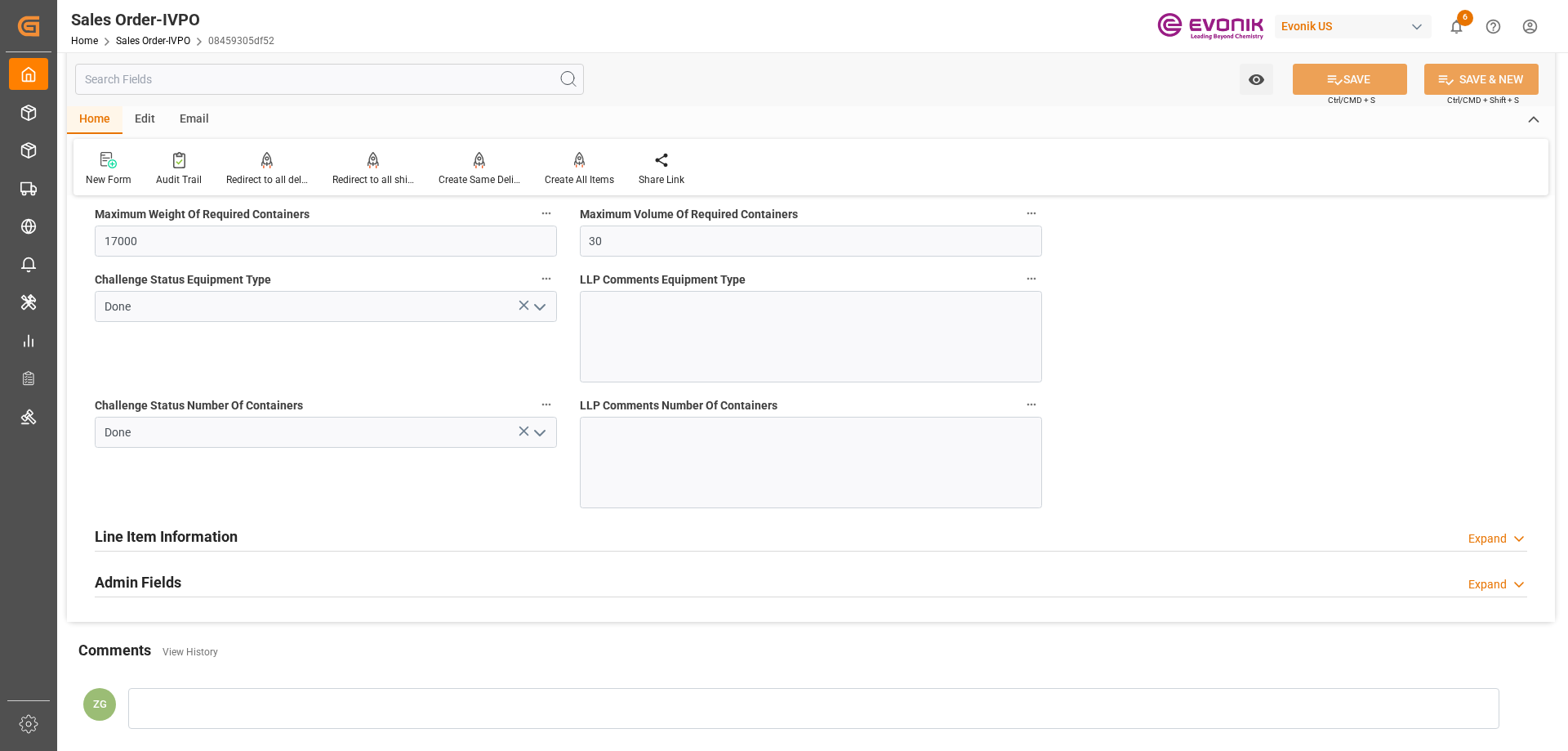
click at [545, 430] on polyline "open menu" at bounding box center [540, 433] width 10 height 5
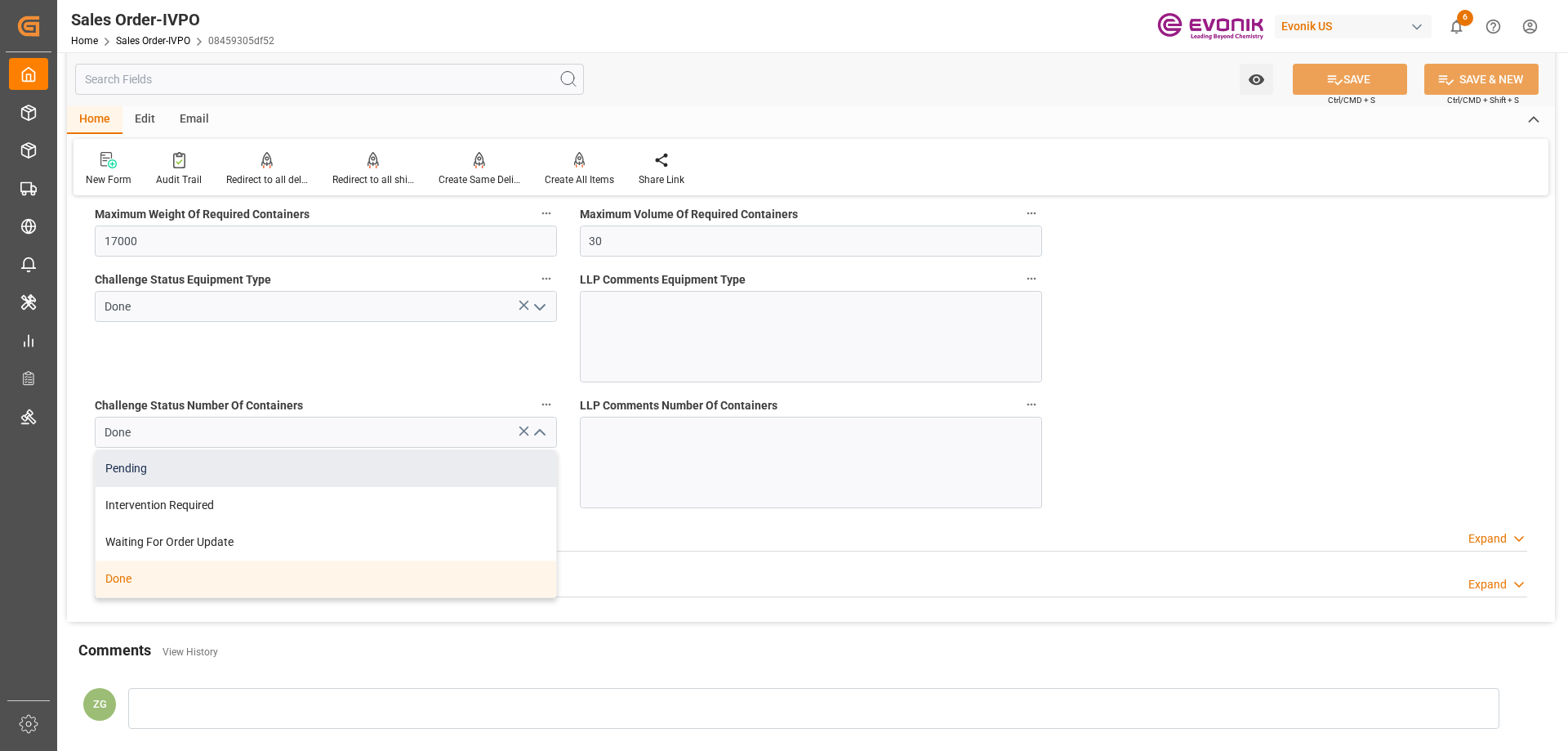
click at [148, 468] on div "Pending" at bounding box center [325, 468] width 461 height 37
type input "Pending"
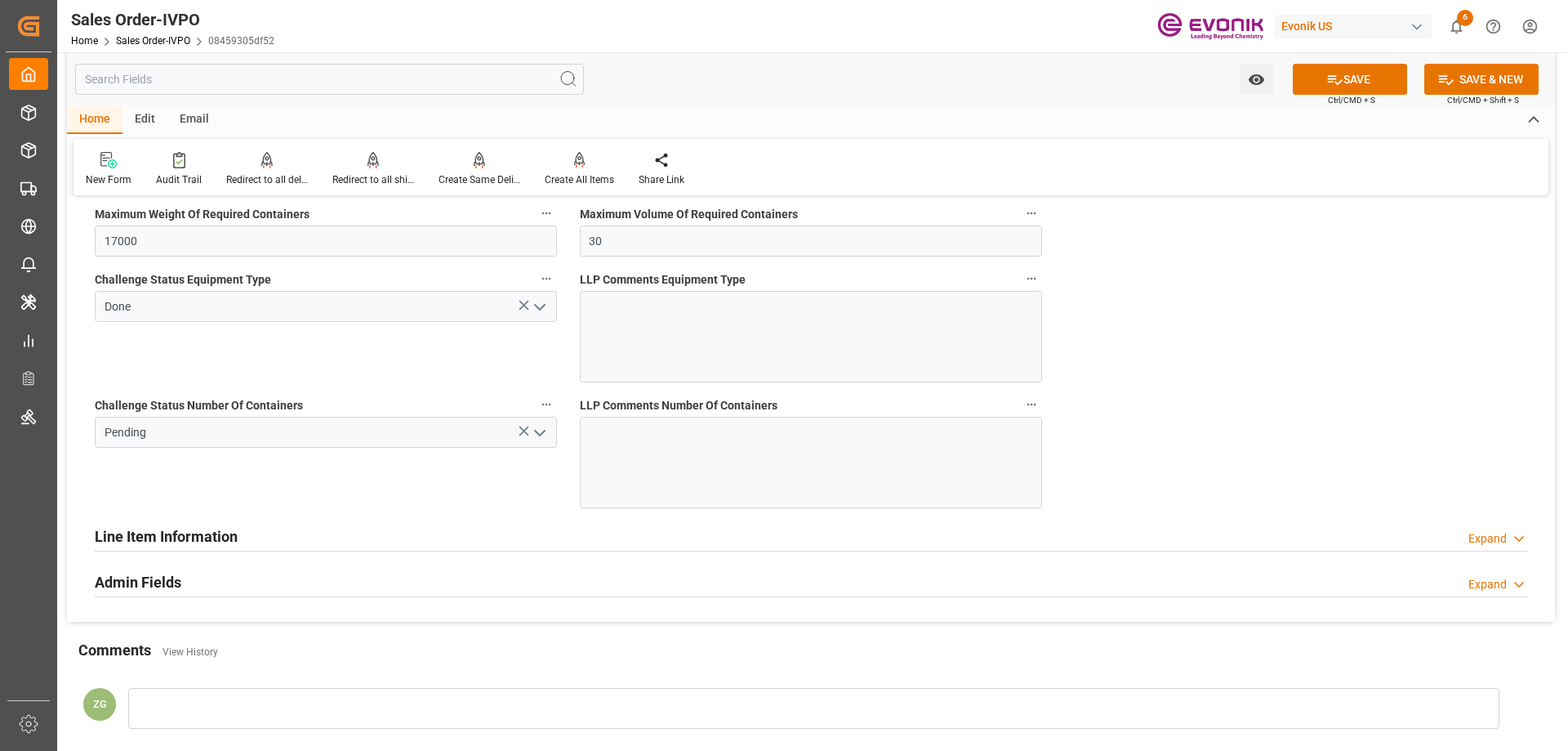
click at [535, 301] on icon "open menu" at bounding box center [540, 307] width 20 height 20
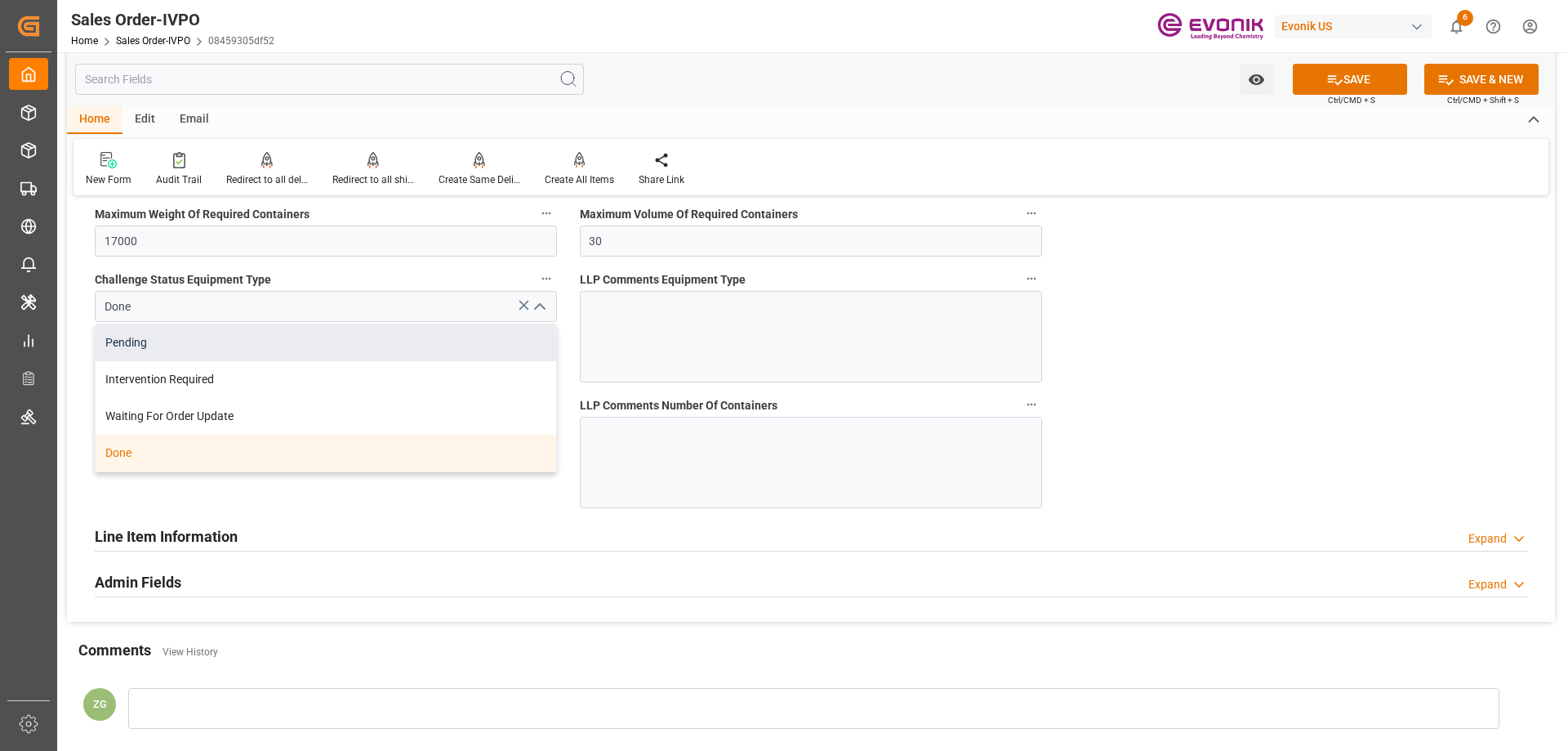
click at [164, 349] on div "Pending" at bounding box center [325, 342] width 461 height 37
type input "Pending"
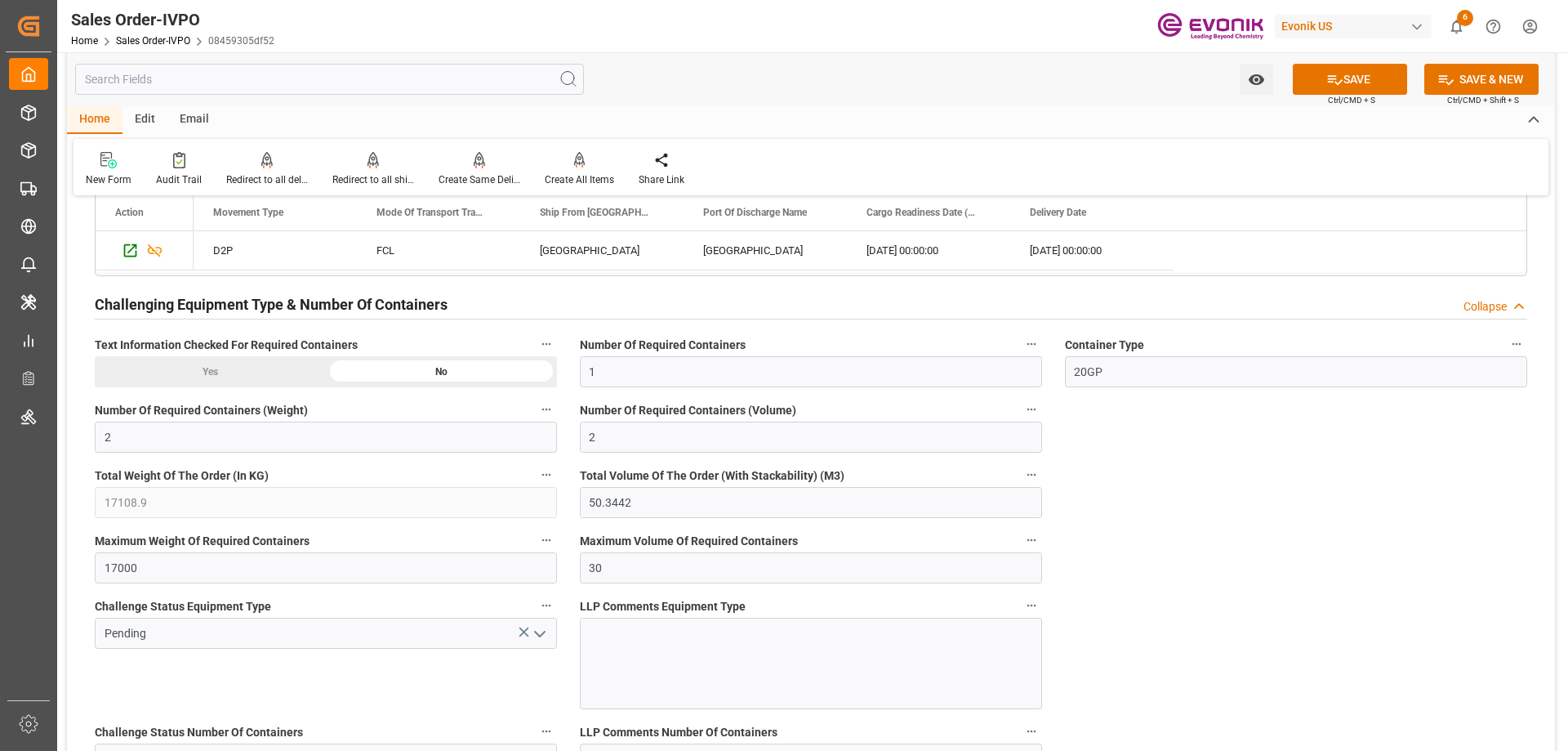
scroll to position [2532, 0]
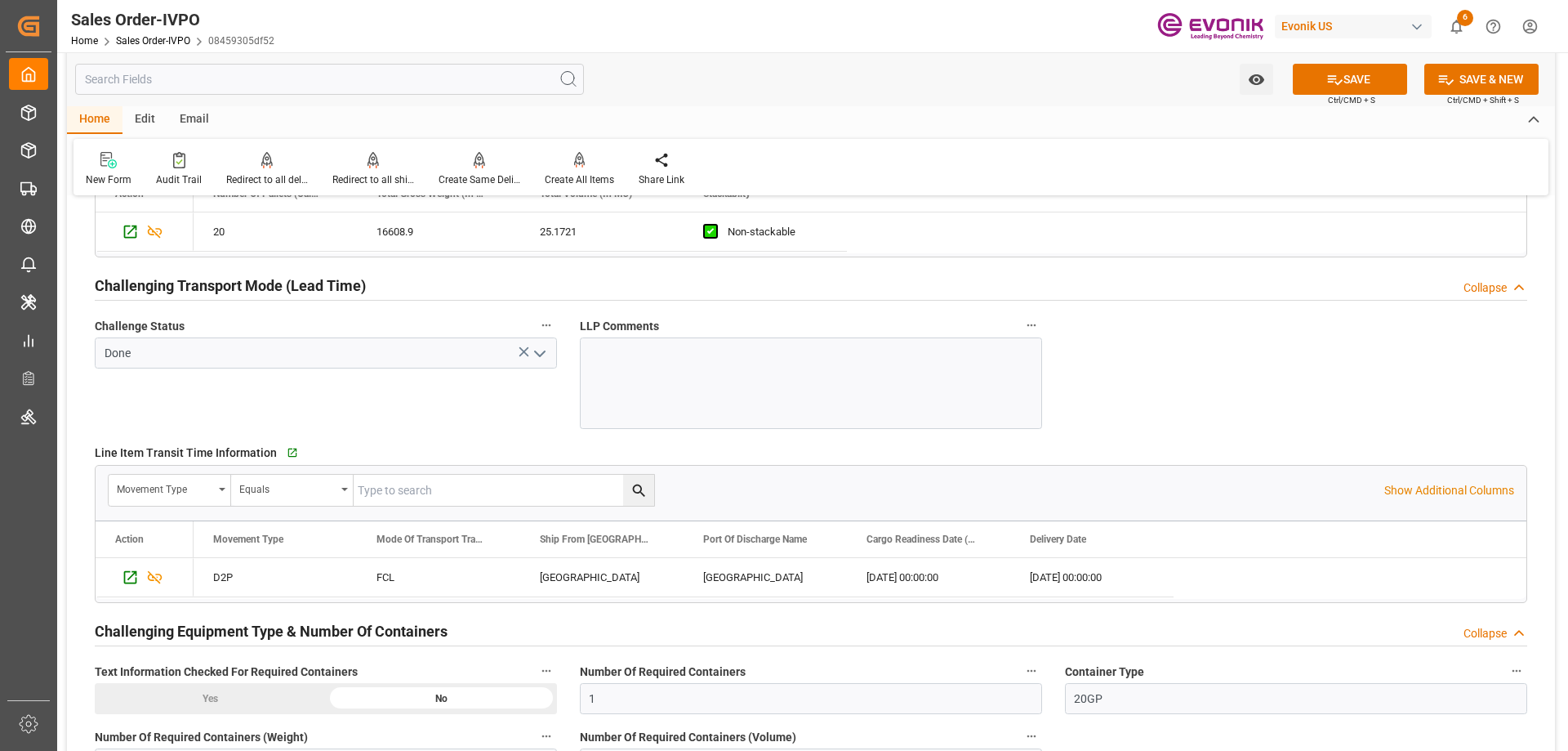
click at [541, 355] on polyline "open menu" at bounding box center [540, 353] width 10 height 5
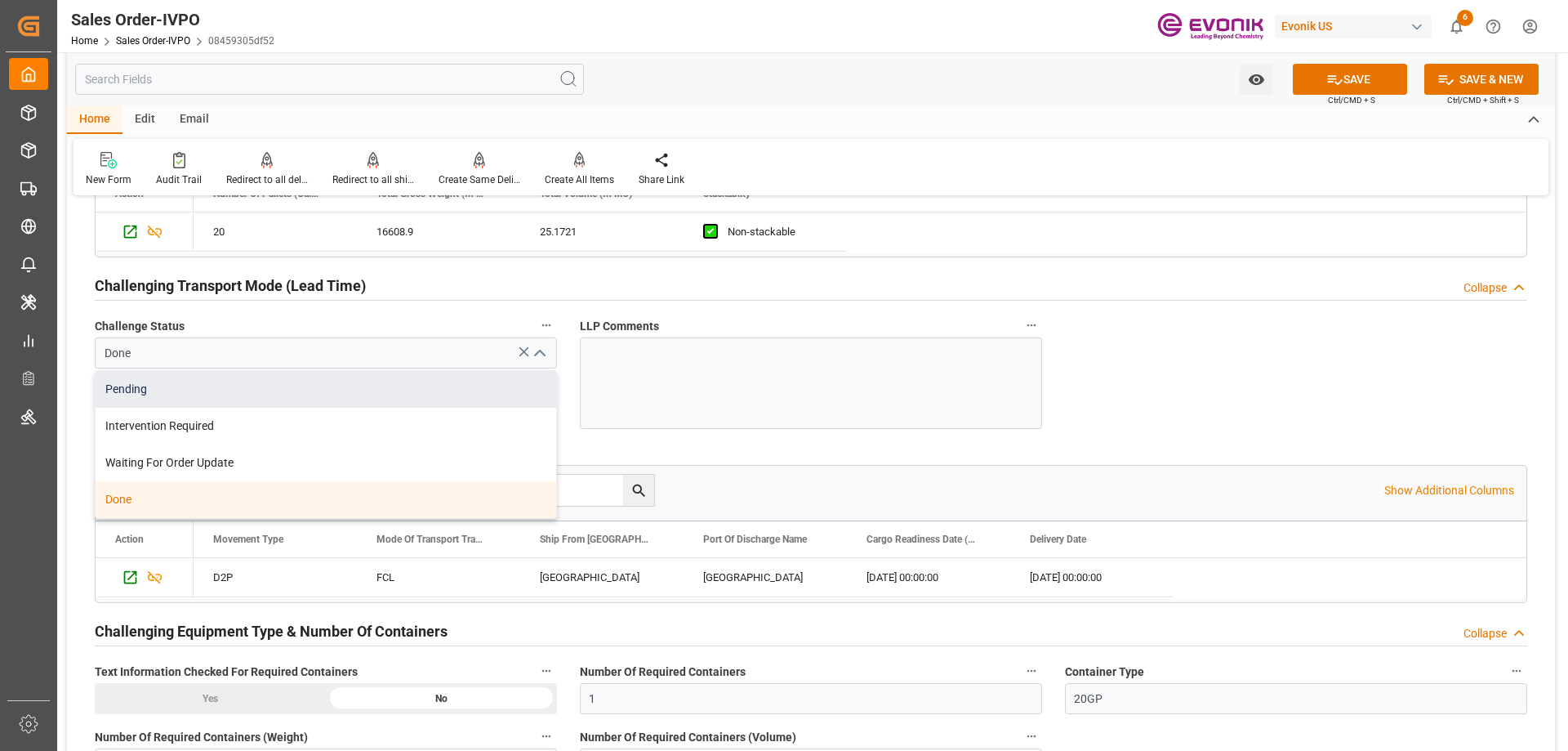
click at [163, 393] on div "Pending" at bounding box center [325, 388] width 461 height 37
type input "Pending"
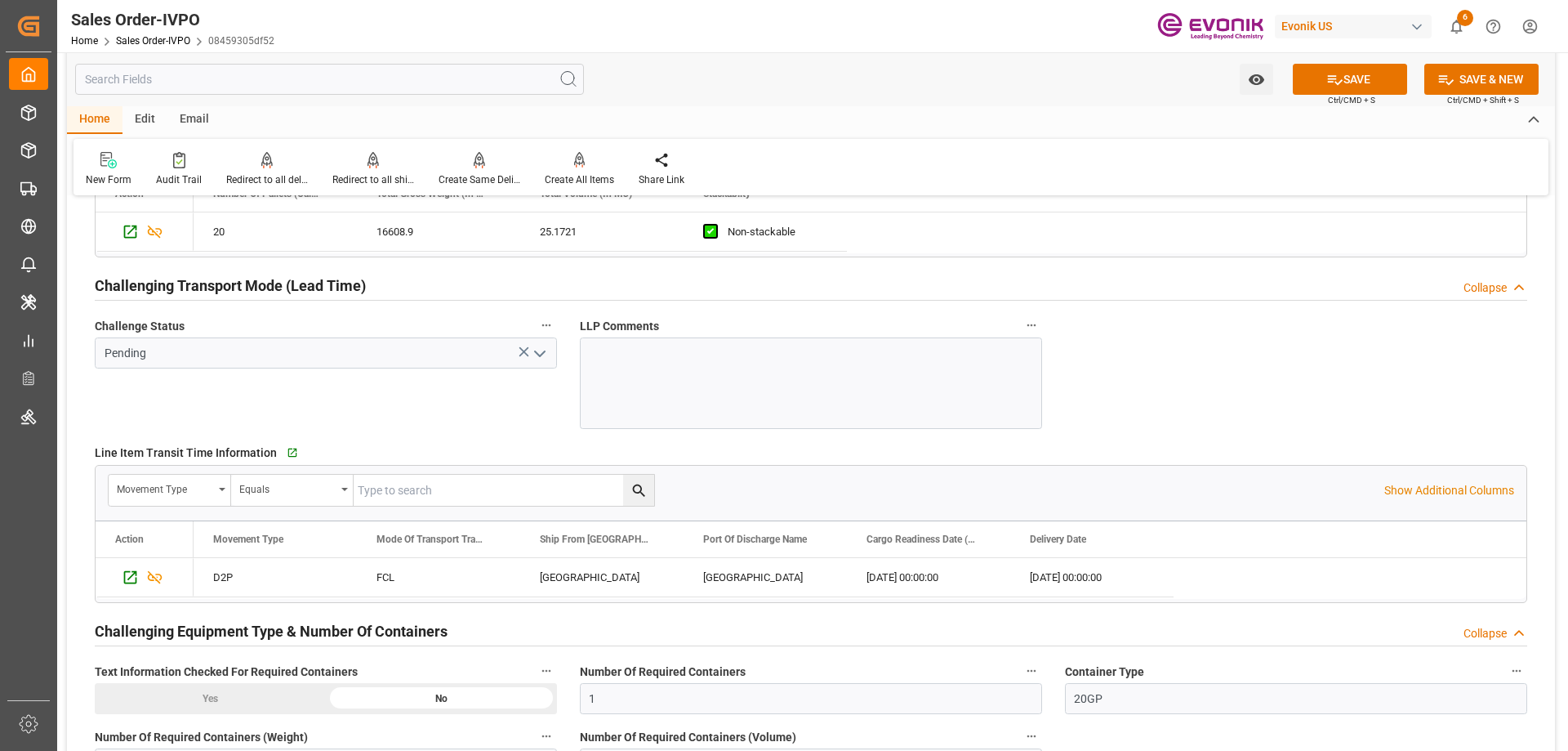
scroll to position [2124, 0]
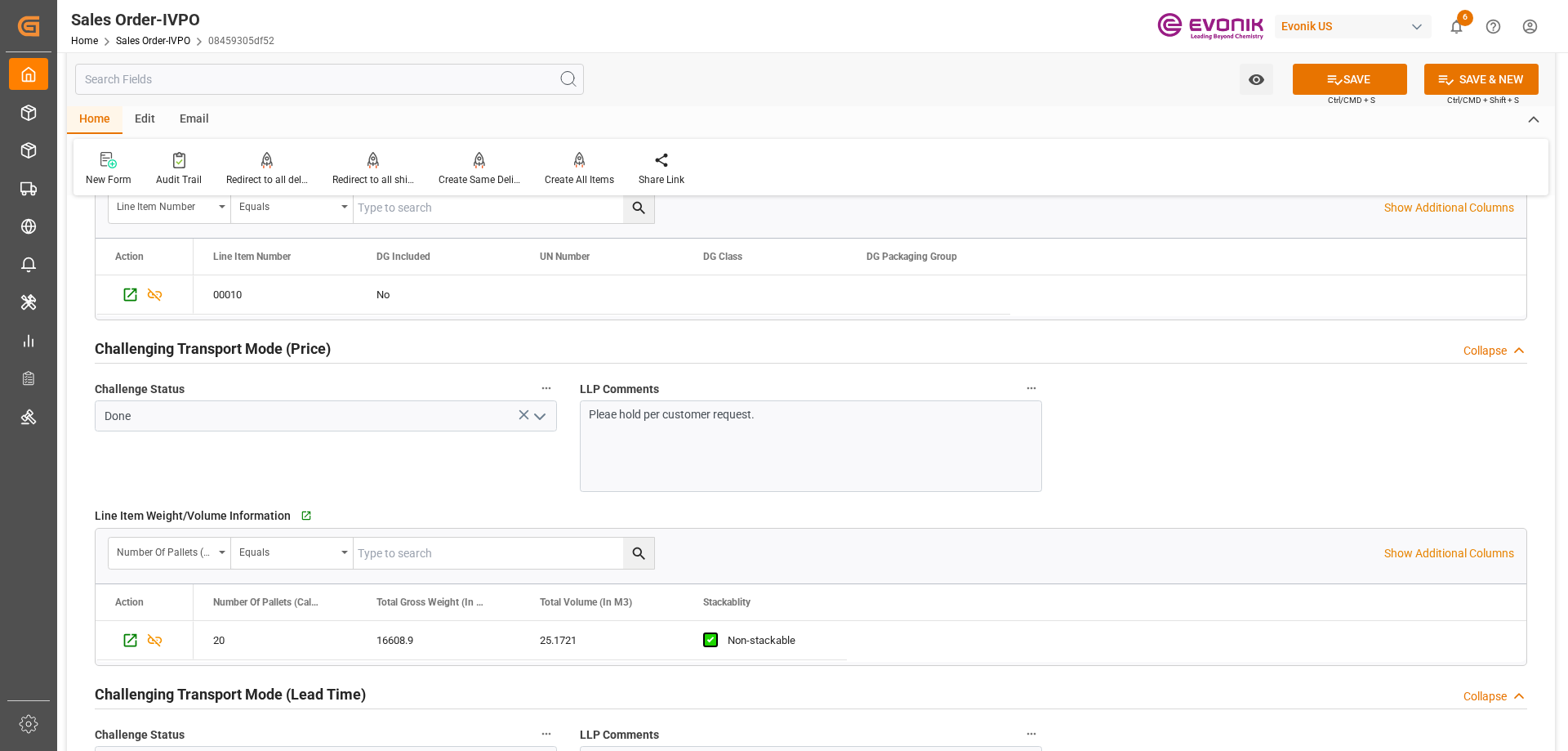
click at [529, 421] on button "open menu" at bounding box center [538, 416] width 25 height 26
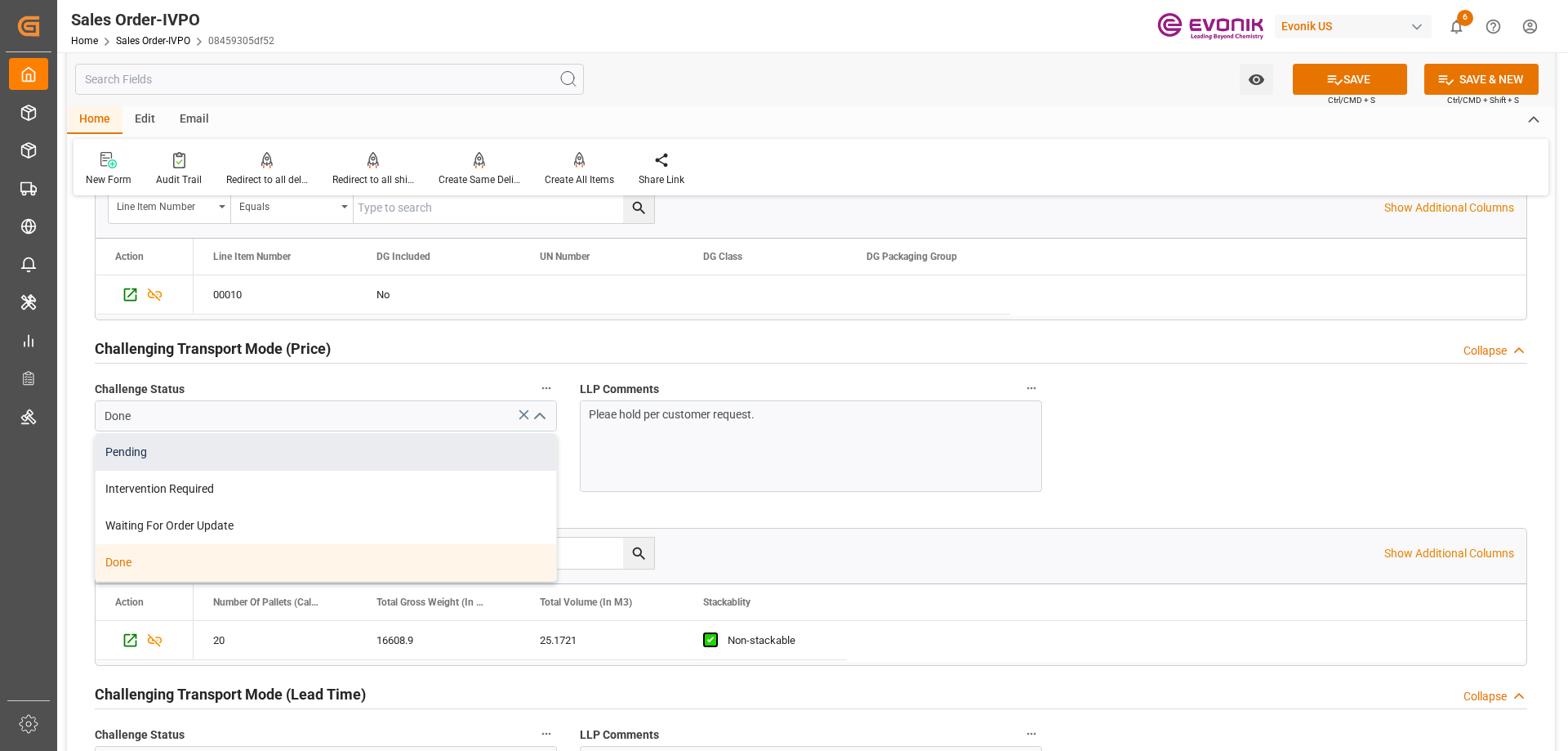
click at [216, 457] on div "Pending" at bounding box center [325, 451] width 461 height 37
type input "Pending"
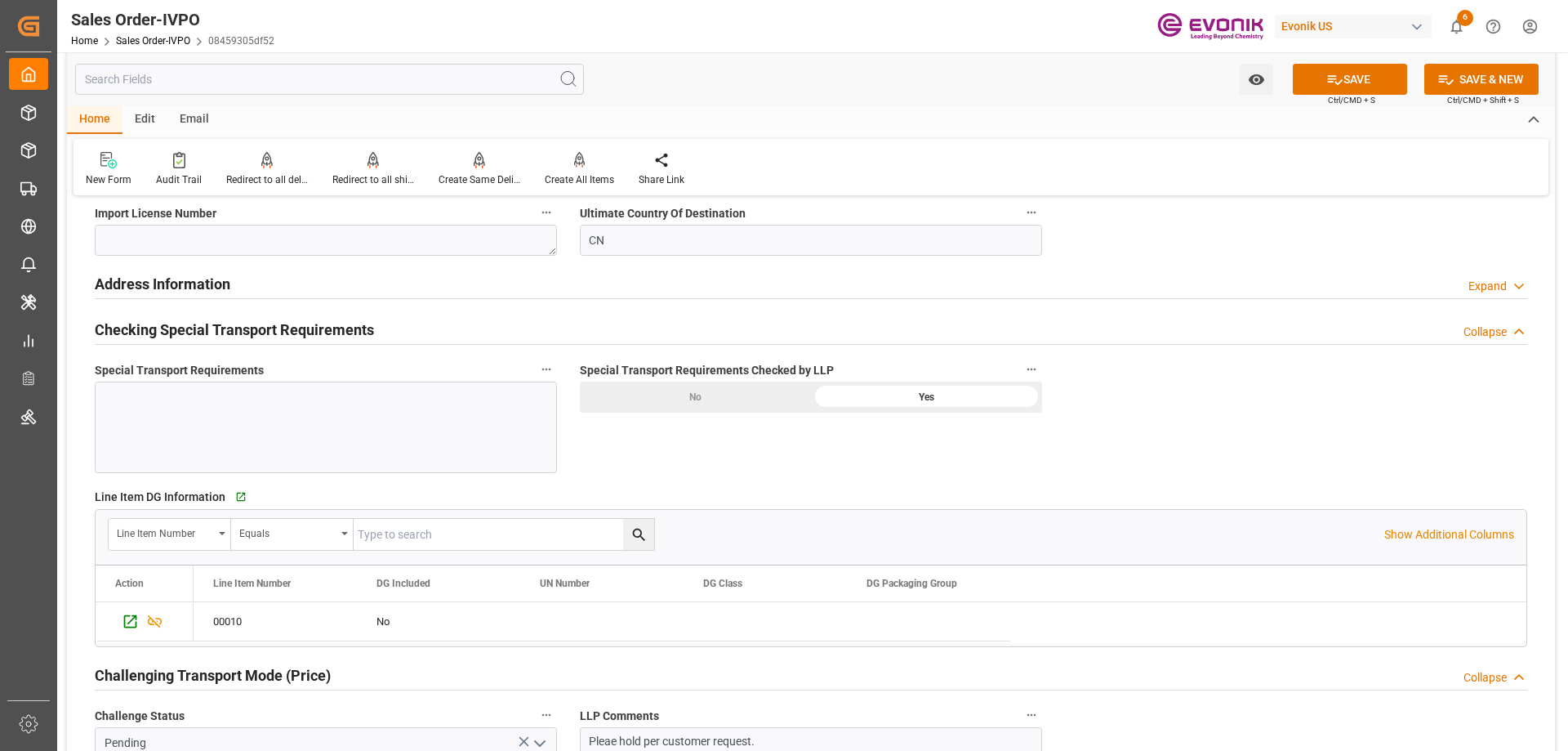
scroll to position [1715, 0]
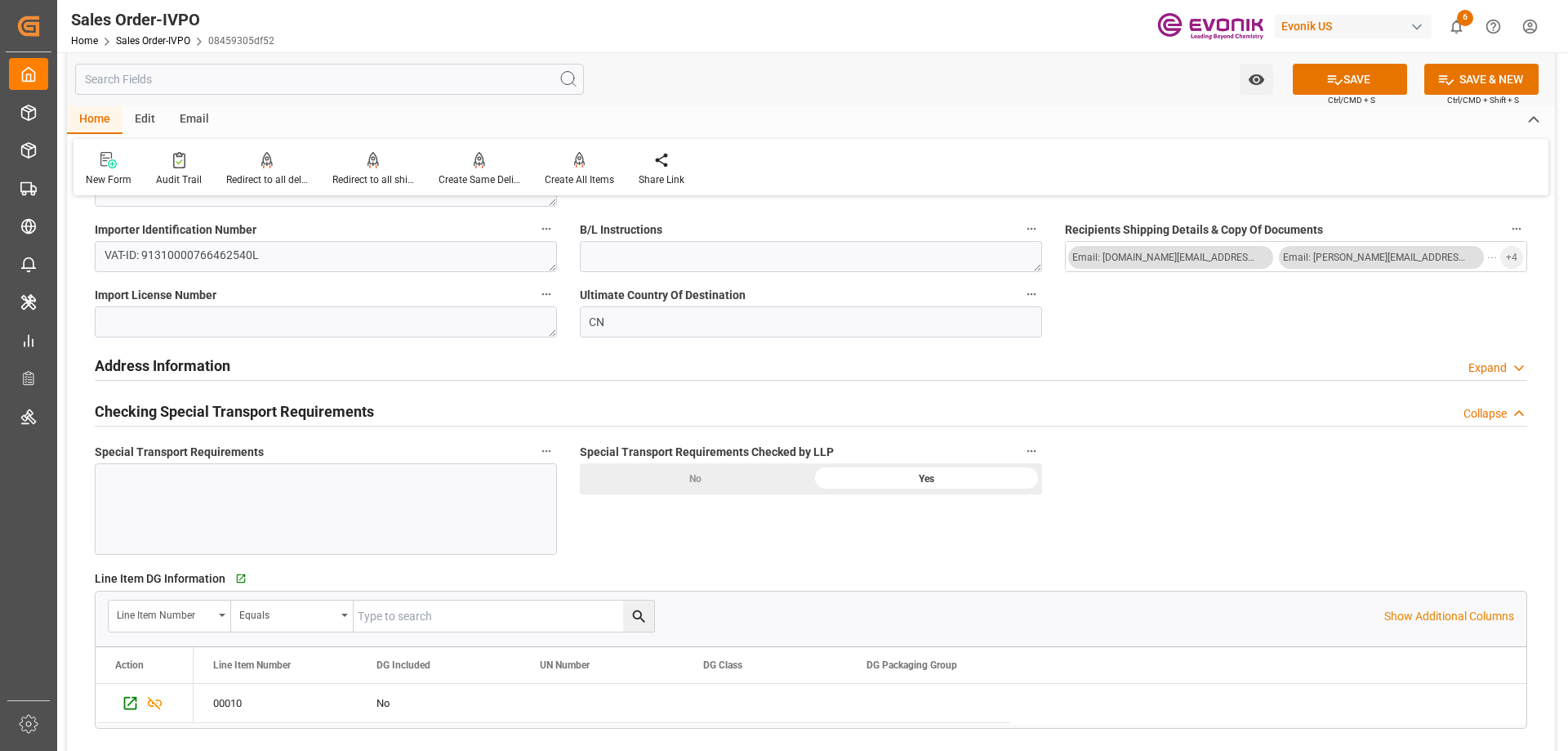
click at [770, 486] on div "No" at bounding box center [695, 479] width 231 height 31
click at [1392, 83] on button "SAVE" at bounding box center [1349, 79] width 114 height 31
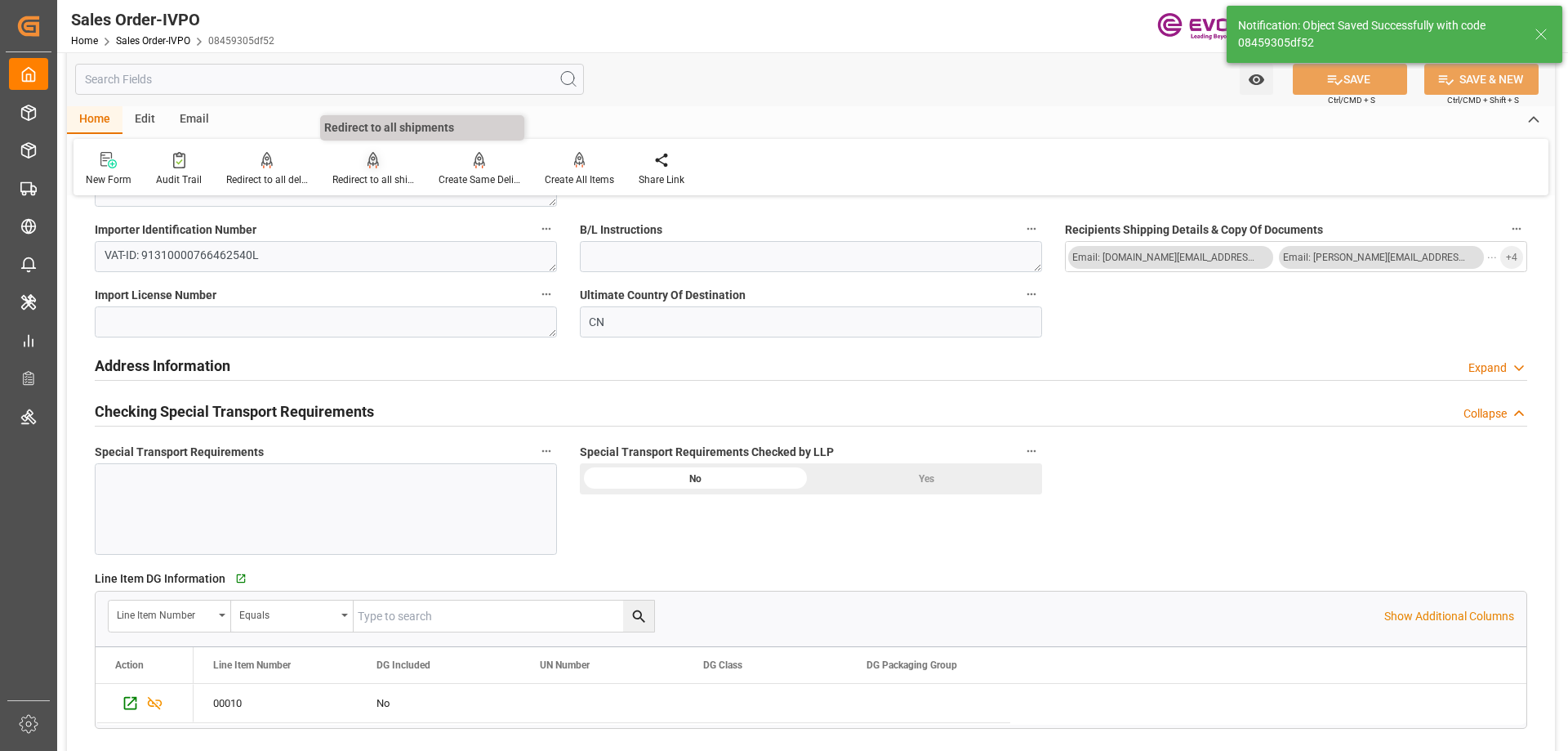
type input "[DATE] 15:26"
type input "Yes"
click at [350, 169] on div "Redirect to all shipments" at bounding box center [373, 169] width 106 height 36
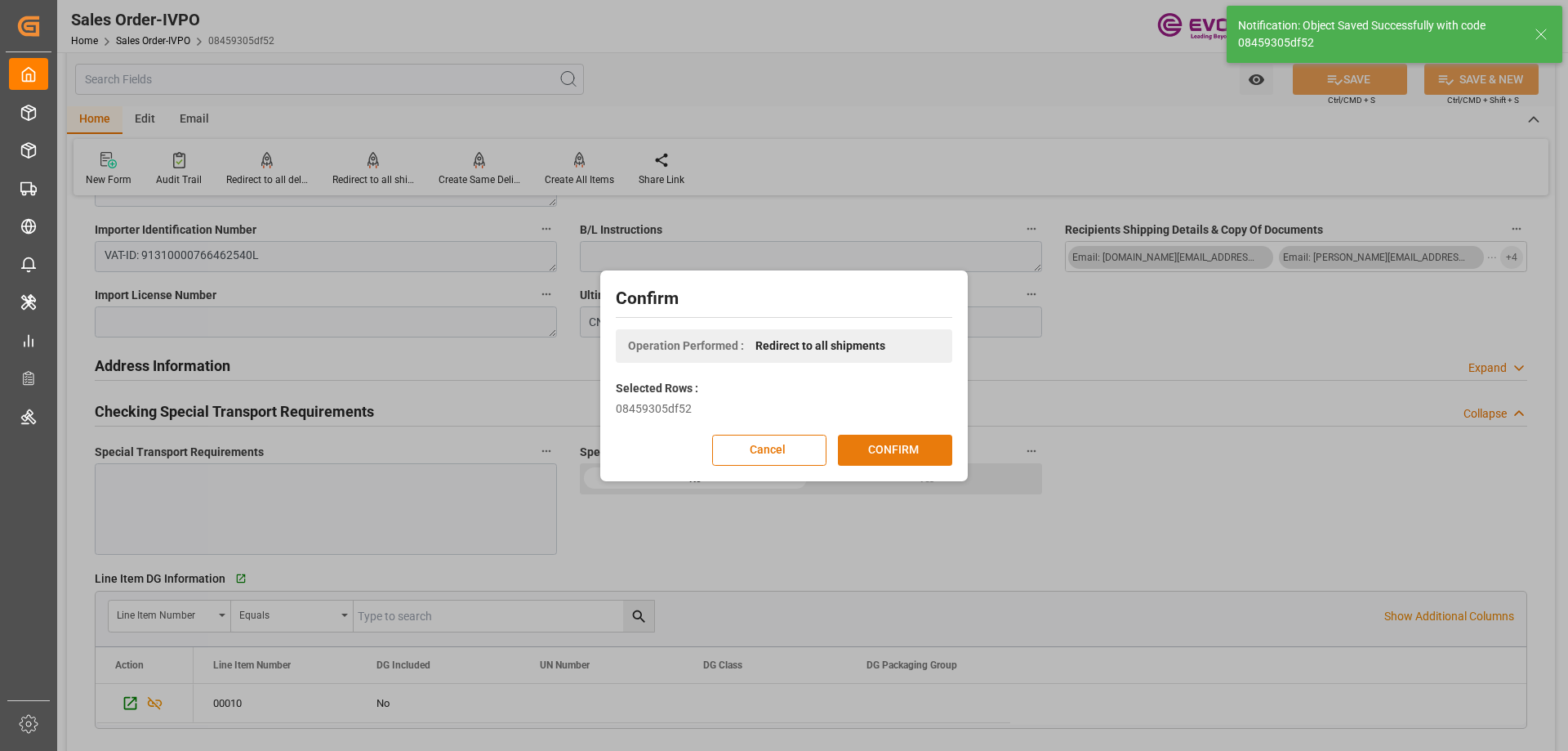
click at [878, 453] on button "CONFIRM" at bounding box center [895, 450] width 114 height 31
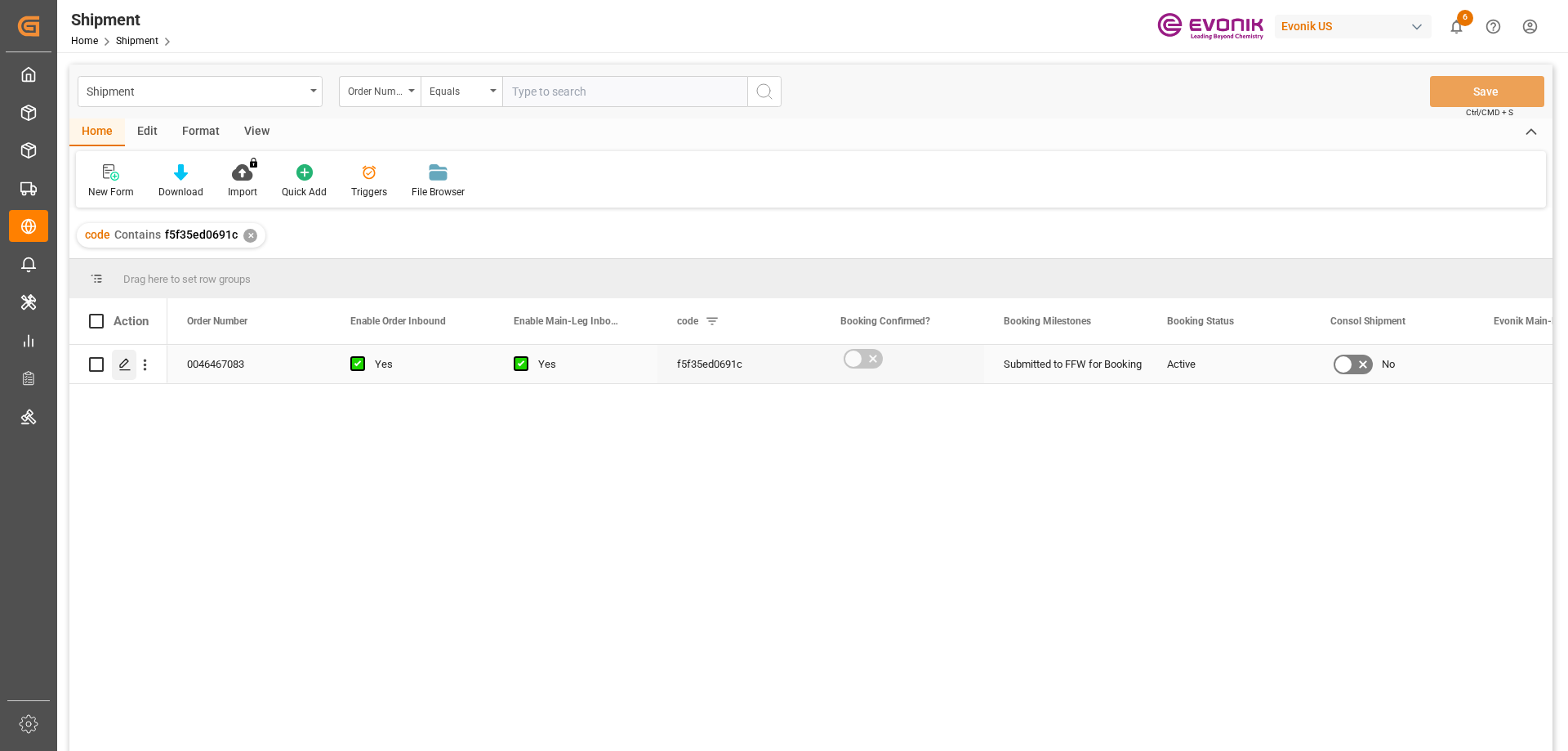
click at [121, 370] on icon "Press SPACE to select this row." at bounding box center [124, 364] width 13 height 13
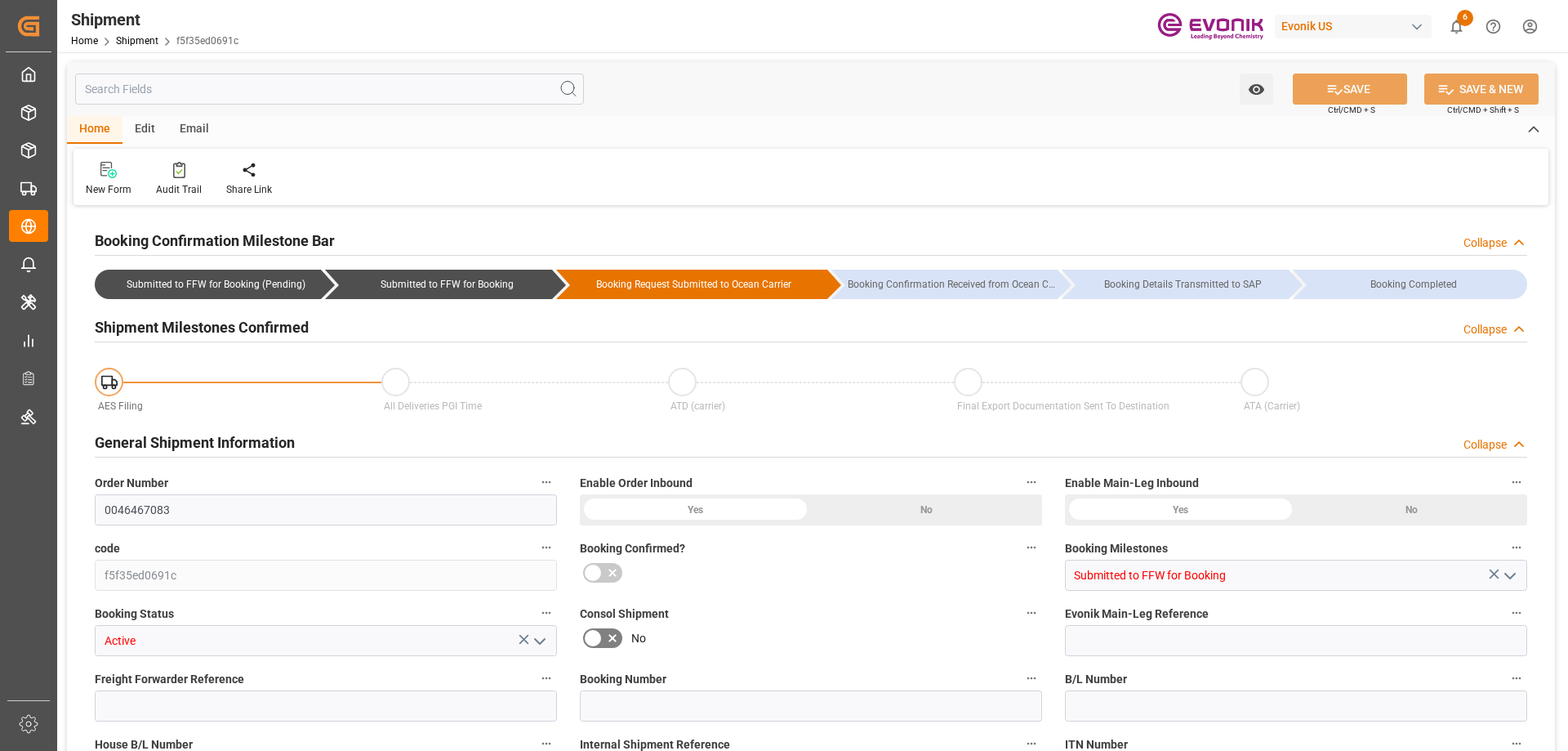
type input "77"
type input "DR"
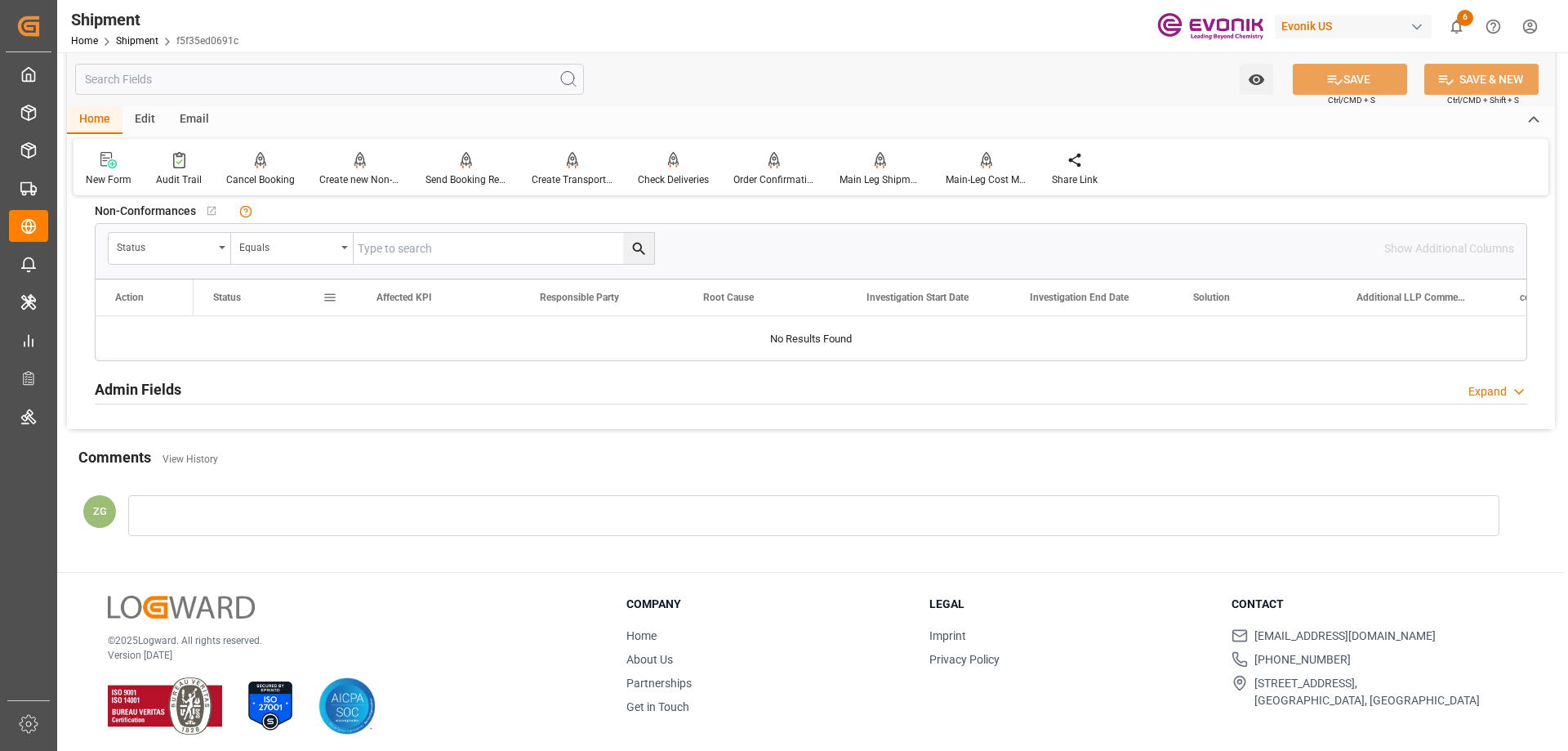
scroll to position [1307, 0]
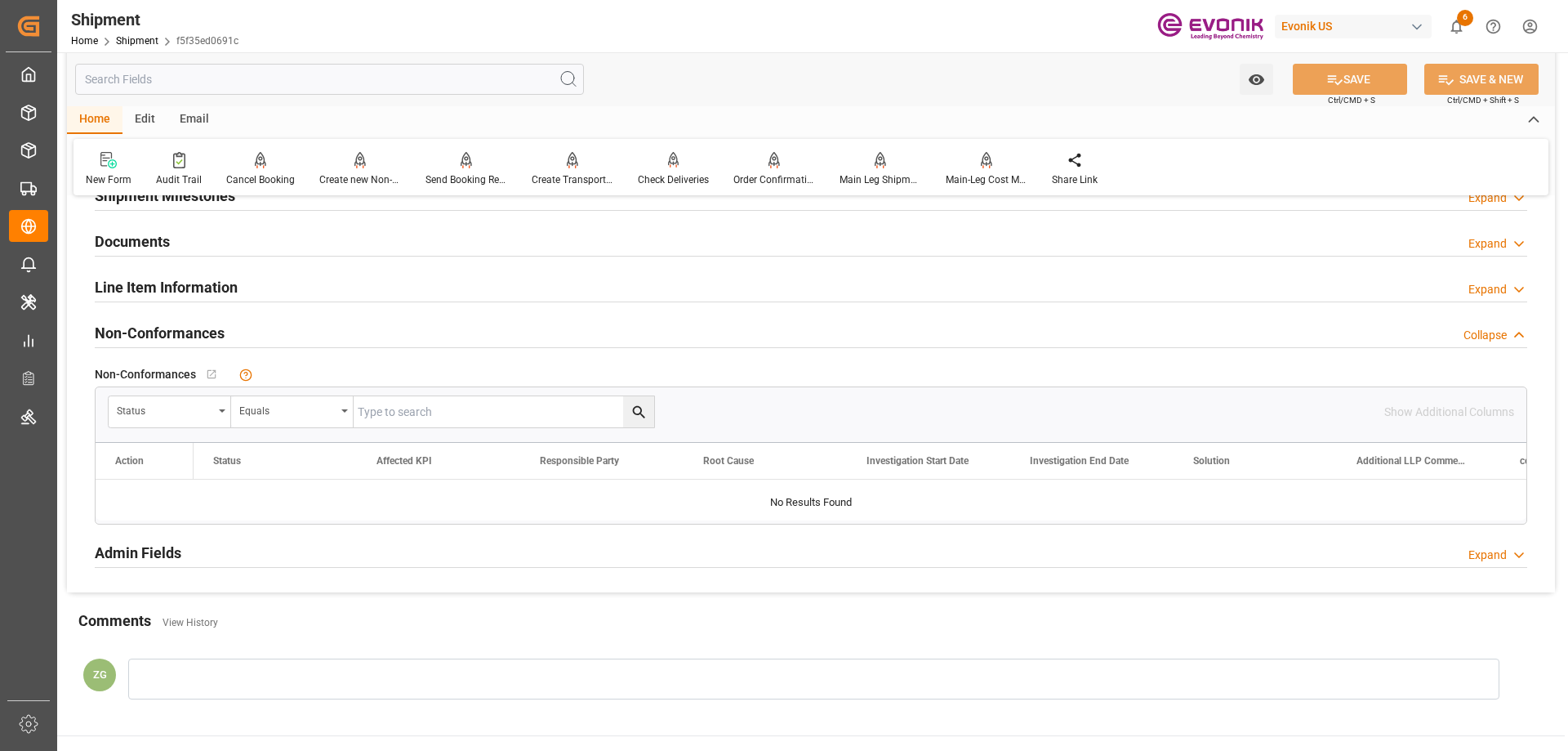
click at [155, 290] on h2 "Line Item Information" at bounding box center [166, 287] width 143 height 22
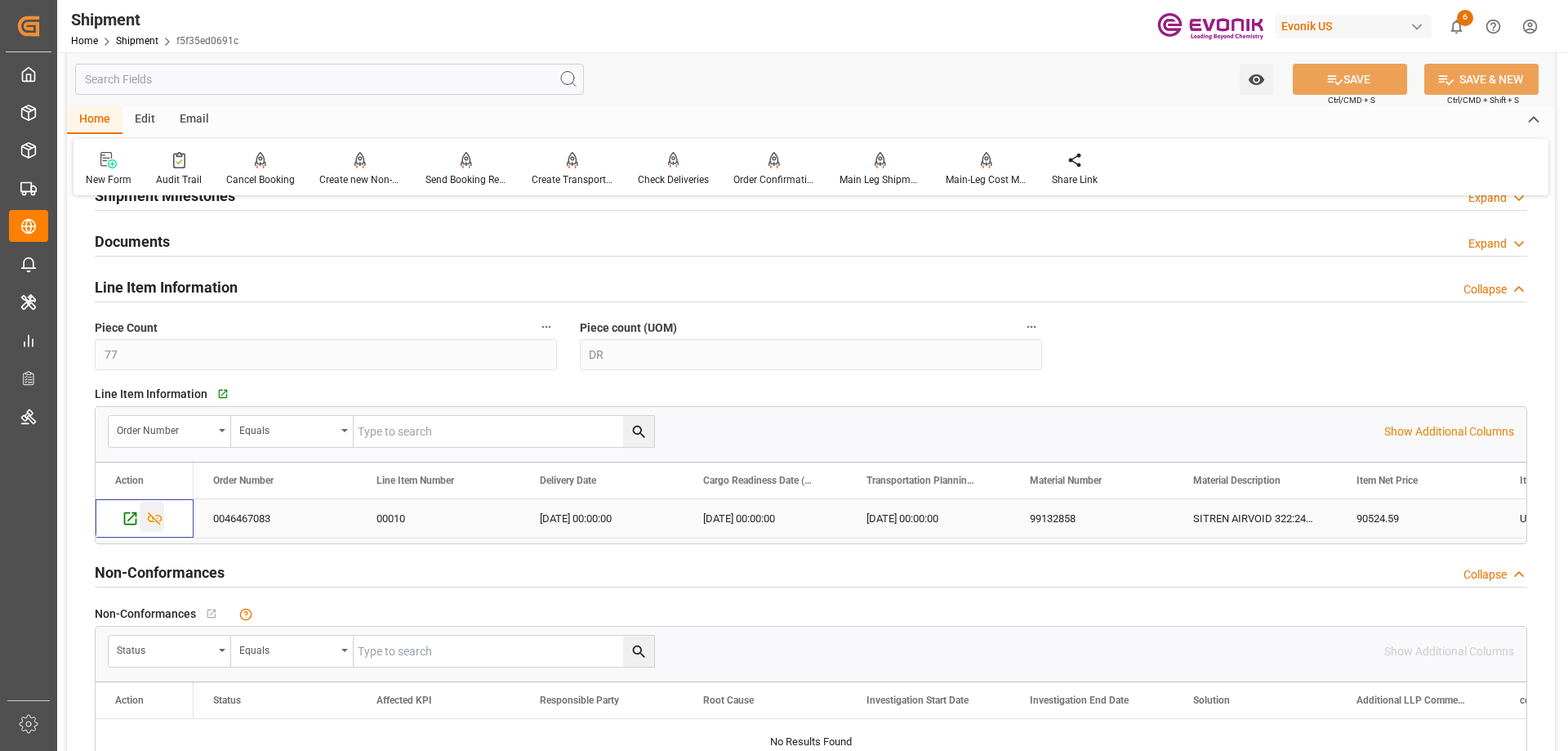
click at [158, 513] on icon "Press SPACE to select this row." at bounding box center [155, 519] width 17 height 17
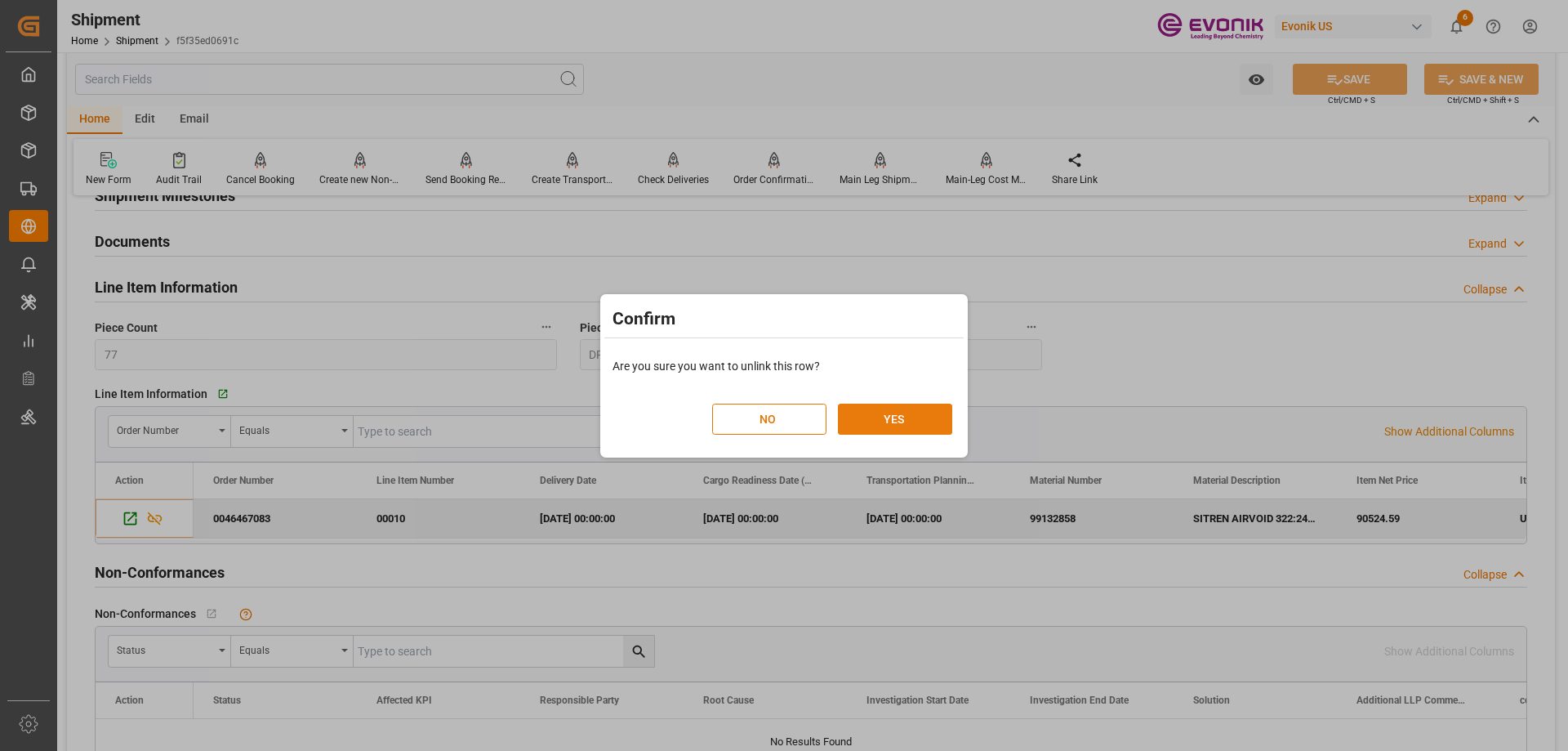
click at [856, 427] on button "YES" at bounding box center [895, 419] width 114 height 31
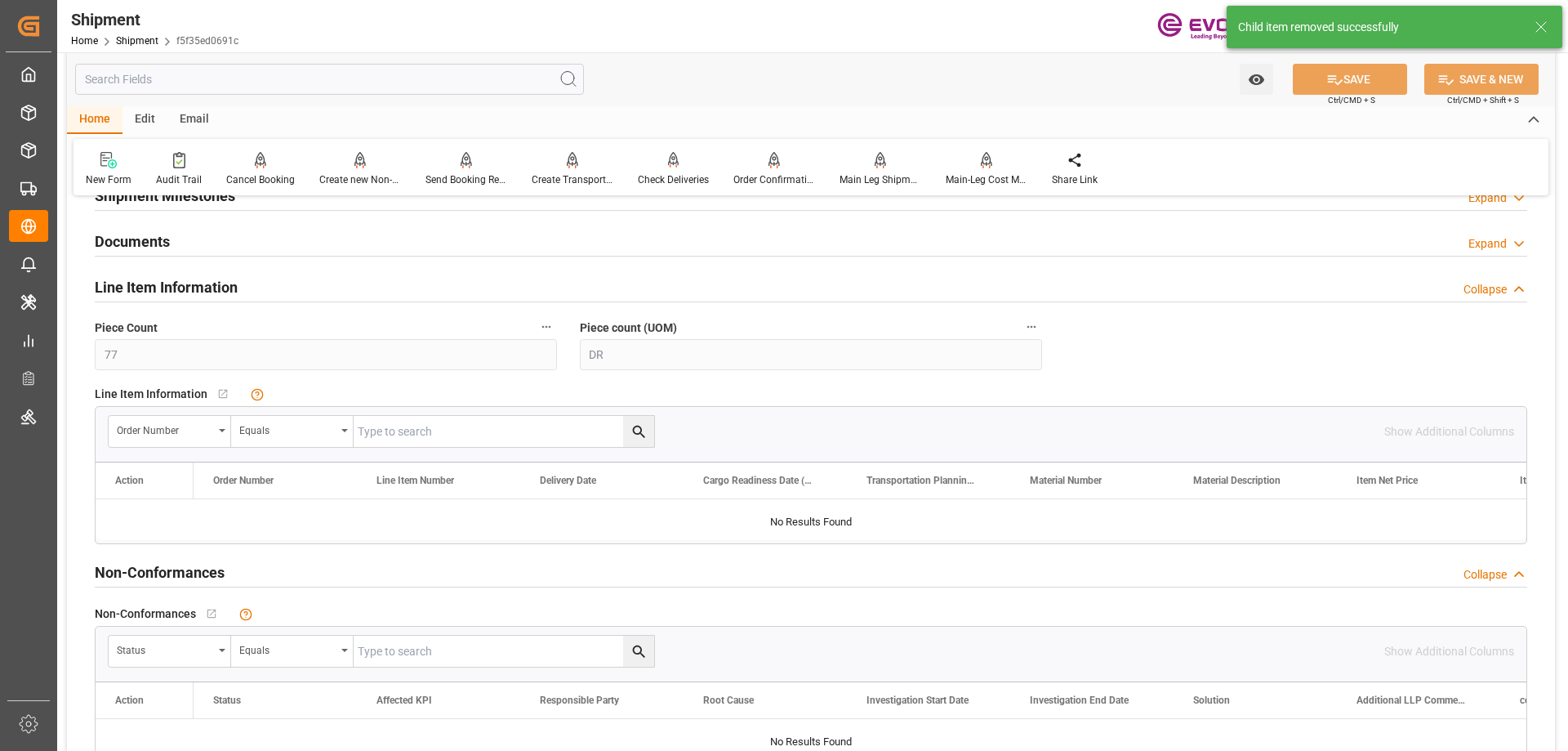
scroll to position [898, 0]
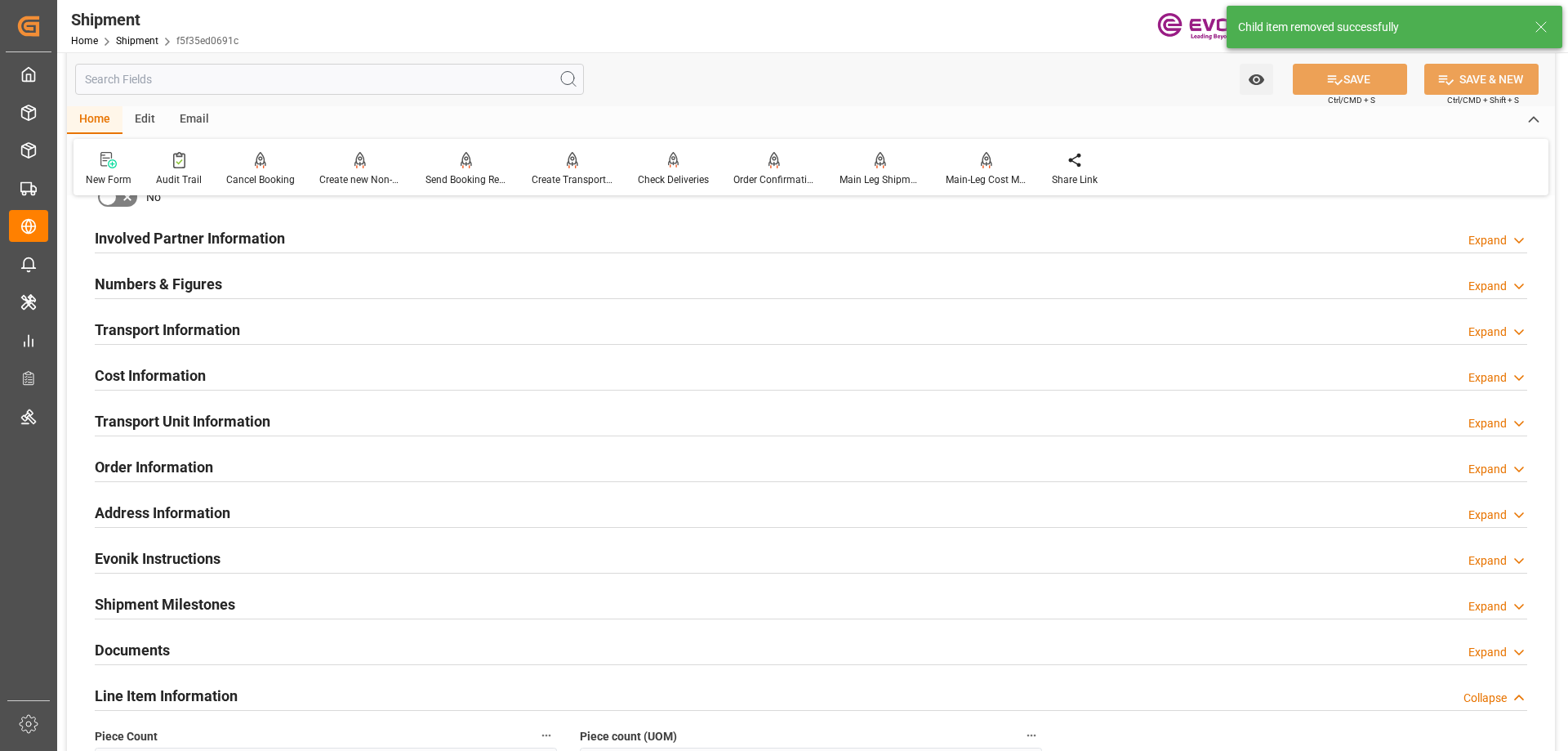
click at [204, 425] on h2 "Transport Unit Information" at bounding box center [182, 421] width 175 height 22
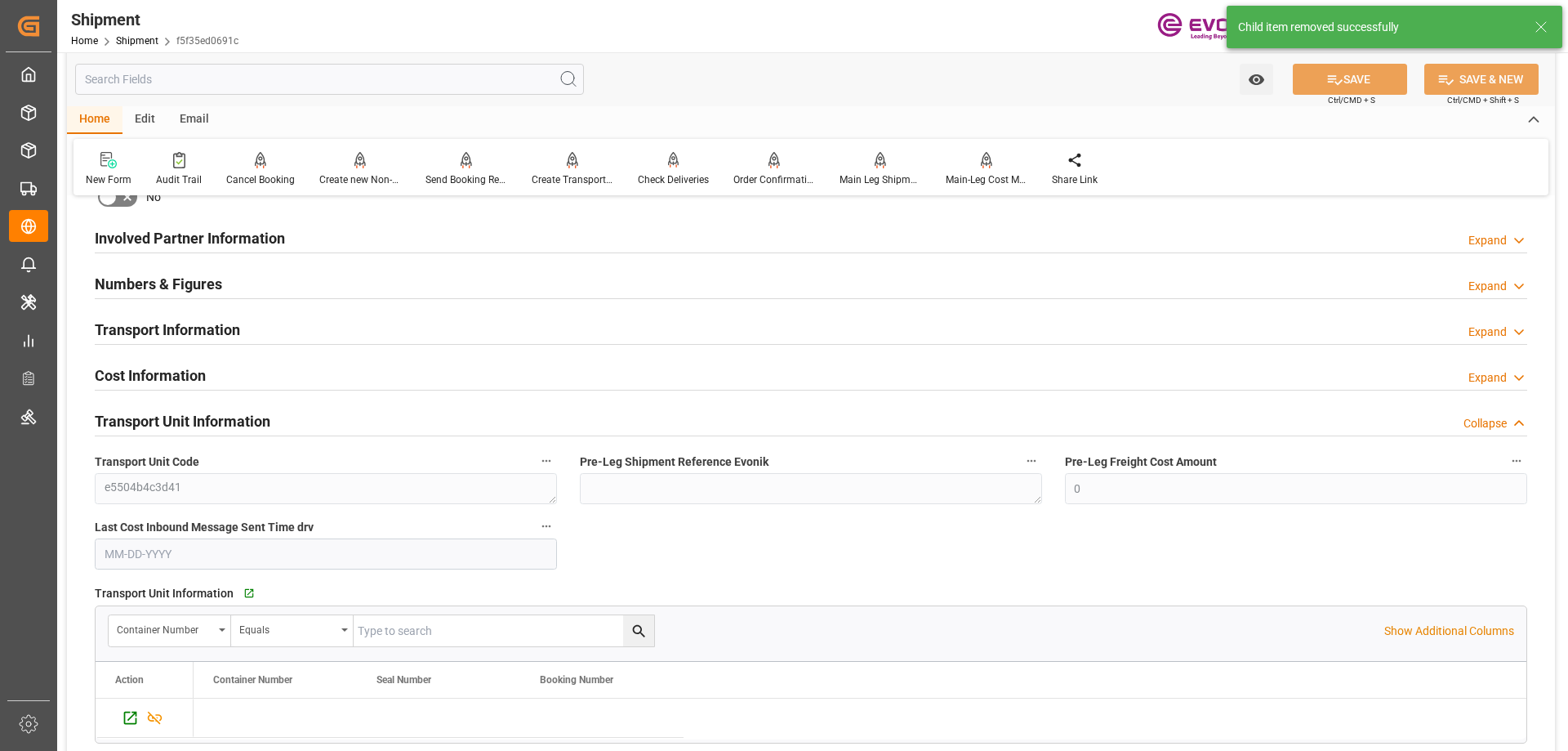
scroll to position [1062, 0]
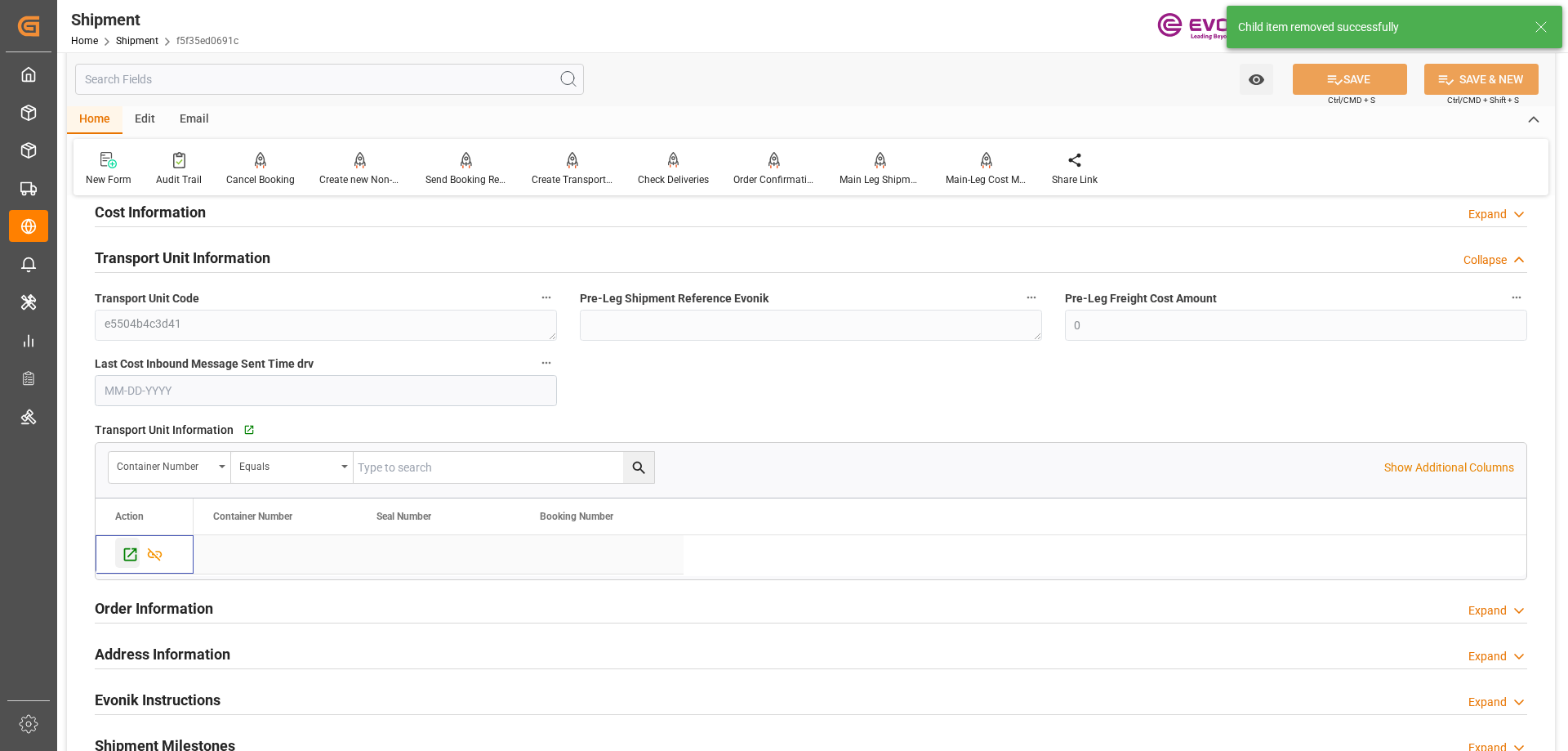
click at [124, 554] on icon "Press SPACE to select this row." at bounding box center [130, 554] width 13 height 13
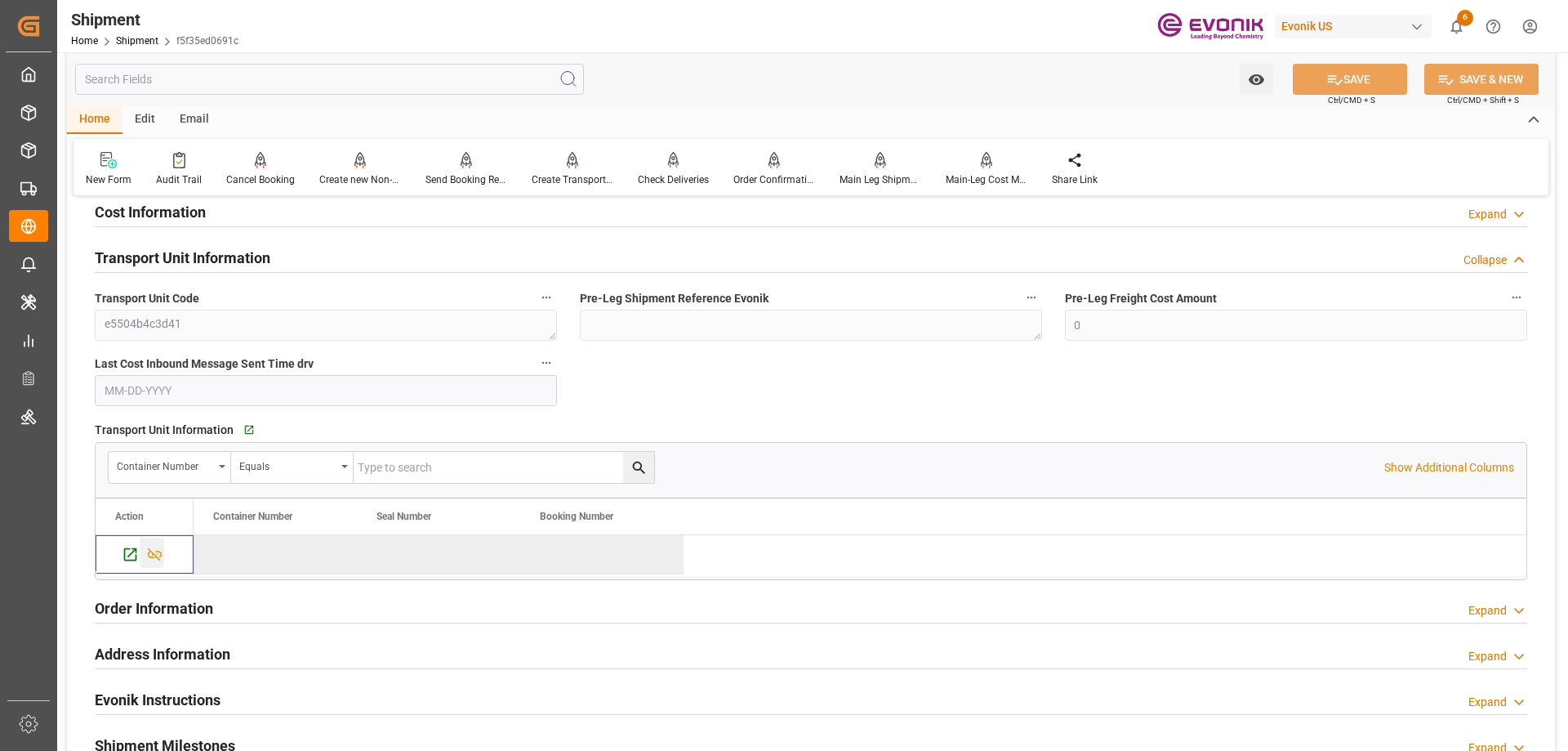
click at [157, 554] on icon "Press SPACE to deselect this row." at bounding box center [155, 554] width 17 height 17
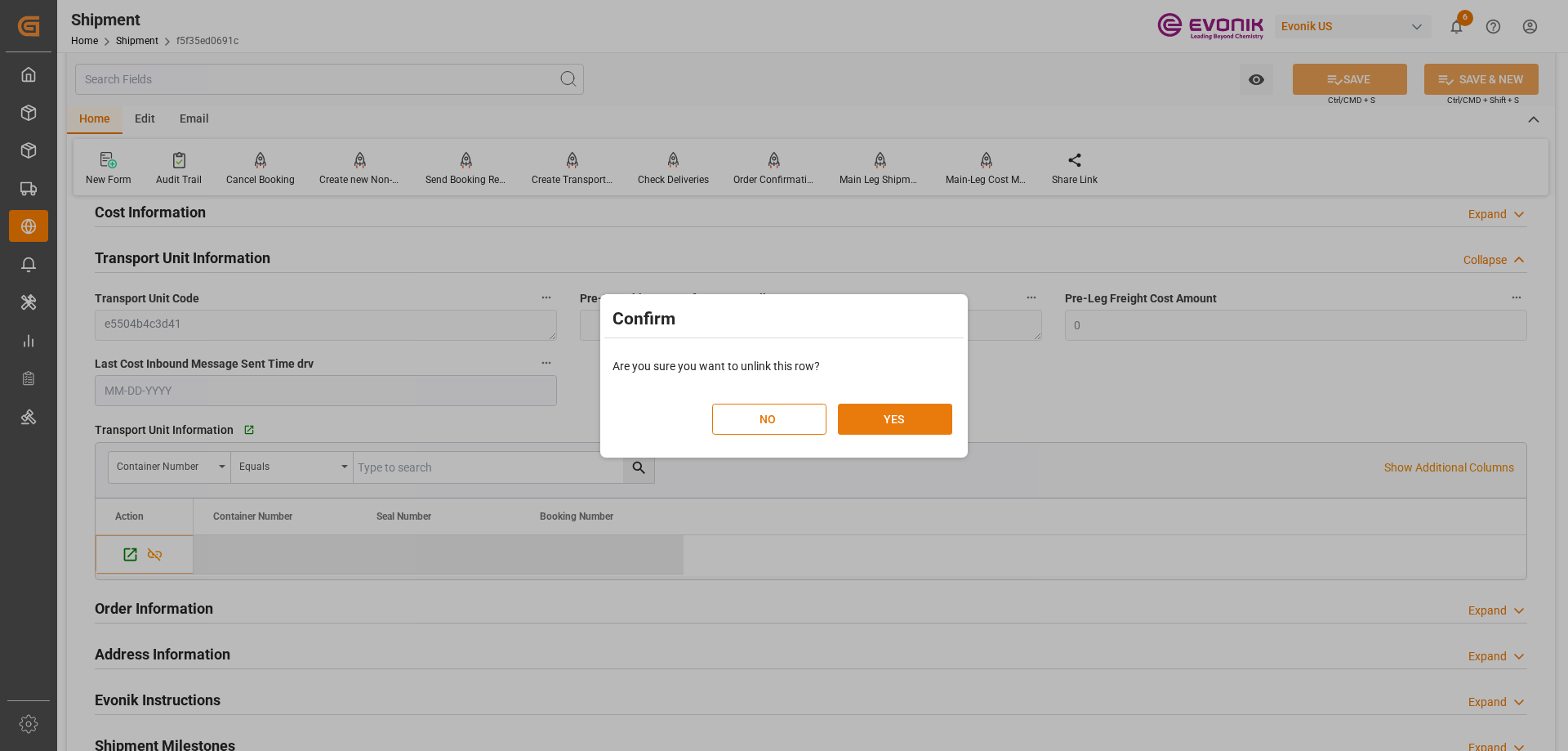
click at [859, 424] on button "YES" at bounding box center [895, 419] width 114 height 31
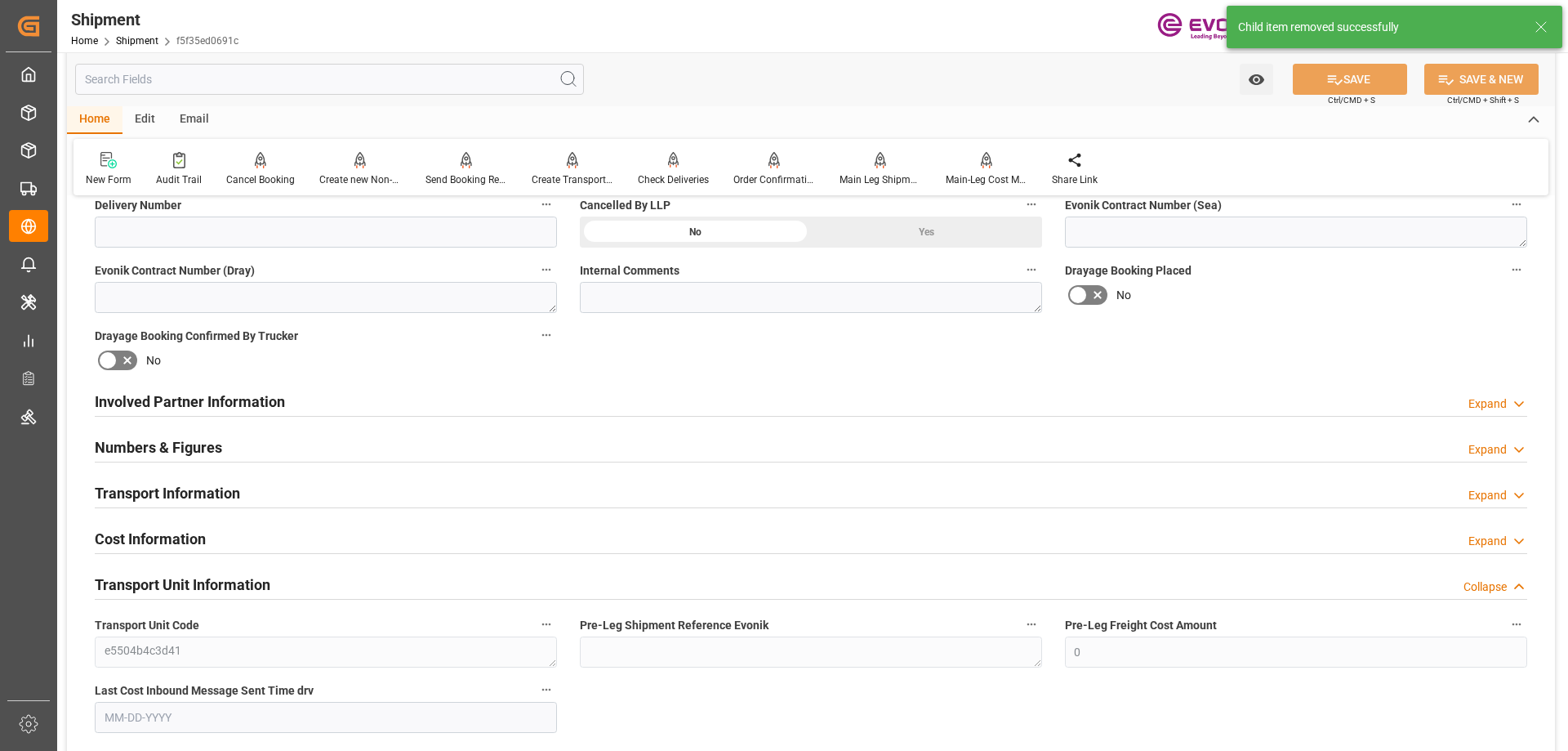
scroll to position [409, 0]
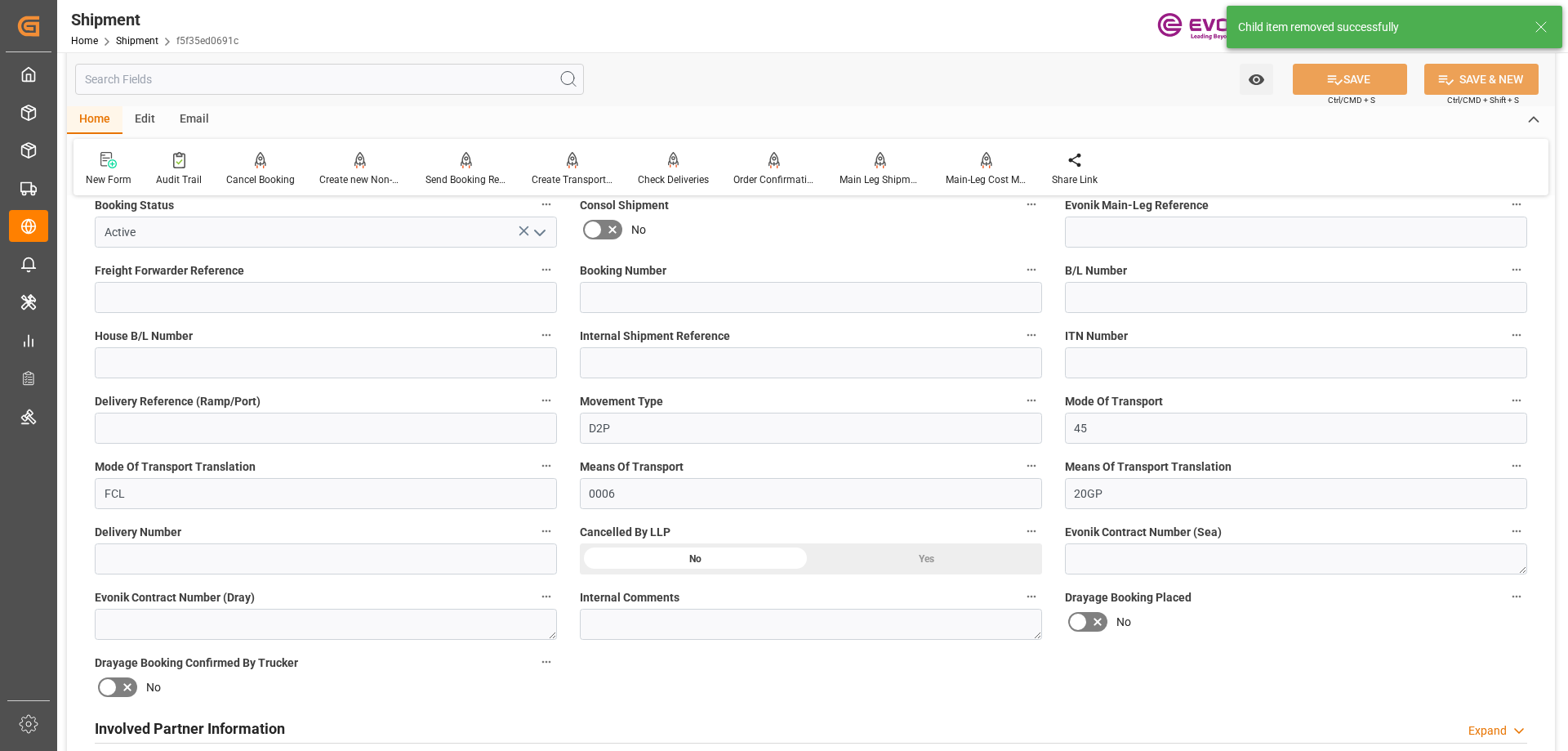
click at [915, 117] on div "Yes" at bounding box center [925, 101] width 231 height 31
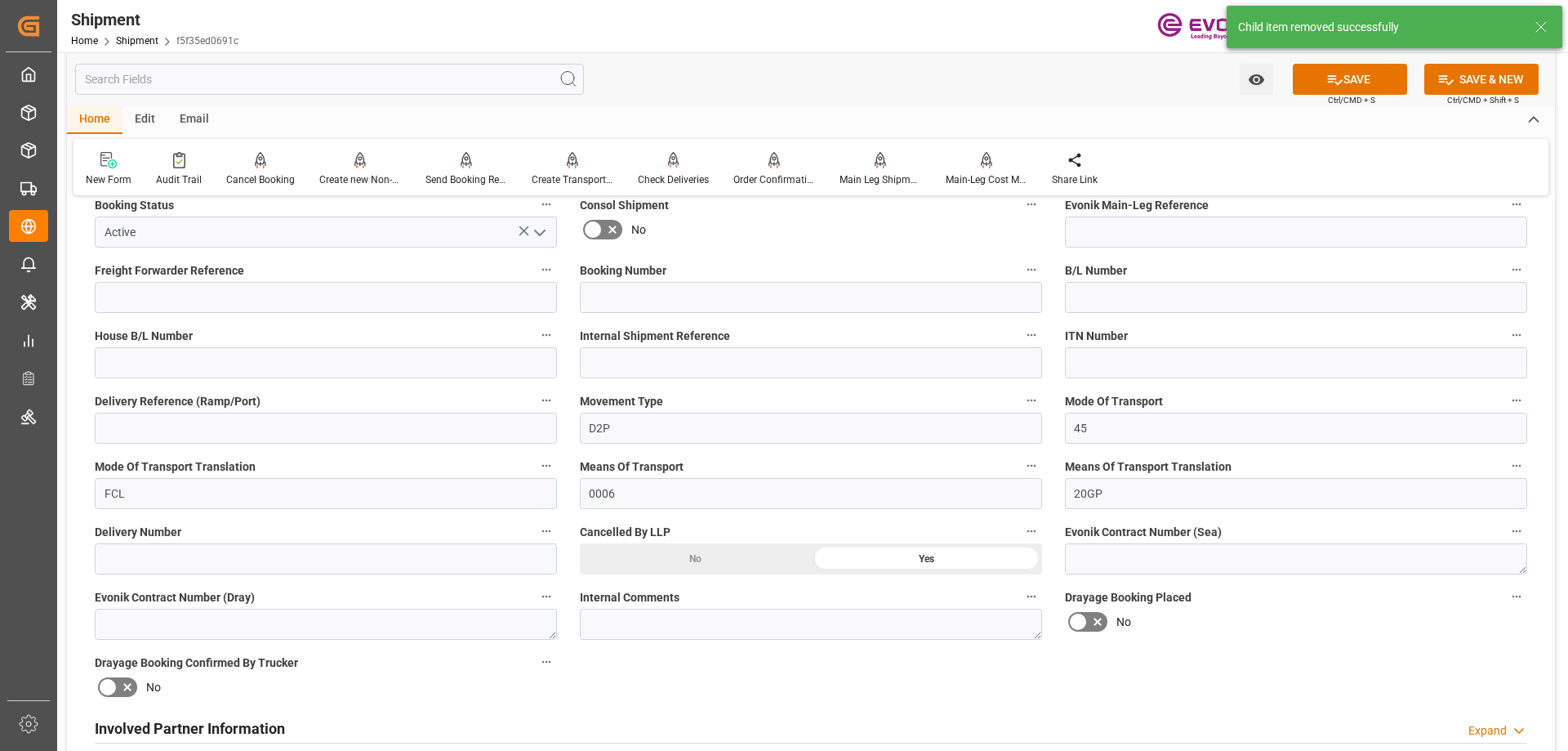
scroll to position [163, 0]
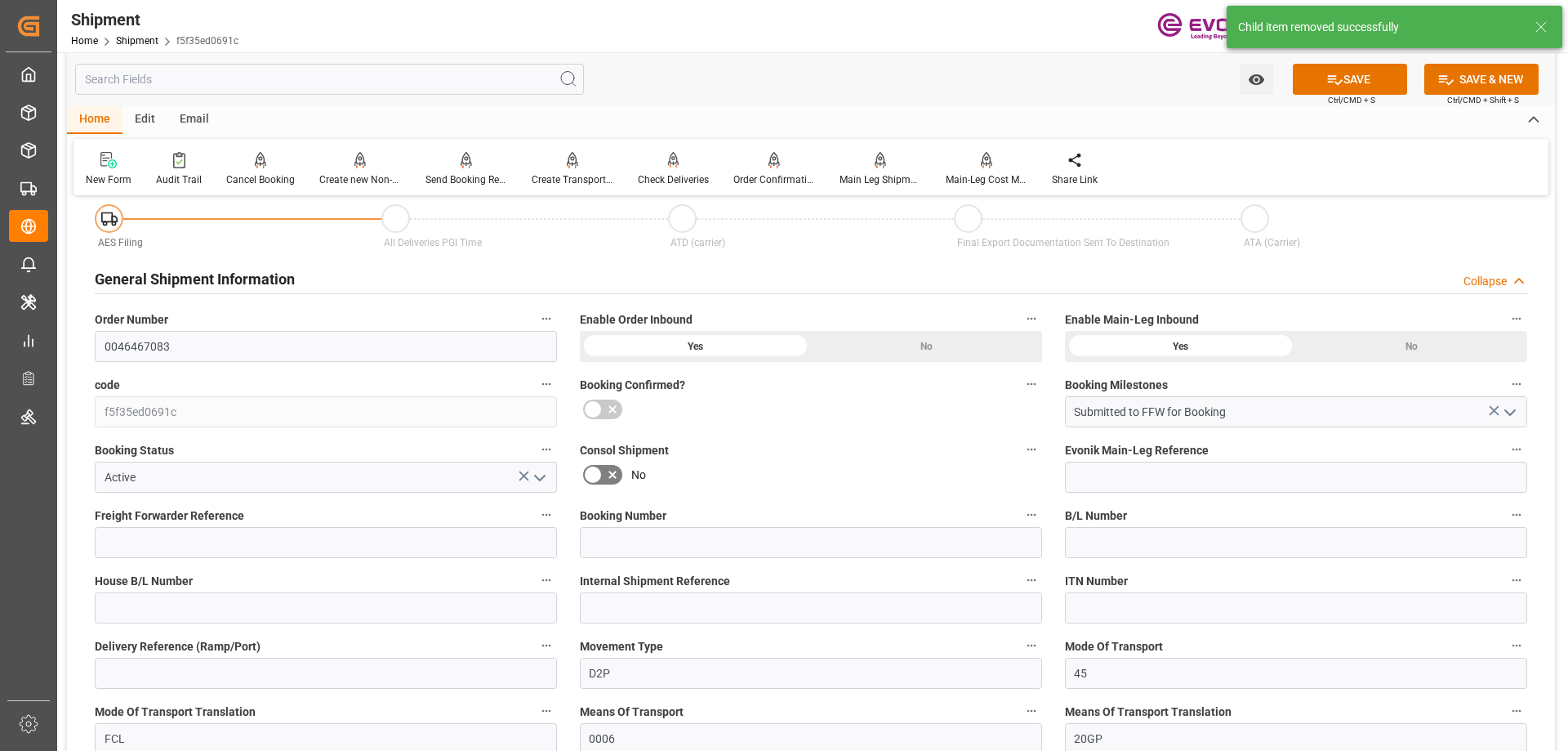
click at [546, 466] on button "open menu" at bounding box center [538, 478] width 25 height 26
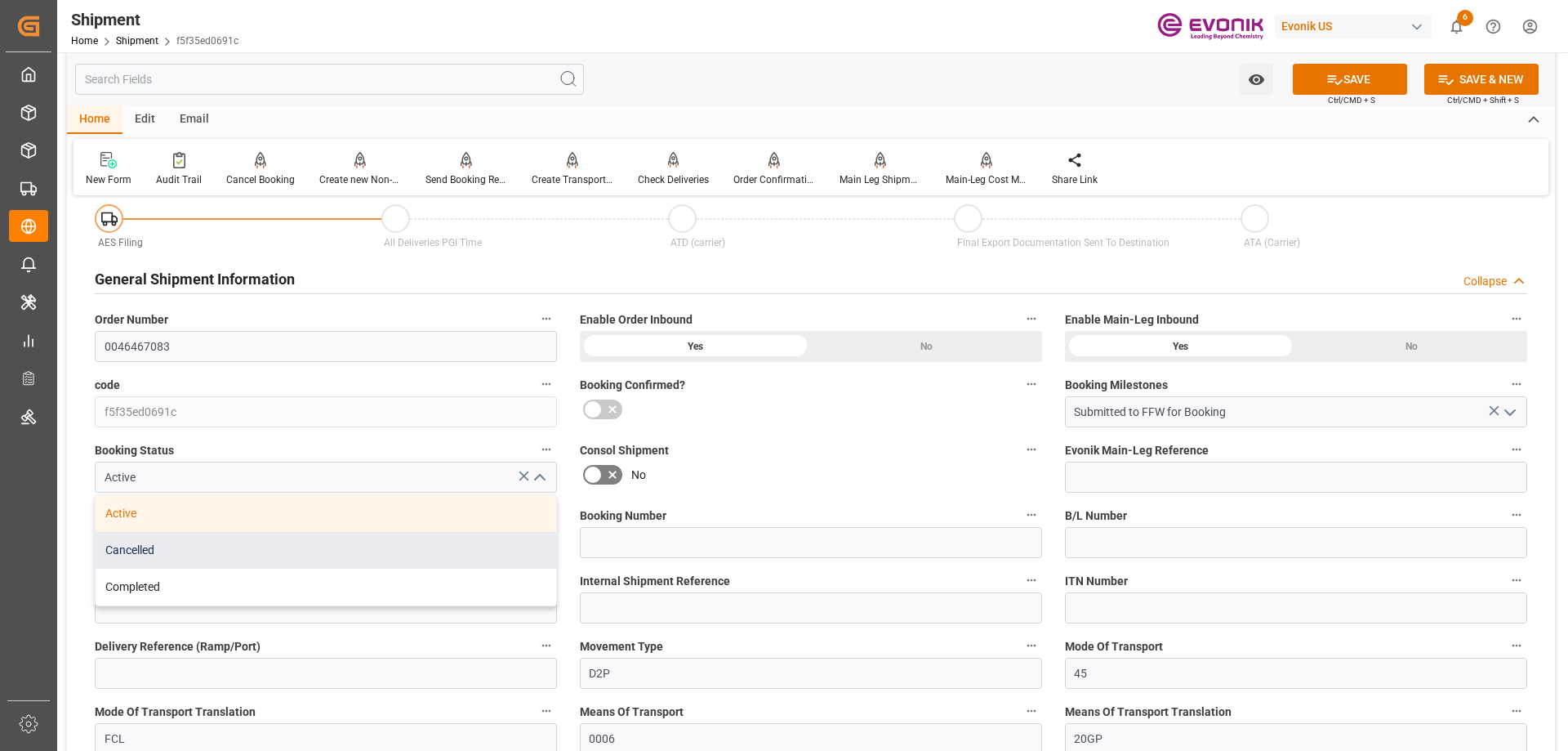
click at [180, 556] on div "Cancelled" at bounding box center [325, 549] width 461 height 37
type input "Cancelled"
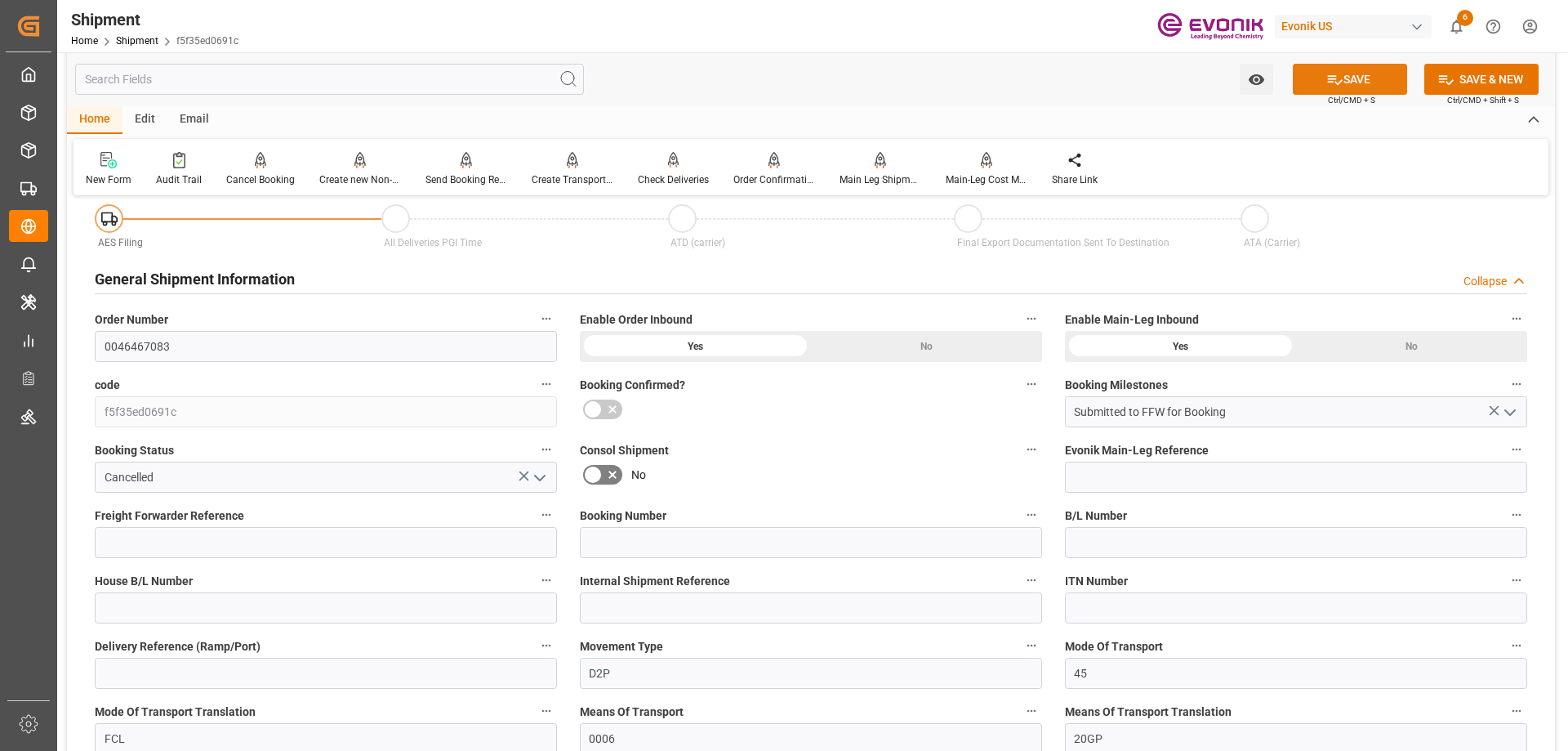
click at [1347, 91] on button "SAVE" at bounding box center [1349, 79] width 114 height 31
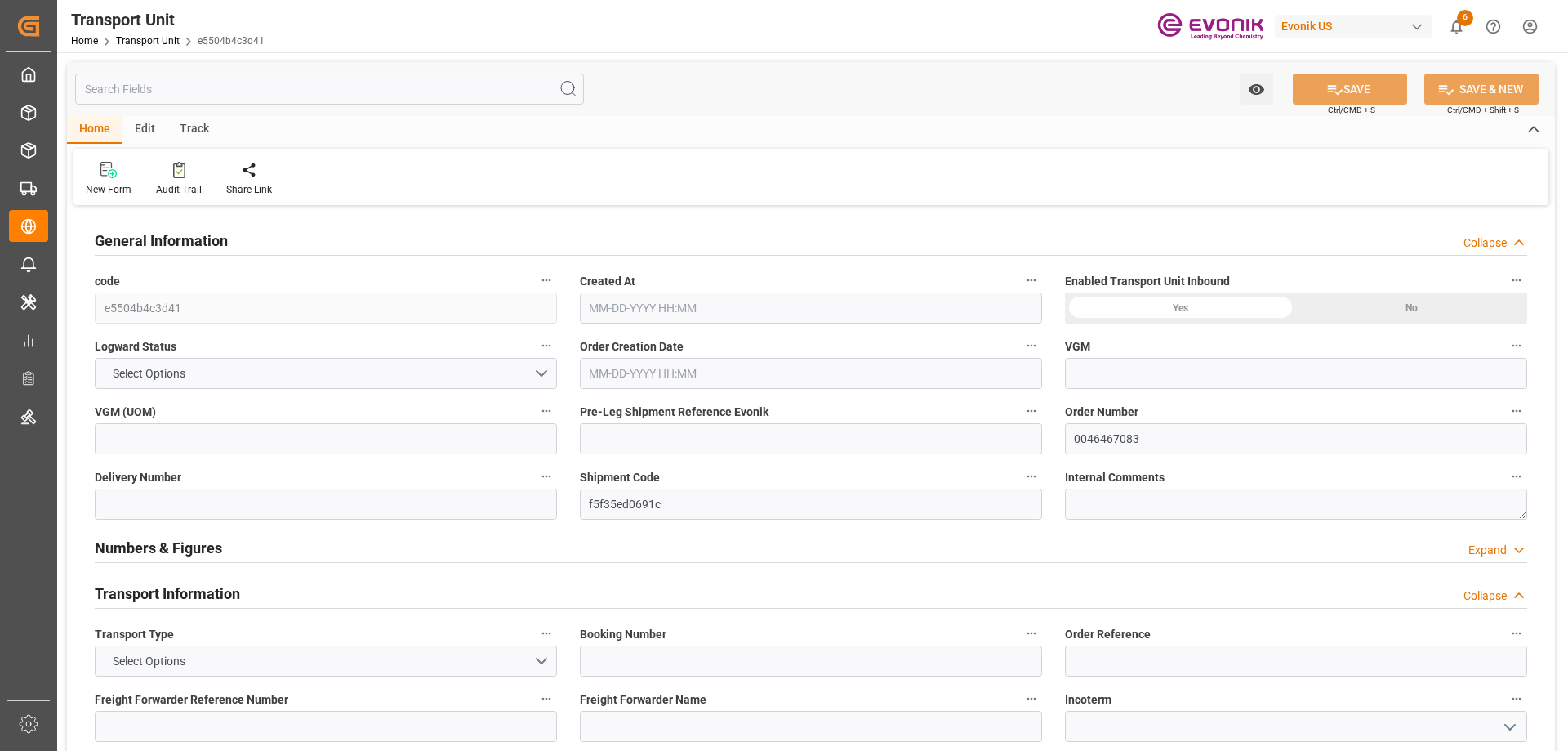
type input "CMACGM"
type input "CMA CGM Group"
type input "USSAV"
type input "CNSHA"
type input "0"
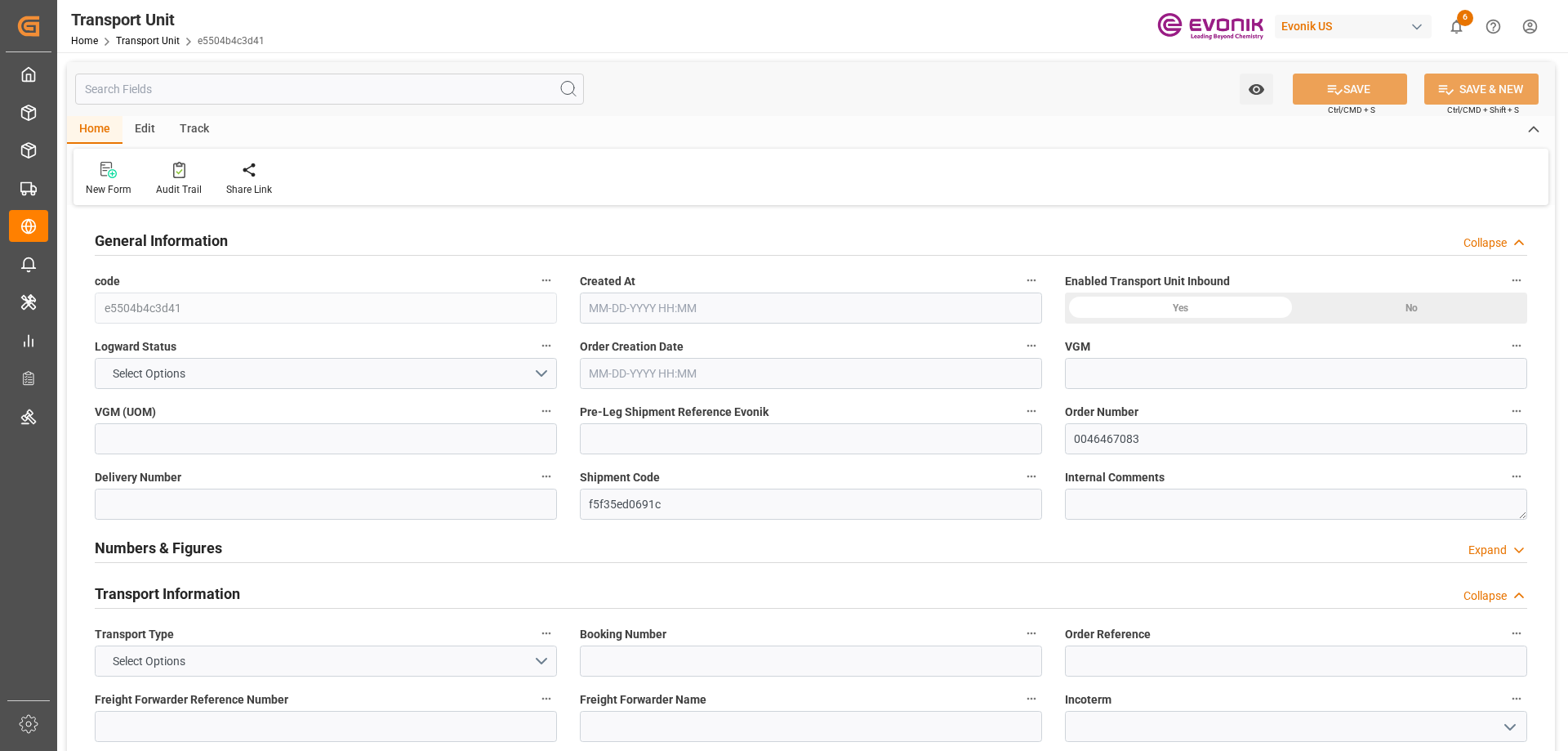
type input "17108.9"
type input "[DATE] 06:13"
type input "[DATE]"
type input "[DATE] 00:00"
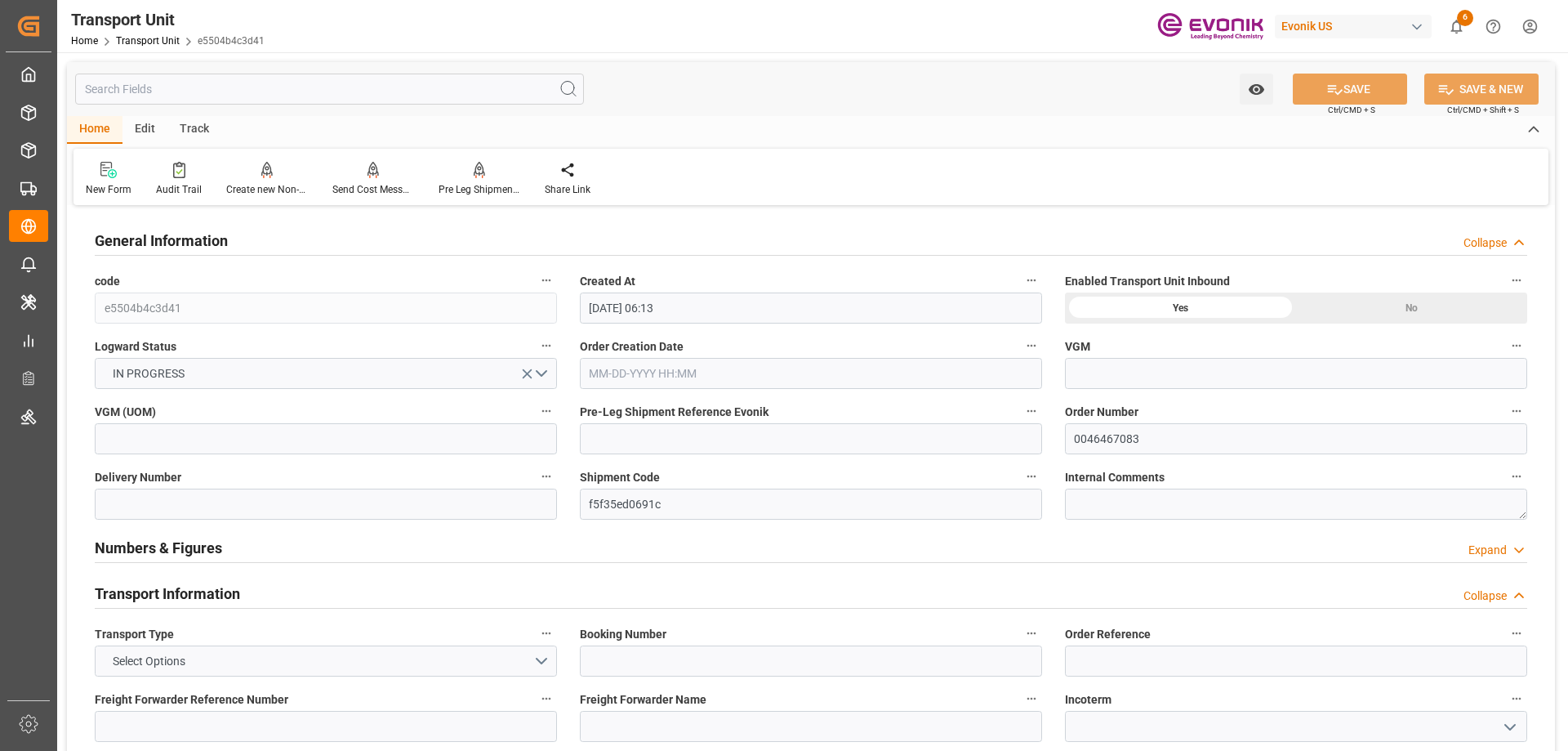
type input "[DATE] 00:00"
click at [228, 93] on input "text" at bounding box center [329, 89] width 509 height 31
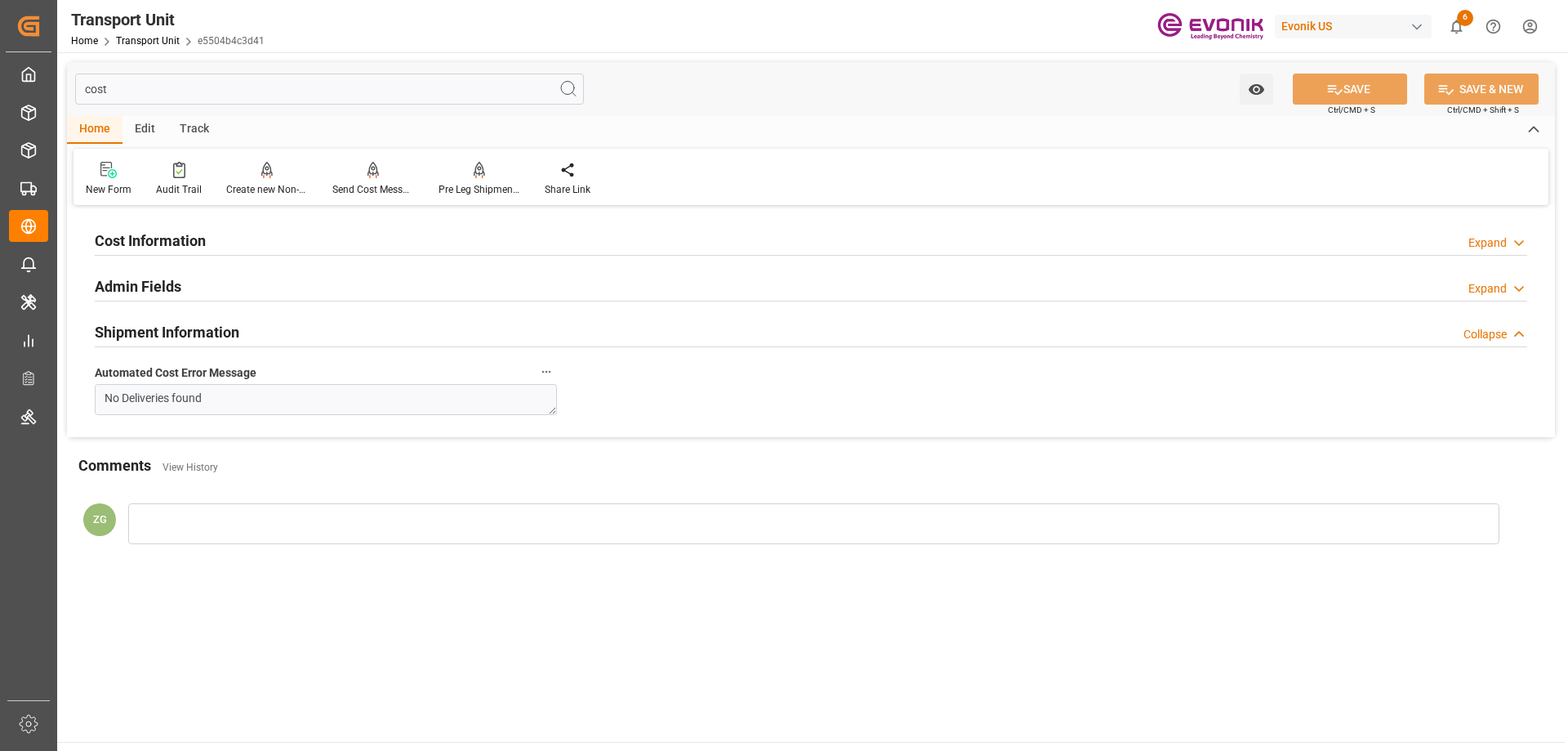
click at [186, 249] on h2 "Cost Information" at bounding box center [150, 241] width 111 height 22
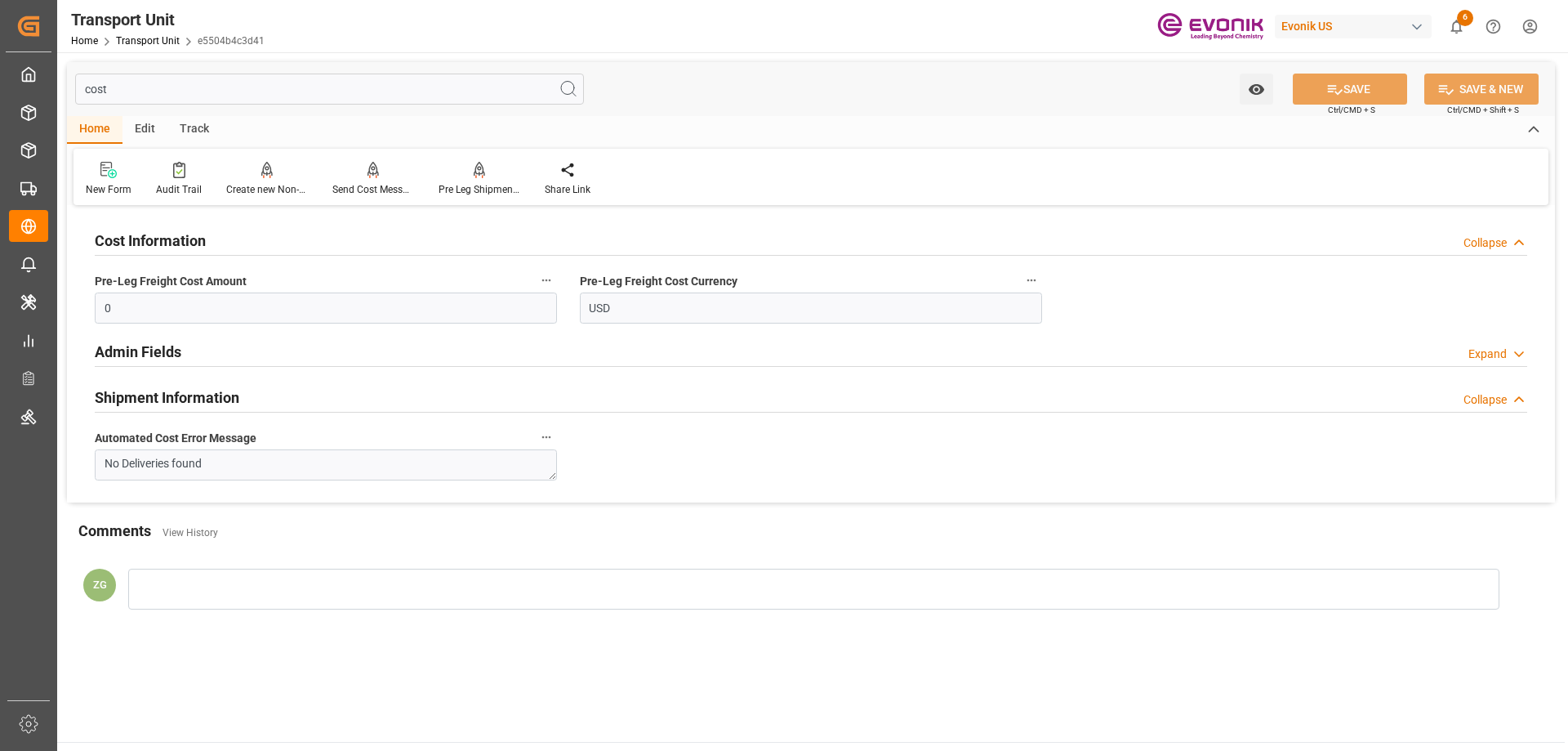
click at [151, 402] on h2 "Shipment Information" at bounding box center [167, 398] width 145 height 22
click at [129, 95] on input "cost" at bounding box center [329, 89] width 509 height 31
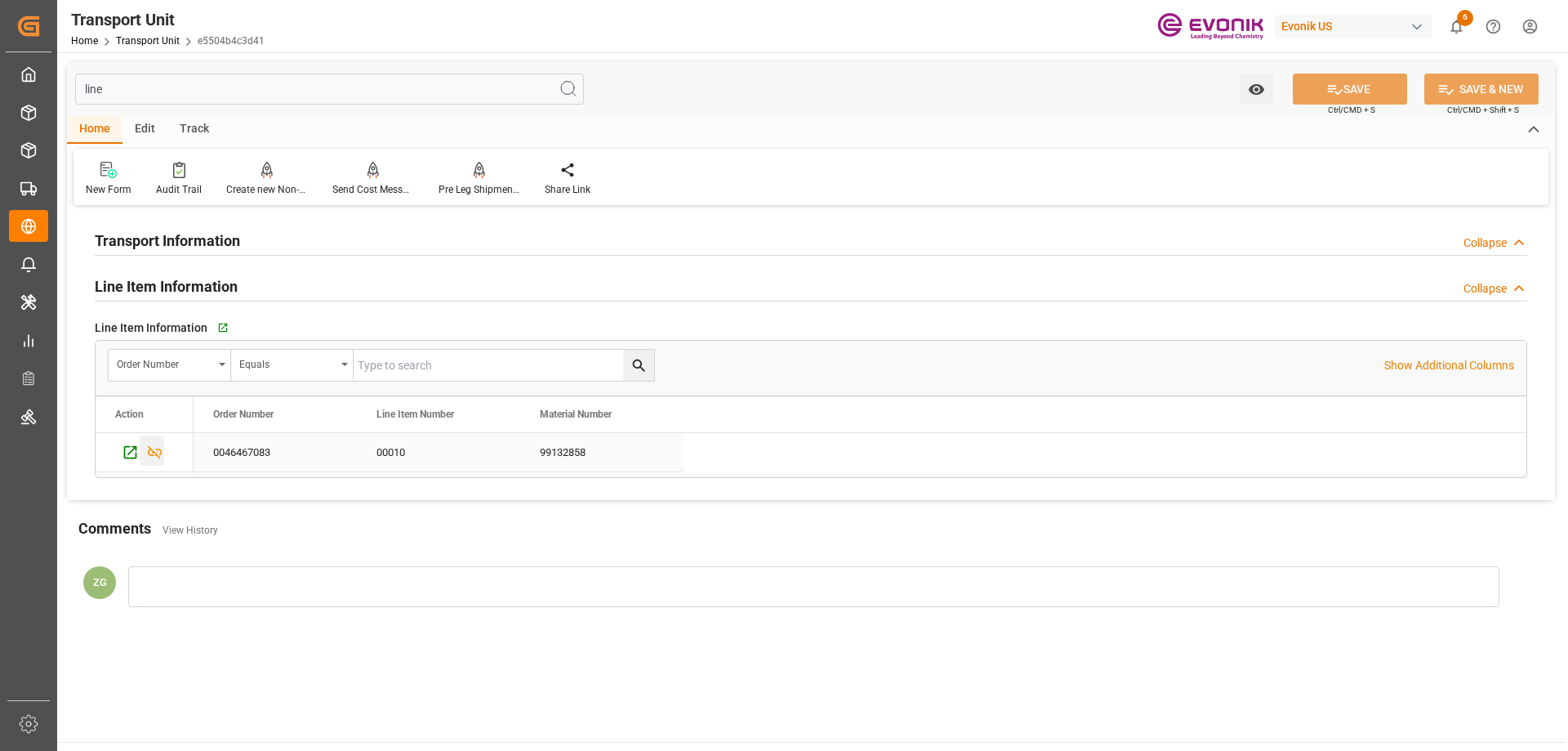
type input "line"
click at [152, 444] on icon "Press SPACE to select this row." at bounding box center [155, 452] width 17 height 17
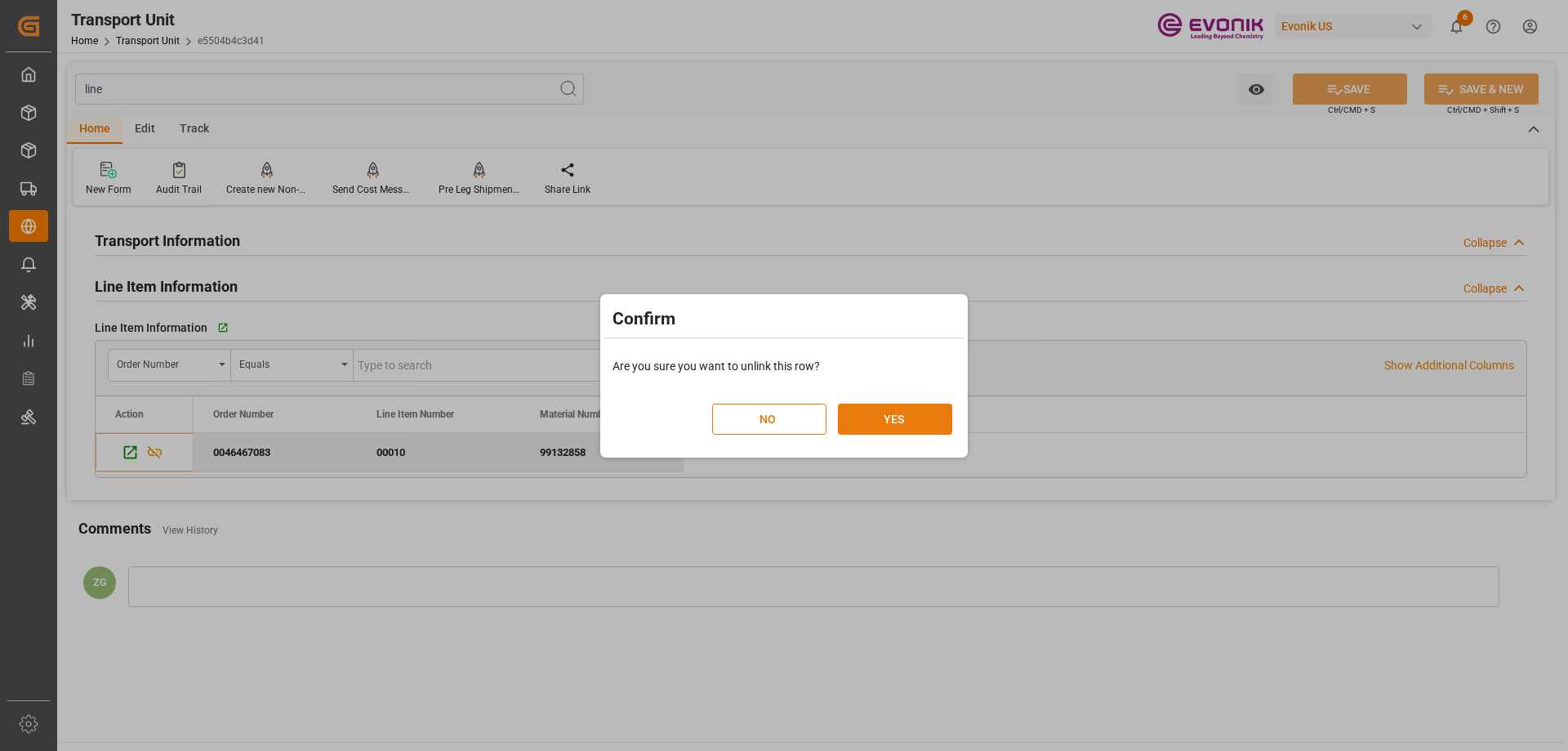
click at [884, 410] on button "YES" at bounding box center [895, 419] width 114 height 31
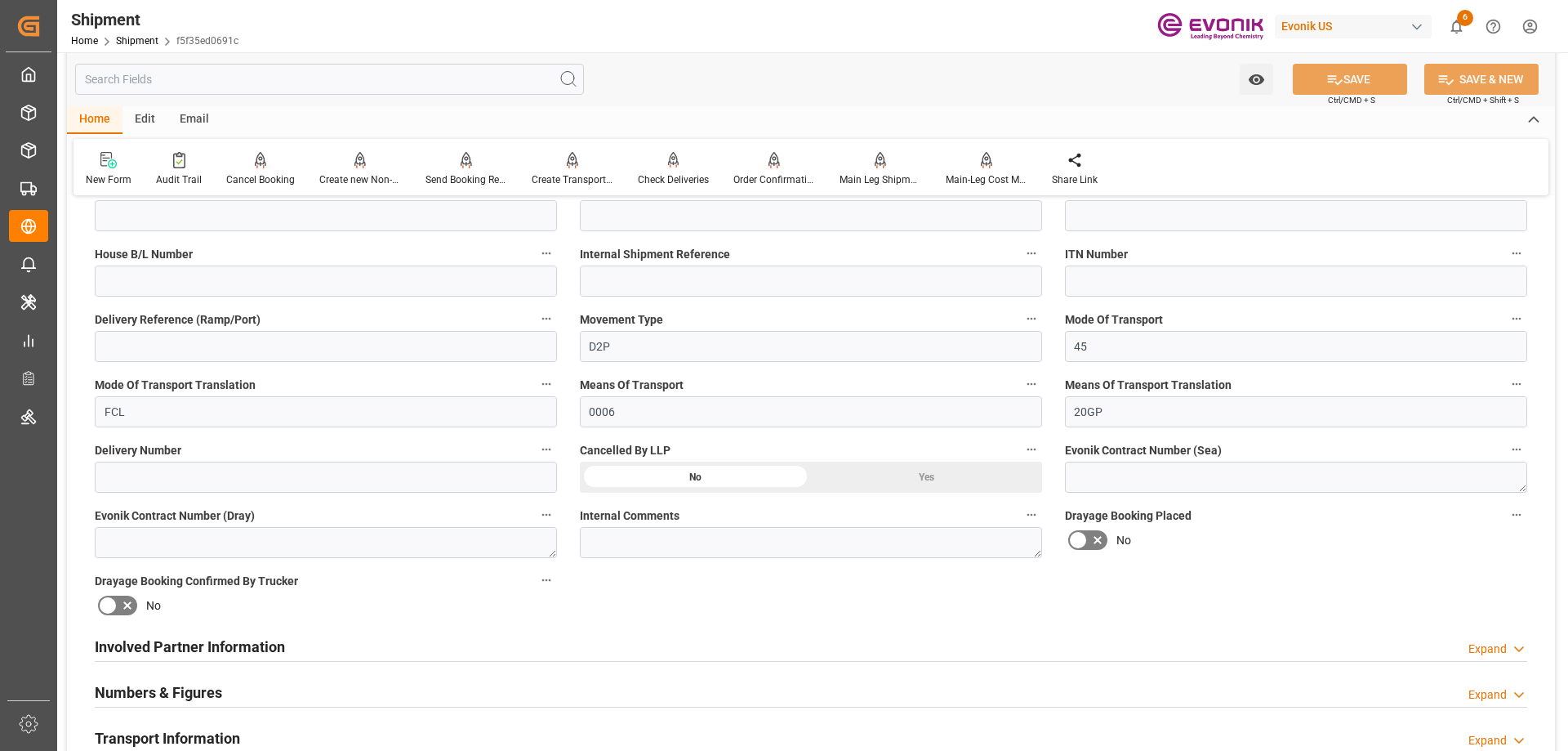
scroll to position [327, 0]
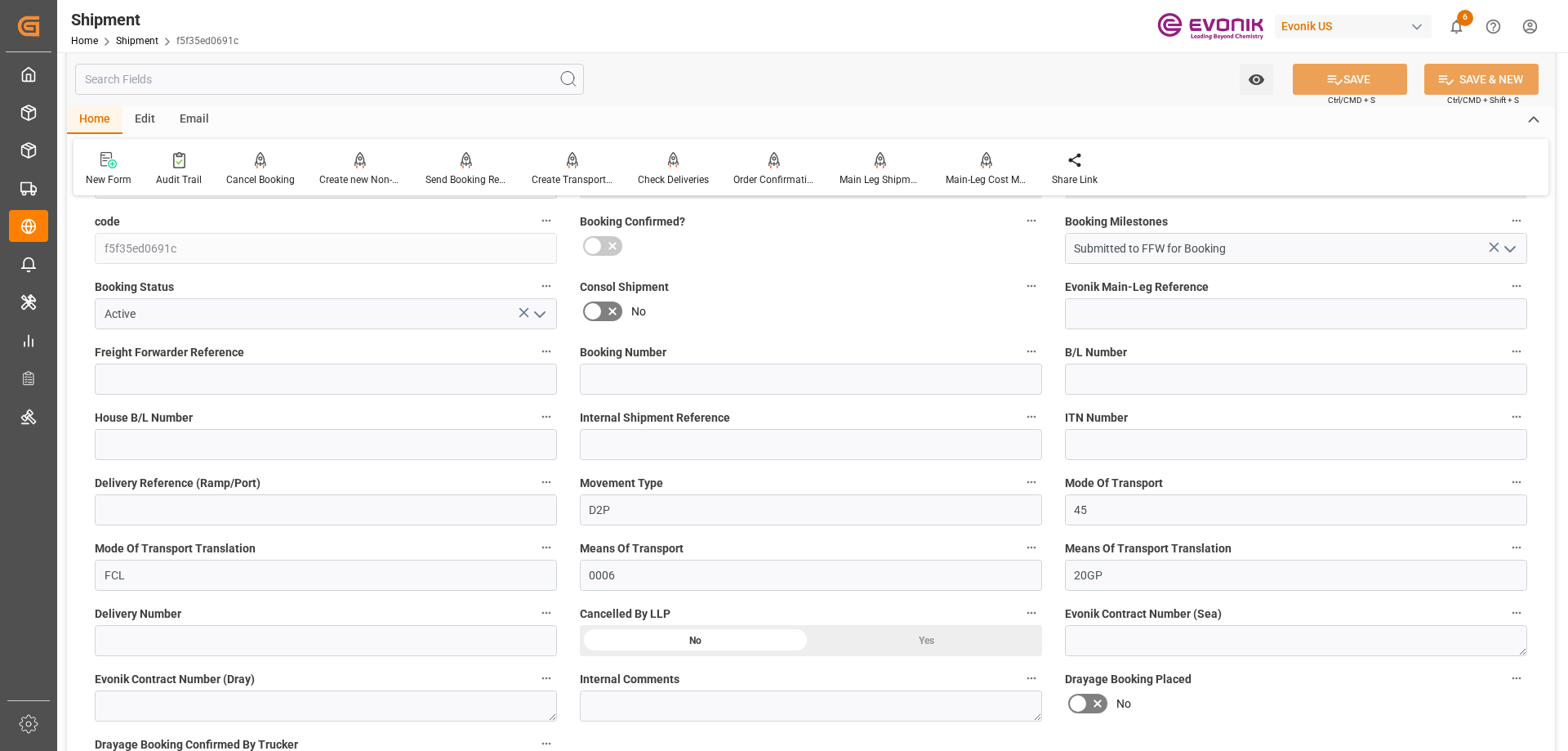
click at [545, 314] on icon "open menu" at bounding box center [540, 314] width 20 height 20
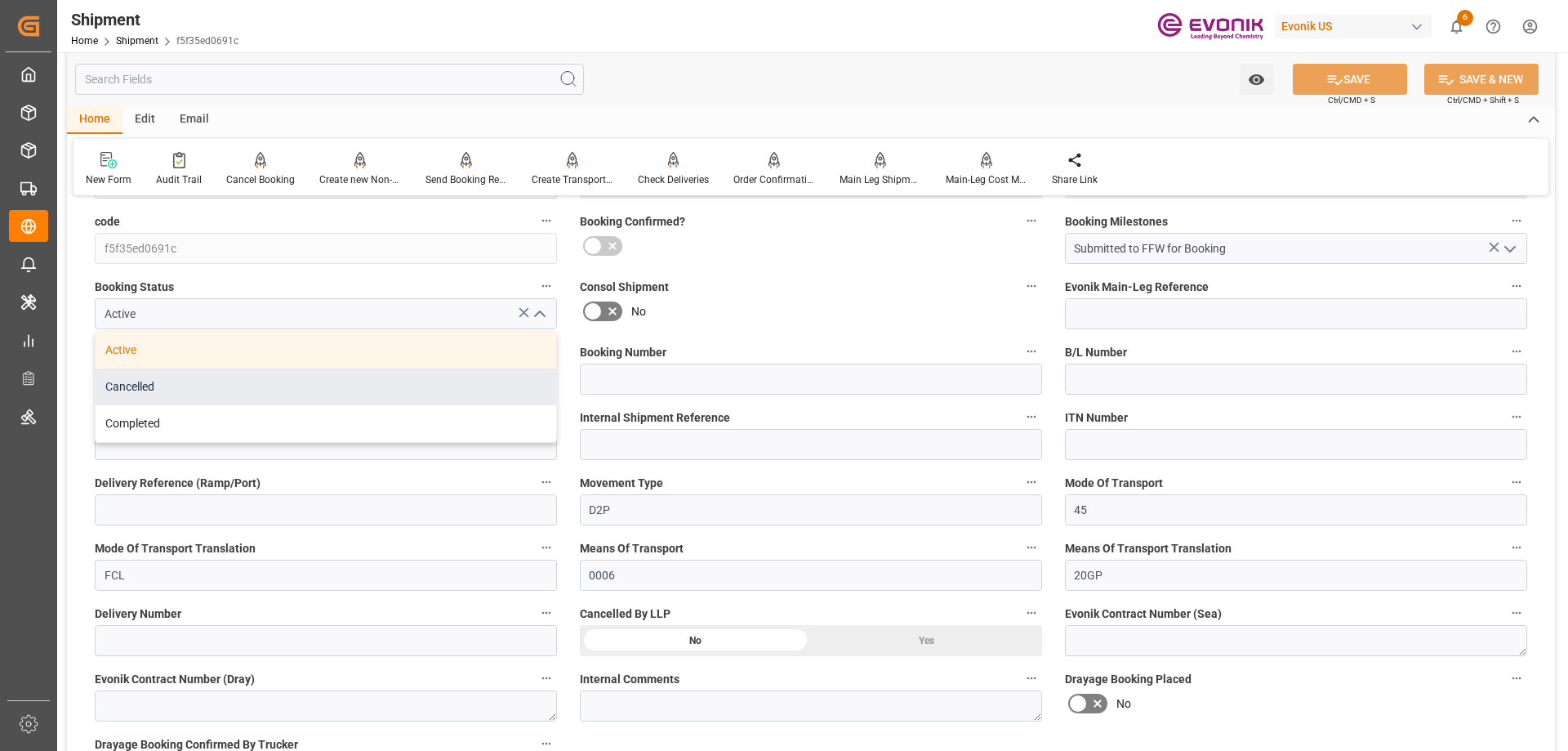
click at [131, 398] on div "Cancelled" at bounding box center [325, 387] width 461 height 37
type input "Cancelled"
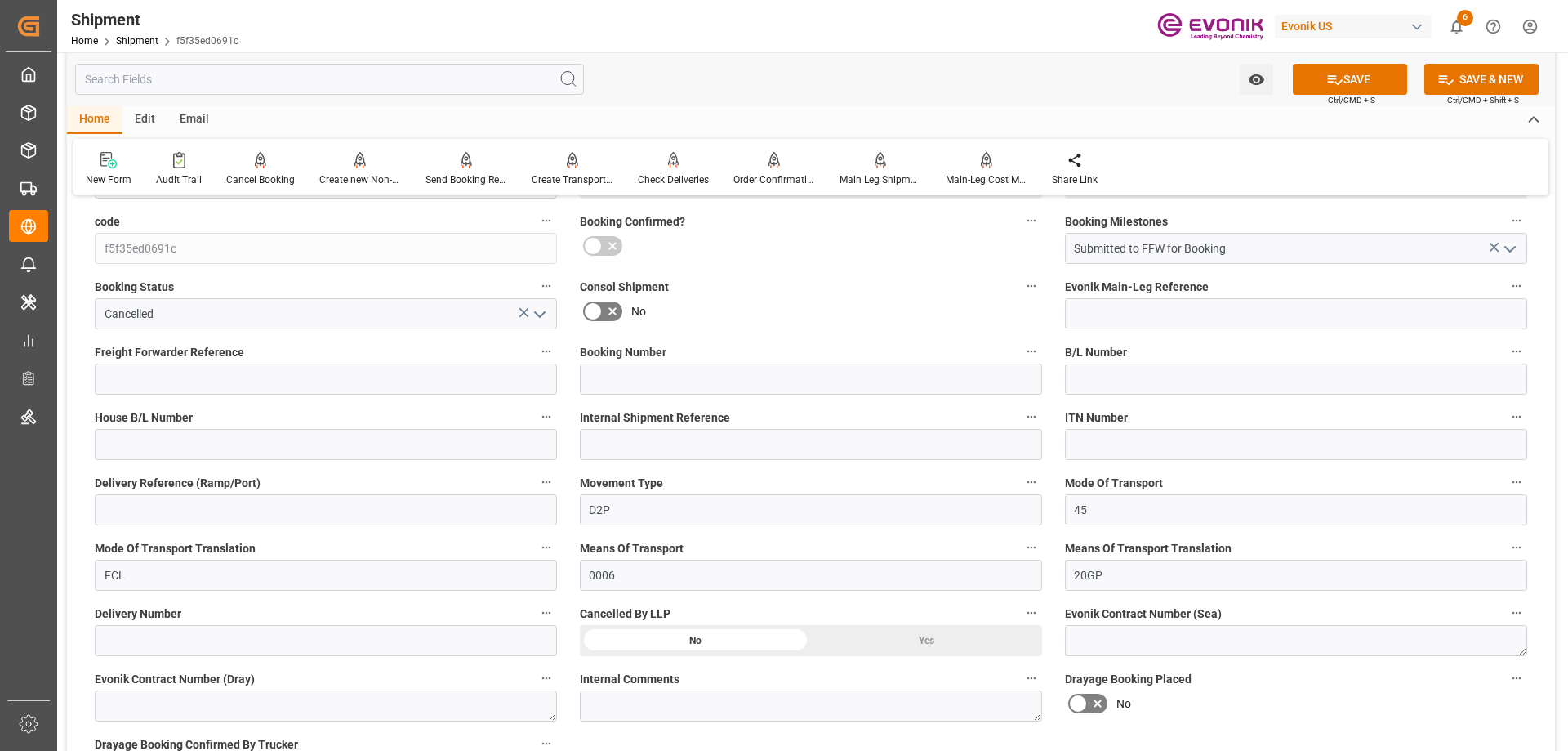
click at [868, 198] on div "Yes" at bounding box center [925, 183] width 231 height 31
click at [1369, 88] on button "SAVE" at bounding box center [1349, 79] width 114 height 31
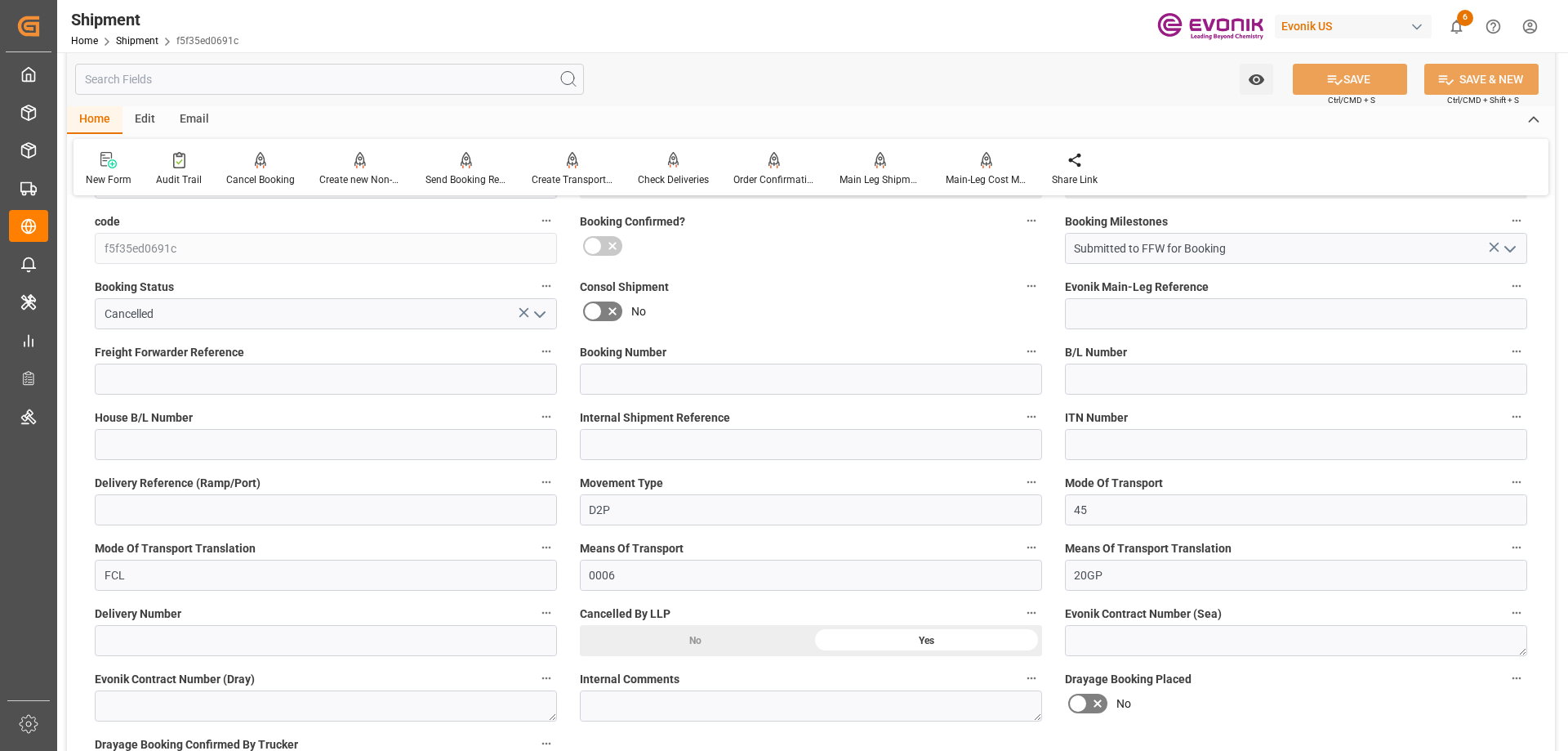
scroll to position [817, 0]
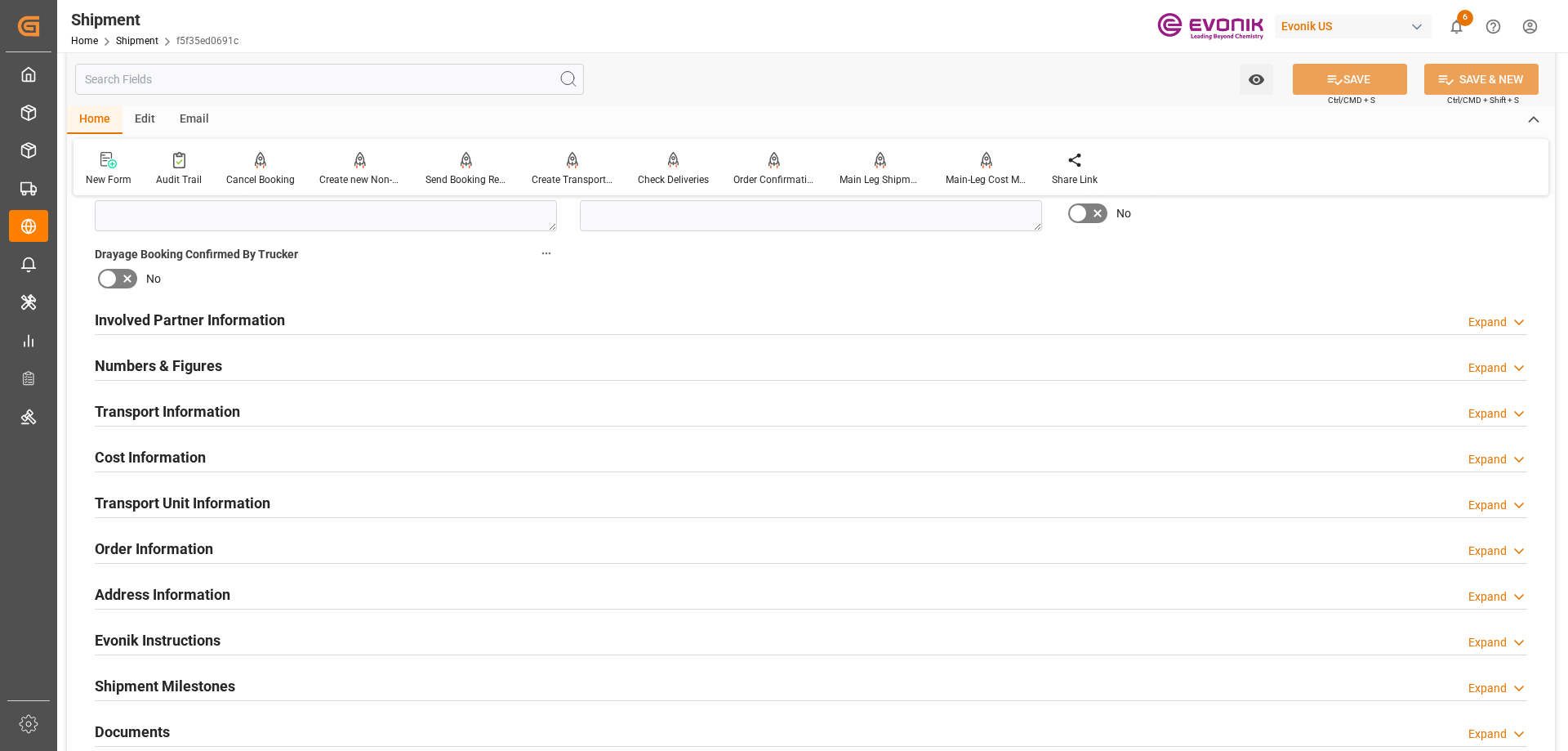
click at [242, 506] on h2 "Transport Unit Information" at bounding box center [182, 502] width 175 height 22
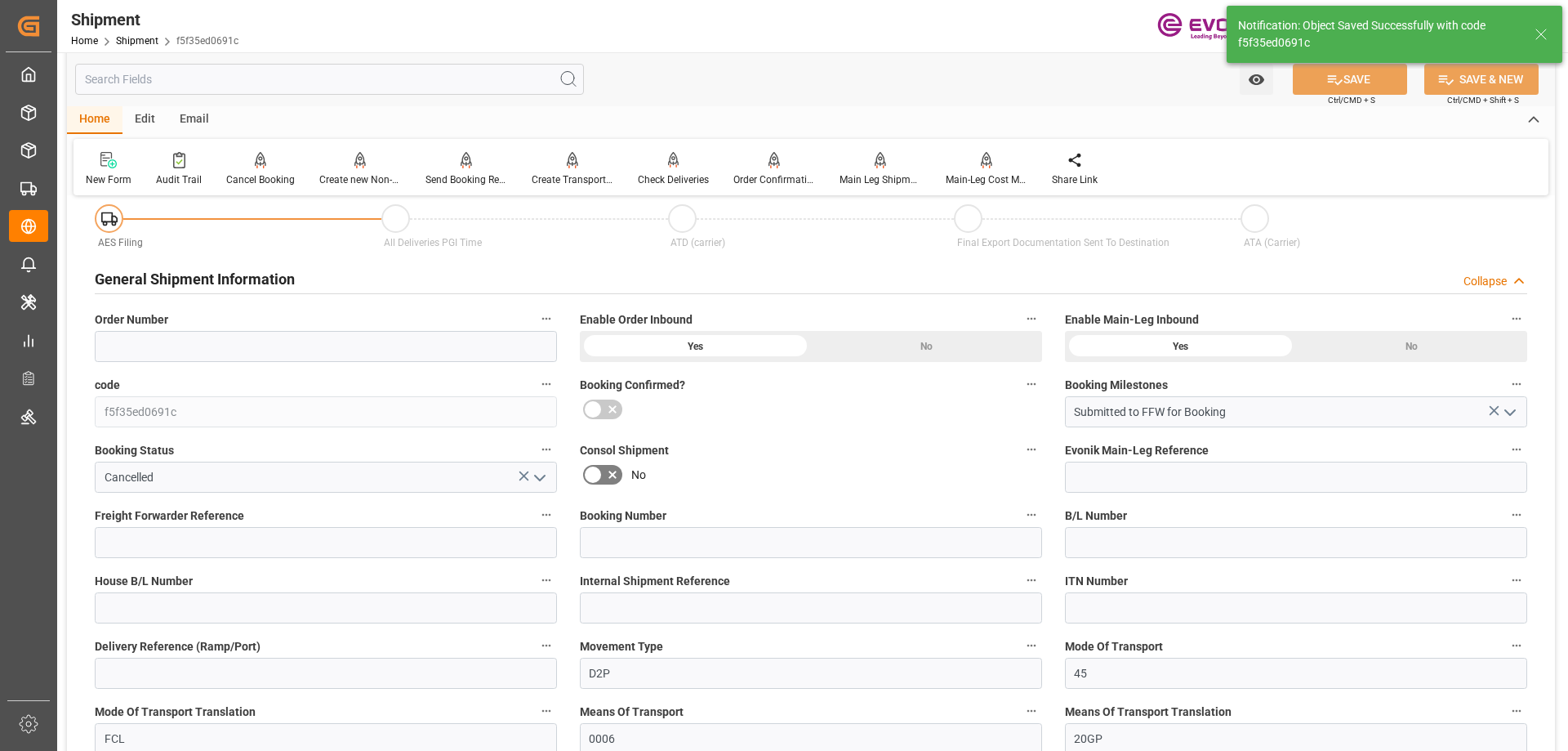
scroll to position [0, 0]
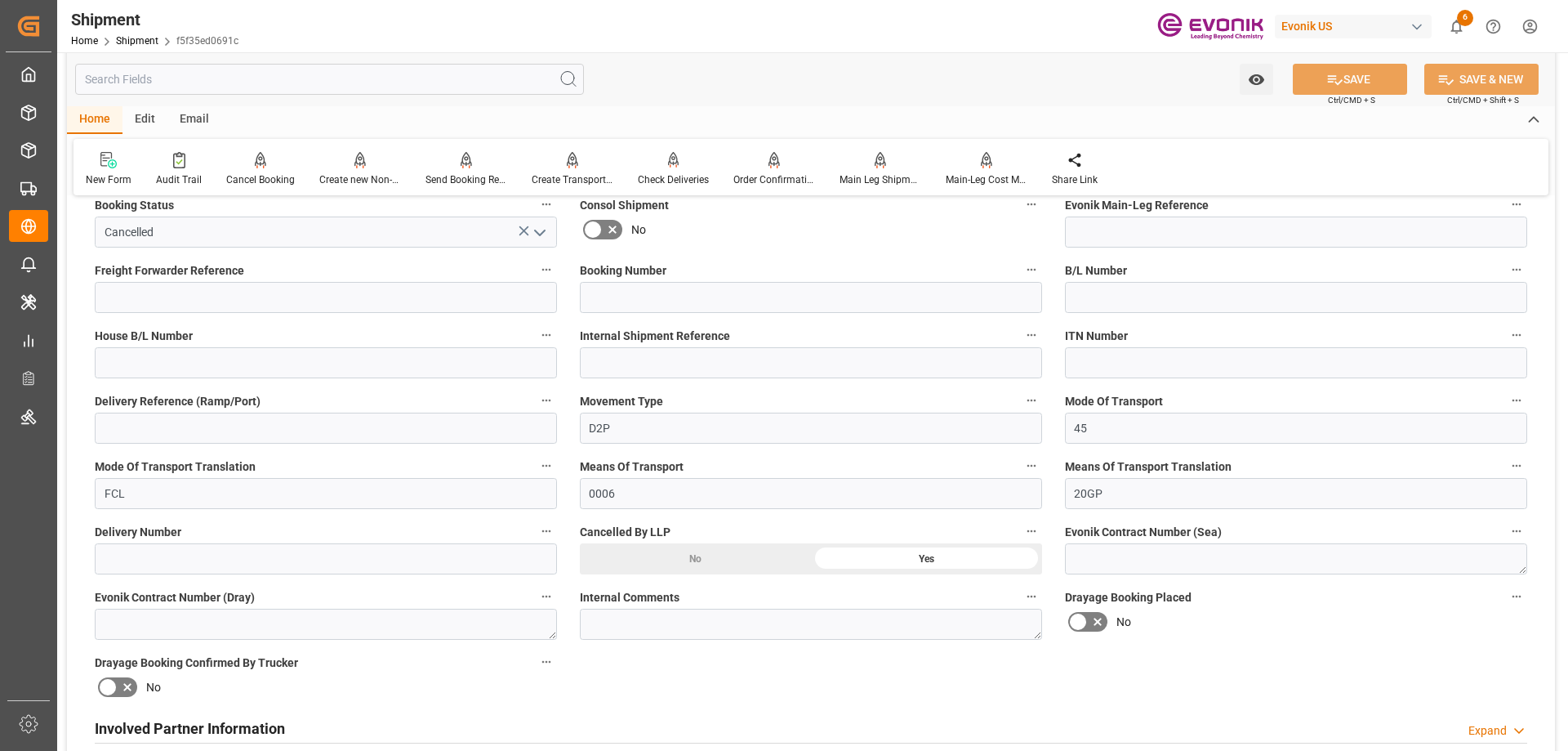
scroll to position [245, 0]
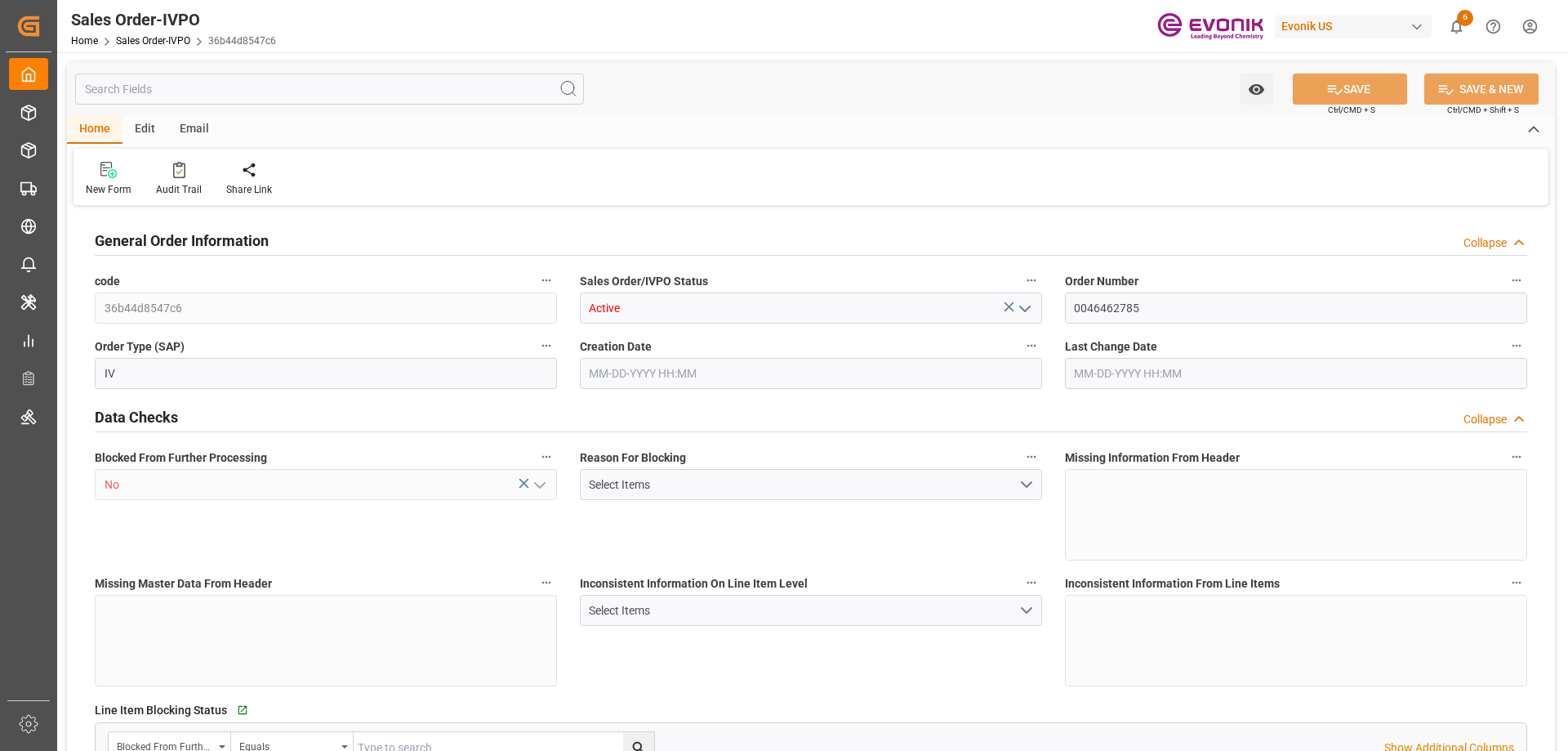
type input "NLRTM"
type input "0"
type input "1"
type input "2"
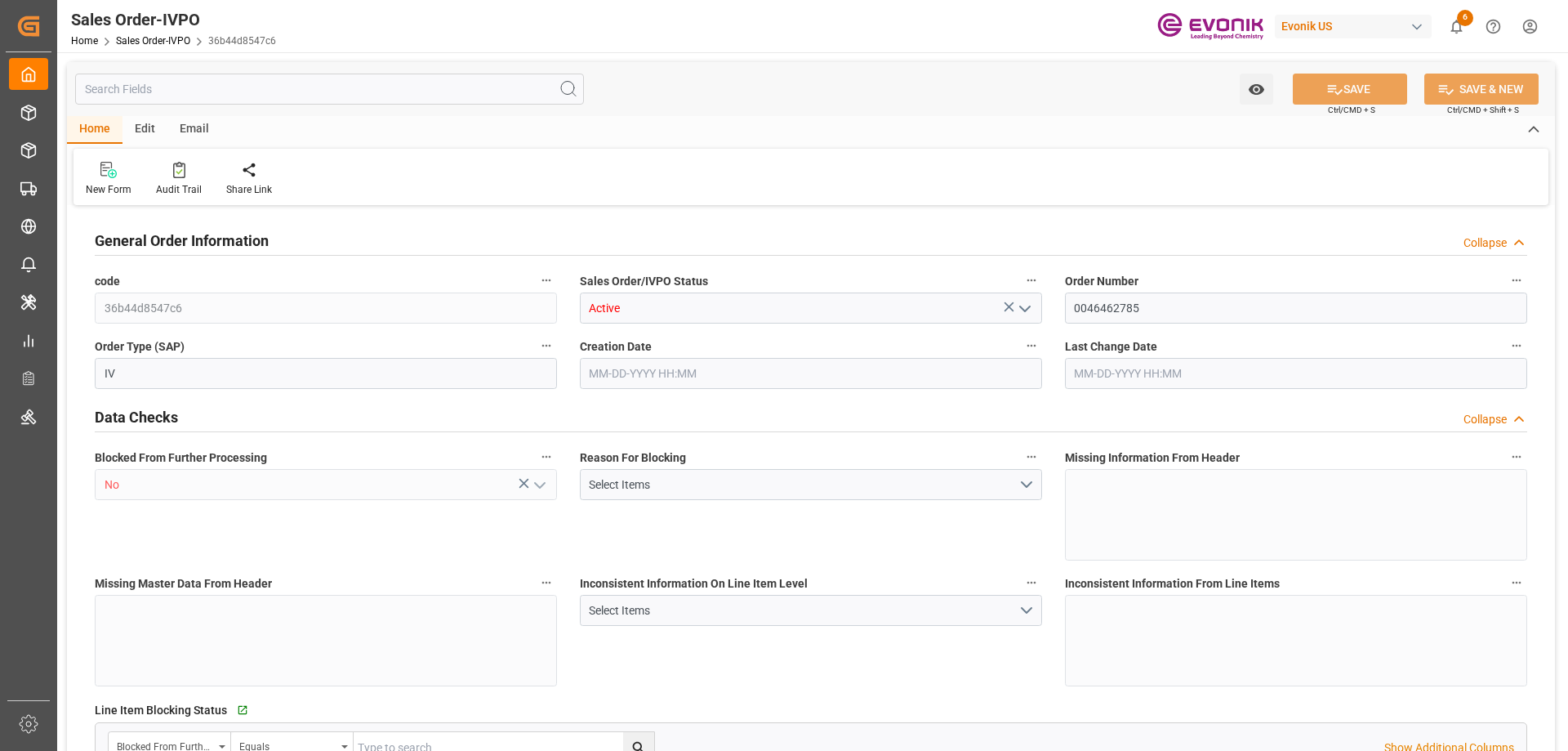
type input "18106.2"
type input "50.112"
type input "17000"
type input "30"
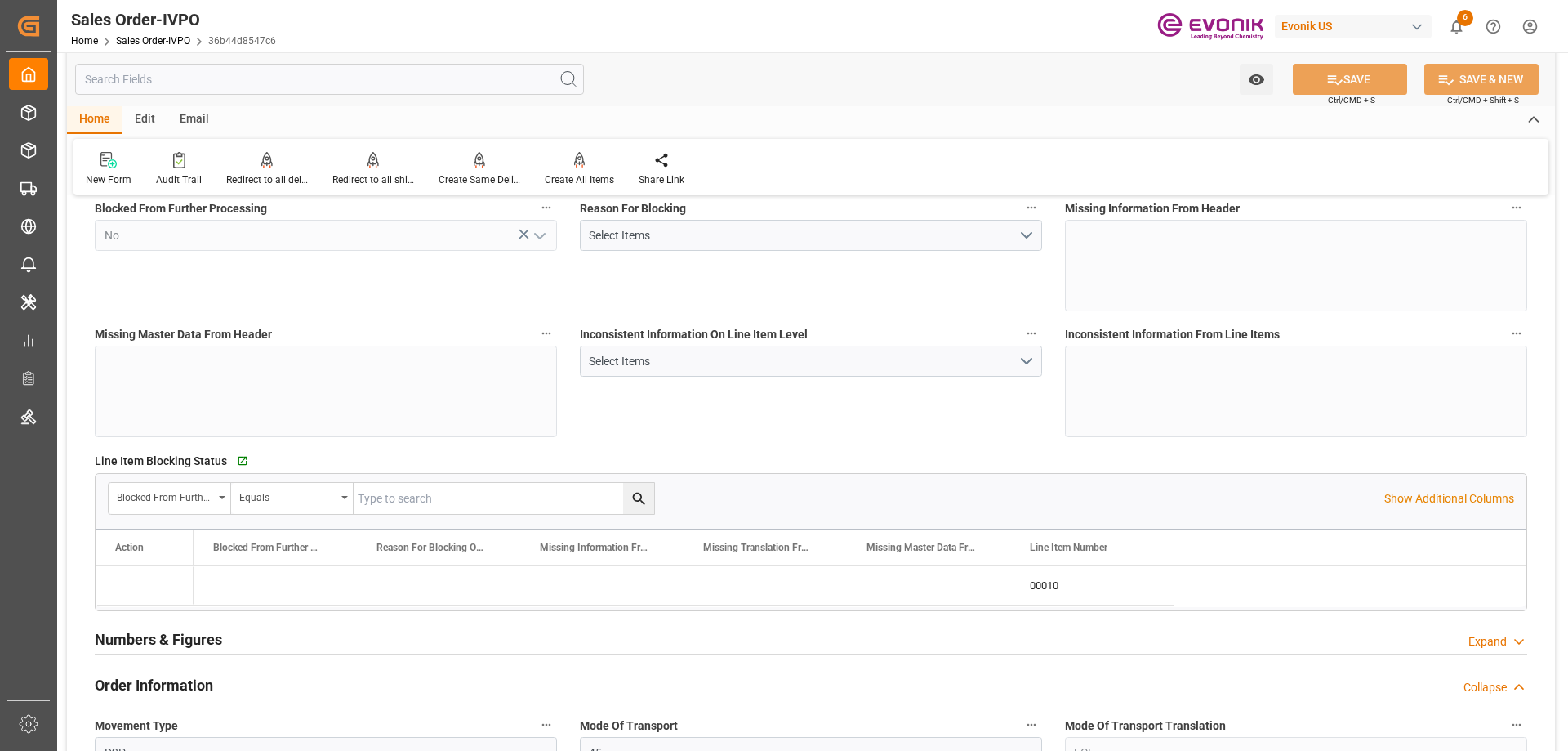
type input "[DATE] 15:55"
type input "[DATE] 04:08"
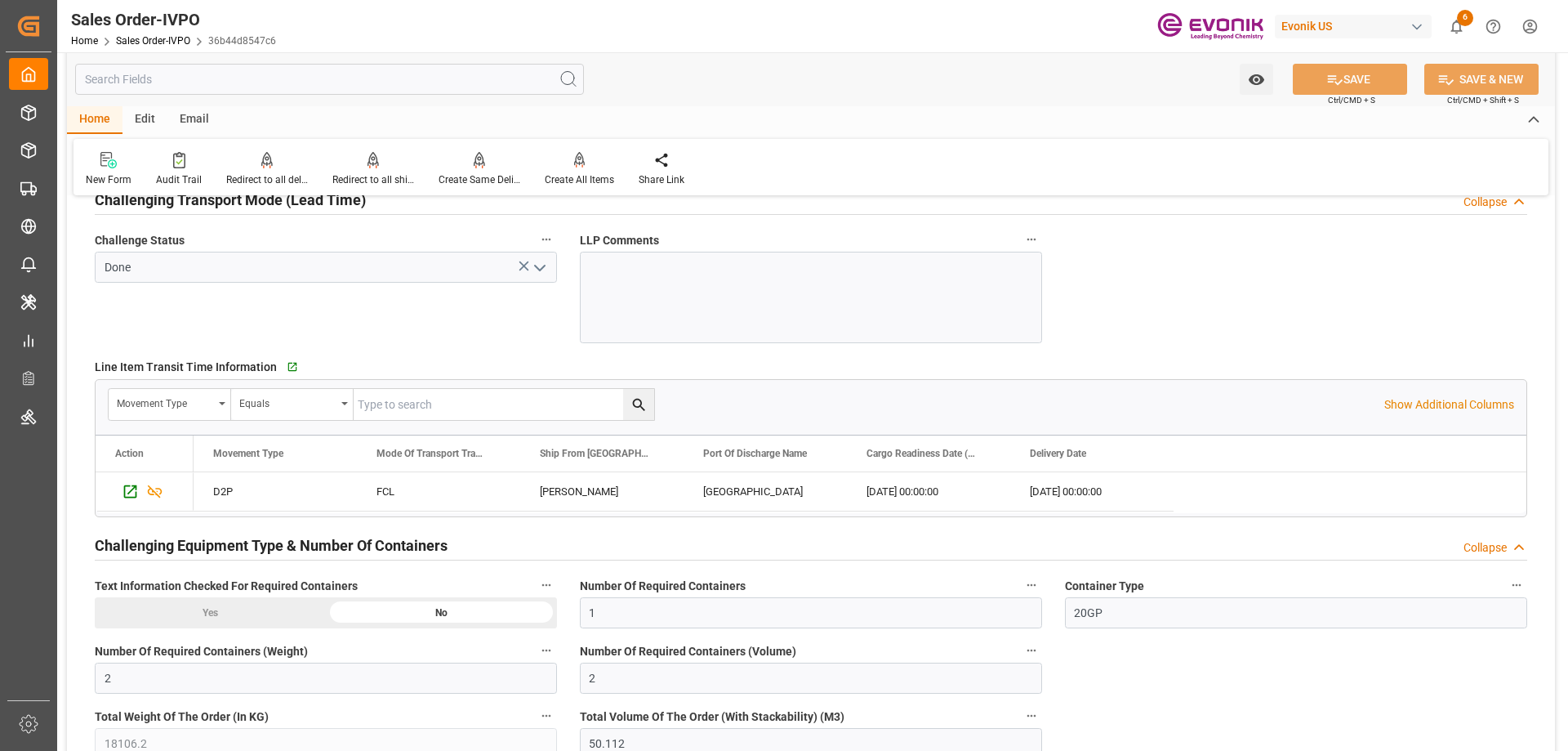
scroll to position [2863, 0]
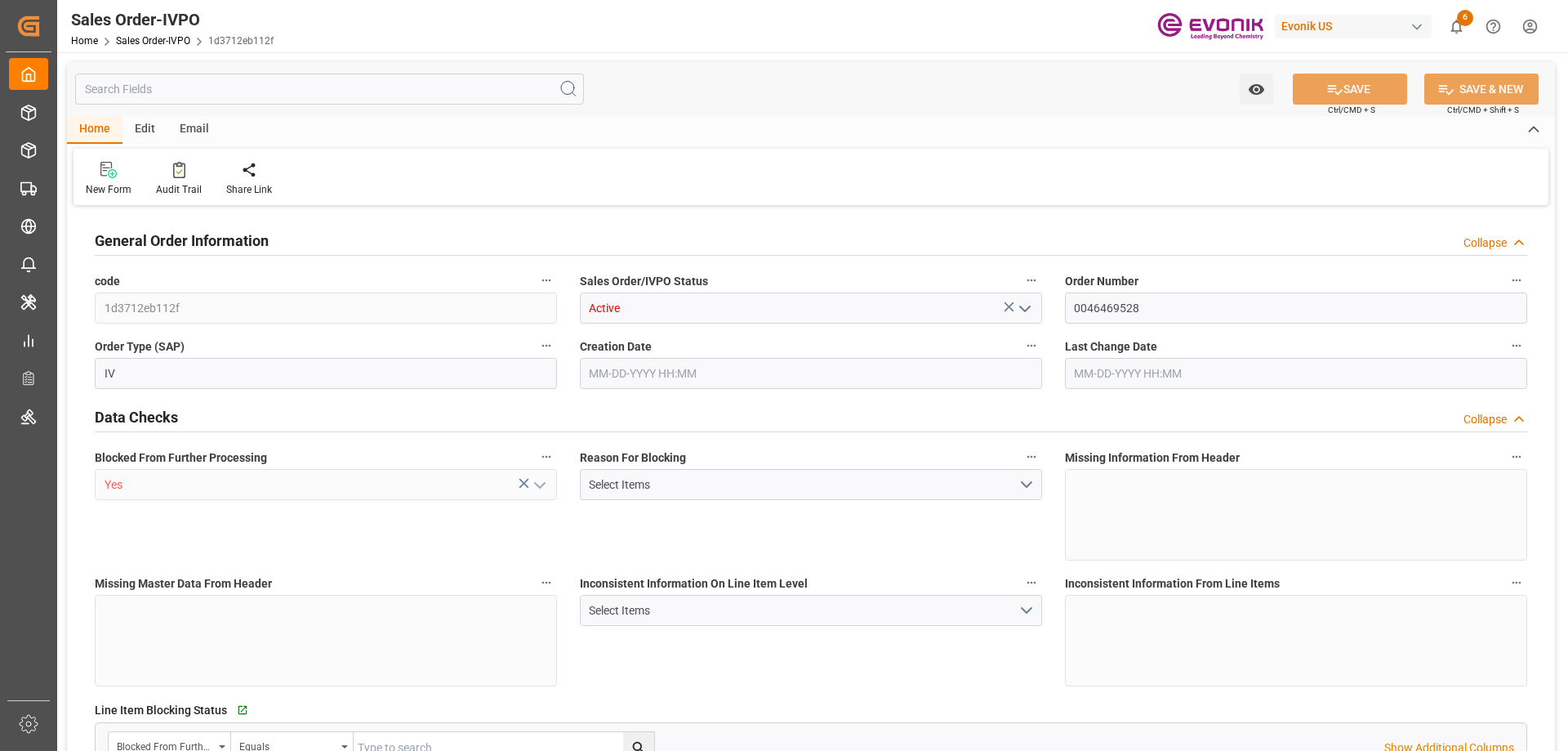
type input "KRPUS"
type input "0"
type input "1"
type input "16240"
type input "[DATE] 20:11"
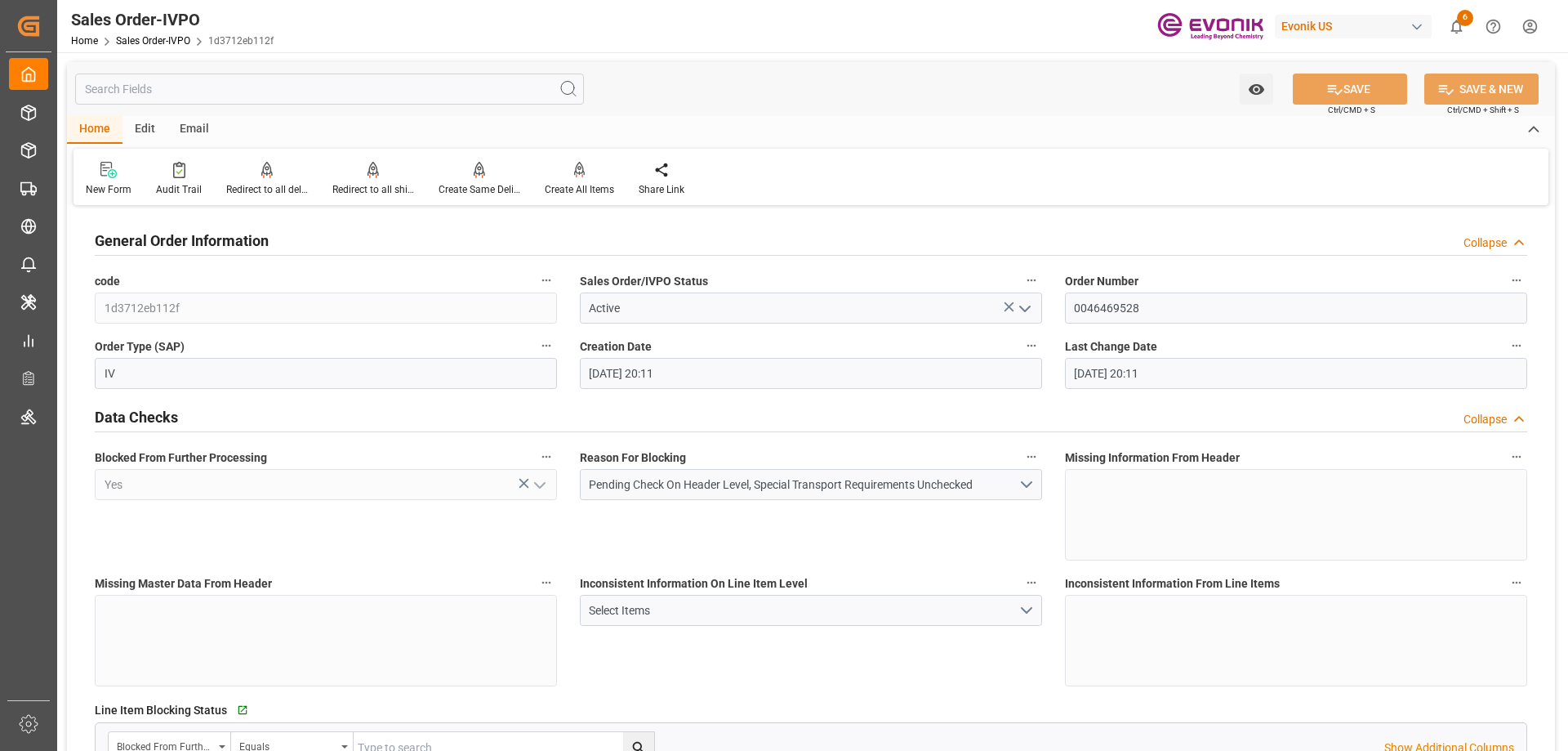
type input "[DATE] 20:11"
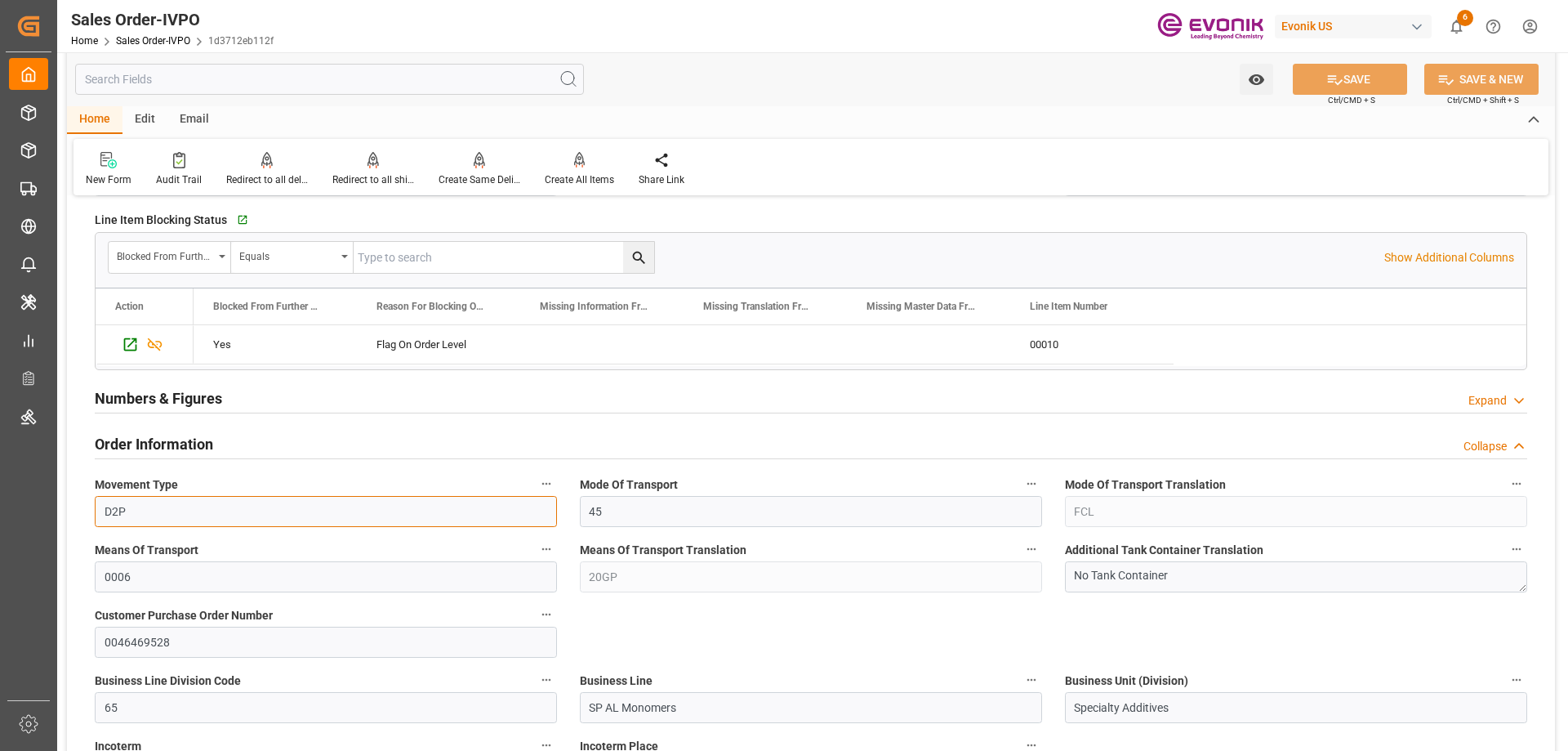
click at [459, 515] on input "D2P" at bounding box center [325, 511] width 462 height 31
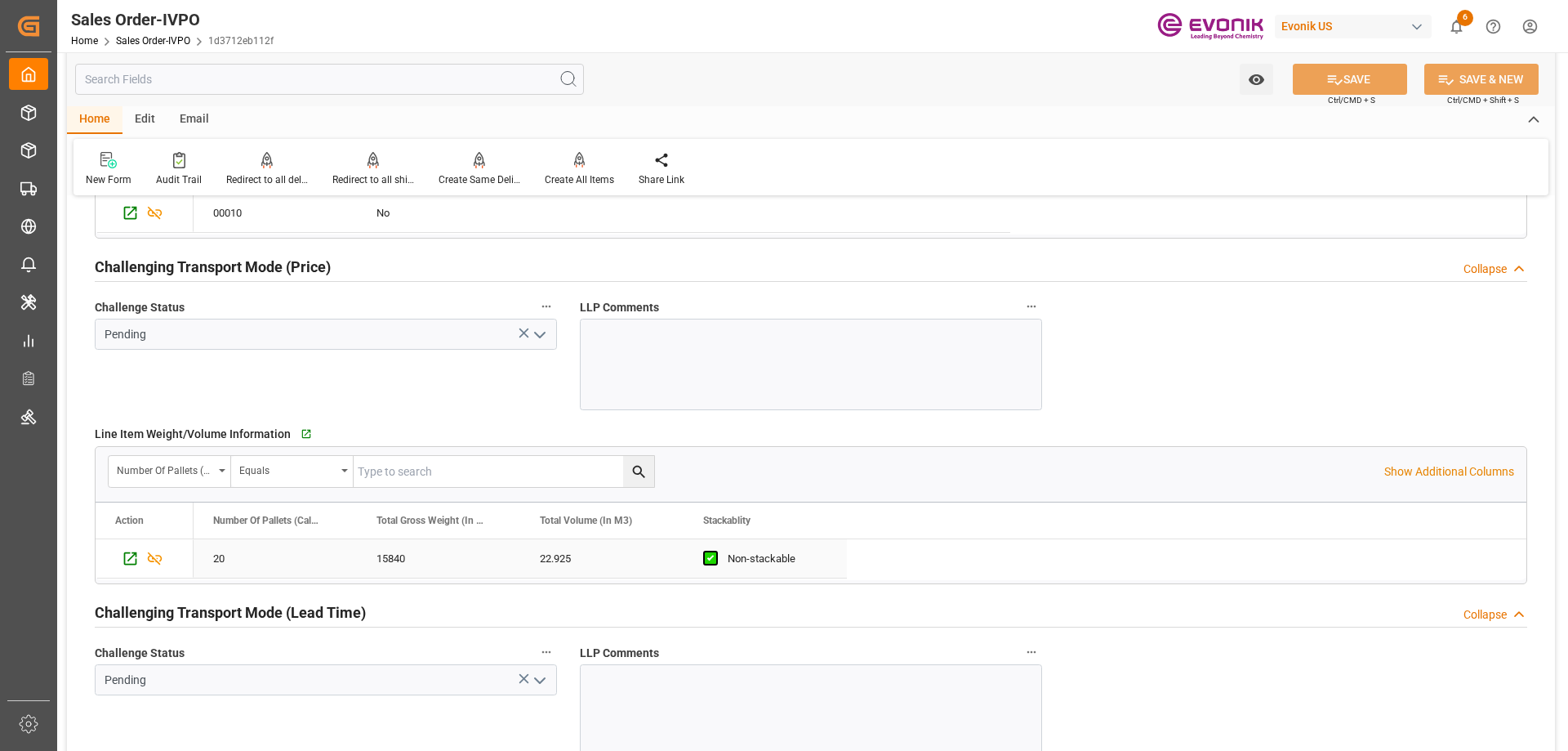
scroll to position [2451, 0]
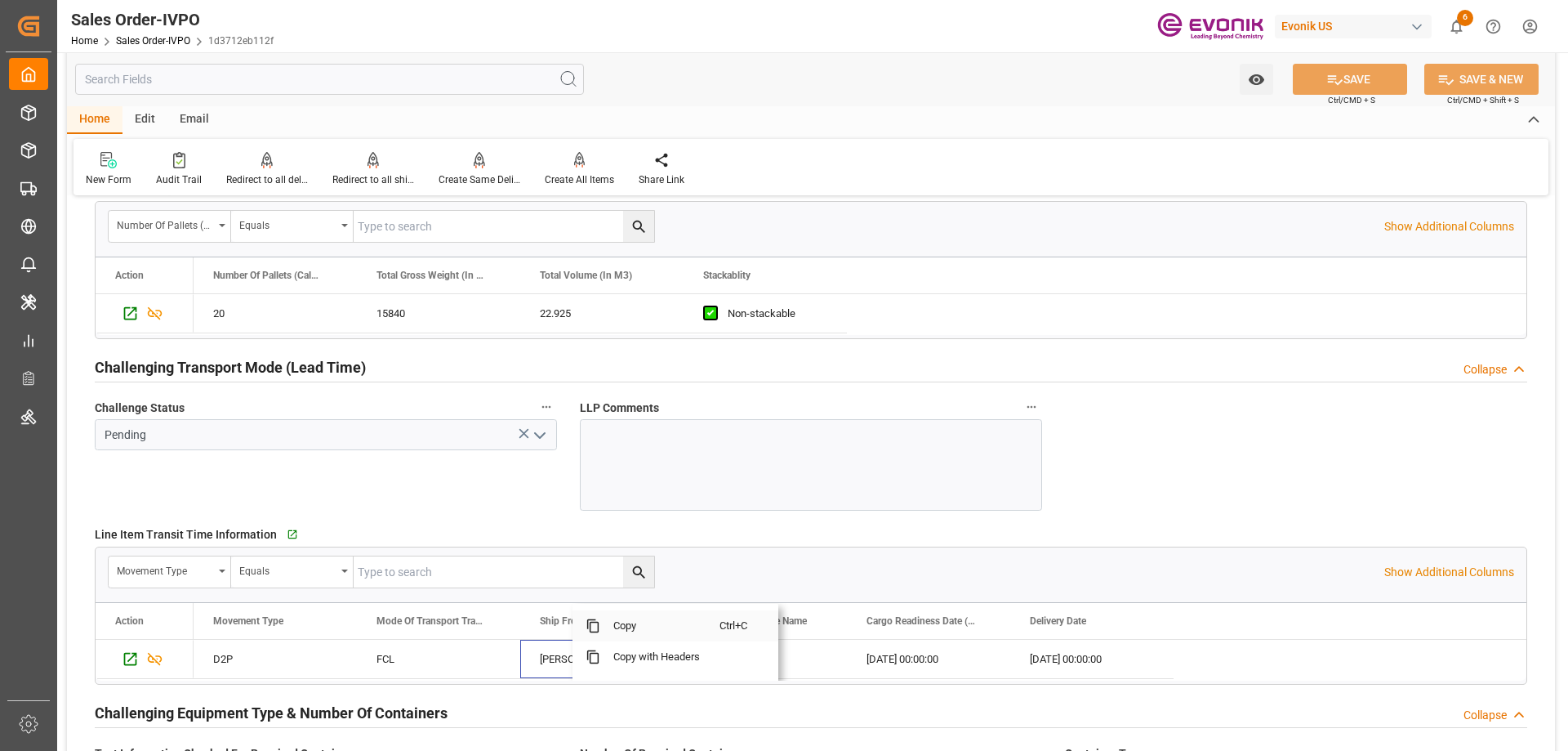
click at [621, 628] on span "Copy" at bounding box center [660, 626] width 119 height 31
click at [780, 628] on span "Copy" at bounding box center [819, 626] width 119 height 31
click at [287, 69] on input "text" at bounding box center [329, 79] width 509 height 31
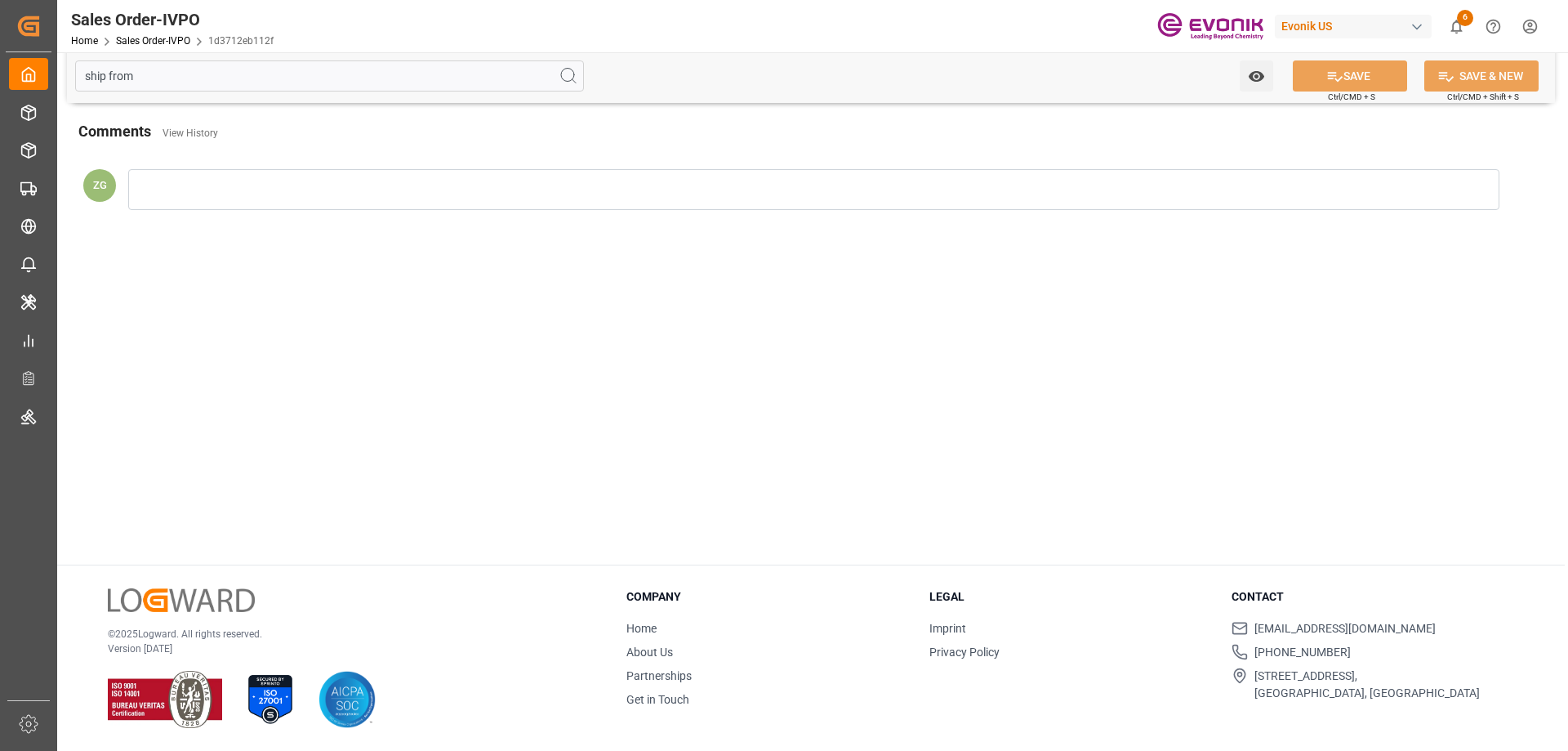
scroll to position [0, 0]
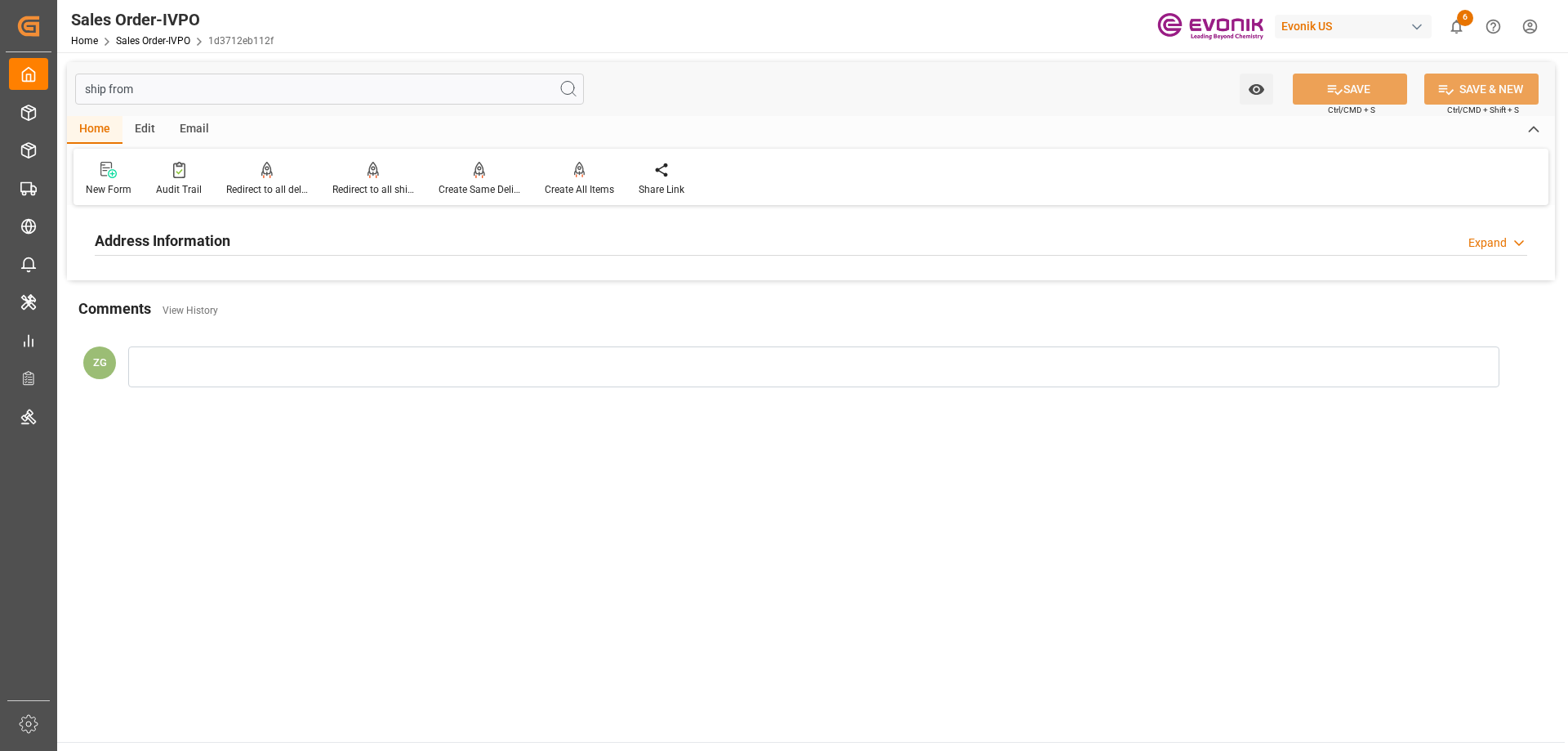
type input "ship from"
click at [158, 232] on h2 "Address Information" at bounding box center [162, 241] width 135 height 22
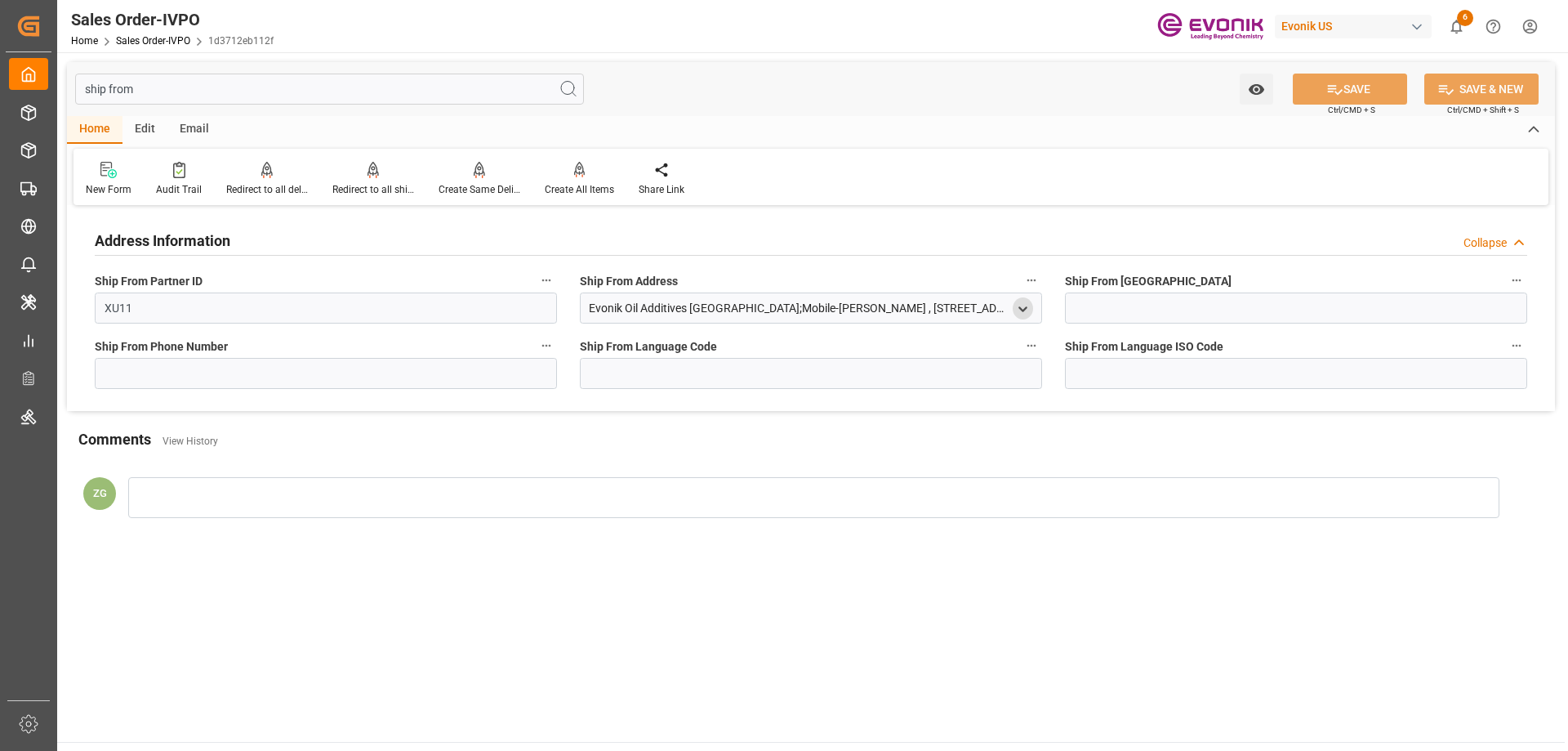
click at [1027, 303] on icon "open menu" at bounding box center [1022, 309] width 14 height 14
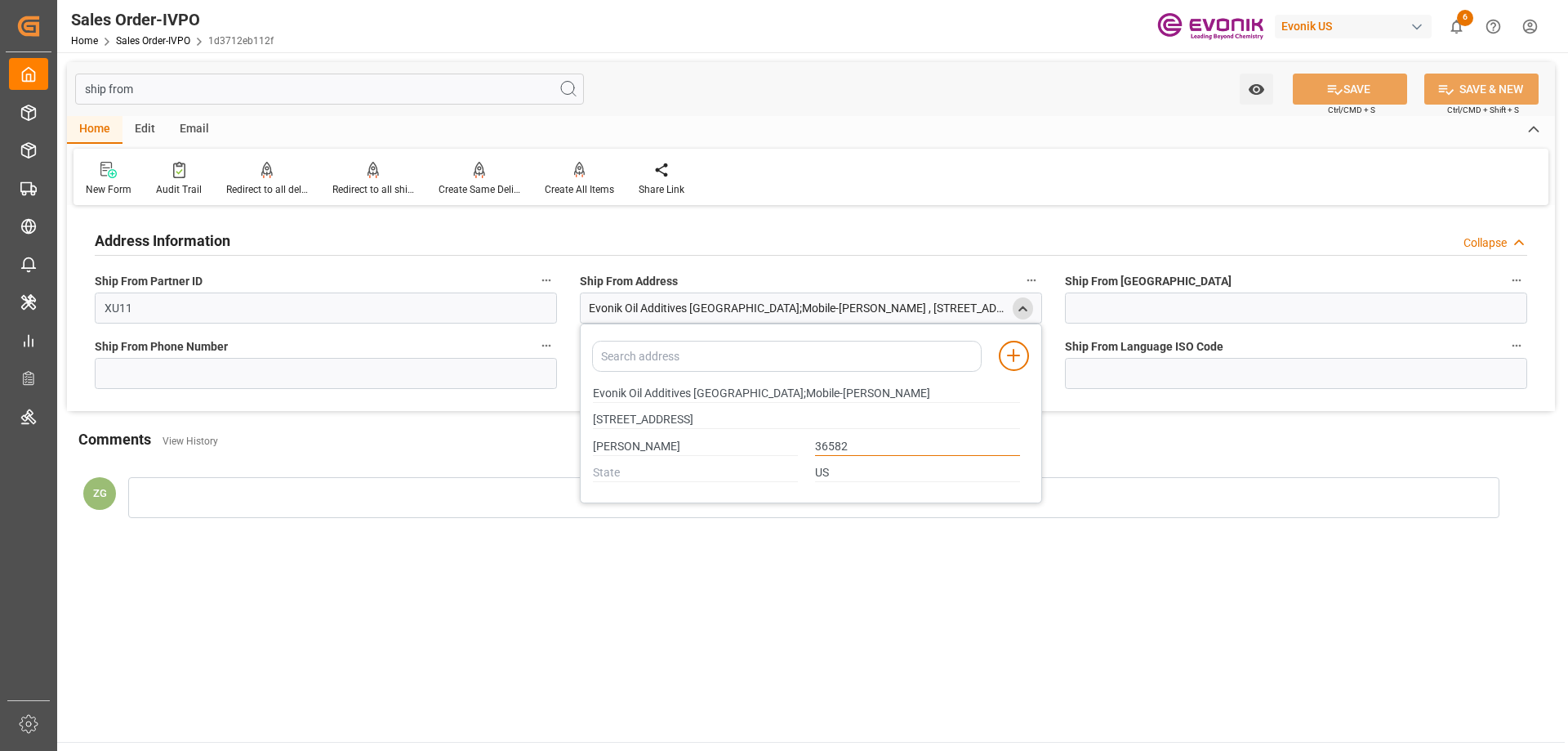
click at [831, 447] on input "36582" at bounding box center [917, 446] width 205 height 18
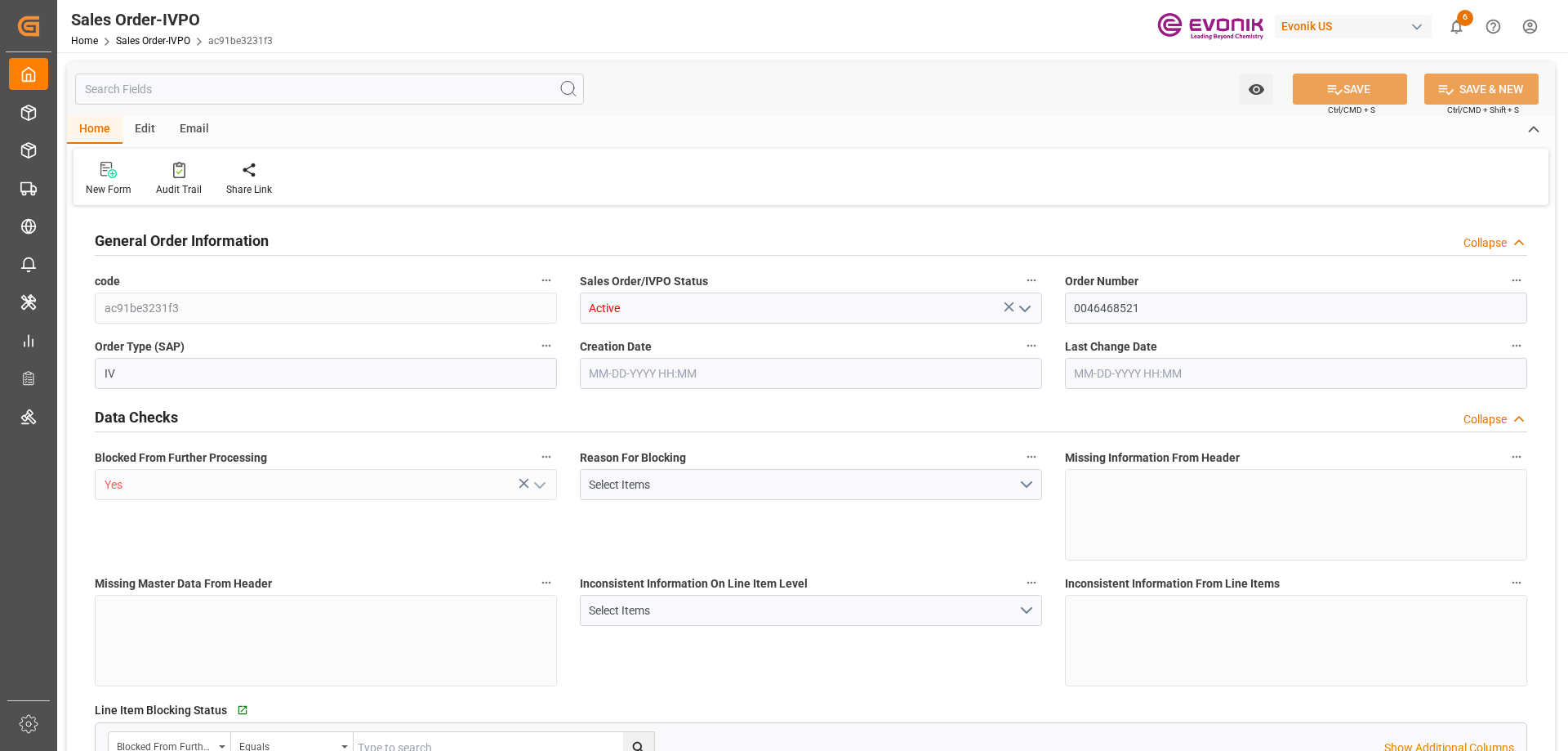
type input "NLRTM"
type input "0"
type input "1"
type input "16200"
type input "[DATE] 12:01"
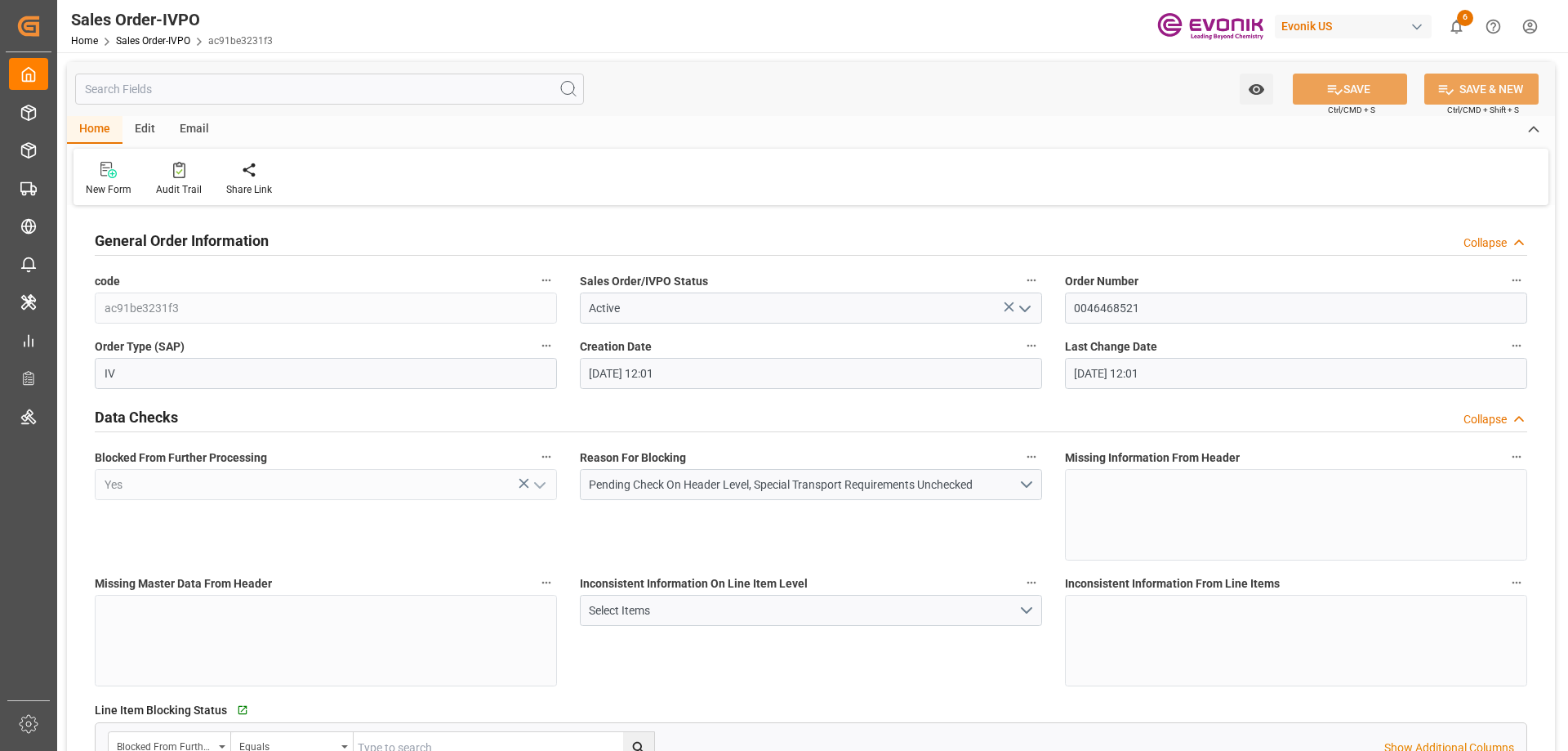
type input "[DATE] 12:01"
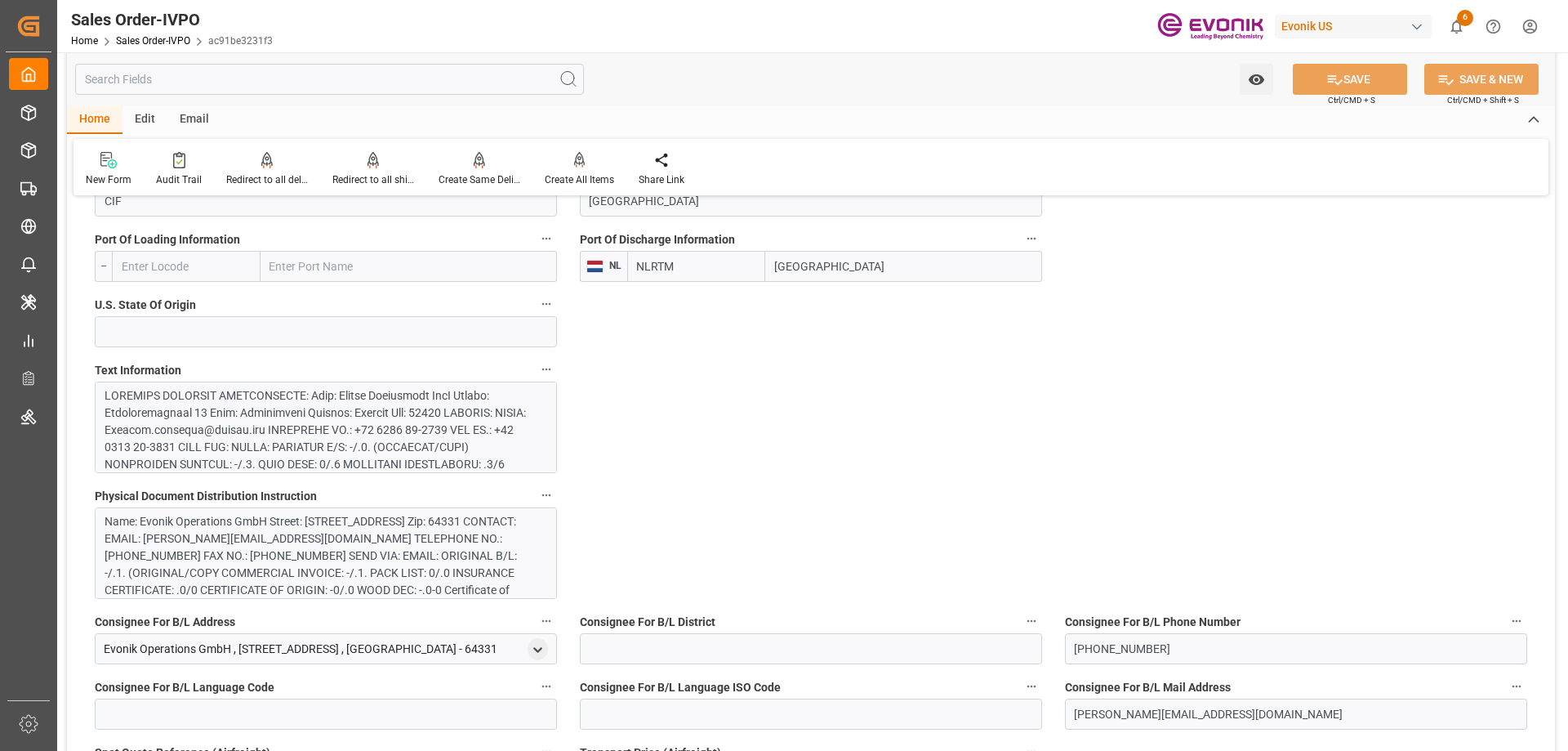
scroll to position [980, 0]
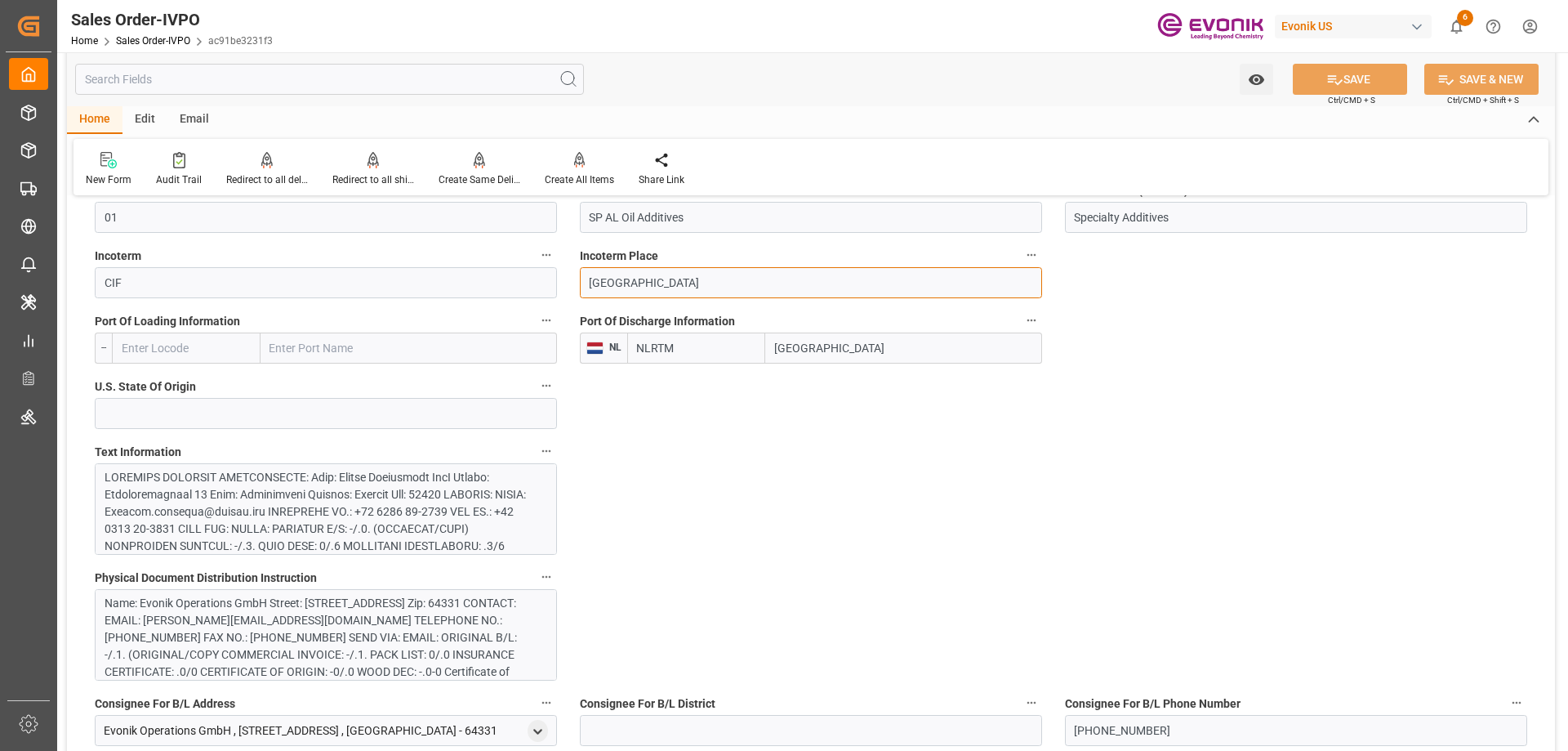
drag, startPoint x: 665, startPoint y: 267, endPoint x: 558, endPoint y: 274, distance: 107.2
click at [245, 82] on input "text" at bounding box center [329, 79] width 509 height 31
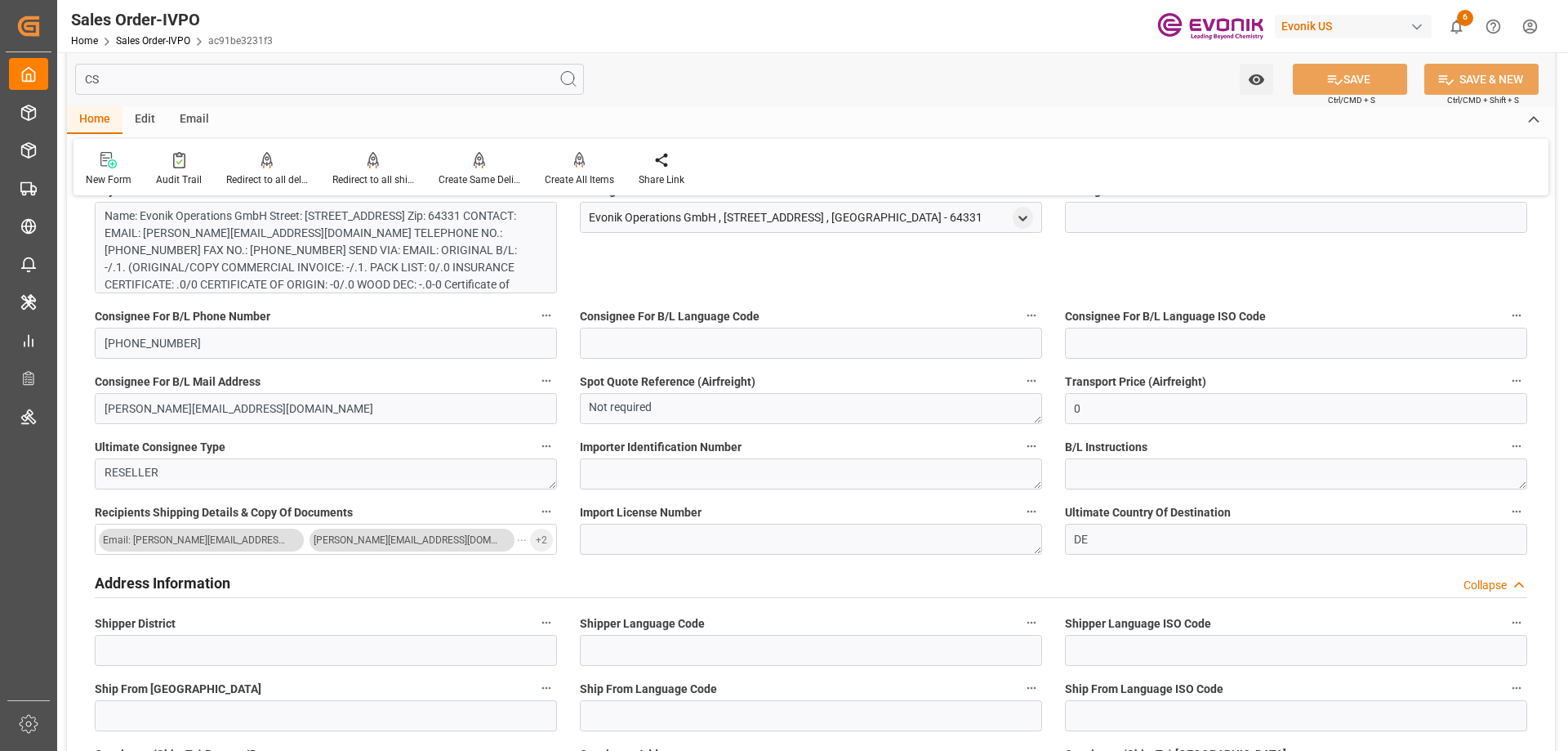
scroll to position [0, 0]
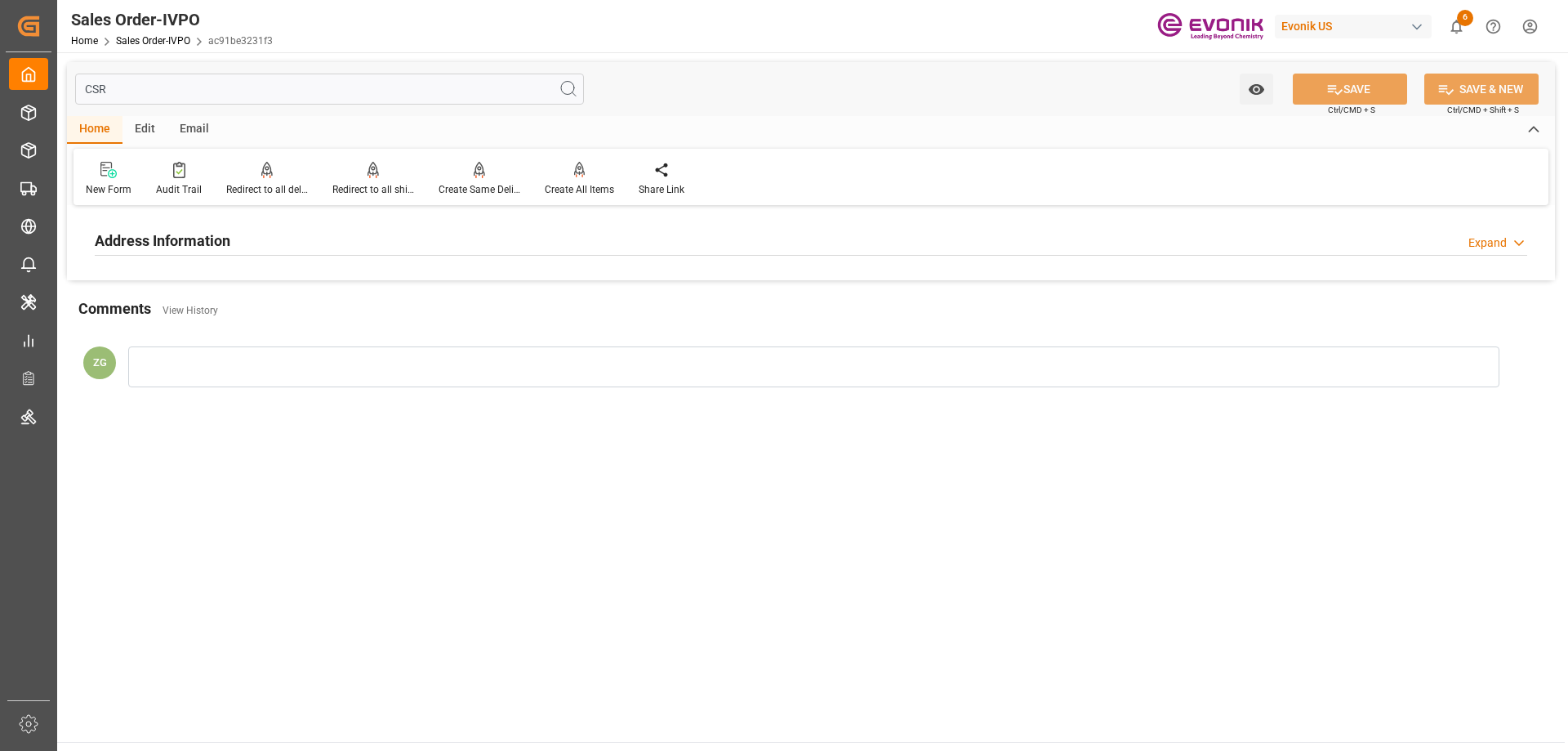
type input "CSR"
click at [270, 244] on div "Address Information Expand" at bounding box center [810, 239] width 1432 height 31
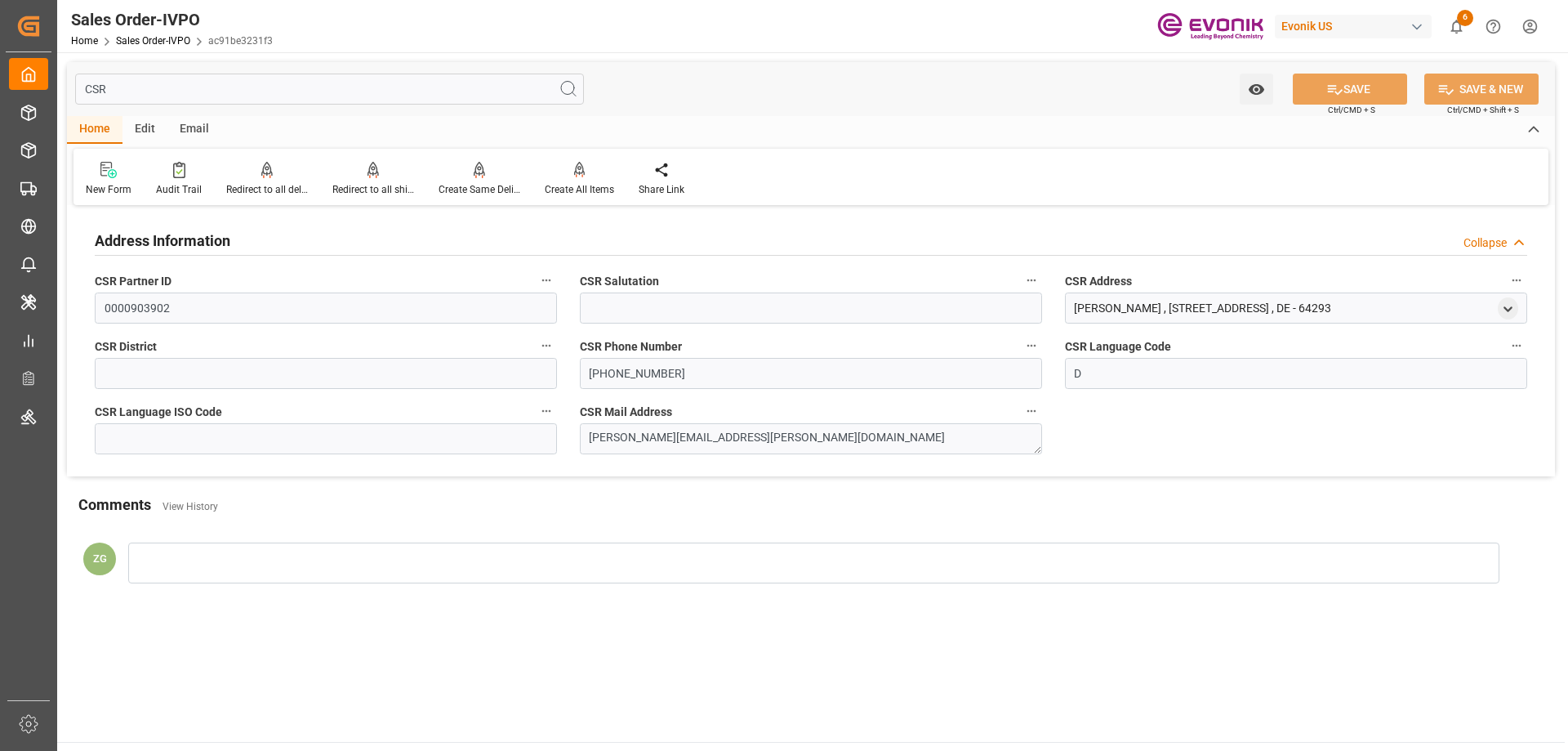
click at [127, 78] on input "CSR" at bounding box center [329, 89] width 509 height 31
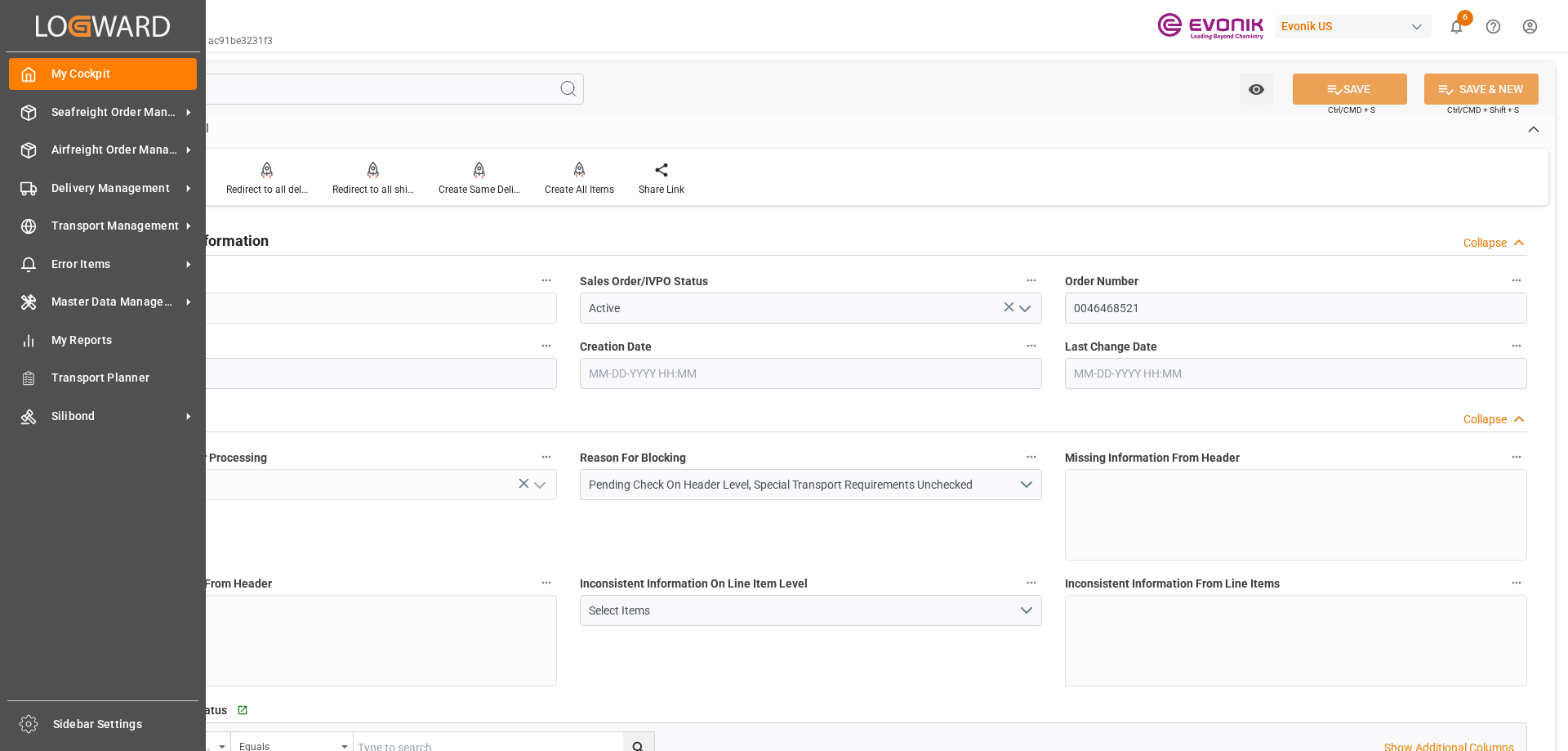
type input "NLRTM"
type input "0"
type input "1"
type input "16200"
type input "[DATE] 12:01"
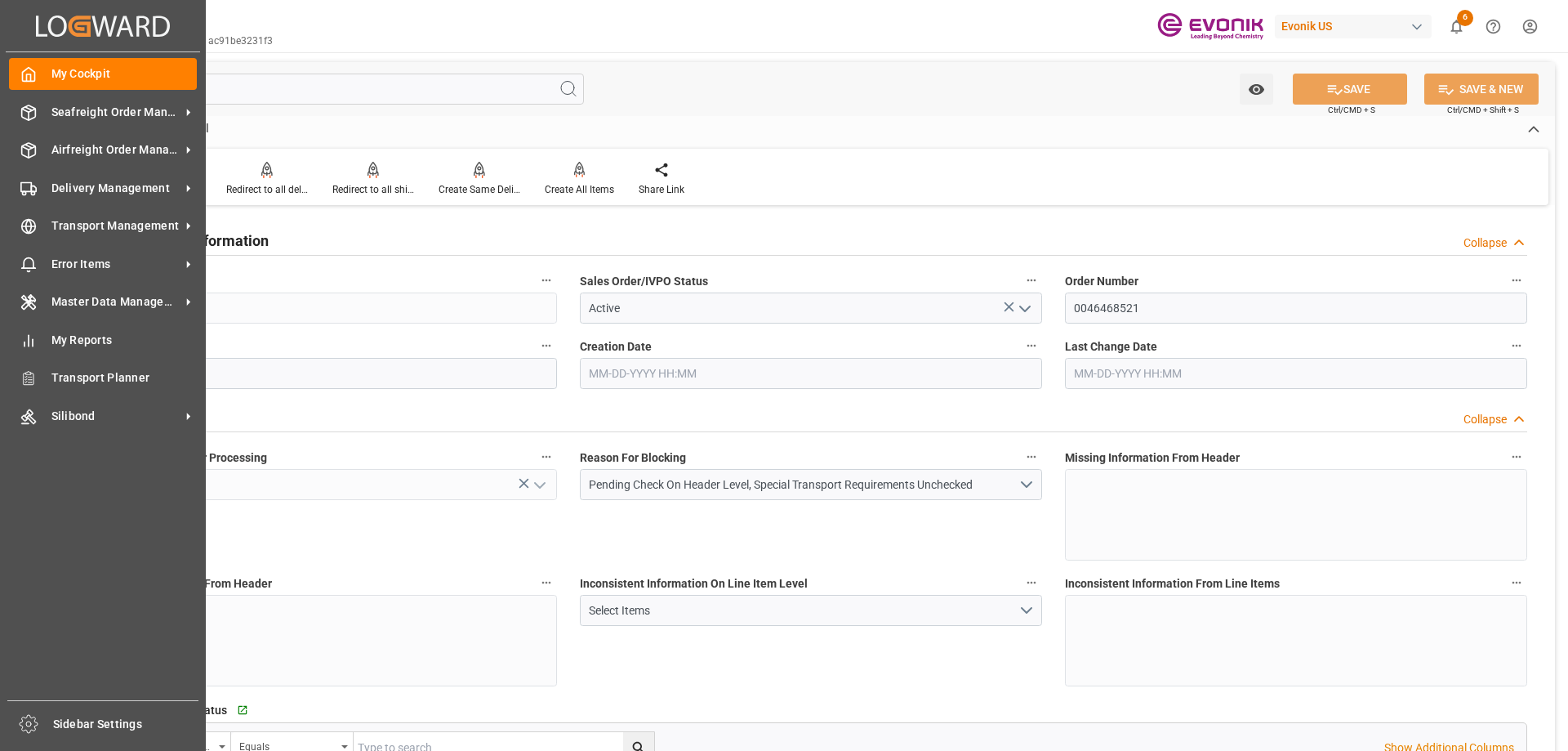
type input "[DATE] 12:01"
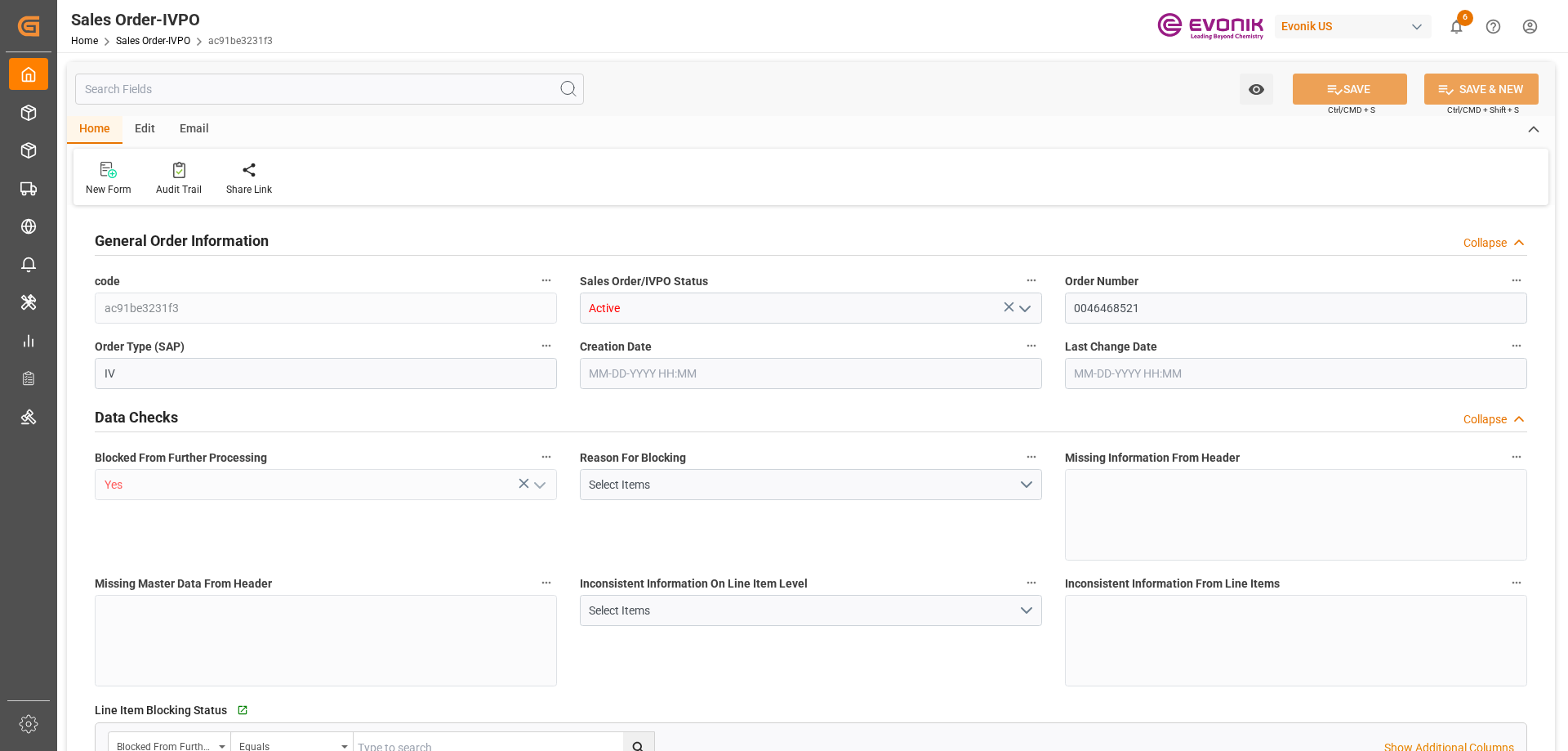
type input "NLRTM"
type input "0"
type input "1"
type input "16200"
type input "[DATE] 12:01"
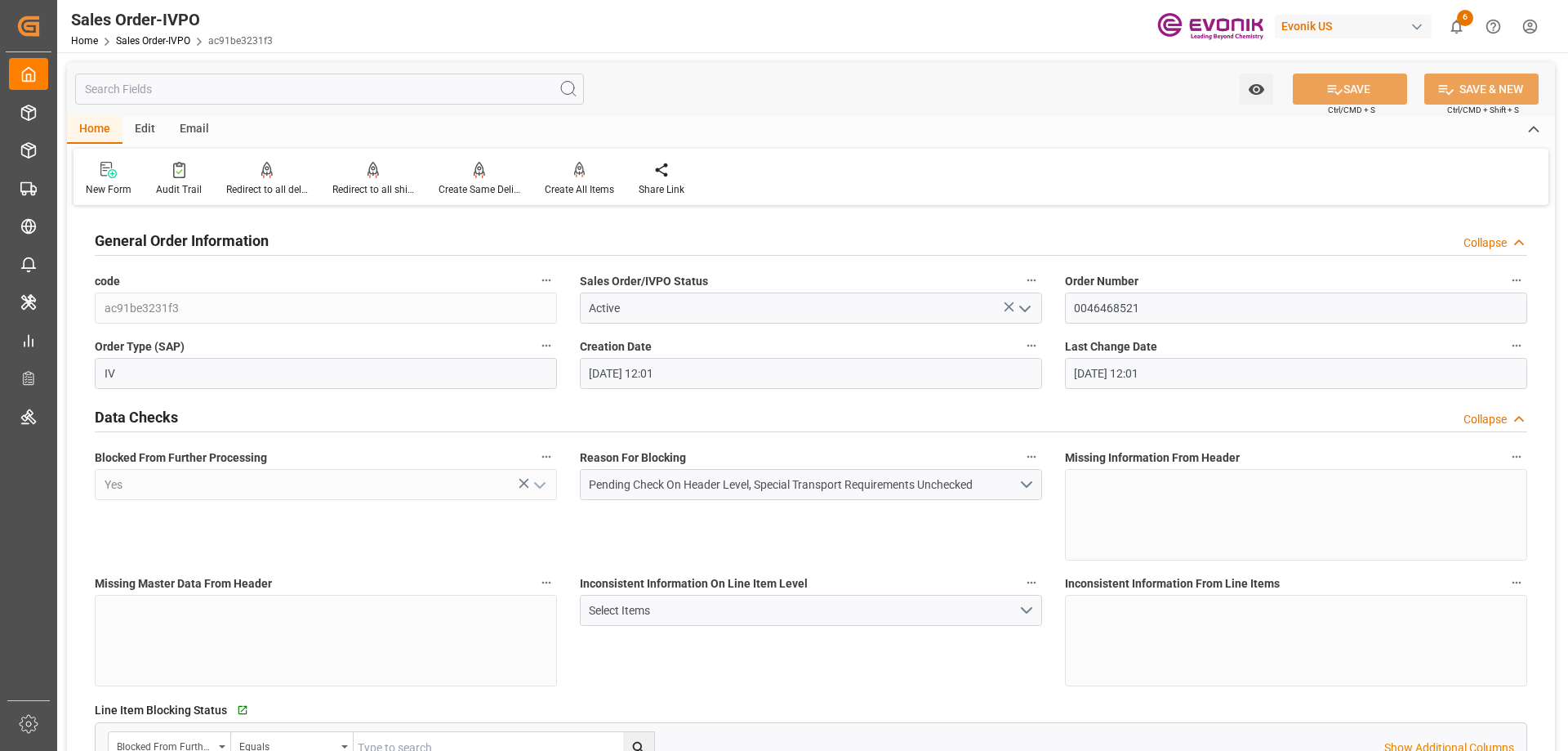
type input "[DATE] 12:01"
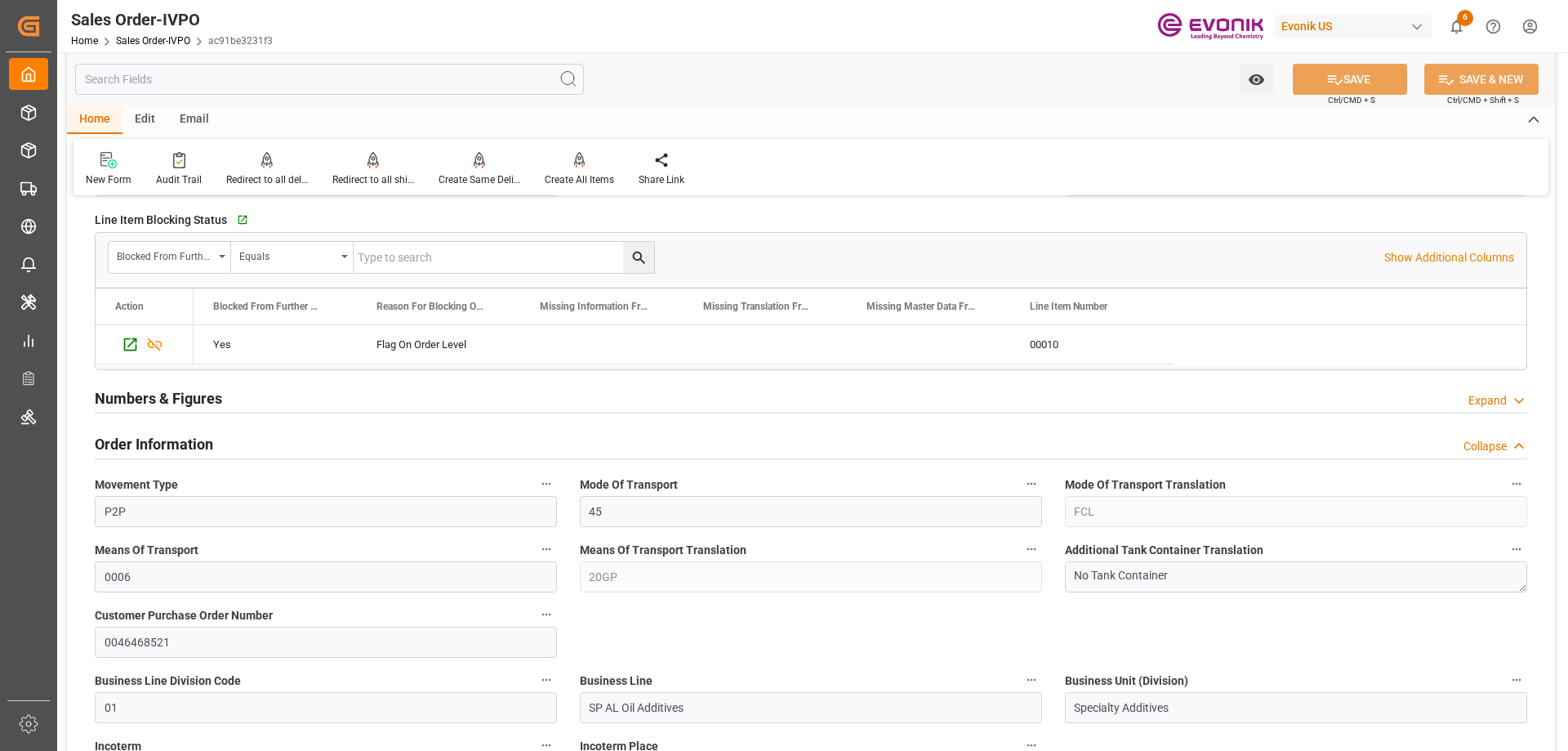
scroll to position [898, 0]
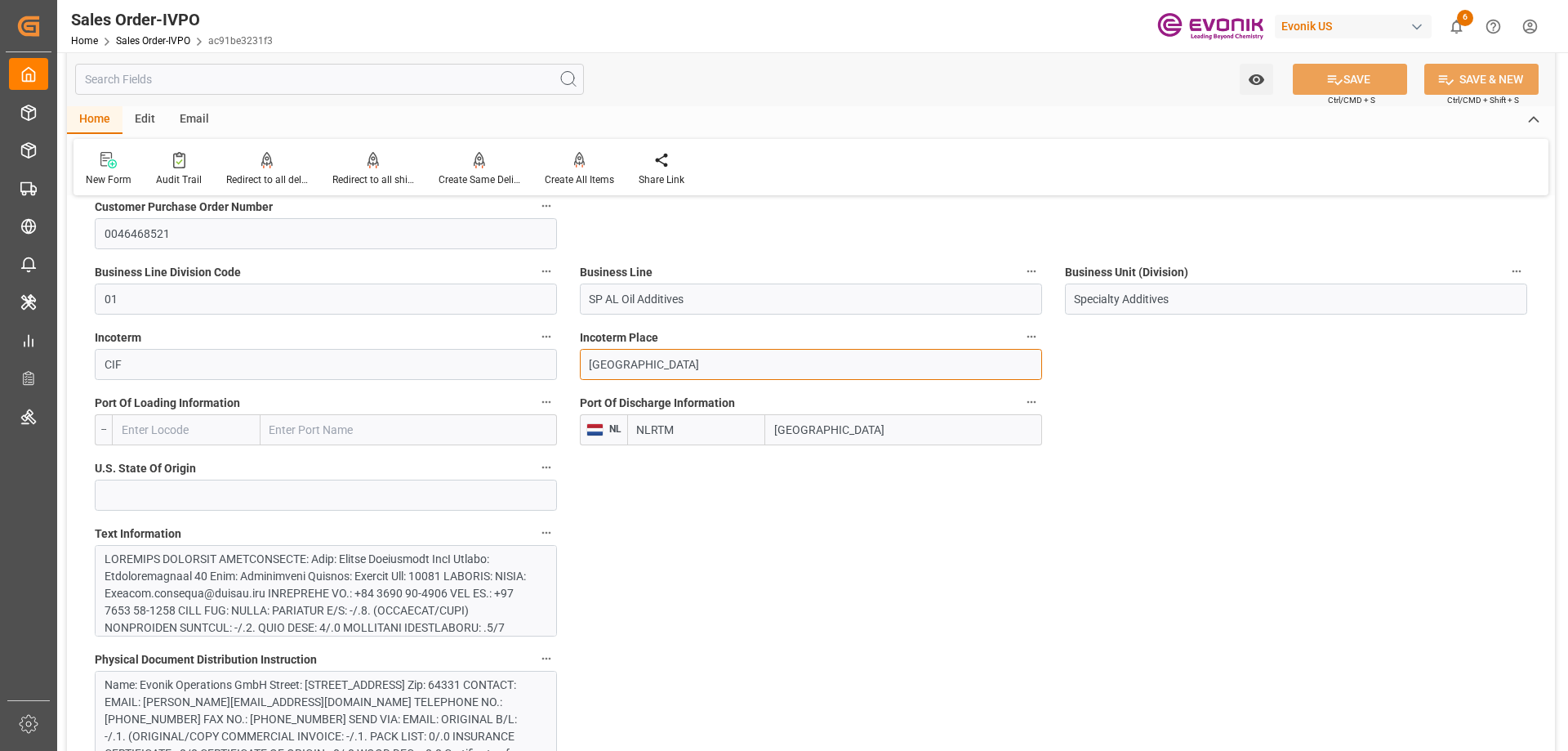
drag, startPoint x: 651, startPoint y: 370, endPoint x: 552, endPoint y: 366, distance: 99.1
type input "[GEOGRAPHIC_DATA]"
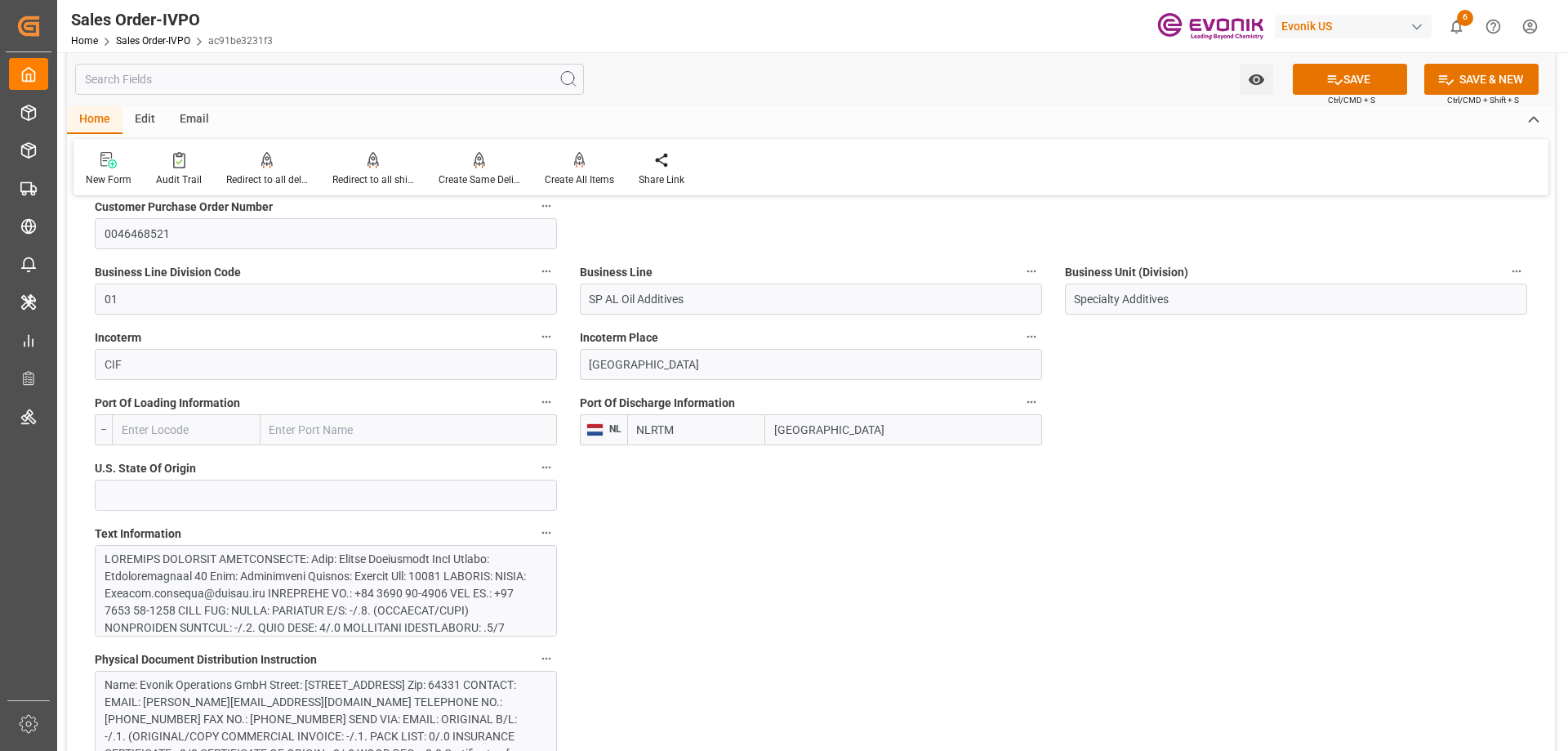
click at [1334, 83] on icon at bounding box center [1335, 80] width 14 height 10
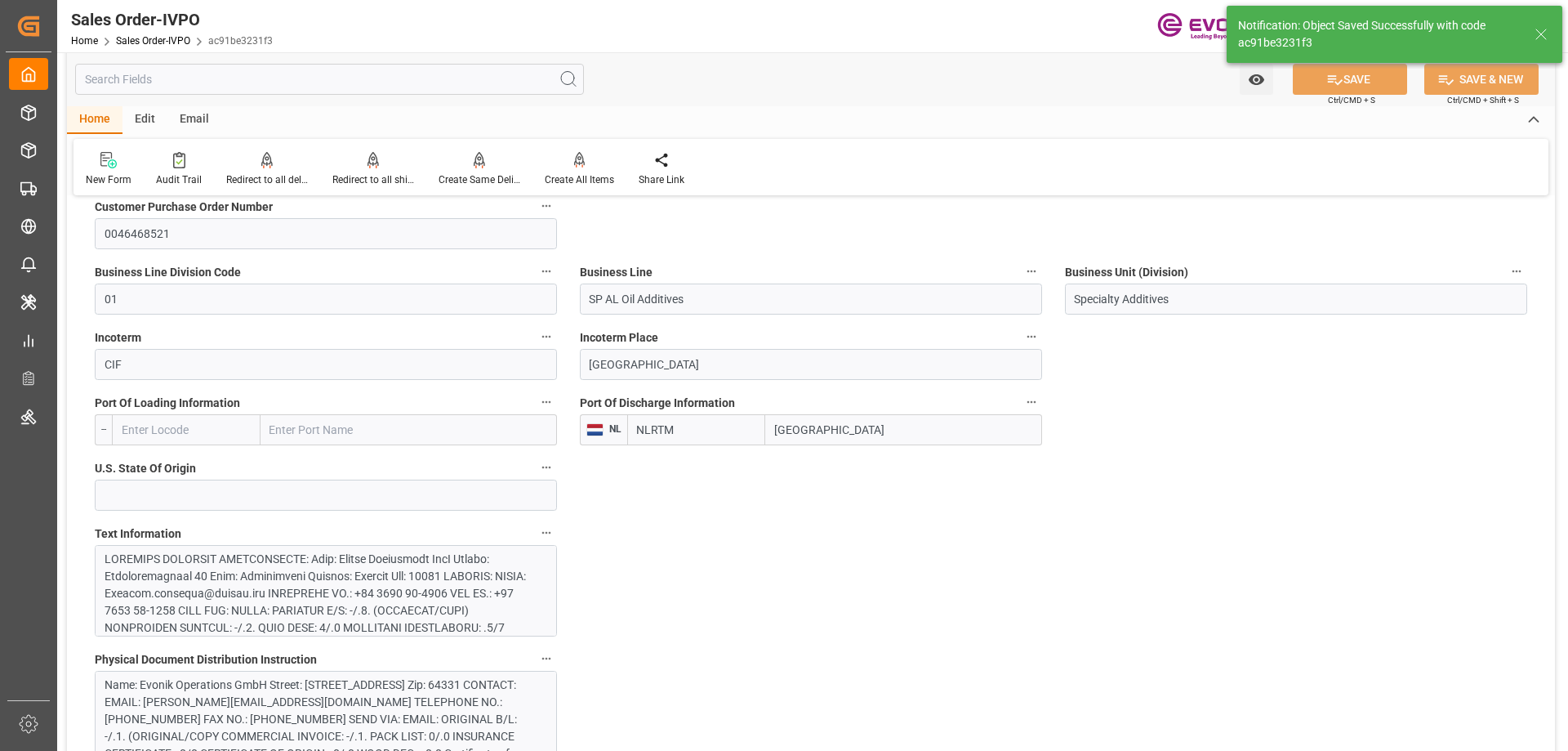
type input "1"
type input "26.4204"
type input "17000"
type input "30"
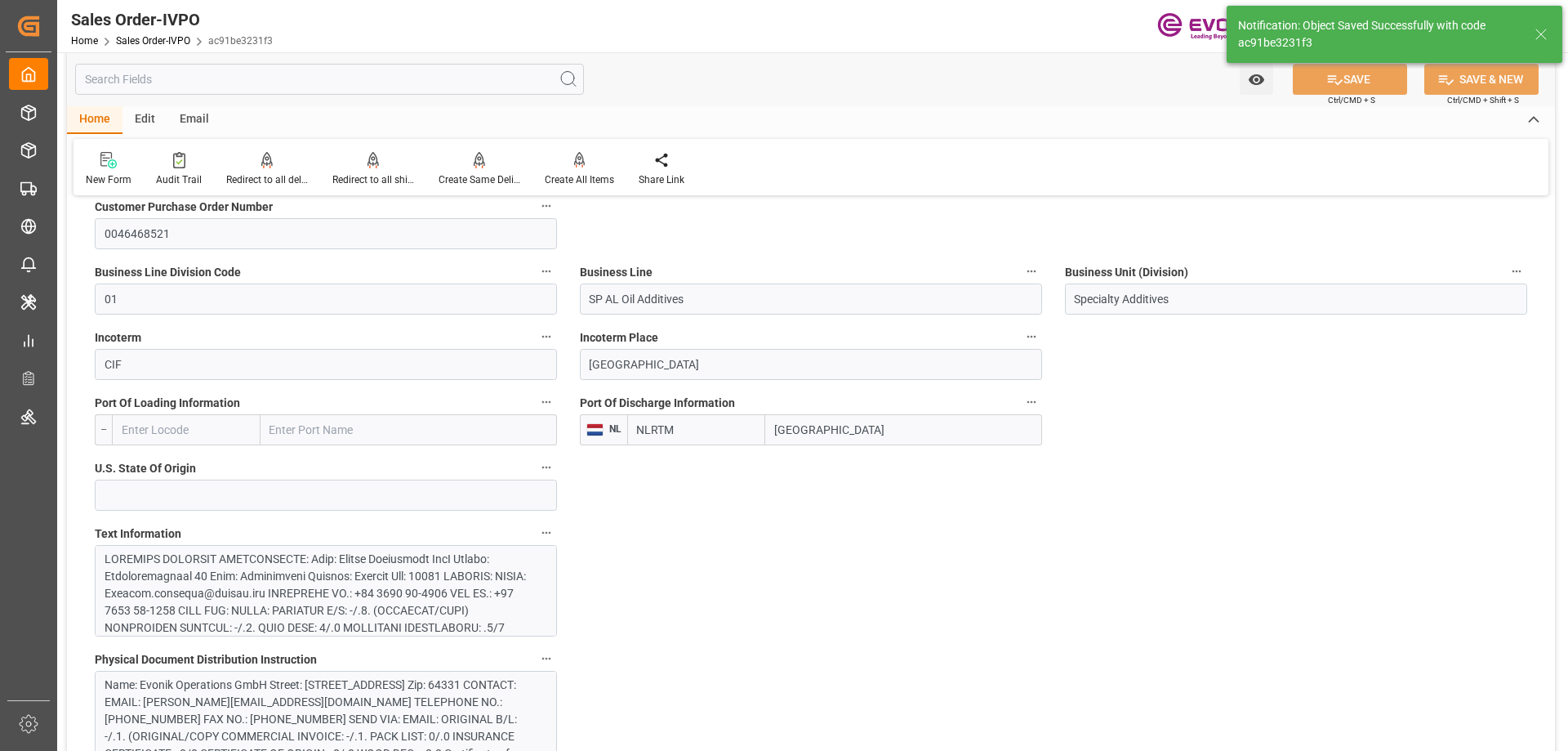
type input "[DATE] 16:28"
